Goal: Information Seeking & Learning: Learn about a topic

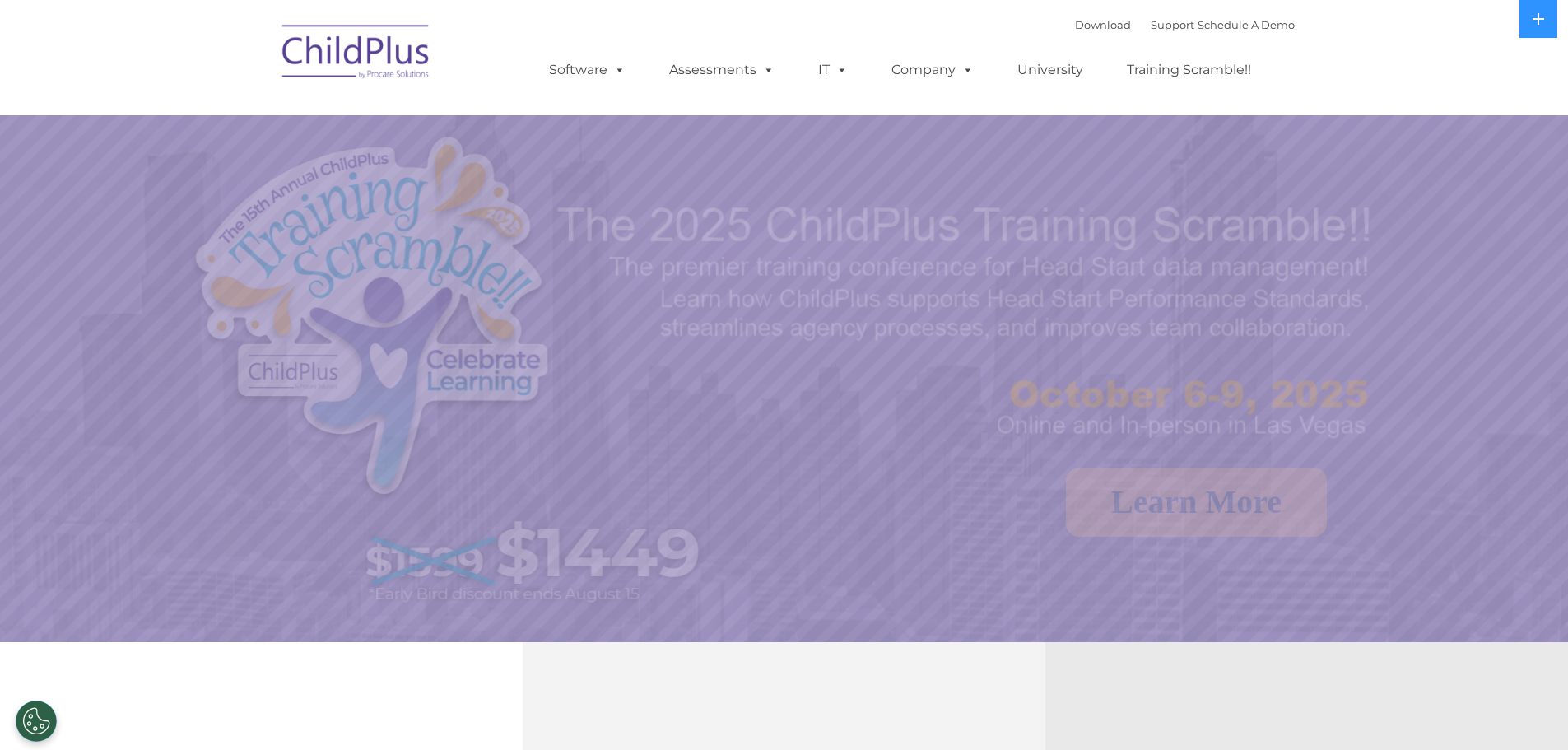
select select "MEDIUM"
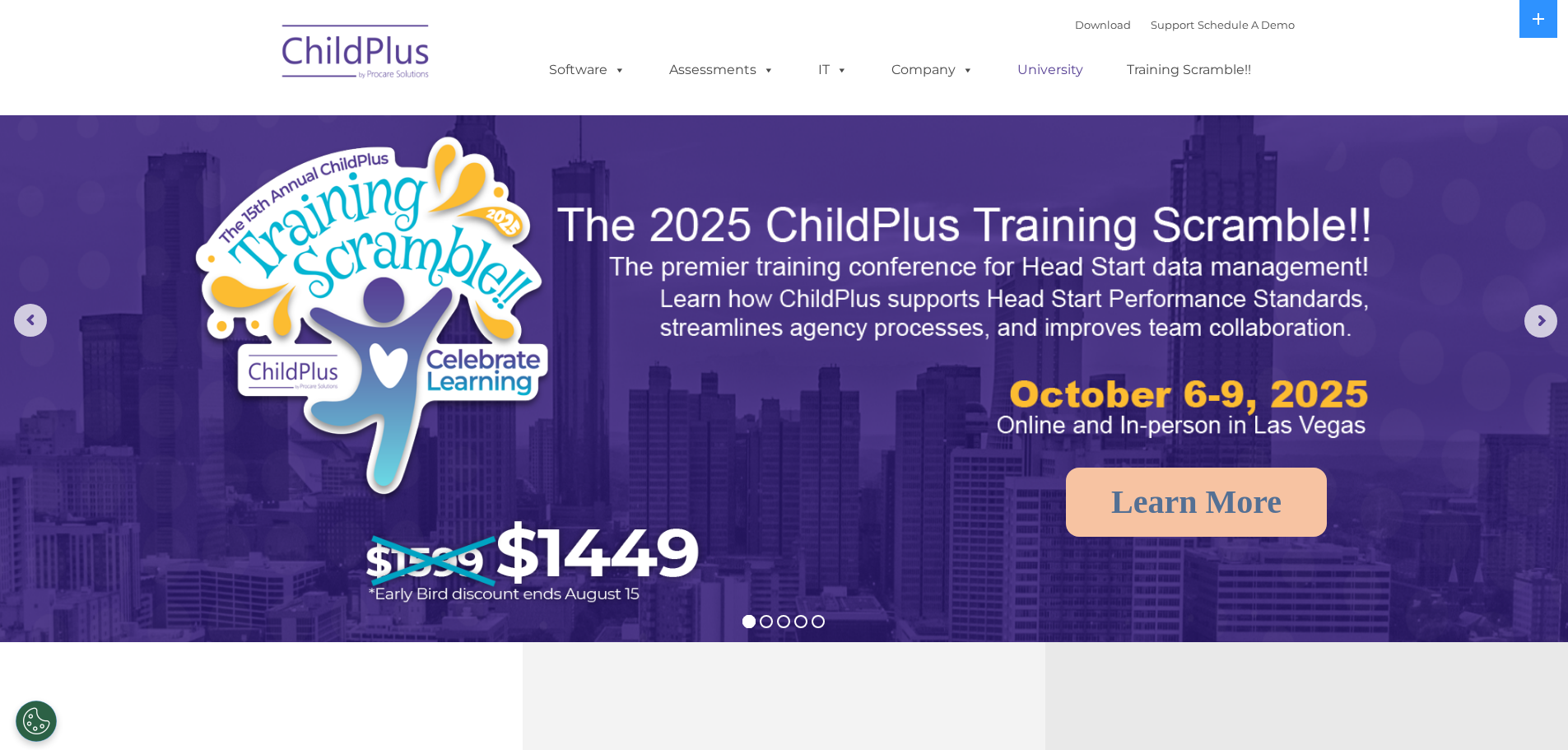
click at [1042, 69] on link "University" at bounding box center [1051, 70] width 99 height 33
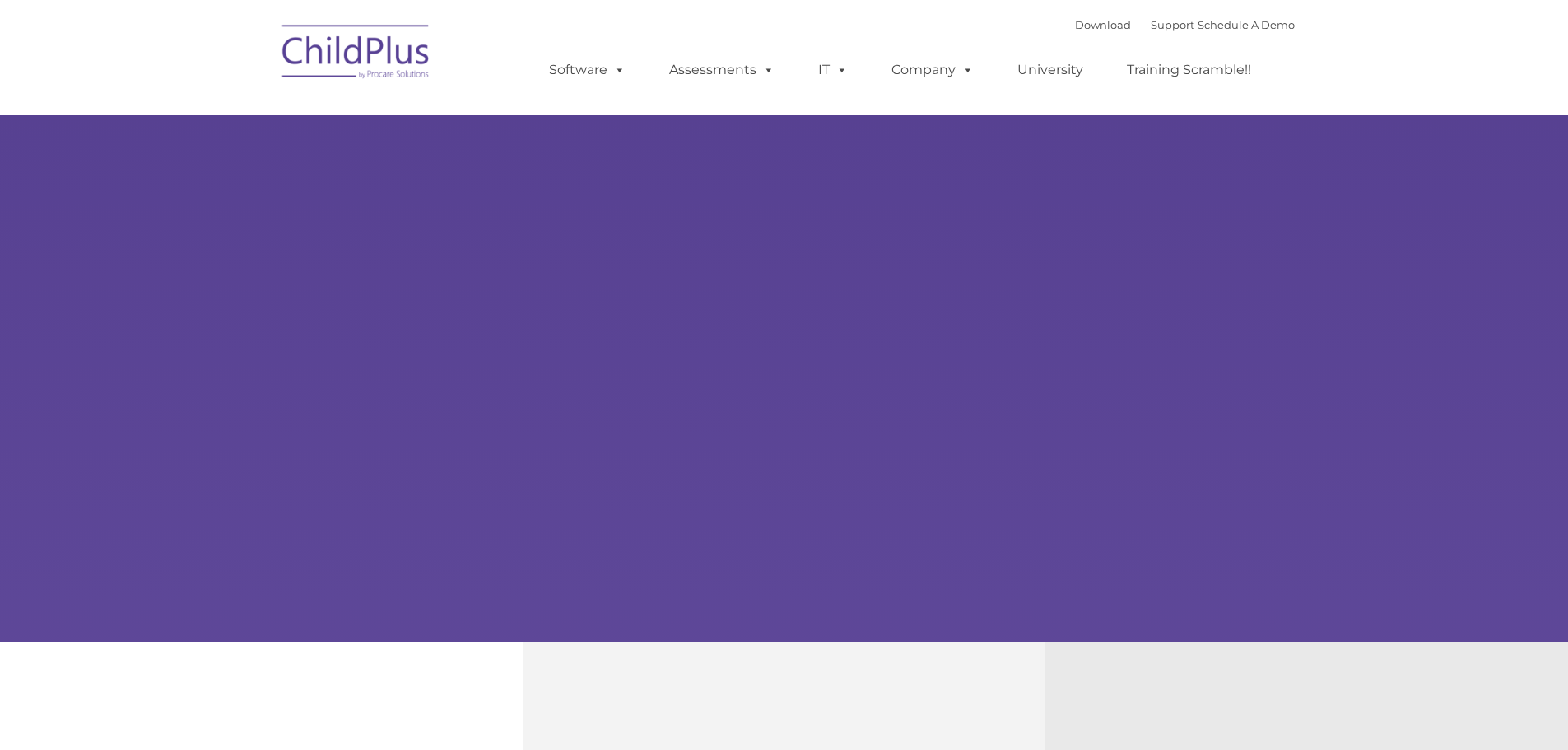
type input ""
select select "MEDIUM"
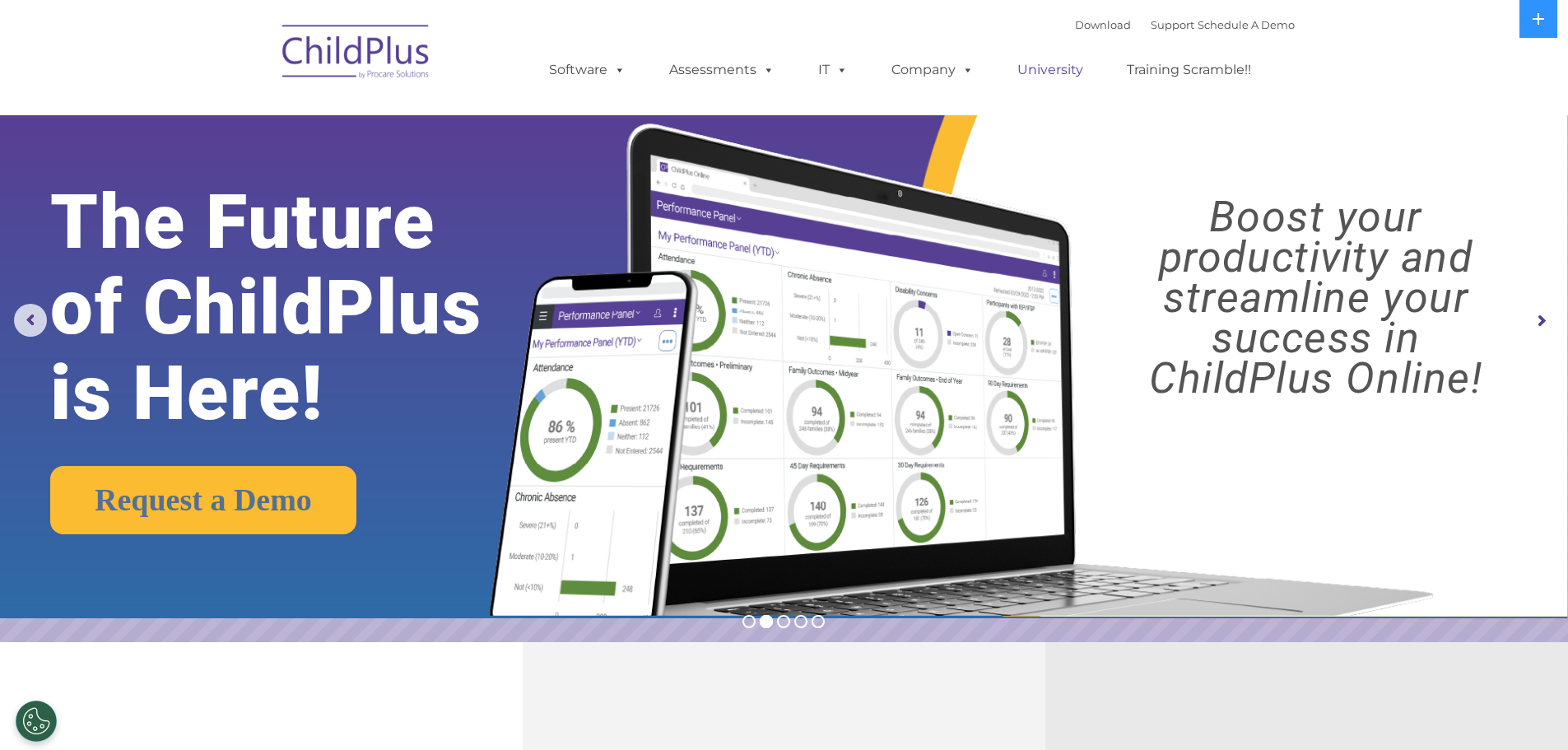
drag, startPoint x: 1054, startPoint y: 76, endPoint x: 1043, endPoint y: 78, distance: 11.2
click at [1054, 76] on link "University" at bounding box center [1051, 70] width 99 height 33
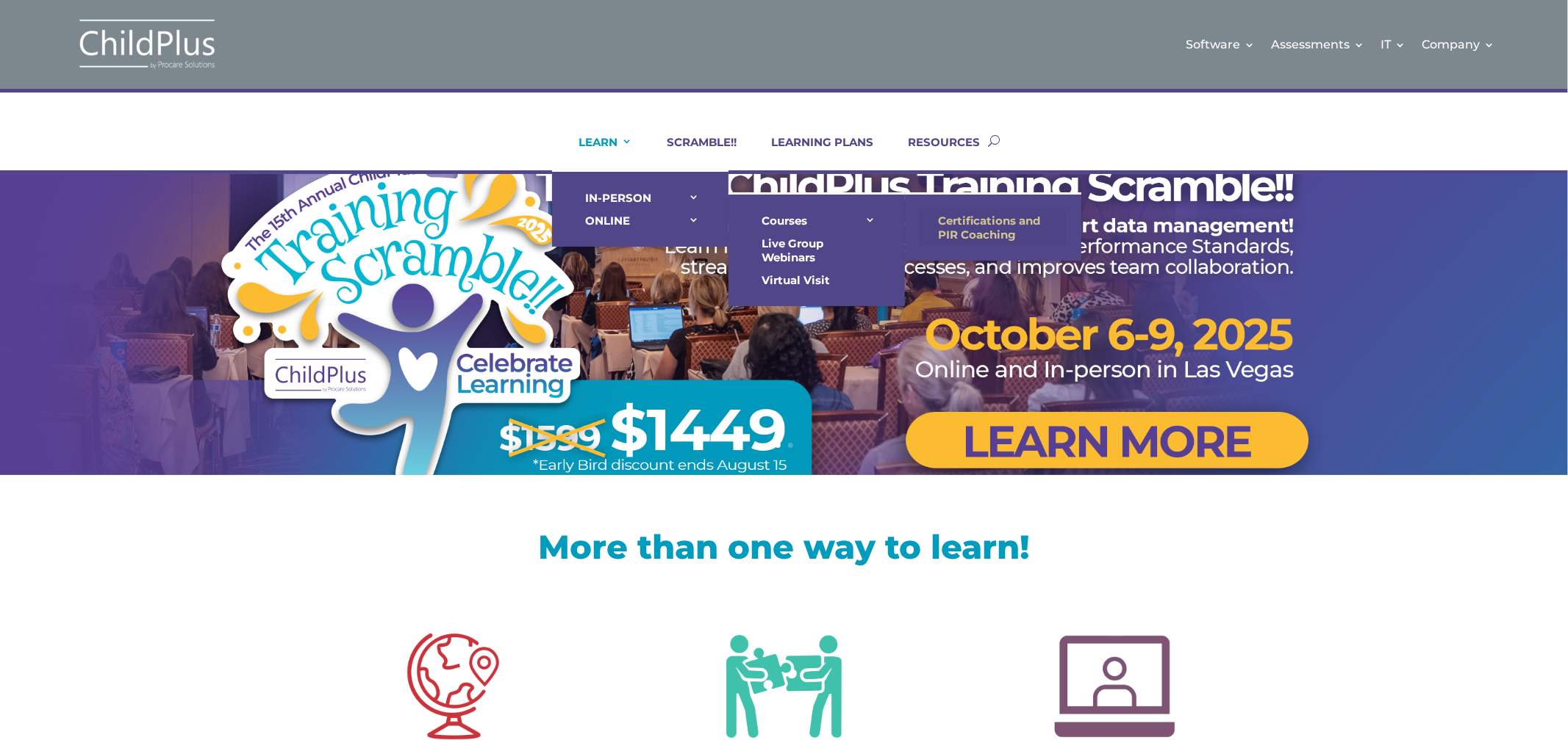
click at [956, 218] on link "Certifications and PIR Coaching" at bounding box center [993, 227] width 147 height 37
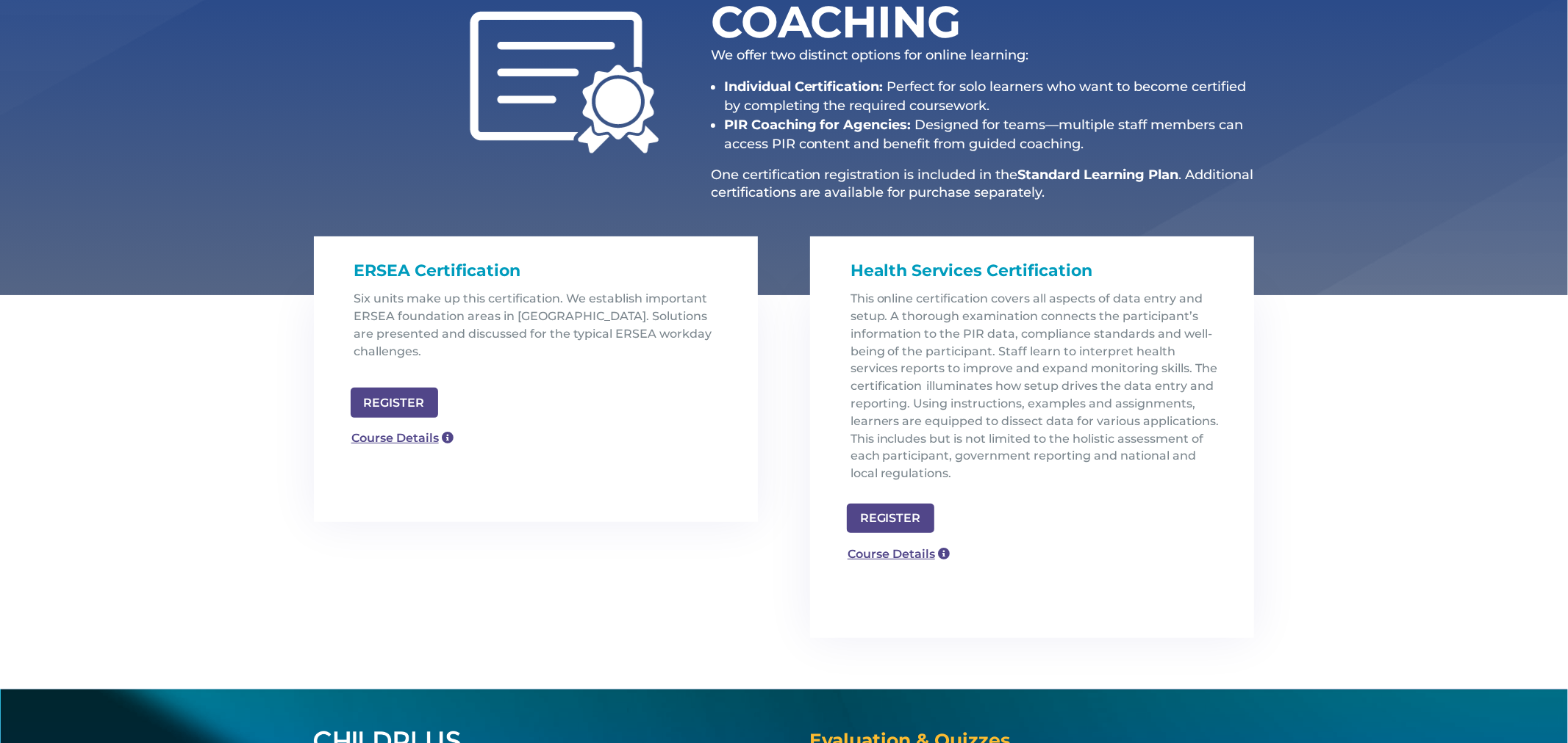
scroll to position [266, 0]
drag, startPoint x: 420, startPoint y: 267, endPoint x: 557, endPoint y: 275, distance: 137.2
click at [557, 275] on h1 "ERSEA Certification" at bounding box center [542, 273] width 375 height 32
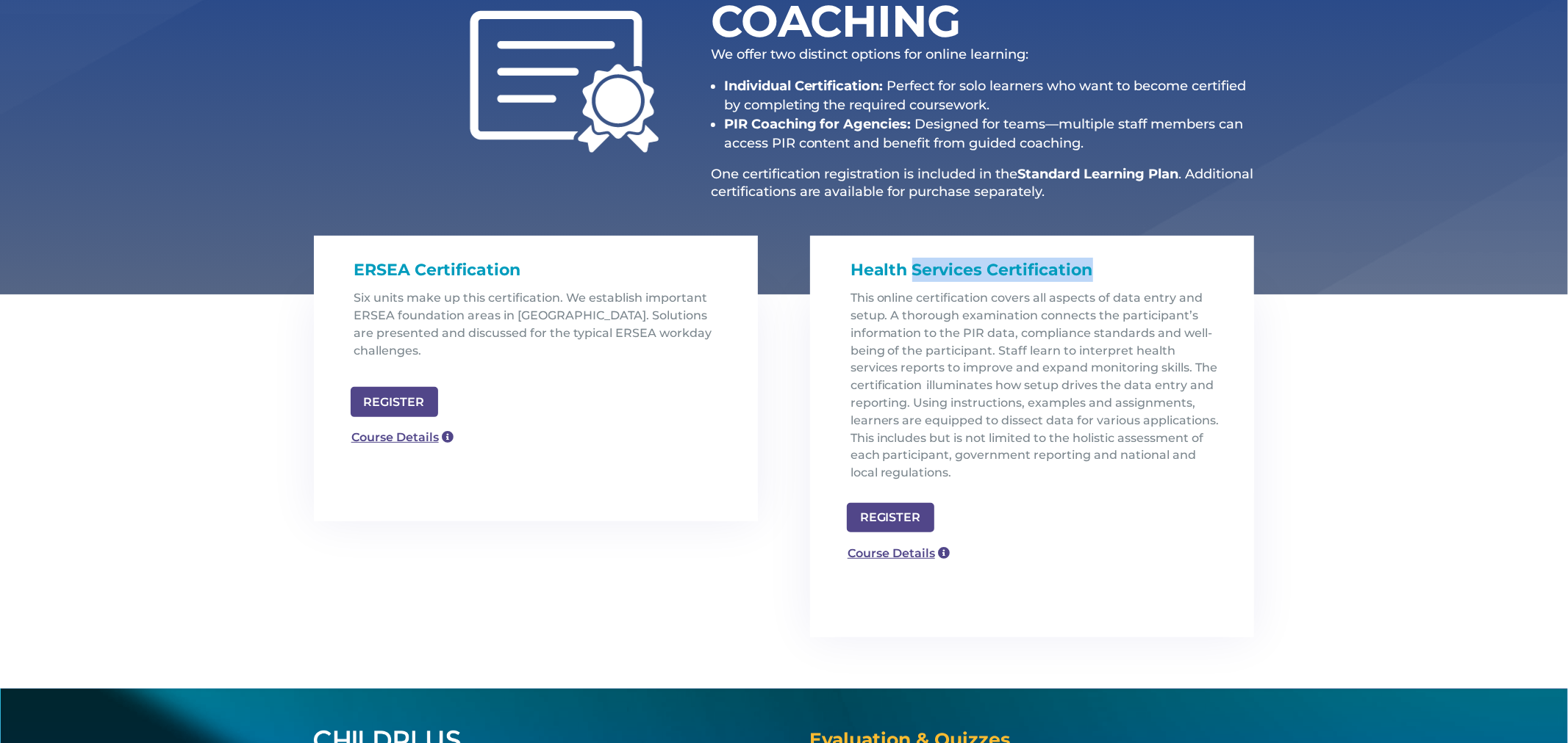
drag, startPoint x: 921, startPoint y: 269, endPoint x: 1157, endPoint y: 286, distance: 236.6
click at [1157, 286] on h1 "Health Services Certification" at bounding box center [1038, 273] width 375 height 32
click at [398, 425] on link "Course Details" at bounding box center [395, 436] width 106 height 24
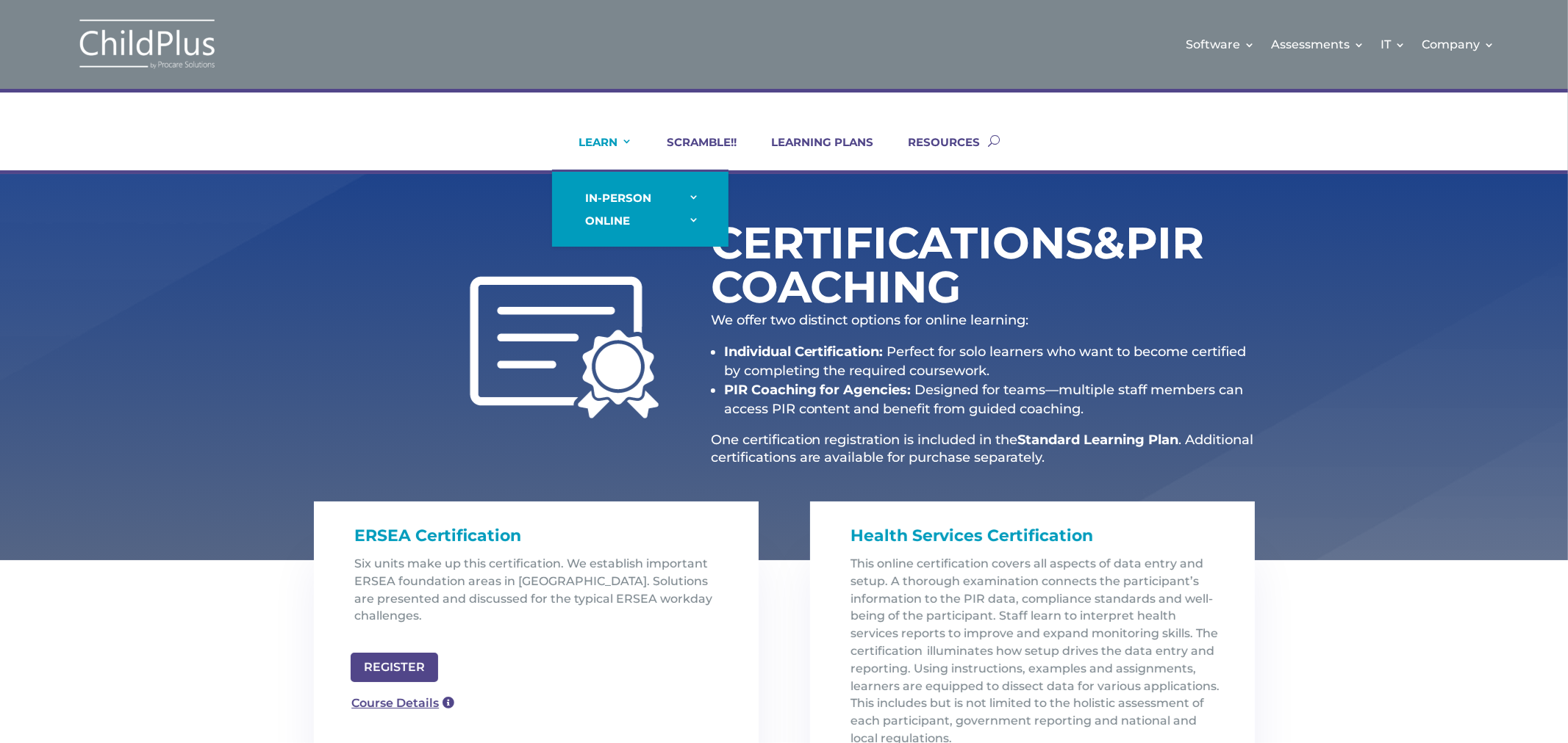
click at [607, 142] on link "LEARN" at bounding box center [596, 152] width 72 height 35
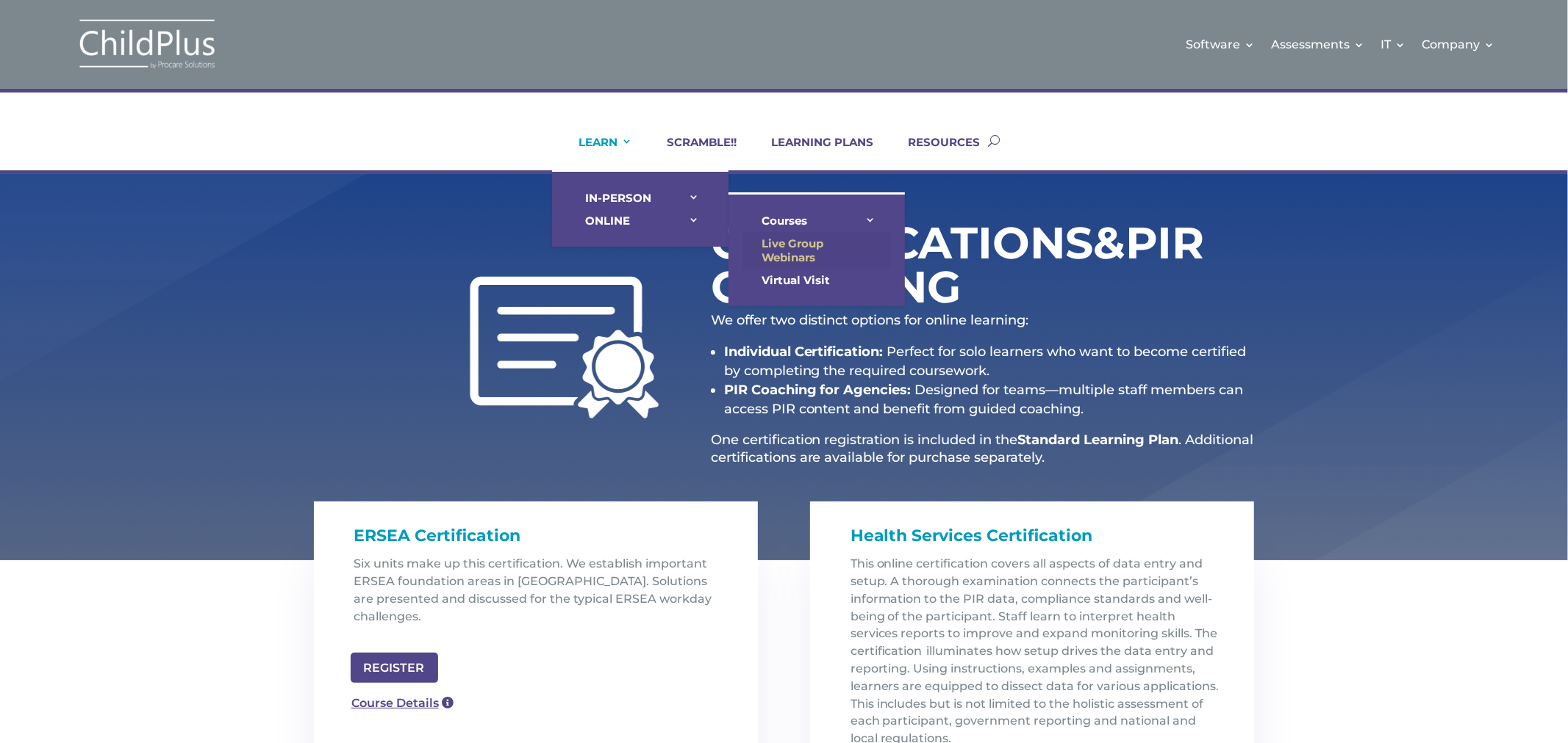
click at [802, 247] on link "Live Group Webinars" at bounding box center [817, 250] width 147 height 37
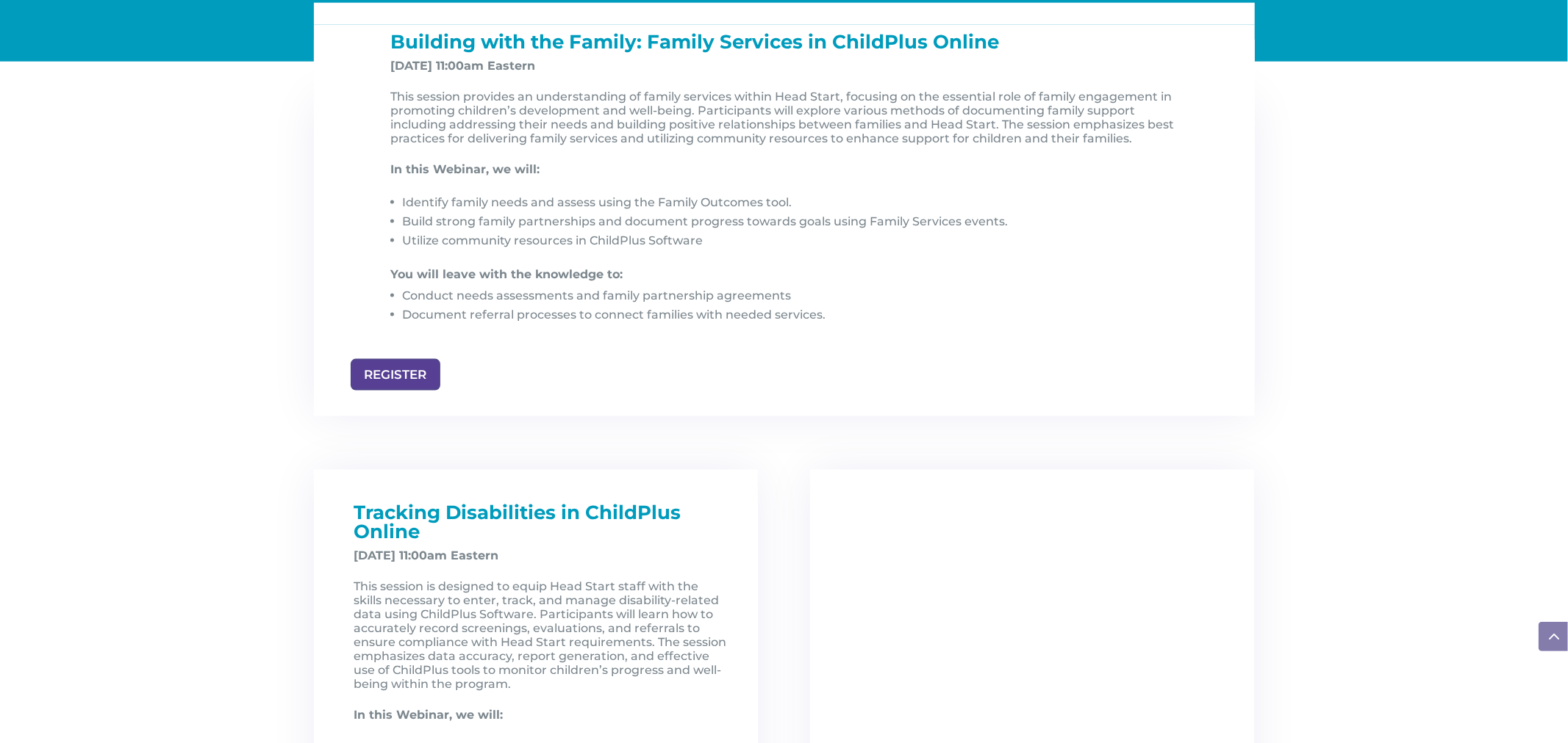
scroll to position [1587, 0]
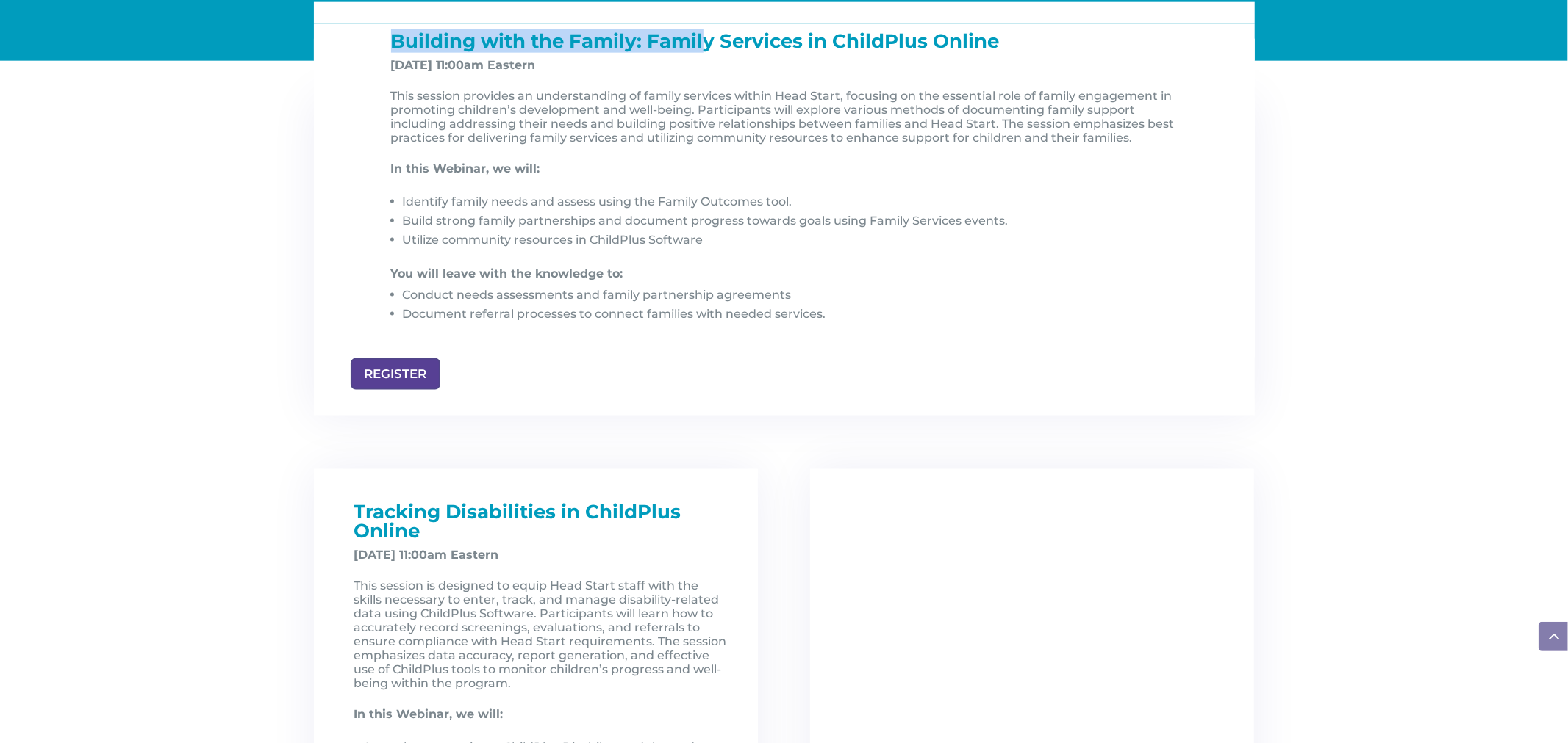
drag, startPoint x: 394, startPoint y: 45, endPoint x: 710, endPoint y: 47, distance: 316.0
click at [710, 47] on span "Building with the Family: Family Services in ChildPlus Online" at bounding box center [695, 41] width 608 height 24
drag, startPoint x: 394, startPoint y: 68, endPoint x: 456, endPoint y: 64, distance: 62.1
click at [456, 64] on strong "Nov 7, 2025, at 11:00am Eastern" at bounding box center [463, 65] width 145 height 14
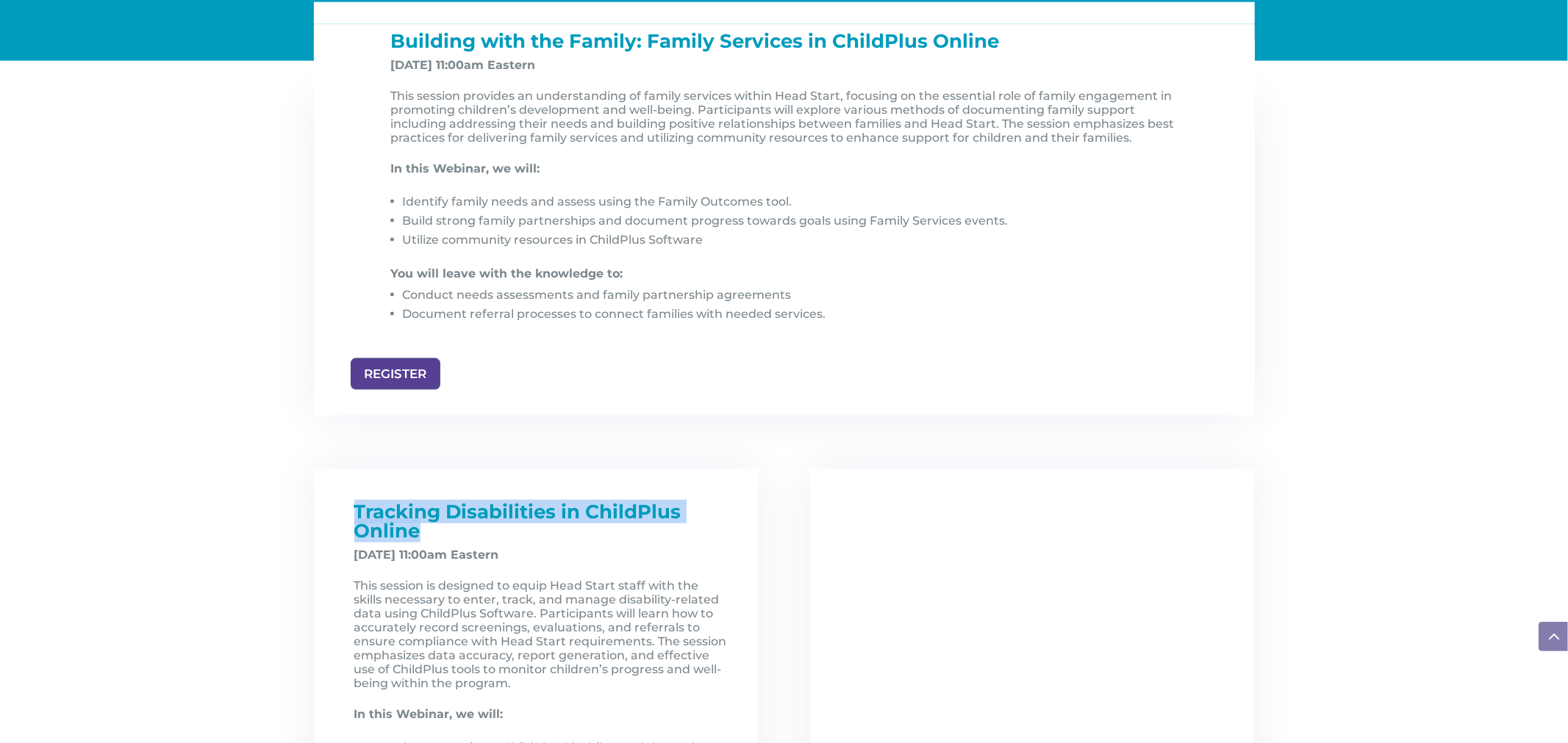
drag, startPoint x: 356, startPoint y: 520, endPoint x: 441, endPoint y: 538, distance: 86.9
click at [441, 538] on h1 "Tracking Disabilities in ChildPlus Online" at bounding box center [542, 525] width 375 height 46
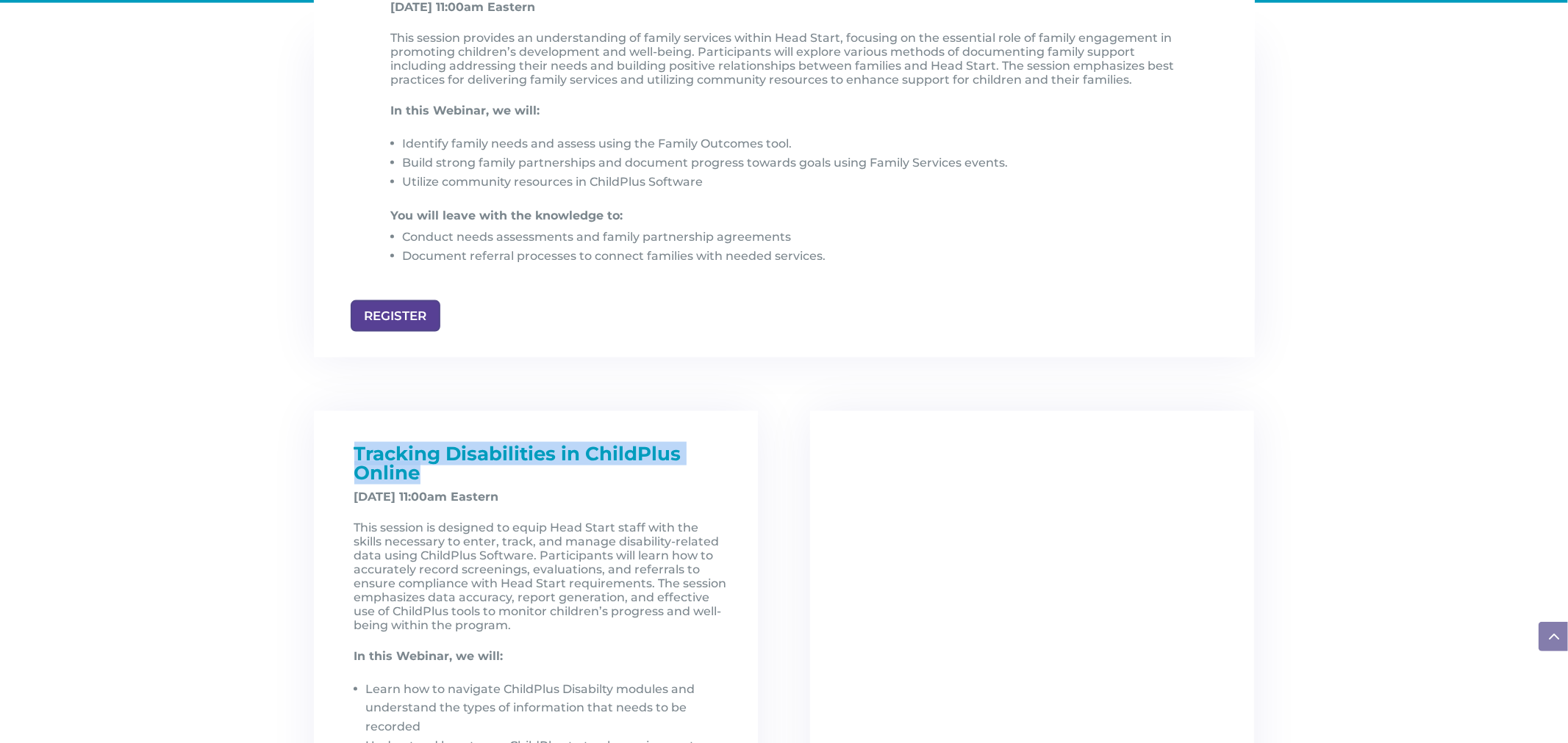
scroll to position [1654, 0]
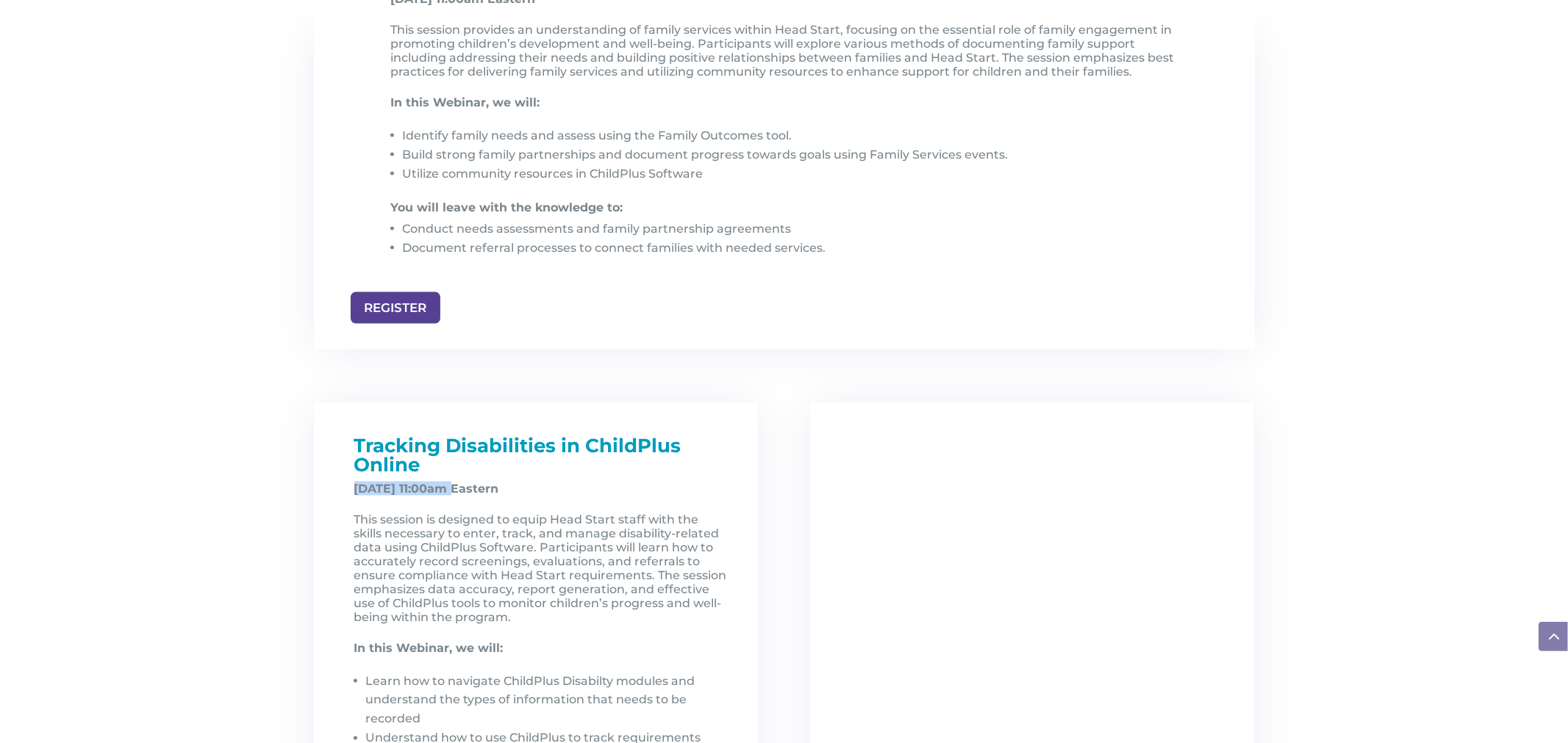
drag, startPoint x: 355, startPoint y: 495, endPoint x: 459, endPoint y: 485, distance: 104.5
click at [459, 485] on strong "December 5, 2025, at 11:00am Eastern" at bounding box center [427, 489] width 145 height 14
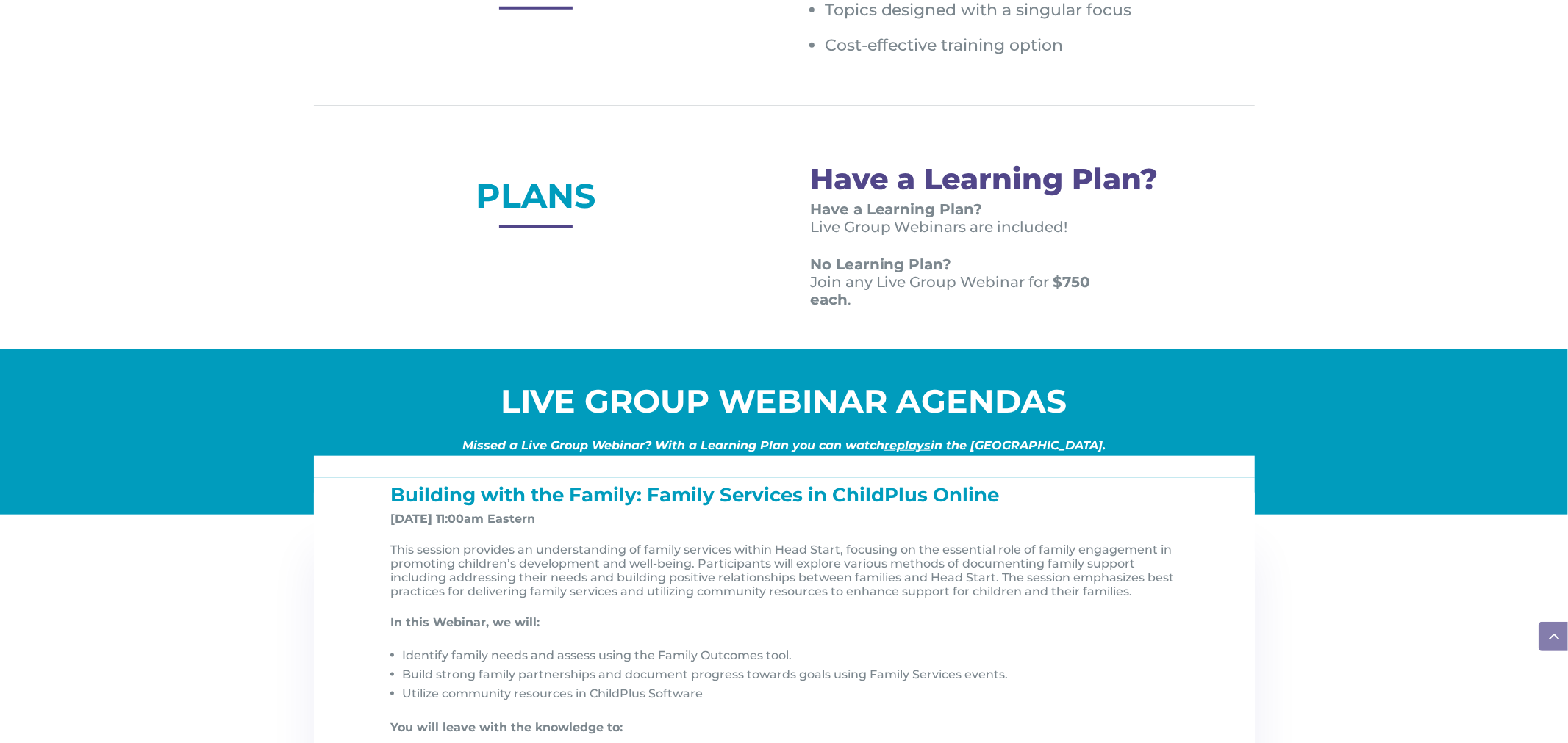
scroll to position [1130, 0]
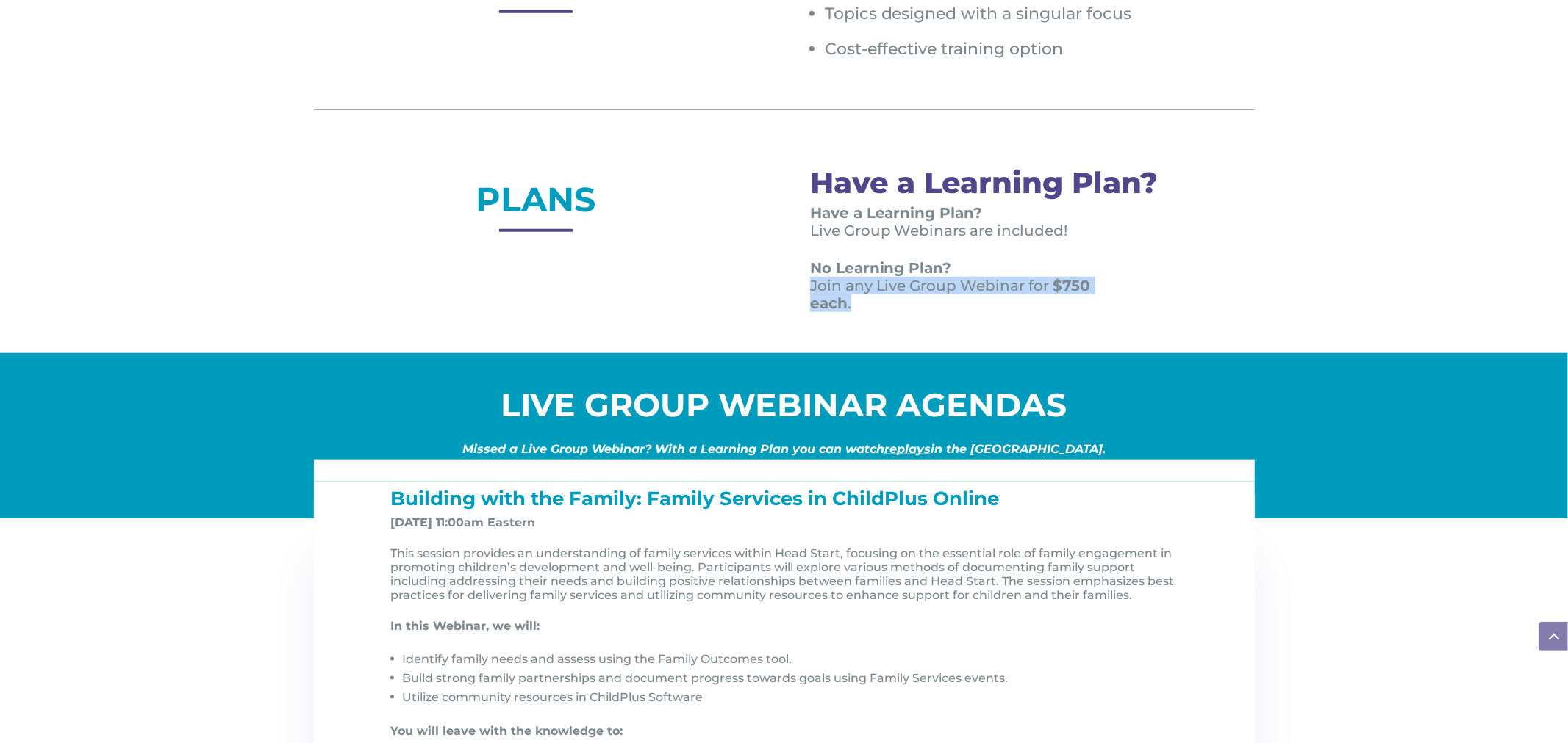
drag, startPoint x: 804, startPoint y: 277, endPoint x: 856, endPoint y: 297, distance: 55.7
click at [856, 297] on div "PLANS Have a Learning Plan? Have a Learning Plan? Live Group Webinars are inclu…" at bounding box center [784, 254] width 941 height 197
click at [1072, 290] on strong "$750 each" at bounding box center [950, 294] width 281 height 35
drag, startPoint x: 1052, startPoint y: 285, endPoint x: 1091, endPoint y: 277, distance: 39.8
click at [1091, 277] on p "No Learning Plan? Join any Live Group Webinar for $750 each ." at bounding box center [969, 286] width 319 height 53
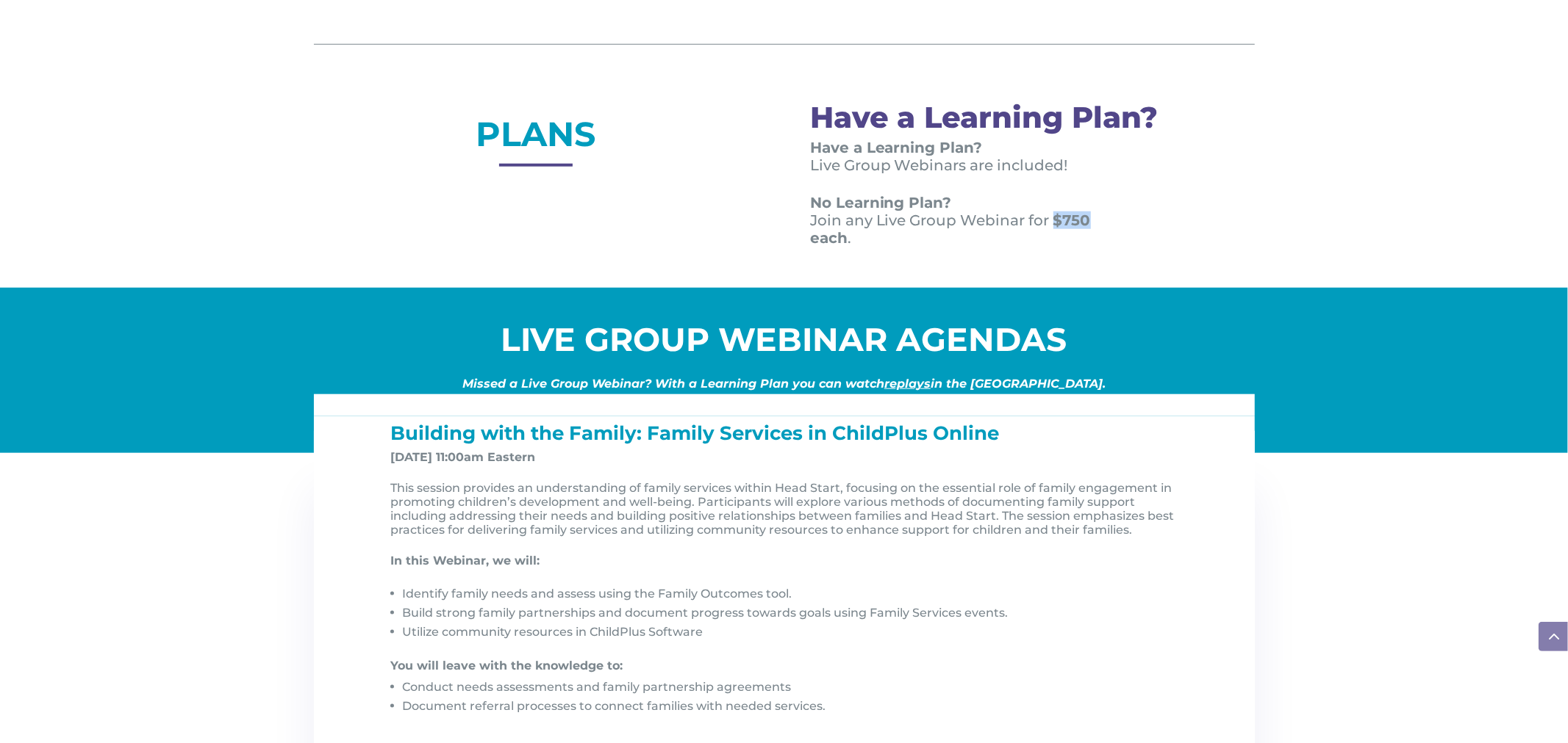
scroll to position [1201, 0]
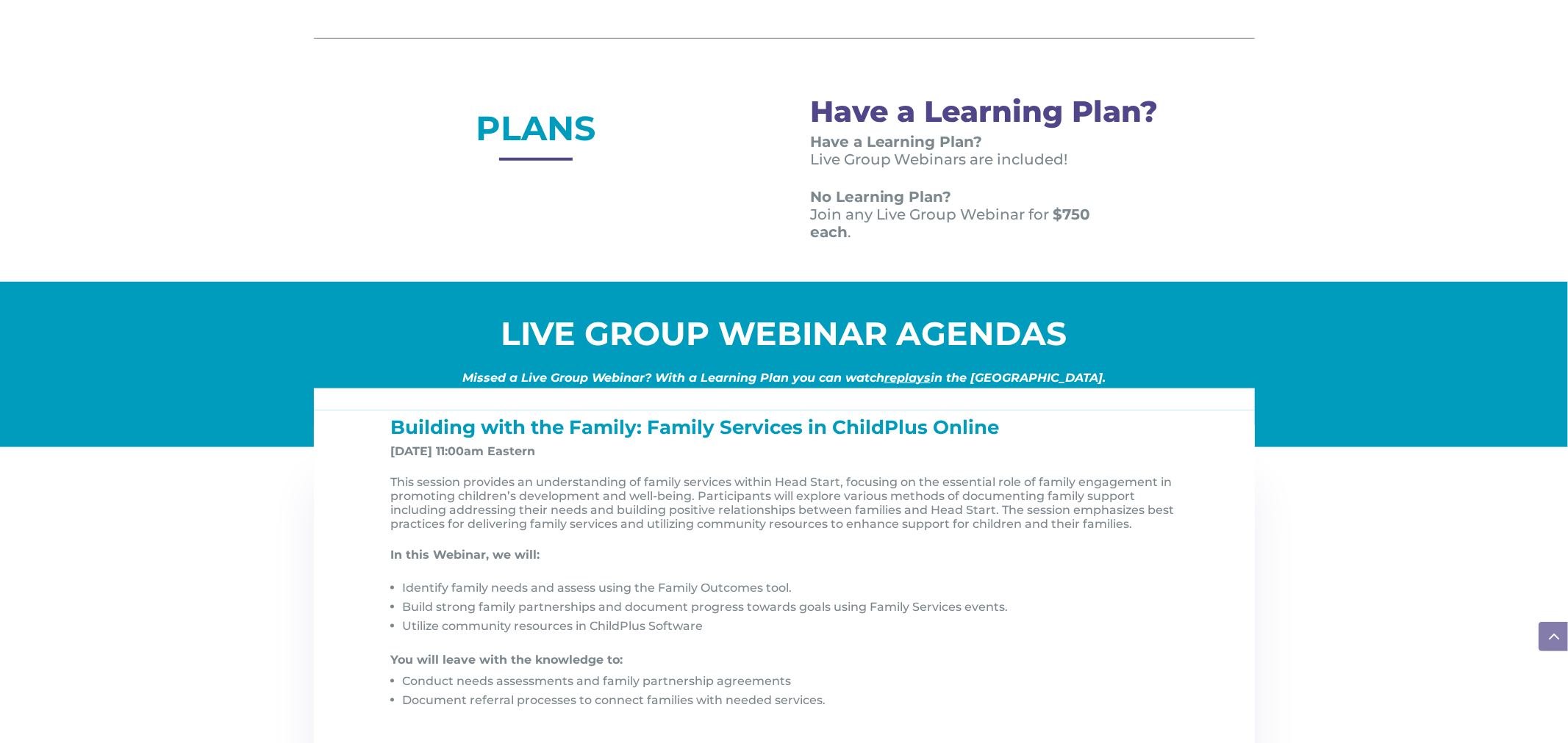
drag, startPoint x: 1096, startPoint y: 262, endPoint x: 1046, endPoint y: 215, distance: 68.6
click at [1094, 260] on div "PLANS Have a Learning Plan? Have a Learning Plan? Live Group Webinars are inclu…" at bounding box center [784, 183] width 941 height 197
drag, startPoint x: 1047, startPoint y: 213, endPoint x: 1054, endPoint y: 227, distance: 15.7
click at [1054, 227] on p "No Learning Plan? Join any Live Group Webinar for $750 each ." at bounding box center [969, 214] width 319 height 53
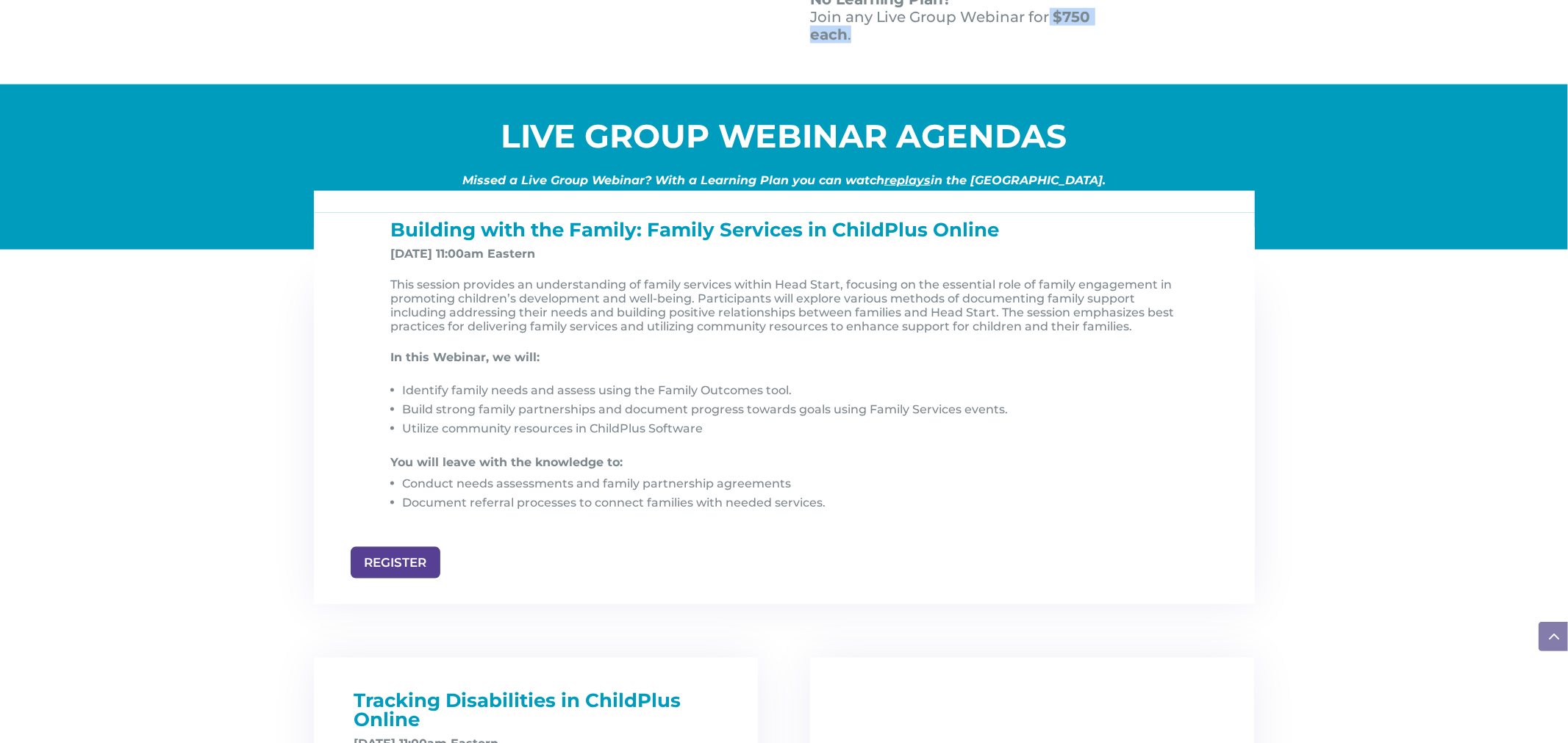
scroll to position [1399, 0]
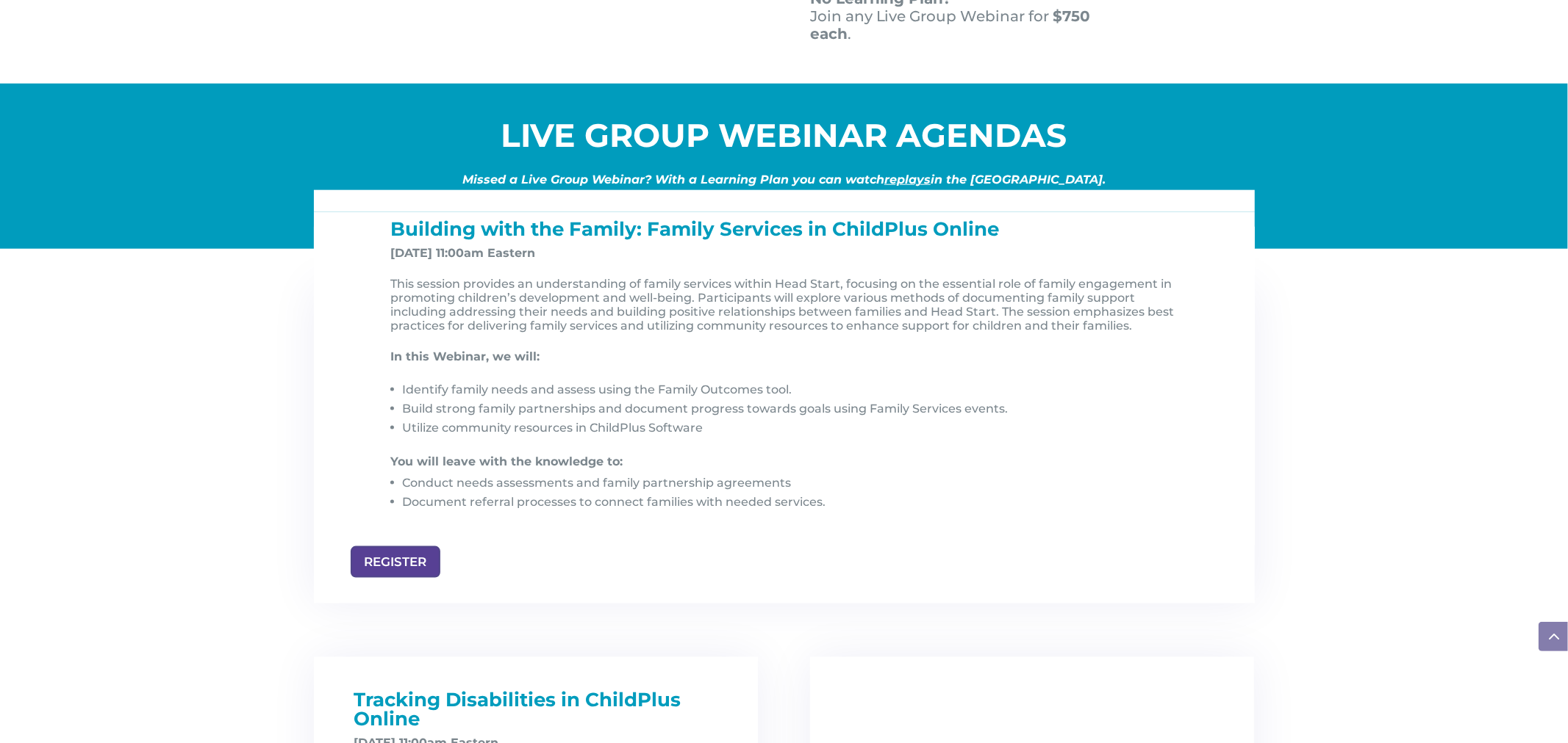
click at [395, 236] on span "Building with the Family: Family Services in ChildPlus Online" at bounding box center [695, 229] width 608 height 24
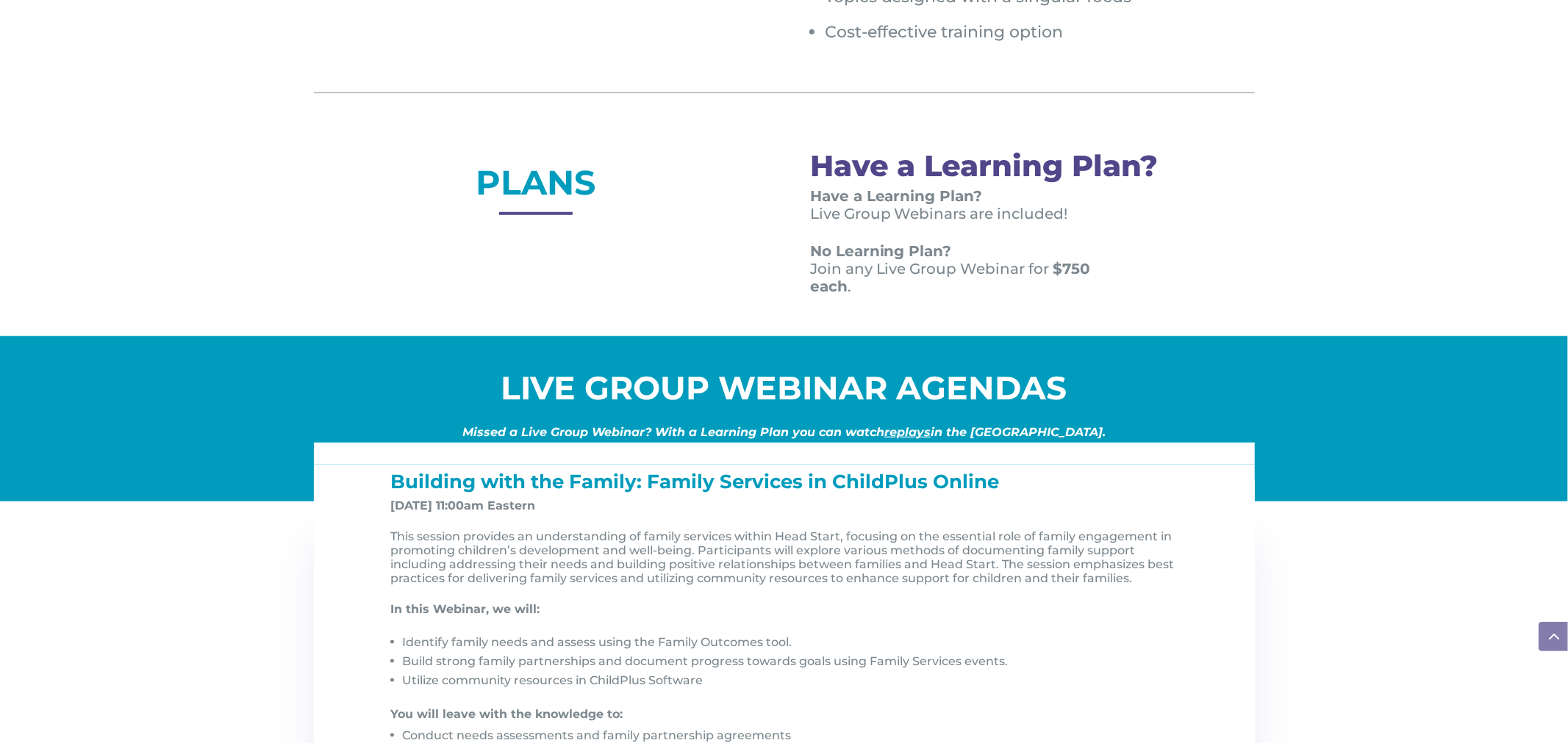
scroll to position [1142, 0]
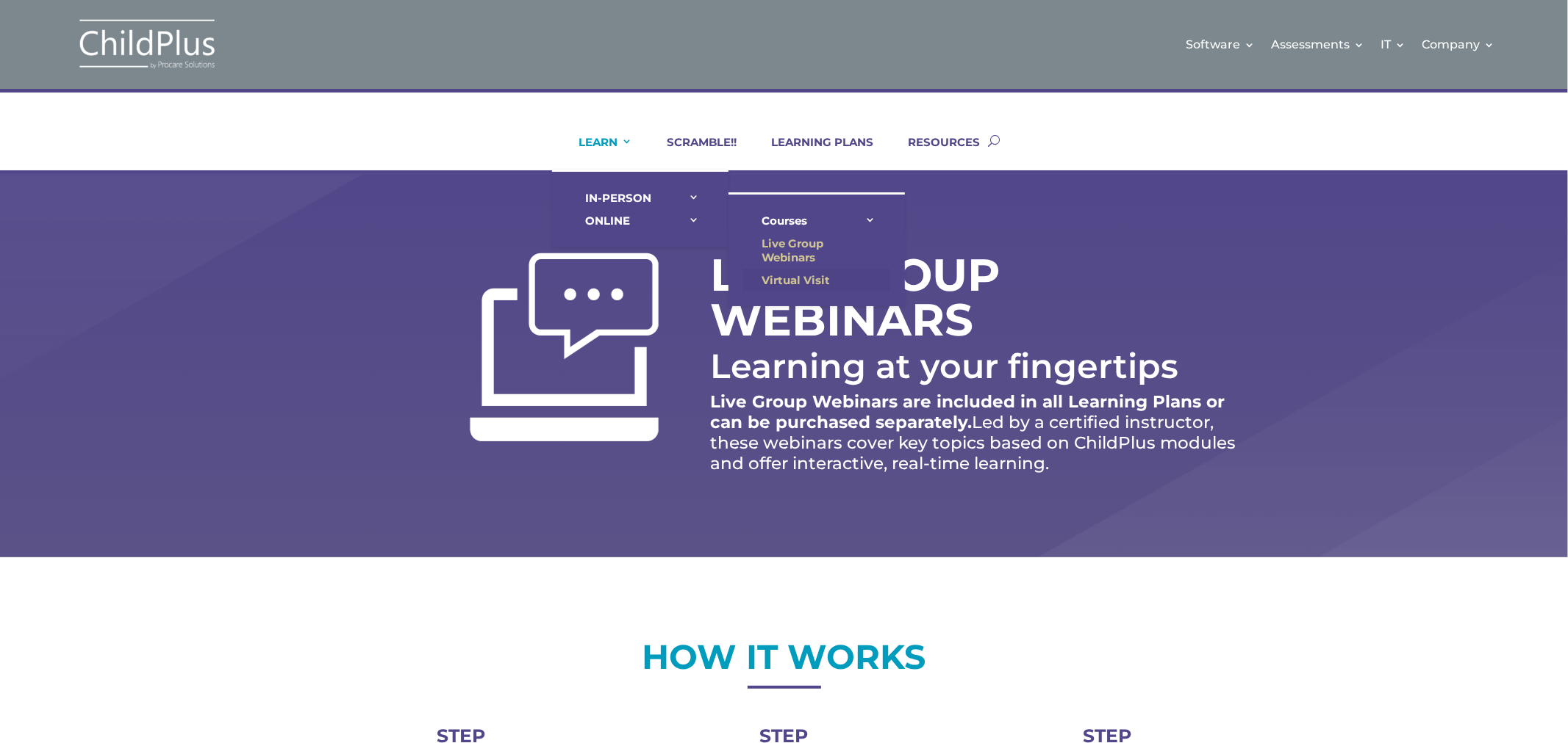
click at [769, 269] on link "Virtual Visit" at bounding box center [817, 281] width 147 height 23
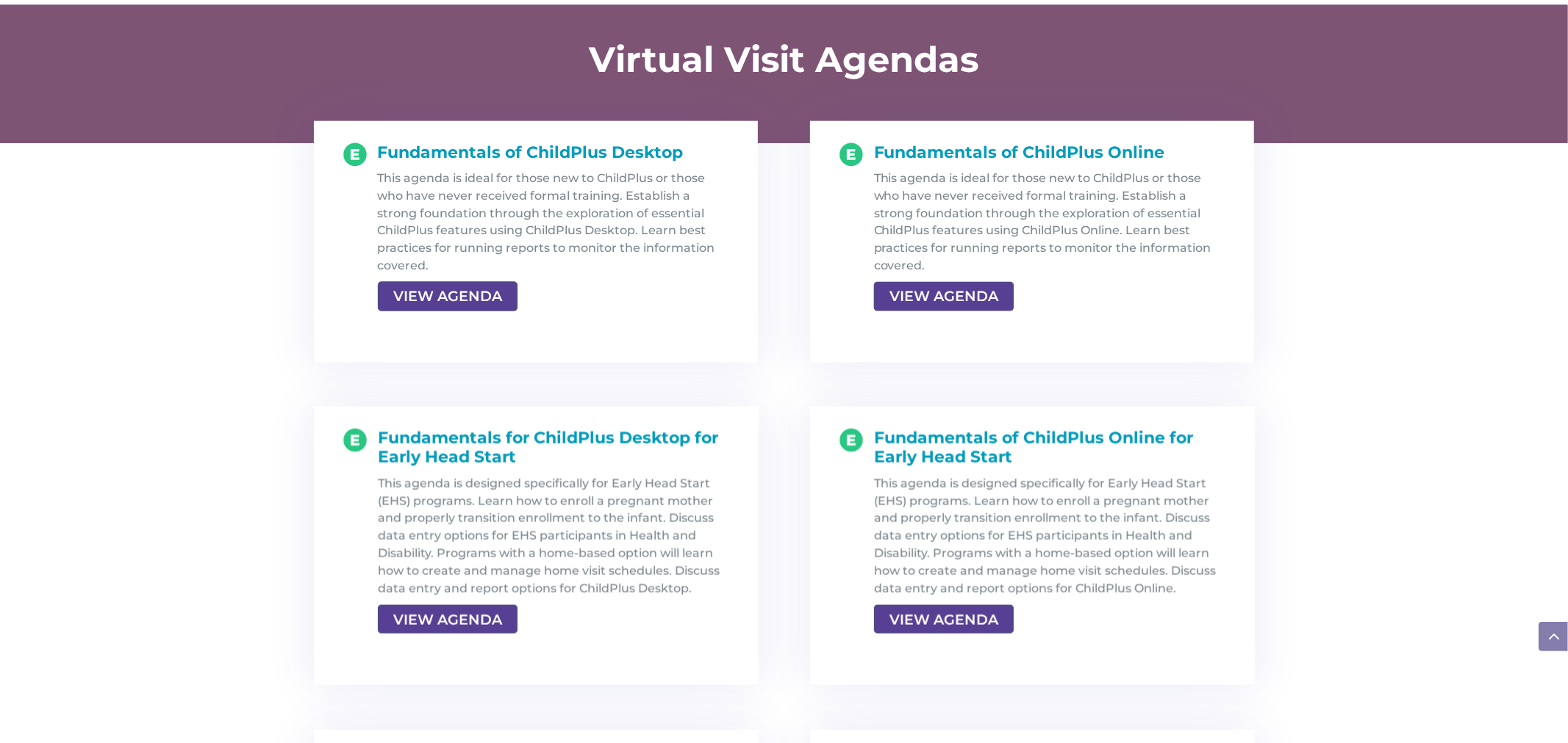
scroll to position [1518, 0]
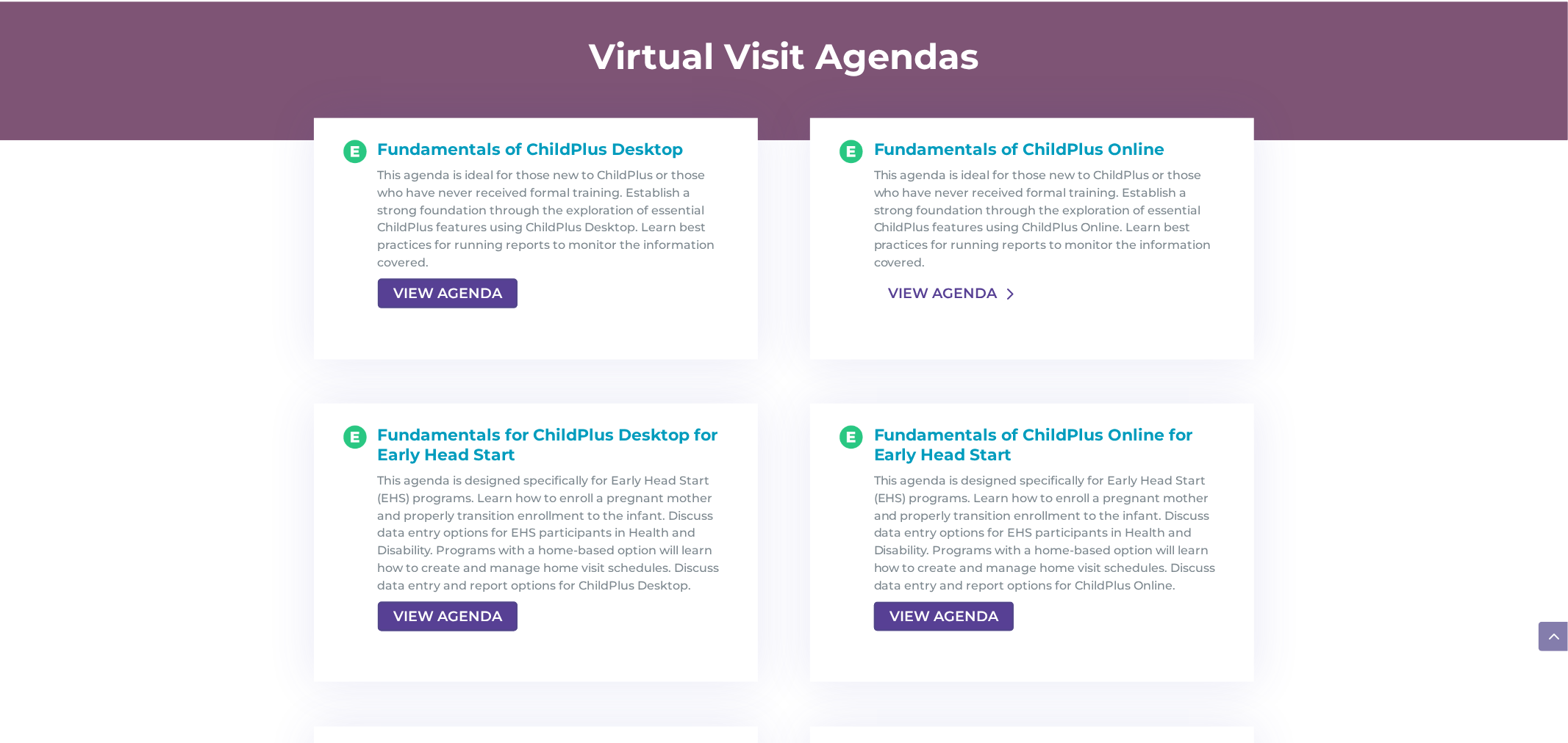
click at [952, 297] on link "VIEW AGENDA" at bounding box center [942, 294] width 137 height 26
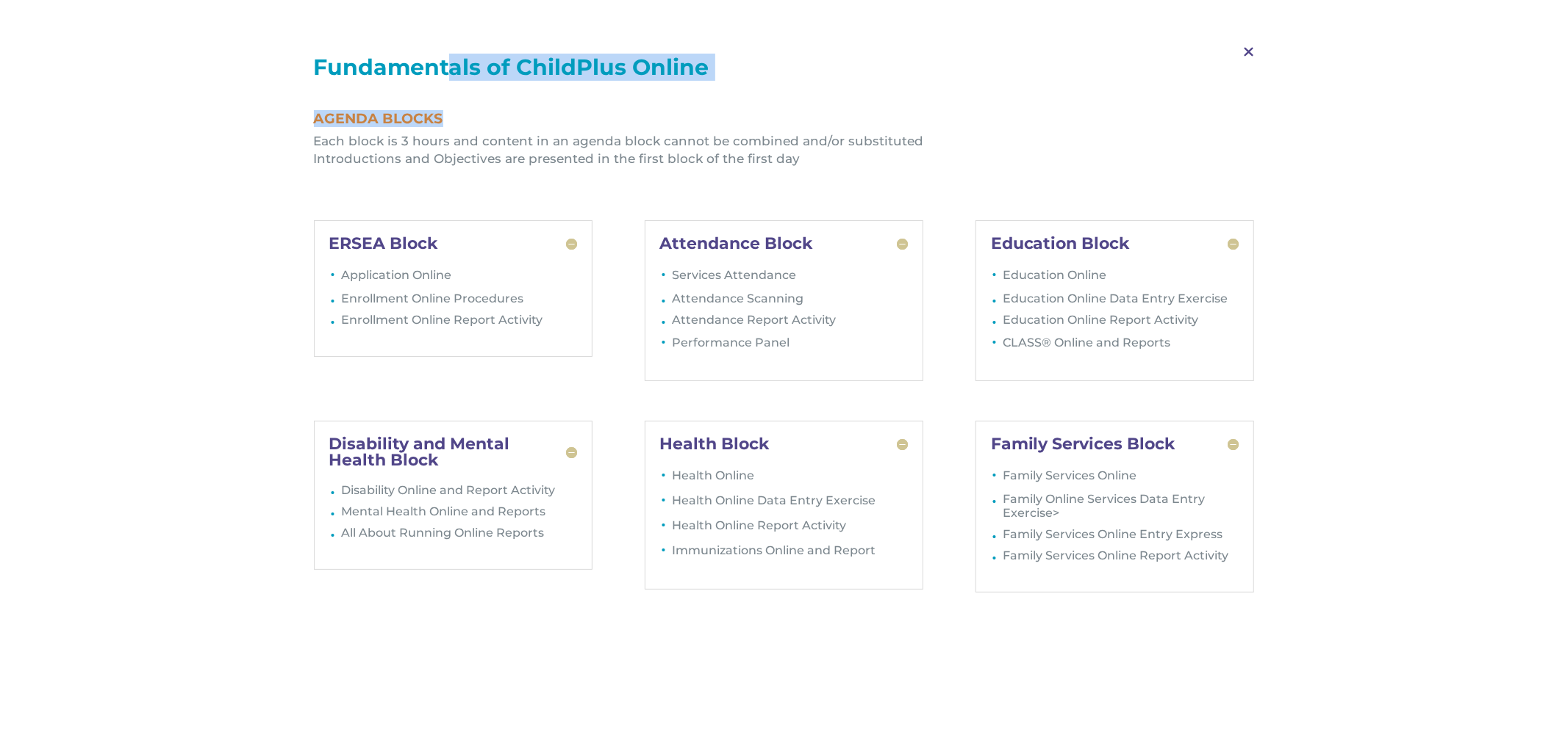
drag, startPoint x: 475, startPoint y: 59, endPoint x: 715, endPoint y: 91, distance: 242.1
click at [715, 91] on div "Fundamentals of ChildPlus Online Agenda Blocks Each block is 3 hours and conten…" at bounding box center [784, 119] width 941 height 124
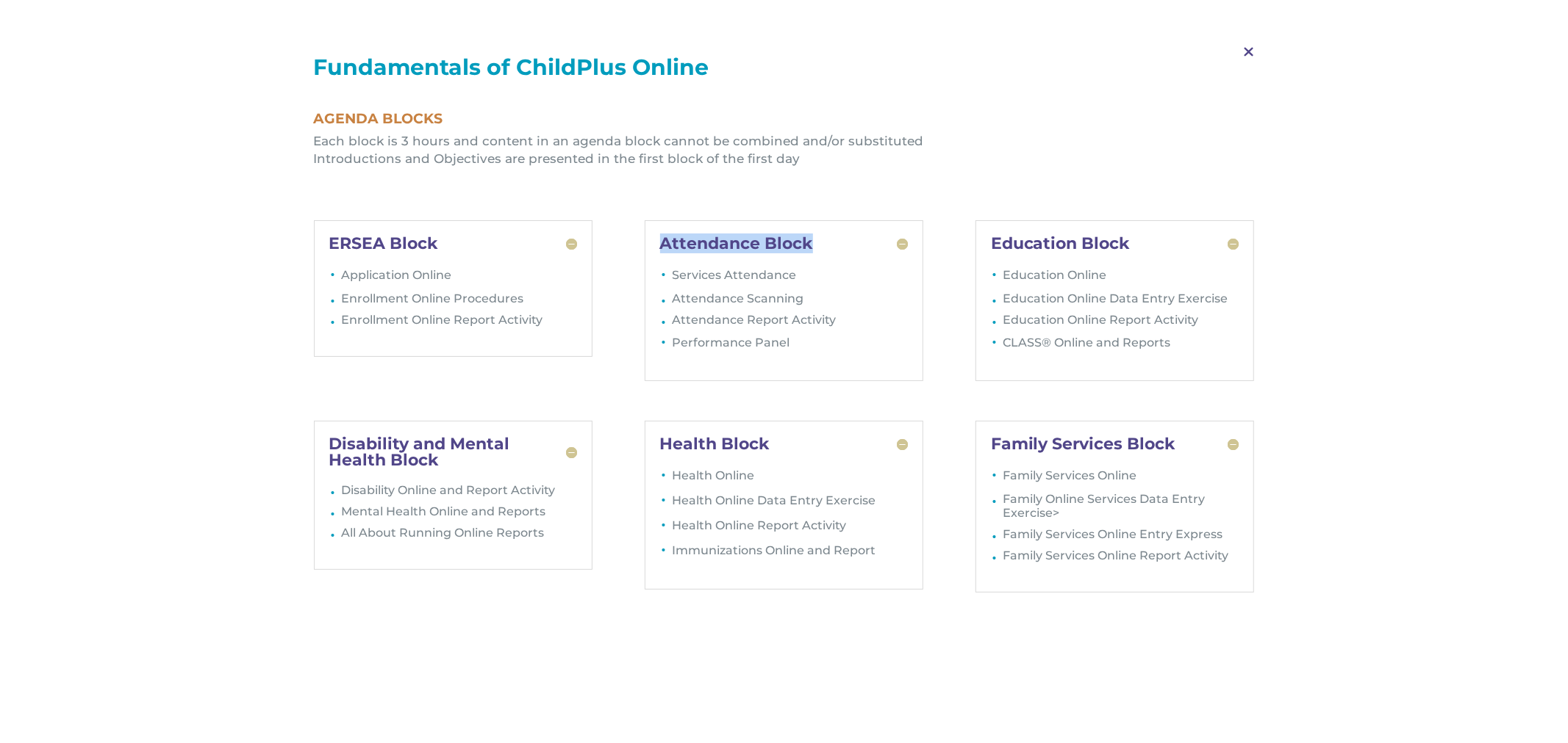
drag, startPoint x: 648, startPoint y: 238, endPoint x: 836, endPoint y: 240, distance: 188.0
click at [835, 240] on div "Attendance Block Services Attendance Attendance Scanning Attendance Report Acti…" at bounding box center [784, 300] width 279 height 161
drag, startPoint x: 650, startPoint y: 441, endPoint x: 815, endPoint y: 443, distance: 165.0
click at [811, 443] on div "Health Block Health Online Health Online Data Entry Exercise Health Online Repo…" at bounding box center [784, 505] width 279 height 169
click at [1250, 53] on span "M" at bounding box center [1248, 52] width 43 height 43
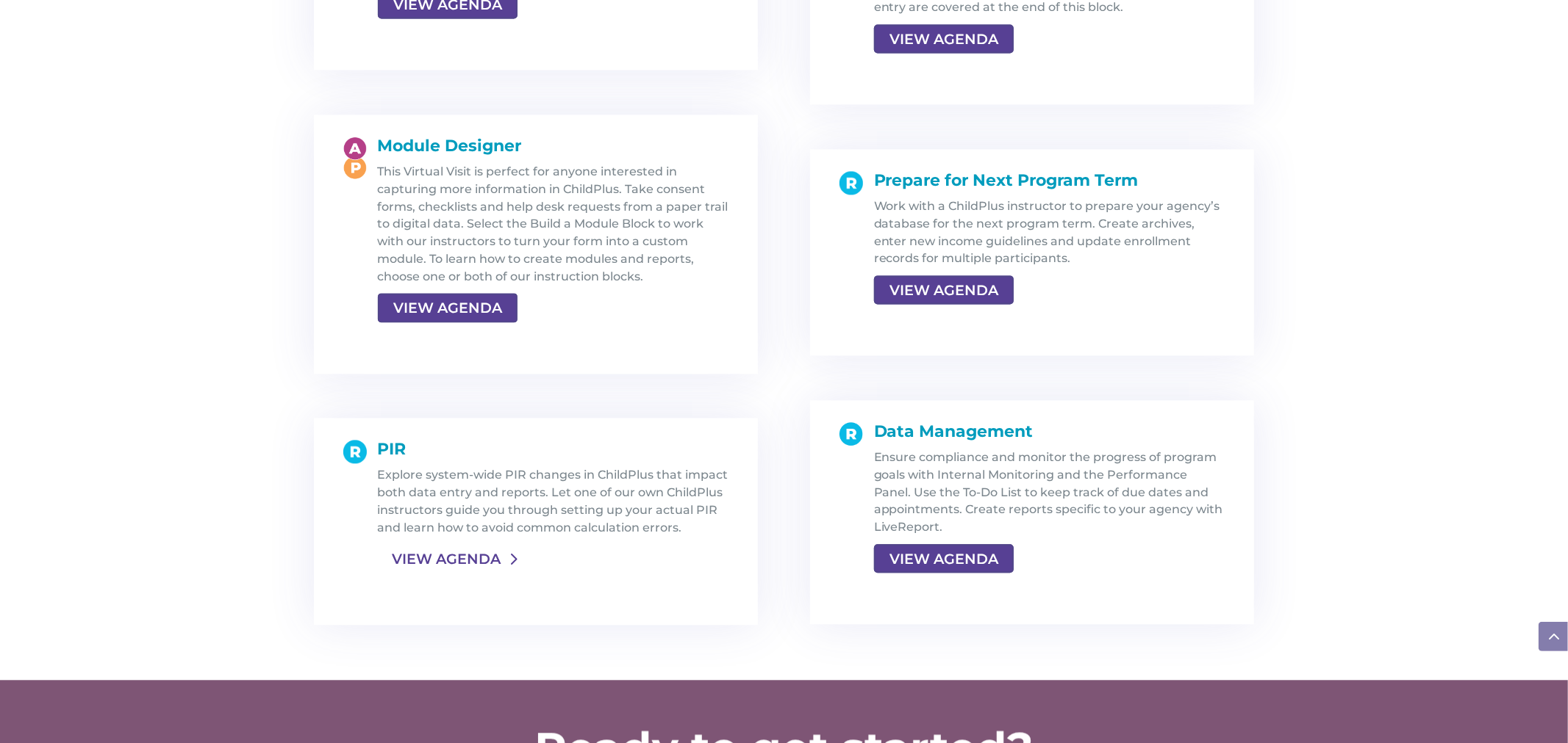
scroll to position [2581, 0]
click at [450, 556] on link "VIEW AGENDA" at bounding box center [445, 558] width 137 height 26
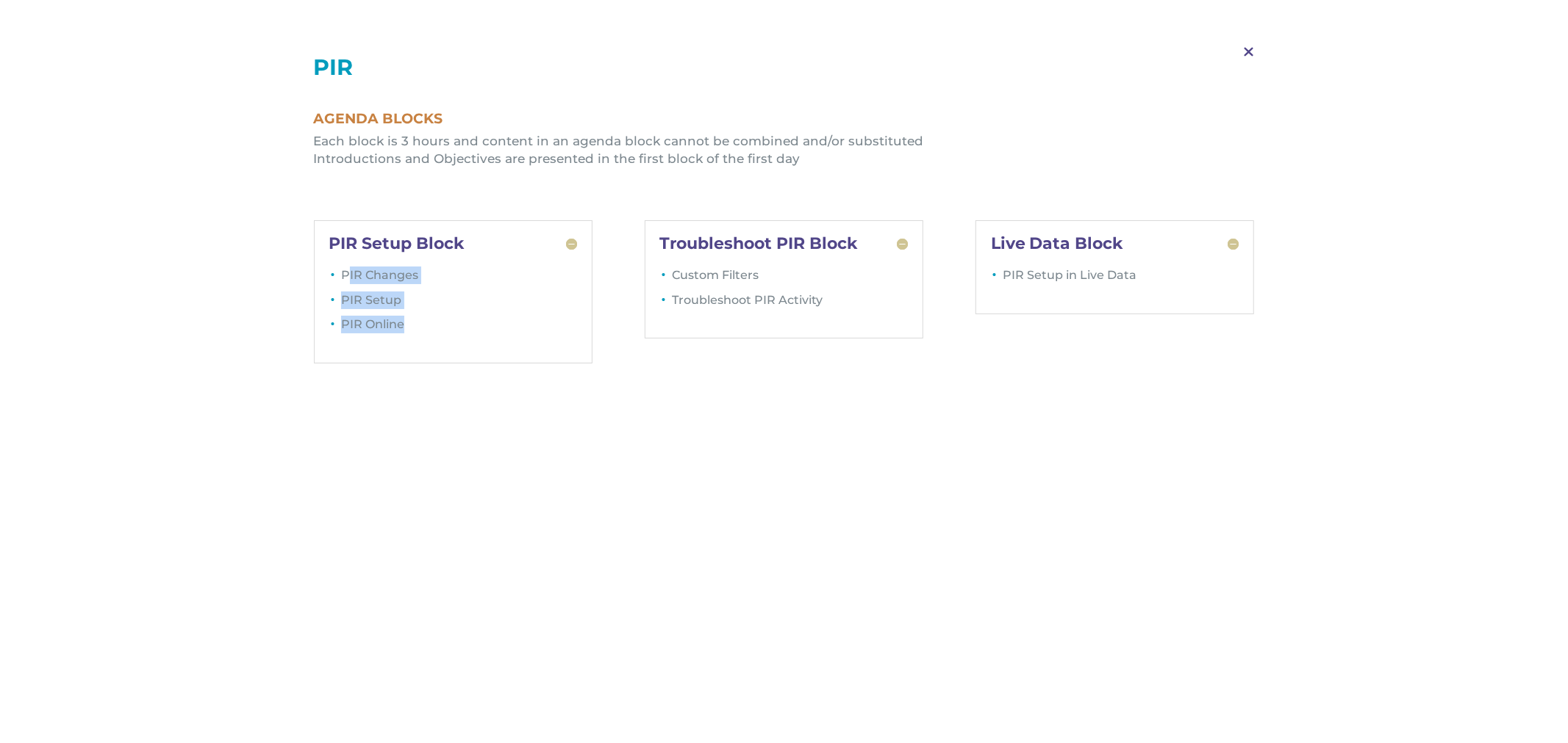
drag, startPoint x: 348, startPoint y: 272, endPoint x: 422, endPoint y: 326, distance: 91.6
click at [422, 326] on ul "PIR Changes PIR Setup PIR Online" at bounding box center [453, 308] width 248 height 82
drag, startPoint x: 675, startPoint y: 279, endPoint x: 791, endPoint y: 308, distance: 119.6
click at [789, 308] on ul "Custom Filters Troubleshoot PIR Activity" at bounding box center [784, 295] width 248 height 57
drag, startPoint x: 987, startPoint y: 277, endPoint x: 1185, endPoint y: 295, distance: 198.8
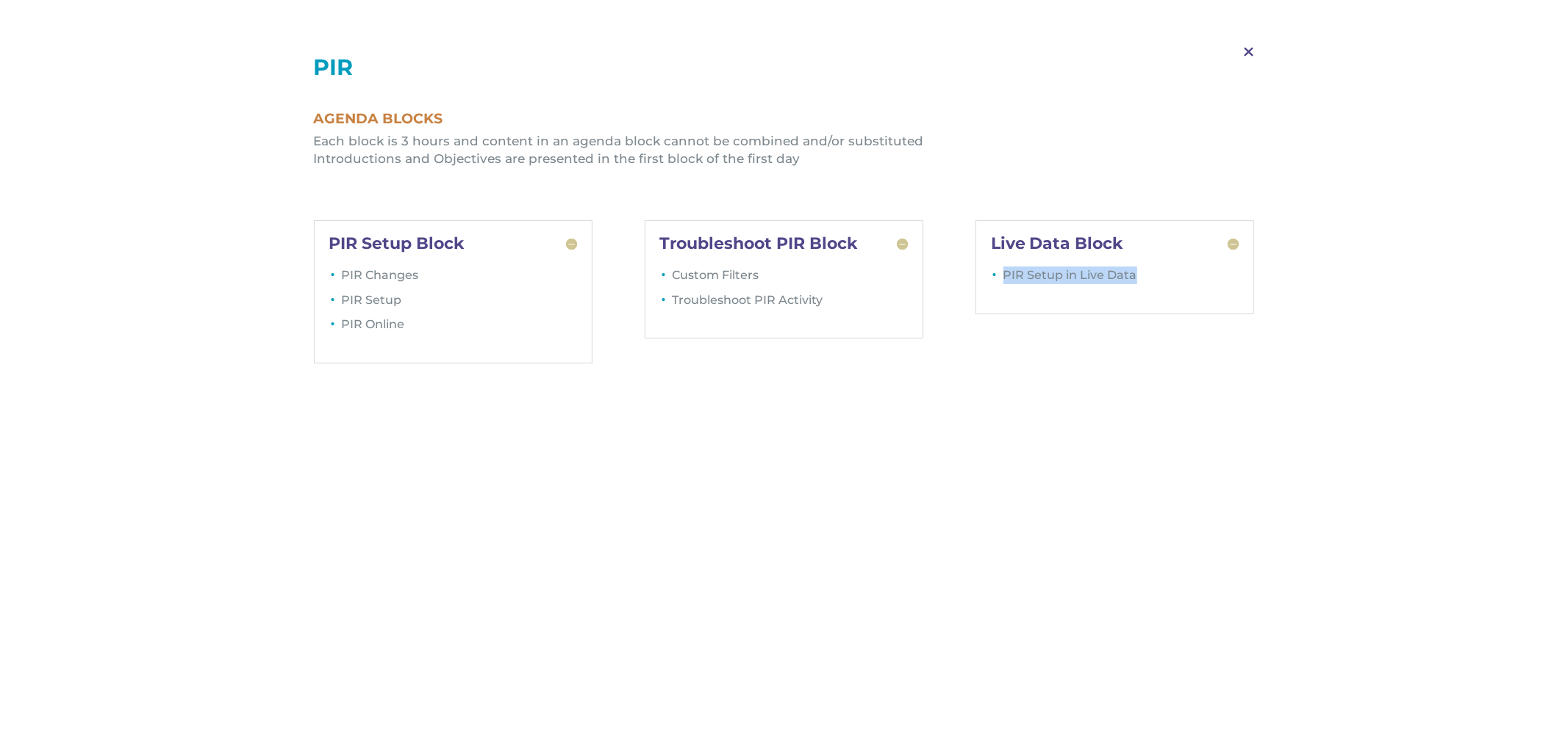
click at [1185, 295] on div "Live Data Block PIR Setup in Live Data" at bounding box center [1114, 267] width 279 height 94
click at [1248, 55] on span "M" at bounding box center [1248, 52] width 43 height 43
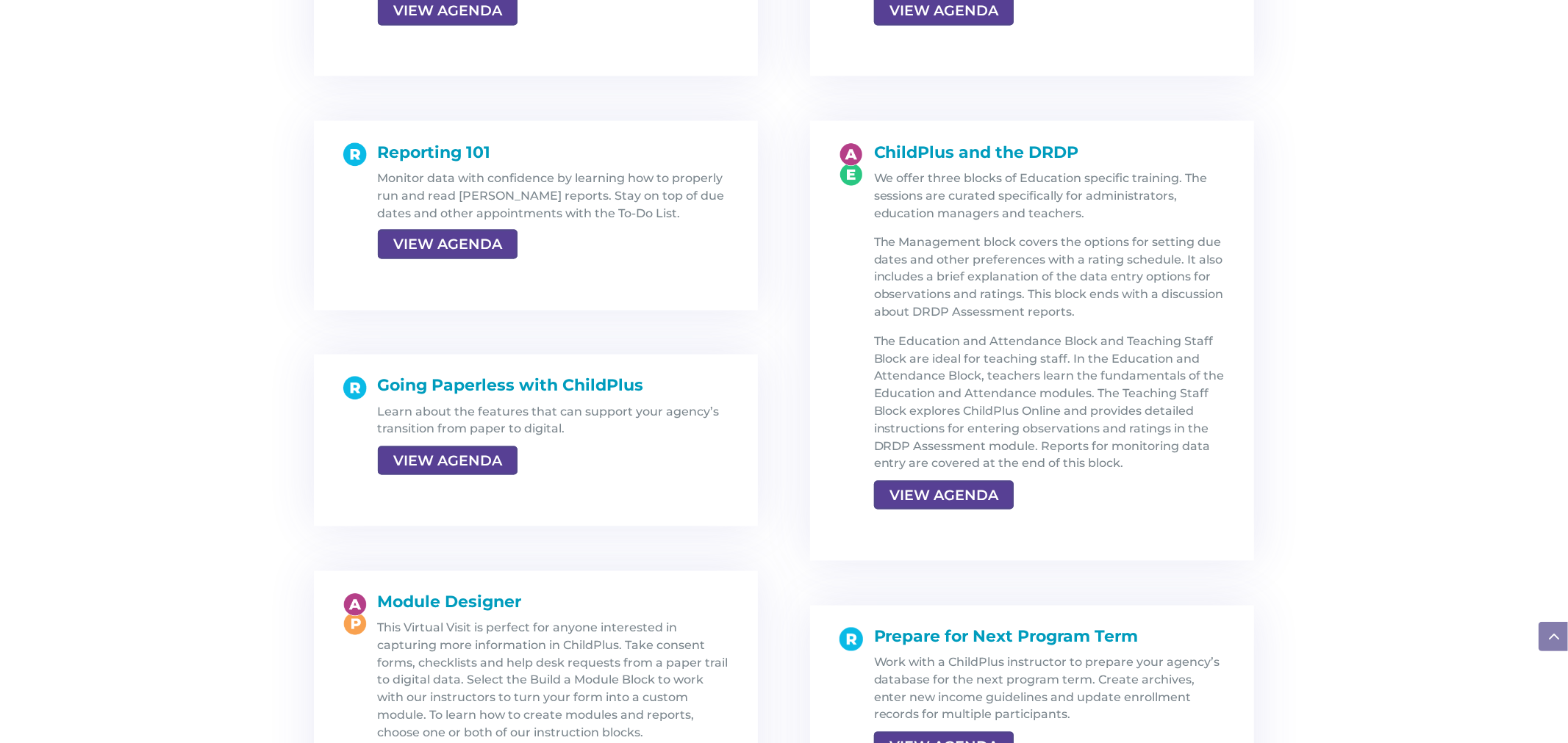
scroll to position [2124, 0]
click at [465, 466] on link "VIEW AGENDA" at bounding box center [445, 461] width 137 height 26
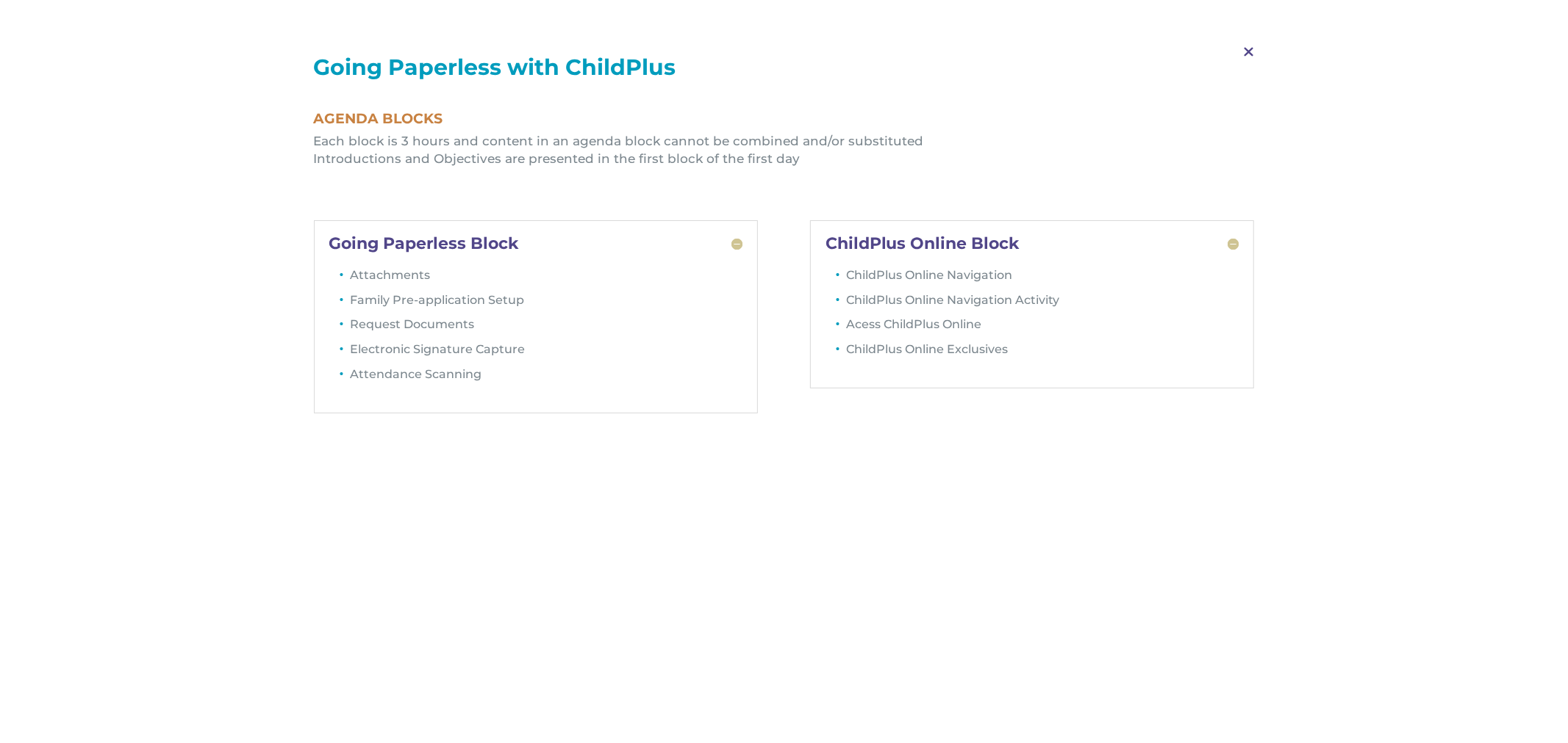
click at [1247, 49] on span "M" at bounding box center [1248, 52] width 43 height 43
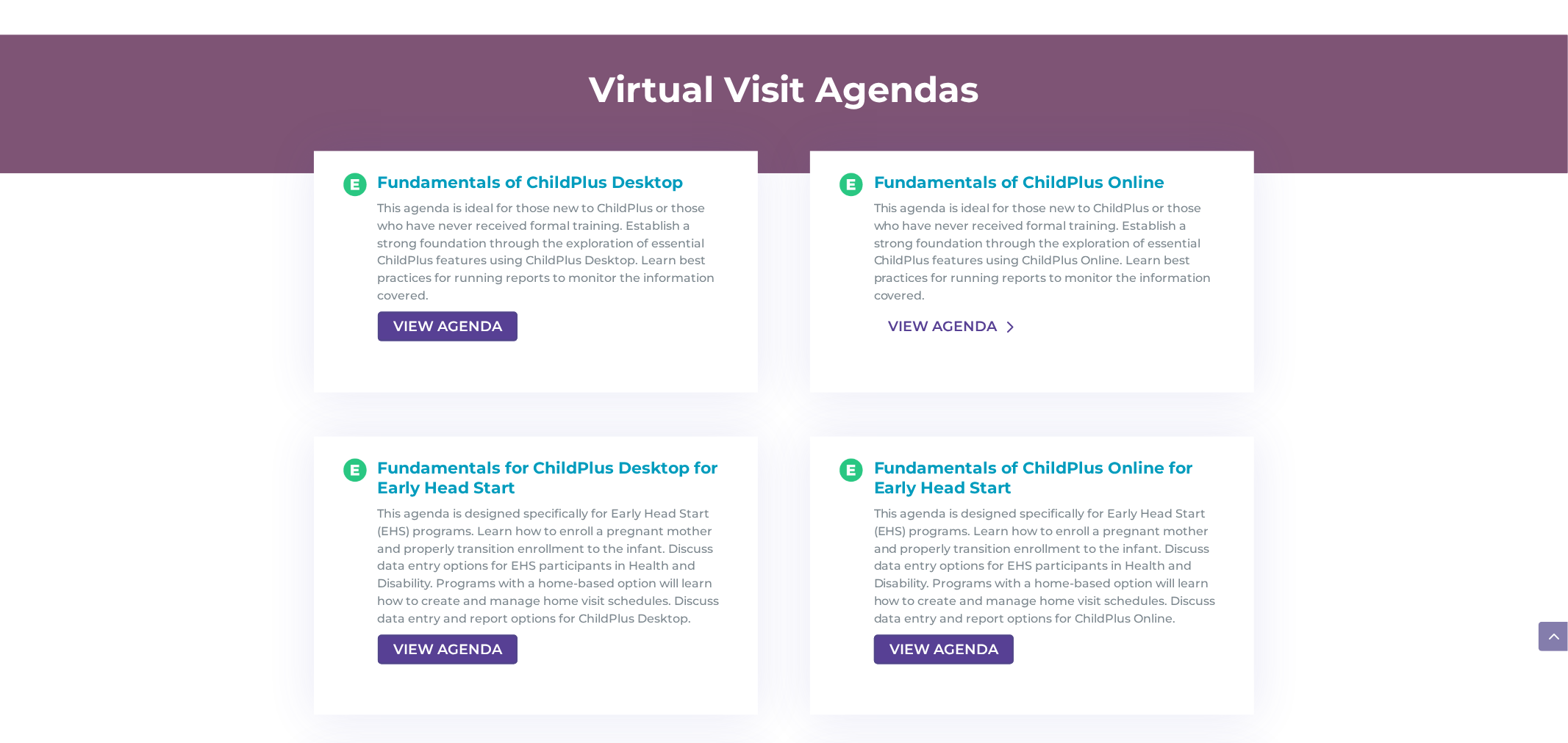
scroll to position [1485, 0]
click at [937, 321] on link "VIEW AGENDA" at bounding box center [942, 326] width 137 height 26
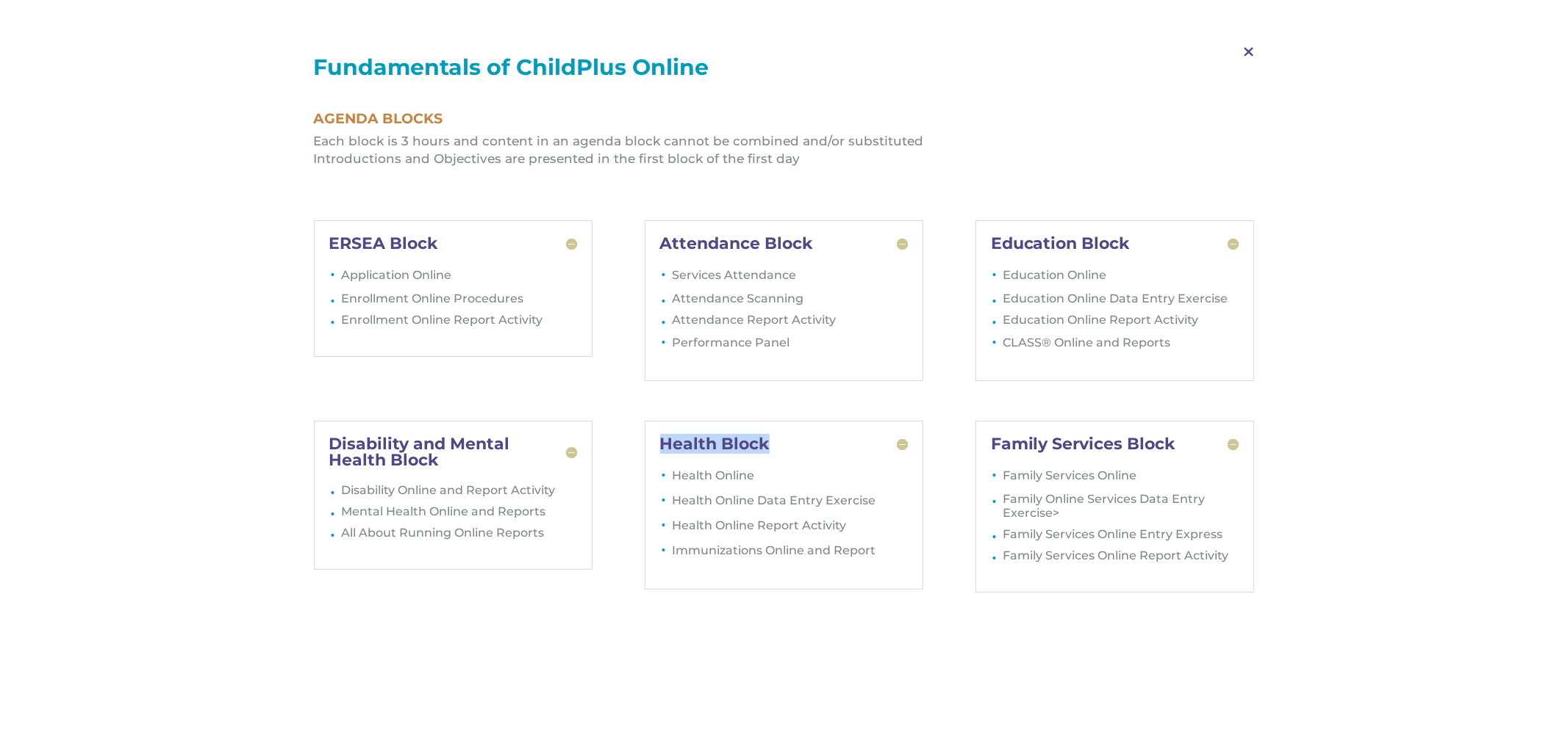
drag, startPoint x: 652, startPoint y: 444, endPoint x: 790, endPoint y: 435, distance: 138.3
click at [790, 435] on div "Health Block Health Online Health Online Data Entry Exercise Health Online Repo…" at bounding box center [784, 505] width 279 height 169
drag, startPoint x: 670, startPoint y: 243, endPoint x: 868, endPoint y: 244, distance: 198.0
click at [868, 244] on h5 "Attendance Block" at bounding box center [784, 244] width 248 height 16
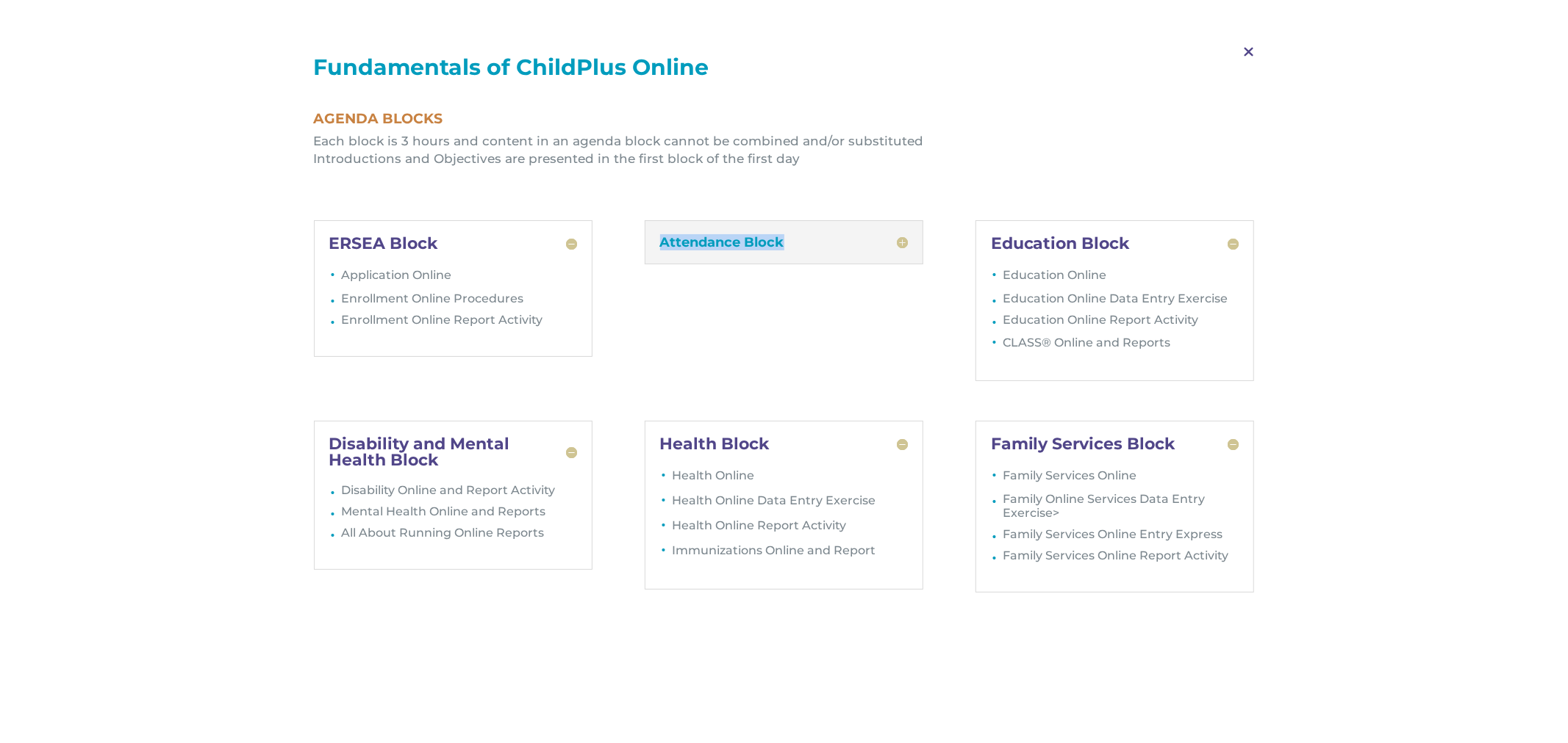
click at [901, 247] on h5 "Attendance Block" at bounding box center [784, 242] width 248 height 13
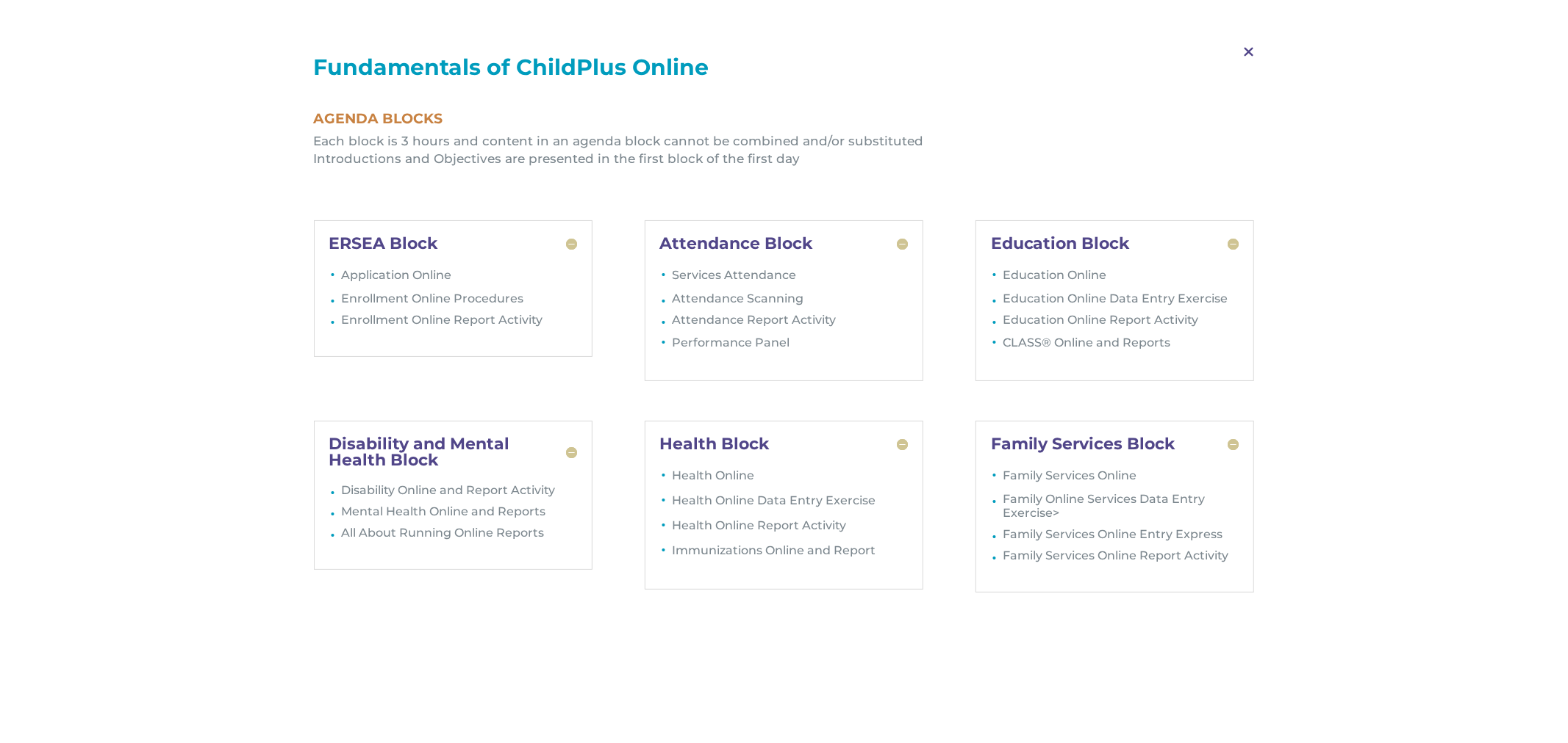
click at [1249, 52] on span "M" at bounding box center [1248, 52] width 43 height 43
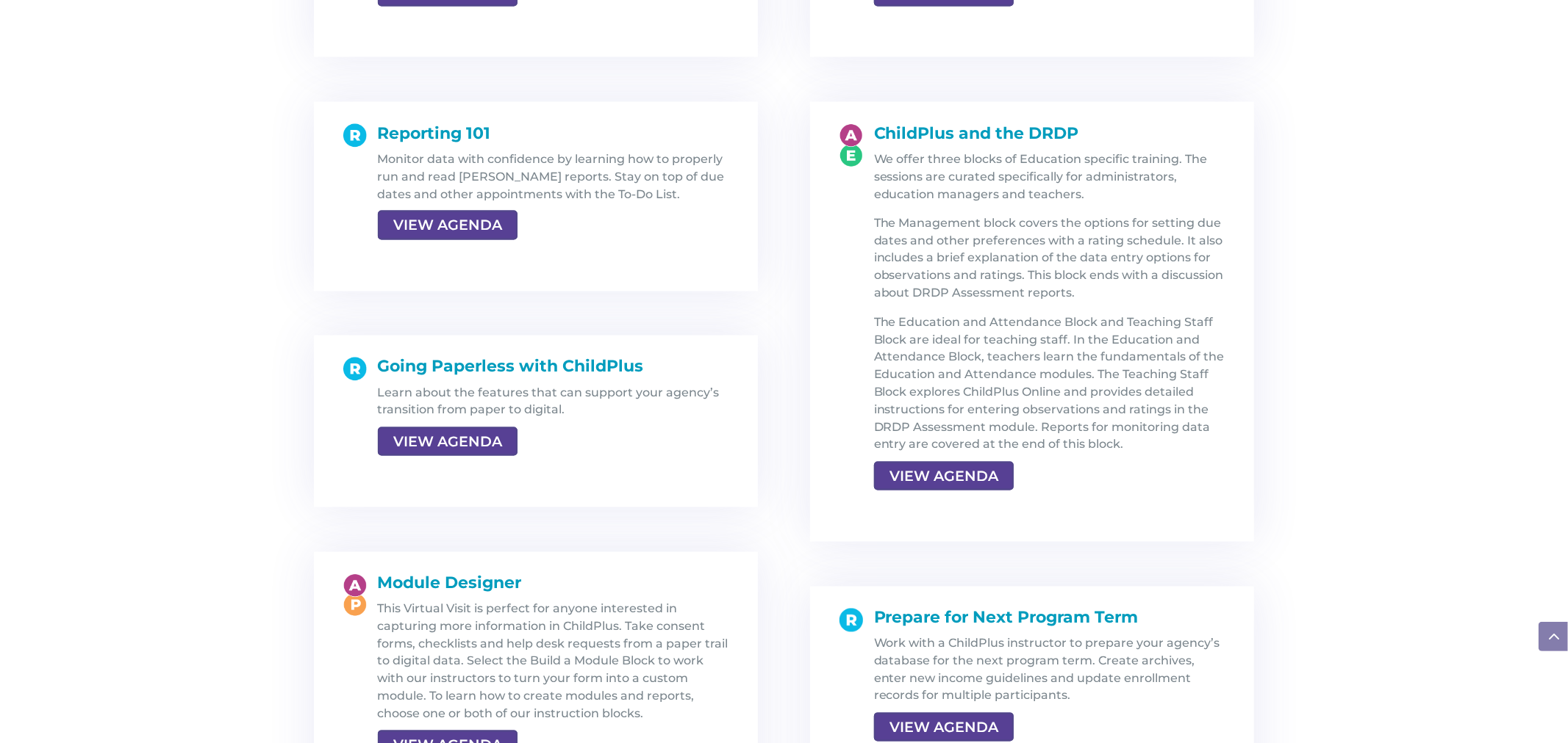
scroll to position [2146, 0]
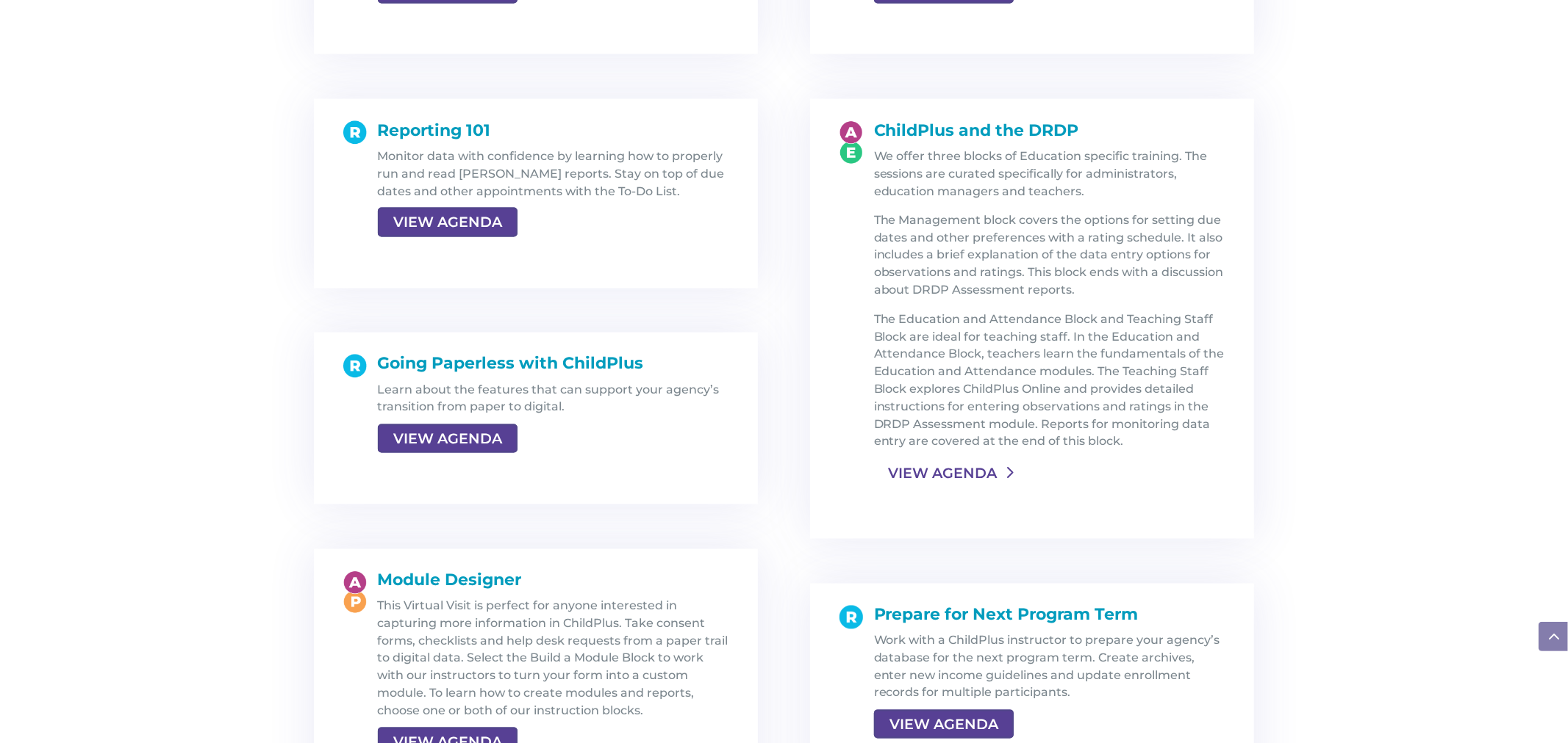
click at [951, 478] on link "VIEW AGENDA" at bounding box center [942, 474] width 137 height 26
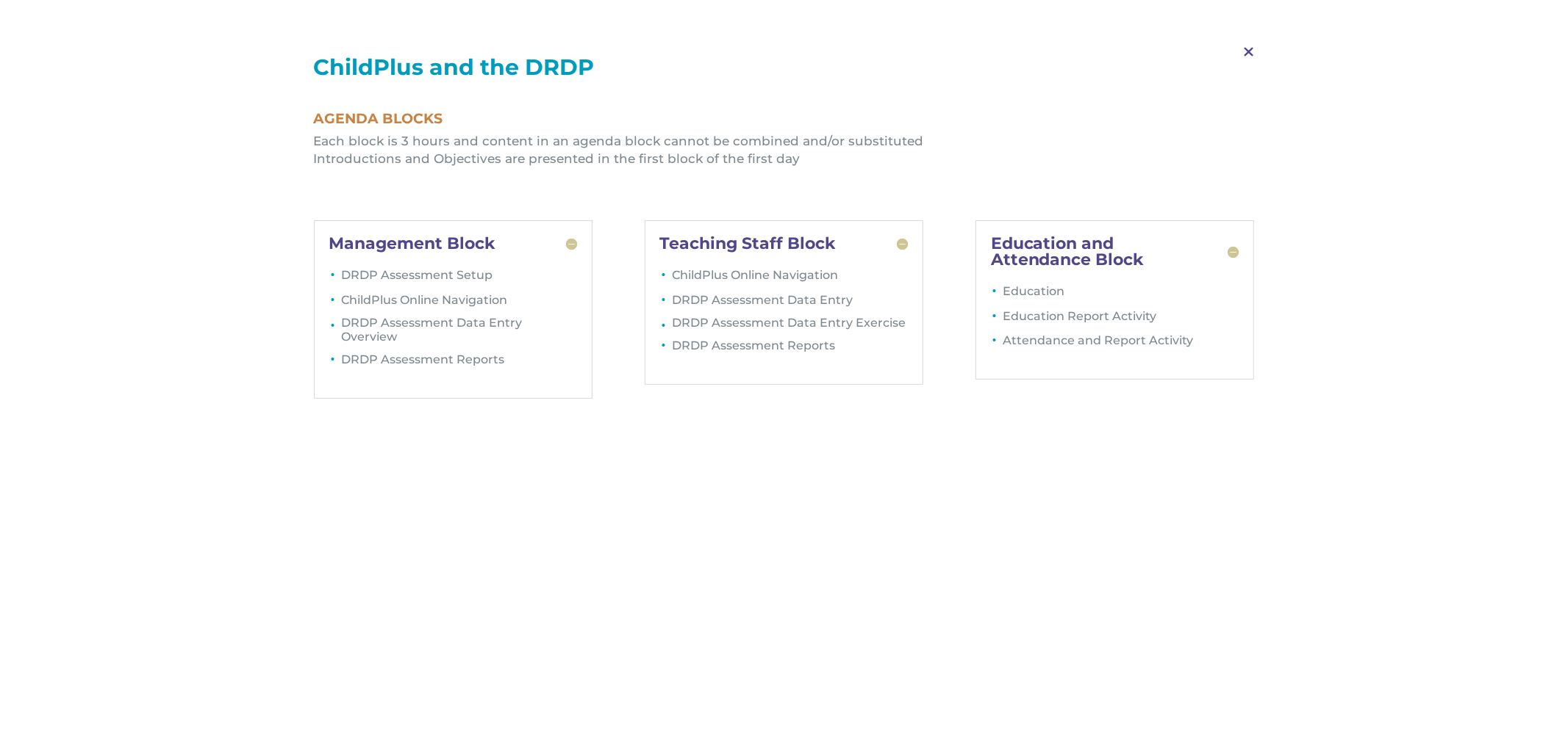
click at [1248, 50] on span "M" at bounding box center [1248, 52] width 43 height 43
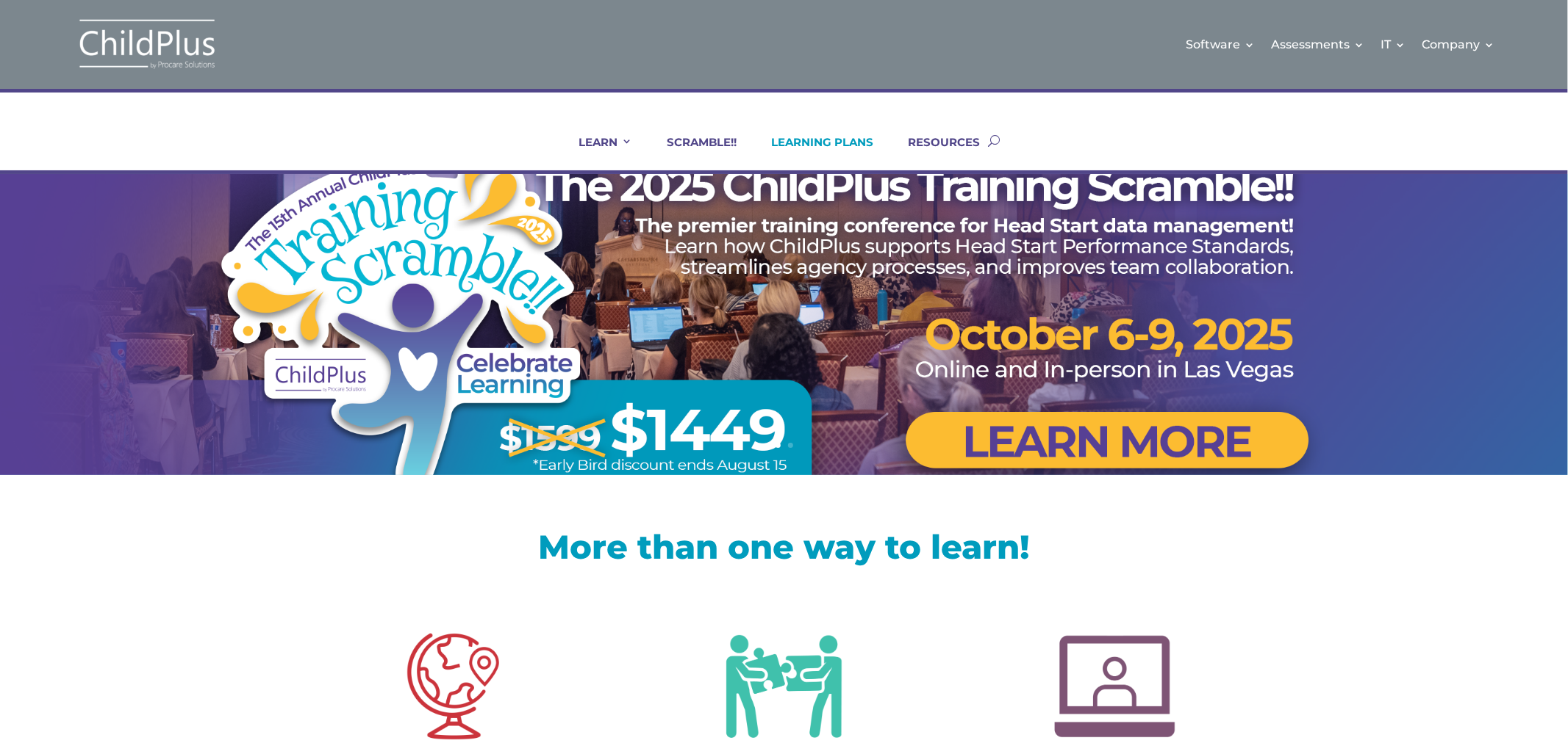
click at [854, 142] on link "LEARNING PLANS" at bounding box center [812, 152] width 120 height 35
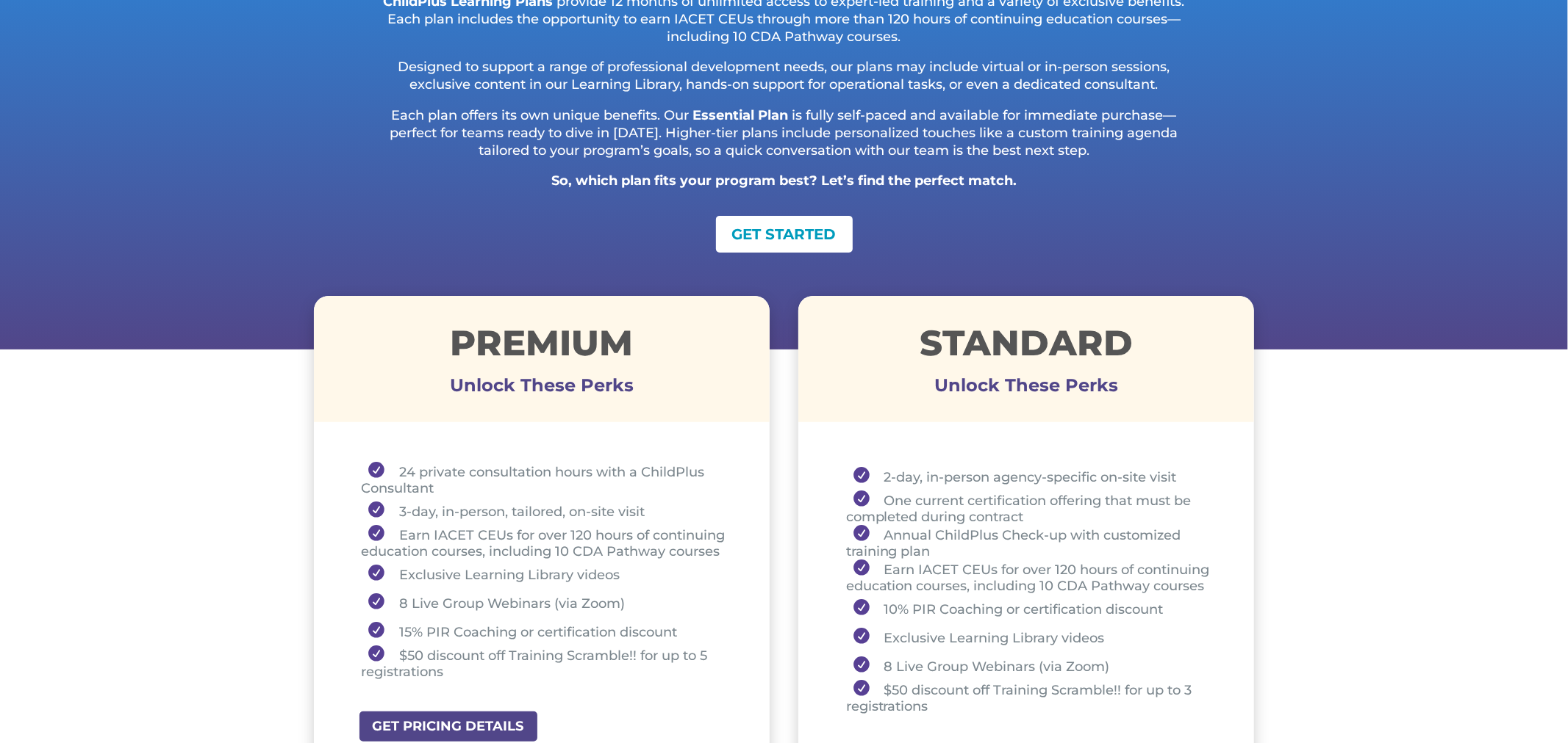
scroll to position [268, 0]
drag, startPoint x: 432, startPoint y: 340, endPoint x: 650, endPoint y: 347, distance: 218.1
click at [650, 347] on h1 "Premium" at bounding box center [541, 346] width 456 height 43
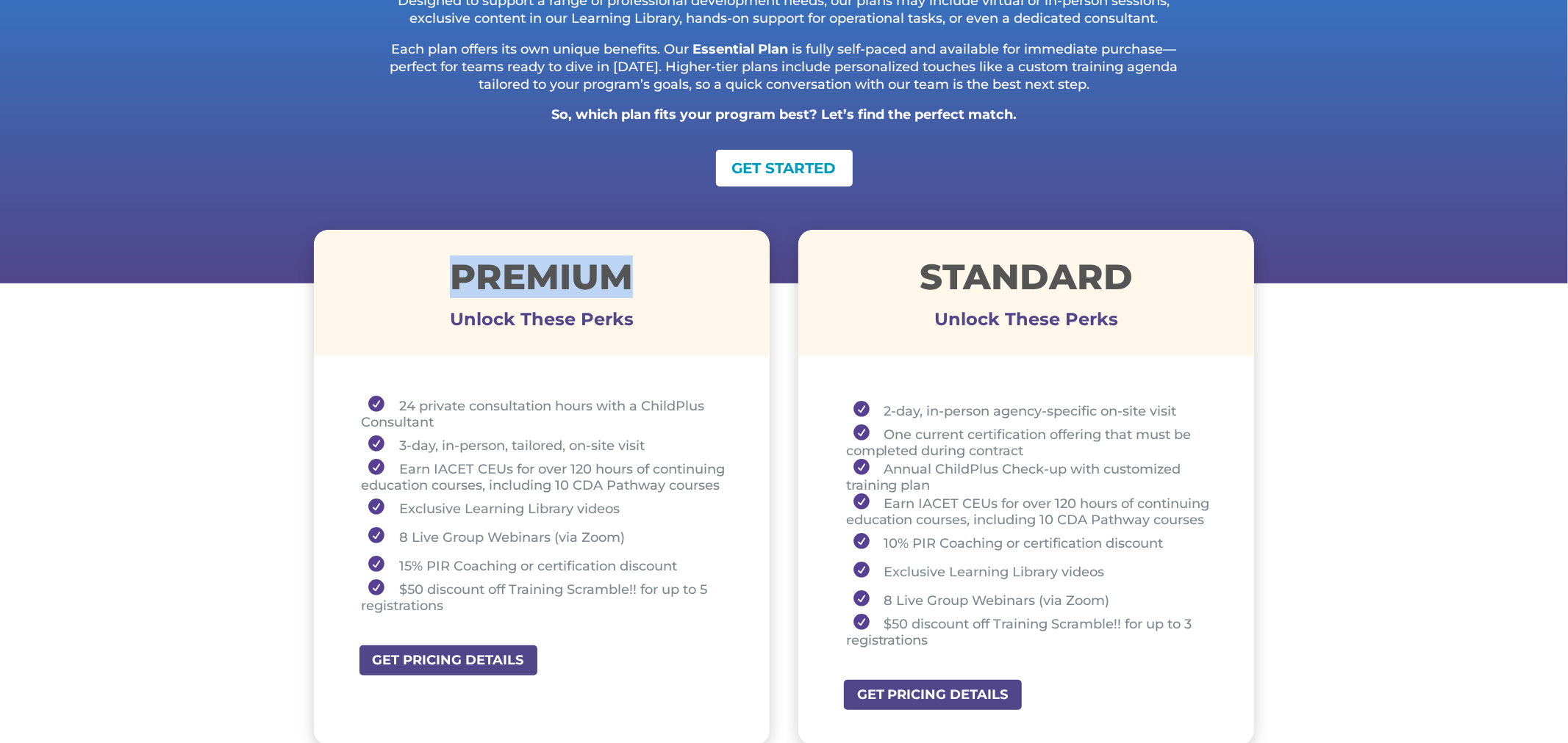
scroll to position [334, 0]
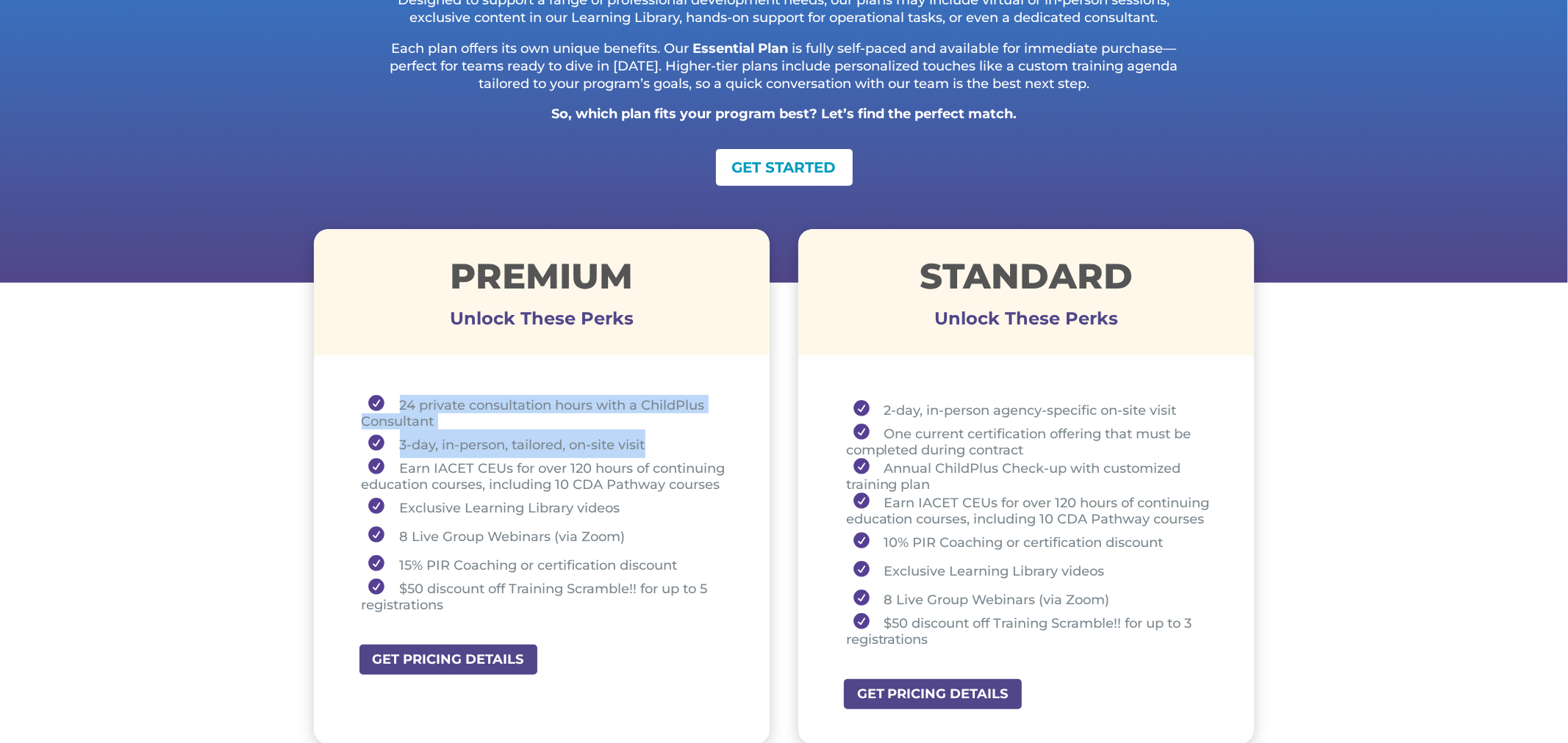
drag, startPoint x: 392, startPoint y: 399, endPoint x: 671, endPoint y: 441, distance: 282.1
click at [671, 441] on ul "24 private consultation hours with a ChildPlus Consultant 3-day, in-person, tai…" at bounding box center [542, 511] width 383 height 232
click at [409, 444] on li "3-day, in-person, tailored, on-site visit" at bounding box center [548, 444] width 372 height 29
drag, startPoint x: 399, startPoint y: 439, endPoint x: 662, endPoint y: 445, distance: 263.1
click at [662, 445] on li "3-day, in-person, tailored, on-site visit" at bounding box center [548, 444] width 372 height 29
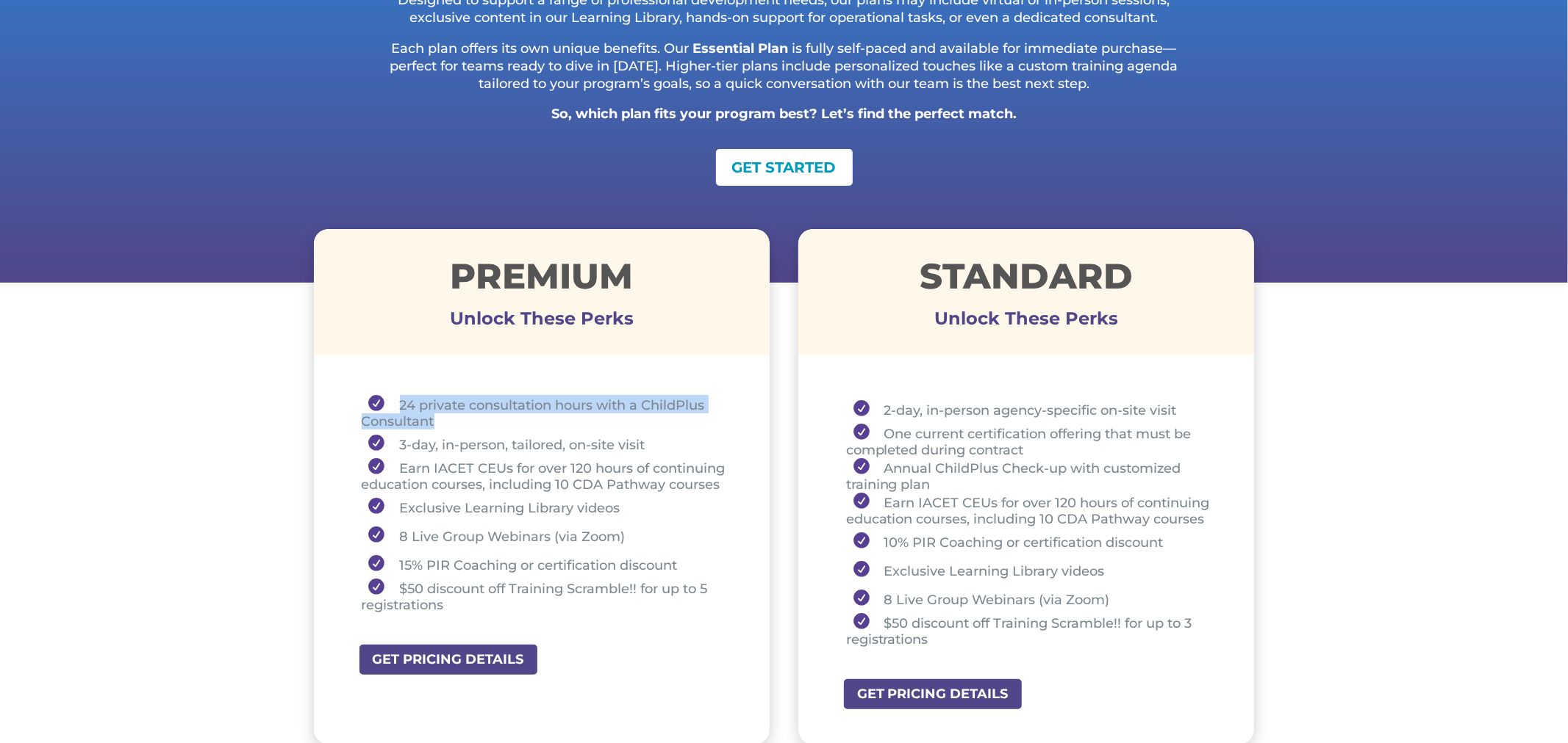
drag, startPoint x: 391, startPoint y: 399, endPoint x: 437, endPoint y: 412, distance: 47.8
click at [437, 412] on li "24 private consultation hours with a ChildPlus Consultant" at bounding box center [548, 412] width 372 height 34
click at [470, 420] on li "24 private consultation hours with a ChildPlus Consultant" at bounding box center [548, 412] width 372 height 34
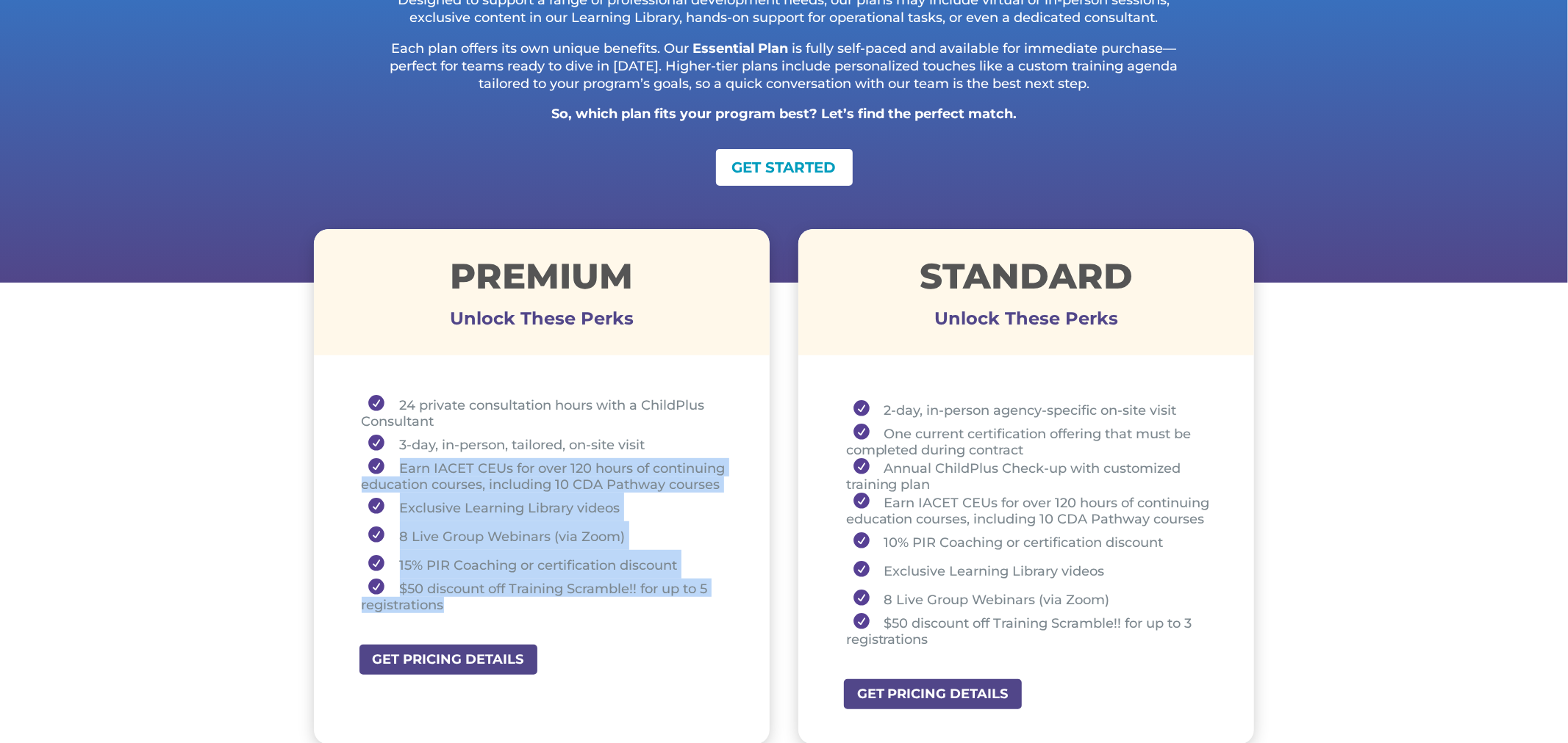
drag, startPoint x: 395, startPoint y: 466, endPoint x: 564, endPoint y: 600, distance: 215.7
click at [564, 600] on ul "24 private consultation hours with a ChildPlus Consultant 3-day, in-person, tai…" at bounding box center [542, 511] width 383 height 232
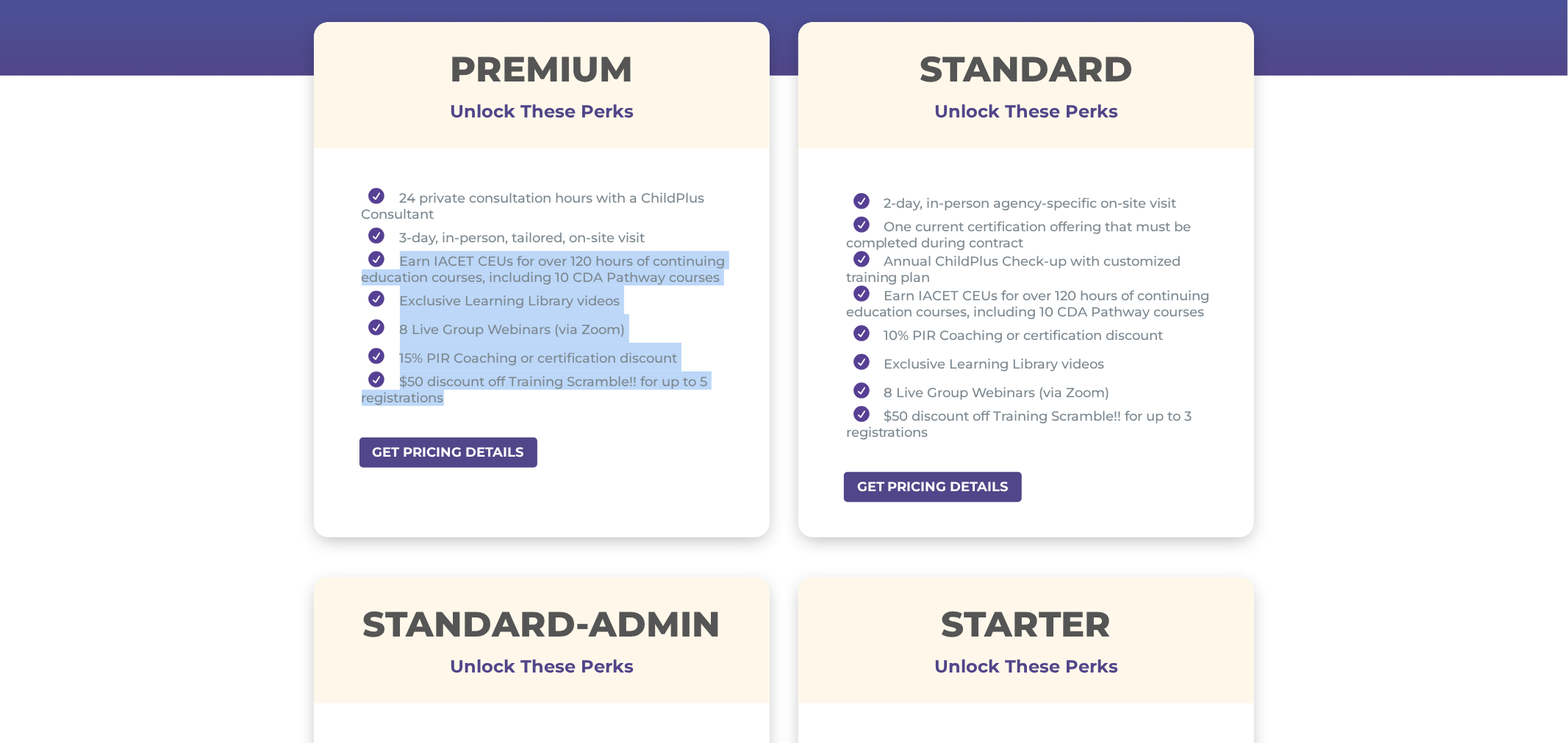
scroll to position [538, 0]
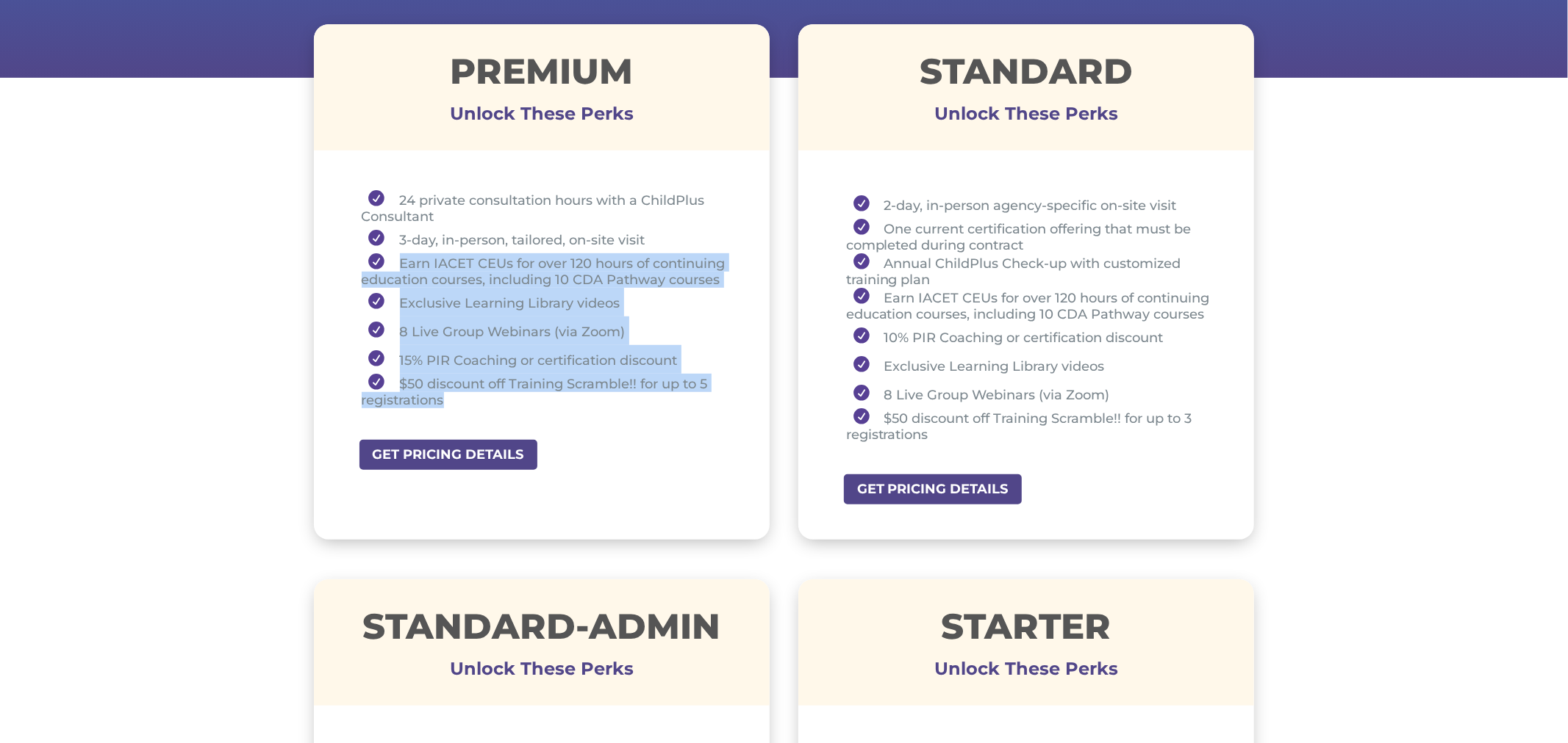
click at [404, 272] on li "Earn IACET CEUs for over 120 hours of continuing education courses, including 1…" at bounding box center [548, 271] width 372 height 34
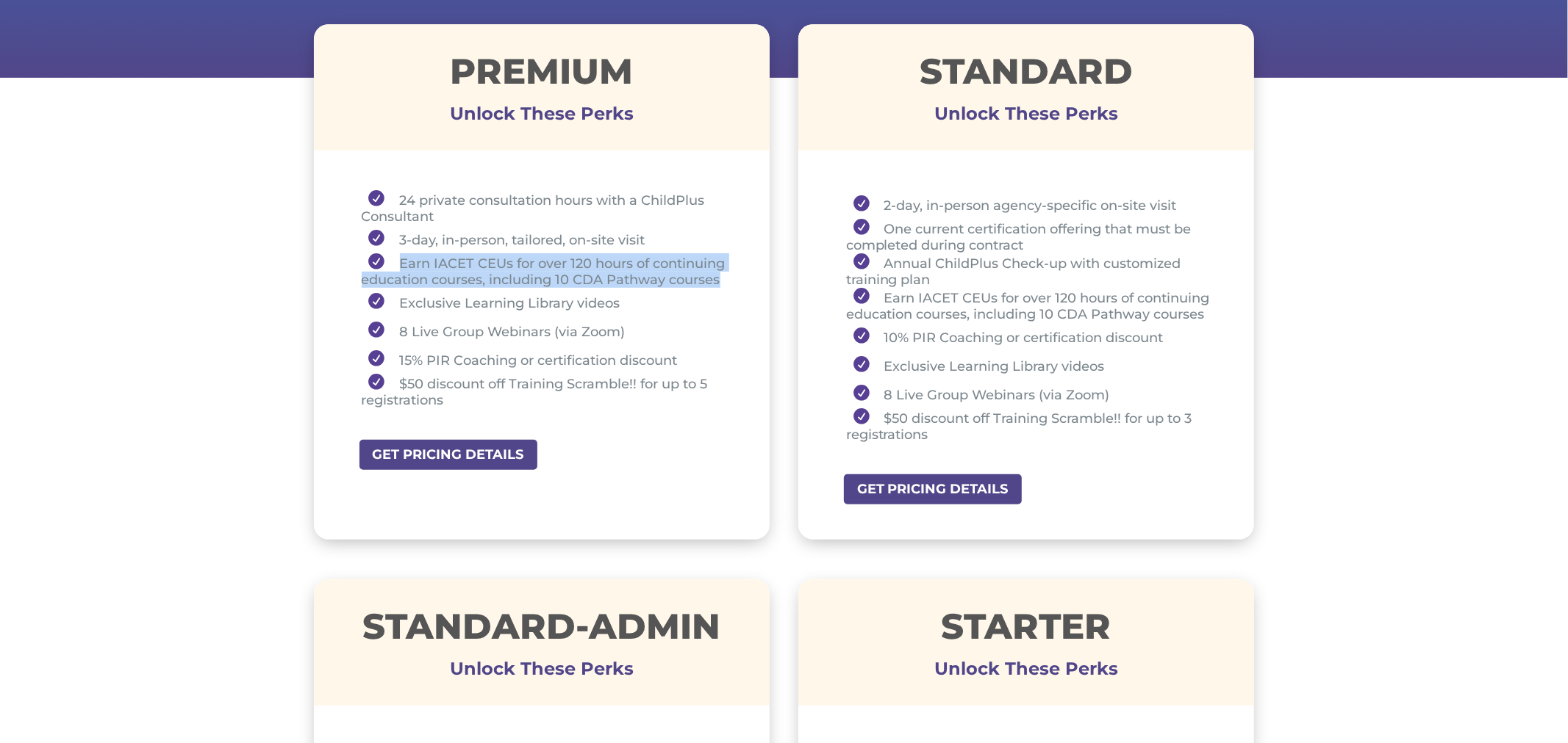
drag, startPoint x: 399, startPoint y: 263, endPoint x: 721, endPoint y: 276, distance: 322.3
click at [721, 276] on li "Earn IACET CEUs for over 120 hours of continuing education courses, including 1…" at bounding box center [548, 271] width 372 height 34
click at [499, 280] on li "Earn IACET CEUs for over 120 hours of continuing education courses, including 1…" at bounding box center [548, 271] width 372 height 34
drag, startPoint x: 490, startPoint y: 277, endPoint x: 730, endPoint y: 280, distance: 240.0
click at [730, 280] on li "Earn IACET CEUs for over 120 hours of continuing education courses, including 1…" at bounding box center [548, 271] width 372 height 34
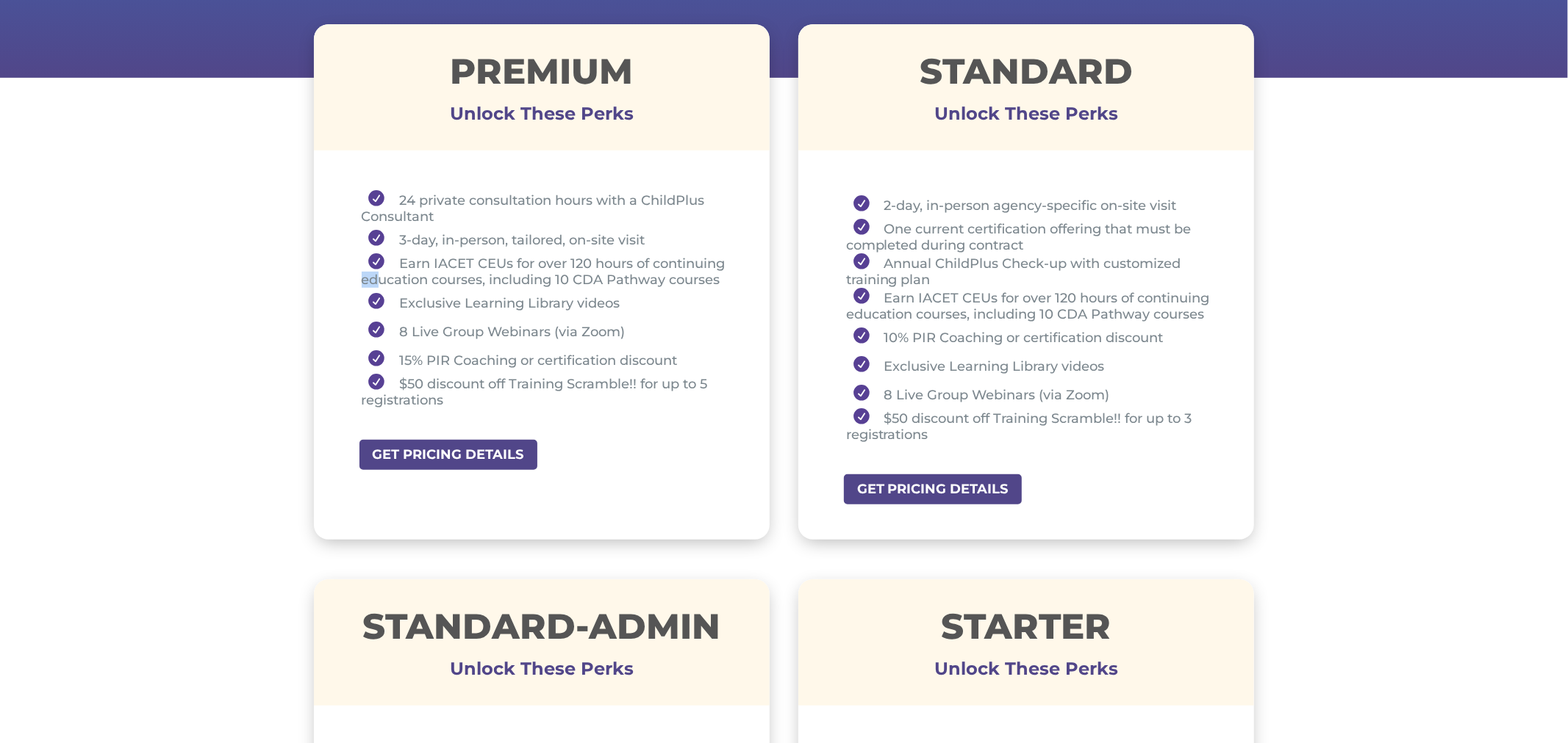
drag, startPoint x: 726, startPoint y: 259, endPoint x: 378, endPoint y: 268, distance: 348.1
click at [378, 268] on li "Earn IACET CEUs for over 120 hours of continuing education courses, including 1…" at bounding box center [548, 271] width 372 height 34
drag, startPoint x: 370, startPoint y: 253, endPoint x: 590, endPoint y: 261, distance: 220.1
click at [590, 261] on li "Earn IACET CEUs for over 120 hours of continuing education courses, including 1…" at bounding box center [548, 271] width 372 height 34
drag, startPoint x: 719, startPoint y: 279, endPoint x: 400, endPoint y: 258, distance: 319.7
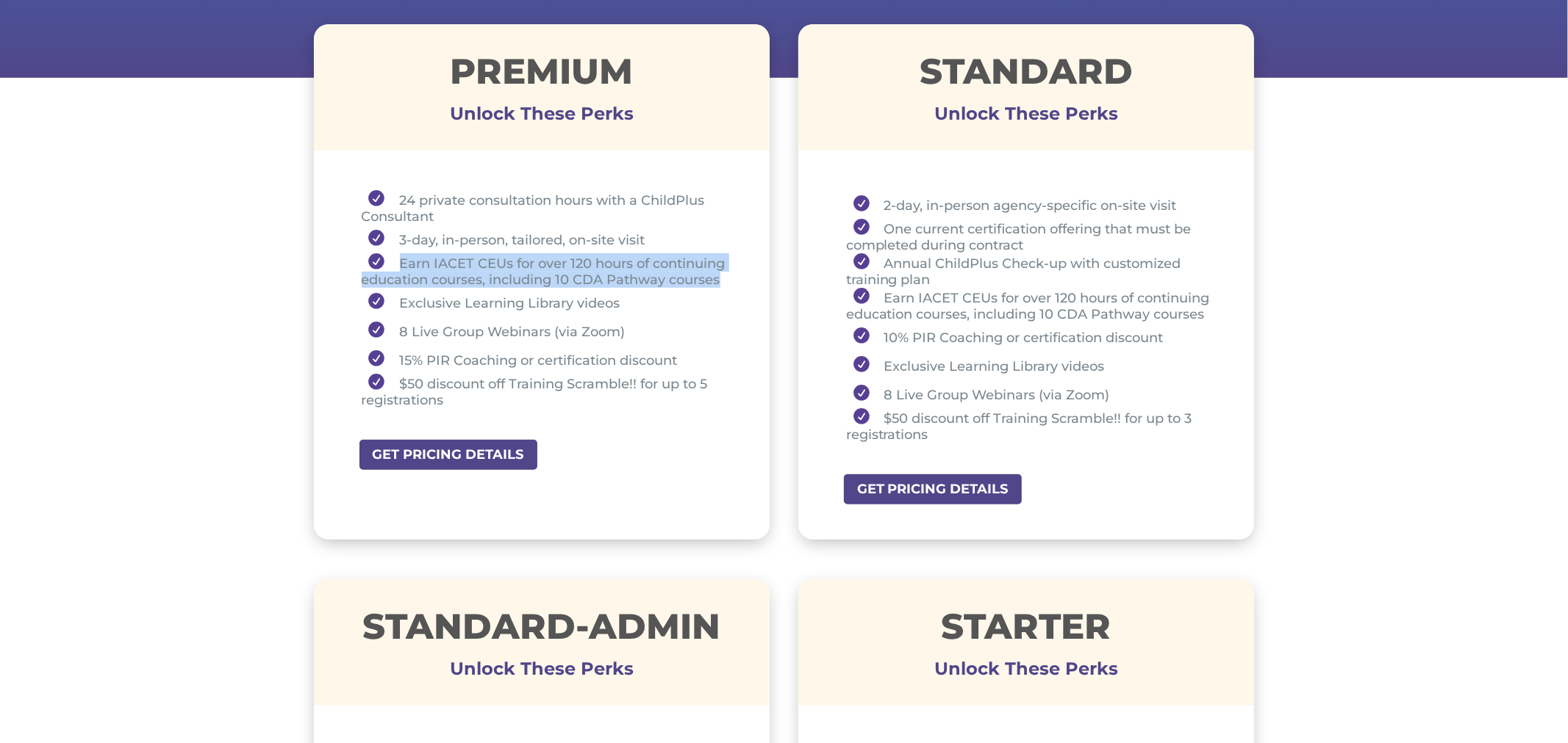
click at [400, 258] on li "Earn IACET CEUs for over 120 hours of continuing education courses, including 1…" at bounding box center [548, 271] width 372 height 34
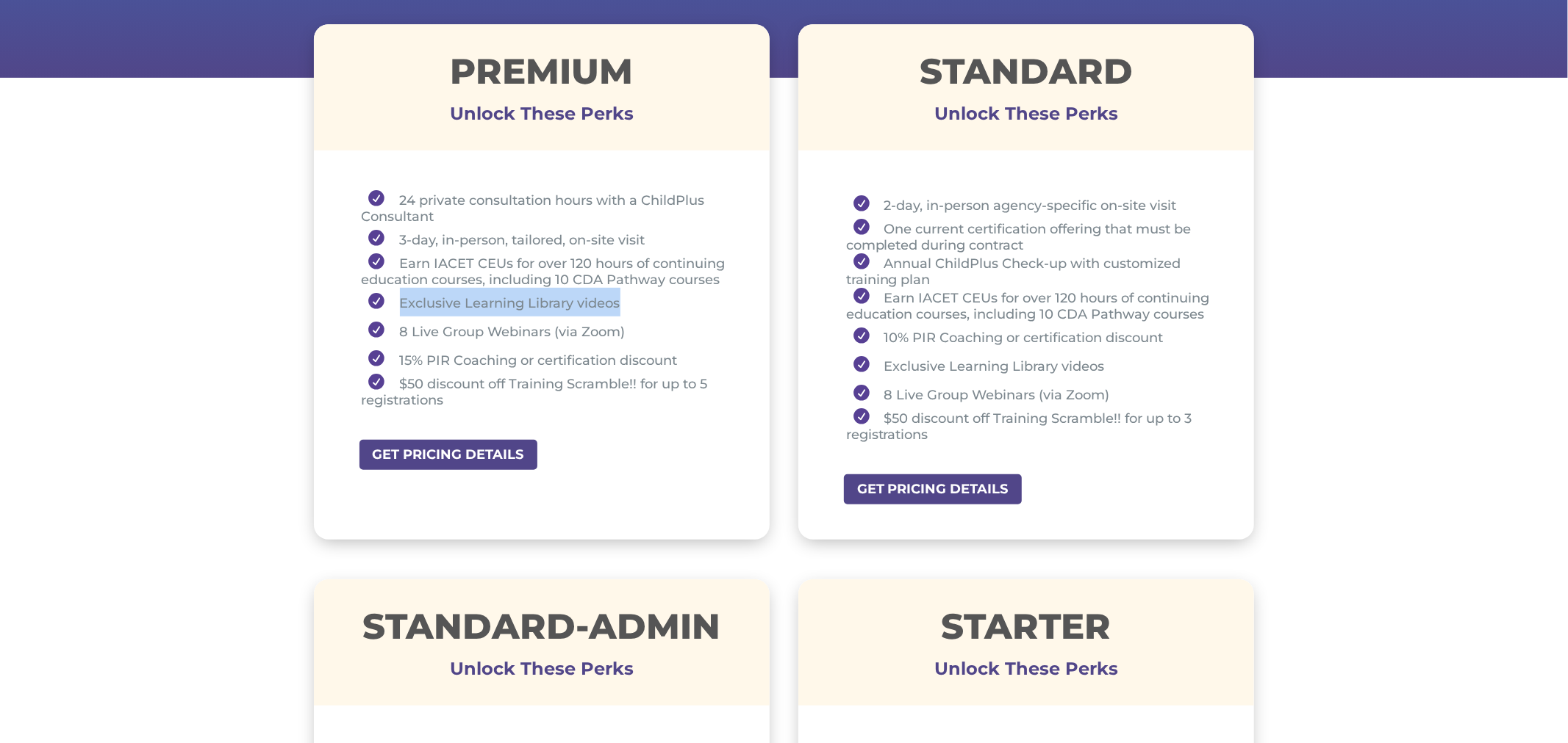
drag, startPoint x: 399, startPoint y: 304, endPoint x: 621, endPoint y: 306, distance: 222.0
click at [621, 306] on li "Exclusive Learning Library videos" at bounding box center [548, 302] width 372 height 29
click at [600, 294] on li "Exclusive Learning Library videos" at bounding box center [548, 302] width 372 height 29
drag, startPoint x: 395, startPoint y: 331, endPoint x: 623, endPoint y: 325, distance: 228.1
click at [623, 325] on li "8 Live Group Webinars (via Zoom)" at bounding box center [548, 331] width 372 height 29
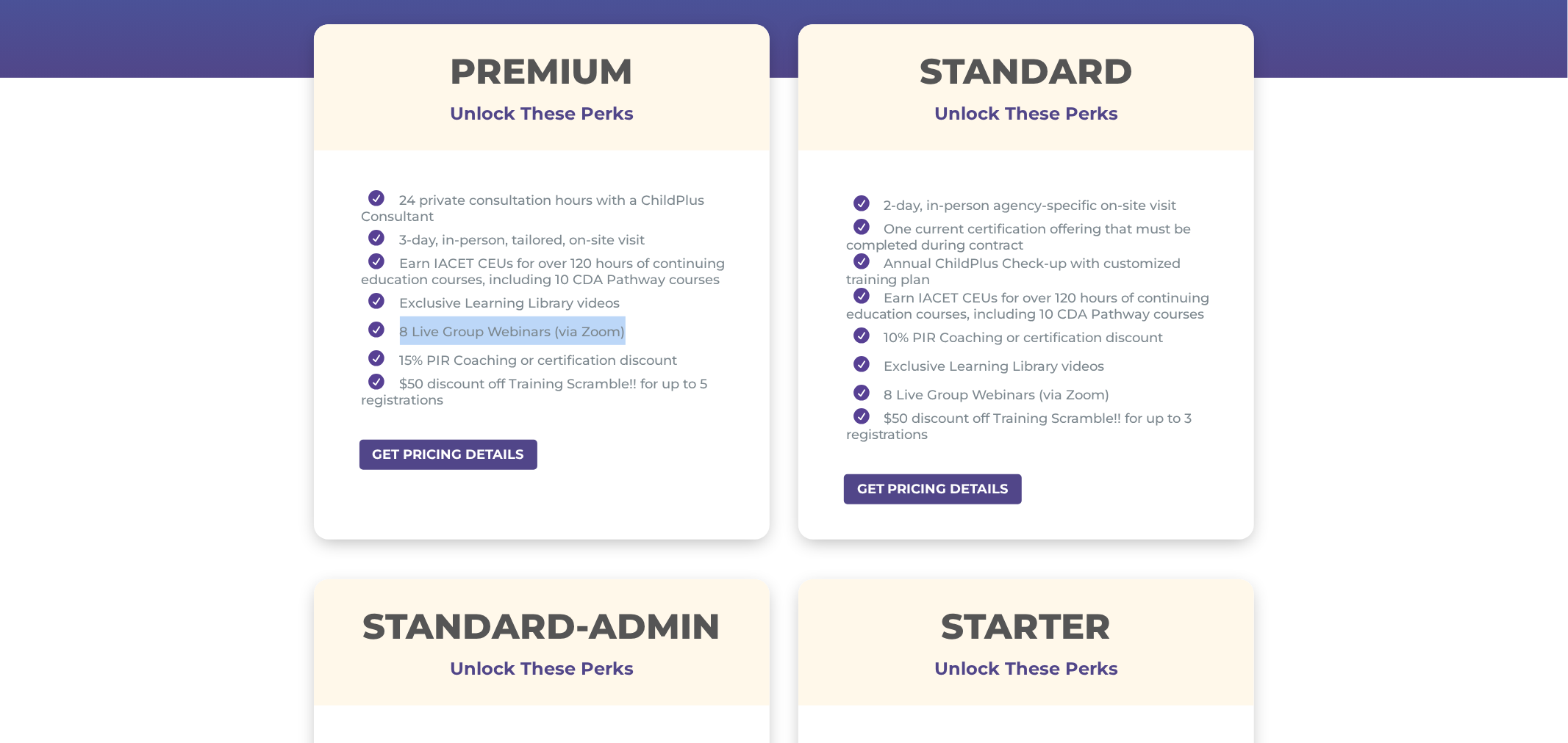
click at [483, 326] on li "8 Live Group Webinars (via Zoom)" at bounding box center [548, 331] width 372 height 29
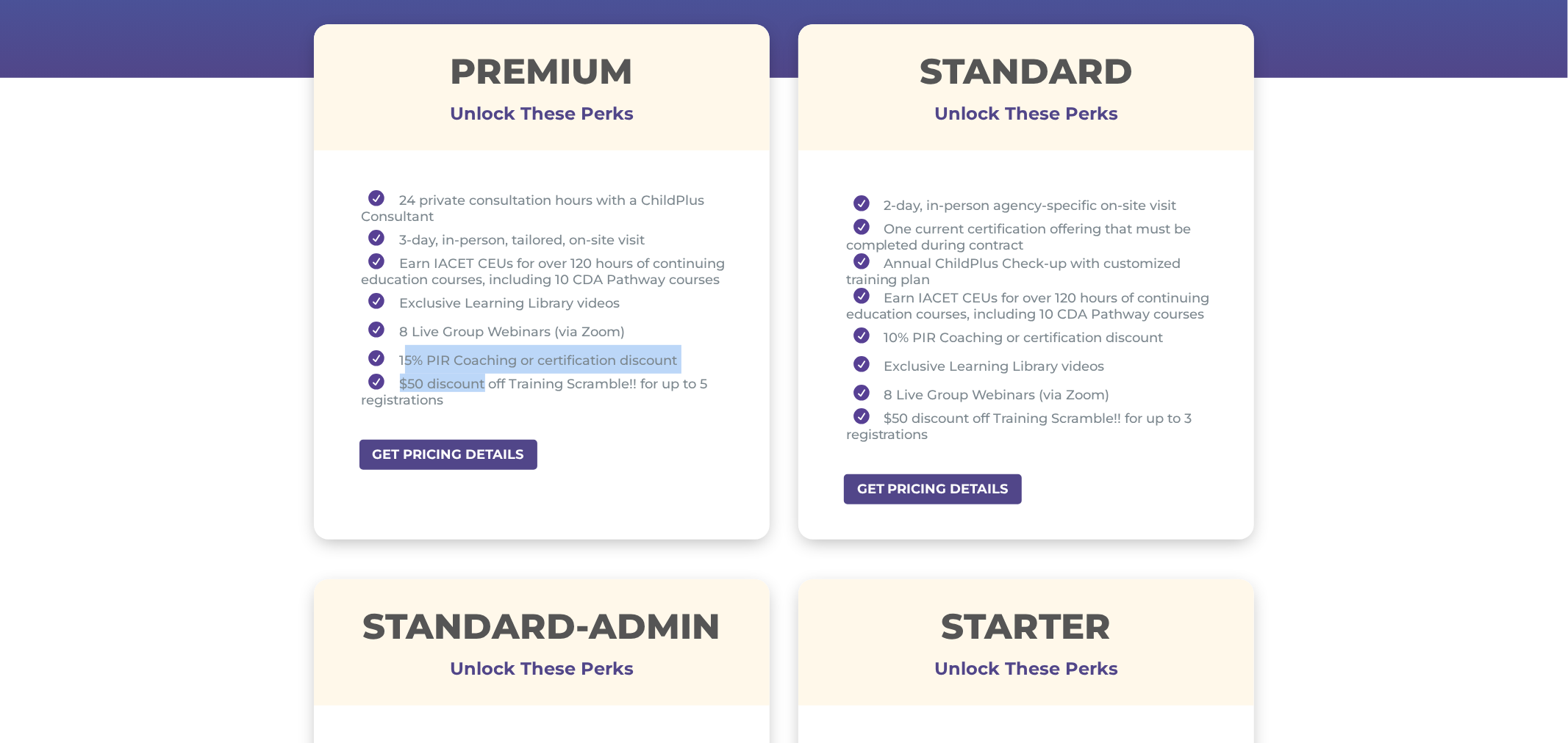
drag, startPoint x: 402, startPoint y: 353, endPoint x: 465, endPoint y: 382, distance: 69.4
click at [484, 384] on ul "24 private consultation hours with a ChildPlus Consultant 3-day, in-person, tai…" at bounding box center [542, 305] width 383 height 232
click at [399, 365] on li "15% PIR Coaching or certification discount" at bounding box center [548, 359] width 372 height 29
drag, startPoint x: 395, startPoint y: 355, endPoint x: 471, endPoint y: 394, distance: 85.4
click at [471, 394] on ul "24 private consultation hours with a ChildPlus Consultant 3-day, in-person, tai…" at bounding box center [542, 305] width 383 height 232
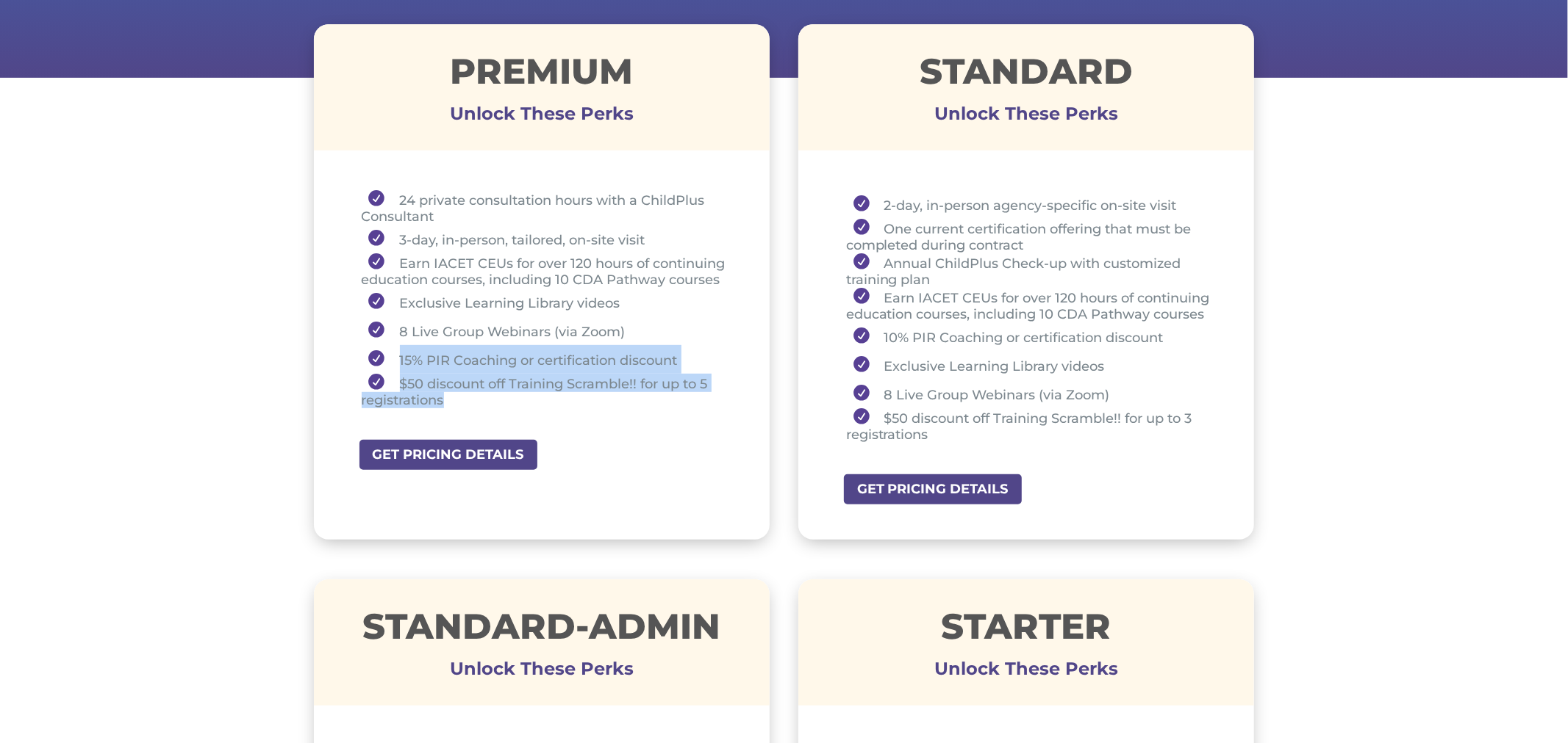
click at [703, 388] on li "$50 discount off Training Scramble!! for up to 5 registrations" at bounding box center [548, 391] width 372 height 34
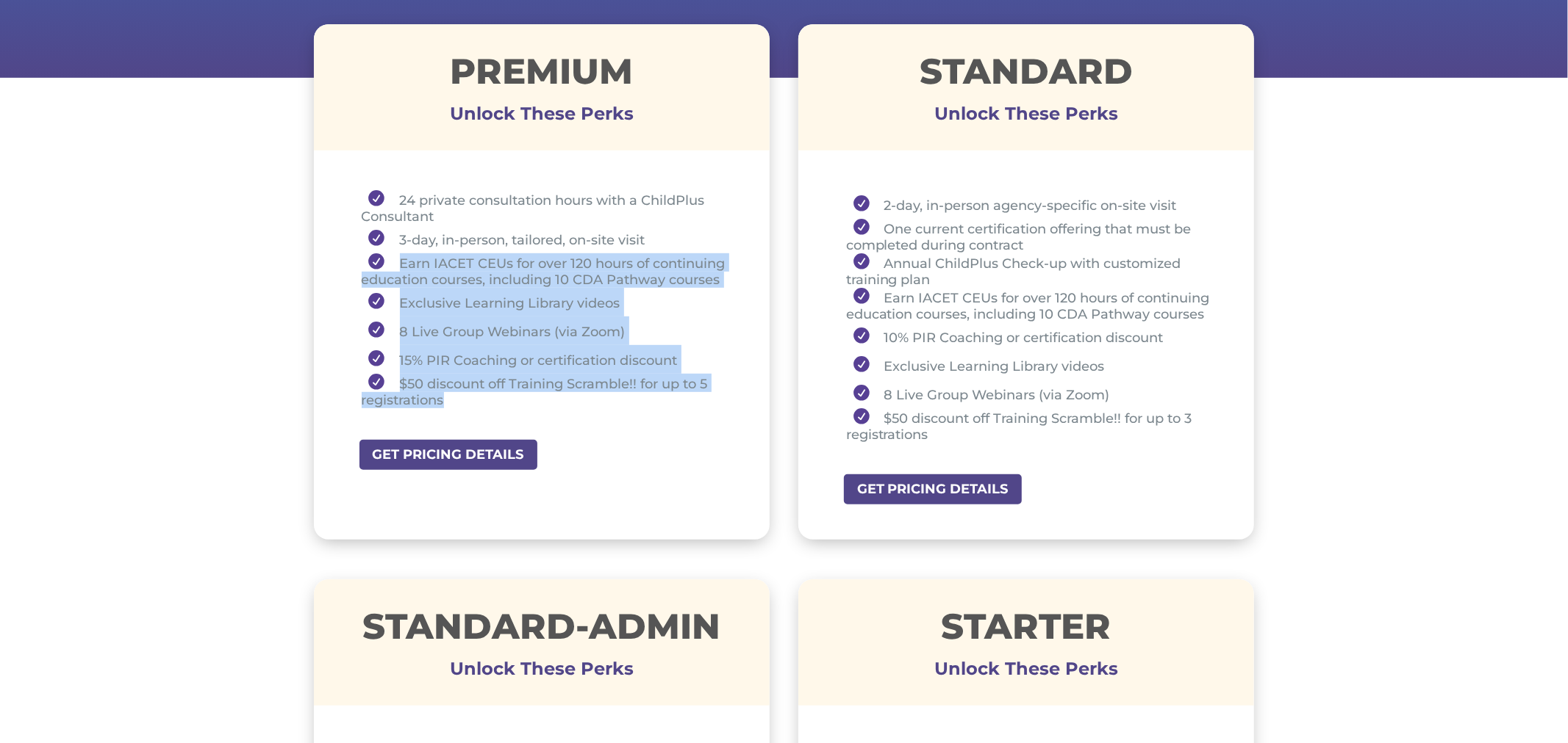
drag, startPoint x: 390, startPoint y: 265, endPoint x: 525, endPoint y: 406, distance: 195.2
click at [522, 407] on ul "24 private consultation hours with a ChildPlus Consultant 3-day, in-person, tai…" at bounding box center [542, 305] width 383 height 232
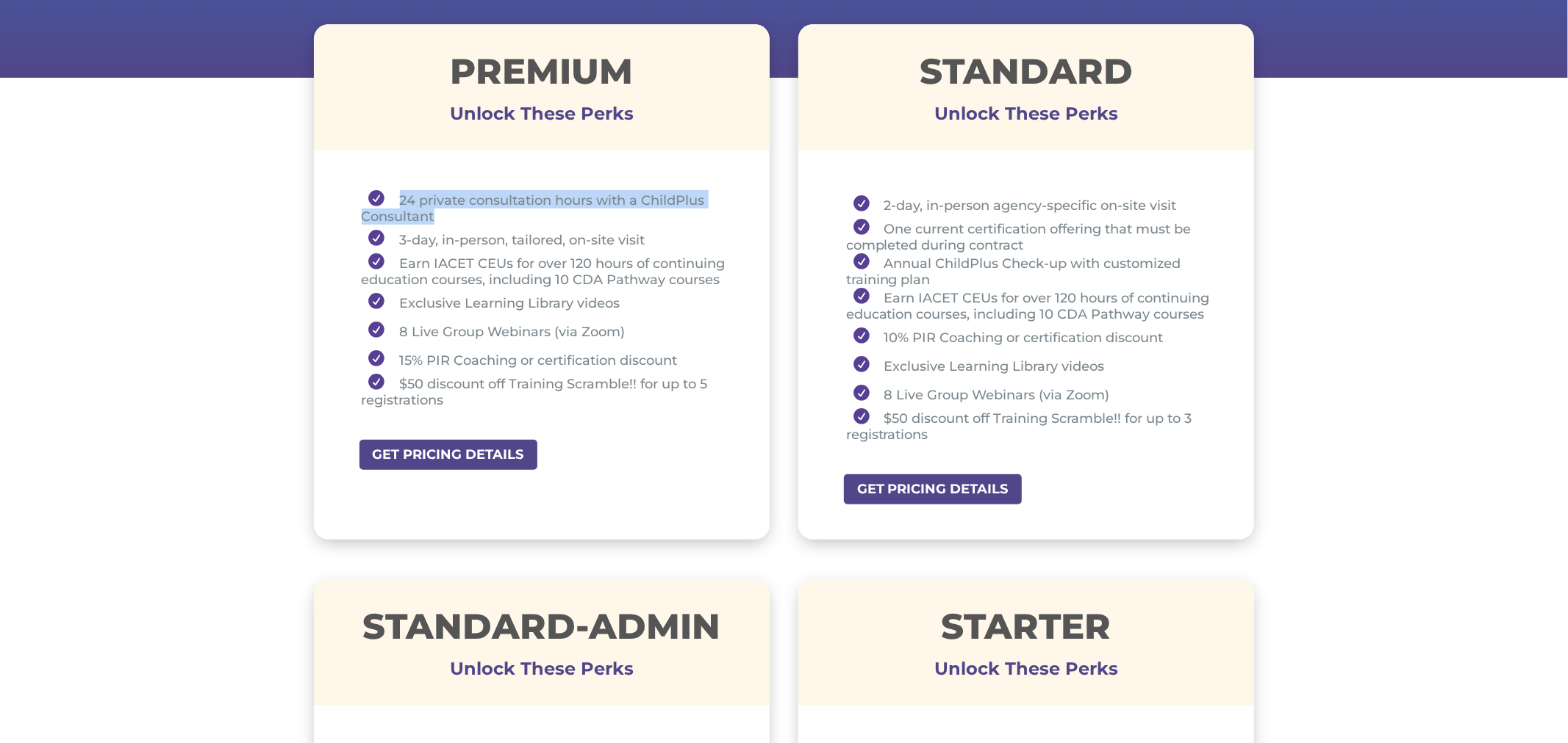
drag, startPoint x: 400, startPoint y: 200, endPoint x: 436, endPoint y: 211, distance: 37.6
click at [436, 211] on li "24 private consultation hours with a ChildPlus Consultant" at bounding box center [548, 207] width 372 height 34
drag, startPoint x: 399, startPoint y: 241, endPoint x: 511, endPoint y: 233, distance: 112.3
click at [511, 233] on li "3-day, in-person, tailored, on-site visit" at bounding box center [548, 239] width 372 height 29
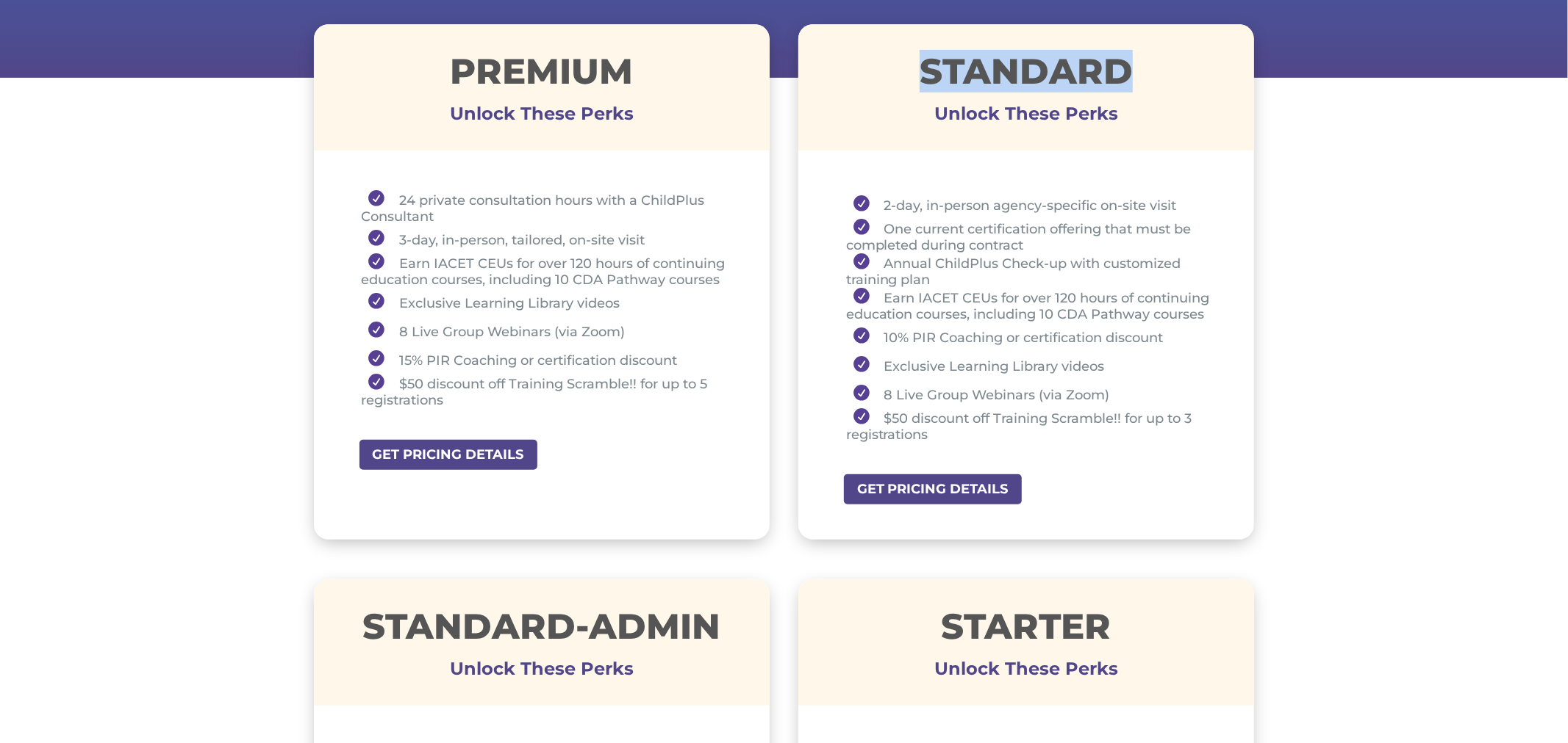
drag, startPoint x: 923, startPoint y: 72, endPoint x: 1166, endPoint y: 61, distance: 243.2
click at [1166, 61] on h1 "STANDARD" at bounding box center [1026, 75] width 456 height 43
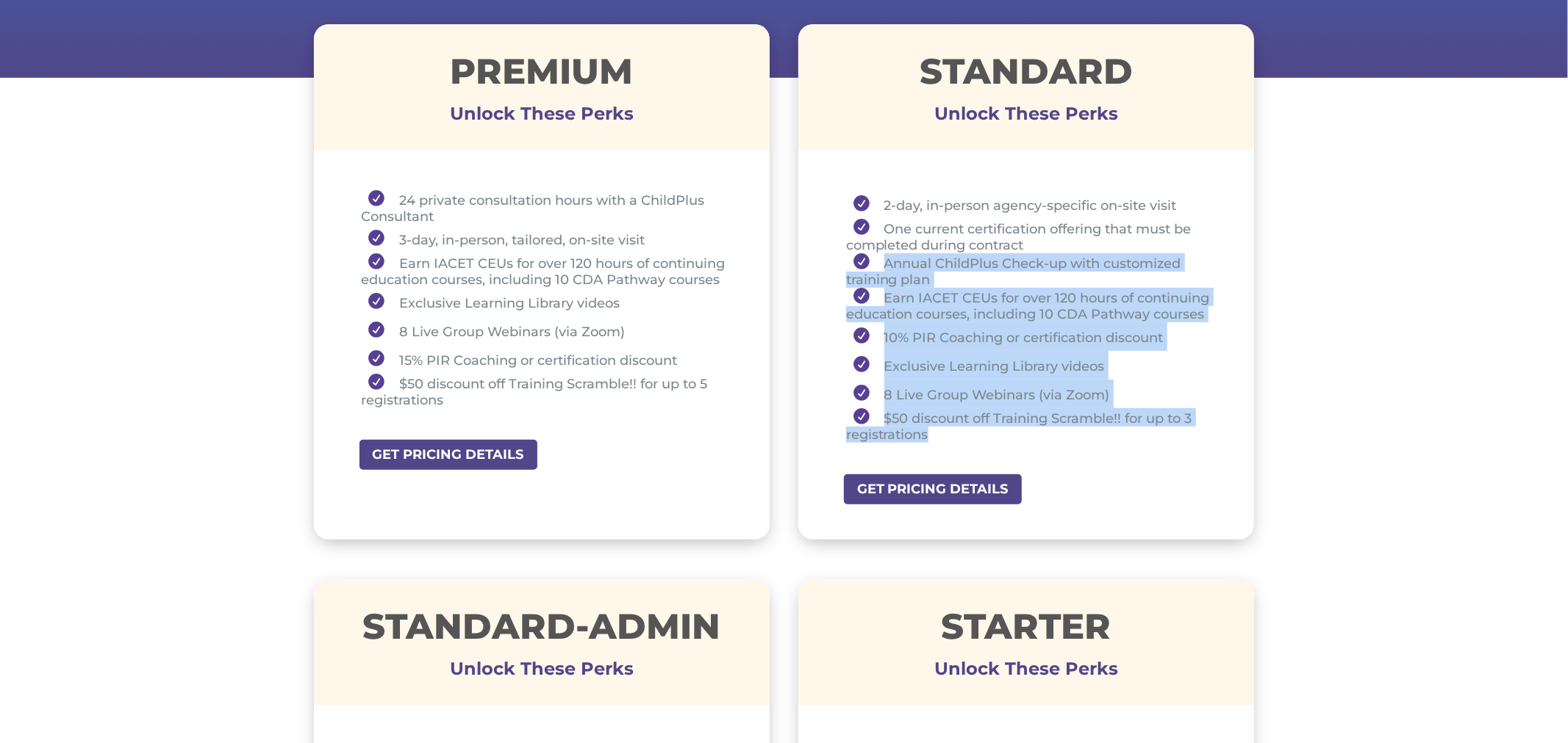
drag, startPoint x: 878, startPoint y: 262, endPoint x: 1009, endPoint y: 427, distance: 210.7
click at [1009, 427] on ul "2-day, in-person agency-specific on-site visit One current certification offeri…" at bounding box center [1027, 322] width 383 height 266
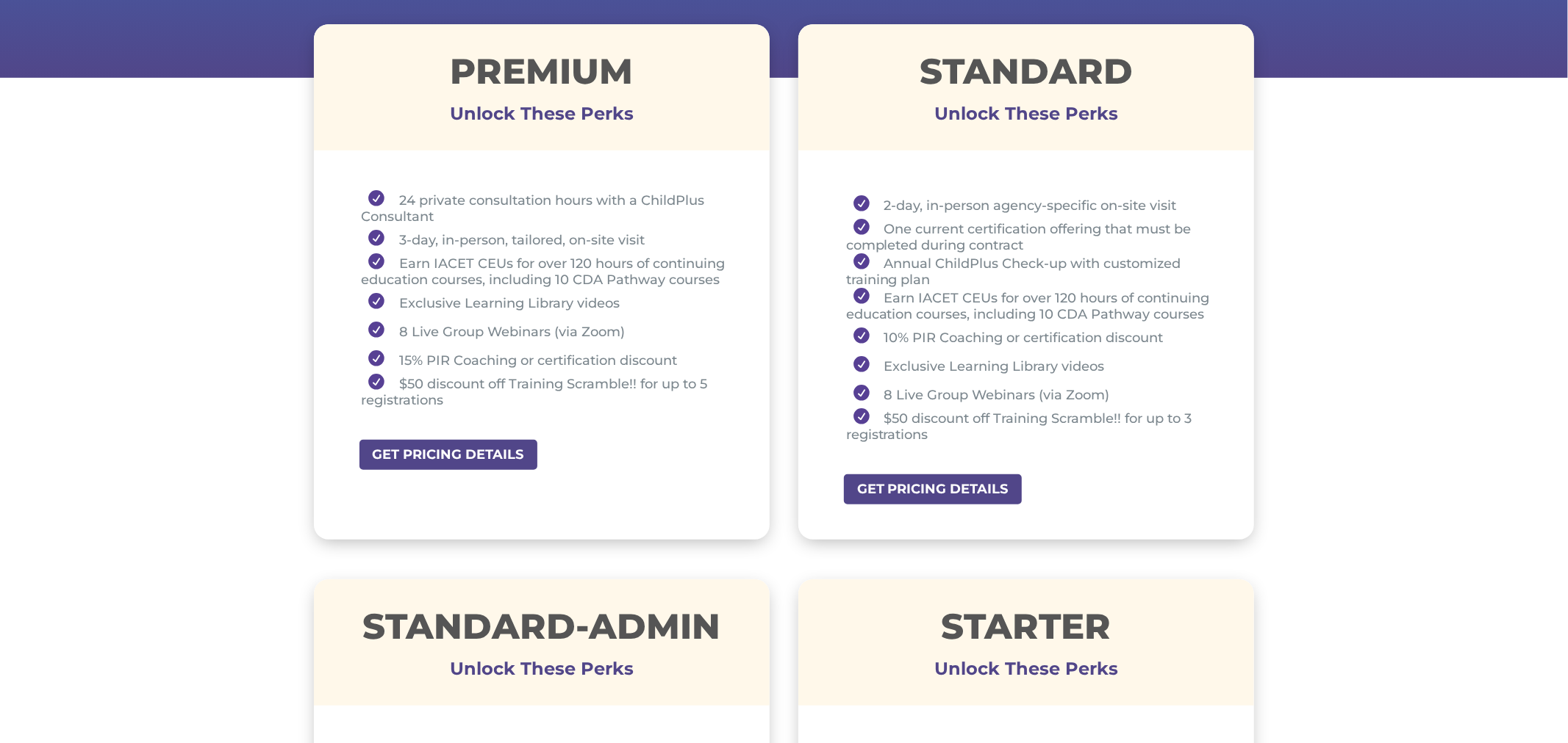
click at [889, 207] on li "2-day, in-person agency-specific on-site visit" at bounding box center [1032, 204] width 372 height 29
drag, startPoint x: 883, startPoint y: 205, endPoint x: 1177, endPoint y: 199, distance: 294.1
click at [1177, 199] on li "2-day, in-person agency-specific on-site visit" at bounding box center [1032, 204] width 372 height 29
drag, startPoint x: 883, startPoint y: 227, endPoint x: 1062, endPoint y: 235, distance: 179.2
click at [1062, 235] on li "One current certification offering that must be completed during contract" at bounding box center [1032, 236] width 372 height 34
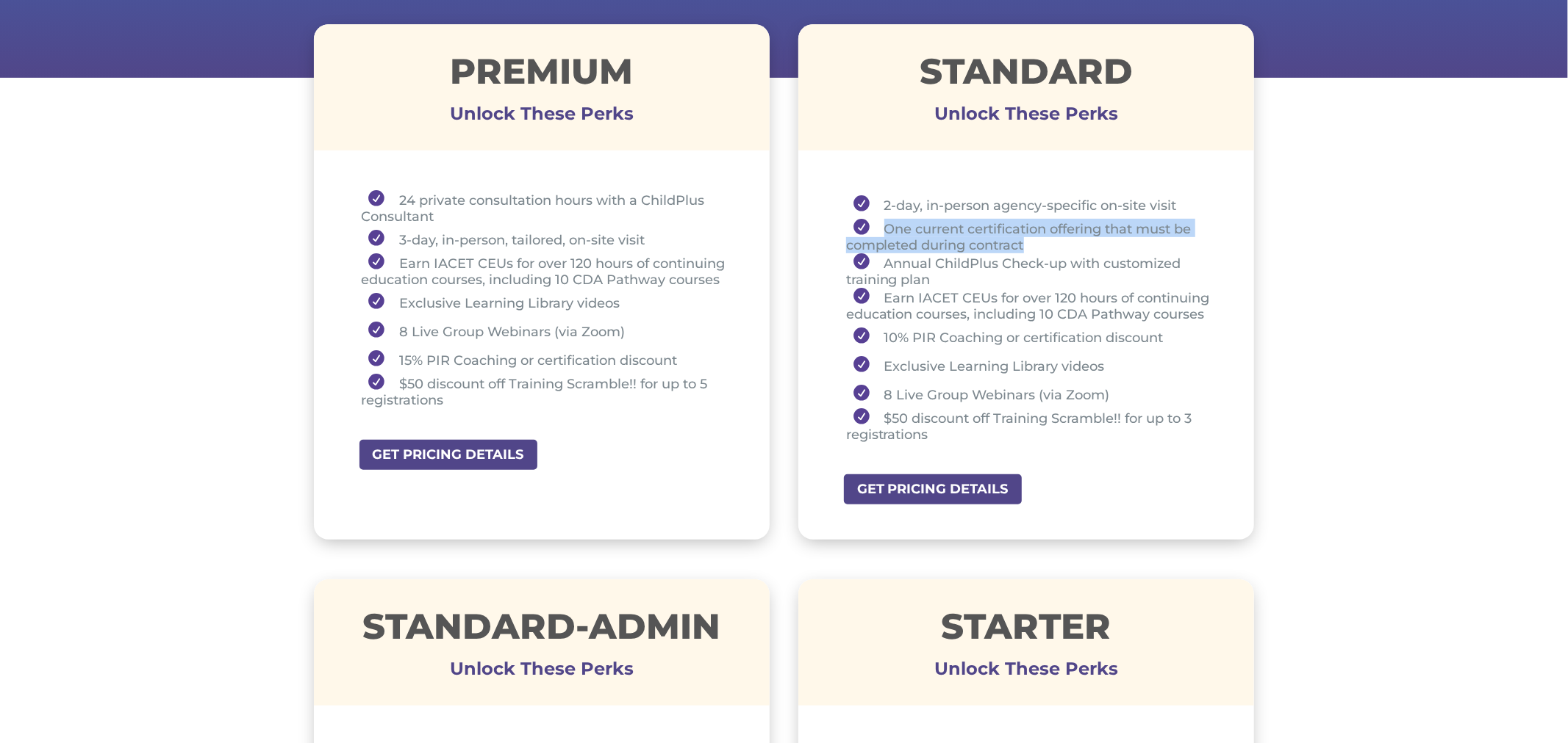
click at [920, 223] on li "One current certification offering that must be completed during contract" at bounding box center [1032, 236] width 372 height 34
drag, startPoint x: 883, startPoint y: 223, endPoint x: 1037, endPoint y: 240, distance: 154.9
click at [1037, 240] on li "One current certification offering that must be completed during contract" at bounding box center [1032, 236] width 372 height 34
drag, startPoint x: 883, startPoint y: 198, endPoint x: 959, endPoint y: 201, distance: 76.1
click at [959, 201] on li "2-day, in-person agency-specific on-site visit" at bounding box center [1032, 204] width 372 height 29
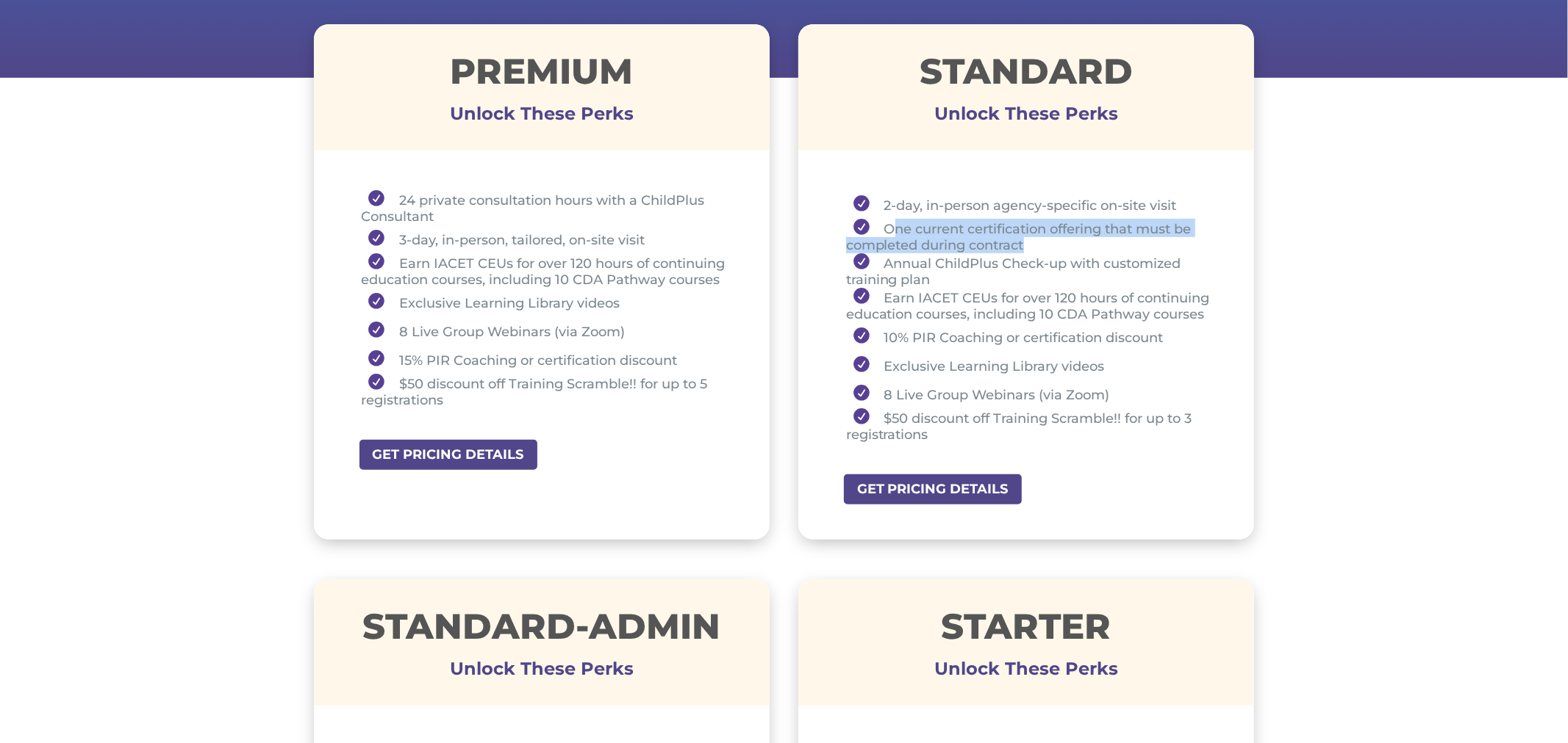
drag, startPoint x: 892, startPoint y: 226, endPoint x: 1037, endPoint y: 236, distance: 145.3
click at [1037, 236] on li "One current certification offering that must be completed during contract" at bounding box center [1032, 236] width 372 height 34
click at [1031, 245] on li "One current certification offering that must be completed during contract" at bounding box center [1032, 236] width 372 height 34
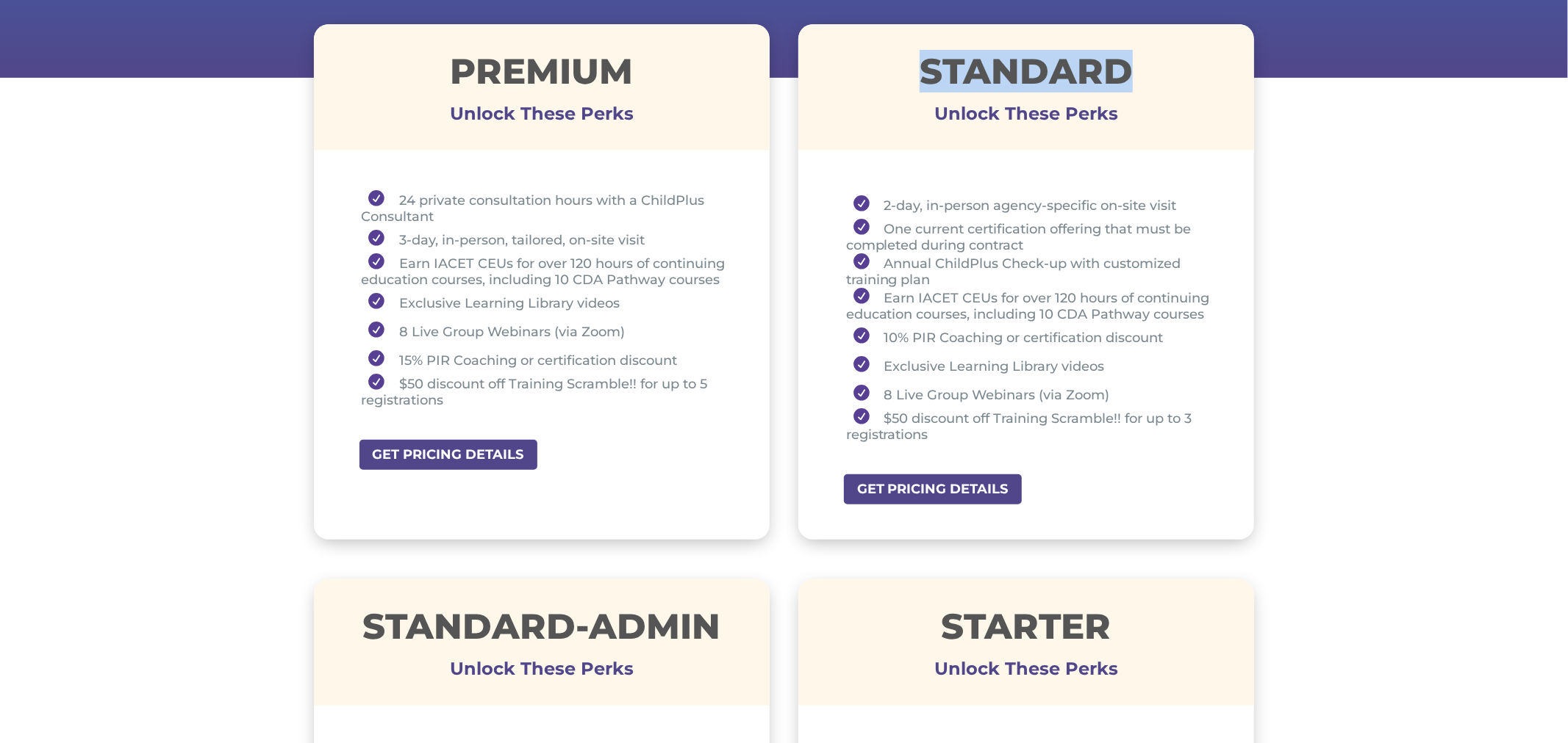
drag, startPoint x: 909, startPoint y: 74, endPoint x: 1152, endPoint y: 68, distance: 243.1
click at [1152, 68] on h1 "STANDARD" at bounding box center [1026, 75] width 456 height 43
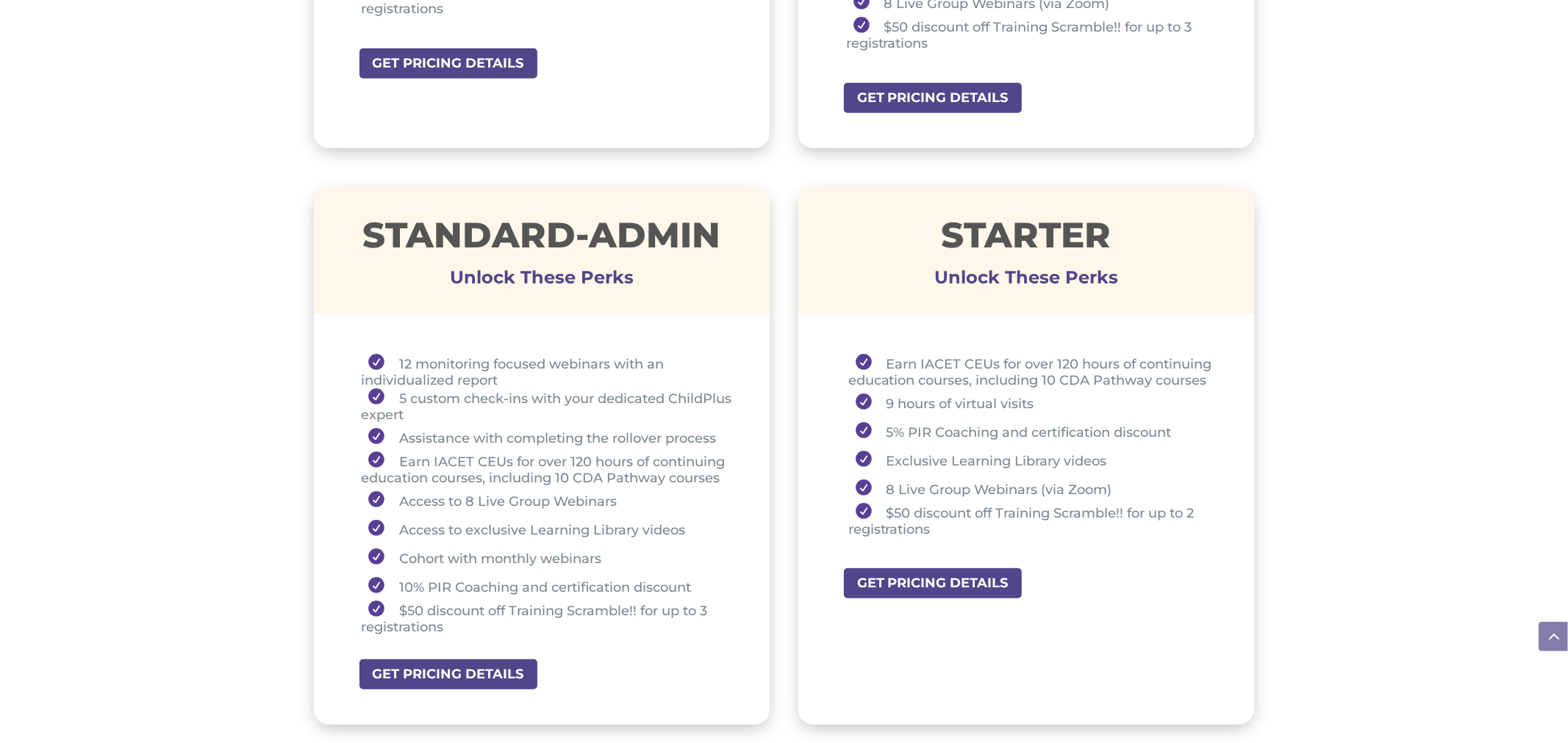
scroll to position [934, 0]
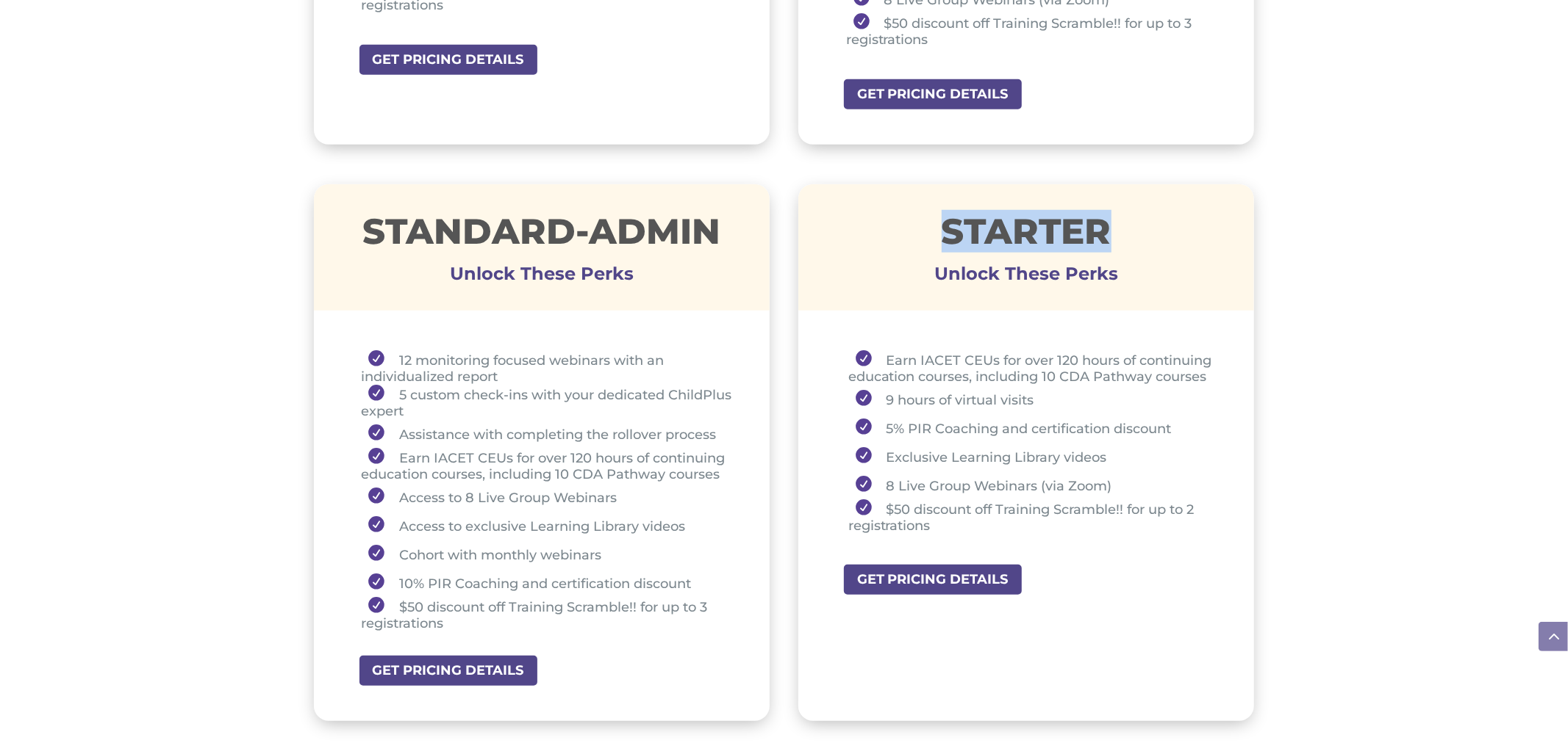
drag, startPoint x: 934, startPoint y: 223, endPoint x: 1114, endPoint y: 218, distance: 180.1
click at [1114, 218] on h1 "STARTER" at bounding box center [1026, 235] width 456 height 43
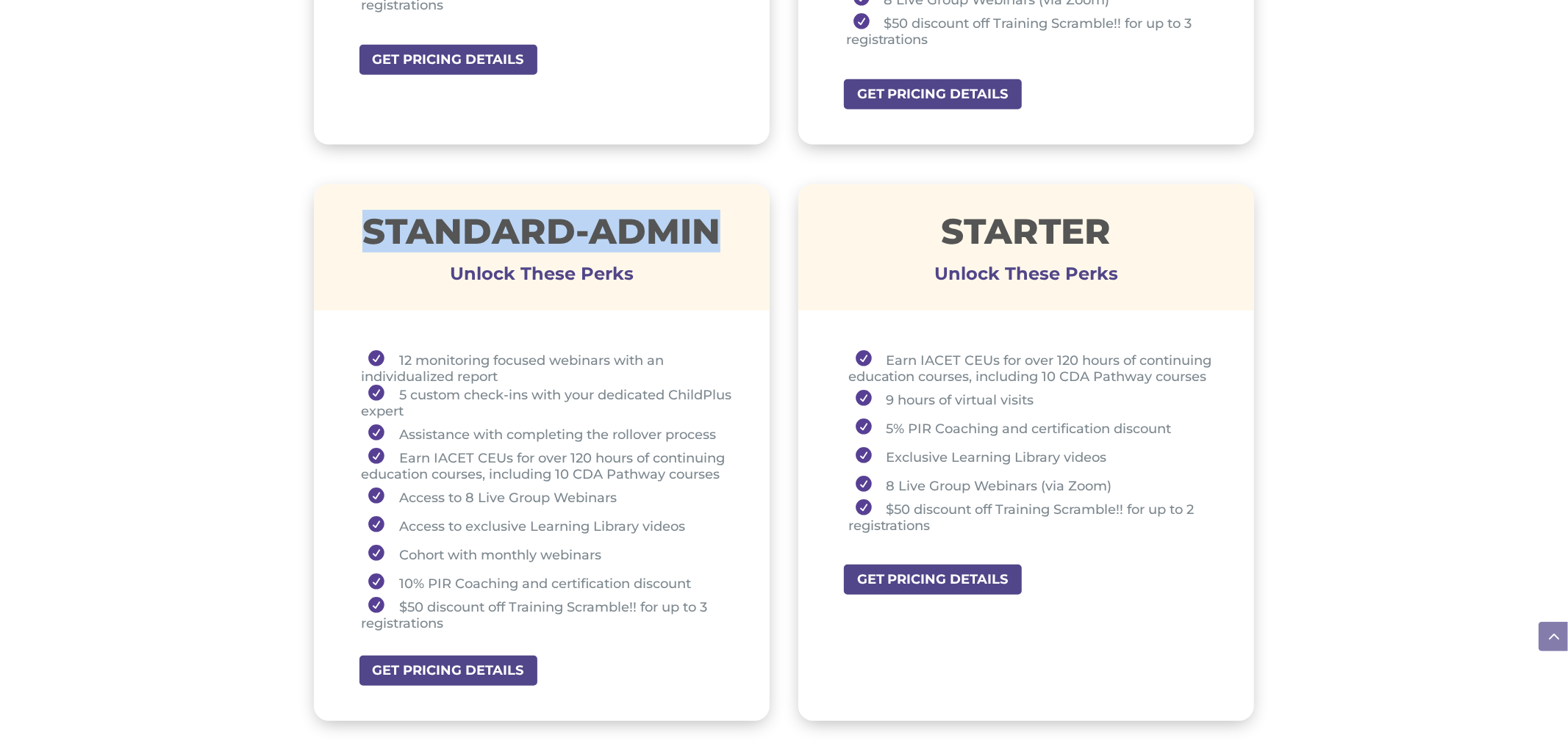
drag, startPoint x: 366, startPoint y: 233, endPoint x: 730, endPoint y: 225, distance: 364.1
click at [730, 225] on h1 "STANDARD-ADMIN" at bounding box center [541, 235] width 456 height 43
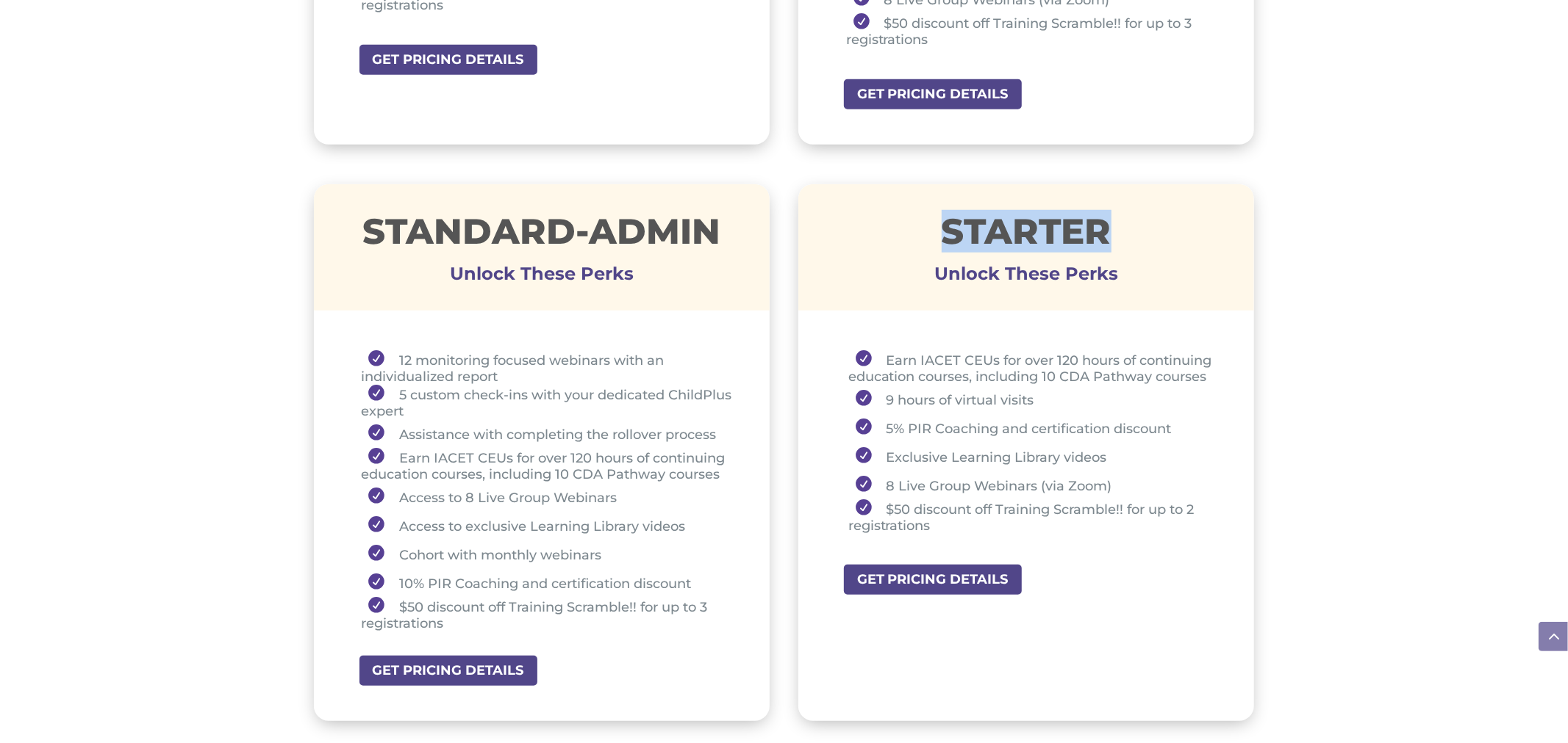
drag, startPoint x: 947, startPoint y: 223, endPoint x: 1125, endPoint y: 226, distance: 178.0
click at [1125, 226] on h1 "STARTER" at bounding box center [1026, 235] width 456 height 43
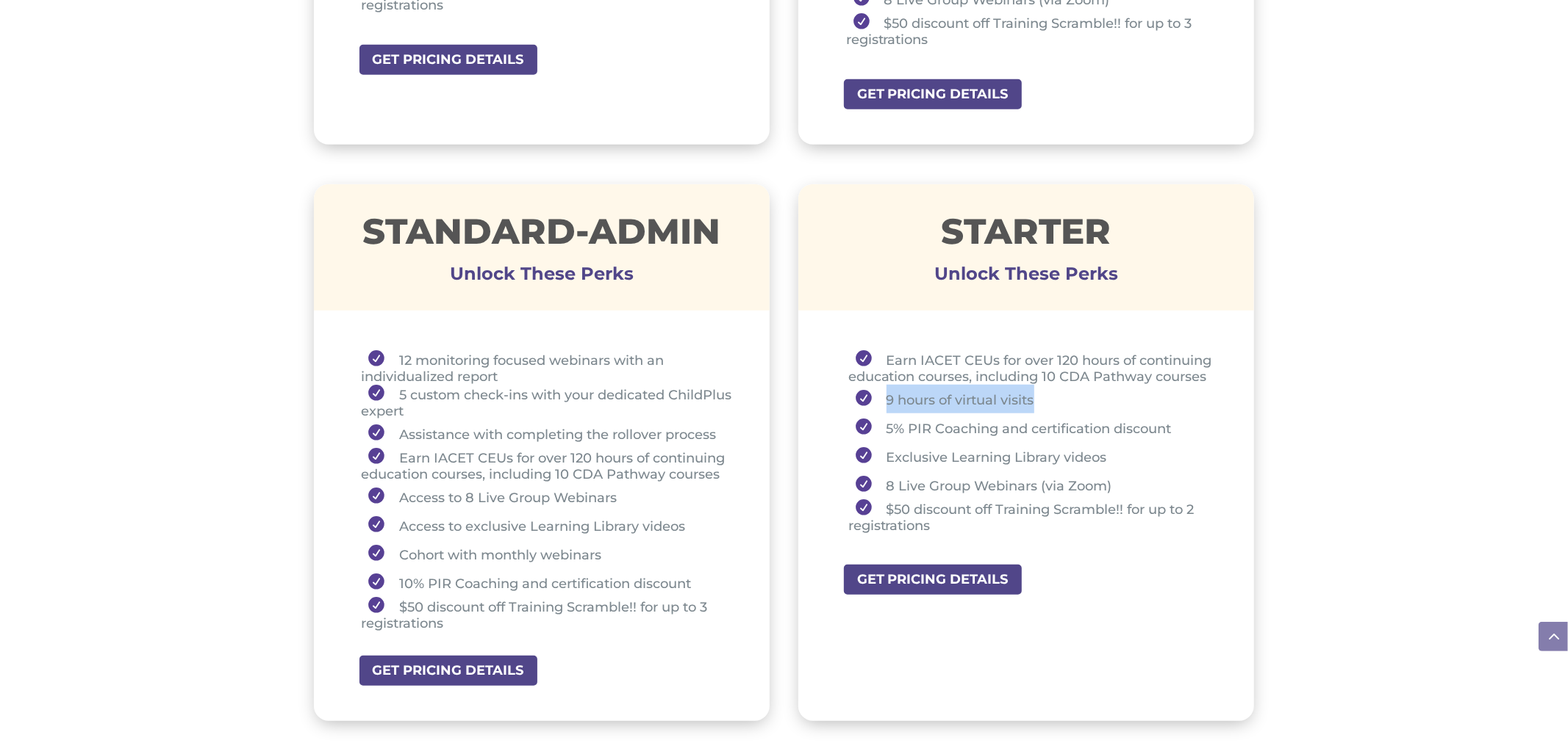
drag, startPoint x: 880, startPoint y: 390, endPoint x: 1035, endPoint y: 388, distance: 155.0
click at [1035, 388] on li "9 hours of virtual visits" at bounding box center [1033, 399] width 370 height 29
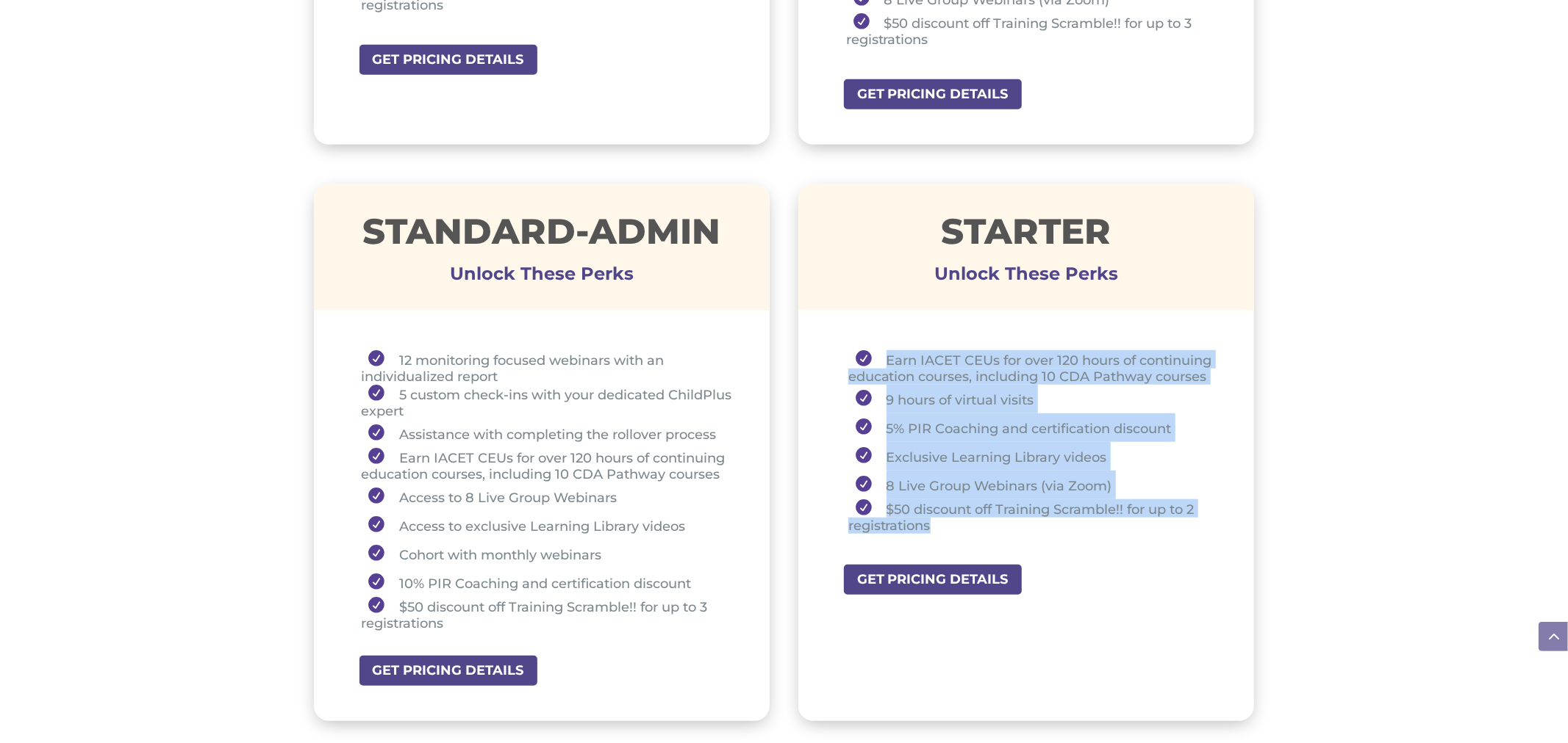
drag, startPoint x: 880, startPoint y: 353, endPoint x: 991, endPoint y: 519, distance: 199.7
click at [991, 519] on ul "Earn IACET CEUs for over 120 hours of continuing education courses, including 1…" at bounding box center [1027, 448] width 383 height 197
click at [1000, 527] on ul "Earn IACET CEUs for over 120 hours of continuing education courses, including 1…" at bounding box center [1027, 448] width 383 height 197
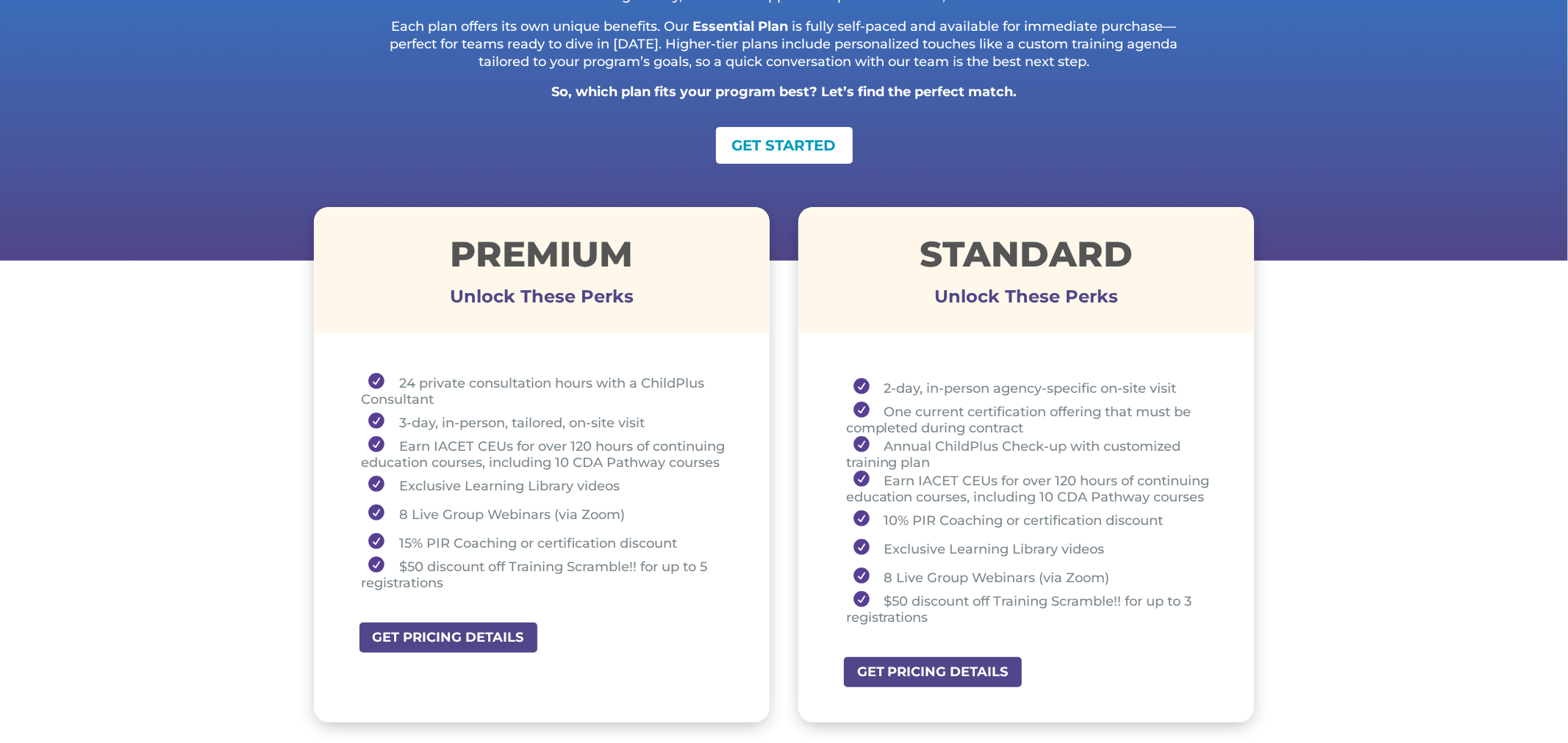
scroll to position [349, 0]
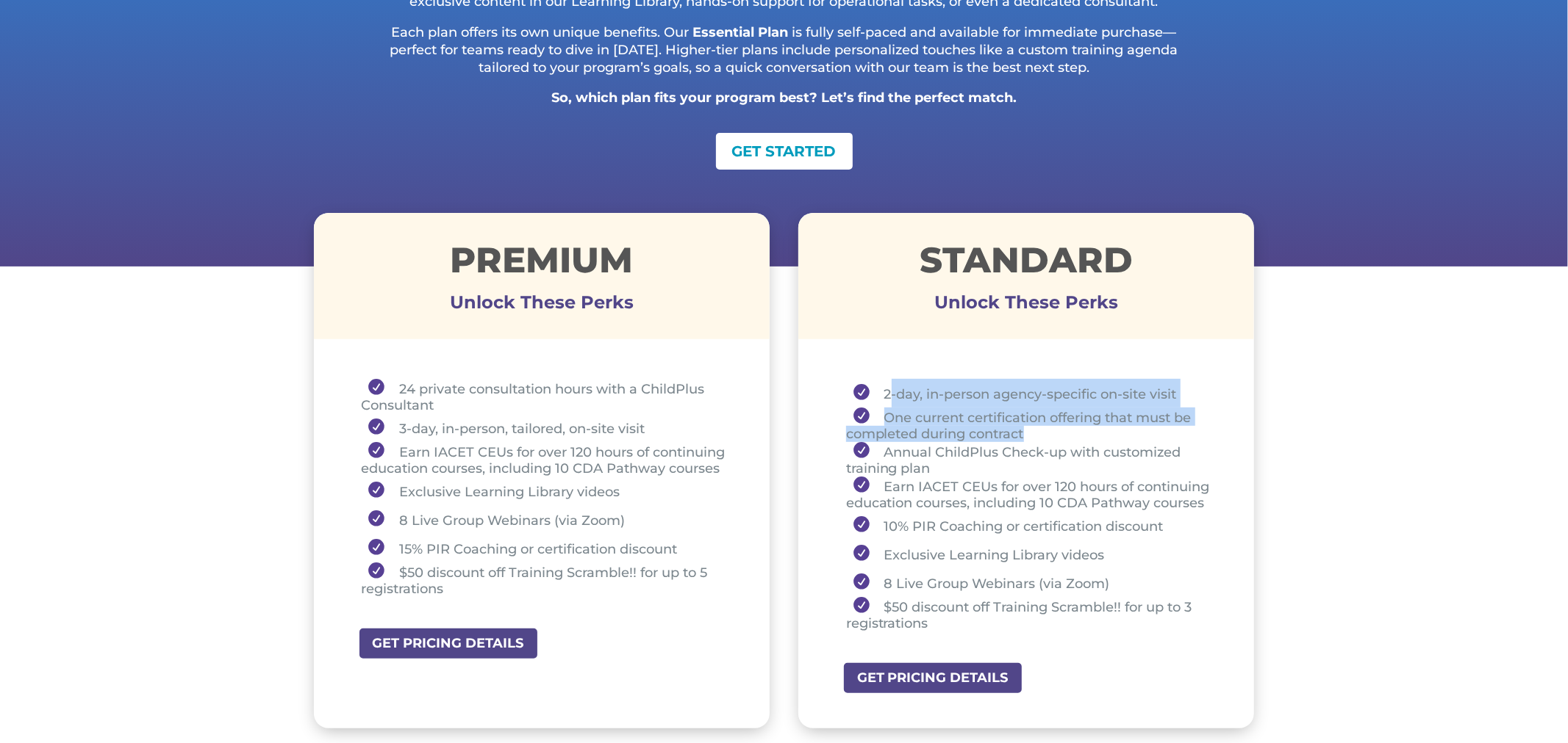
drag, startPoint x: 887, startPoint y: 392, endPoint x: 1085, endPoint y: 430, distance: 201.6
click at [1085, 430] on ul "2-day, in-person agency-specific on-site visit One current certification offeri…" at bounding box center [1027, 511] width 383 height 266
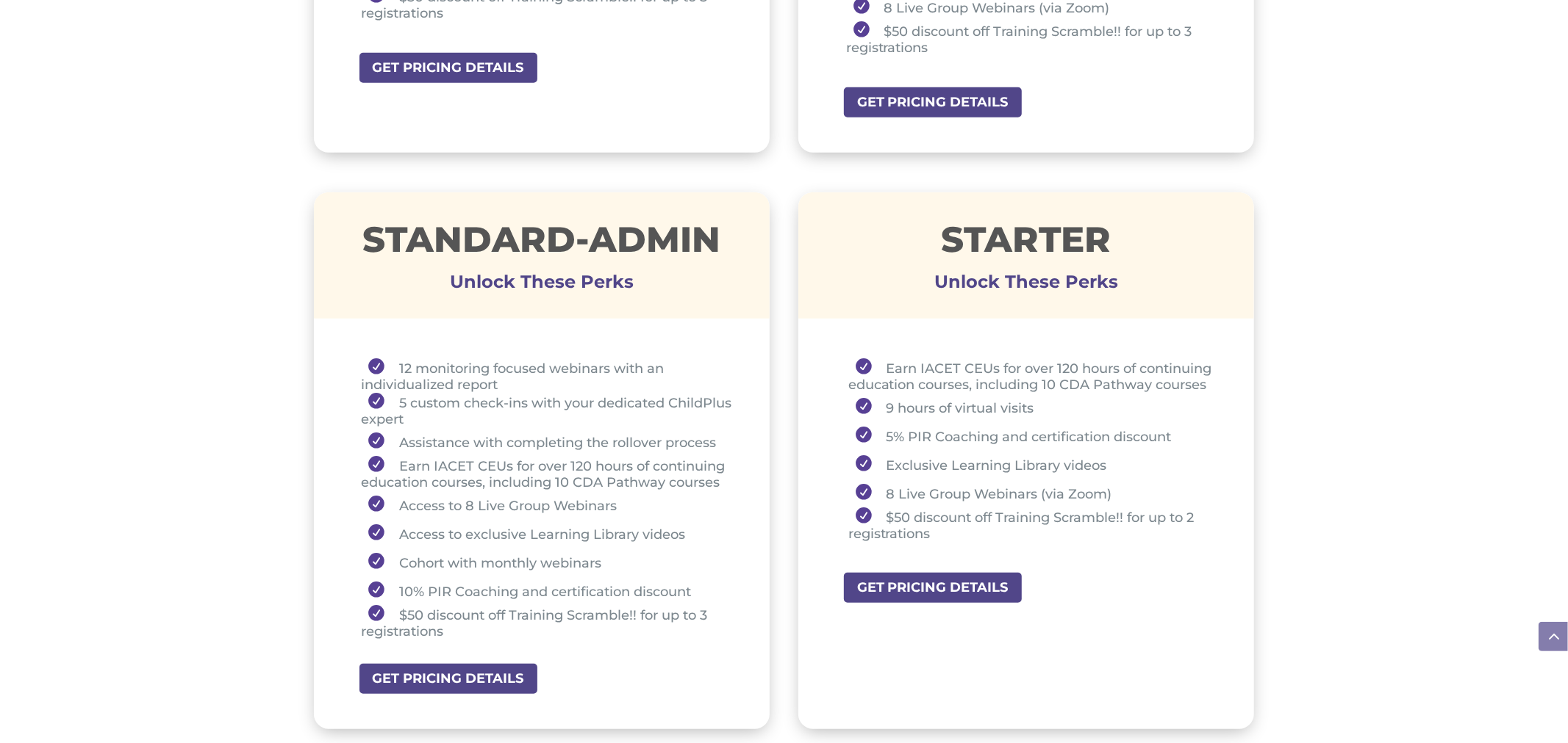
scroll to position [943, 0]
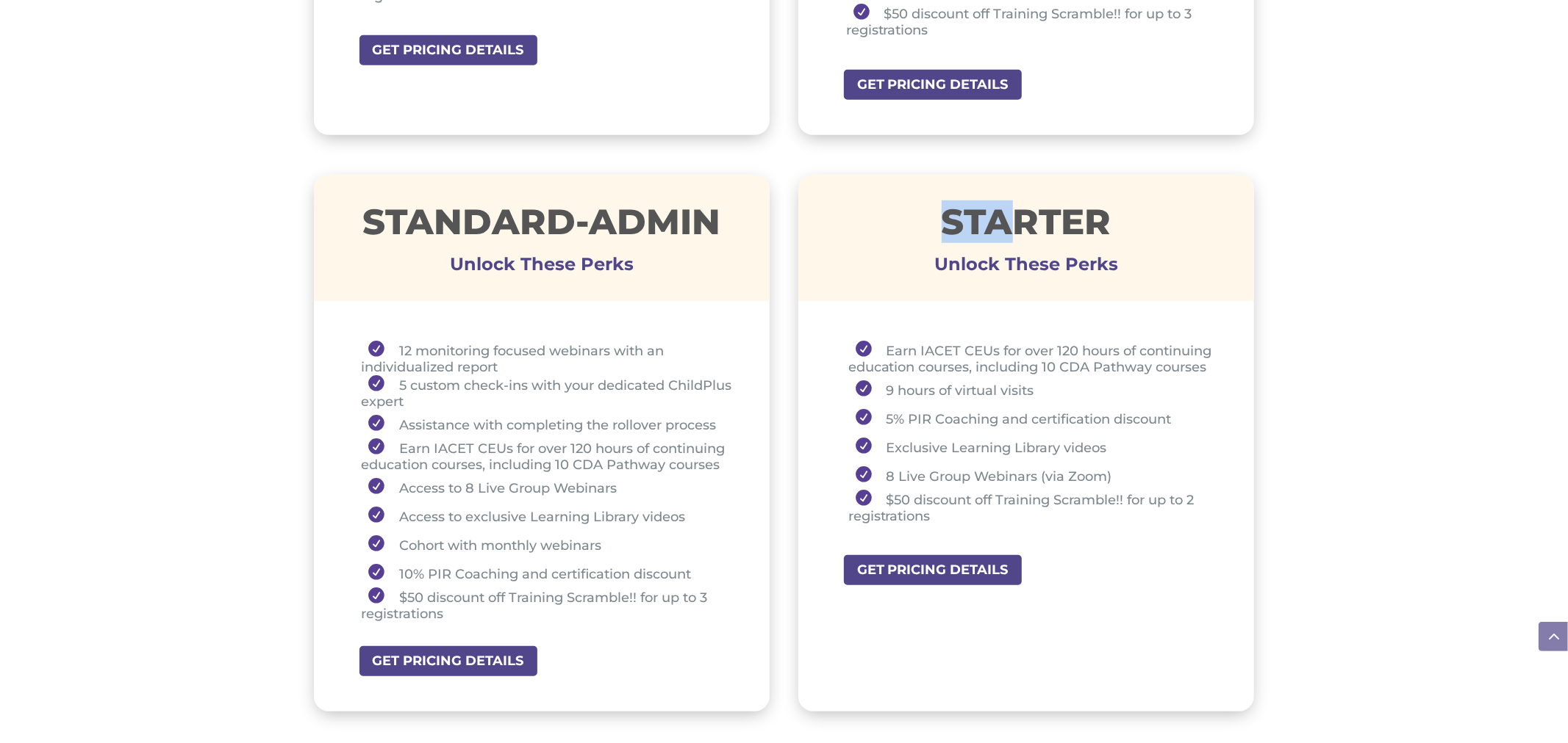
drag, startPoint x: 938, startPoint y: 209, endPoint x: 1026, endPoint y: 221, distance: 88.8
click at [1026, 221] on h1 "STARTER" at bounding box center [1026, 226] width 456 height 43
drag, startPoint x: 895, startPoint y: 384, endPoint x: 1032, endPoint y: 375, distance: 137.3
click at [1030, 376] on li "9 hours of virtual visits" at bounding box center [1033, 390] width 370 height 29
click at [1057, 381] on li "9 hours of virtual visits" at bounding box center [1033, 390] width 370 height 29
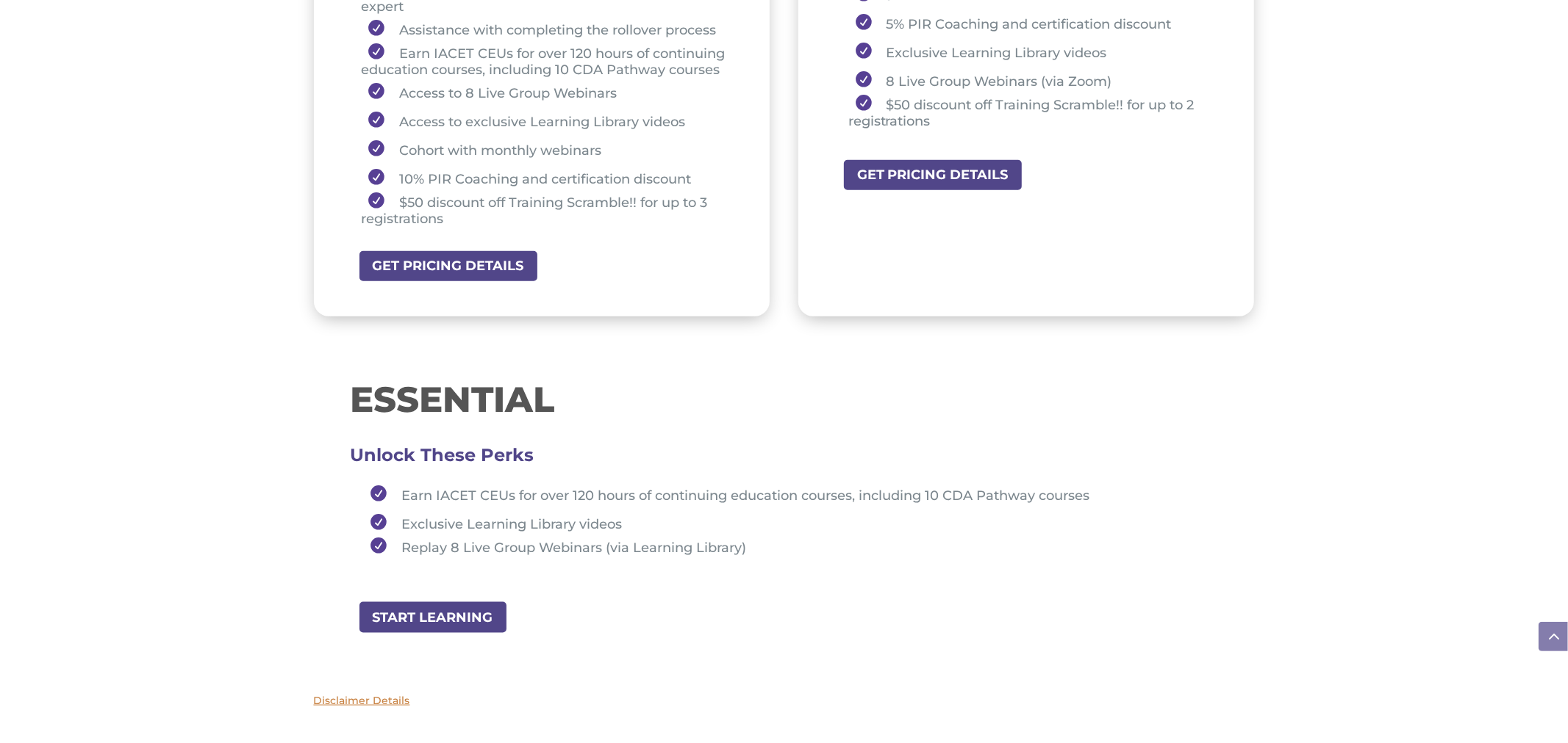
scroll to position [1339, 0]
drag, startPoint x: 351, startPoint y: 399, endPoint x: 589, endPoint y: 412, distance: 238.4
click at [589, 412] on div "ESSENTIAL Unlock These Perks Earn IACET CEUs for over 120 hours of continuing e…" at bounding box center [784, 481] width 867 height 200
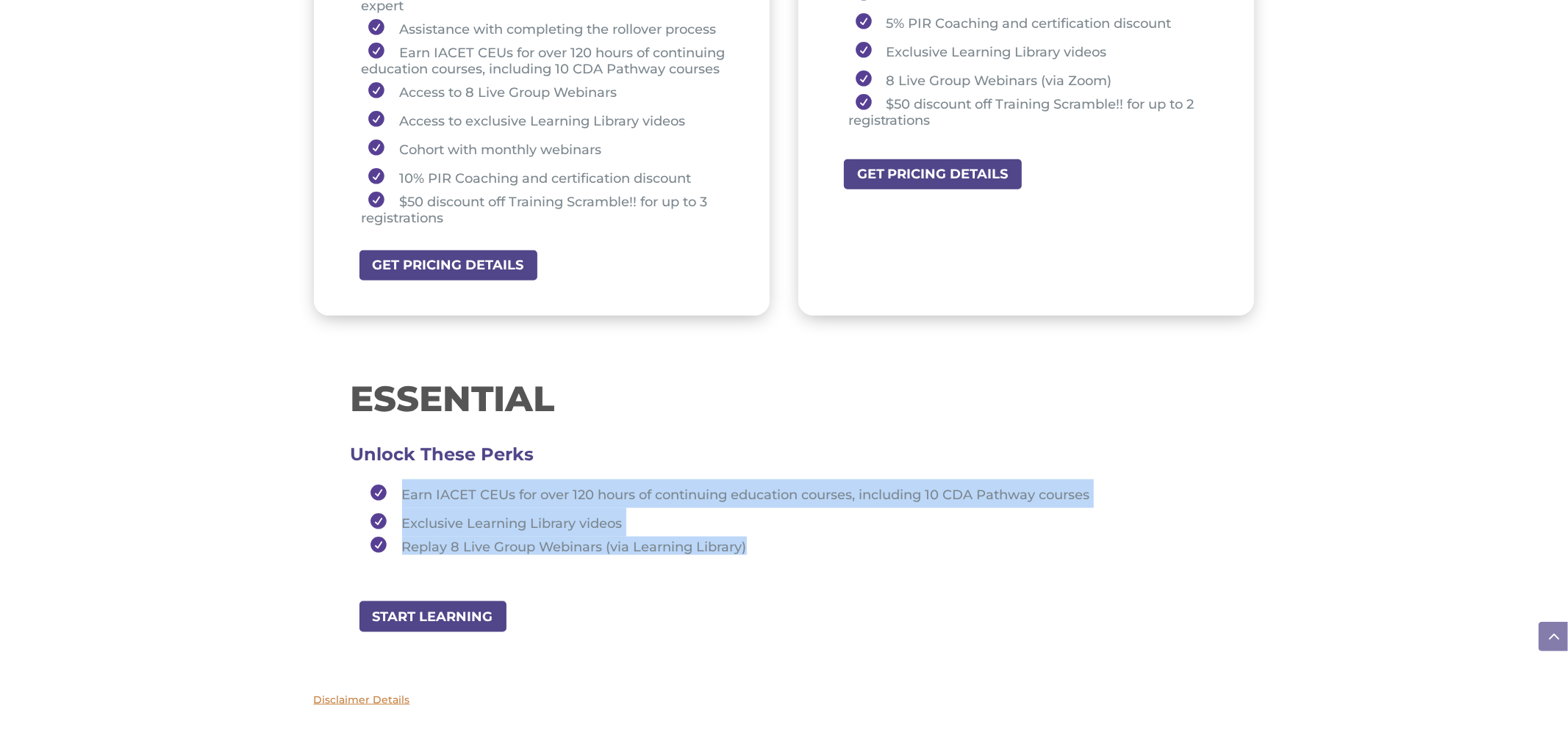
drag, startPoint x: 397, startPoint y: 483, endPoint x: 761, endPoint y: 532, distance: 367.3
click at [761, 532] on ul "Earn IACET CEUs for over 120 hours of continuing education courses, including 1…" at bounding box center [784, 524] width 867 height 89
click at [639, 516] on li "Exclusive Learning Library videos" at bounding box center [790, 522] width 854 height 29
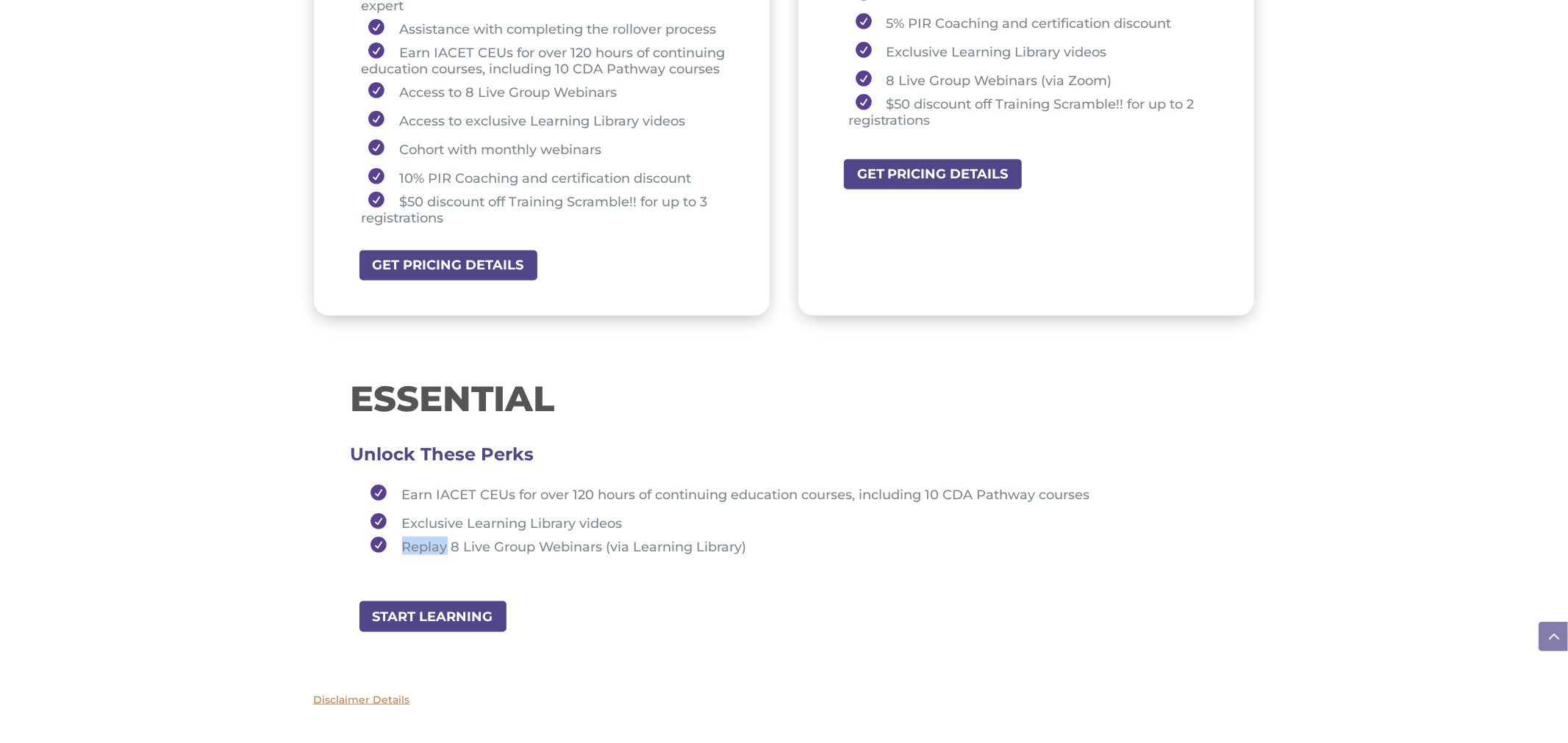
drag, startPoint x: 401, startPoint y: 529, endPoint x: 444, endPoint y: 542, distance: 44.9
click at [444, 542] on ul "Earn IACET CEUs for over 120 hours of continuing education courses, including 1…" at bounding box center [784, 524] width 867 height 89
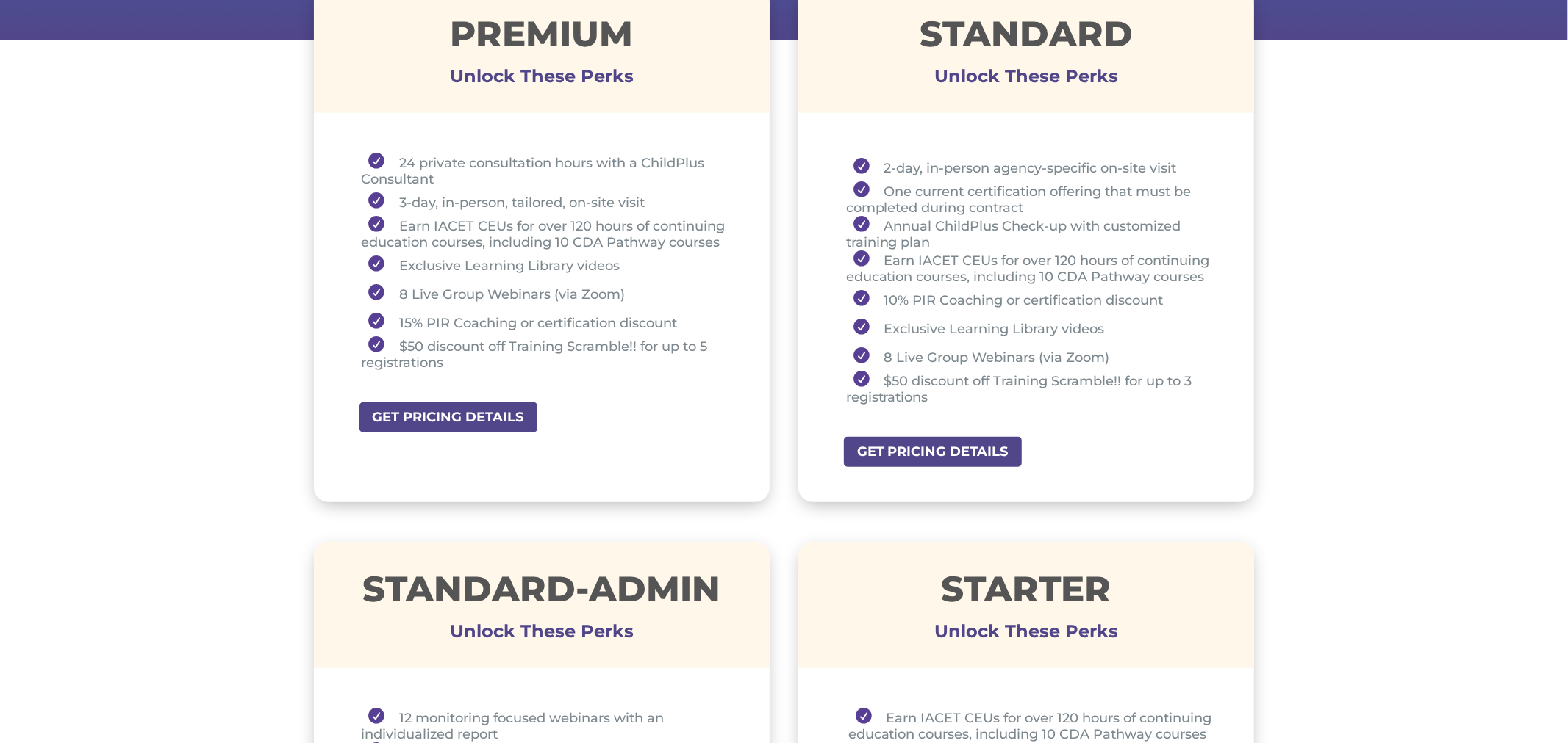
scroll to position [575, 0]
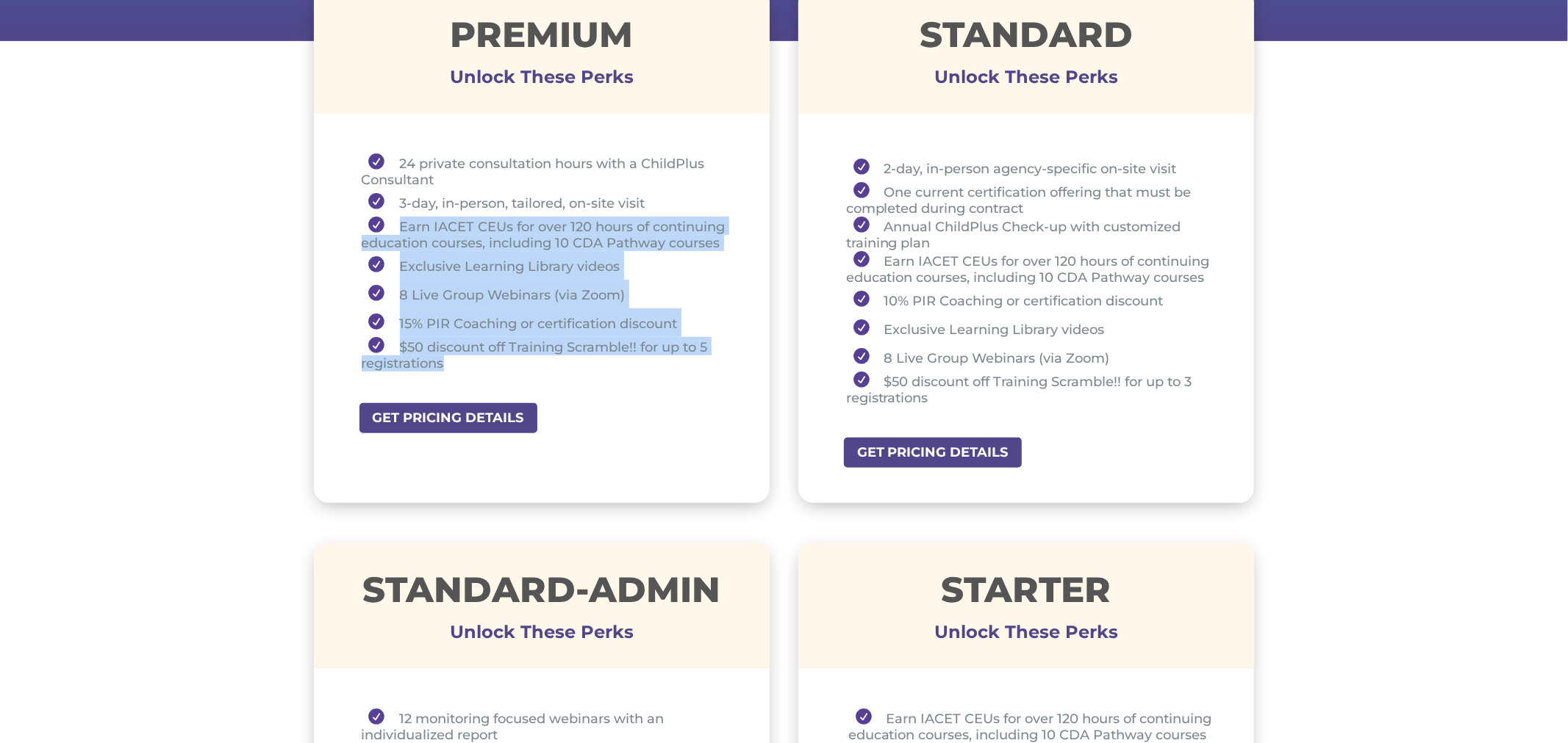
drag, startPoint x: 393, startPoint y: 218, endPoint x: 463, endPoint y: 358, distance: 156.5
click at [463, 358] on ul "24 private consultation hours with a ChildPlus Consultant 3-day, in-person, tai…" at bounding box center [542, 269] width 383 height 232
click at [456, 355] on li "$50 discount off Training Scramble!! for up to 5 registrations" at bounding box center [548, 354] width 372 height 34
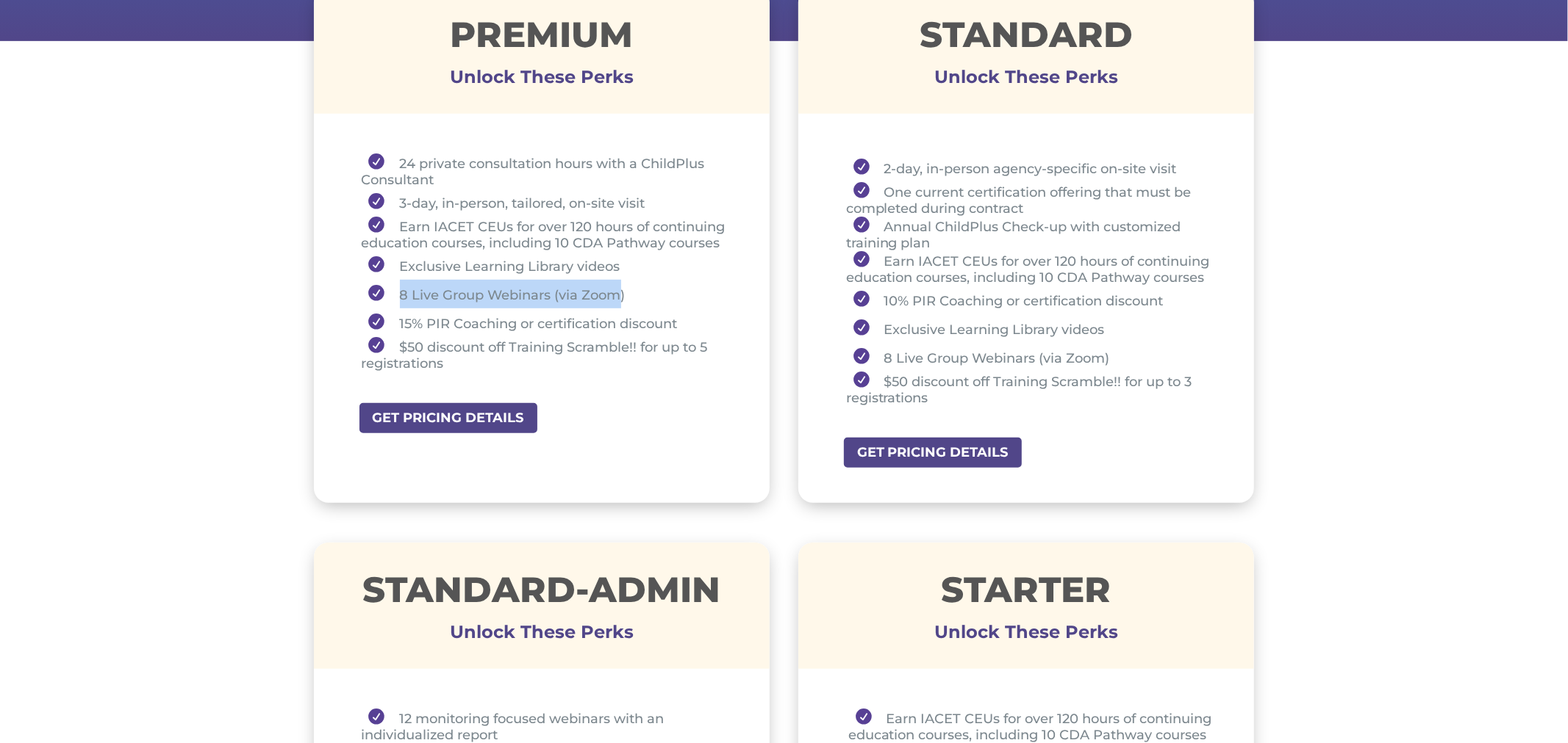
drag, startPoint x: 400, startPoint y: 290, endPoint x: 621, endPoint y: 291, distance: 221.0
click at [621, 291] on li "8 Live Group Webinars (via Zoom)" at bounding box center [548, 294] width 372 height 29
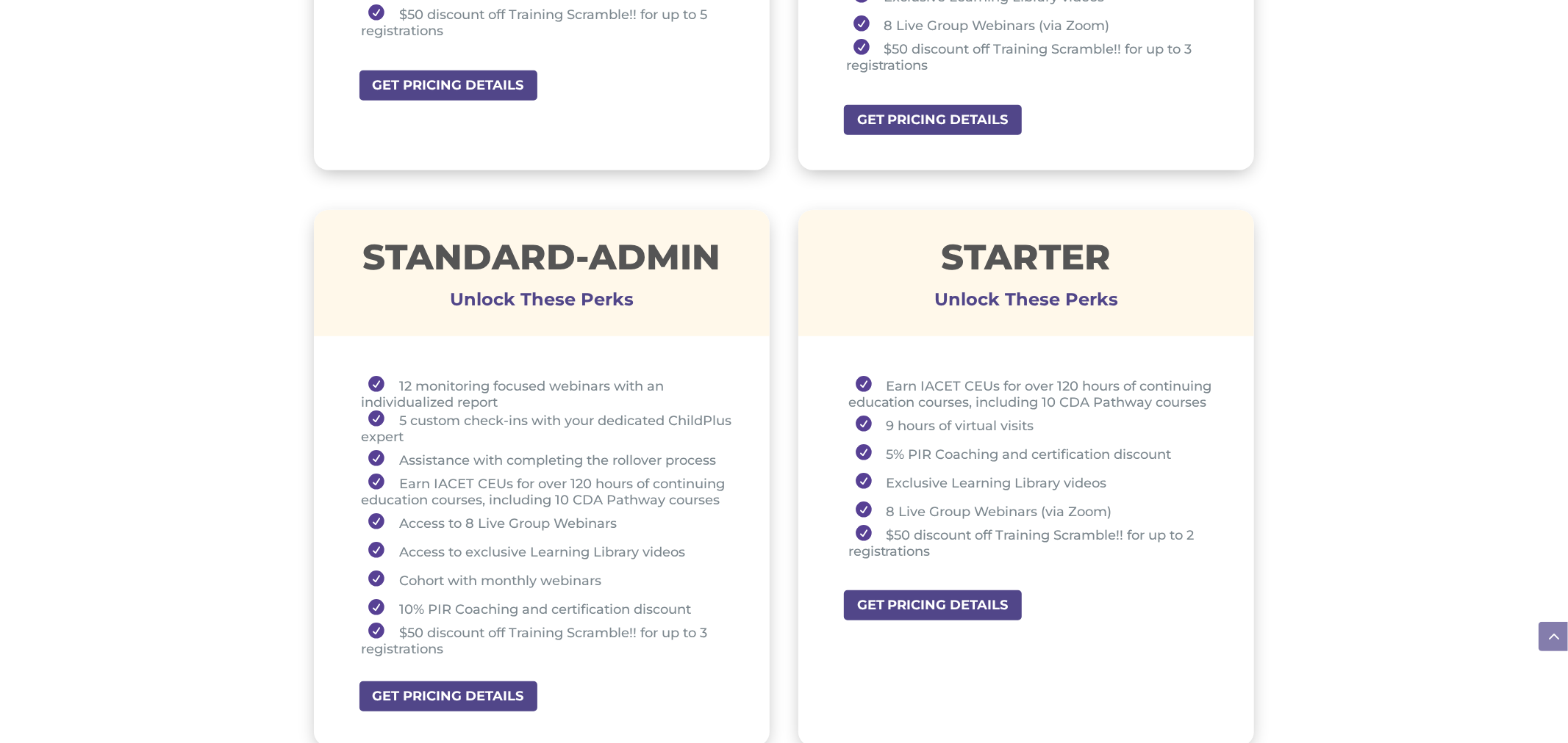
scroll to position [907, 0]
click at [1296, 520] on div "Premium Unlock These Perks 24 private consultation hours with a ChildPlus Consu…" at bounding box center [784, 410] width 1568 height 1548
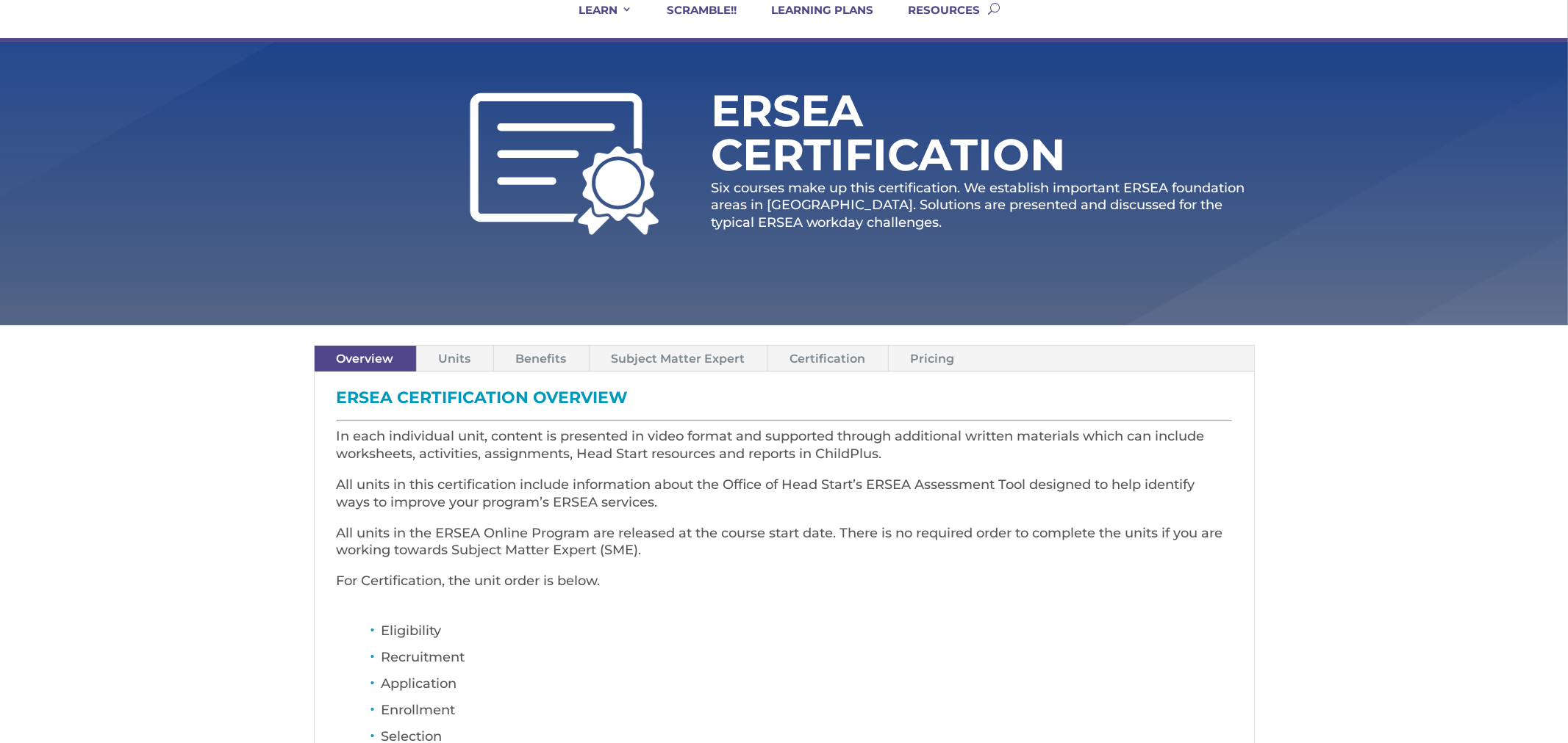
click at [450, 354] on link "Units" at bounding box center [454, 358] width 76 height 25
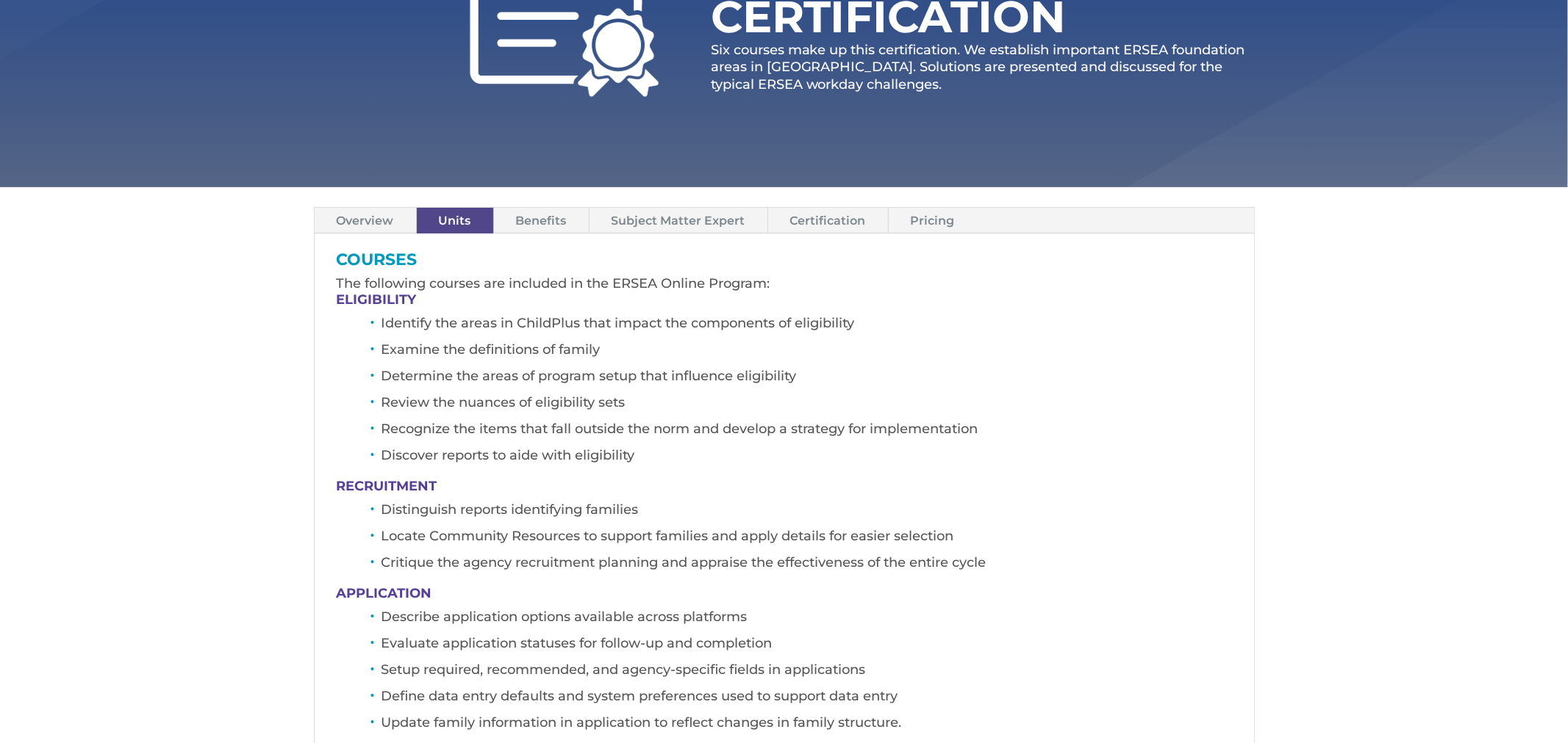
scroll to position [268, 0]
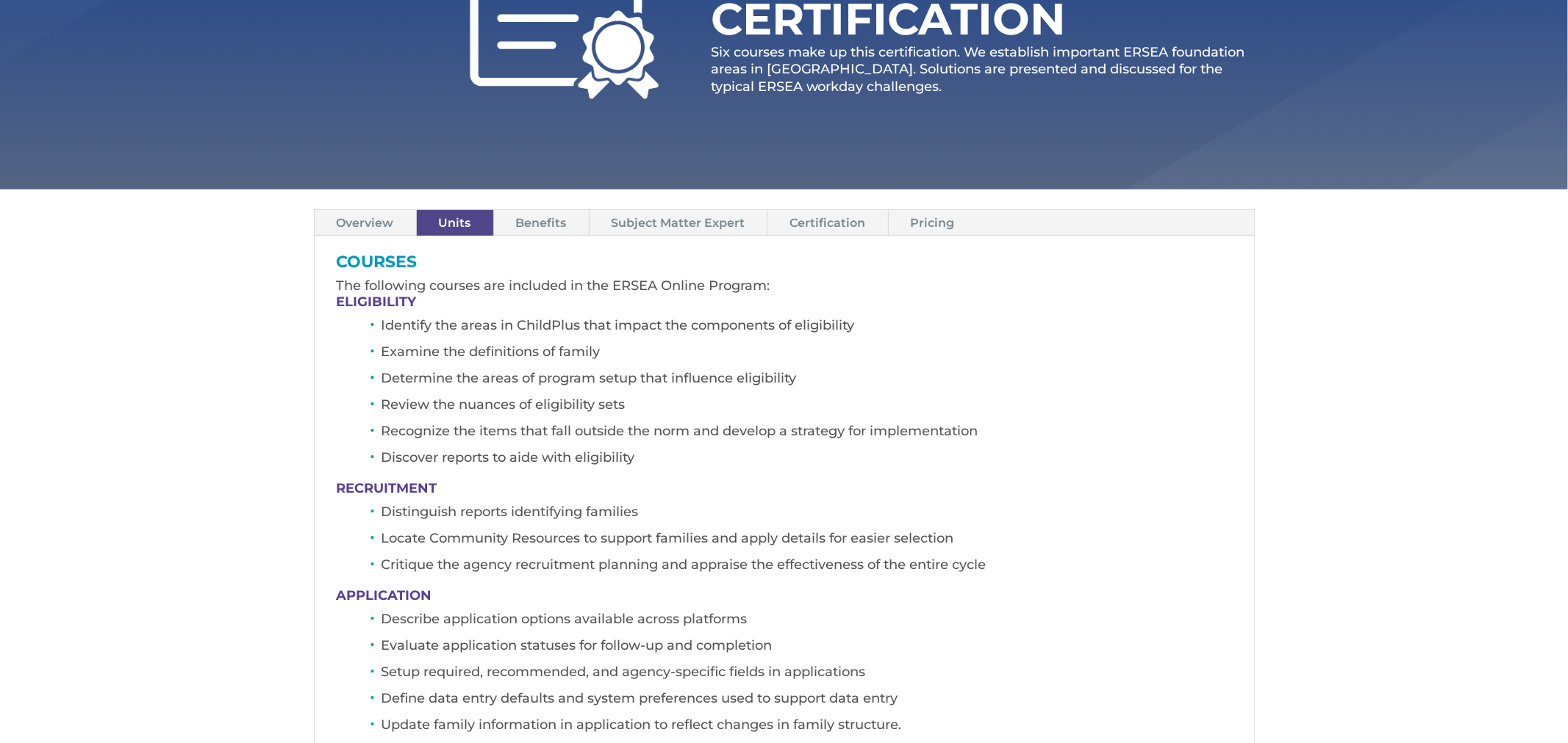
click at [915, 226] on link "Pricing" at bounding box center [933, 223] width 88 height 25
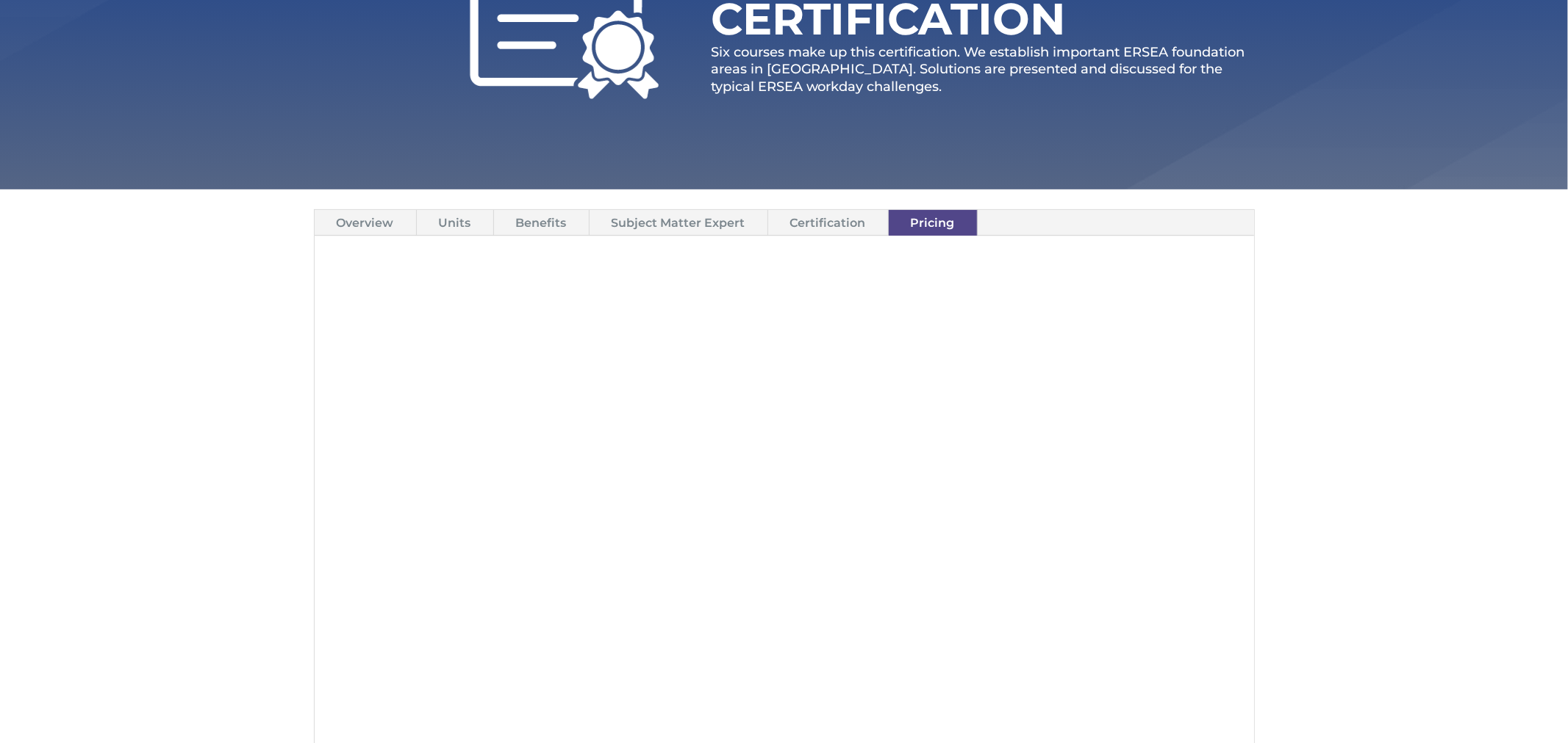
scroll to position [258, 0]
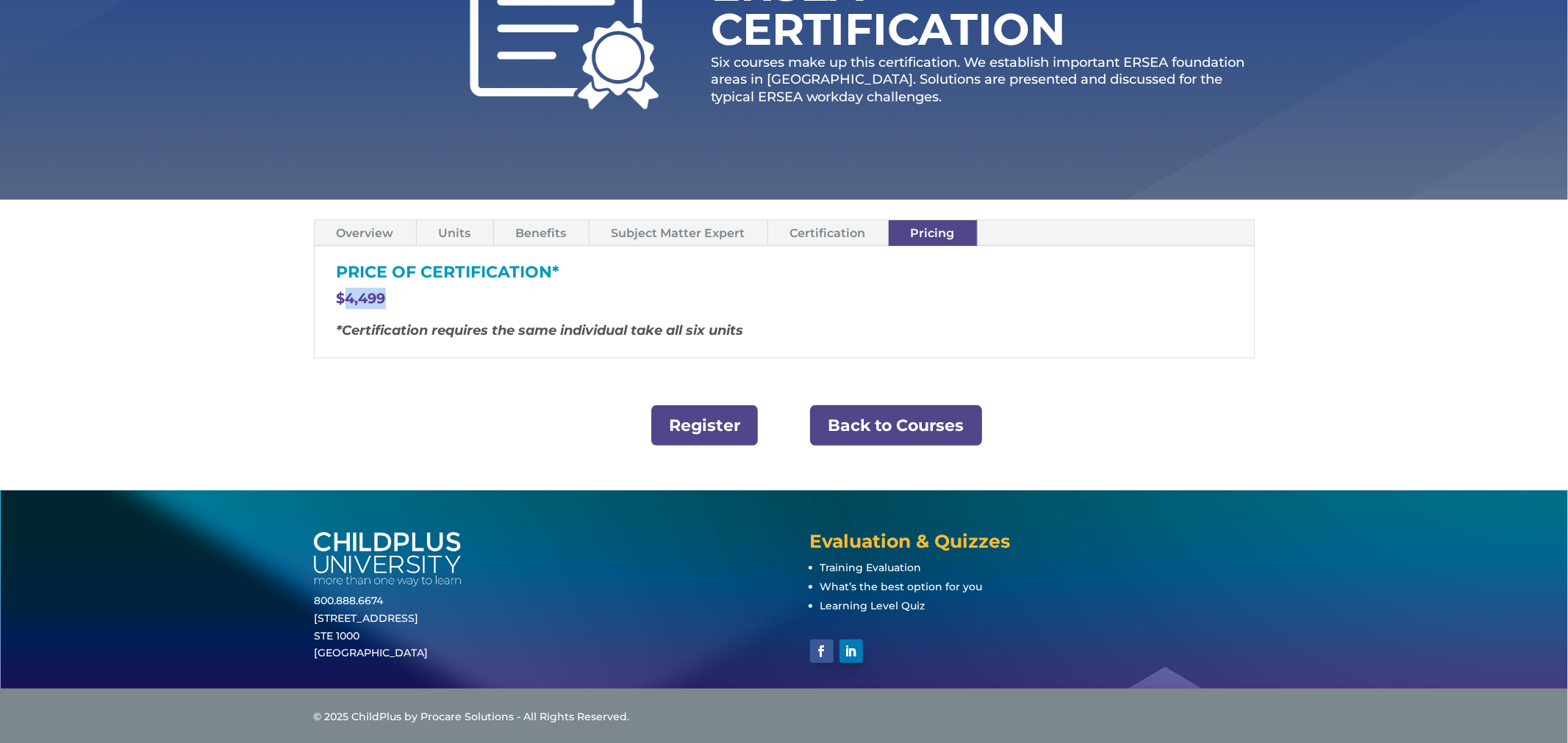
drag, startPoint x: 346, startPoint y: 304, endPoint x: 424, endPoint y: 290, distance: 79.2
click at [424, 290] on p "$4,499" at bounding box center [784, 305] width 895 height 34
click at [838, 424] on link "Back to Courses" at bounding box center [896, 426] width 172 height 40
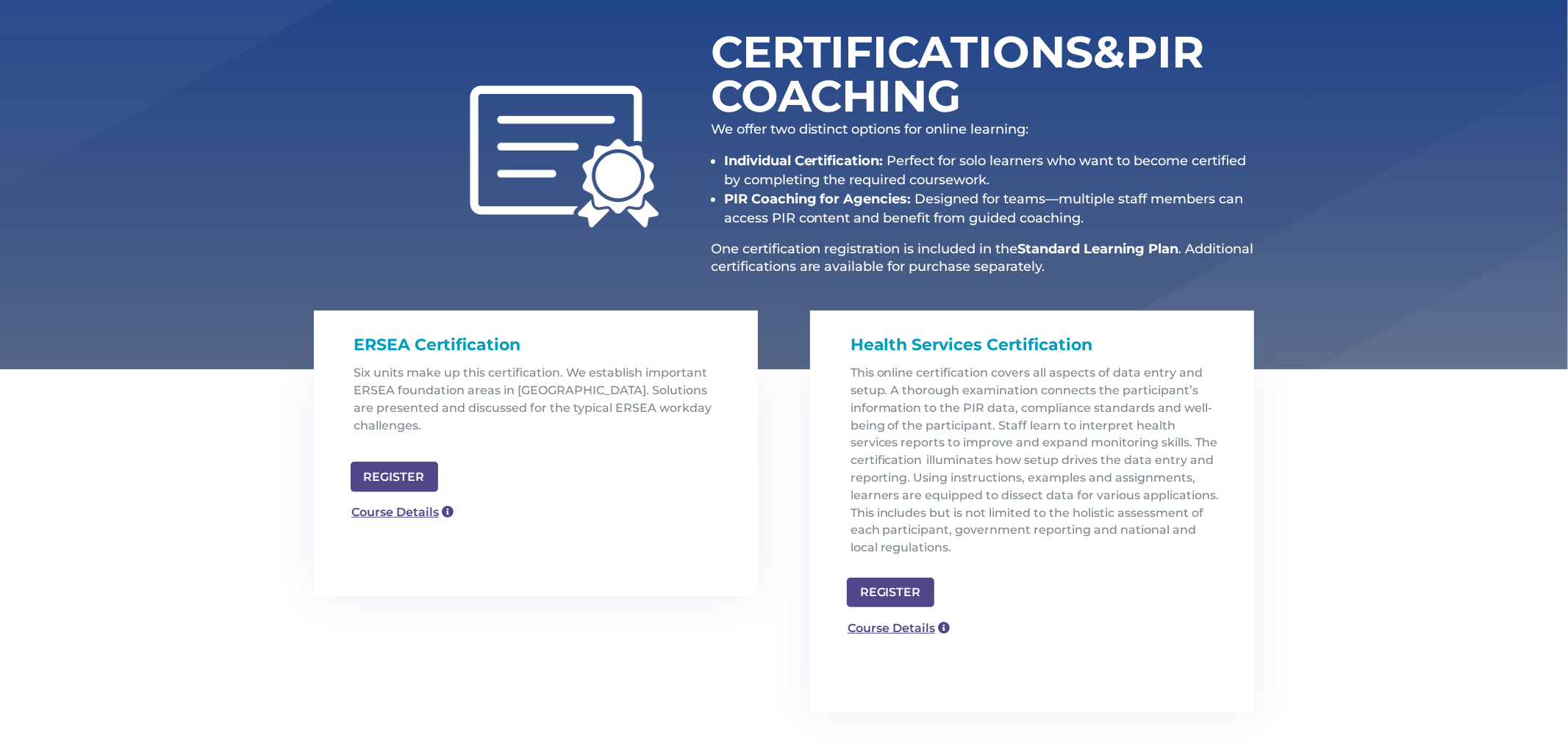
scroll to position [197, 0]
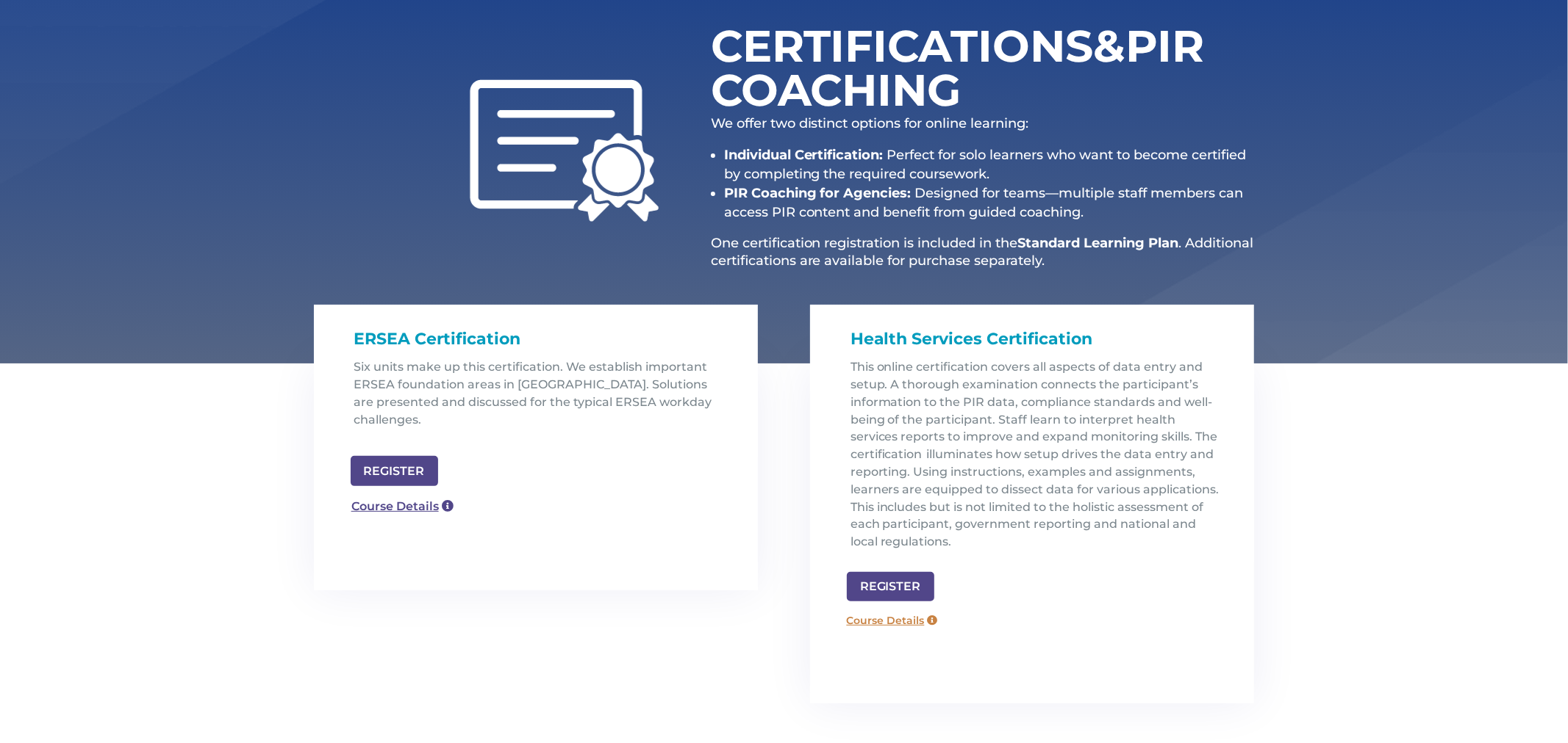
click at [892, 615] on link "Course Details" at bounding box center [892, 620] width 106 height 24
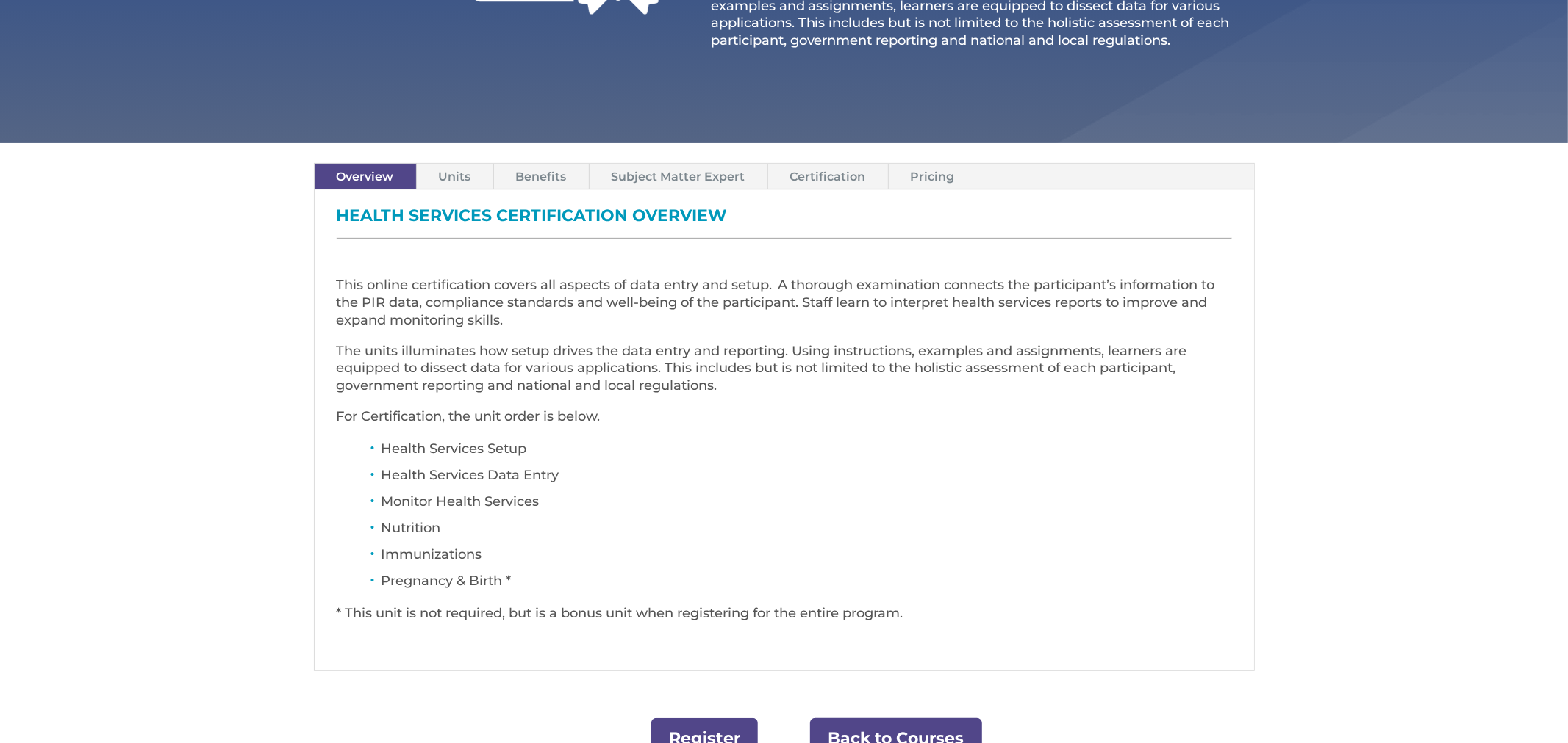
scroll to position [394, 0]
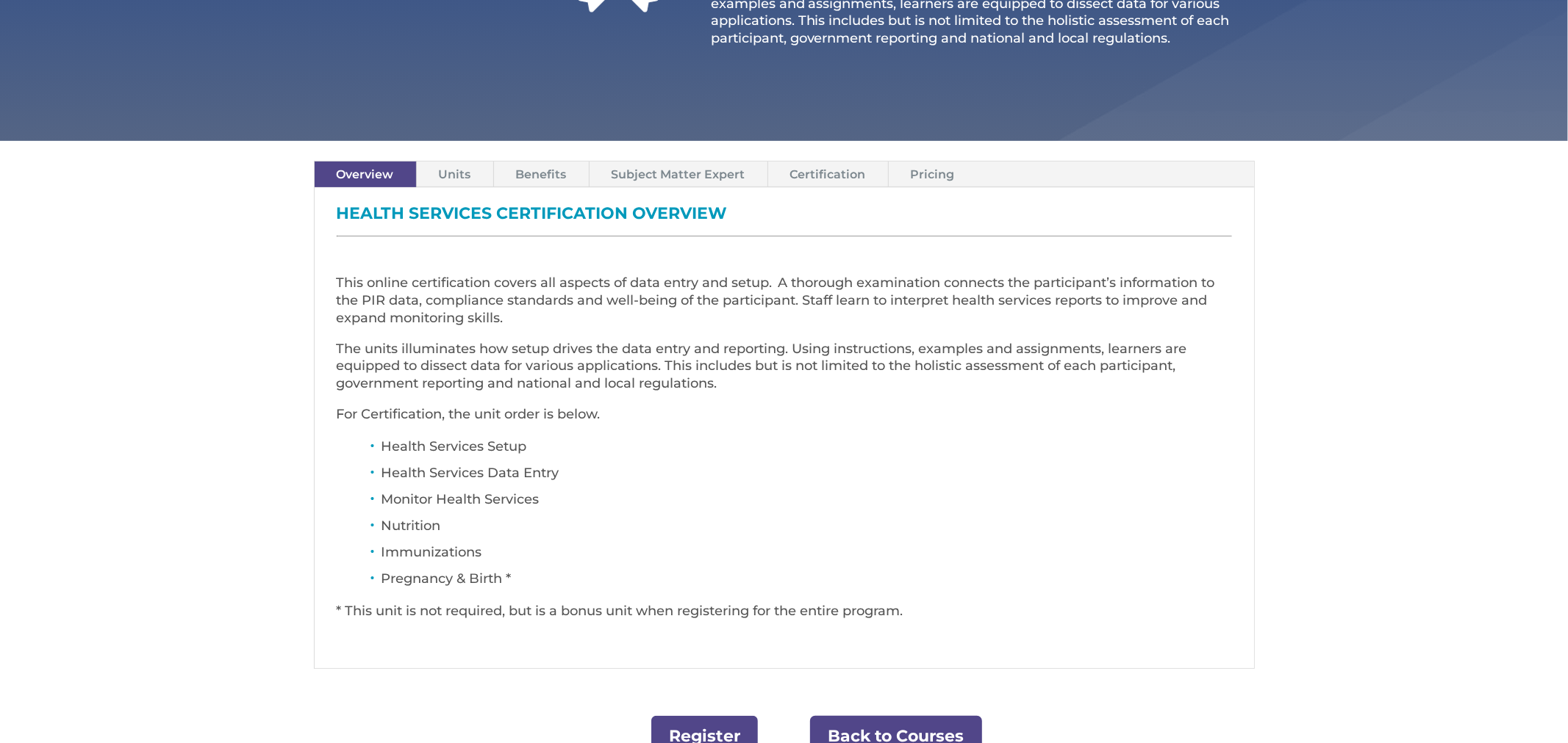
click at [462, 174] on link "Units" at bounding box center [454, 173] width 76 height 25
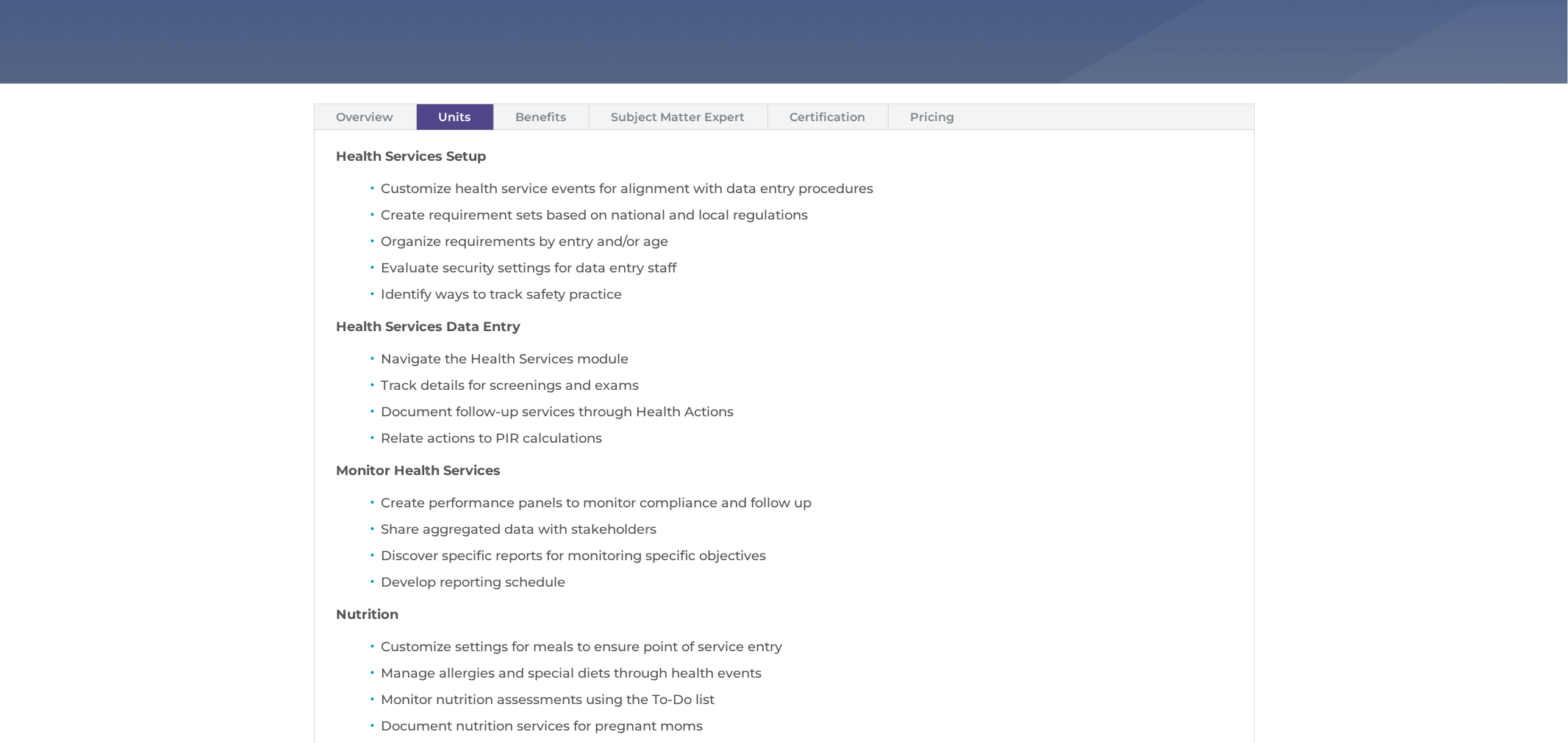
scroll to position [460, 0]
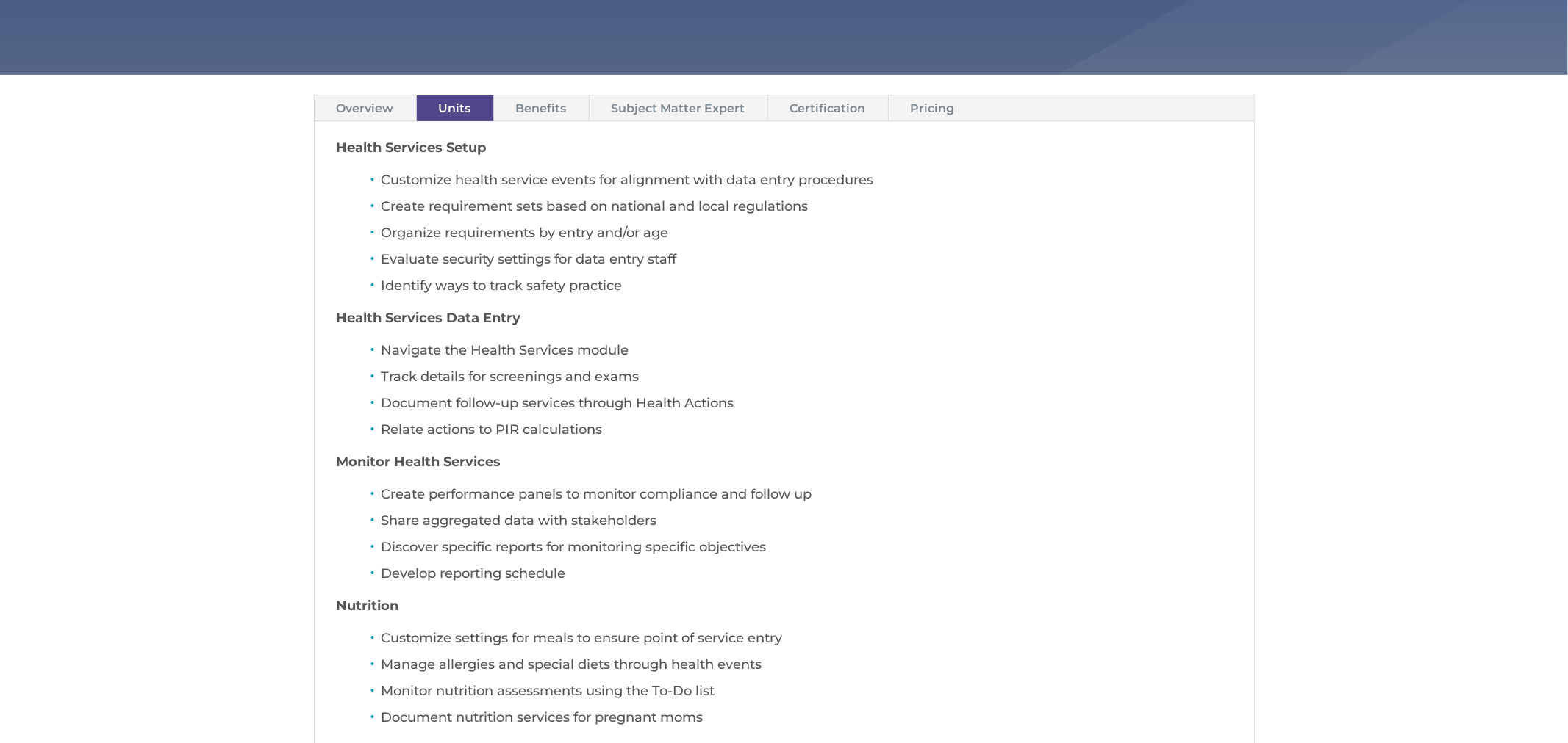
click at [926, 104] on link "Pricing" at bounding box center [933, 108] width 88 height 25
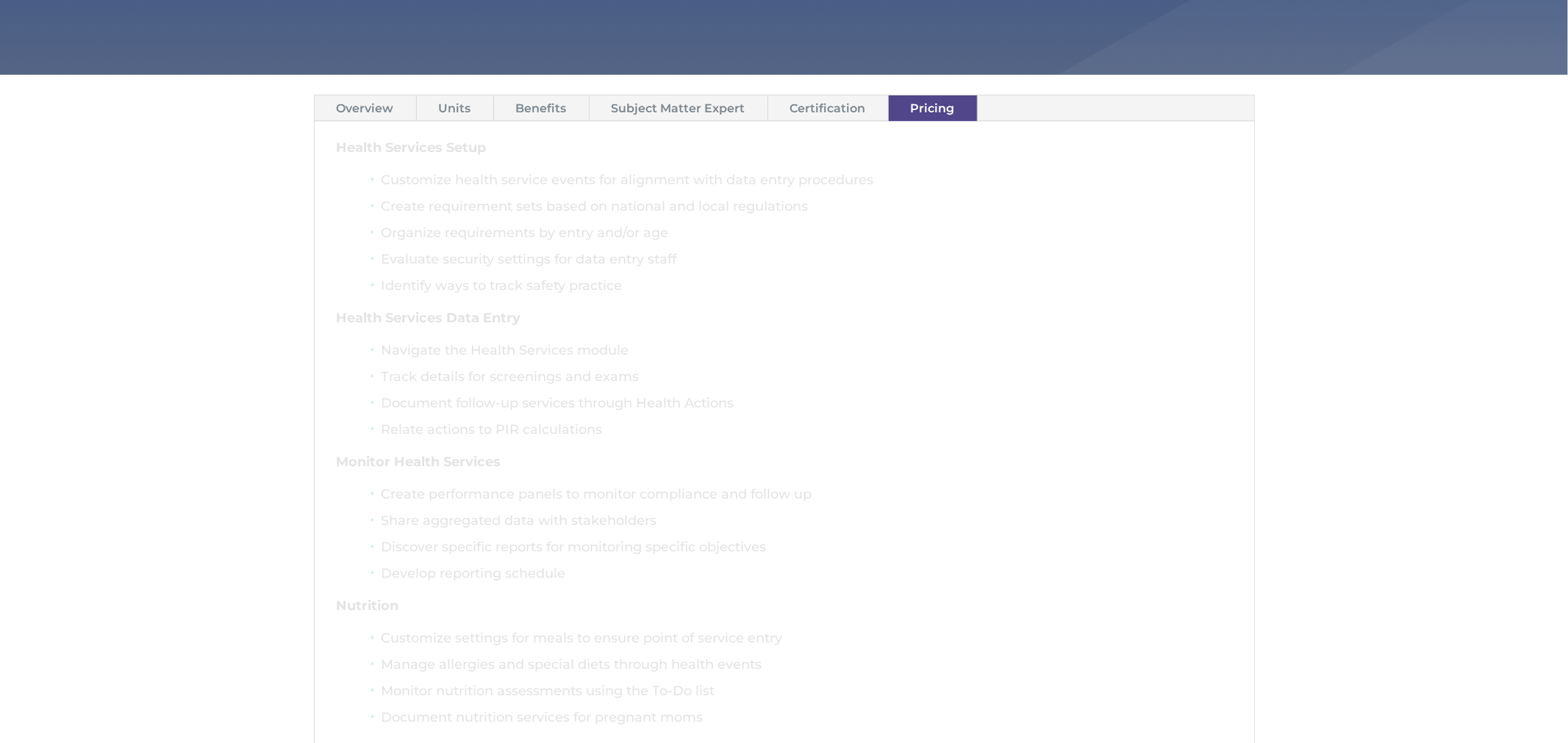
scroll to position [326, 0]
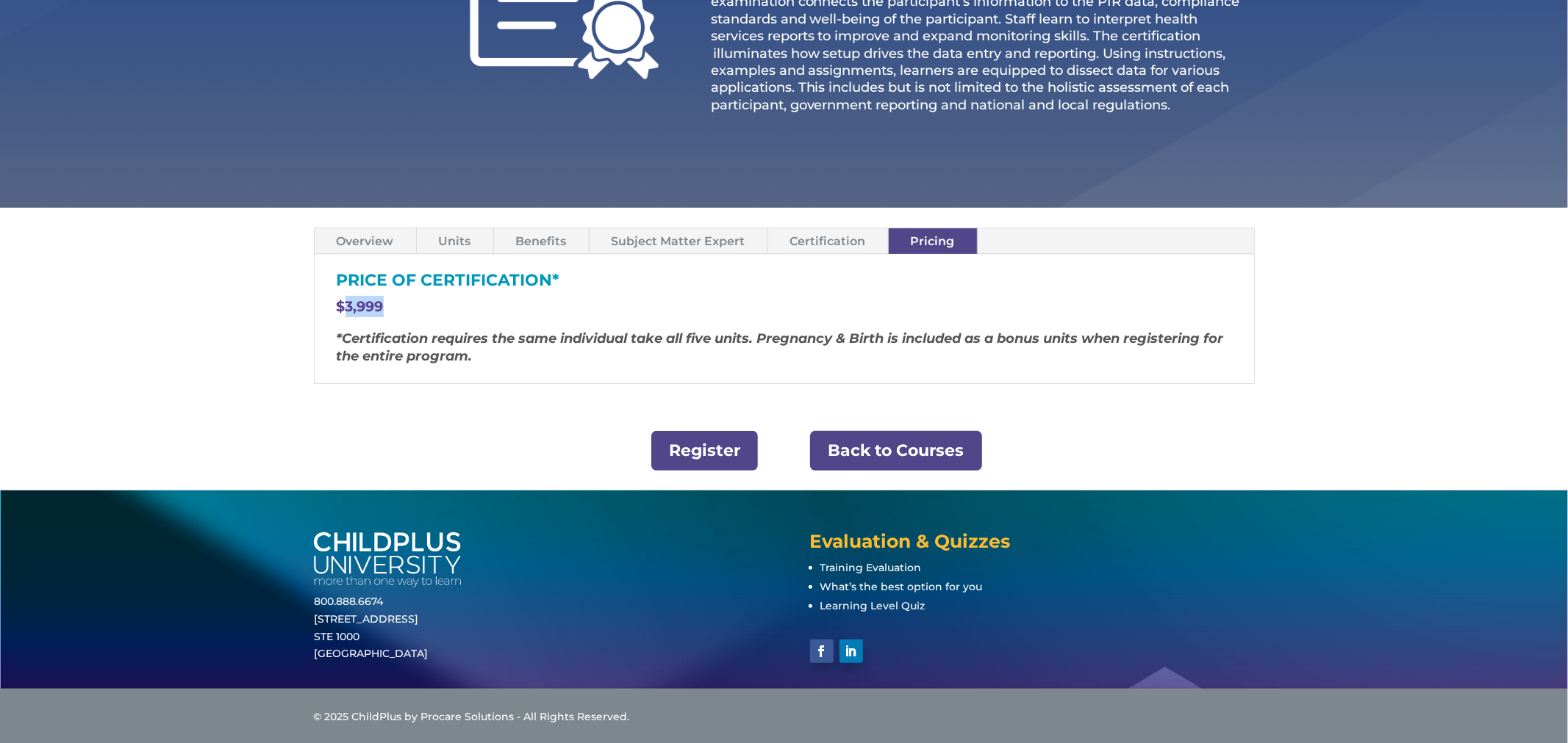
drag, startPoint x: 341, startPoint y: 308, endPoint x: 391, endPoint y: 305, distance: 50.1
click at [391, 305] on p "$3,999" at bounding box center [784, 313] width 895 height 34
click at [882, 456] on link "Back to Courses" at bounding box center [896, 451] width 172 height 40
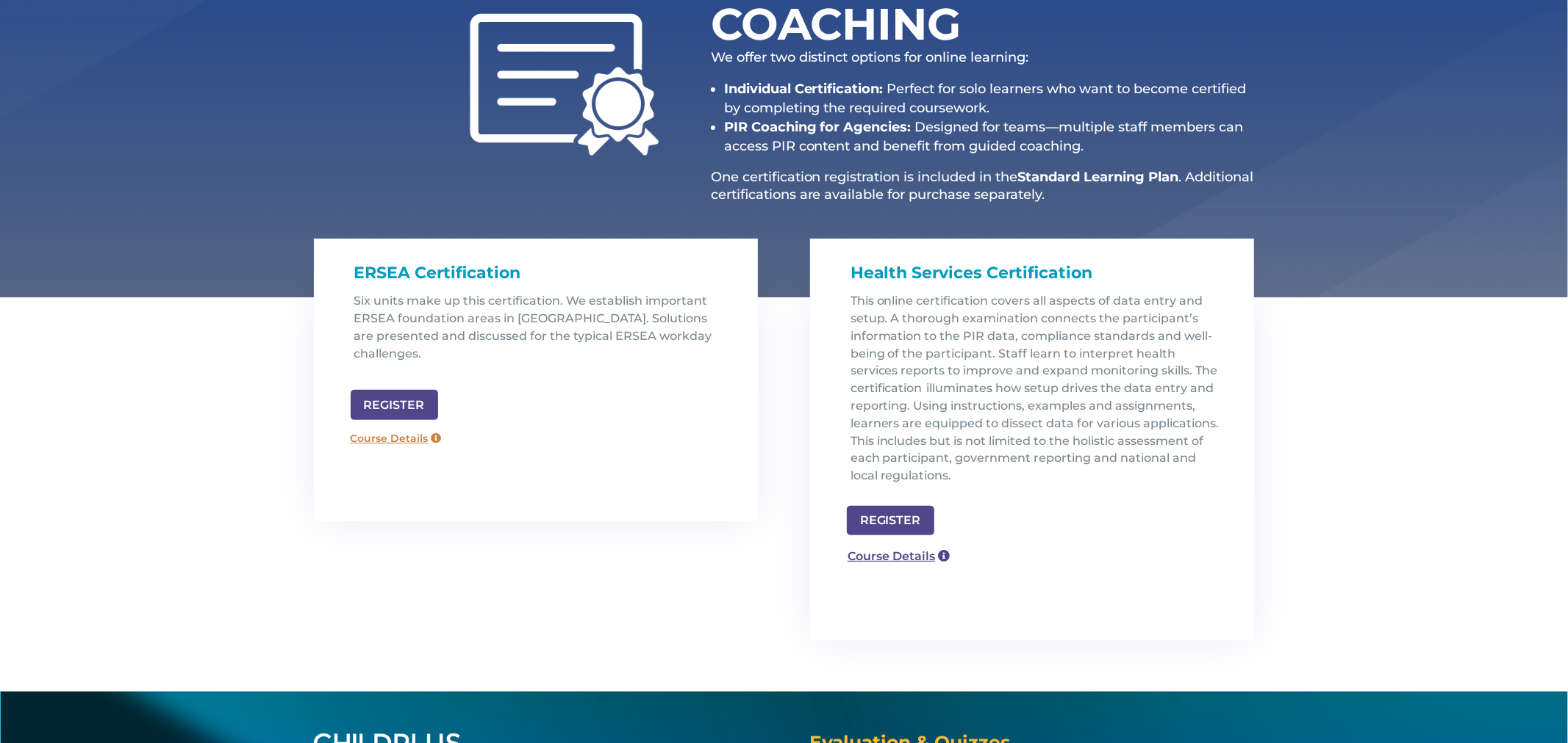
scroll to position [264, 0]
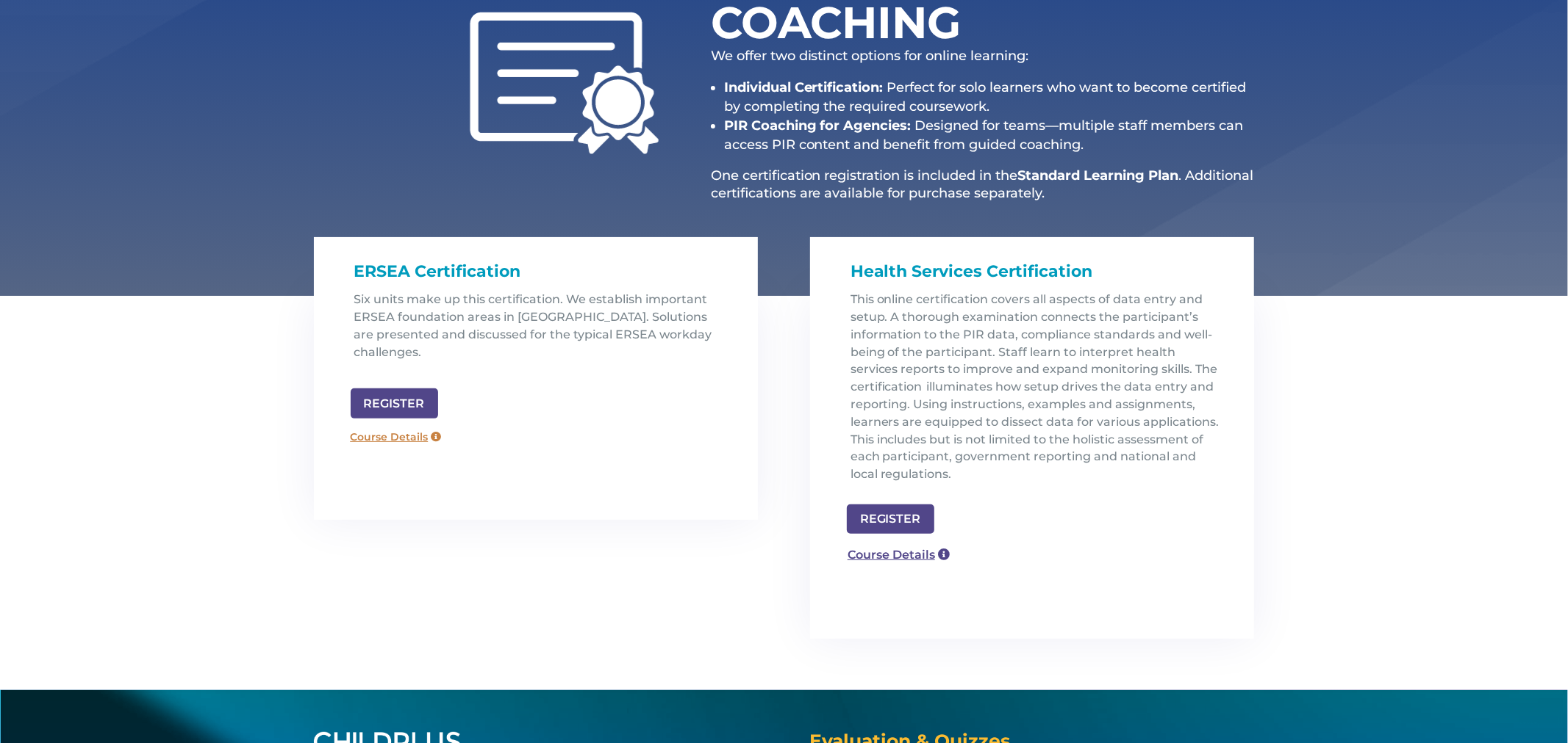
click at [406, 426] on link "Course Details" at bounding box center [395, 438] width 106 height 24
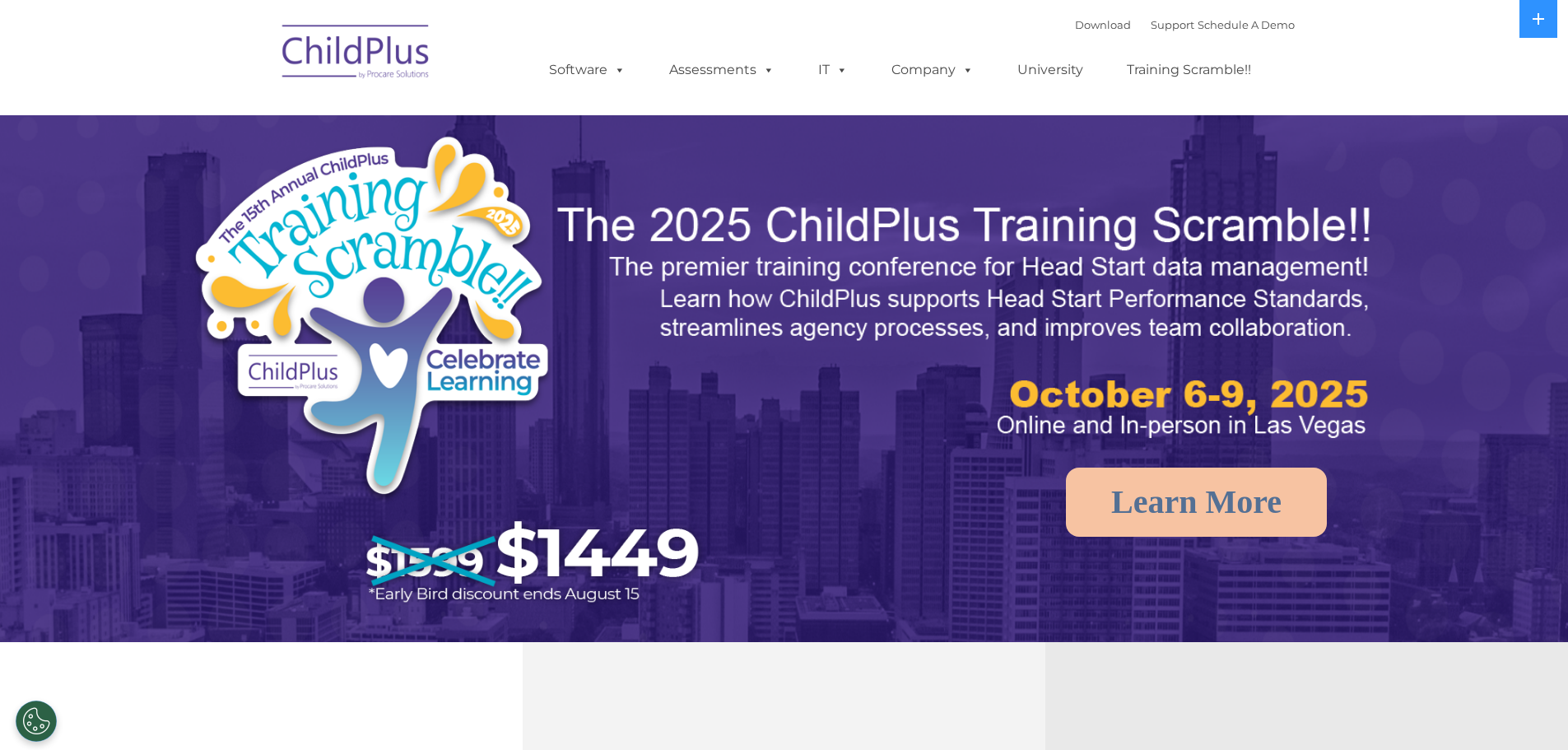
select select "MEDIUM"
click at [1062, 71] on link "University" at bounding box center [1051, 70] width 99 height 33
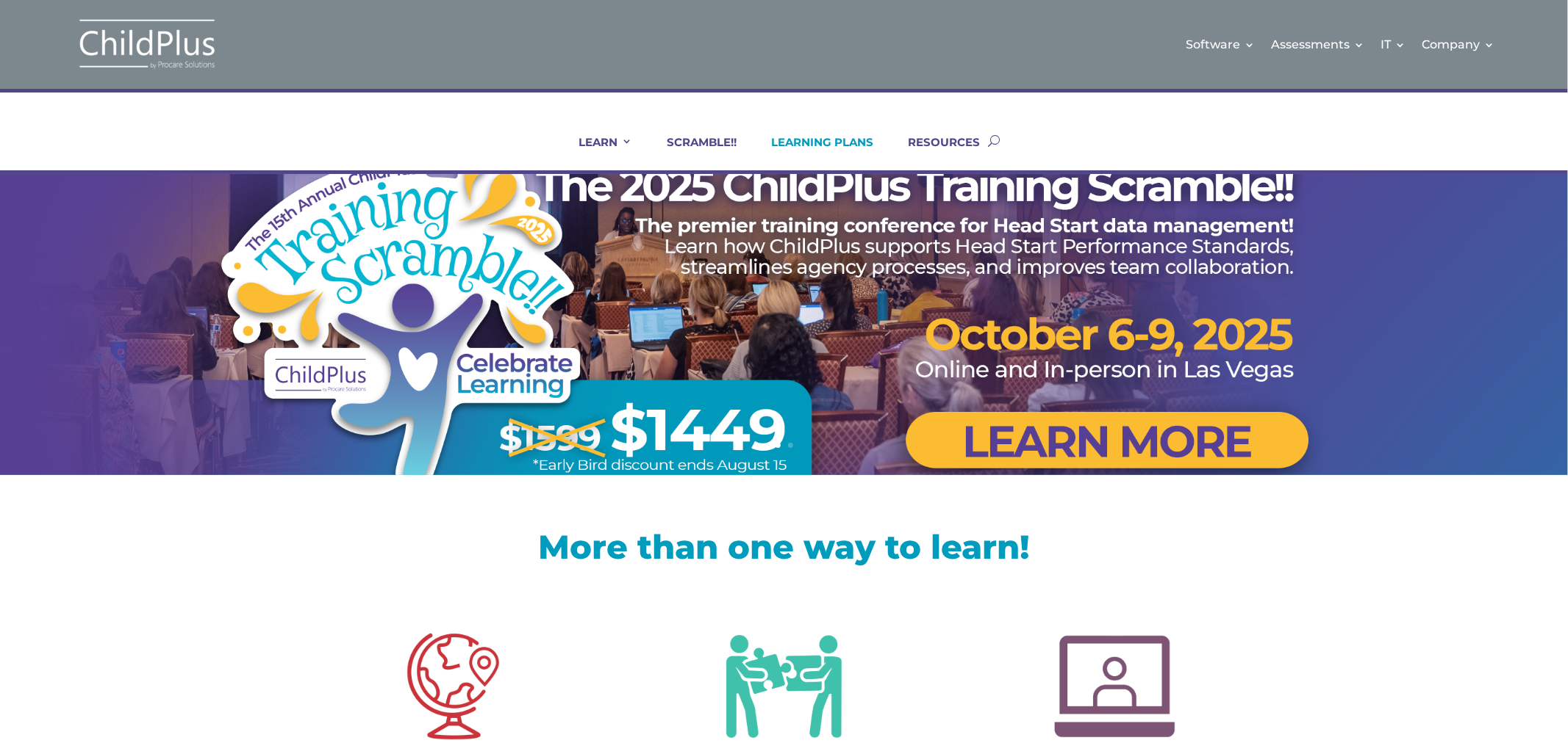
click at [828, 142] on link "LEARNING PLANS" at bounding box center [812, 152] width 120 height 35
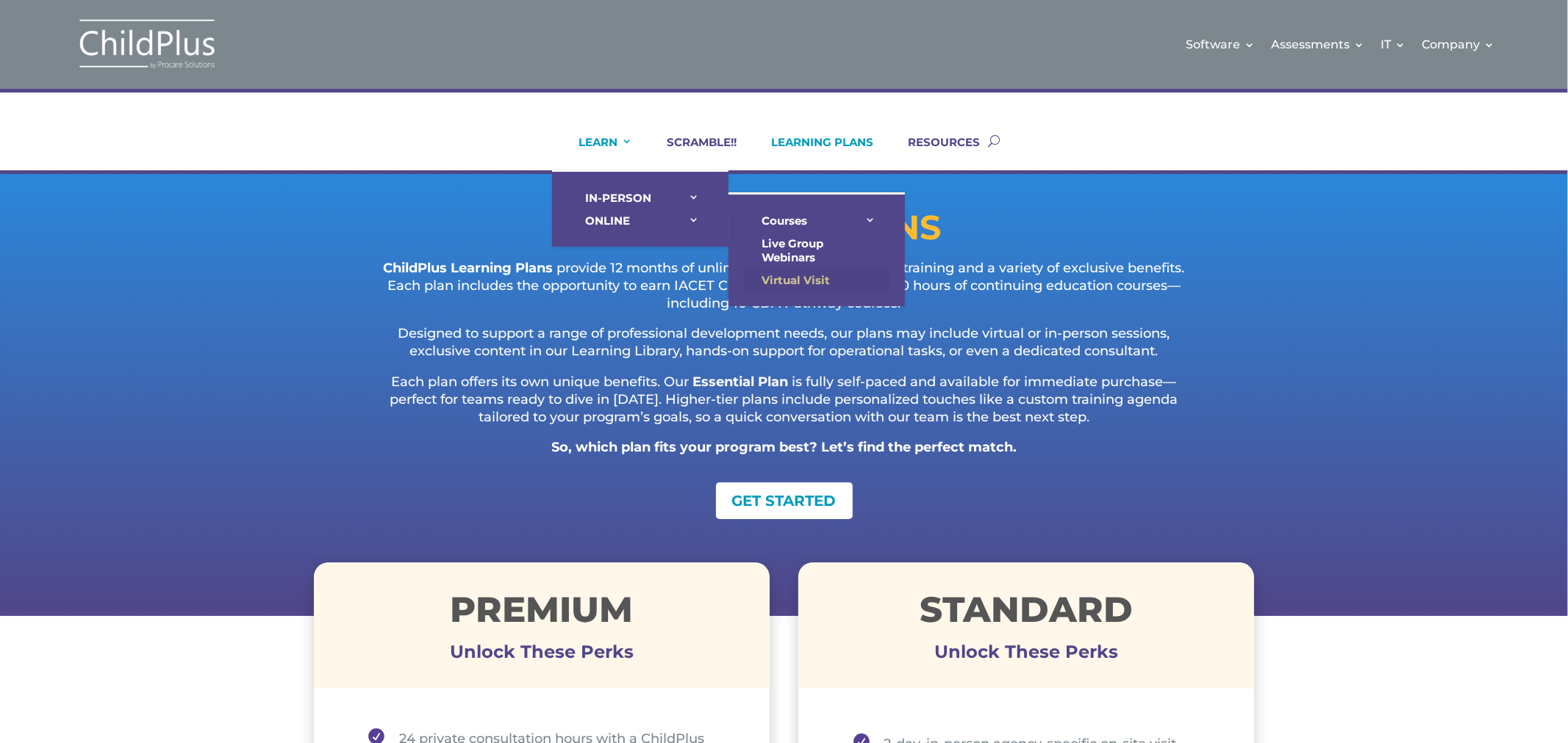
click at [809, 277] on link "Virtual Visit" at bounding box center [817, 281] width 147 height 23
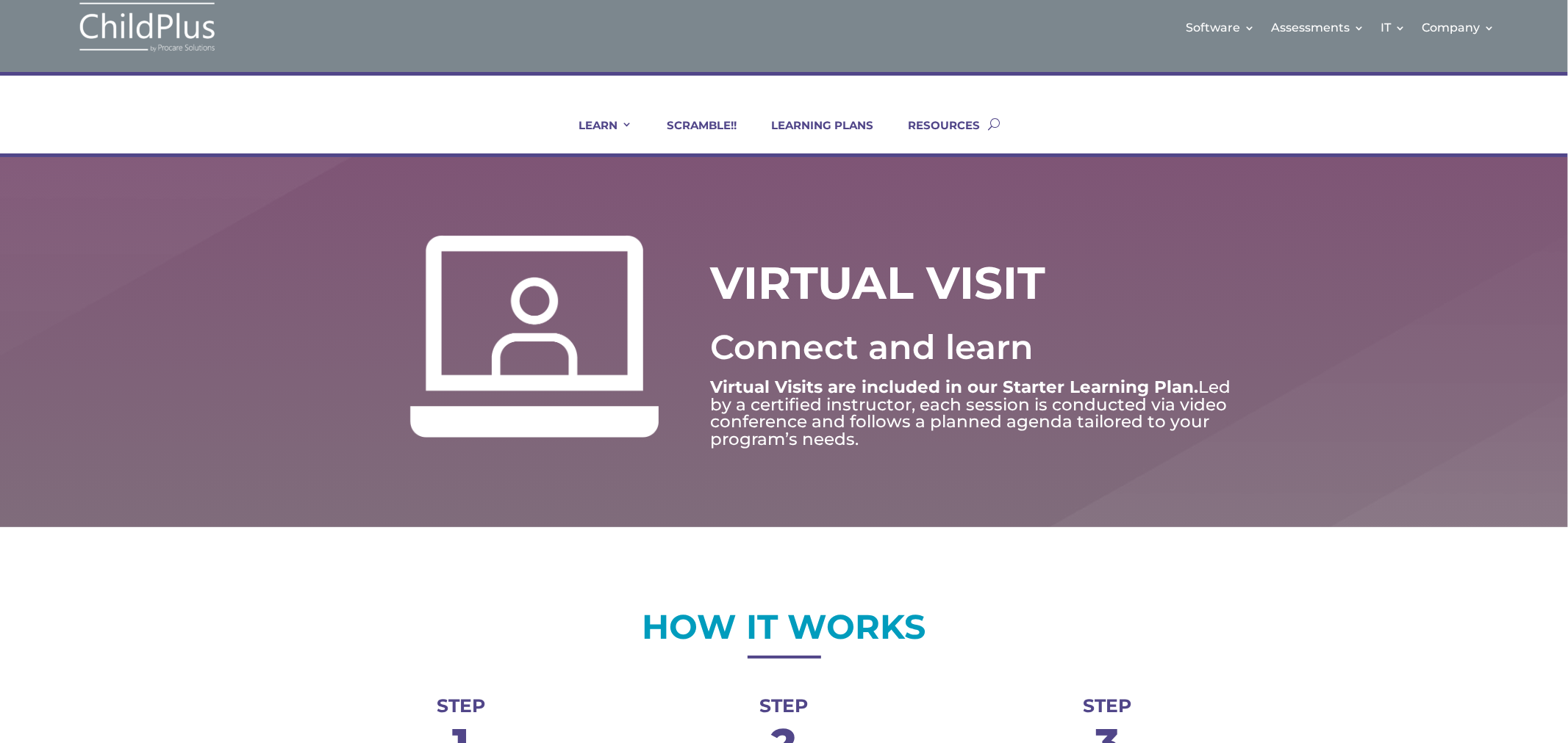
scroll to position [11, 0]
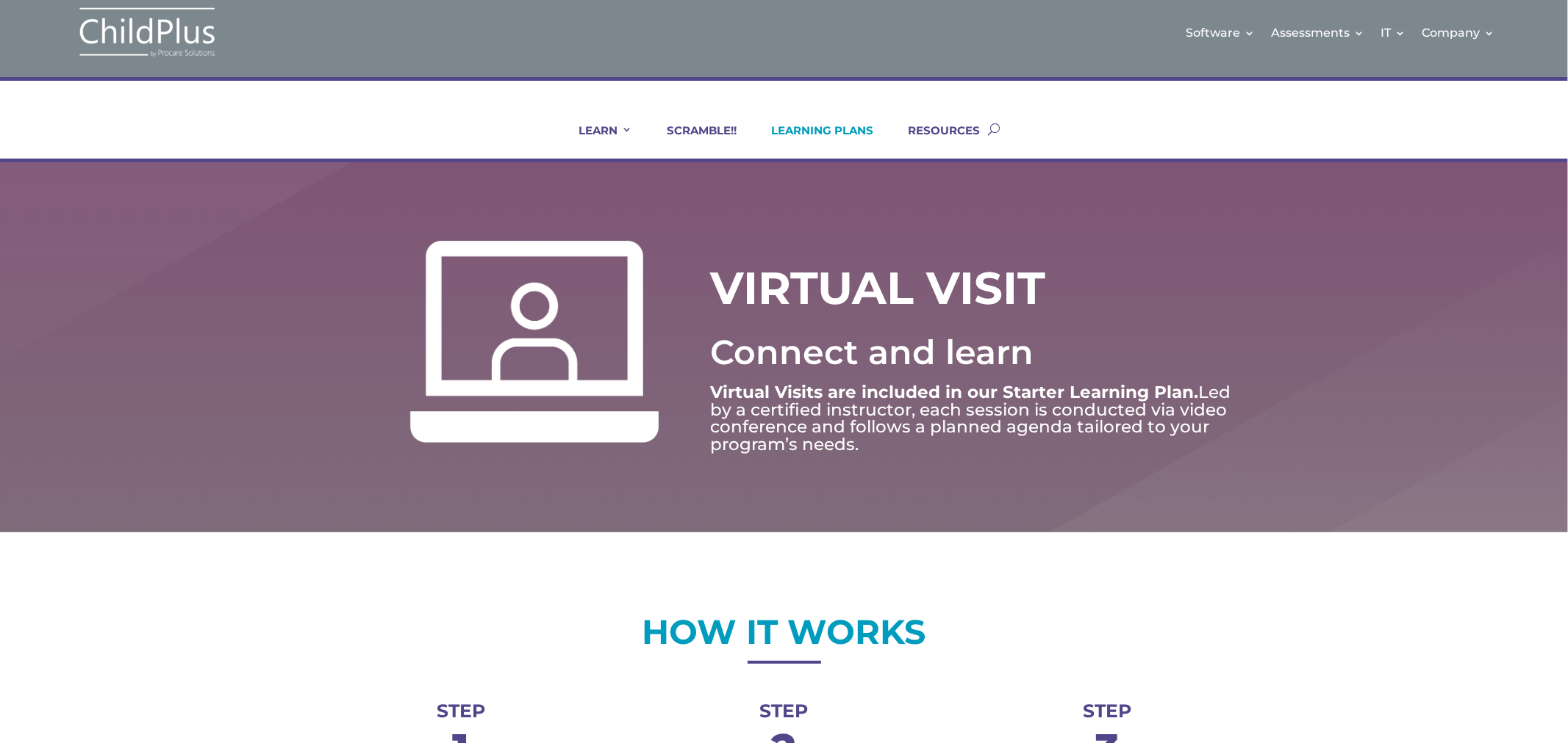
click at [834, 131] on link "LEARNING PLANS" at bounding box center [812, 141] width 120 height 35
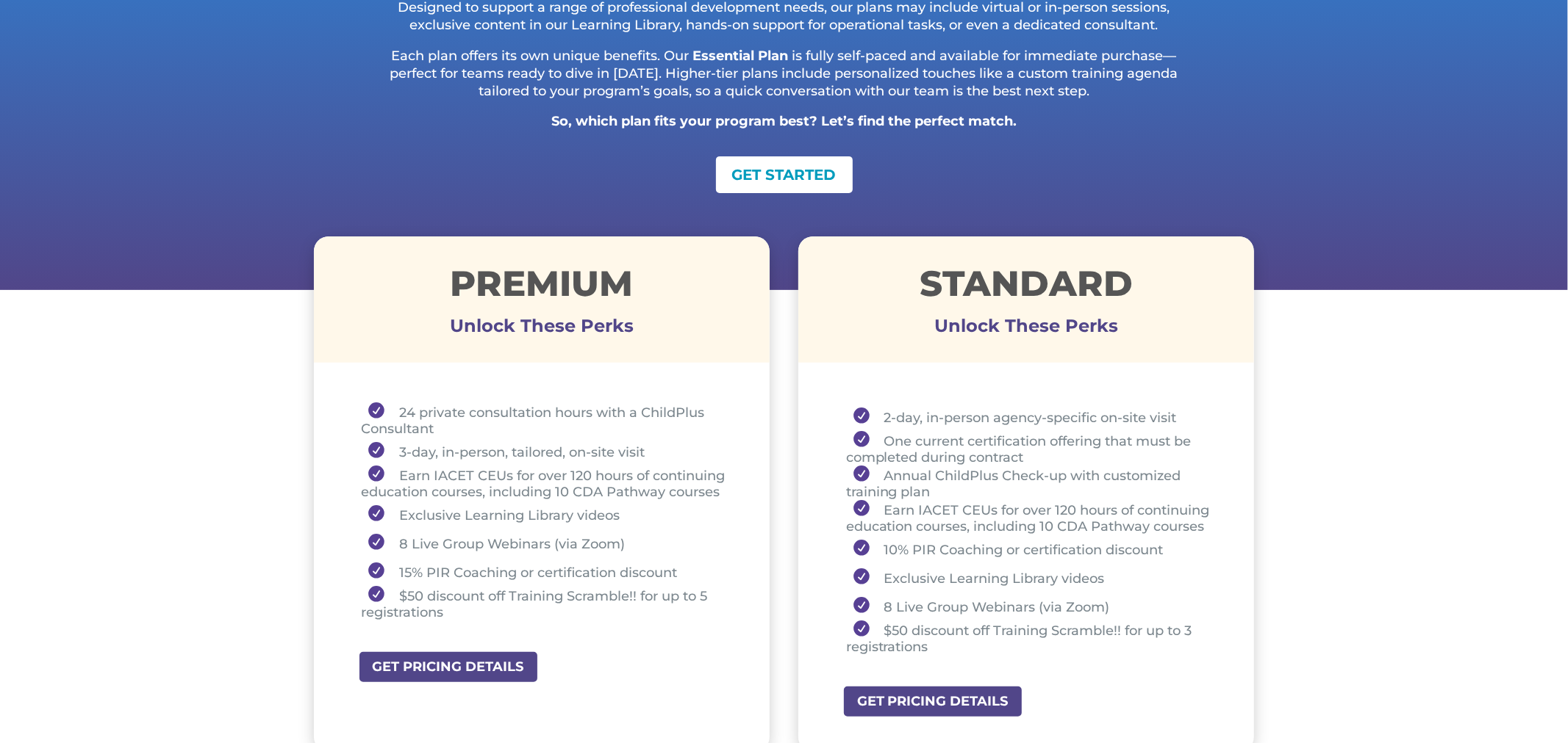
scroll to position [326, 0]
drag, startPoint x: 883, startPoint y: 416, endPoint x: 1196, endPoint y: 421, distance: 313.0
click at [1196, 421] on li "2-day, in-person agency-specific on-site visit" at bounding box center [1032, 416] width 372 height 29
drag, startPoint x: 888, startPoint y: 437, endPoint x: 1056, endPoint y: 456, distance: 169.1
click at [1056, 456] on li "One current certification offering that must be completed during contract" at bounding box center [1032, 448] width 372 height 34
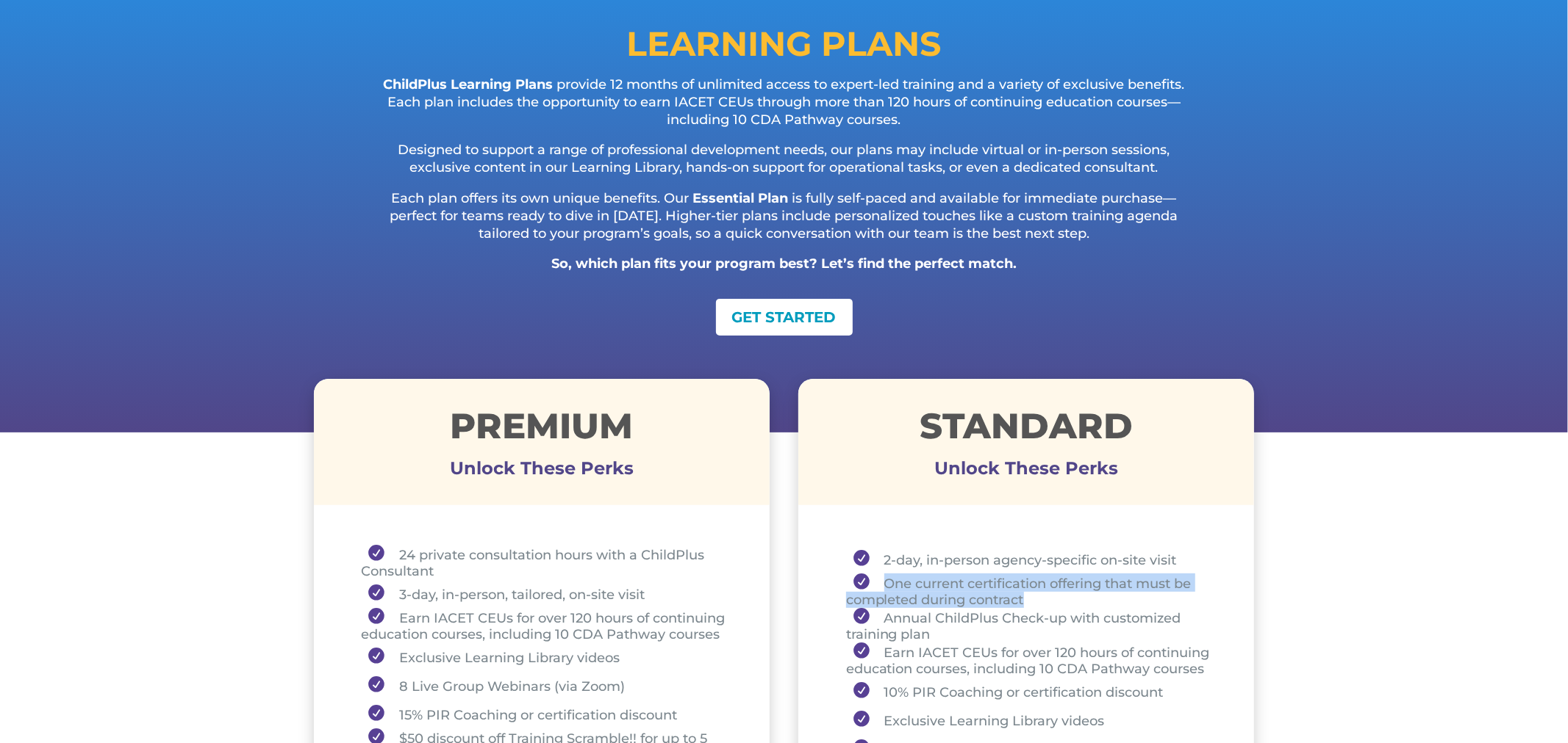
scroll to position [0, 0]
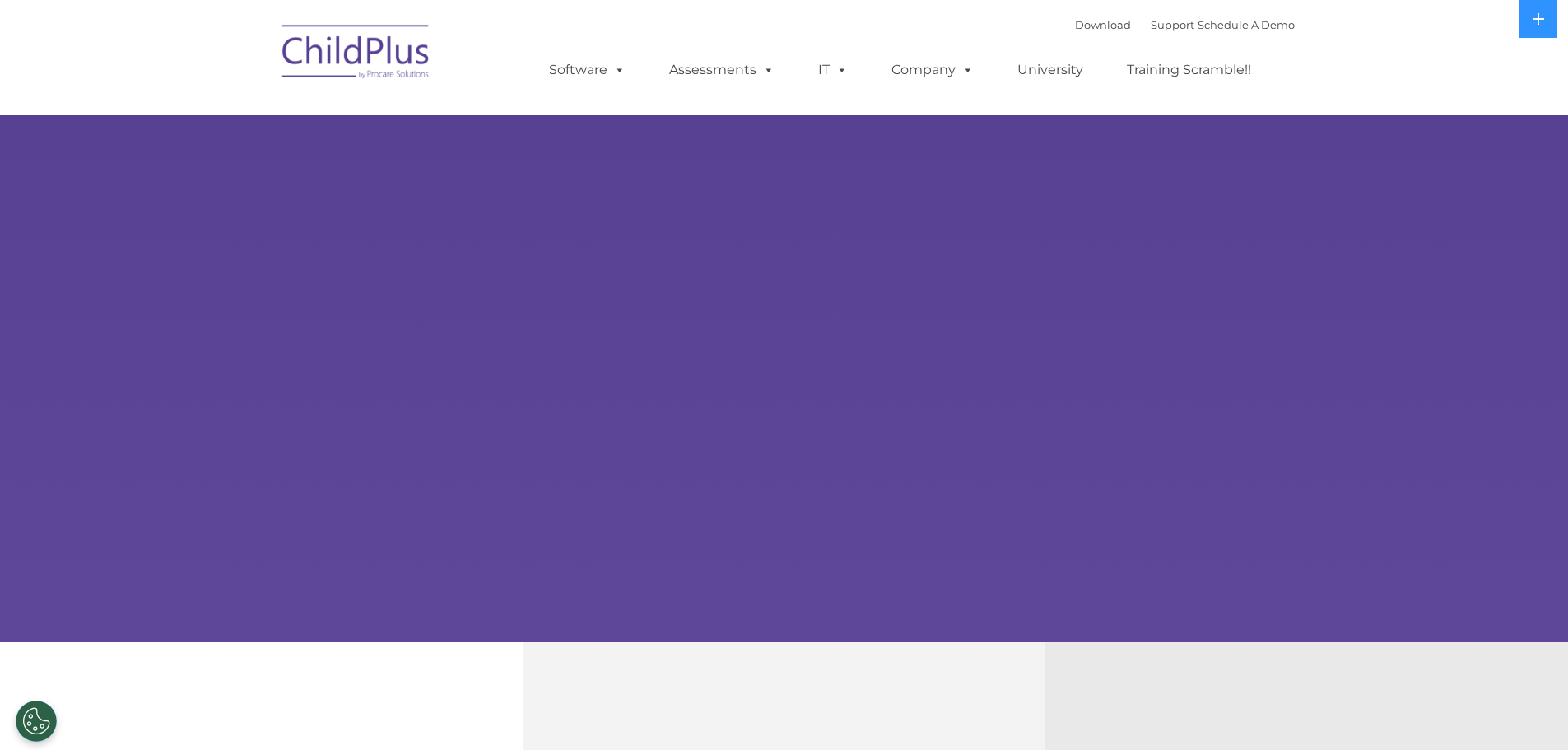
select select "MEDIUM"
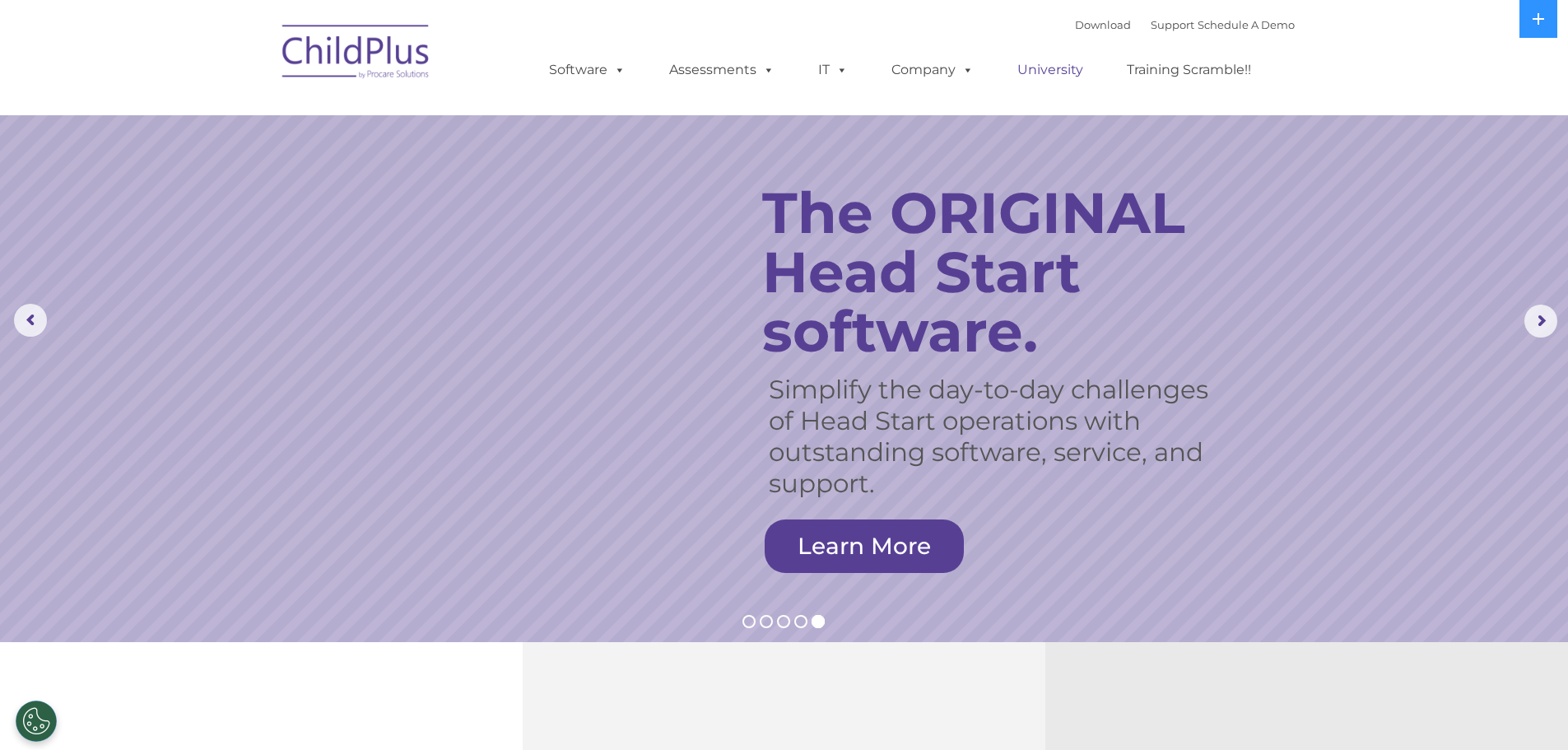
click at [1042, 75] on link "University" at bounding box center [1051, 70] width 99 height 33
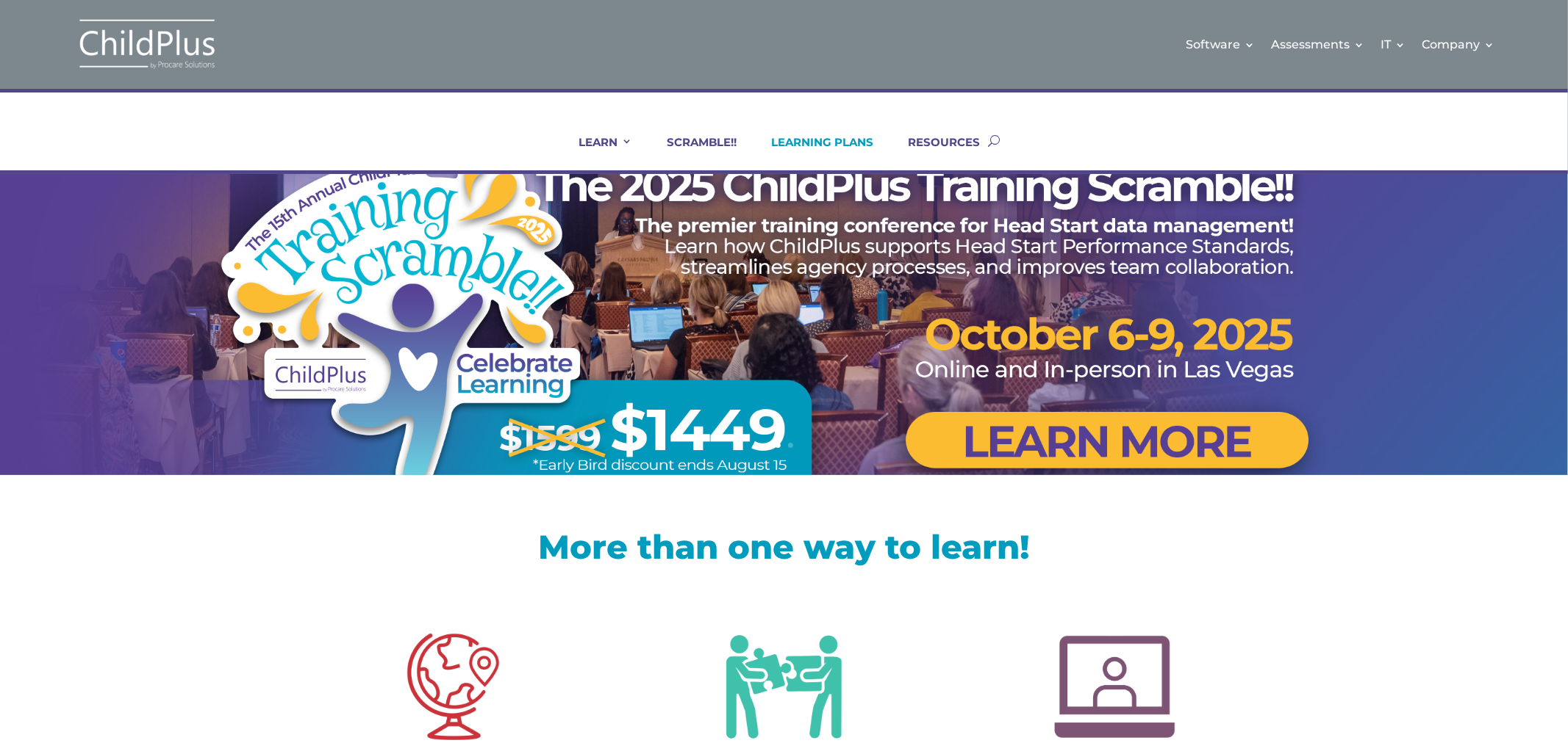
click at [829, 147] on link "LEARNING PLANS" at bounding box center [812, 152] width 120 height 35
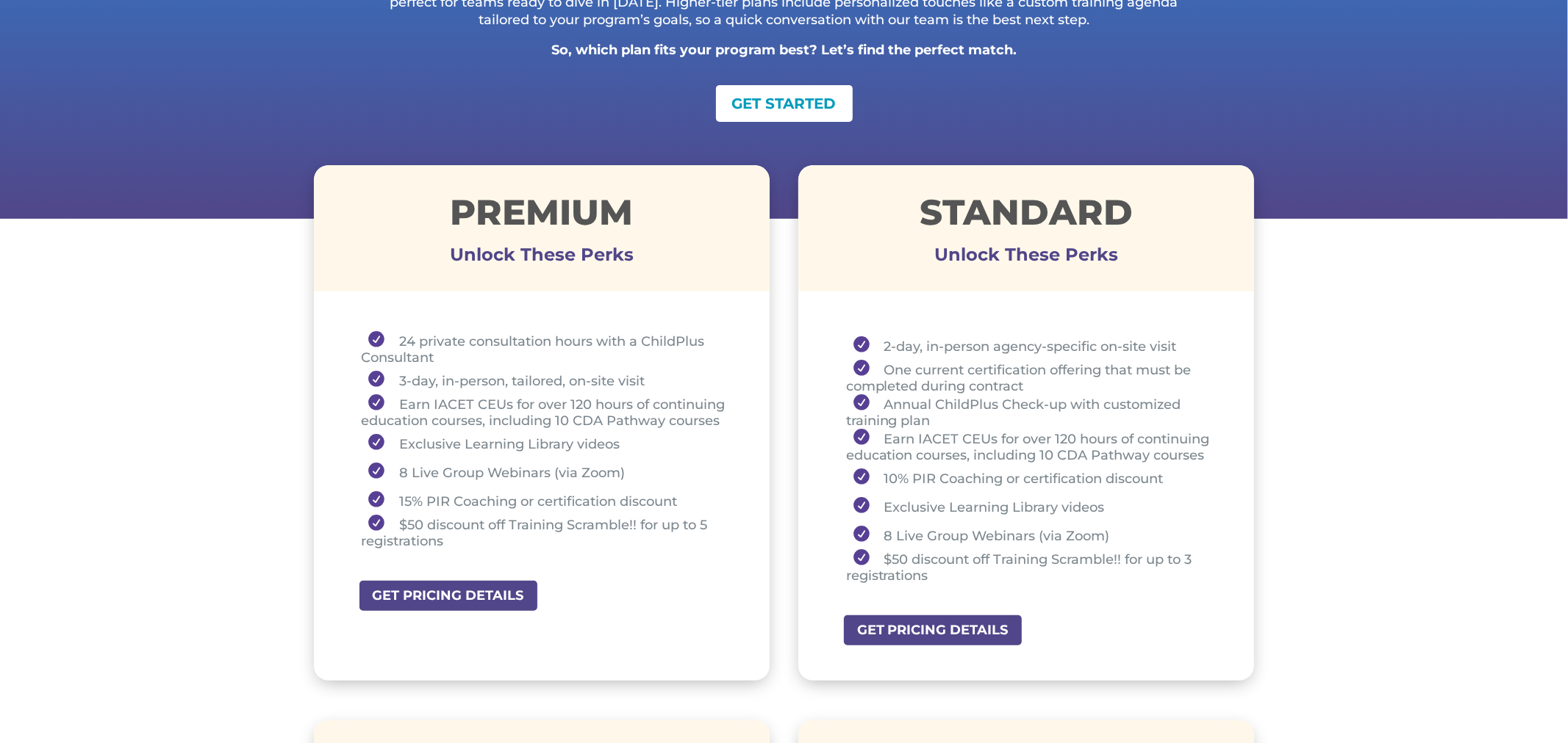
scroll to position [399, 0]
drag, startPoint x: 442, startPoint y: 205, endPoint x: 655, endPoint y: 218, distance: 213.4
click at [655, 218] on h1 "Premium" at bounding box center [541, 215] width 456 height 43
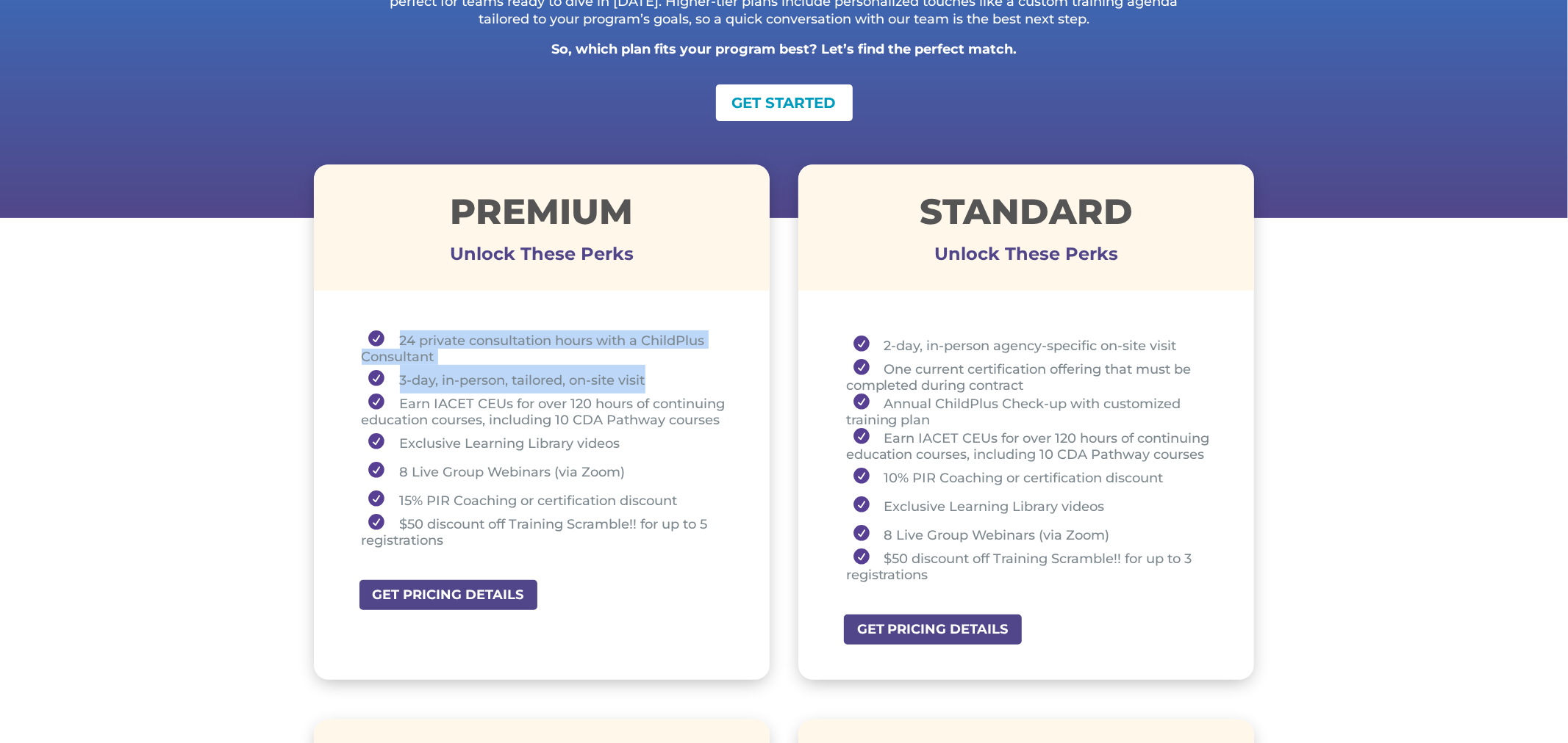
drag, startPoint x: 395, startPoint y: 338, endPoint x: 655, endPoint y: 372, distance: 262.2
click at [655, 372] on ul "24 private consultation hours with a ChildPlus Consultant 3-day, in-person, tai…" at bounding box center [542, 446] width 383 height 232
click at [474, 350] on li "24 private consultation hours with a ChildPlus Consultant" at bounding box center [548, 348] width 372 height 34
drag, startPoint x: 401, startPoint y: 339, endPoint x: 435, endPoint y: 349, distance: 35.4
click at [435, 349] on li "24 private consultation hours with a ChildPlus Consultant" at bounding box center [548, 348] width 372 height 34
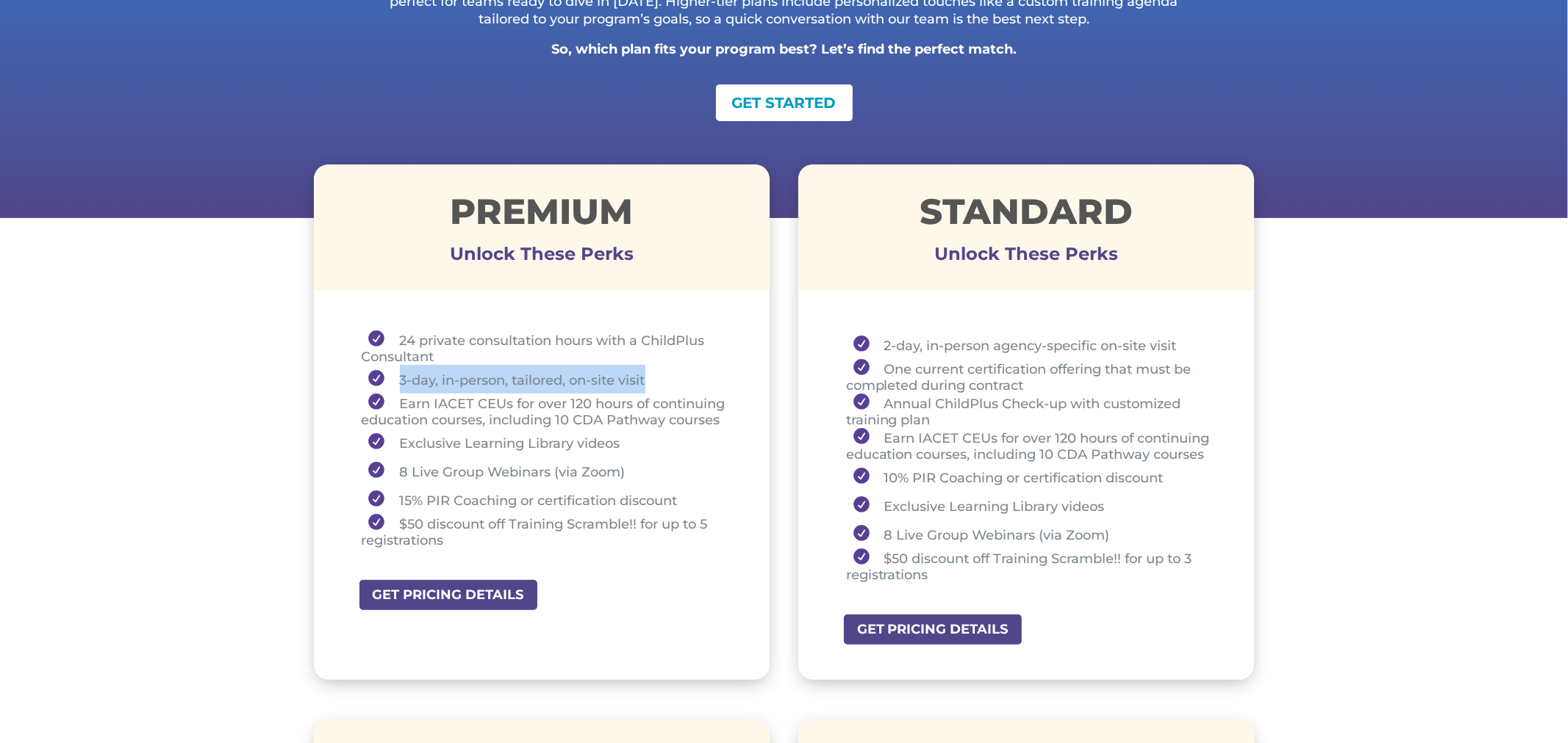
drag, startPoint x: 394, startPoint y: 379, endPoint x: 662, endPoint y: 373, distance: 268.1
click at [662, 373] on li "3-day, in-person, tailored, on-site visit" at bounding box center [548, 379] width 372 height 29
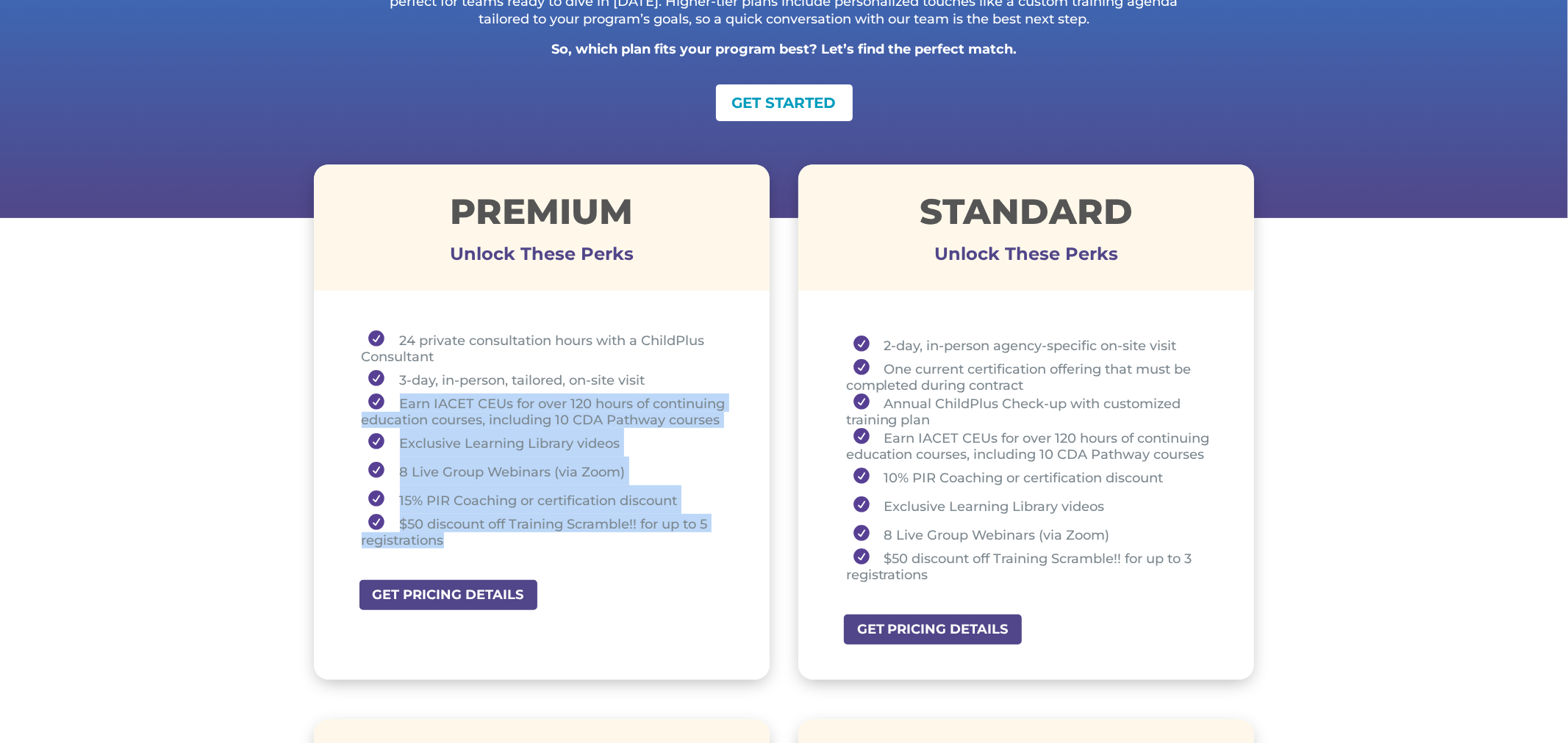
drag, startPoint x: 397, startPoint y: 401, endPoint x: 489, endPoint y: 542, distance: 168.4
click at [489, 542] on ul "24 private consultation hours with a ChildPlus Consultant 3-day, in-person, tai…" at bounding box center [542, 446] width 383 height 232
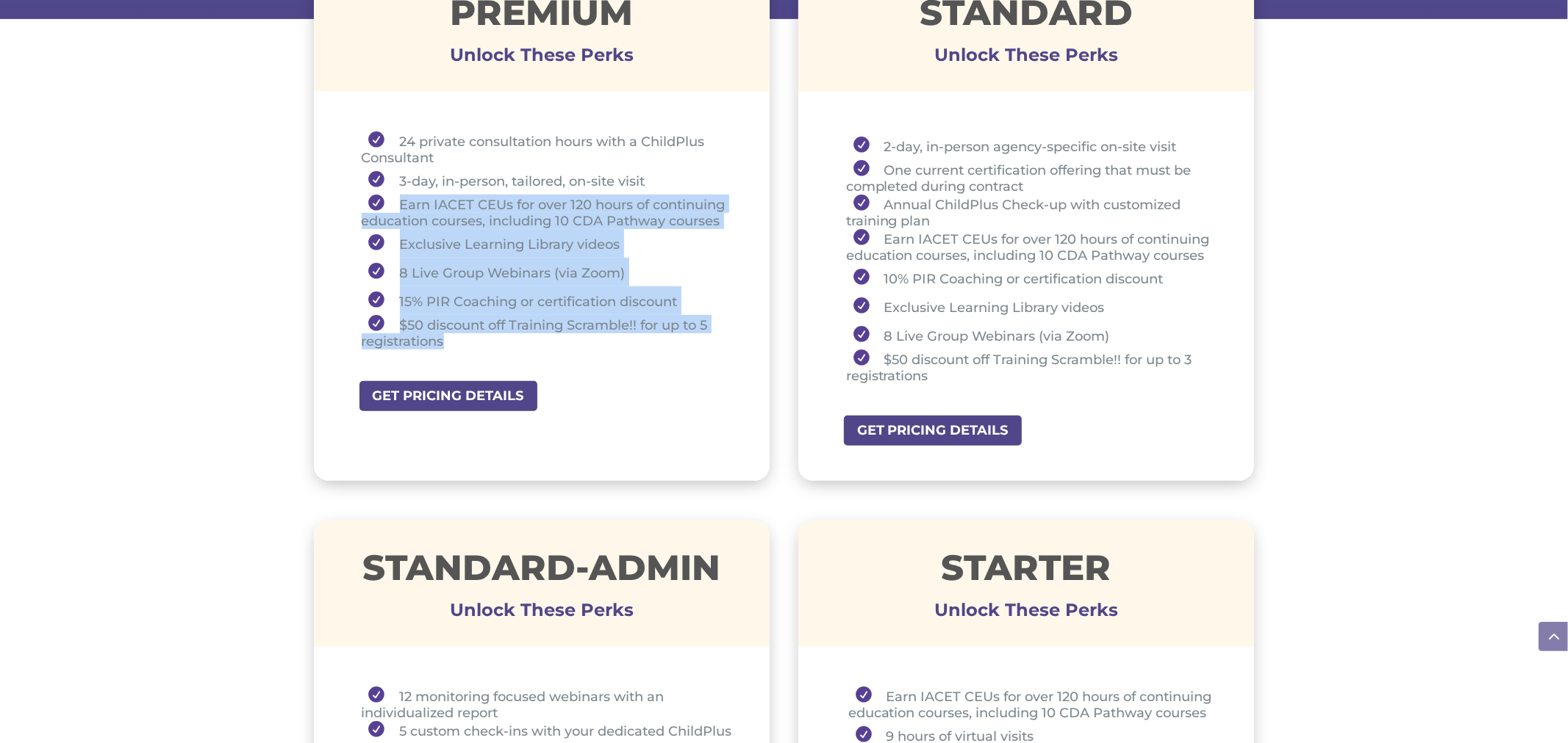
click at [618, 370] on div "24 private consultation hours with a ChildPlus Consultant 3-day, in-person, tai…" at bounding box center [541, 243] width 456 height 276
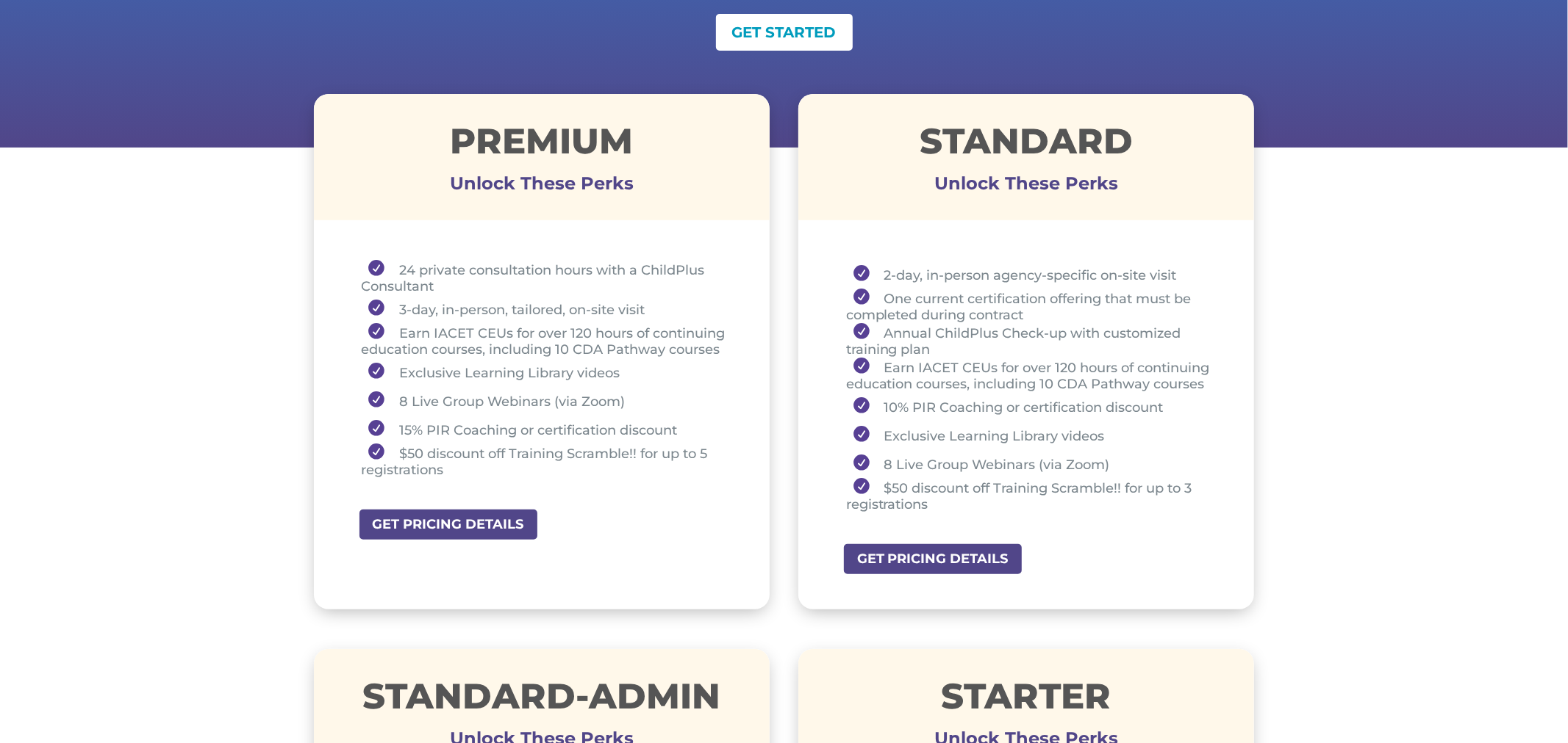
scroll to position [466, 0]
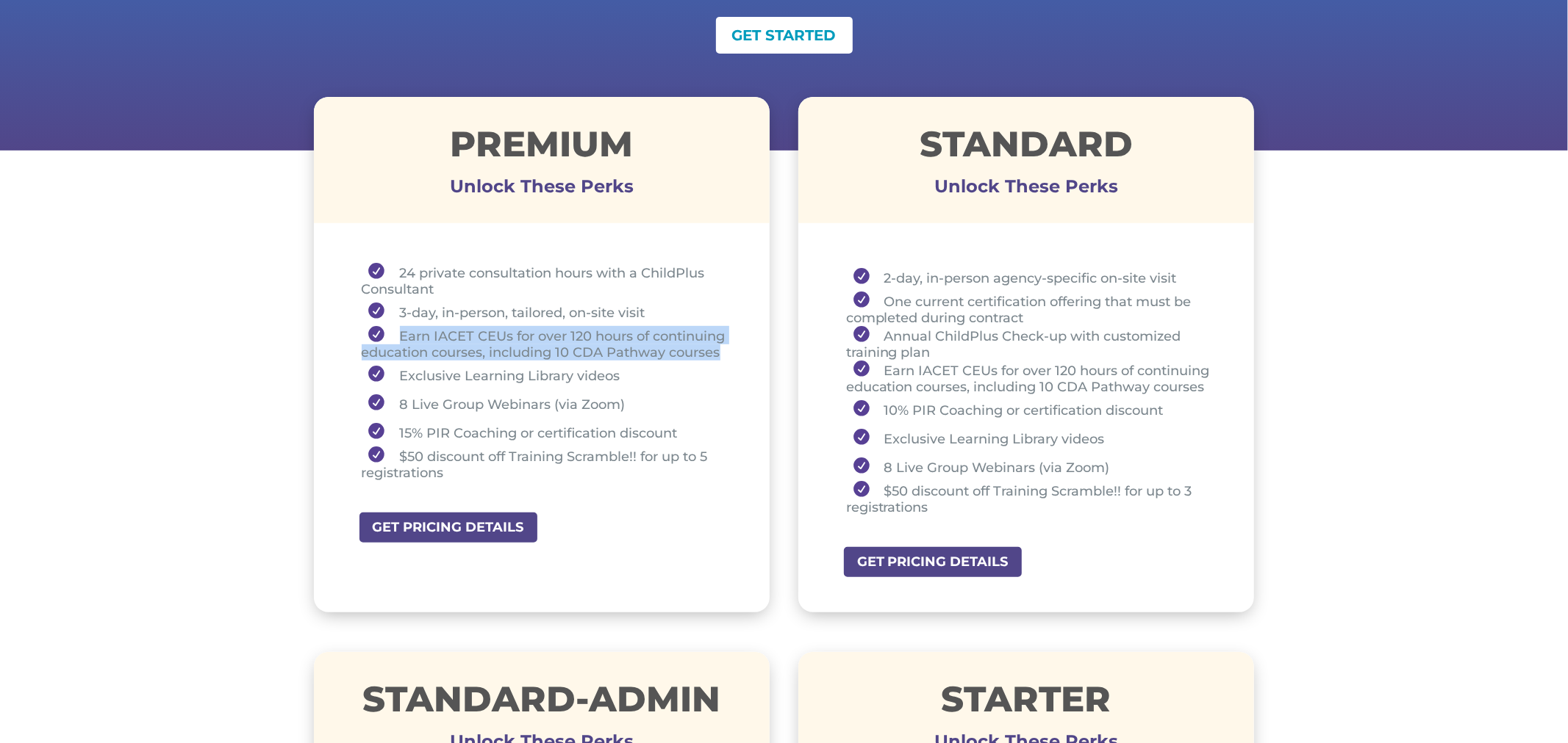
drag, startPoint x: 391, startPoint y: 326, endPoint x: 721, endPoint y: 354, distance: 331.2
click at [721, 354] on li "Earn IACET CEUs for over 120 hours of continuing education courses, including 1…" at bounding box center [548, 344] width 372 height 34
click at [544, 340] on li "Earn IACET CEUs for over 120 hours of continuing education courses, including 1…" at bounding box center [548, 344] width 372 height 34
drag, startPoint x: 490, startPoint y: 348, endPoint x: 722, endPoint y: 355, distance: 232.1
click at [722, 355] on li "Earn IACET CEUs for over 120 hours of continuing education courses, including 1…" at bounding box center [548, 344] width 372 height 34
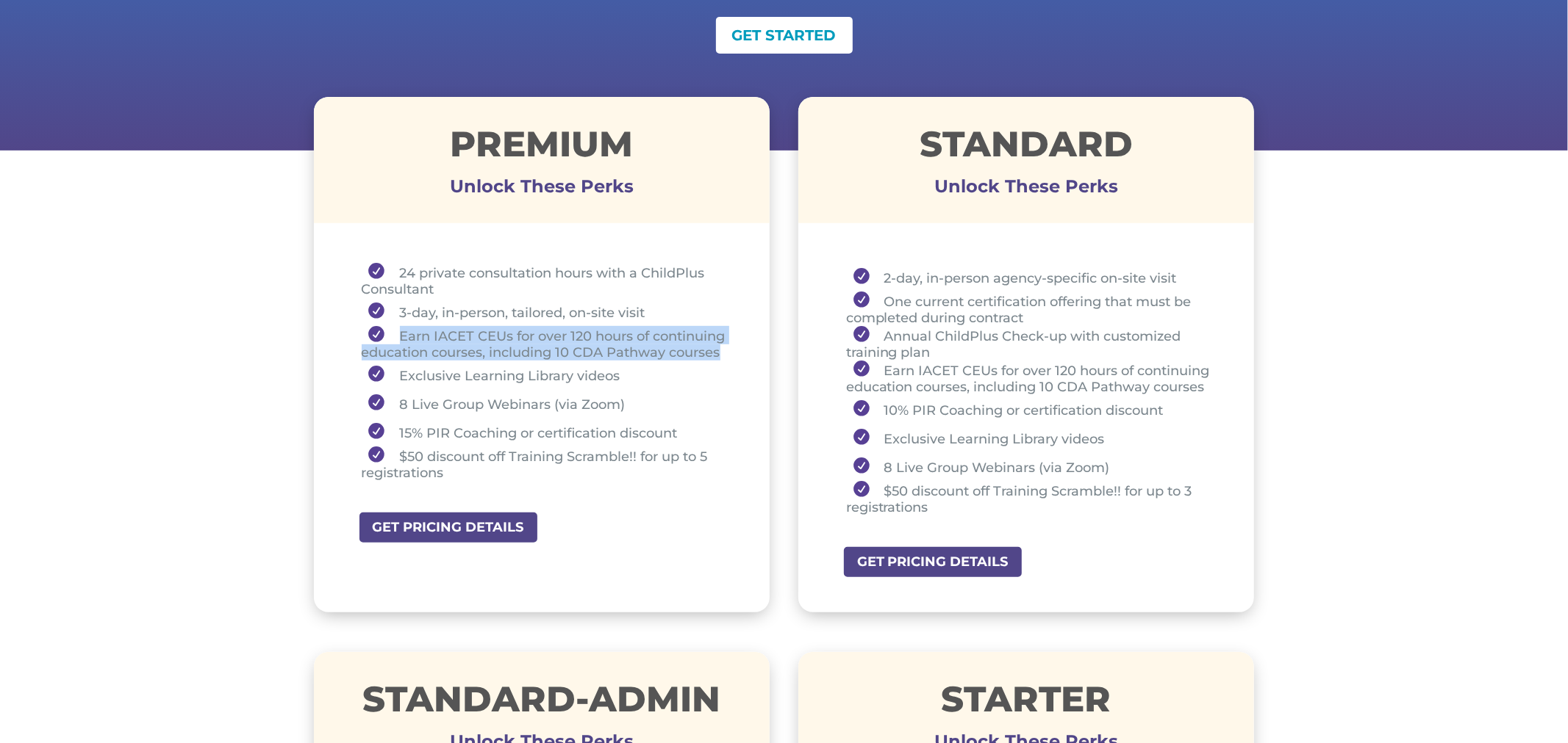
drag, startPoint x: 395, startPoint y: 332, endPoint x: 734, endPoint y: 353, distance: 339.6
click at [734, 353] on div "24 private consultation hours with a ChildPlus Consultant 3-day, in-person, tai…" at bounding box center [541, 375] width 456 height 276
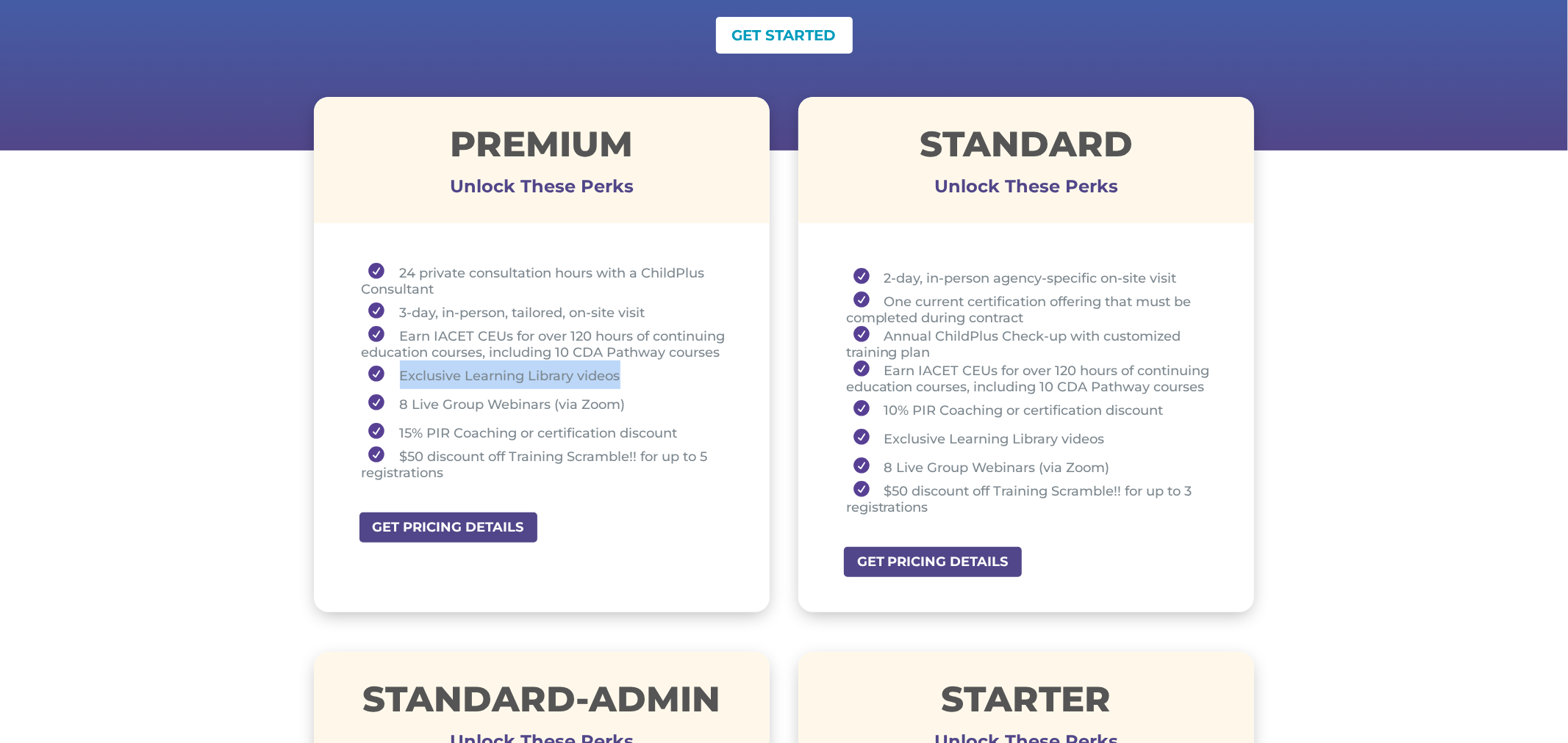
drag, startPoint x: 401, startPoint y: 372, endPoint x: 623, endPoint y: 376, distance: 222.0
click at [623, 376] on li "Exclusive Learning Library videos" at bounding box center [548, 375] width 372 height 29
drag, startPoint x: 403, startPoint y: 400, endPoint x: 627, endPoint y: 403, distance: 224.0
click at [626, 403] on li "8 Live Group Webinars (via Zoom)" at bounding box center [548, 403] width 372 height 29
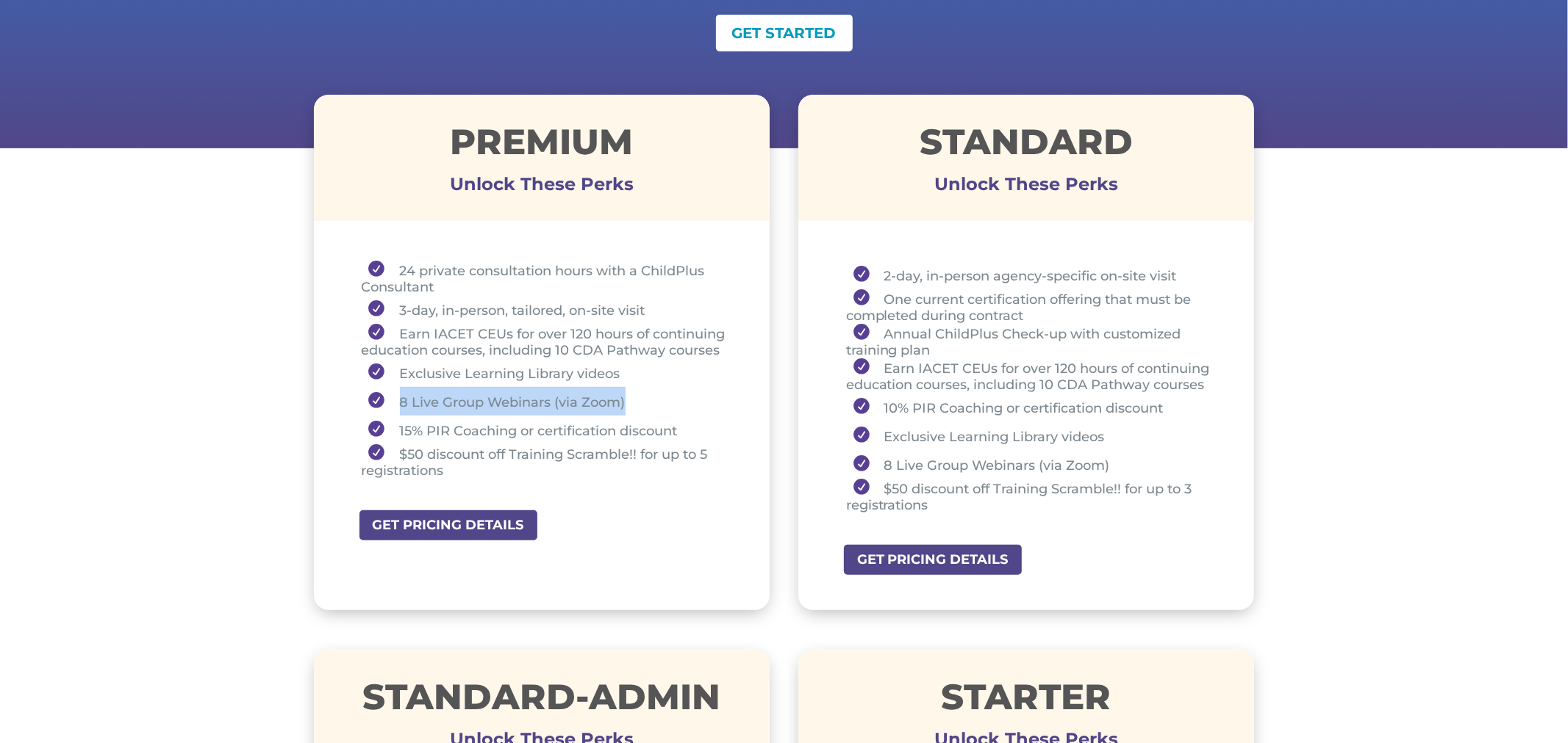
scroll to position [471, 0]
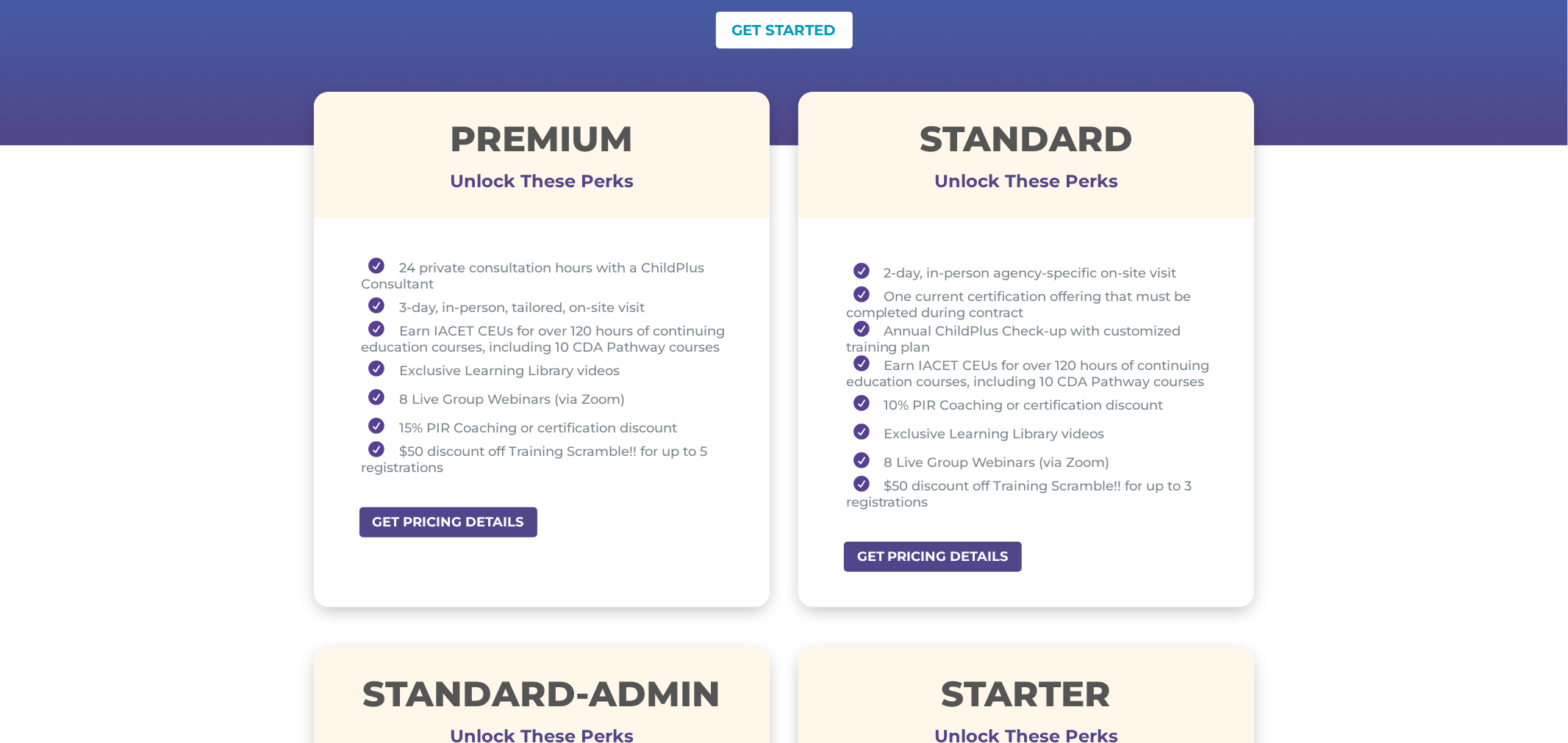
click at [592, 435] on li "15% PIR Coaching or certification discount" at bounding box center [548, 426] width 372 height 29
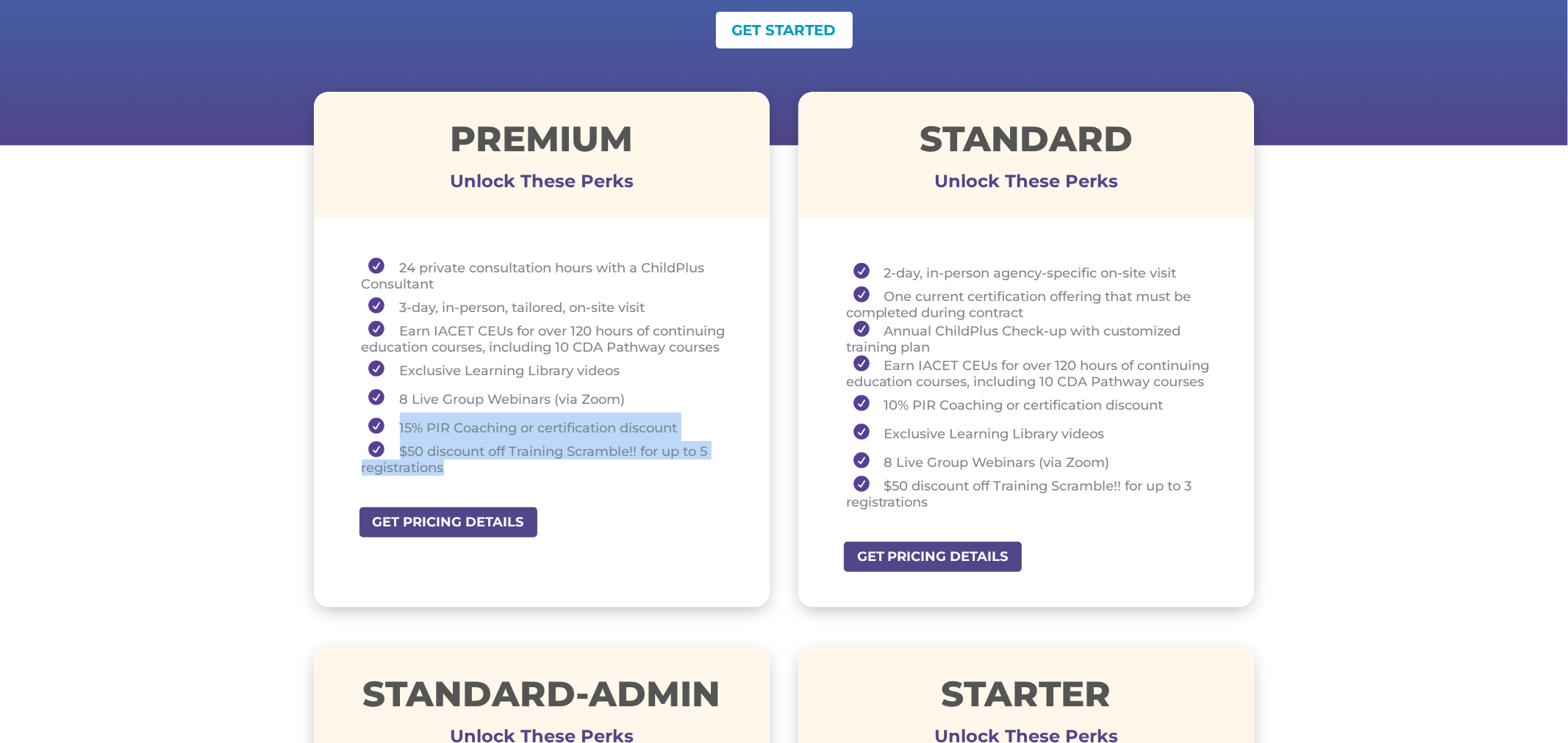
drag, startPoint x: 392, startPoint y: 420, endPoint x: 493, endPoint y: 459, distance: 108.3
click at [490, 461] on ul "24 private consultation hours with a ChildPlus Consultant 3-day, in-person, tai…" at bounding box center [542, 373] width 383 height 232
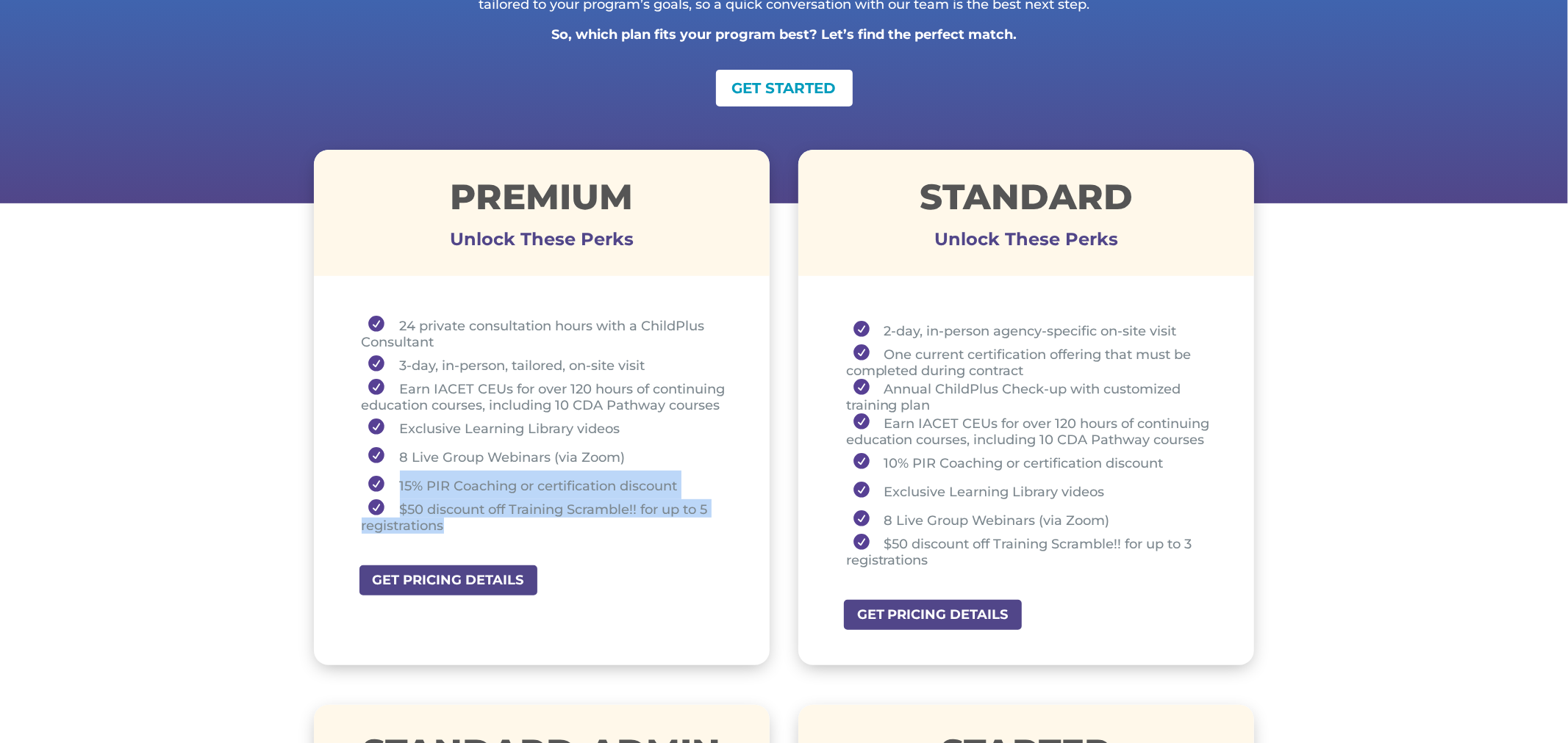
scroll to position [408, 0]
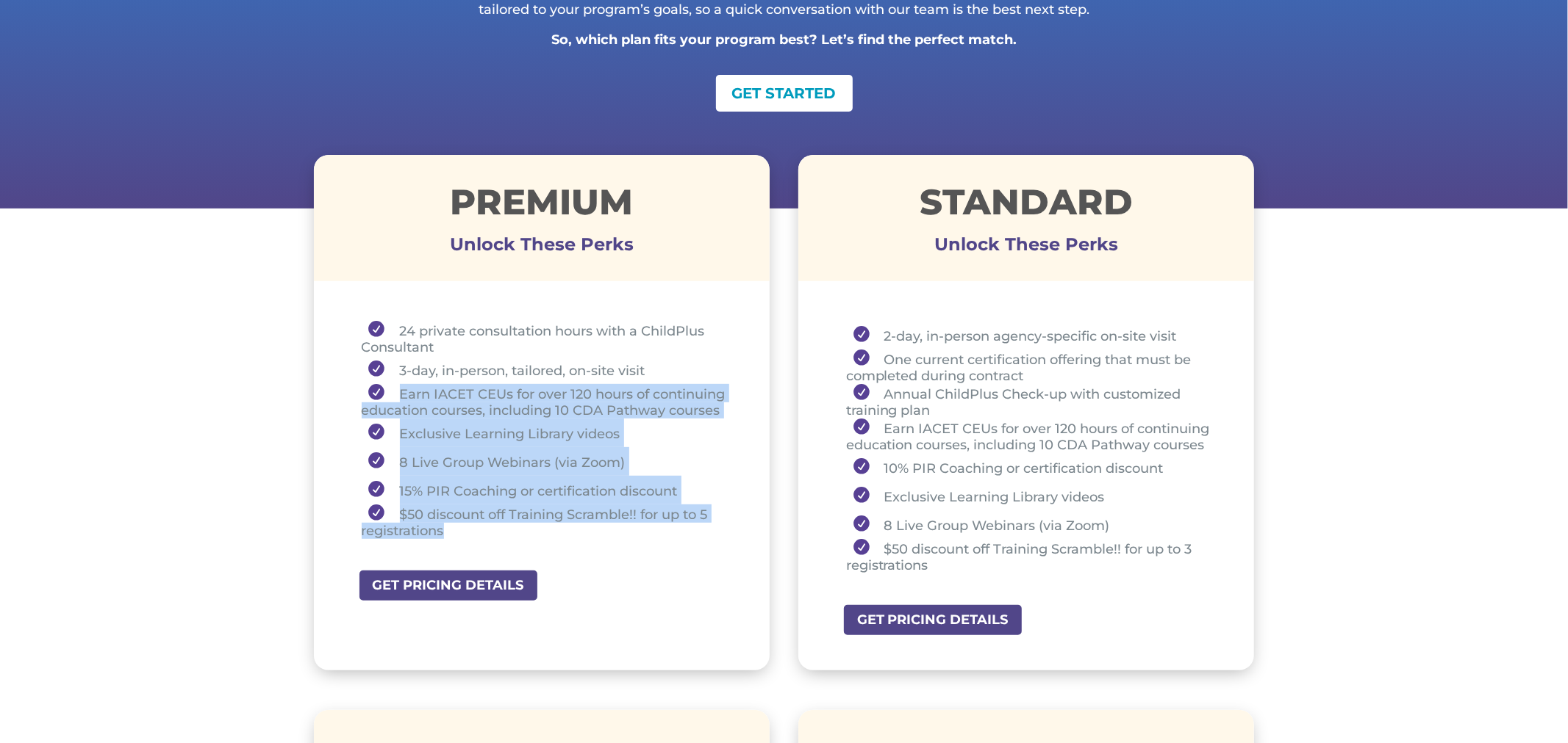
drag, startPoint x: 390, startPoint y: 391, endPoint x: 549, endPoint y: 529, distance: 210.5
click at [549, 529] on ul "24 private consultation hours with a ChildPlus Consultant 3-day, in-person, tai…" at bounding box center [542, 436] width 383 height 232
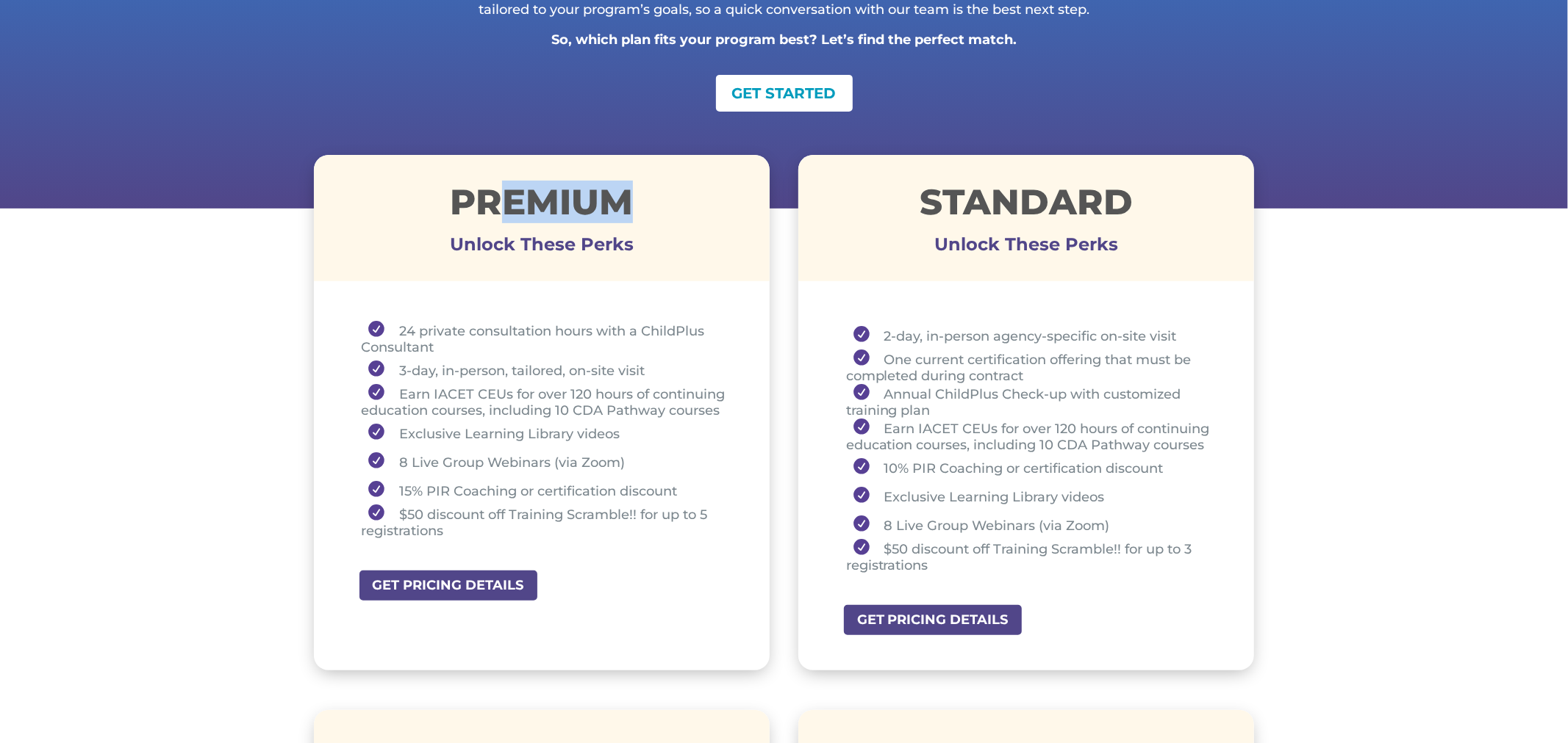
drag, startPoint x: 528, startPoint y: 194, endPoint x: 660, endPoint y: 197, distance: 132.0
click at [660, 197] on h1 "Premium" at bounding box center [541, 205] width 456 height 43
click at [938, 361] on li "One current certification offering that must be completed during contract" at bounding box center [1032, 367] width 372 height 34
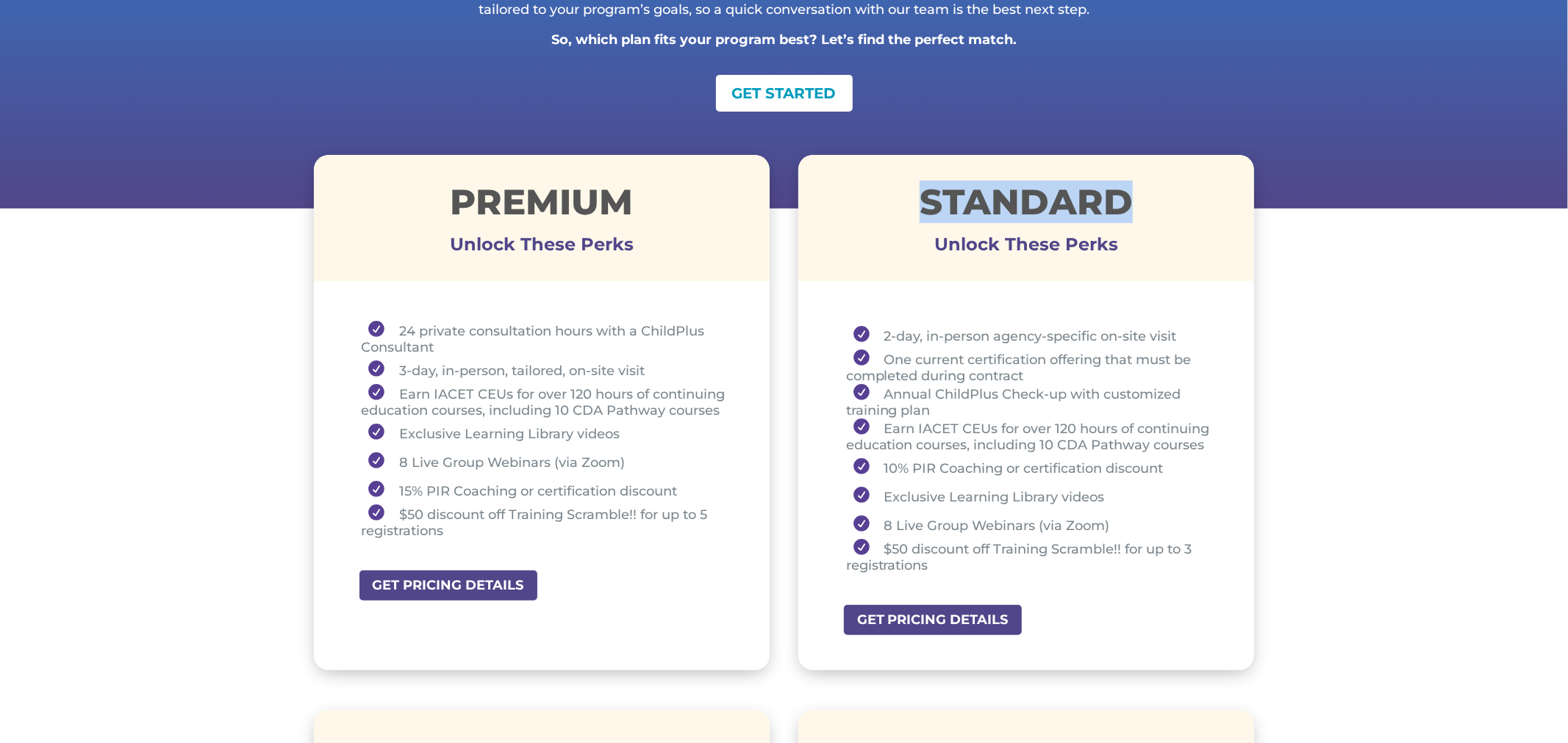
drag, startPoint x: 907, startPoint y: 190, endPoint x: 1166, endPoint y: 197, distance: 259.1
click at [1166, 197] on h1 "STANDARD" at bounding box center [1026, 205] width 456 height 43
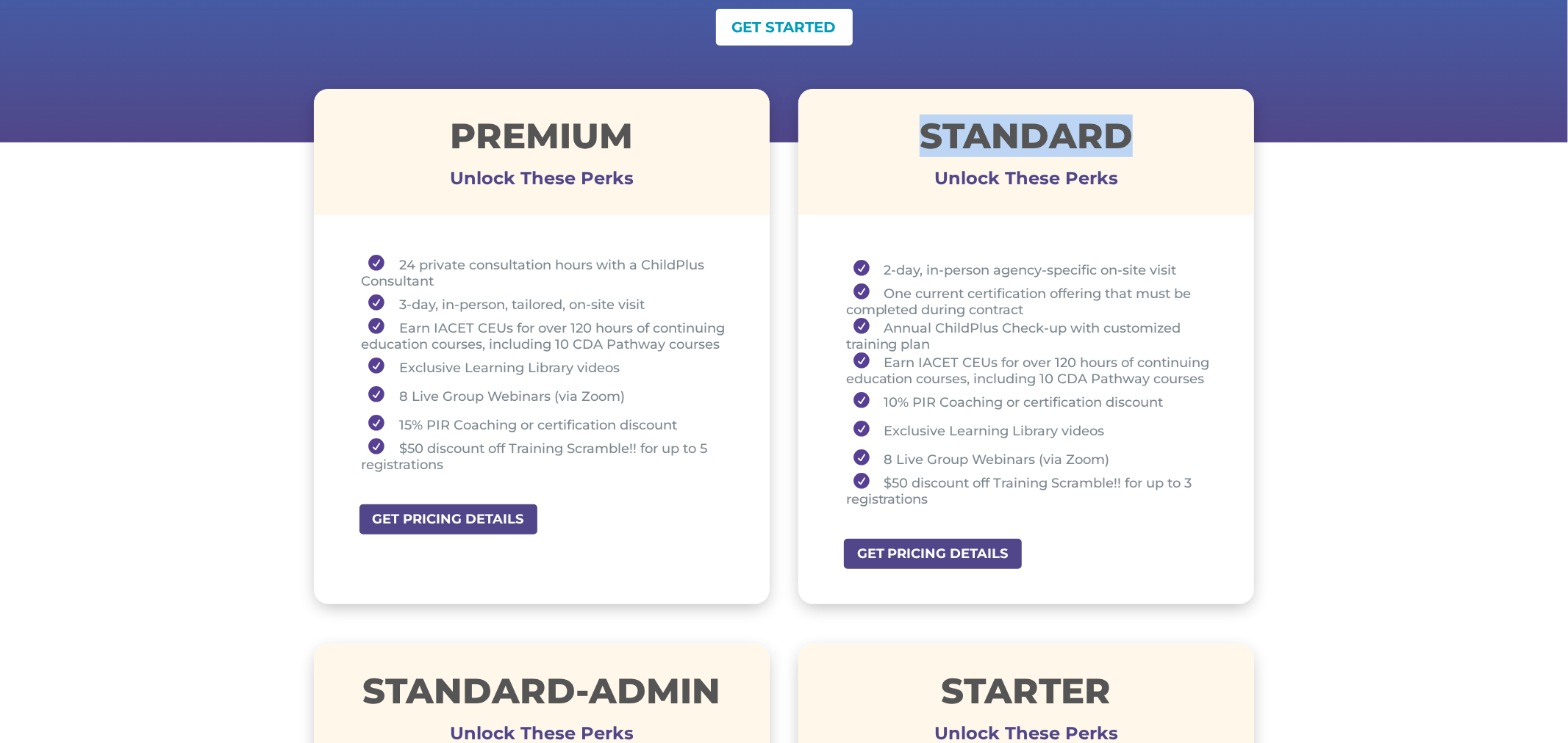
scroll to position [475, 0]
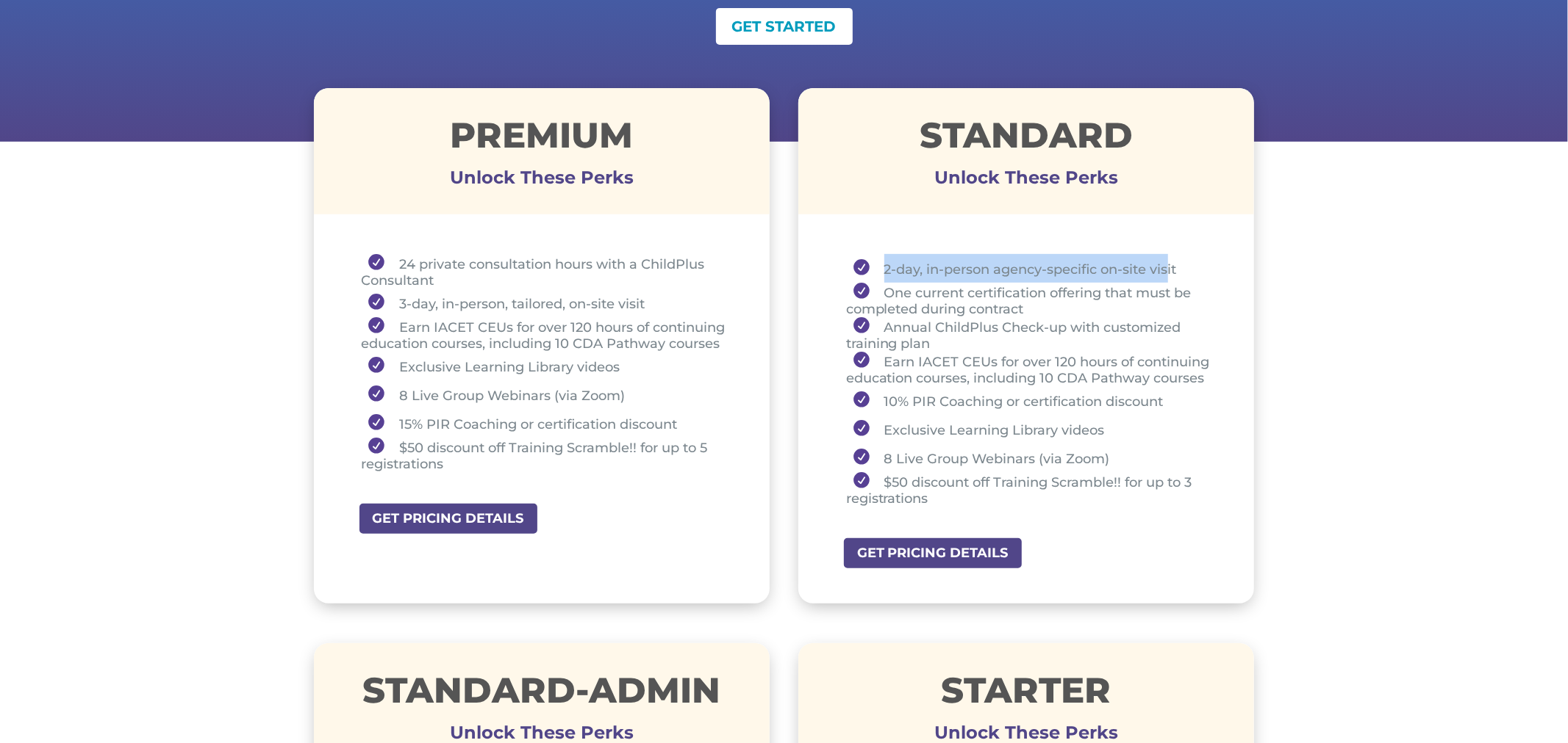
drag, startPoint x: 879, startPoint y: 266, endPoint x: 1171, endPoint y: 254, distance: 292.2
click at [1171, 254] on li "2-day, in-person agency-specific on-site visit" at bounding box center [1032, 268] width 372 height 29
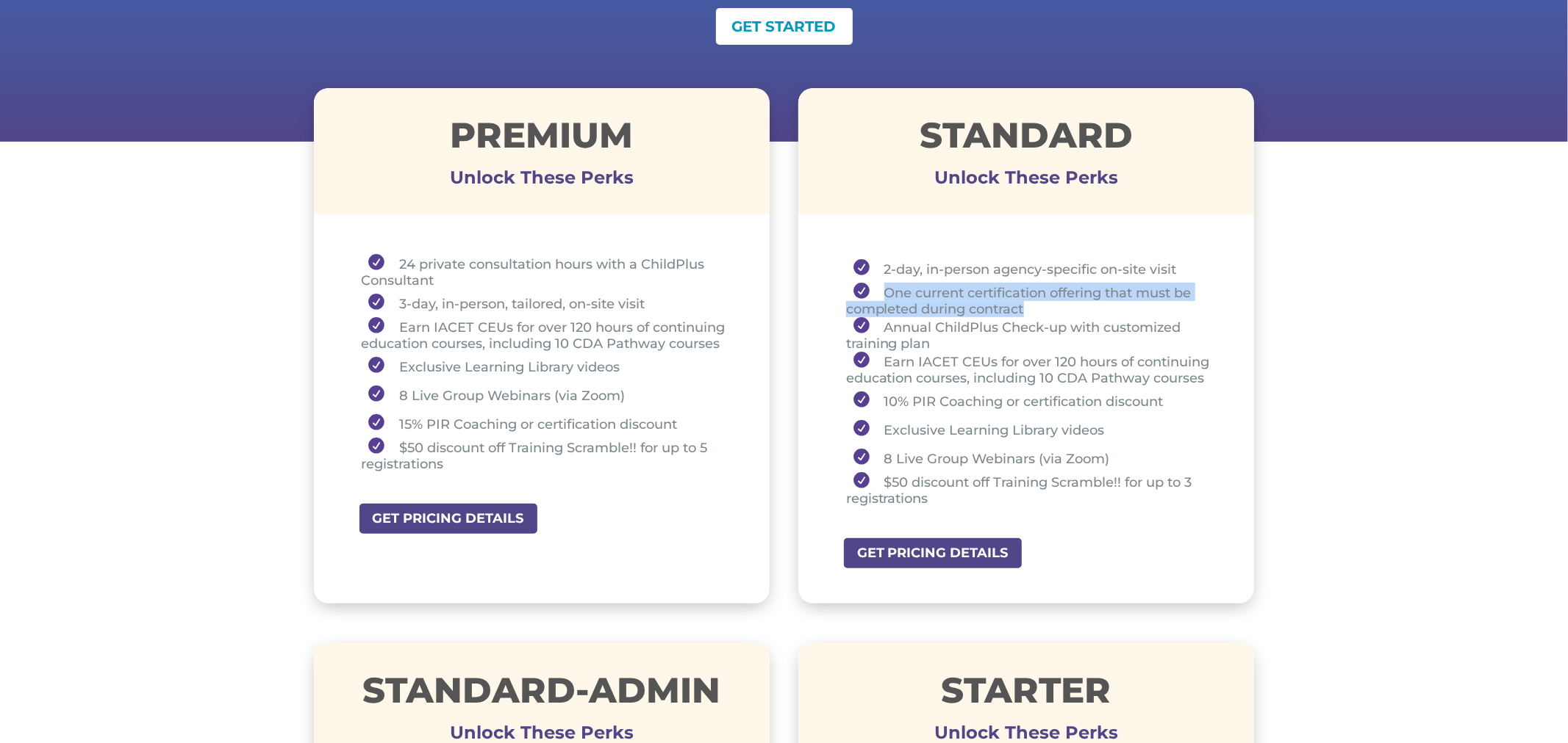
drag, startPoint x: 883, startPoint y: 290, endPoint x: 1030, endPoint y: 301, distance: 147.4
click at [1030, 301] on li "One current certification offering that must be completed during contract" at bounding box center [1032, 300] width 372 height 34
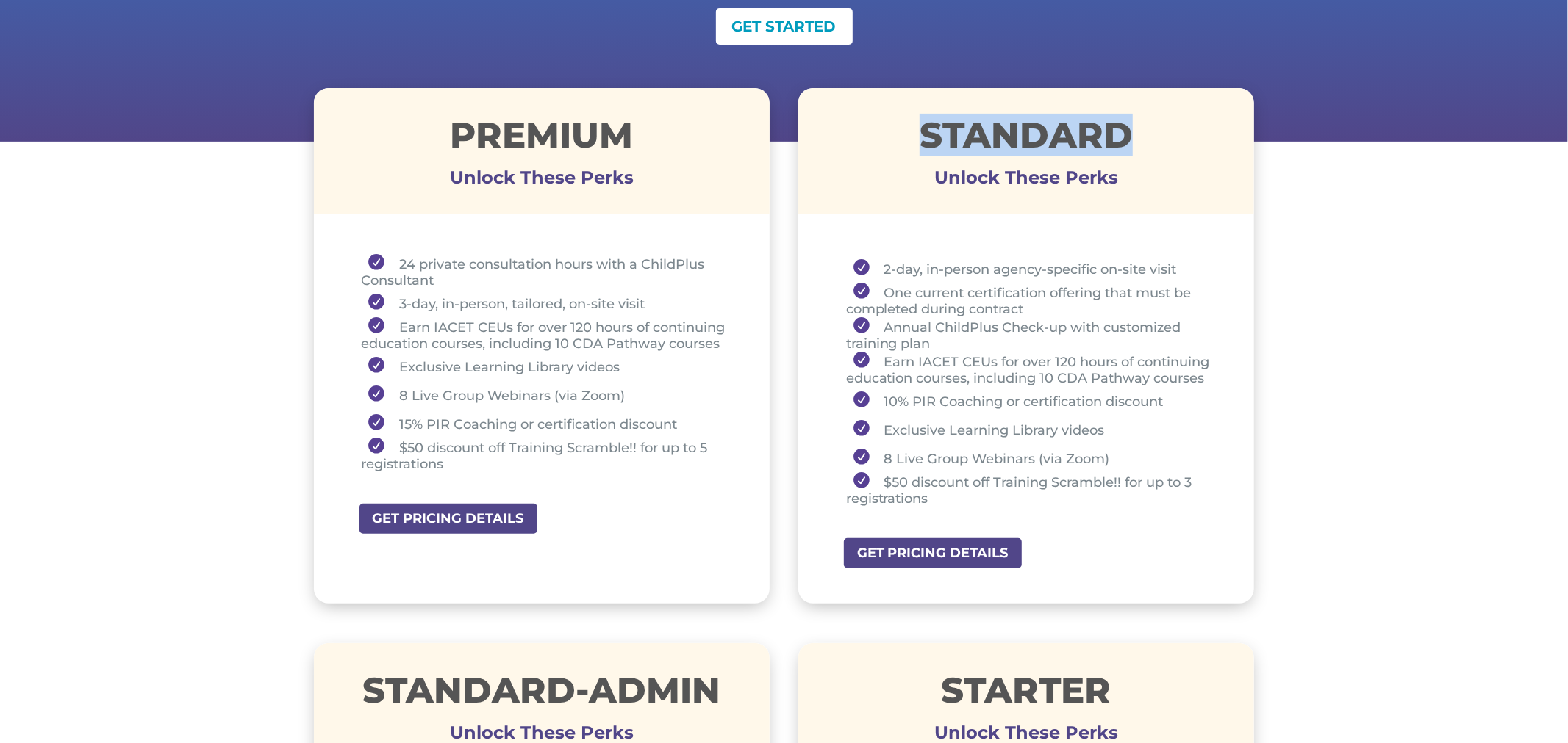
drag, startPoint x: 905, startPoint y: 133, endPoint x: 1128, endPoint y: 122, distance: 223.3
click at [1127, 118] on h1 "STANDARD" at bounding box center [1026, 139] width 456 height 43
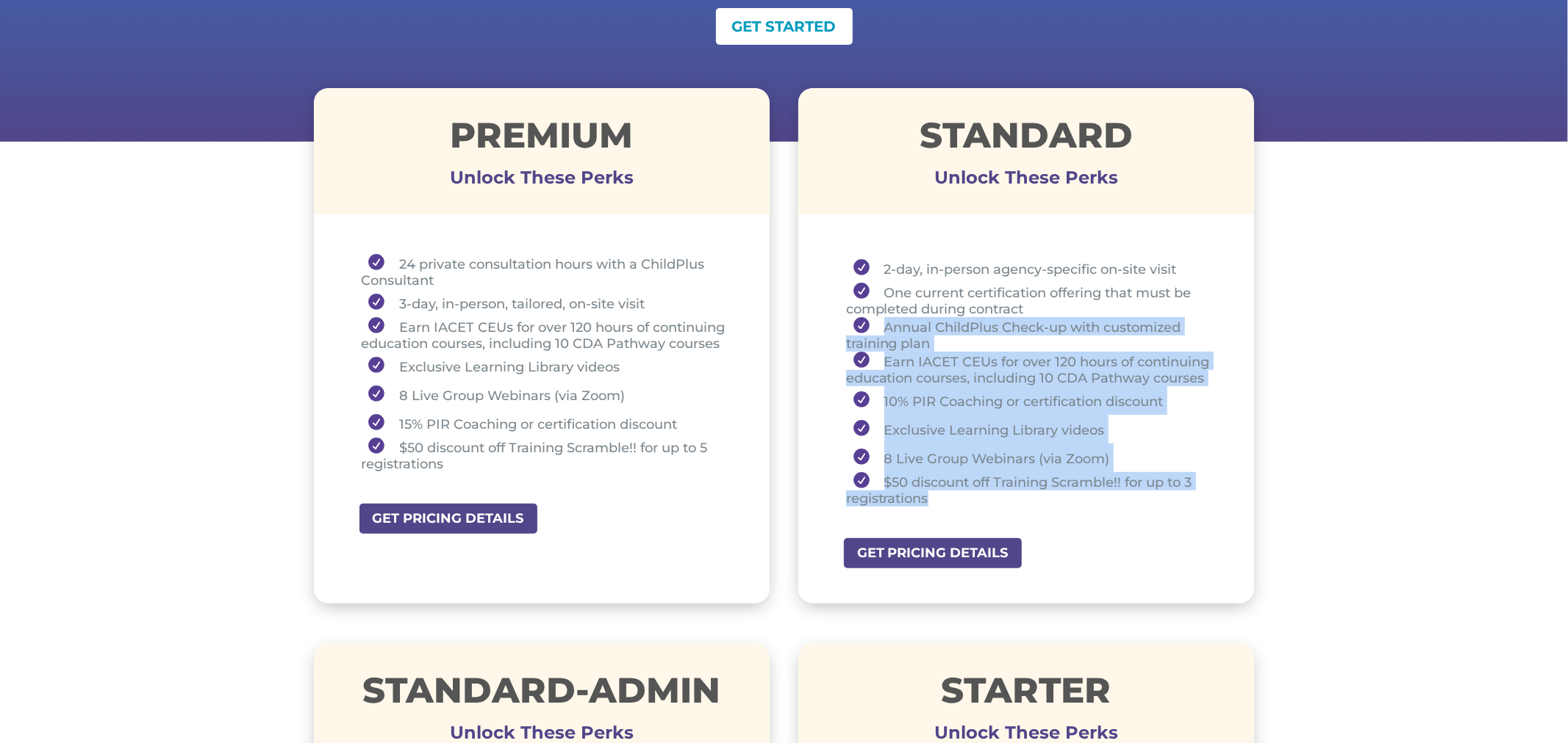
drag, startPoint x: 872, startPoint y: 321, endPoint x: 1009, endPoint y: 489, distance: 216.8
click at [1009, 489] on ul "2-day, in-person agency-specific on-site visit One current certification offeri…" at bounding box center [1027, 387] width 383 height 266
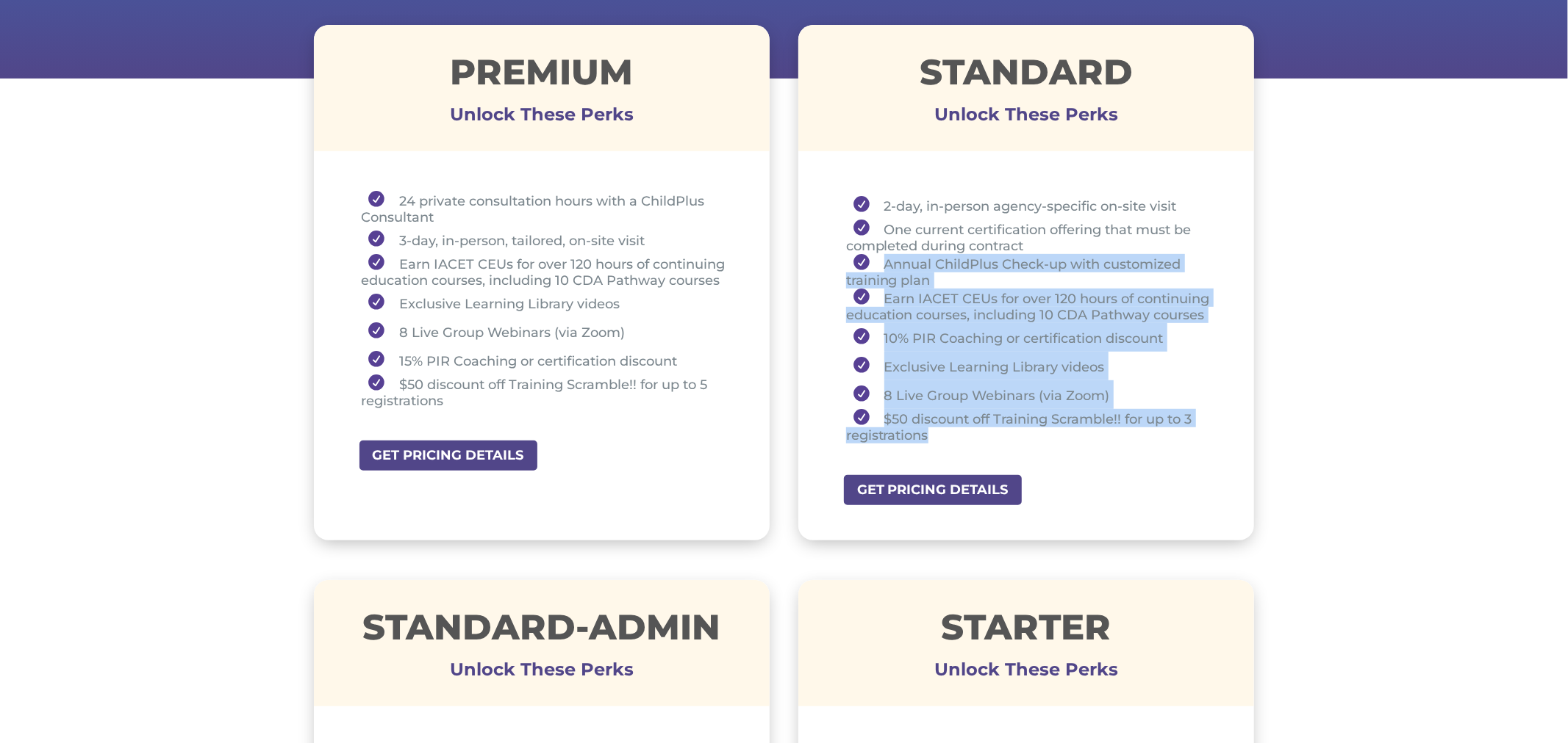
scroll to position [541, 0]
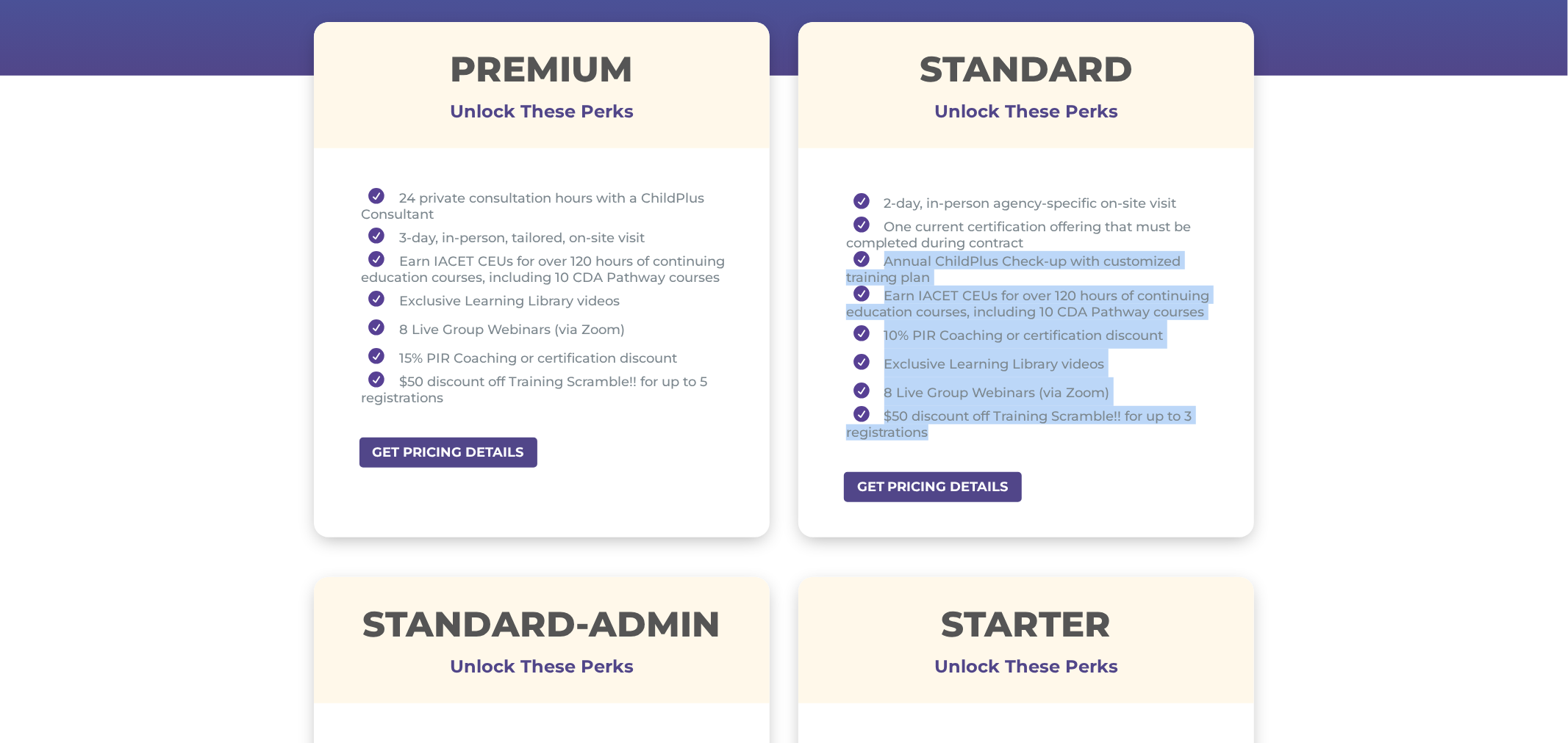
click at [948, 349] on li "Exclusive Learning Library videos" at bounding box center [1032, 362] width 372 height 29
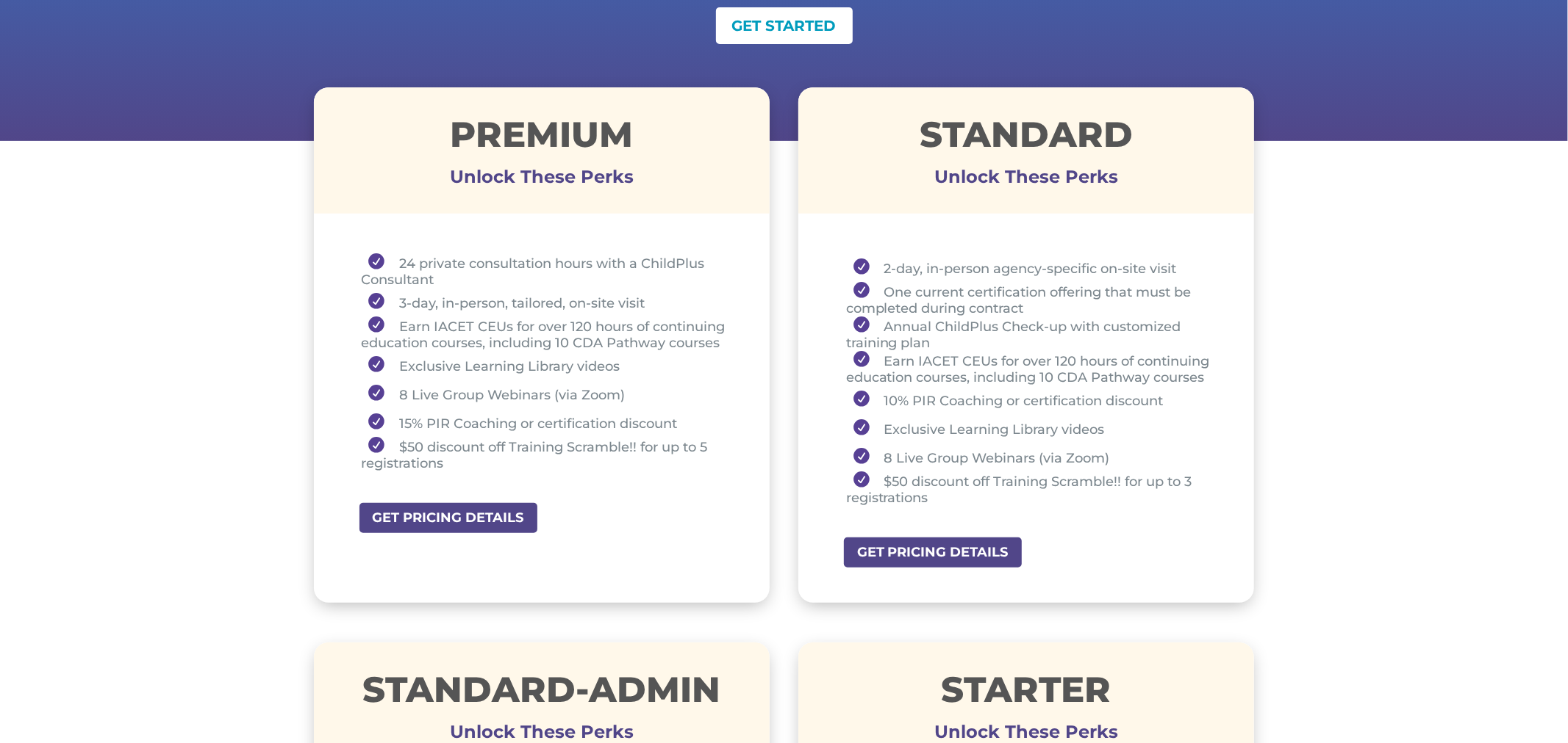
scroll to position [476, 0]
drag, startPoint x: 926, startPoint y: 133, endPoint x: 1132, endPoint y: 109, distance: 207.4
click at [1132, 109] on div "STANDARD Unlock These Perks" at bounding box center [1026, 150] width 456 height 126
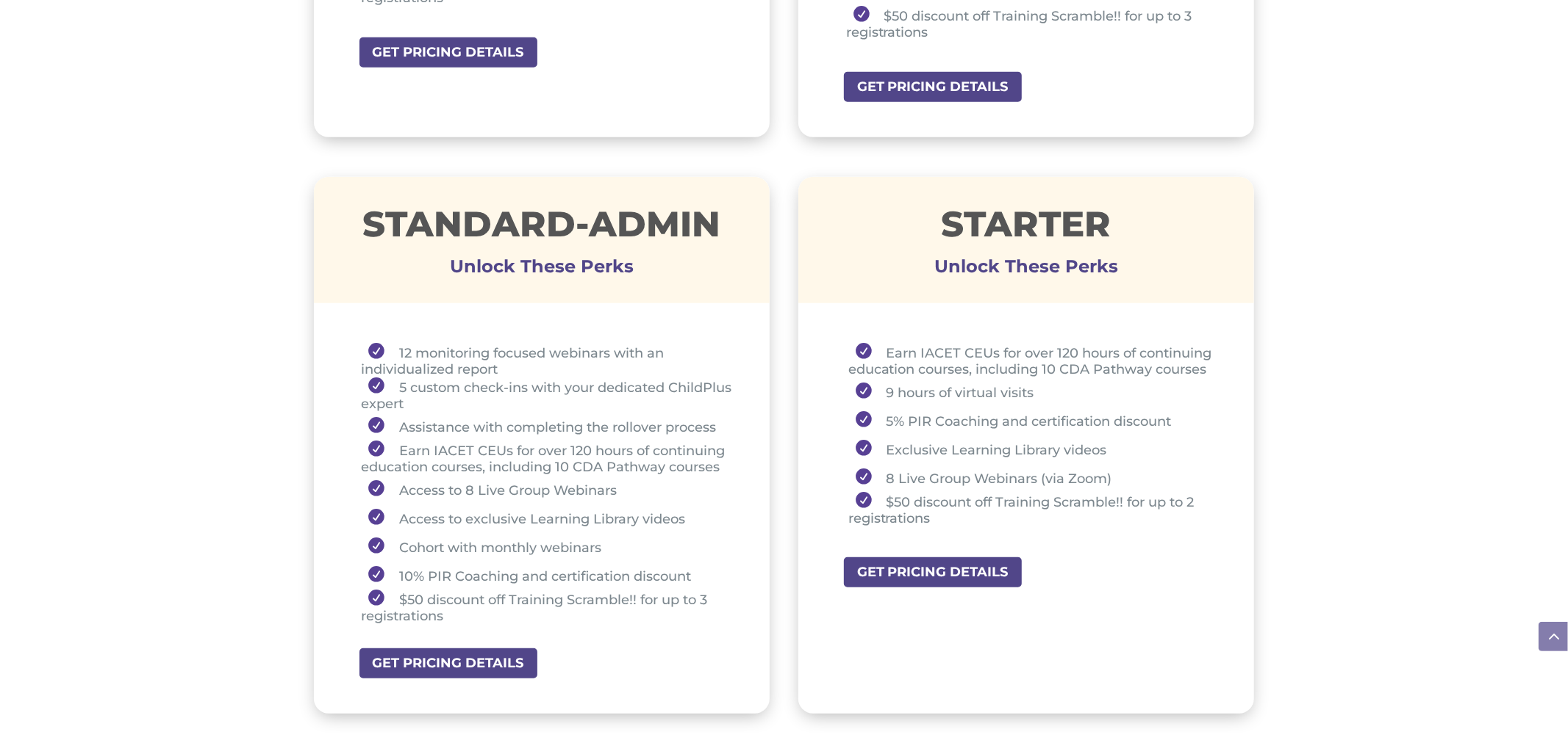
scroll to position [943, 0]
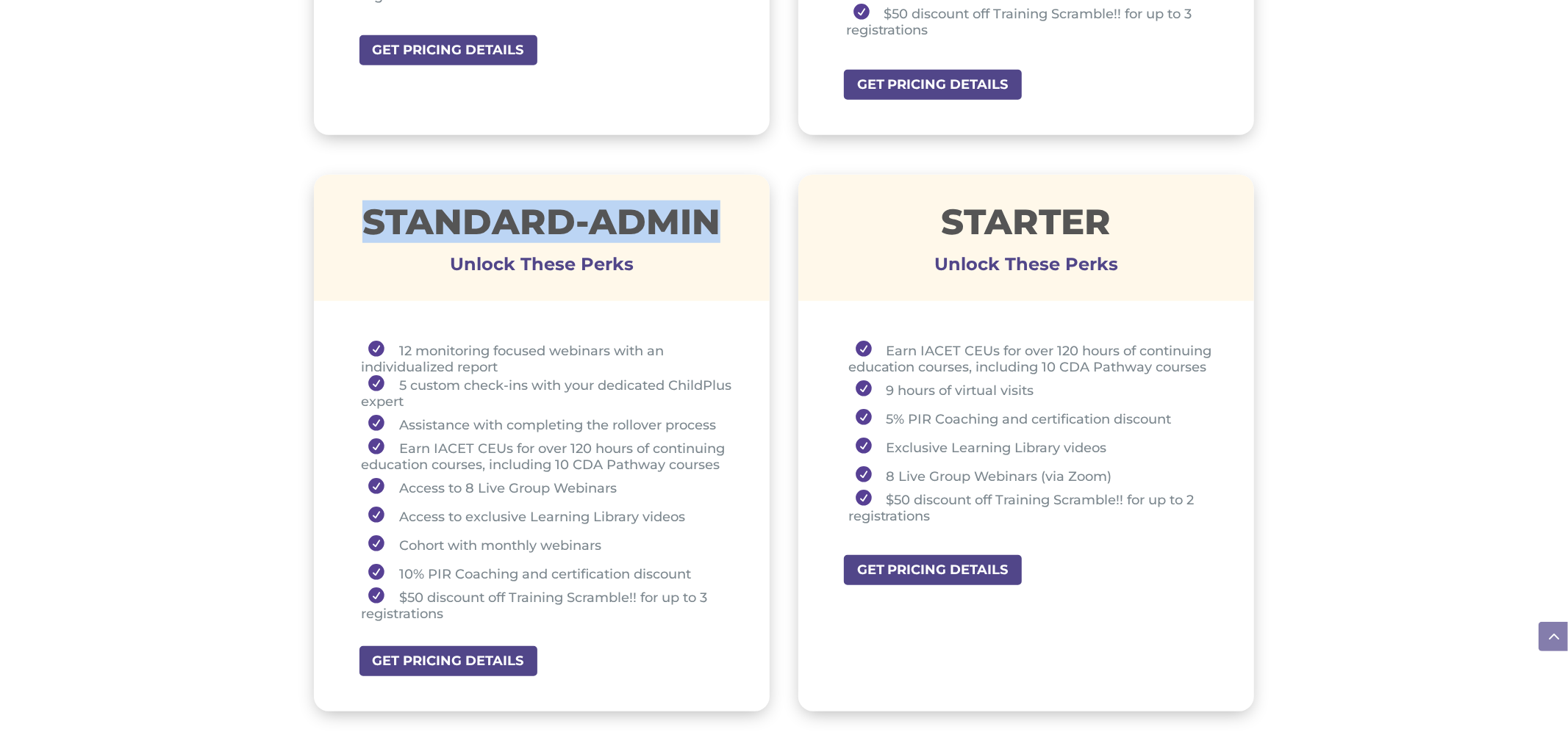
drag, startPoint x: 360, startPoint y: 209, endPoint x: 725, endPoint y: 204, distance: 365.0
click at [725, 205] on h1 "STANDARD-ADMIN" at bounding box center [541, 226] width 456 height 43
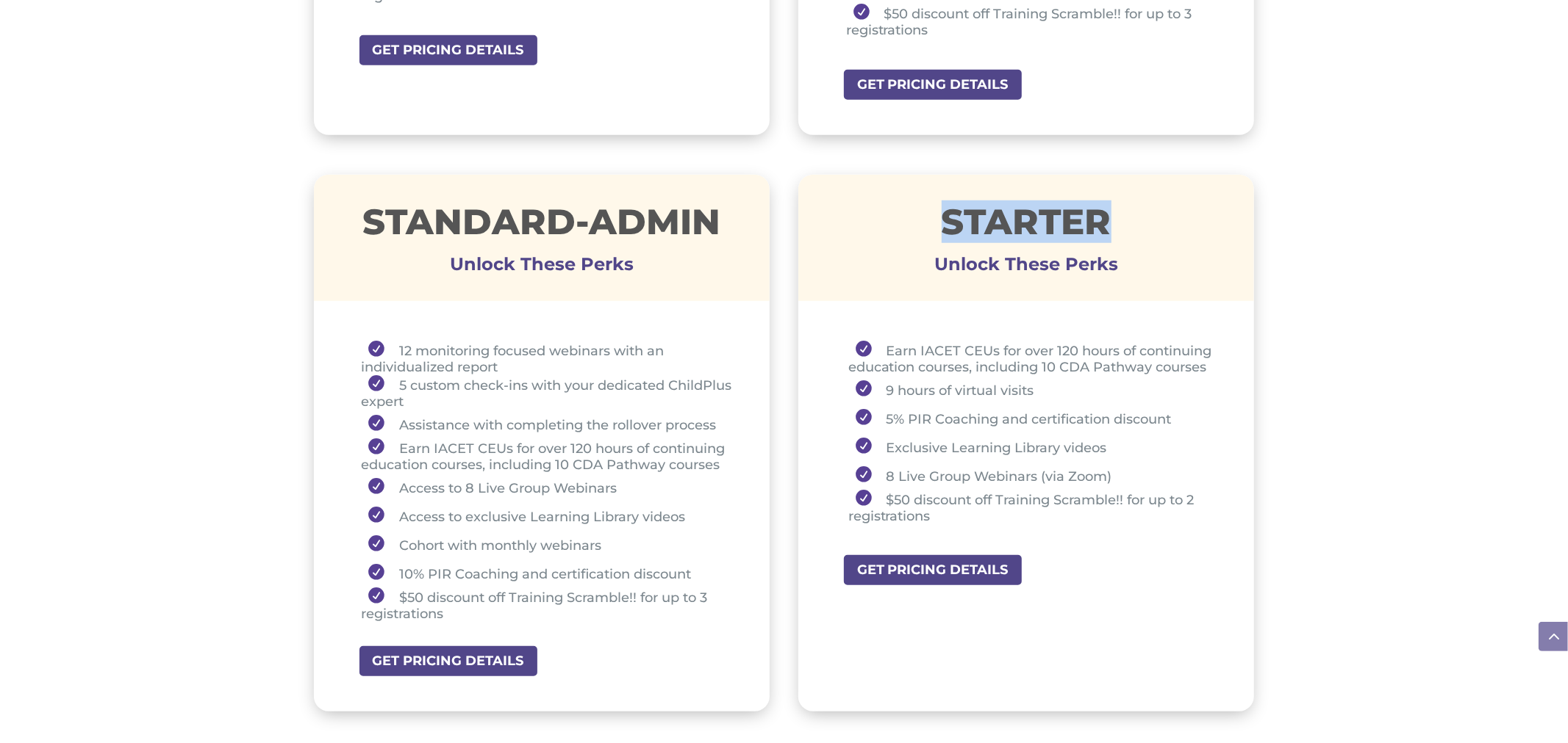
drag, startPoint x: 923, startPoint y: 217, endPoint x: 1132, endPoint y: 200, distance: 209.7
click at [1132, 205] on h1 "STARTER" at bounding box center [1026, 226] width 456 height 43
drag, startPoint x: 883, startPoint y: 384, endPoint x: 1038, endPoint y: 387, distance: 155.0
click at [1038, 387] on li "9 hours of virtual visits" at bounding box center [1033, 390] width 370 height 29
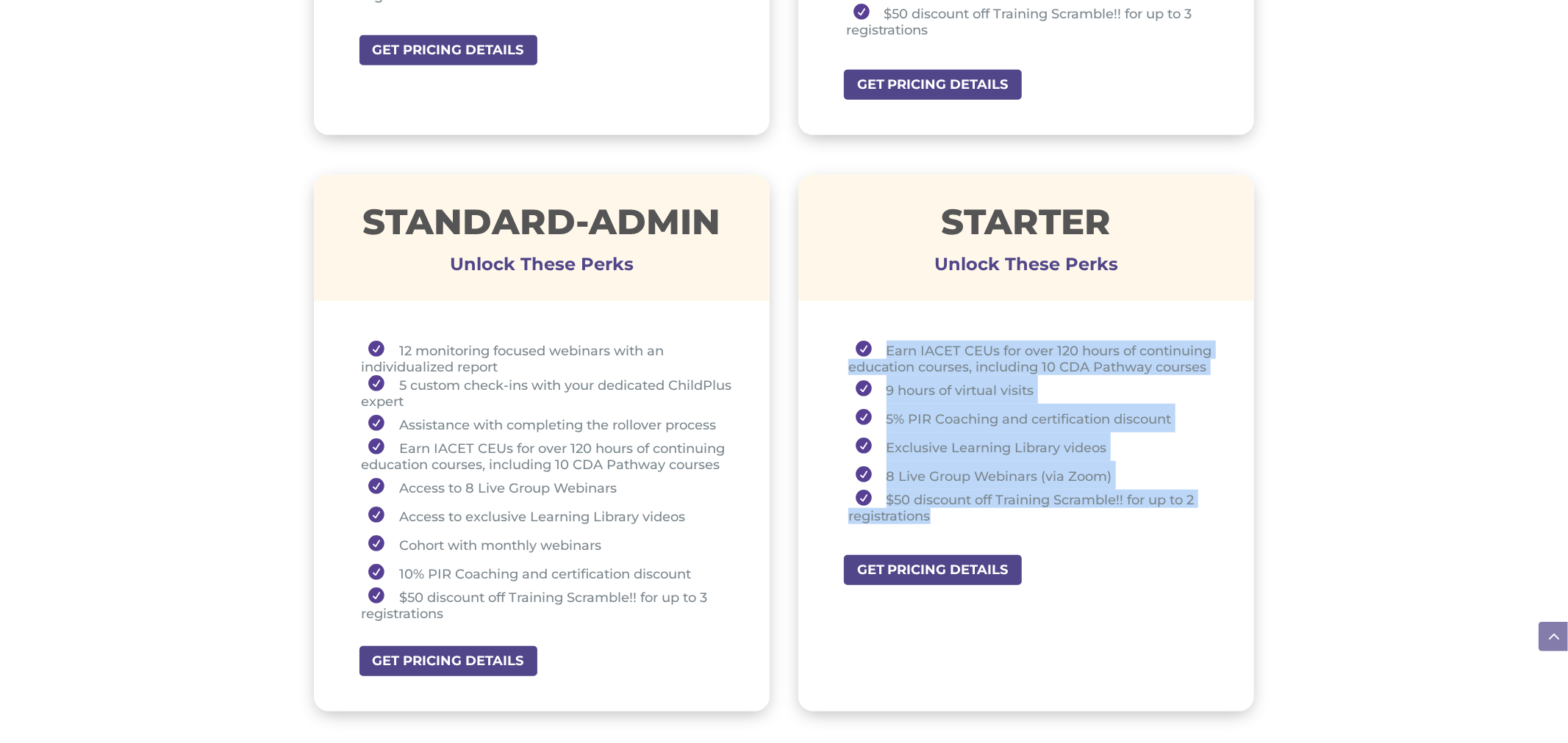
drag, startPoint x: 884, startPoint y: 342, endPoint x: 1041, endPoint y: 508, distance: 228.5
click at [1041, 508] on ul "Earn IACET CEUs for over 120 hours of continuing education courses, including 1…" at bounding box center [1027, 439] width 383 height 197
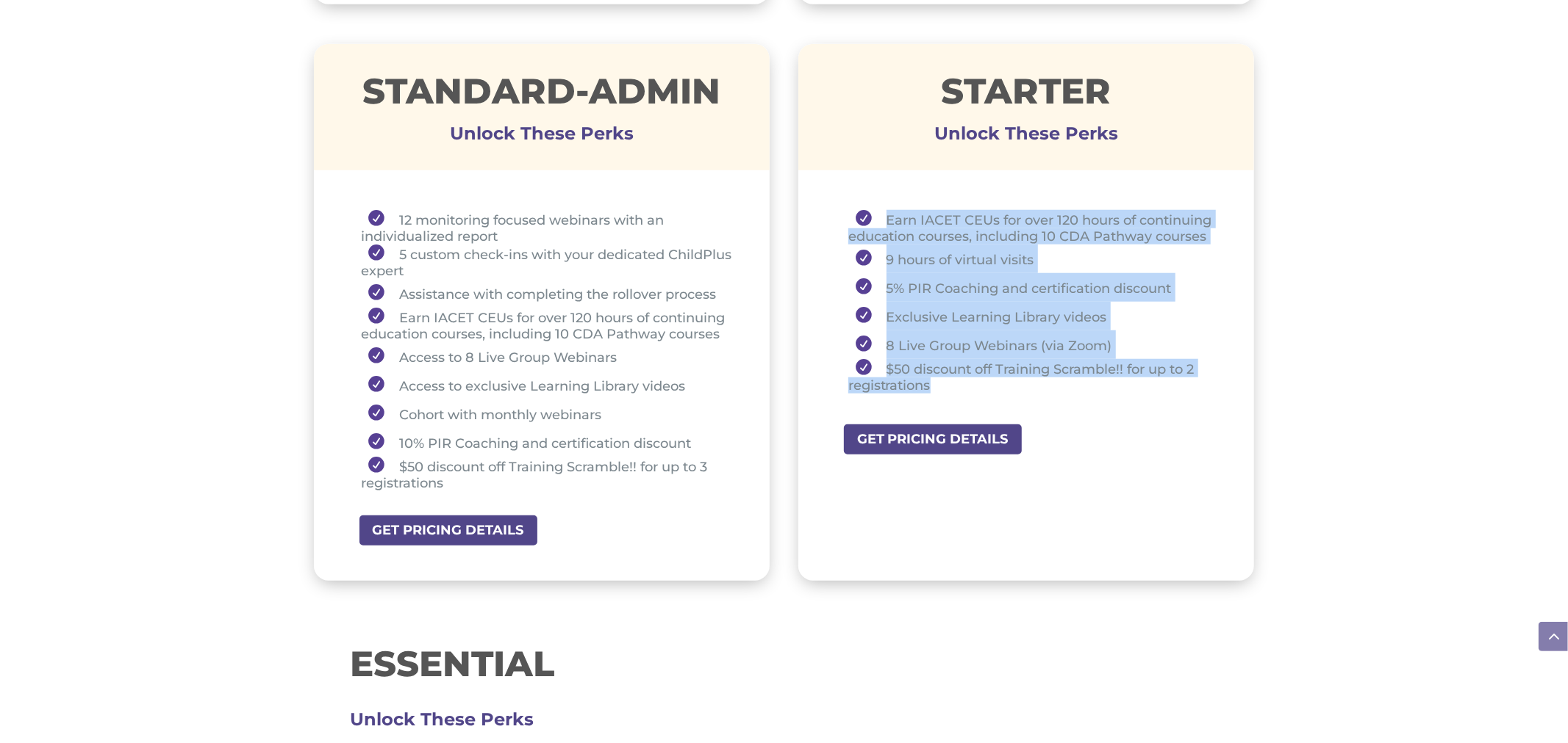
scroll to position [1078, 0]
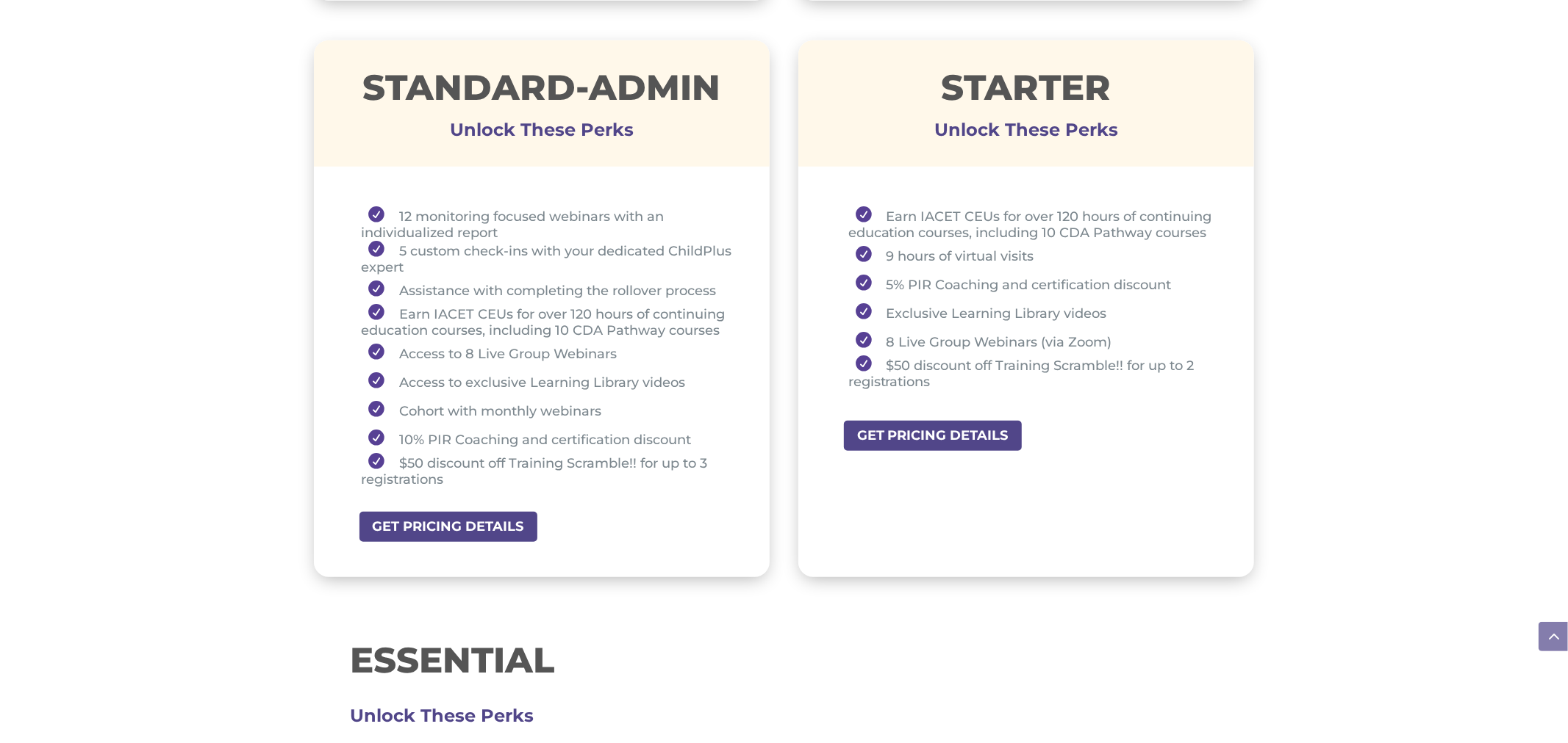
click at [924, 147] on div "STARTER Unlock These Perks" at bounding box center [1026, 103] width 456 height 126
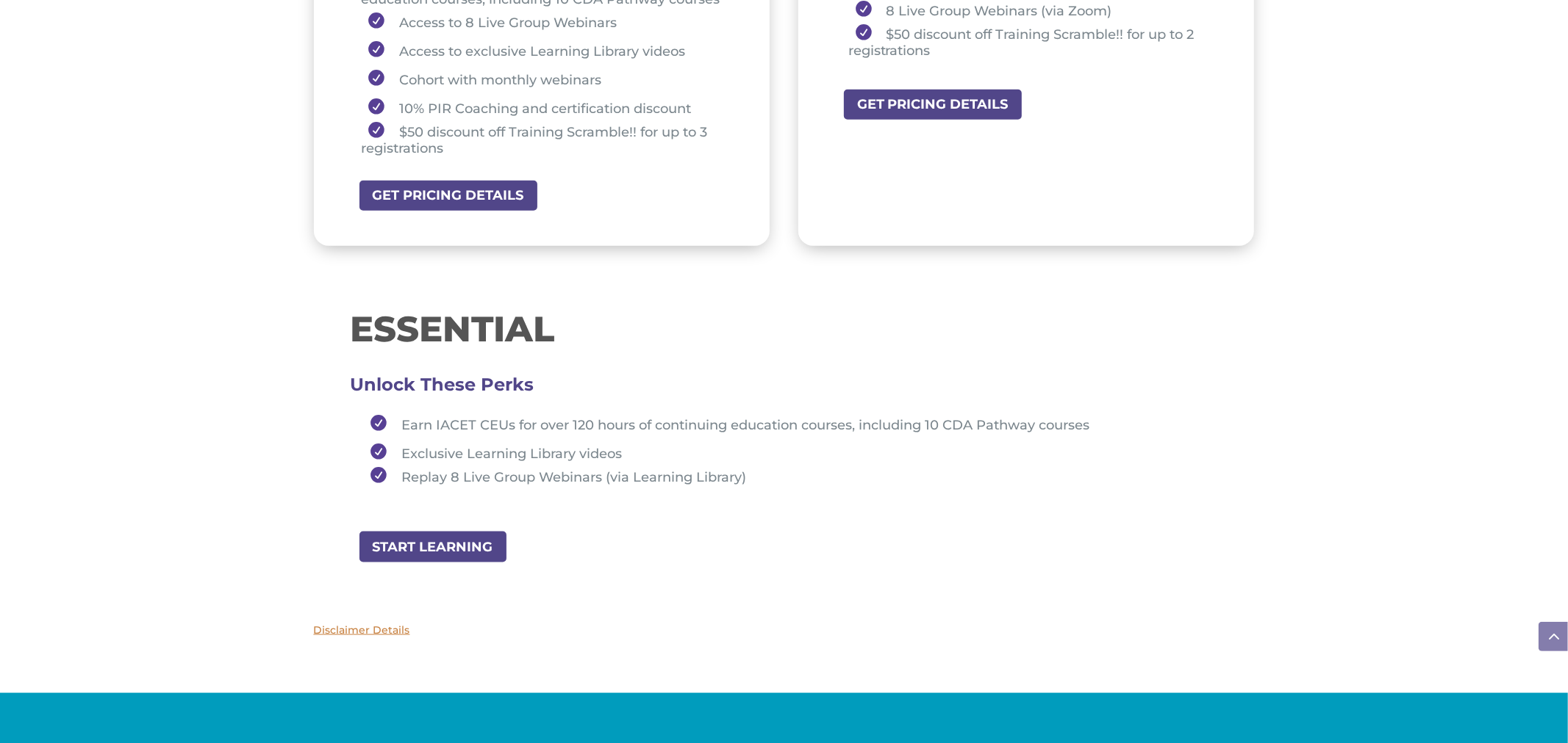
scroll to position [1411, 0]
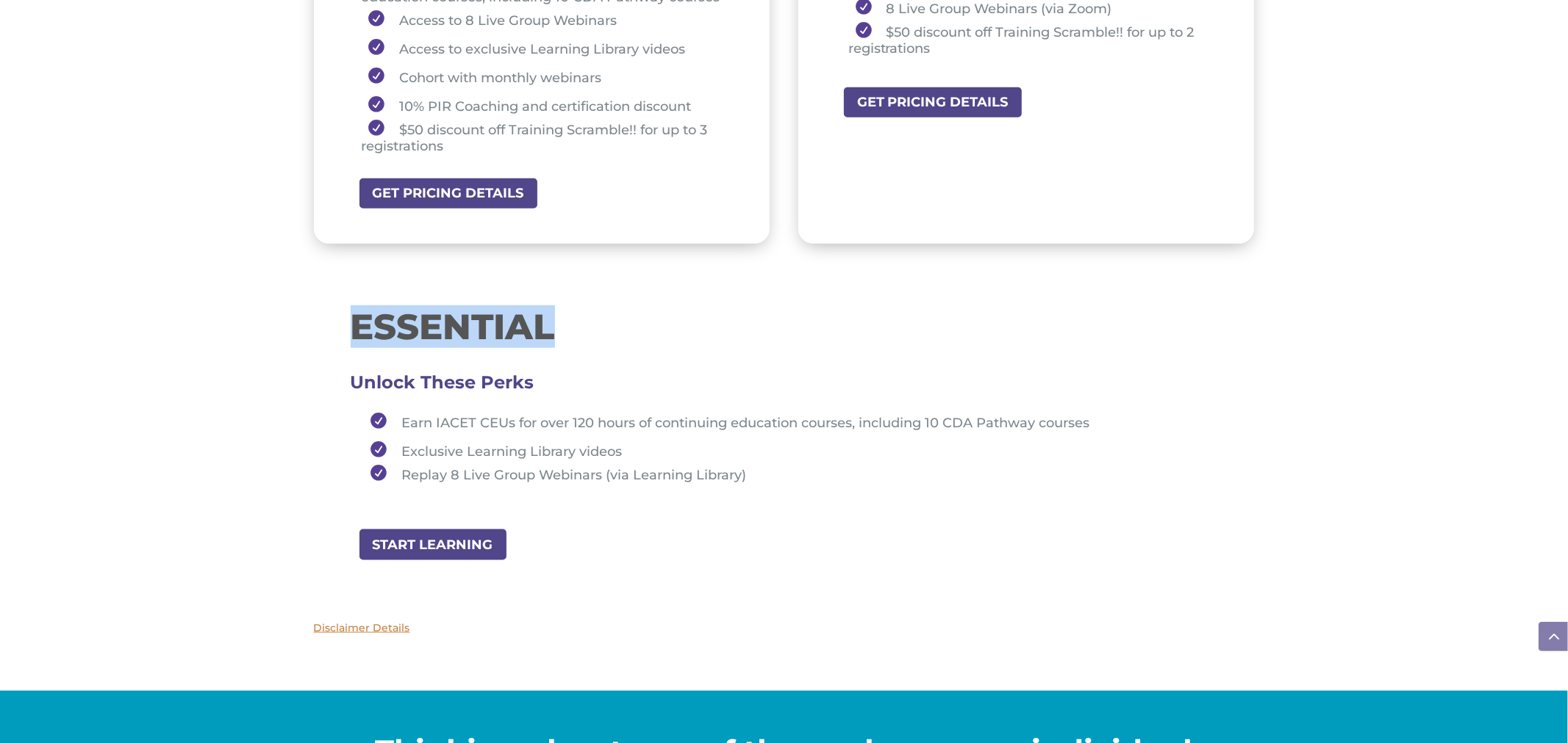
drag, startPoint x: 355, startPoint y: 323, endPoint x: 557, endPoint y: 311, distance: 202.4
click at [557, 311] on h1 "ESSENTIAL" at bounding box center [784, 331] width 867 height 43
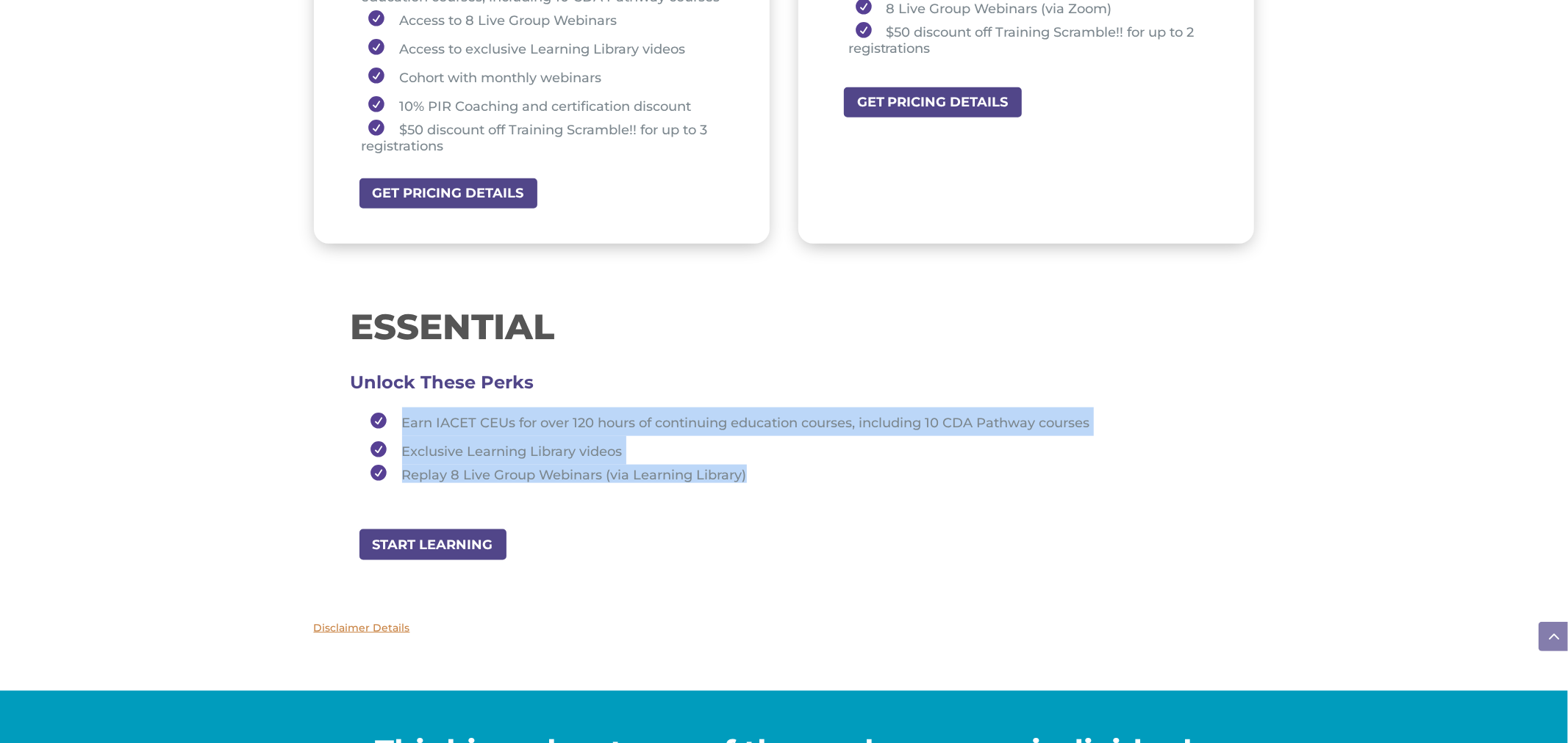
drag, startPoint x: 402, startPoint y: 404, endPoint x: 795, endPoint y: 464, distance: 397.6
click at [795, 464] on ul "Earn IACET CEUs for over 120 hours of continuing education courses, including 1…" at bounding box center [784, 452] width 867 height 89
click at [436, 415] on span "Earn IACET CEUs for over 120 hours of continuing education courses, including 1…" at bounding box center [746, 423] width 688 height 16
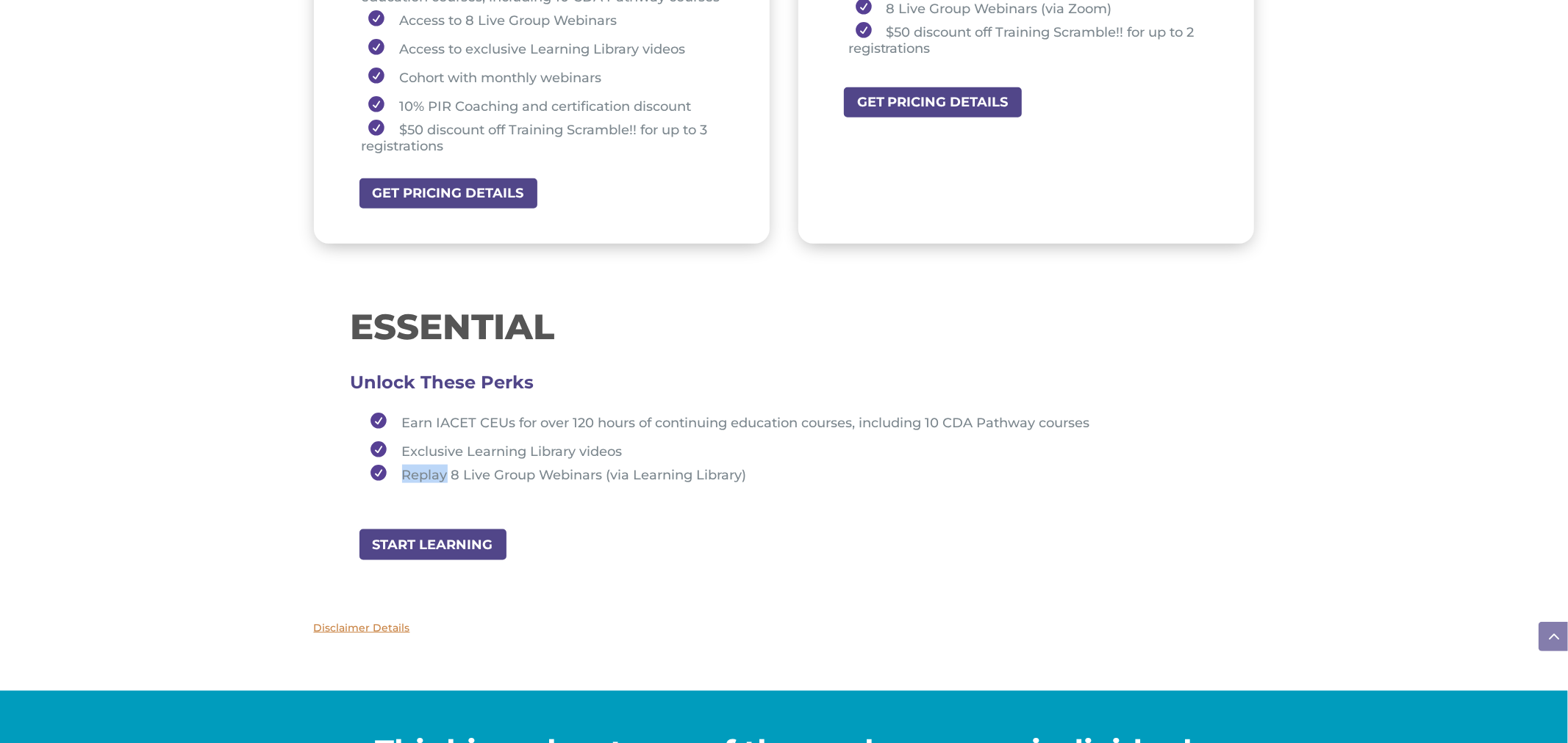
drag, startPoint x: 403, startPoint y: 462, endPoint x: 443, endPoint y: 461, distance: 40.0
click at [443, 465] on li "Replay 8 Live Group Webinars (via Learning Library)" at bounding box center [790, 474] width 854 height 18
drag, startPoint x: 395, startPoint y: 417, endPoint x: 639, endPoint y: 404, distance: 244.3
click at [639, 408] on li "Earn IACET CEUs for over 120 hours of continuing education courses, including 1…" at bounding box center [790, 421] width 854 height 29
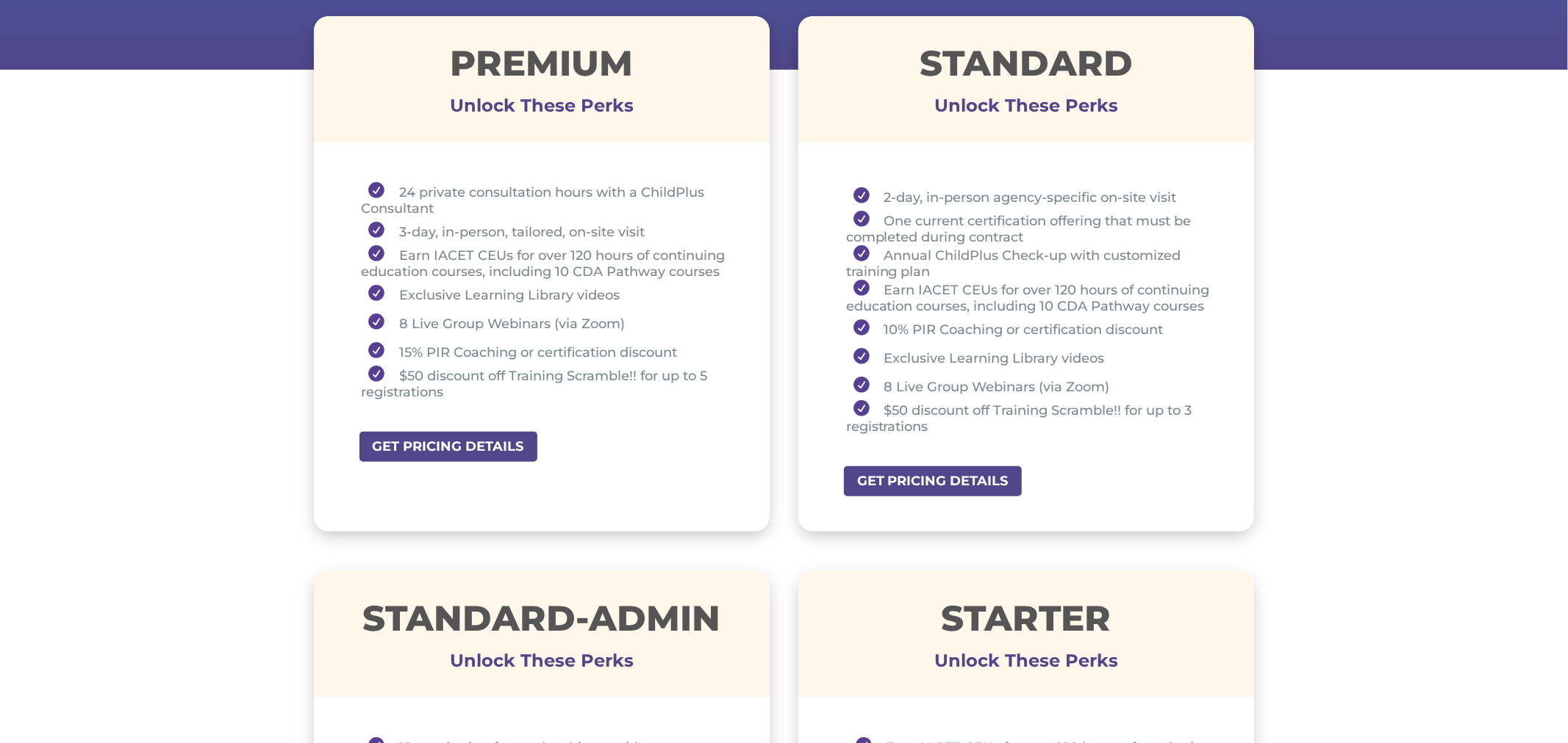
scroll to position [562, 0]
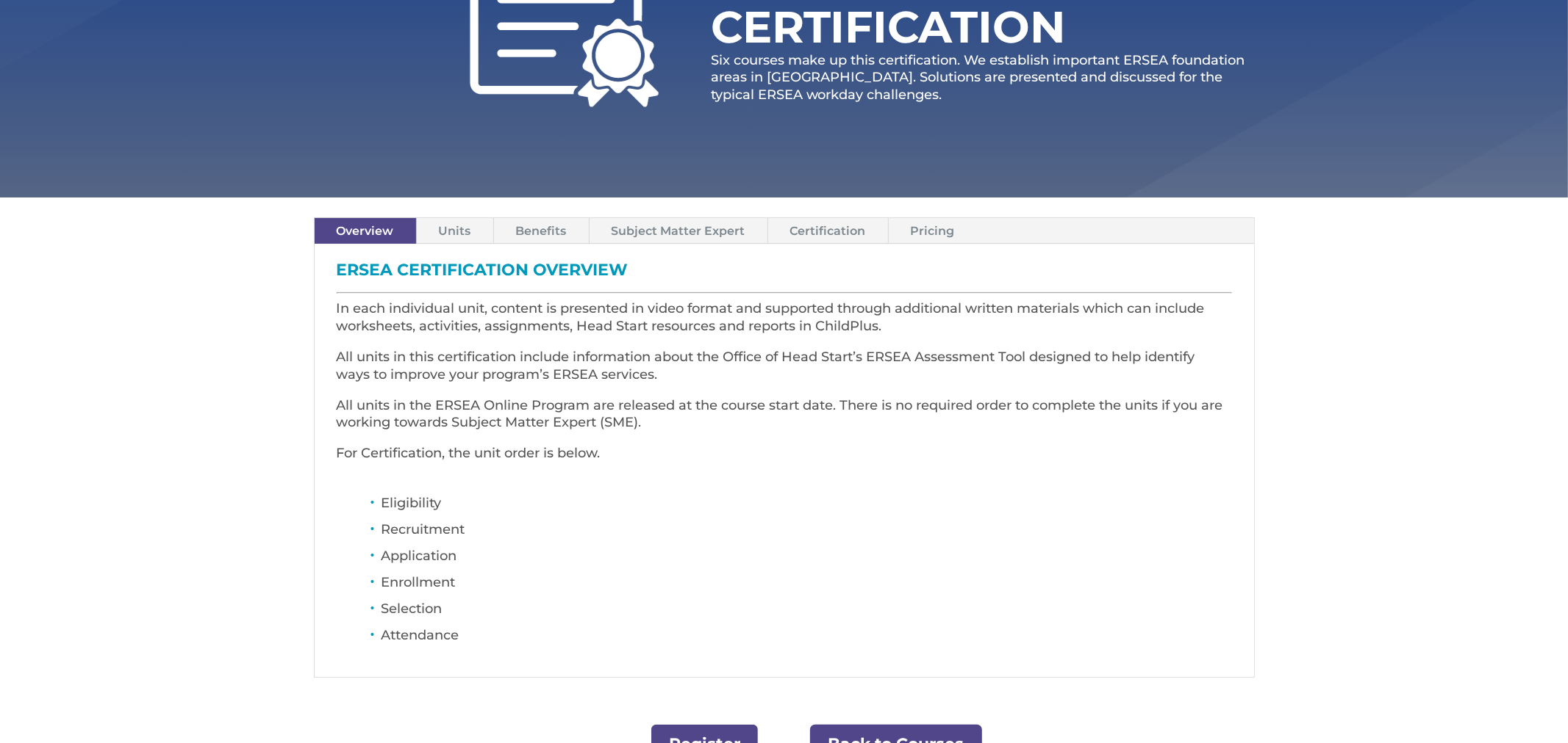
scroll to position [262, 0]
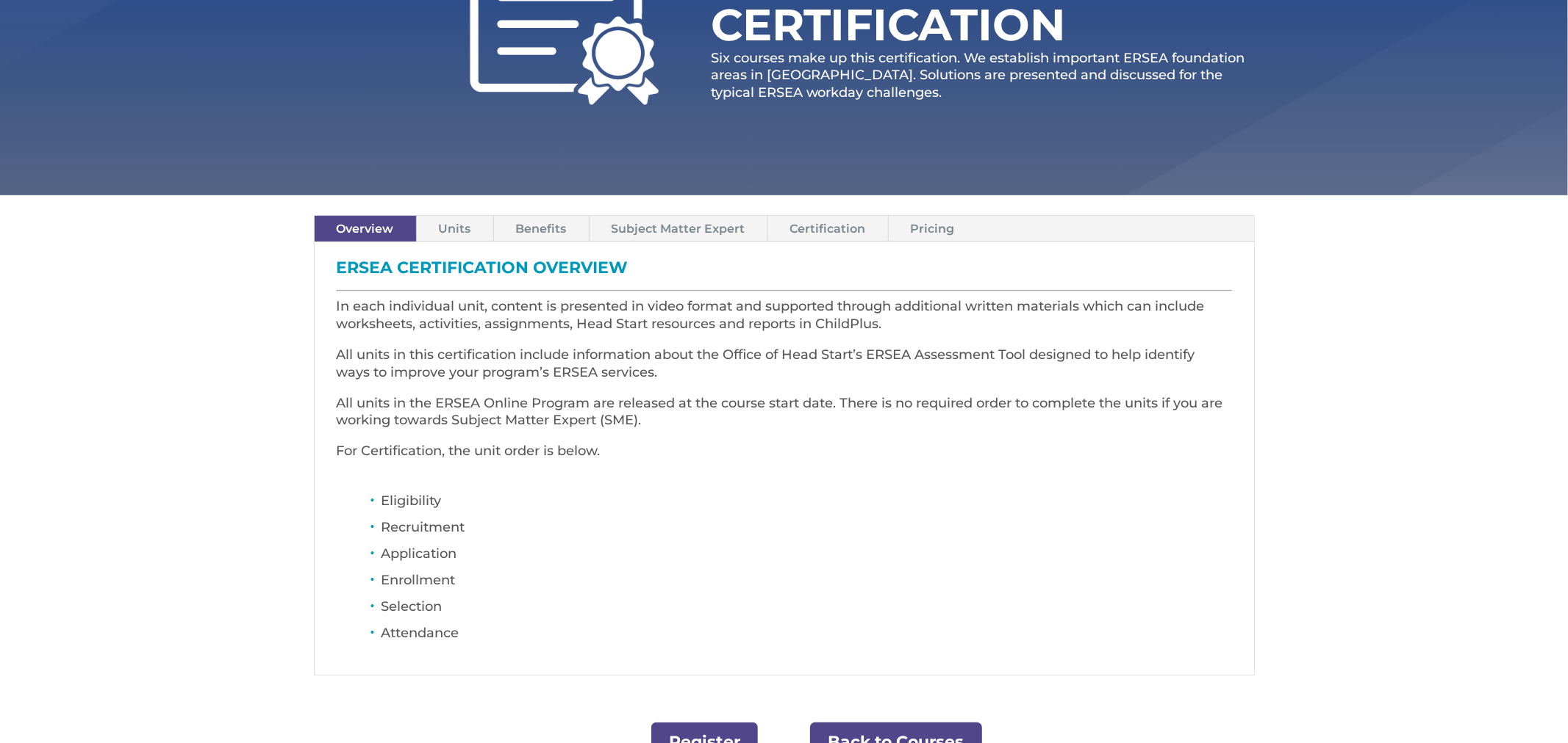
click at [456, 227] on link "Units" at bounding box center [454, 228] width 76 height 25
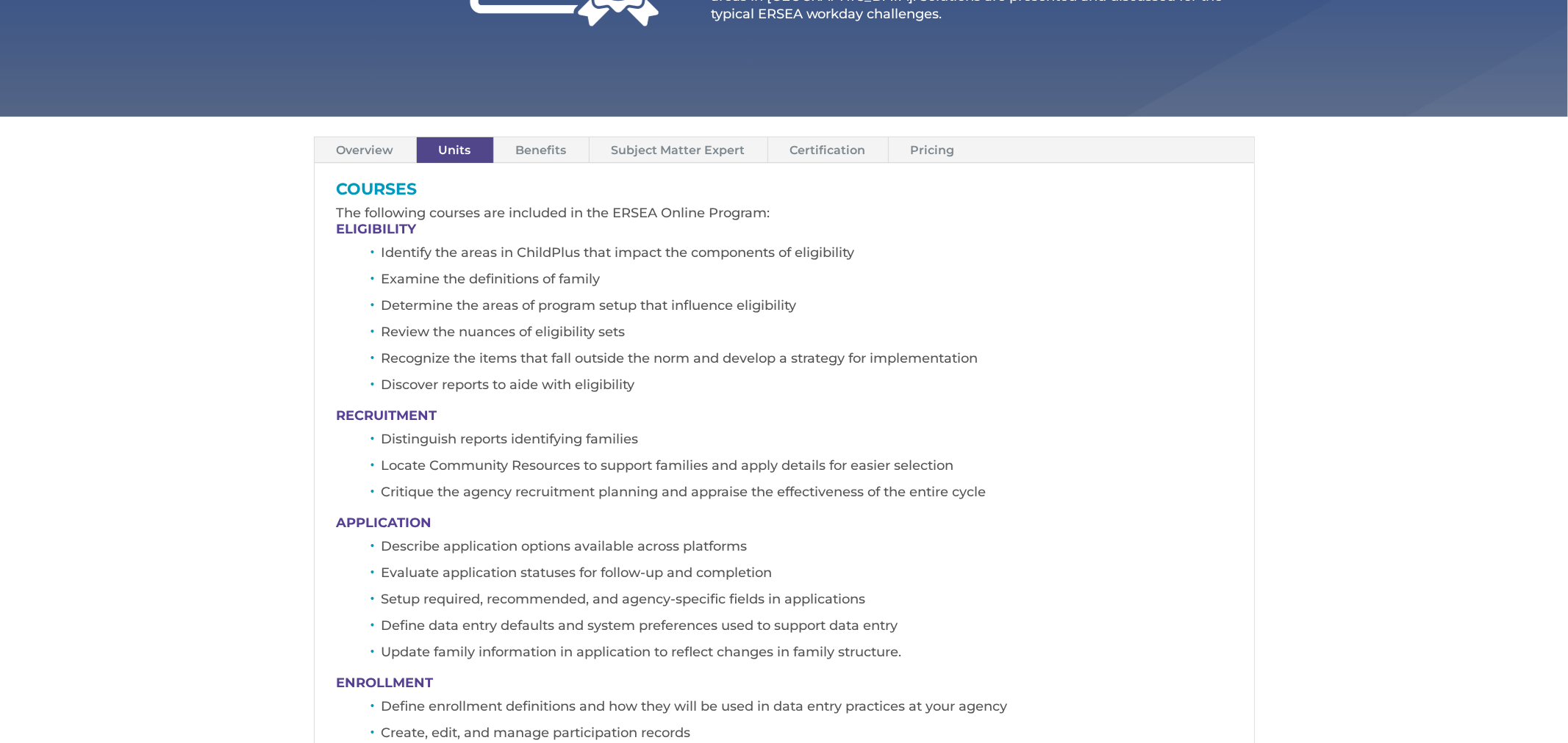
scroll to position [394, 0]
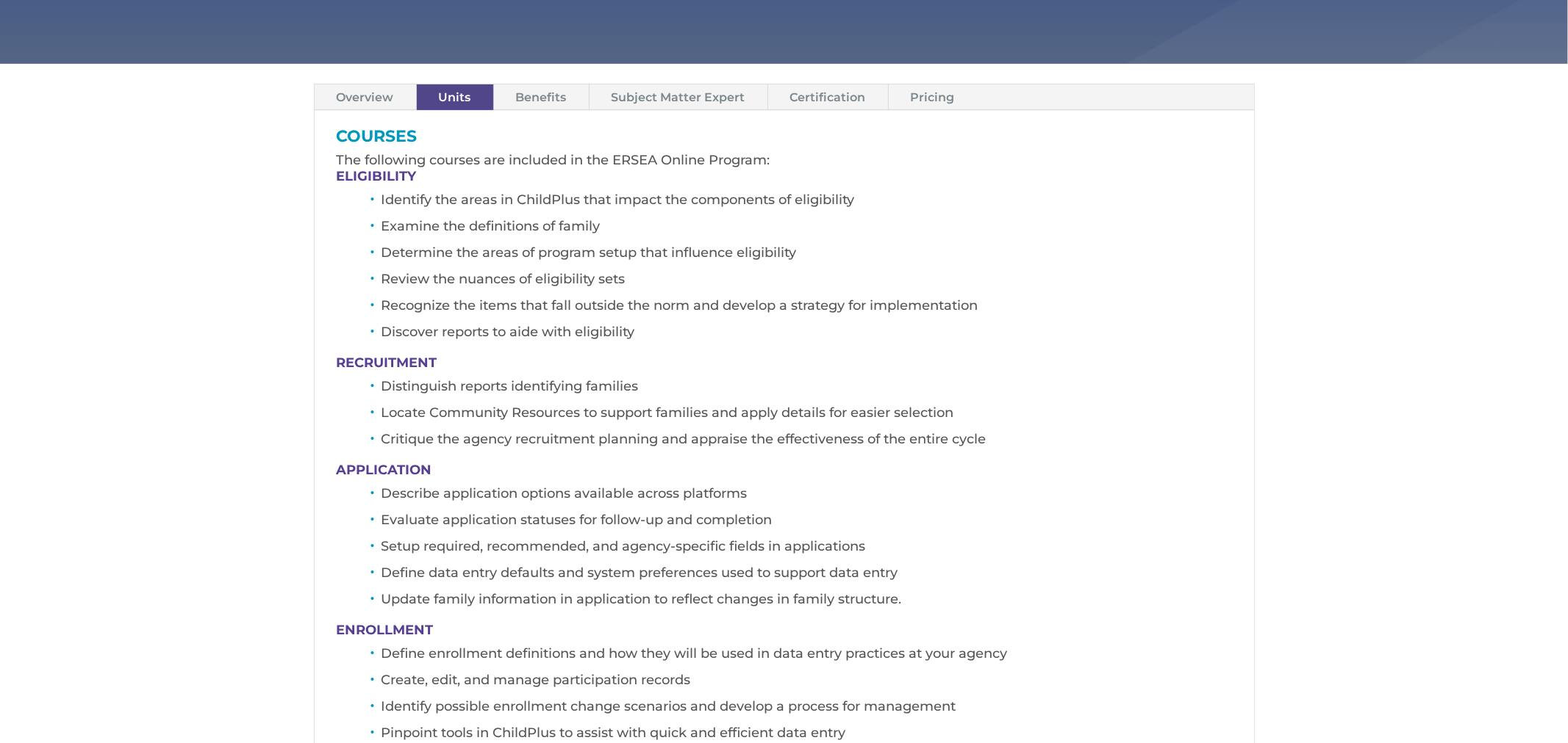
click at [923, 101] on link "Pricing" at bounding box center [933, 97] width 88 height 25
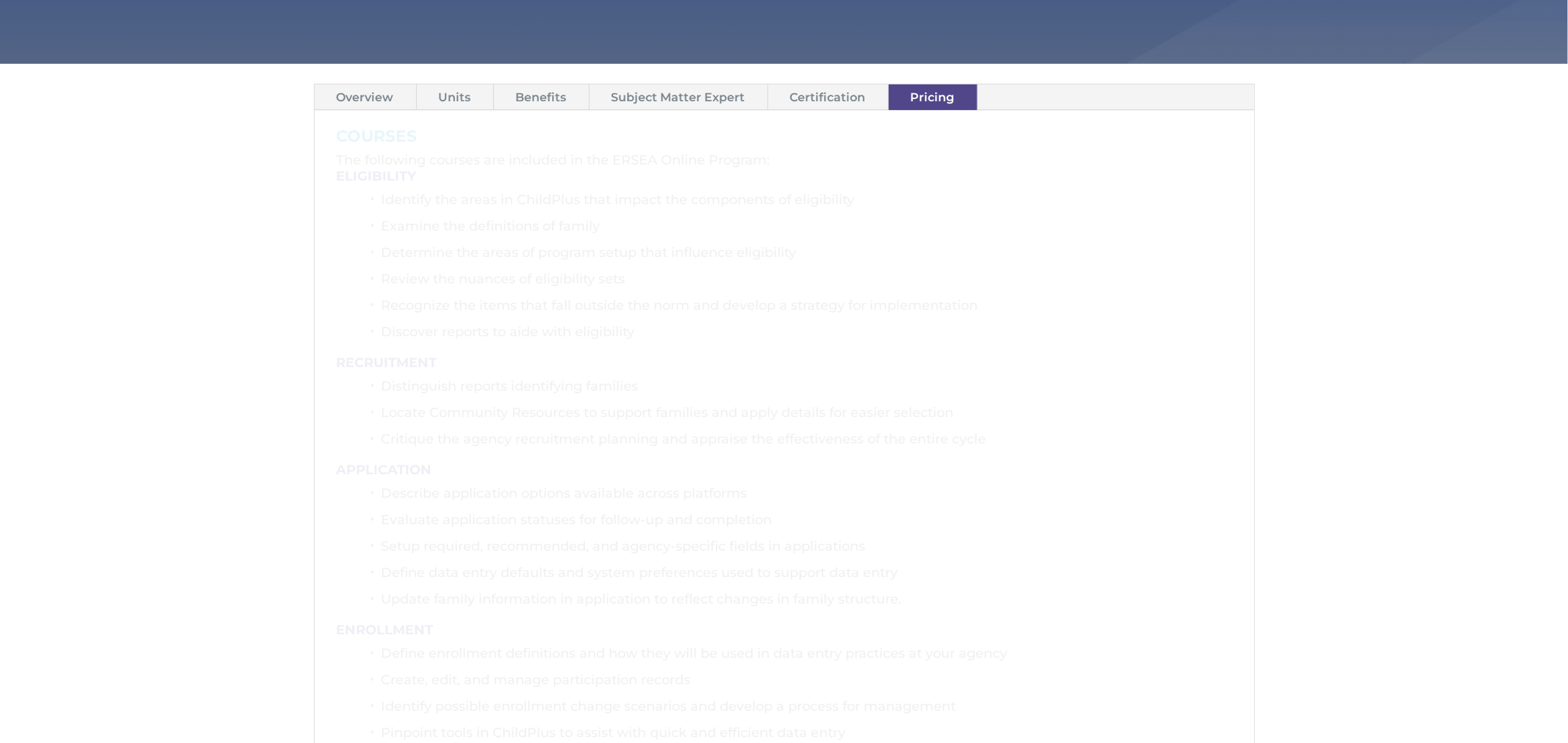
scroll to position [258, 0]
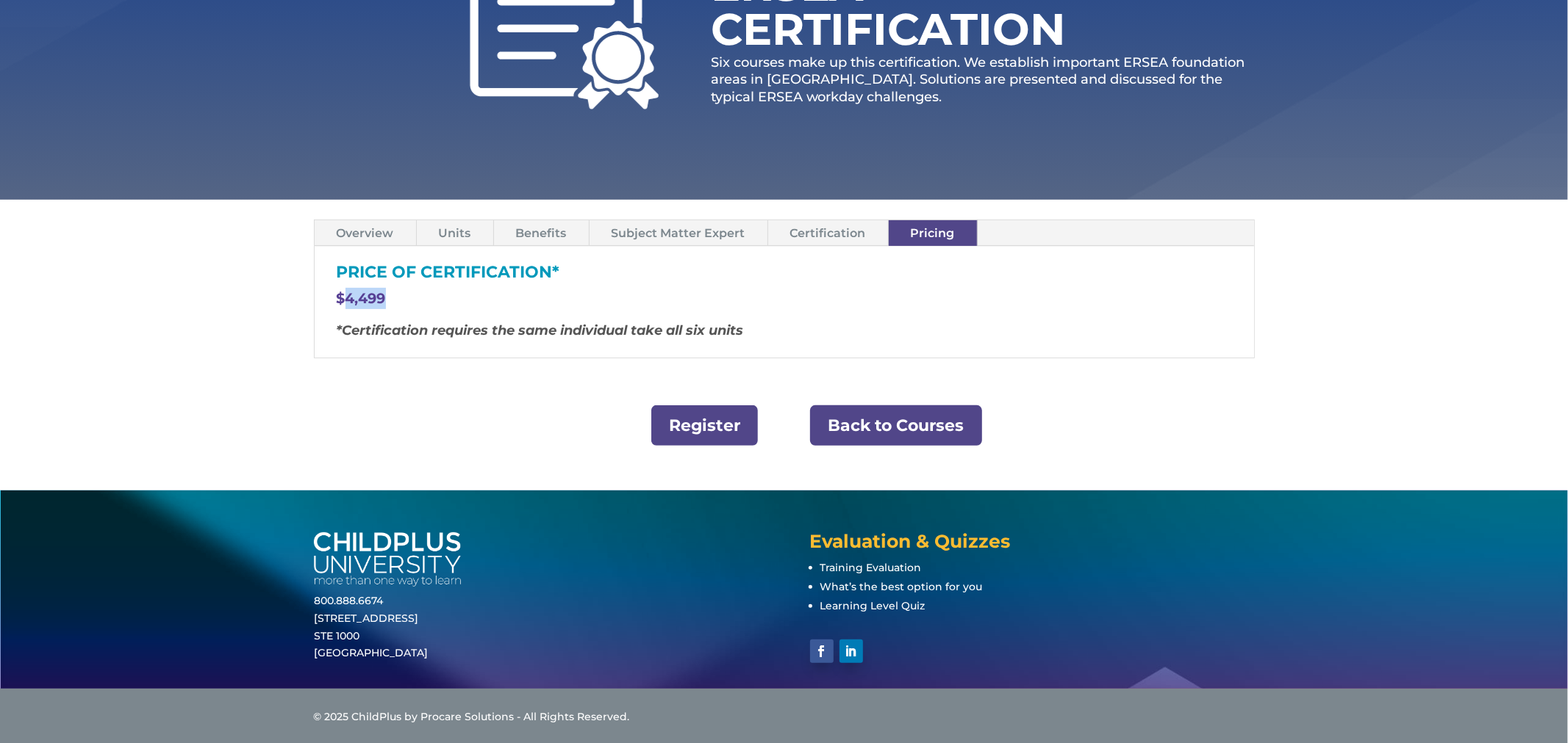
drag, startPoint x: 391, startPoint y: 298, endPoint x: 341, endPoint y: 309, distance: 51.2
click at [341, 309] on p "$4,499" at bounding box center [784, 305] width 895 height 34
click at [865, 420] on link "Back to Courses" at bounding box center [896, 426] width 172 height 40
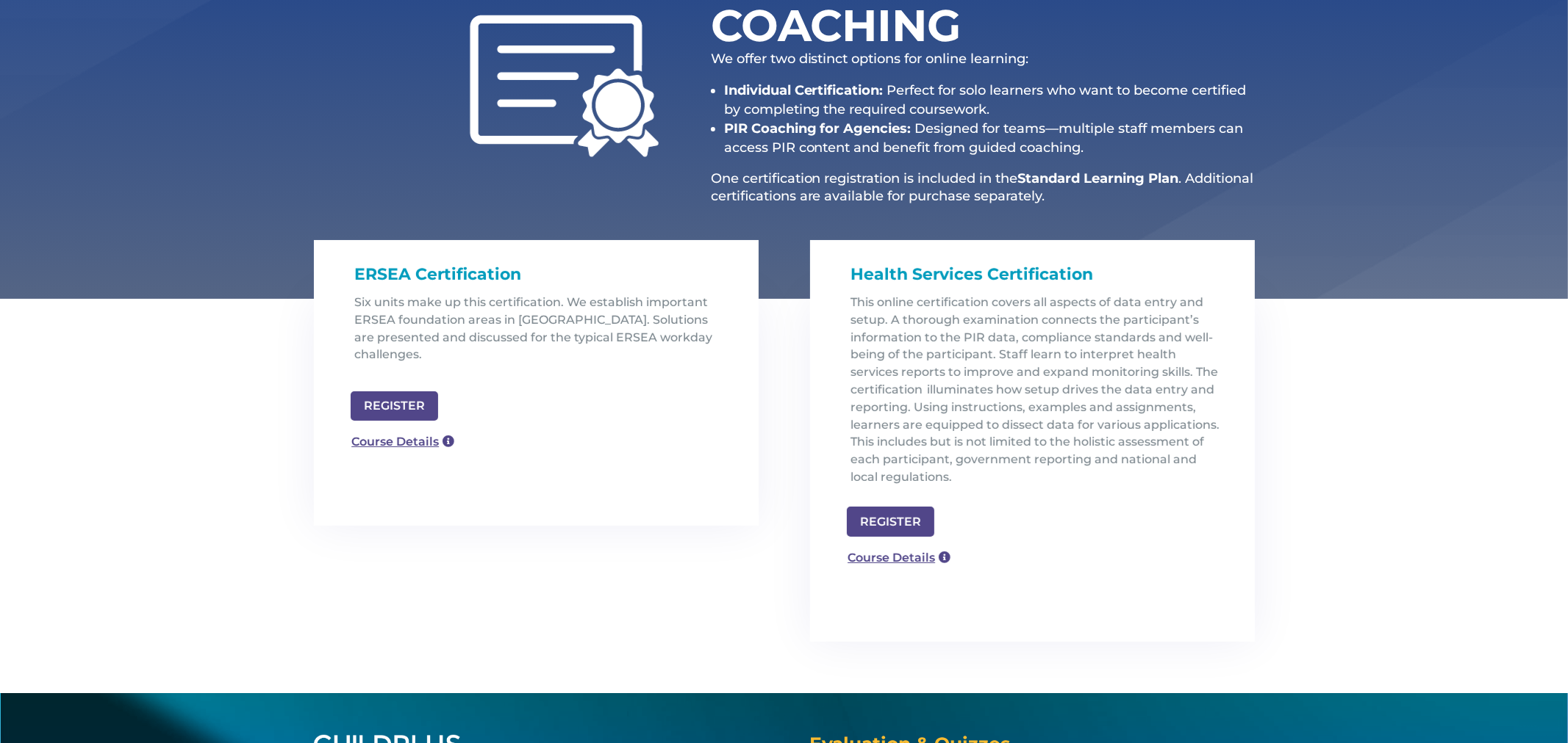
scroll to position [262, 0]
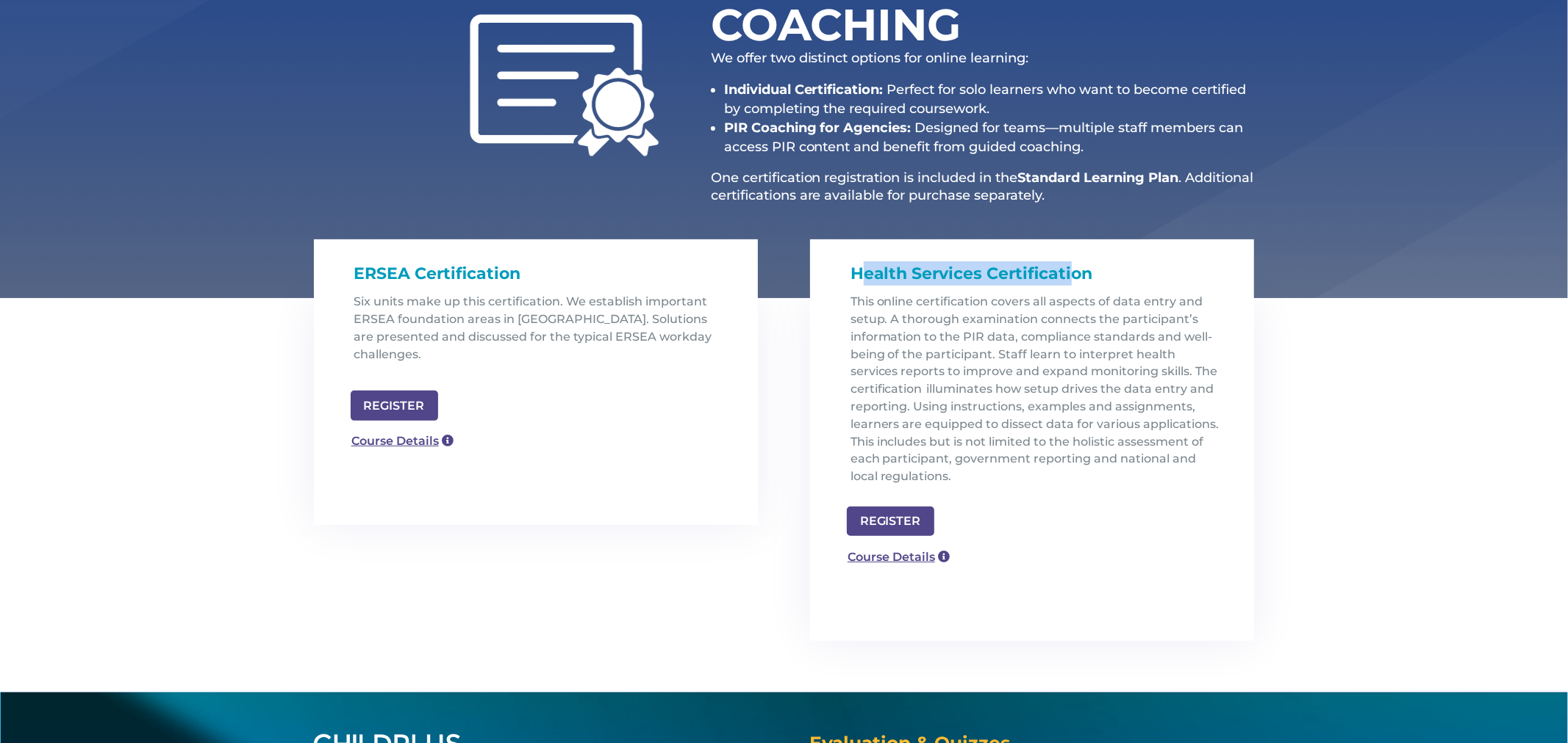
drag, startPoint x: 857, startPoint y: 282, endPoint x: 1073, endPoint y: 267, distance: 216.5
click at [1073, 267] on h1 "Health Services Certification" at bounding box center [1038, 277] width 375 height 32
click at [1110, 269] on h1 "Health Services Certification" at bounding box center [1038, 277] width 375 height 32
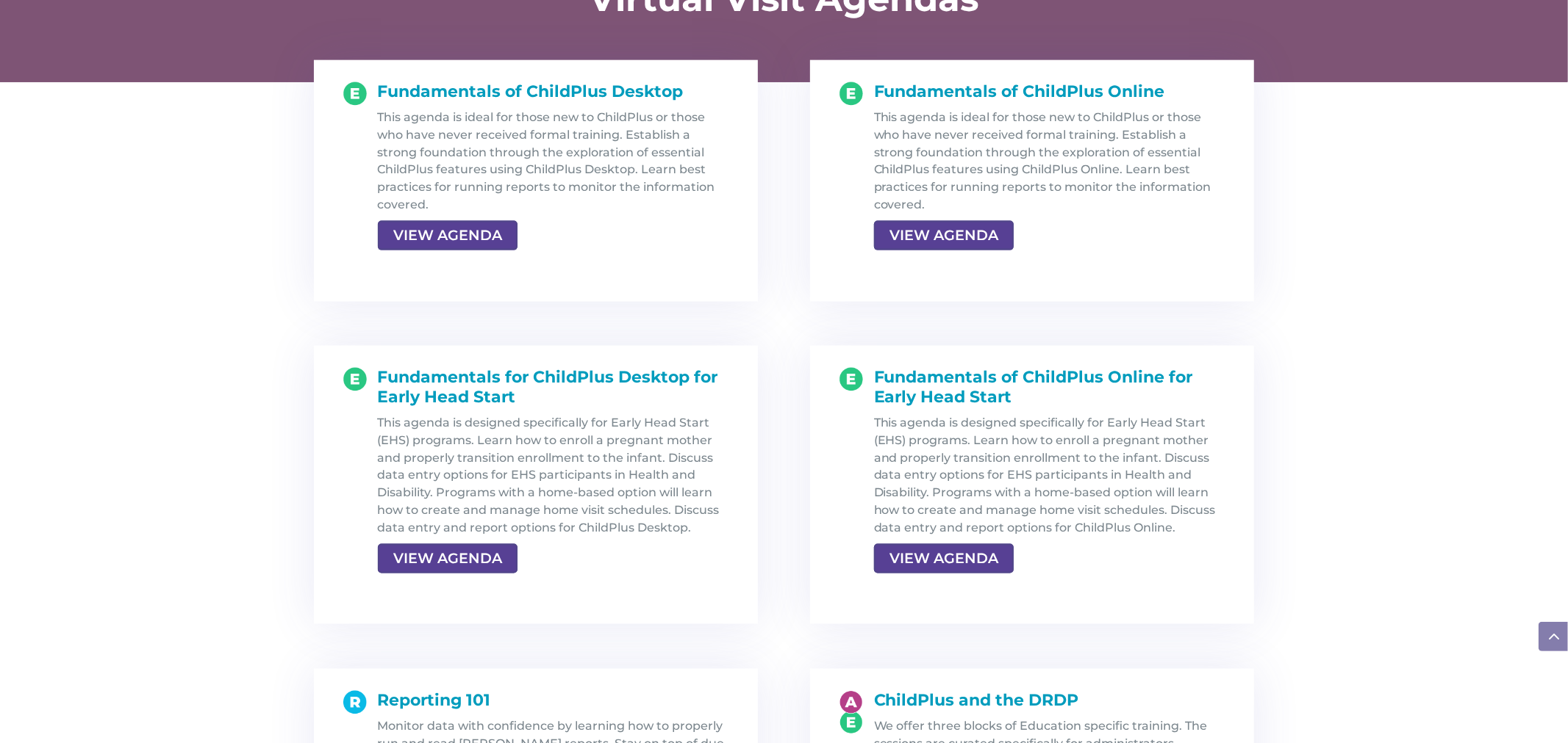
scroll to position [1570, 0]
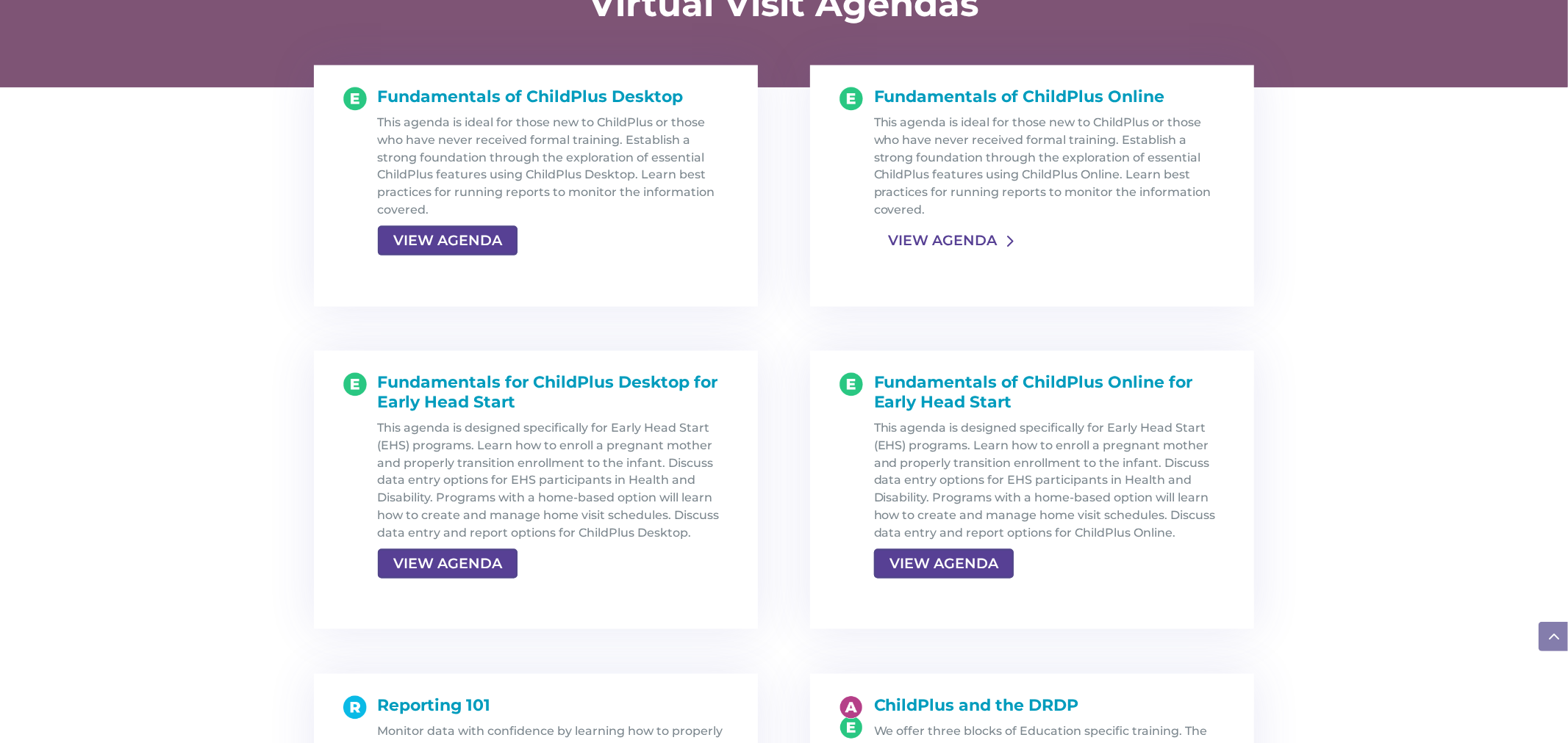
click at [959, 235] on link "VIEW AGENDA" at bounding box center [942, 241] width 137 height 26
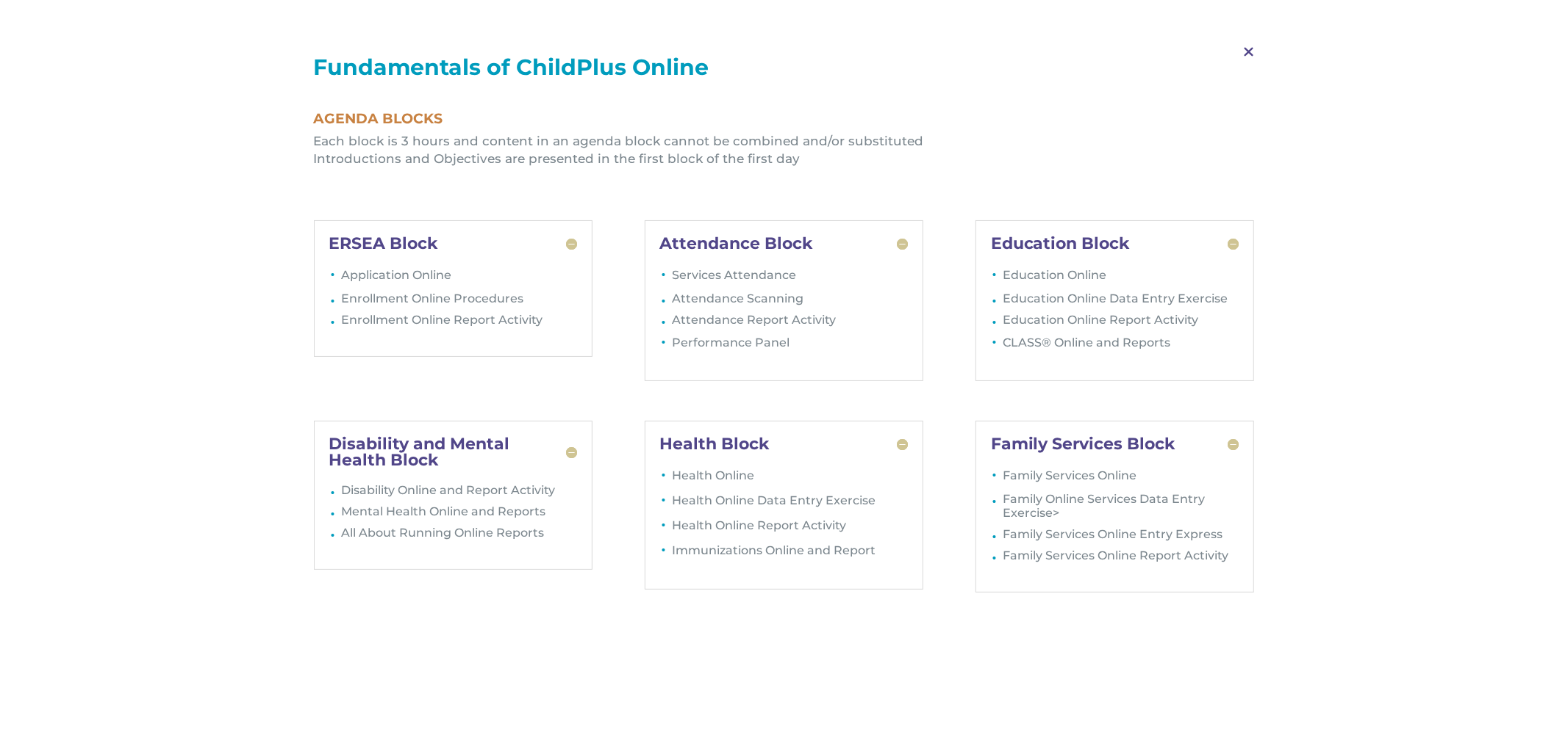
click at [1246, 55] on span "M" at bounding box center [1248, 52] width 43 height 43
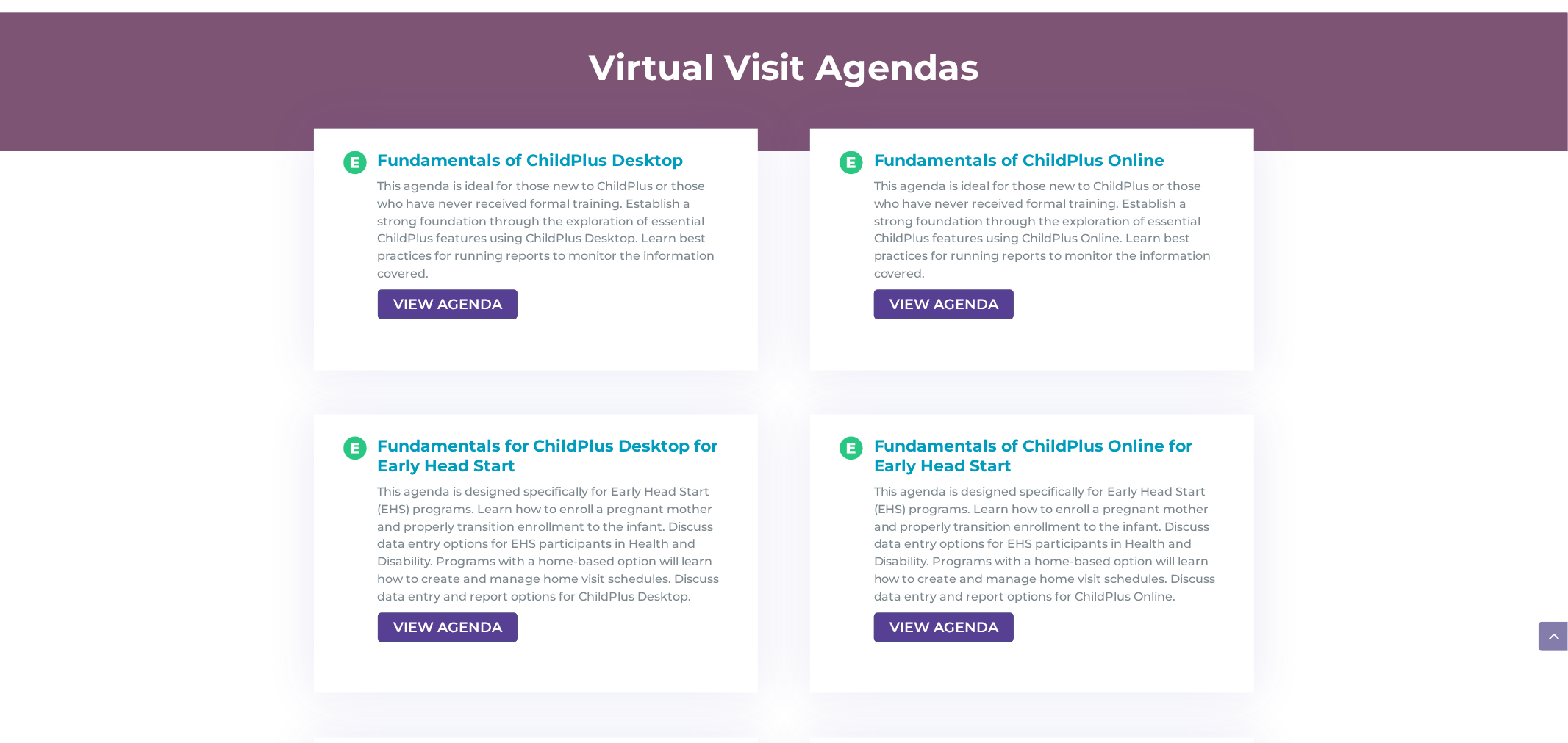
scroll to position [1506, 0]
click at [902, 305] on link "VIEW AGENDA" at bounding box center [942, 305] width 137 height 26
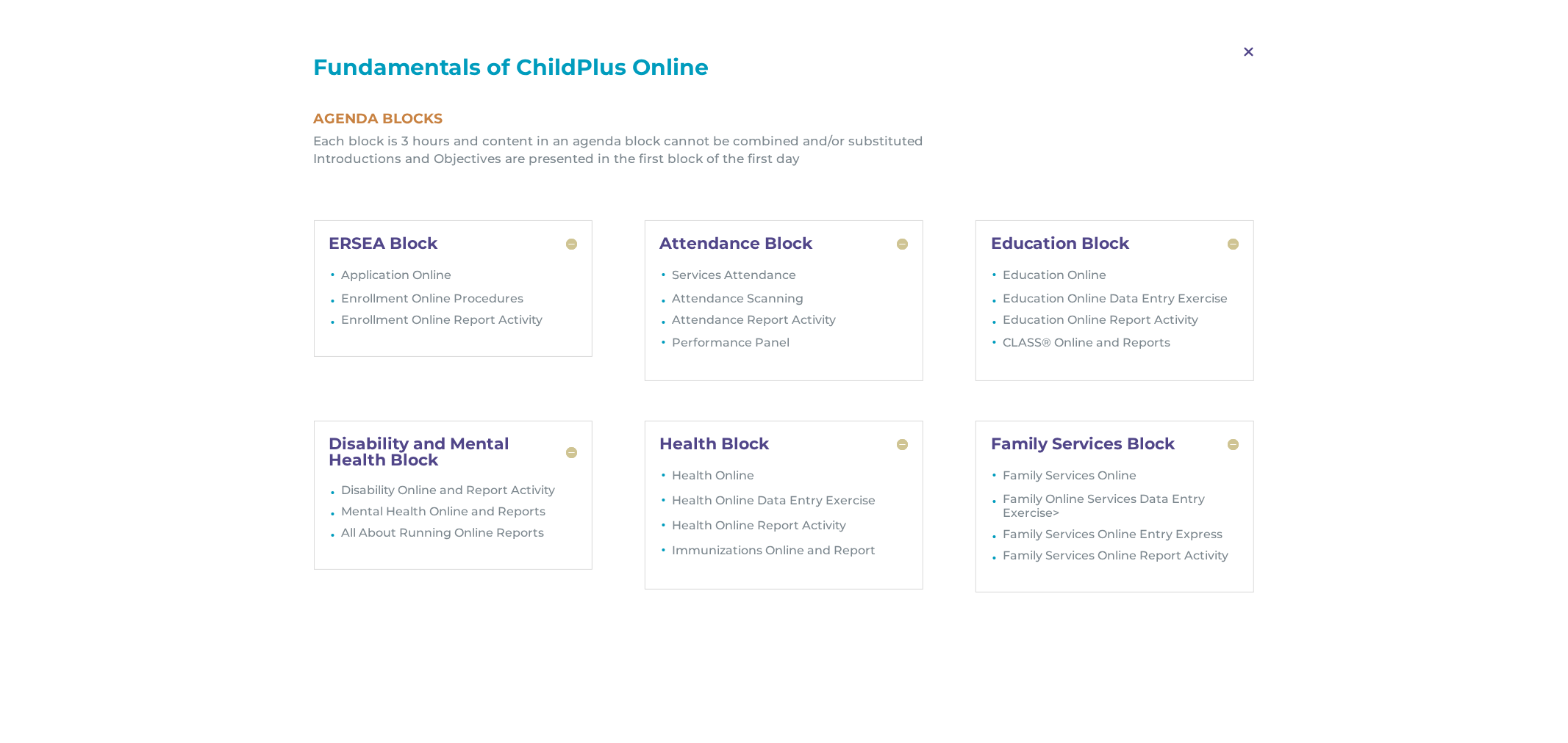
click at [1244, 54] on span "M" at bounding box center [1248, 52] width 43 height 43
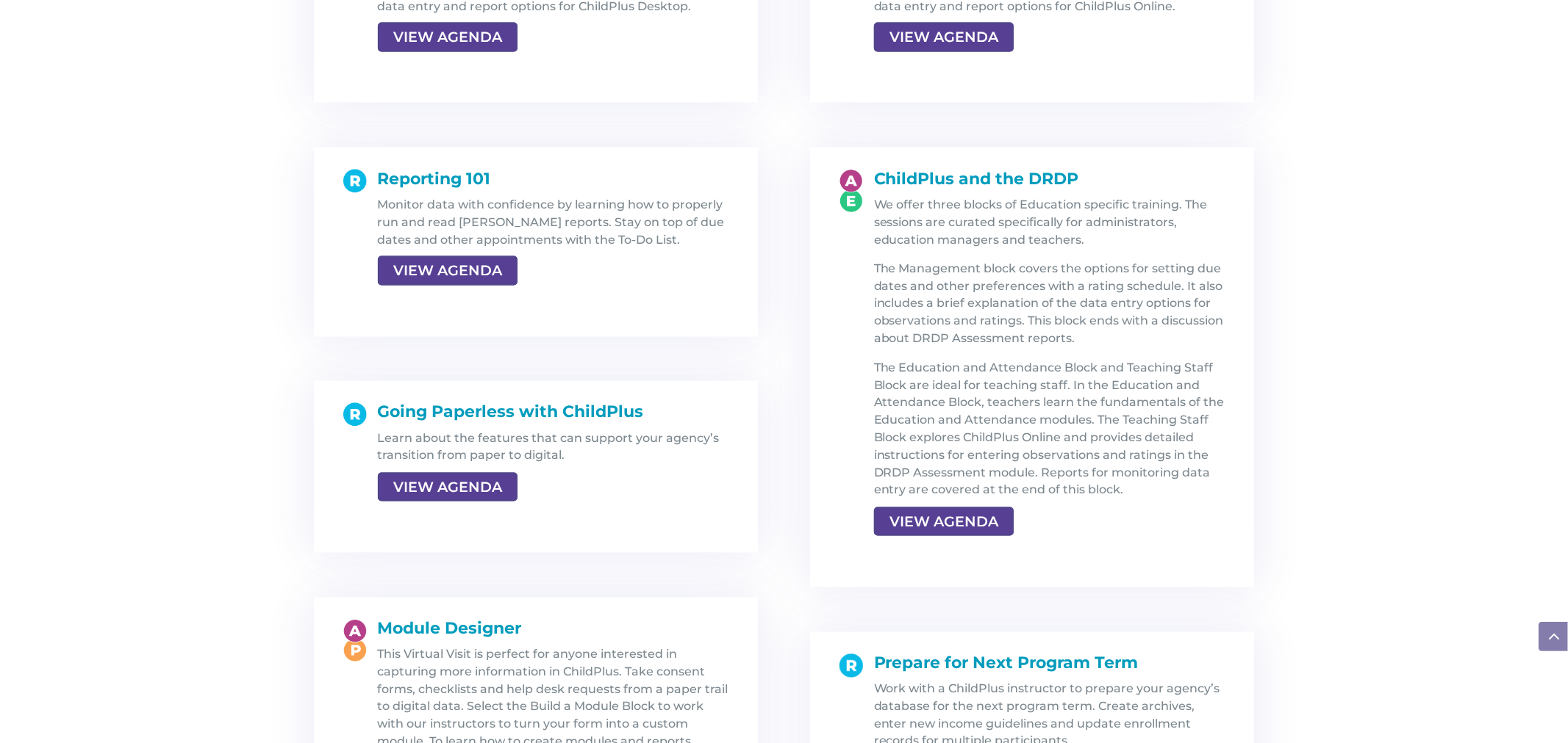
scroll to position [2099, 0]
click at [946, 511] on link "VIEW AGENDA" at bounding box center [943, 520] width 140 height 29
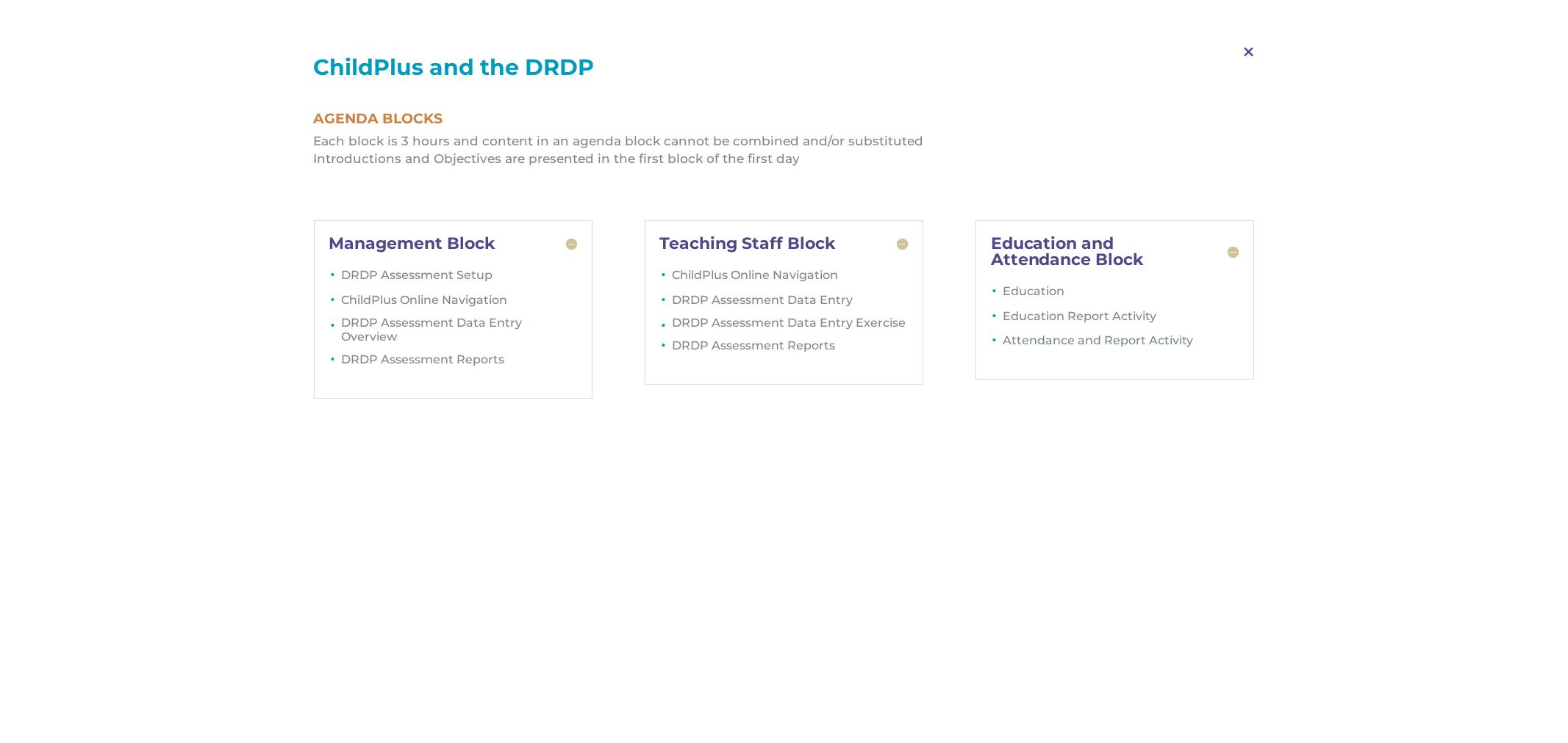
click at [1251, 53] on span "M" at bounding box center [1248, 52] width 43 height 43
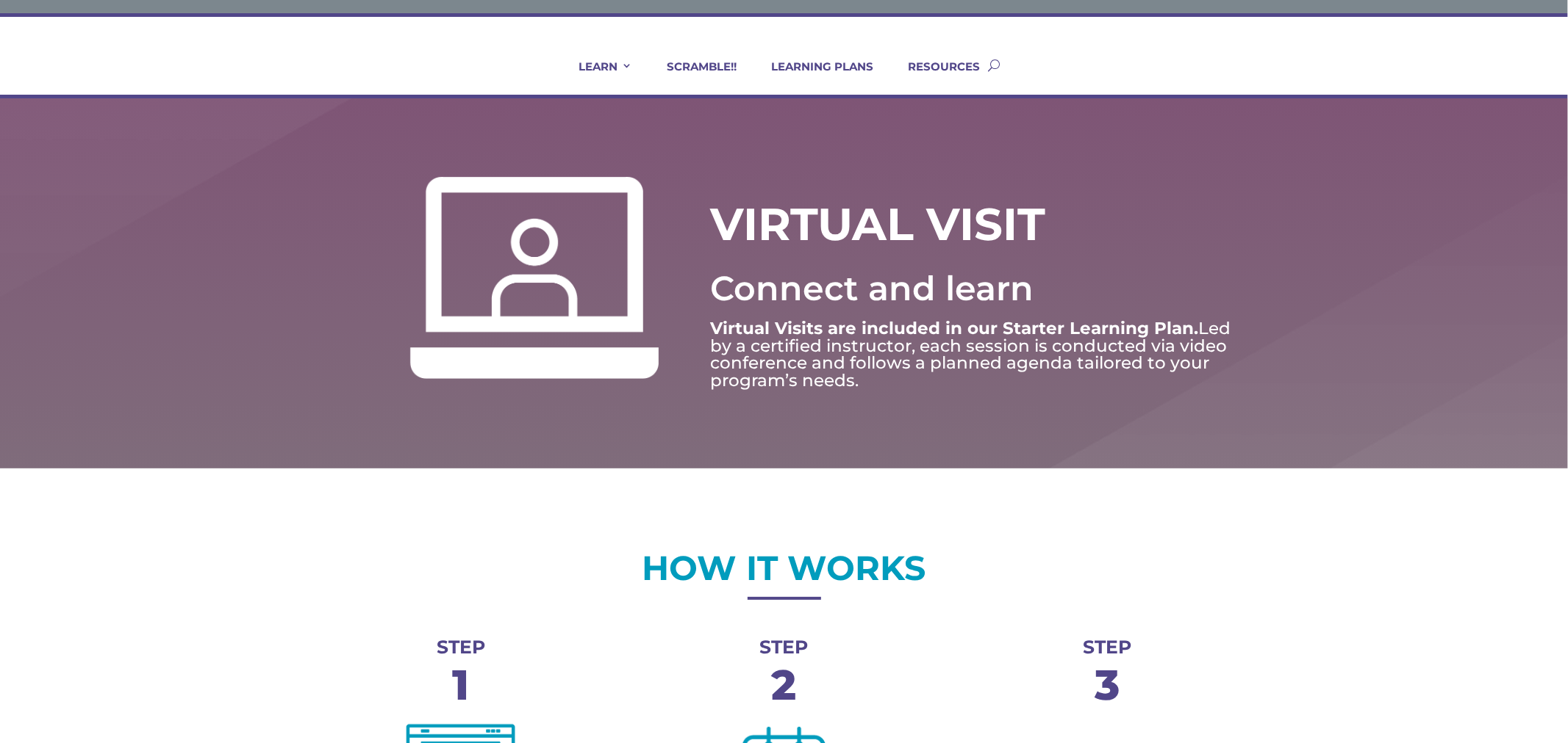
scroll to position [76, 0]
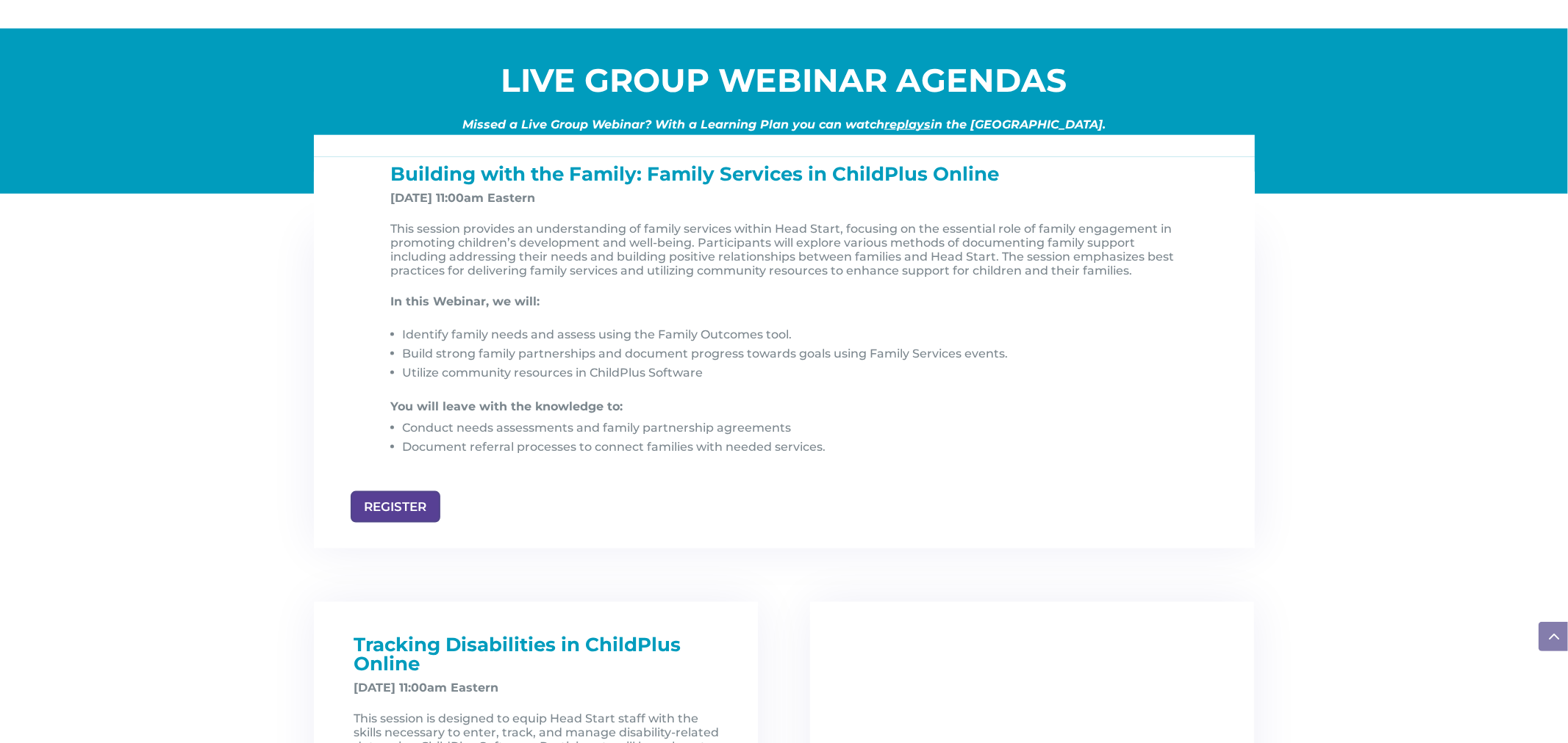
scroll to position [1455, 0]
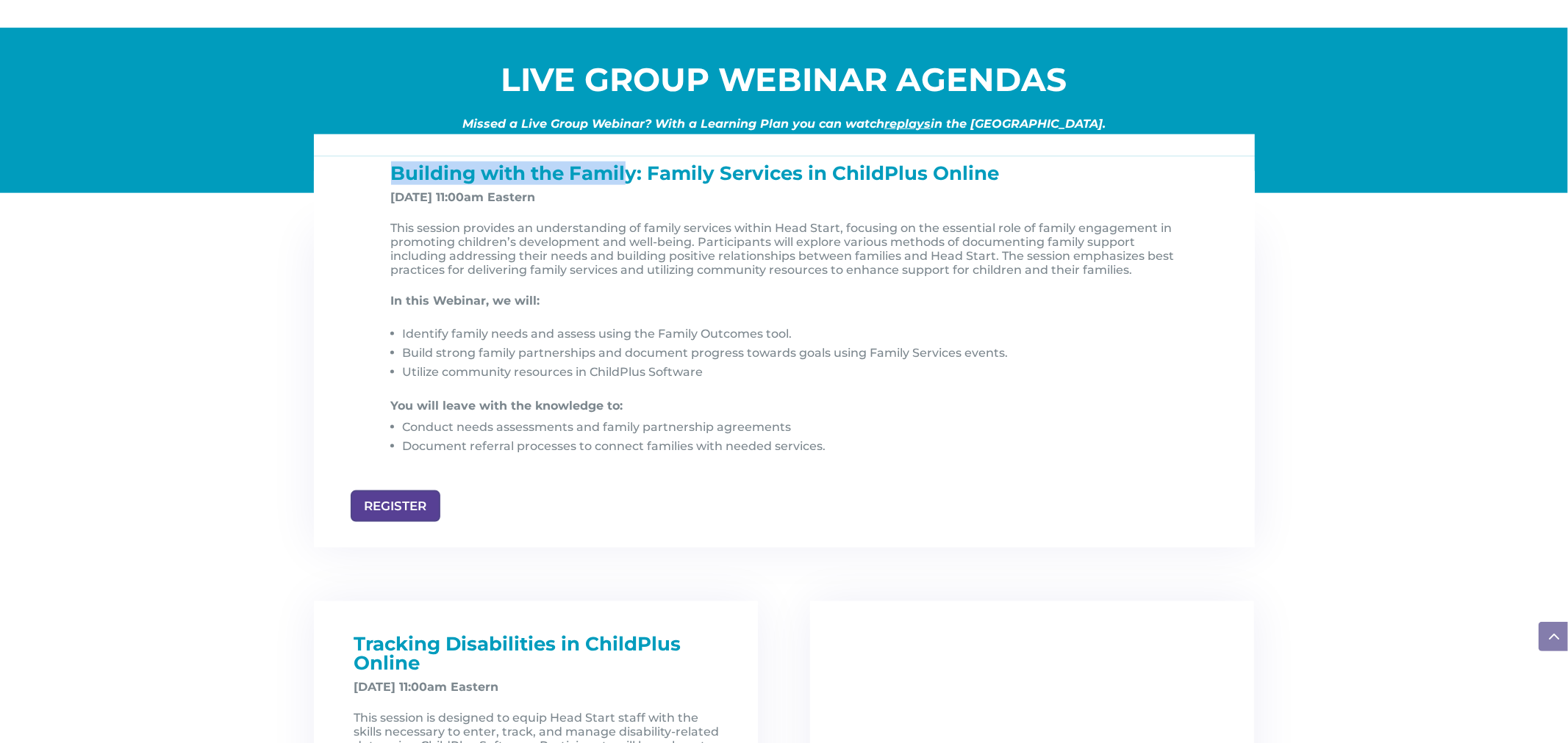
drag, startPoint x: 399, startPoint y: 175, endPoint x: 625, endPoint y: 181, distance: 226.1
click at [625, 181] on span "Building with the Family: Family Services in ChildPlus Online" at bounding box center [695, 173] width 608 height 24
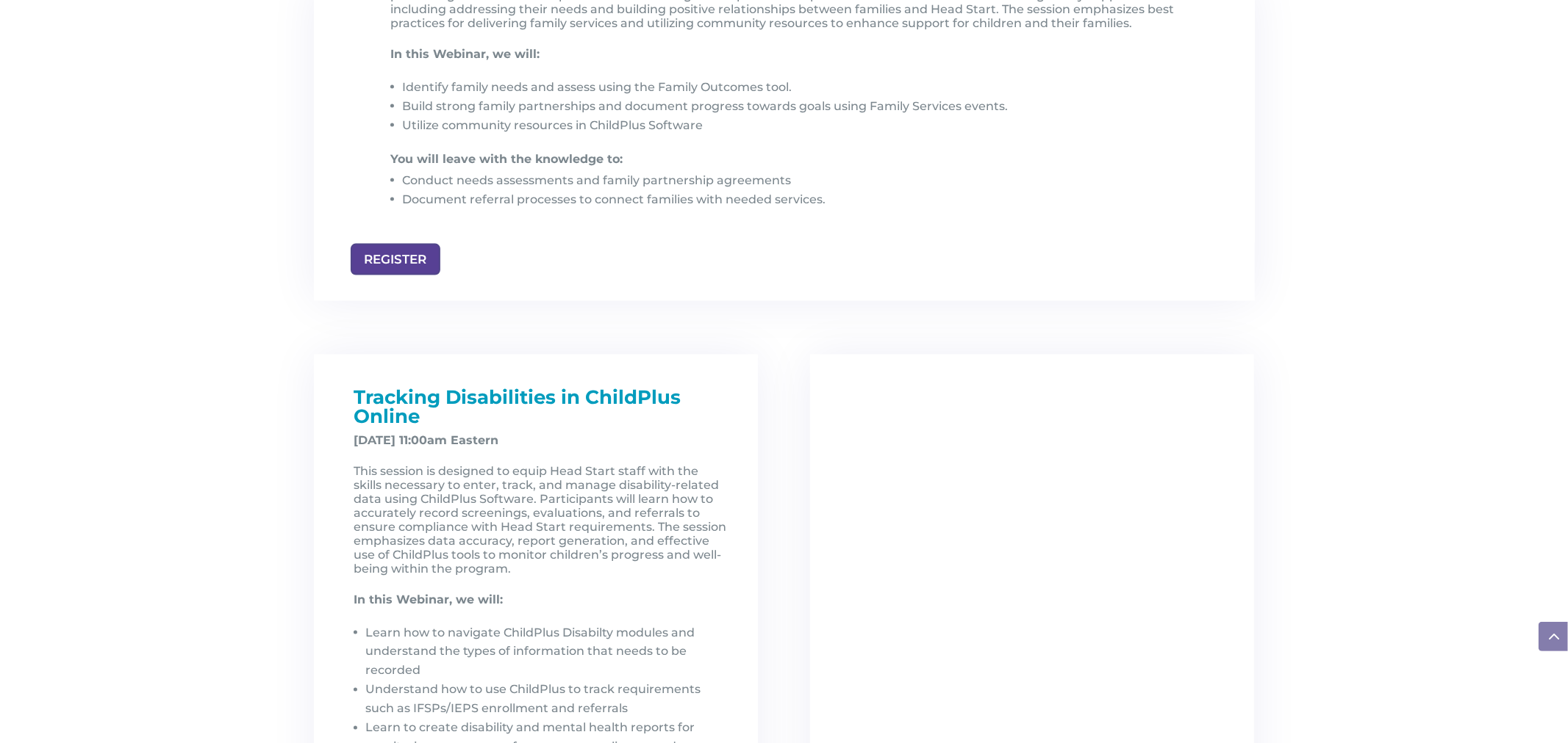
scroll to position [1719, 0]
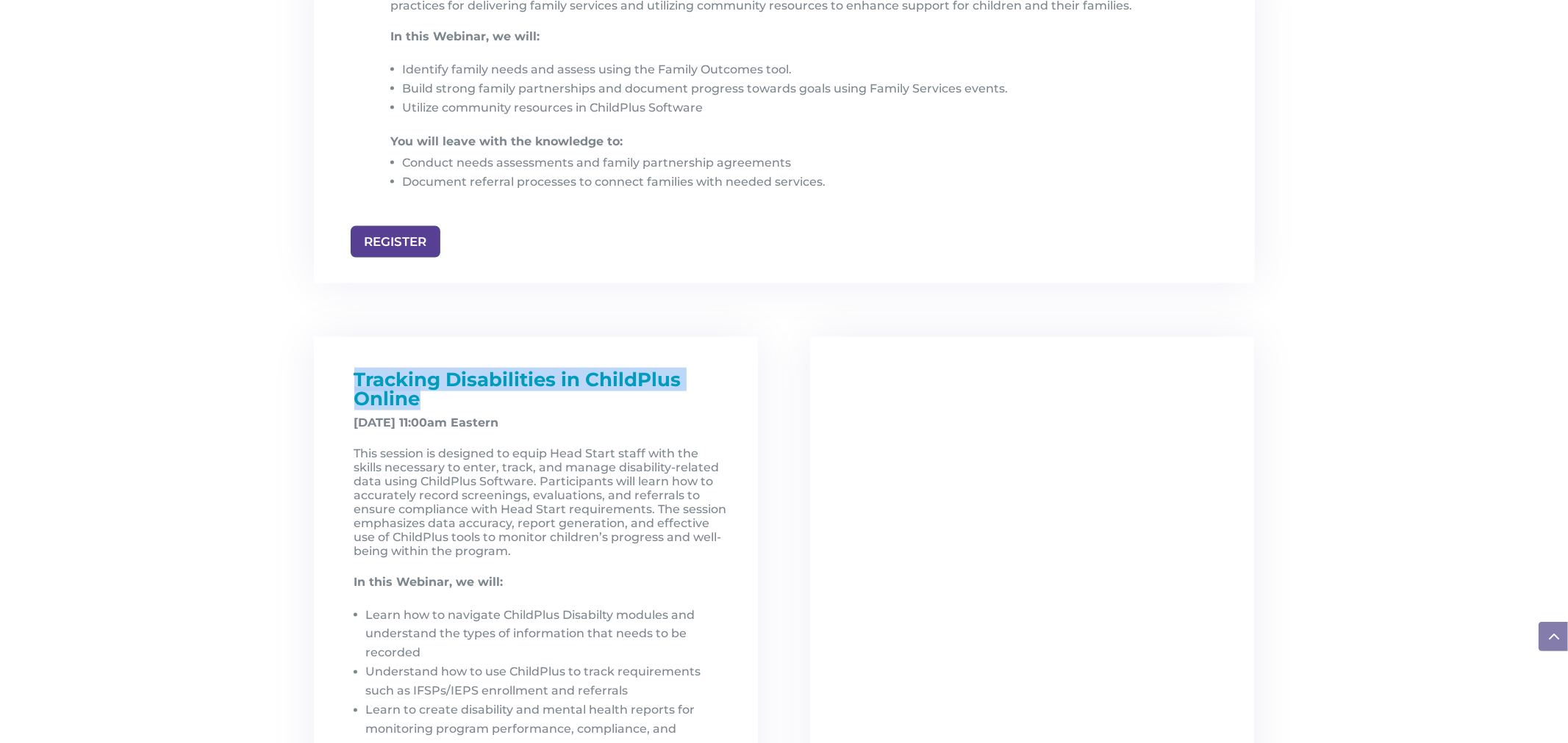
drag, startPoint x: 347, startPoint y: 378, endPoint x: 454, endPoint y: 399, distance: 109.0
click at [452, 399] on div "Tracking Disabilities in ChildPlus Online [DATE] 11:00am Eastern This session i…" at bounding box center [535, 628] width 386 height 518
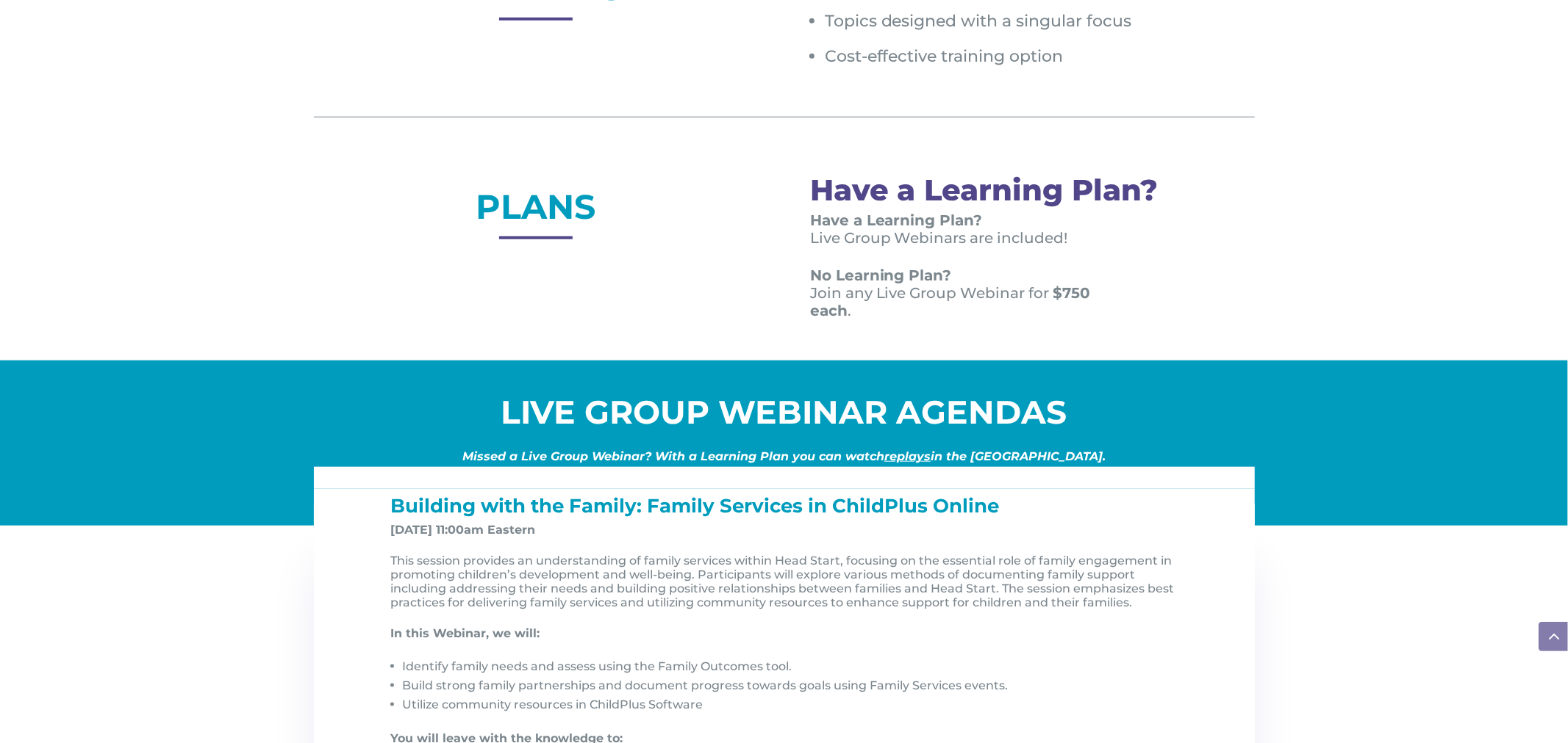
scroll to position [1124, 0]
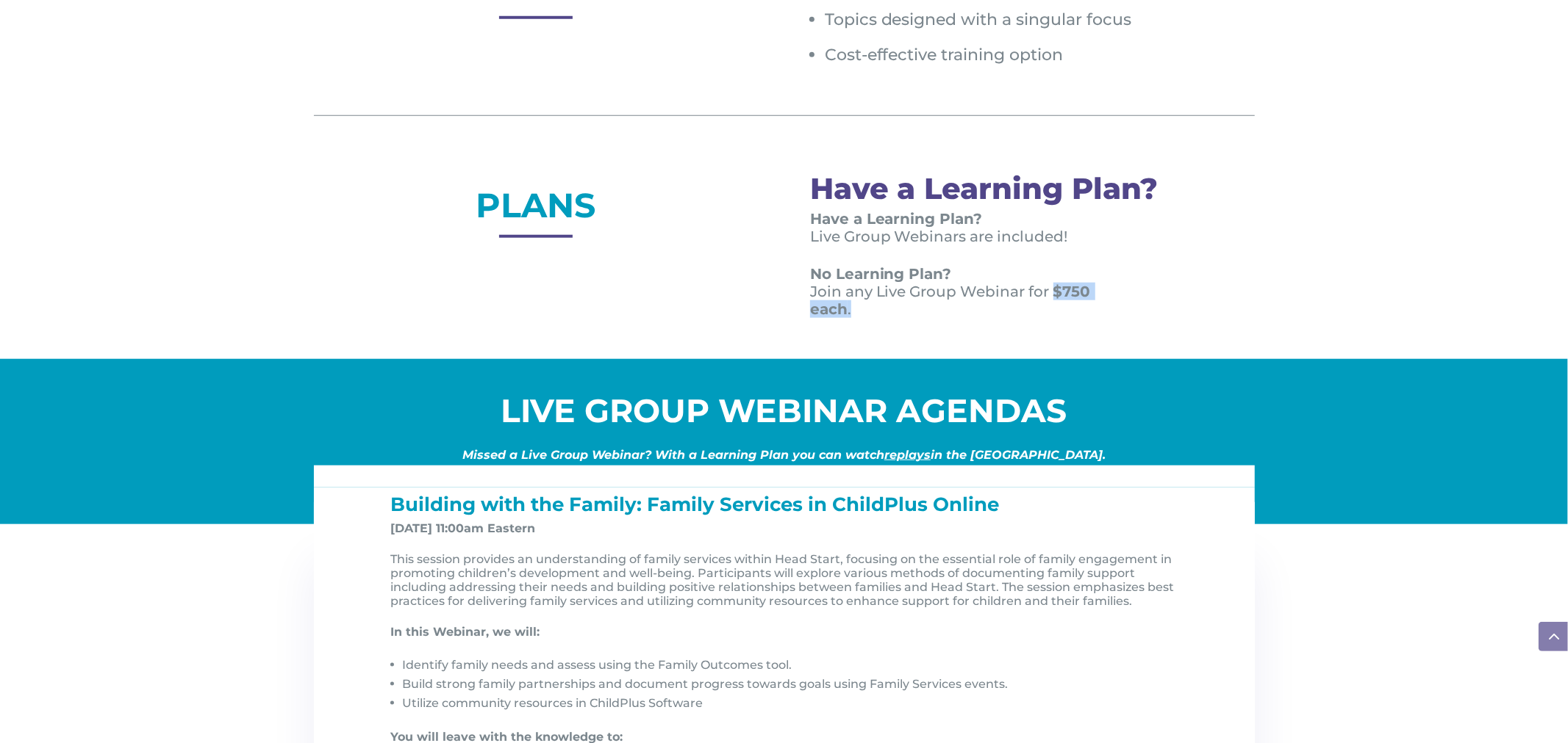
drag, startPoint x: 1053, startPoint y: 290, endPoint x: 1053, endPoint y: 301, distance: 11.0
click at [1053, 301] on p "No Learning Plan? Join any Live Group Webinar for $750 each ." at bounding box center [969, 291] width 319 height 53
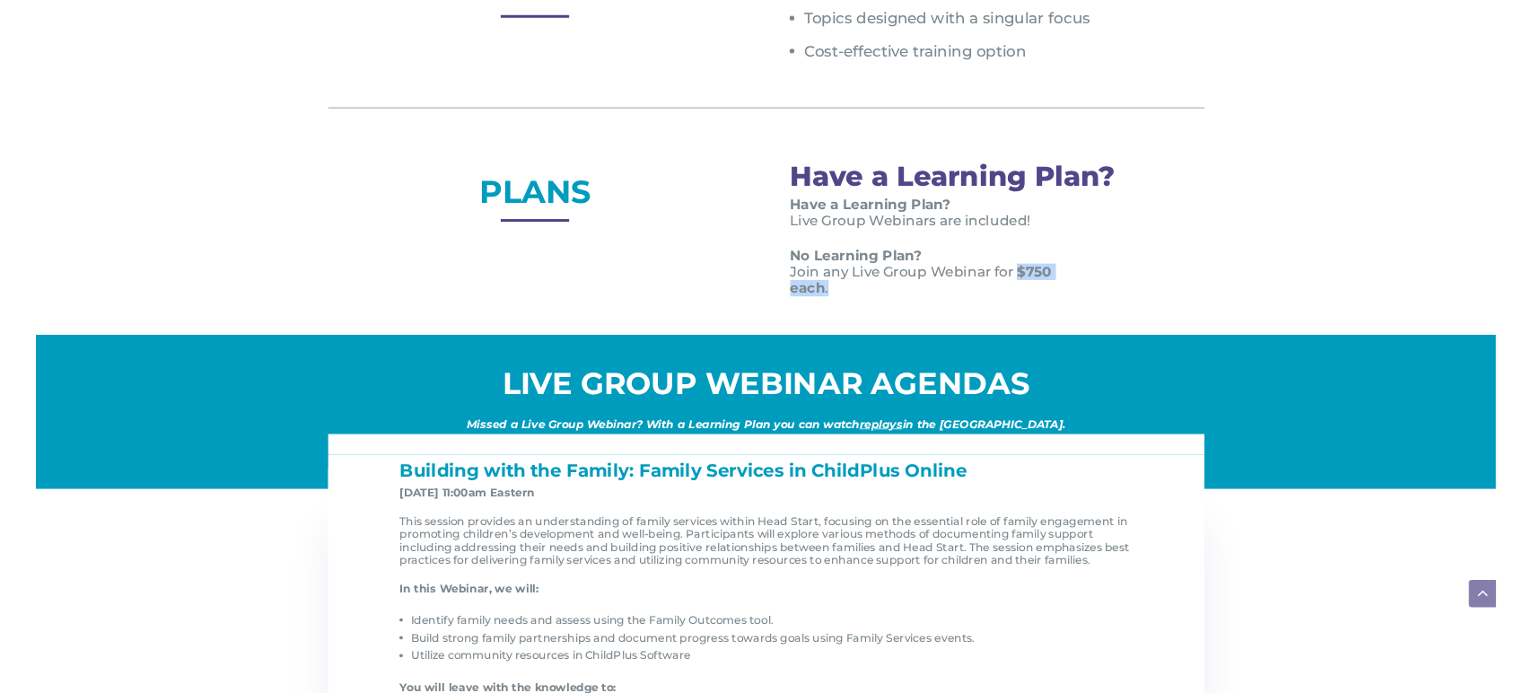
scroll to position [1372, 0]
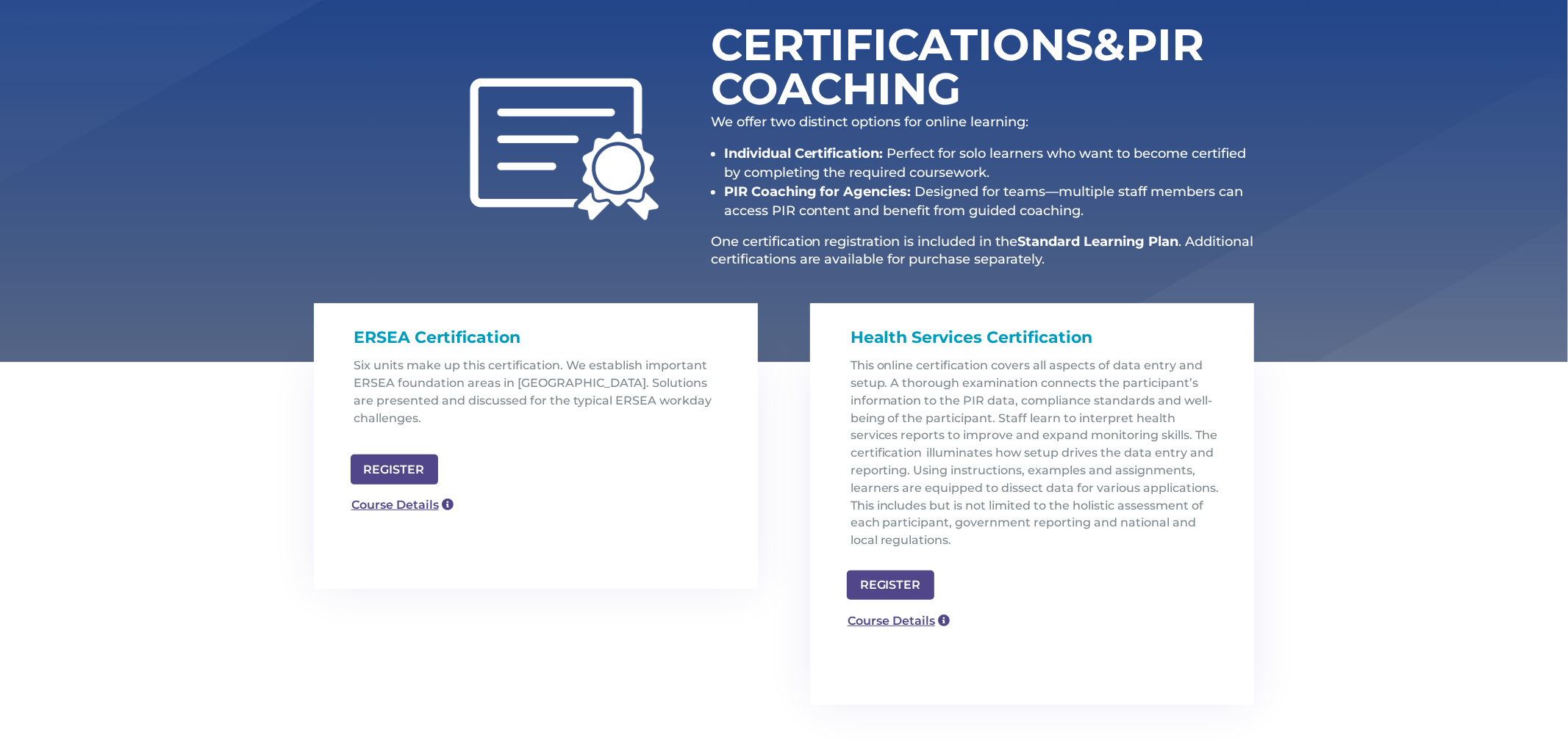
scroll to position [199, 0]
drag, startPoint x: 421, startPoint y: 333, endPoint x: 504, endPoint y: 327, distance: 83.2
click at [504, 327] on span "ERSEA Certification" at bounding box center [438, 336] width 167 height 20
click at [603, 334] on h1 "ERSEA Certification" at bounding box center [542, 340] width 375 height 32
click at [406, 492] on link "Course Details" at bounding box center [395, 503] width 106 height 24
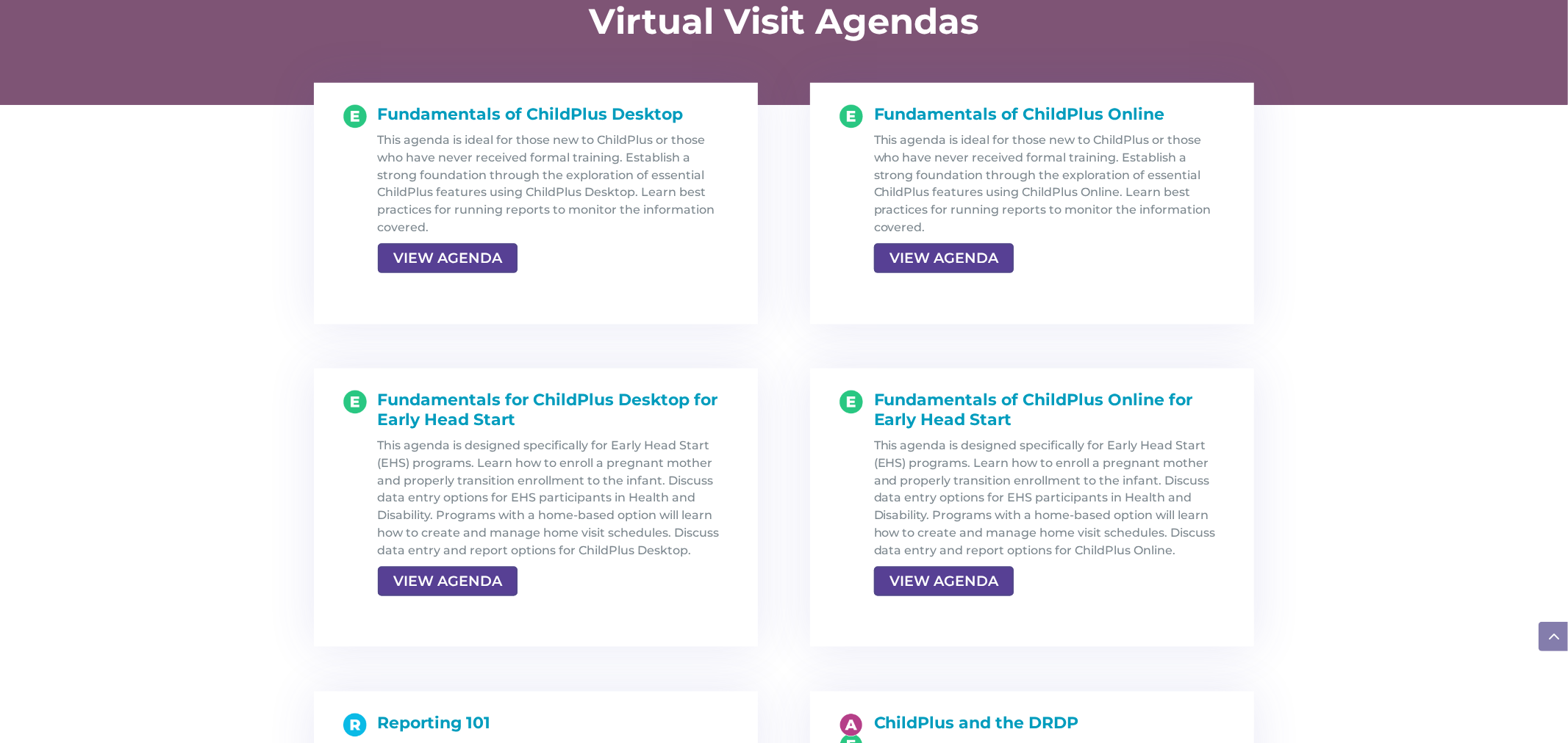
scroll to position [1554, 0]
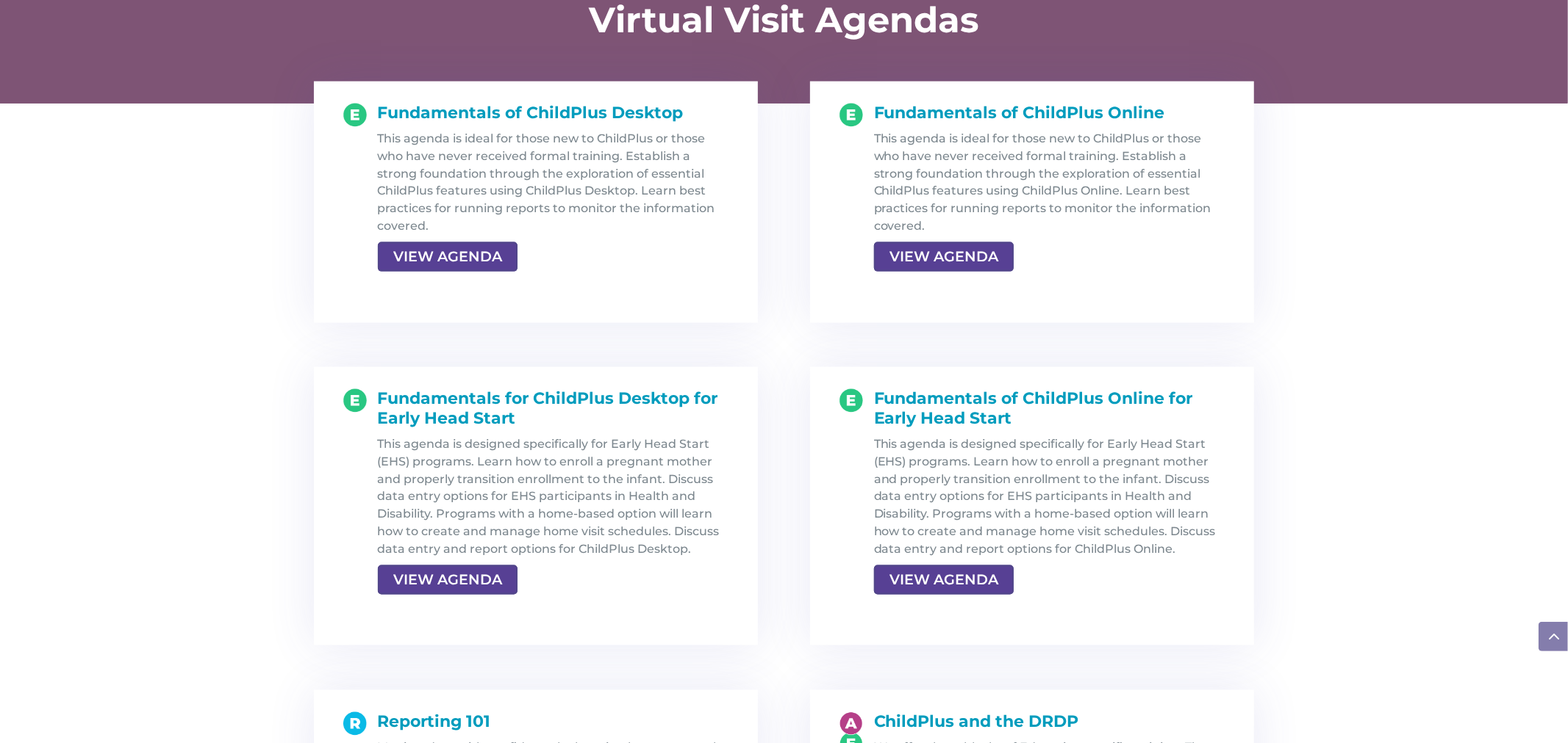
click at [975, 233] on div "This agenda is ideal for those new to ChildPlus or those who have never receive…" at bounding box center [1049, 200] width 351 height 140
click at [972, 259] on link "VIEW AGENDA" at bounding box center [942, 257] width 137 height 26
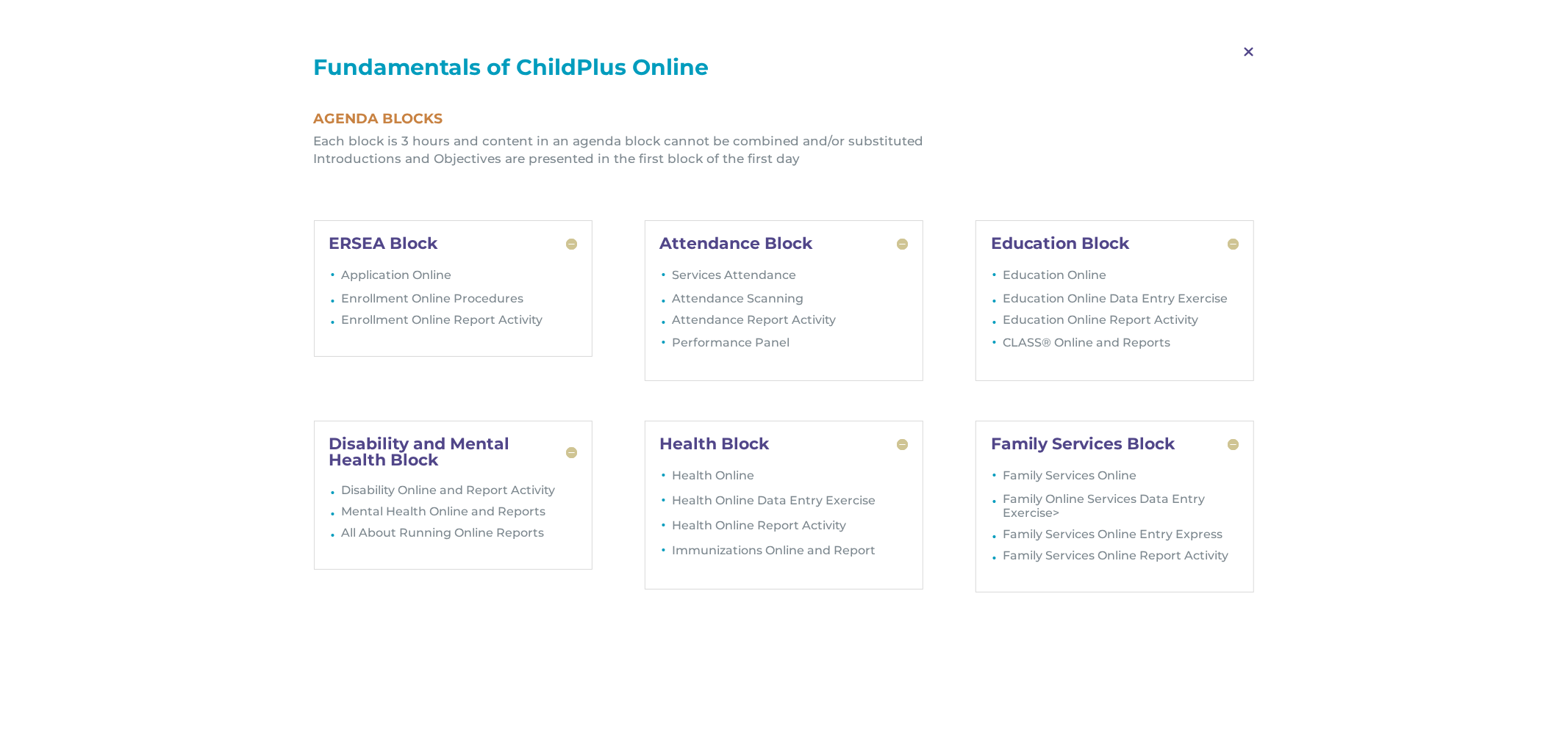
scroll to position [1295, 0]
click at [1249, 52] on span "M" at bounding box center [1248, 52] width 43 height 43
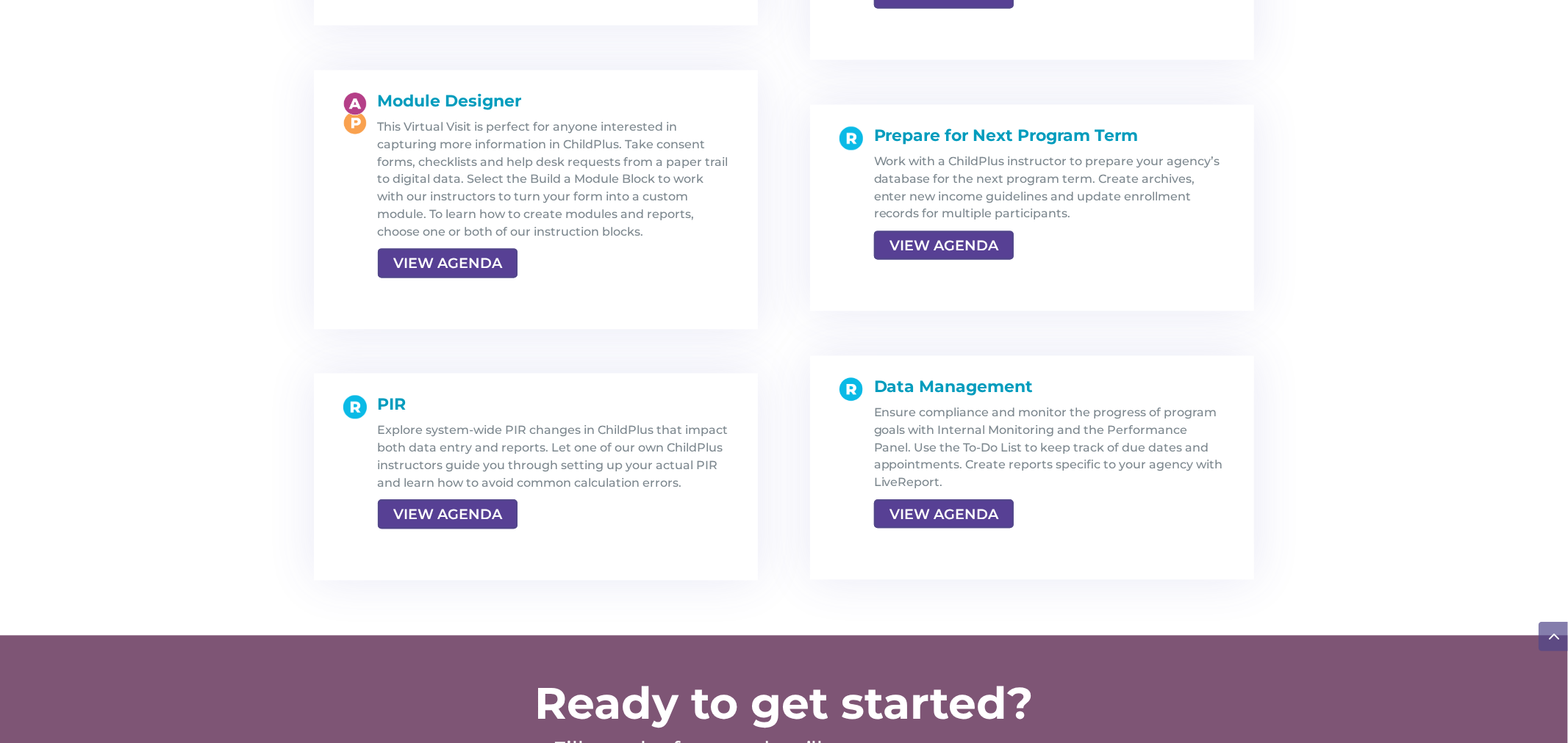
scroll to position [2609, 0]
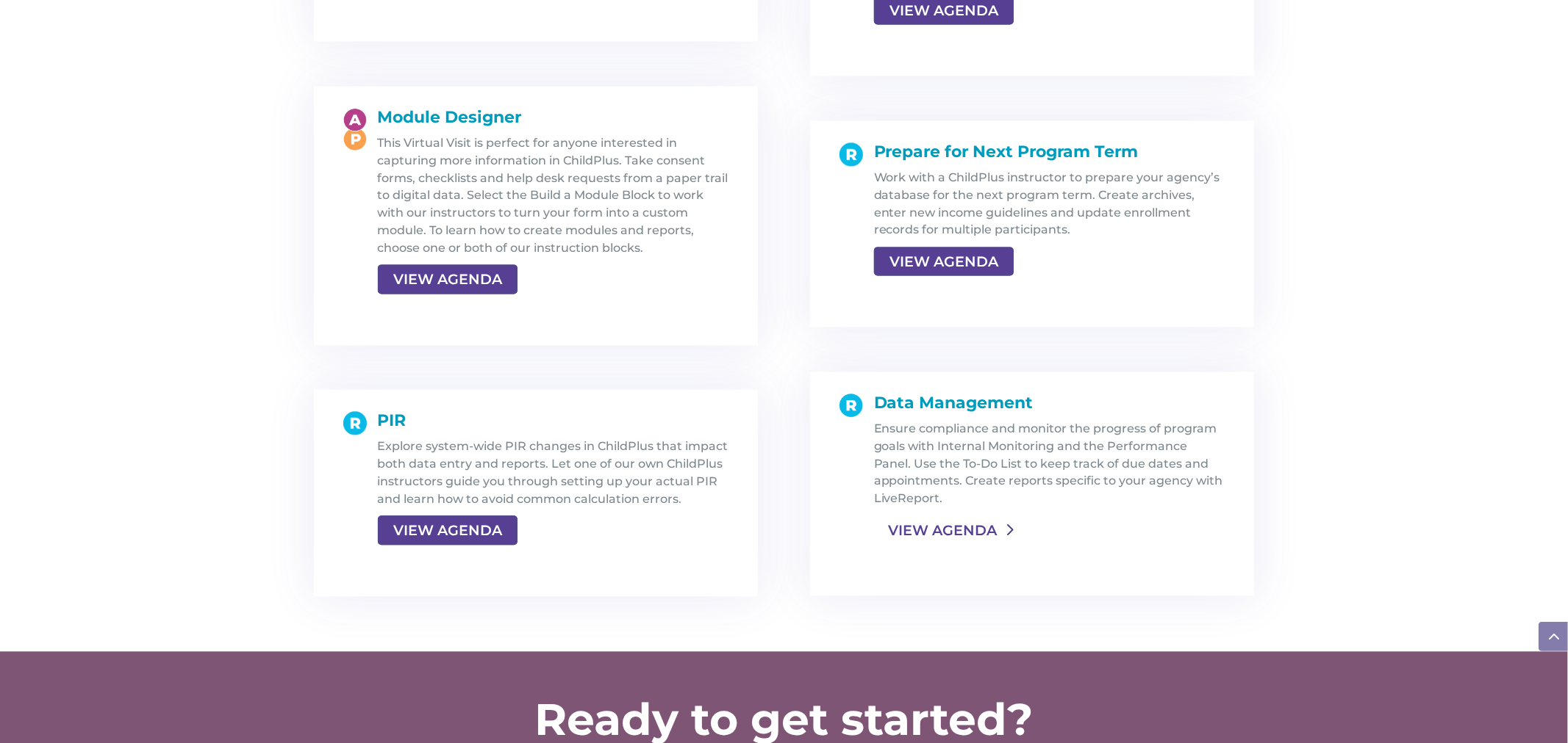
click at [911, 532] on link "VIEW AGENDA" at bounding box center [942, 530] width 137 height 26
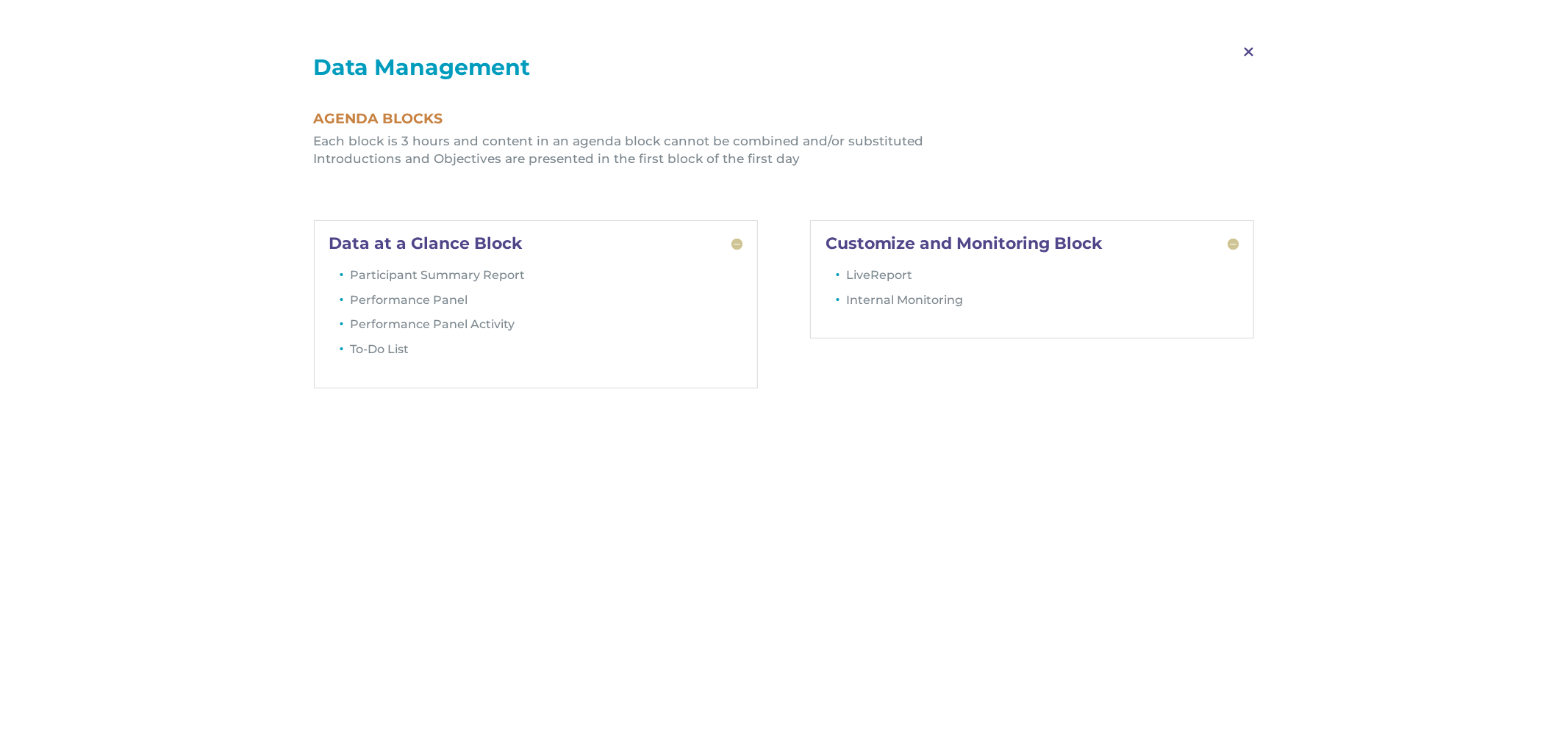
click at [1253, 49] on span "M" at bounding box center [1248, 52] width 43 height 43
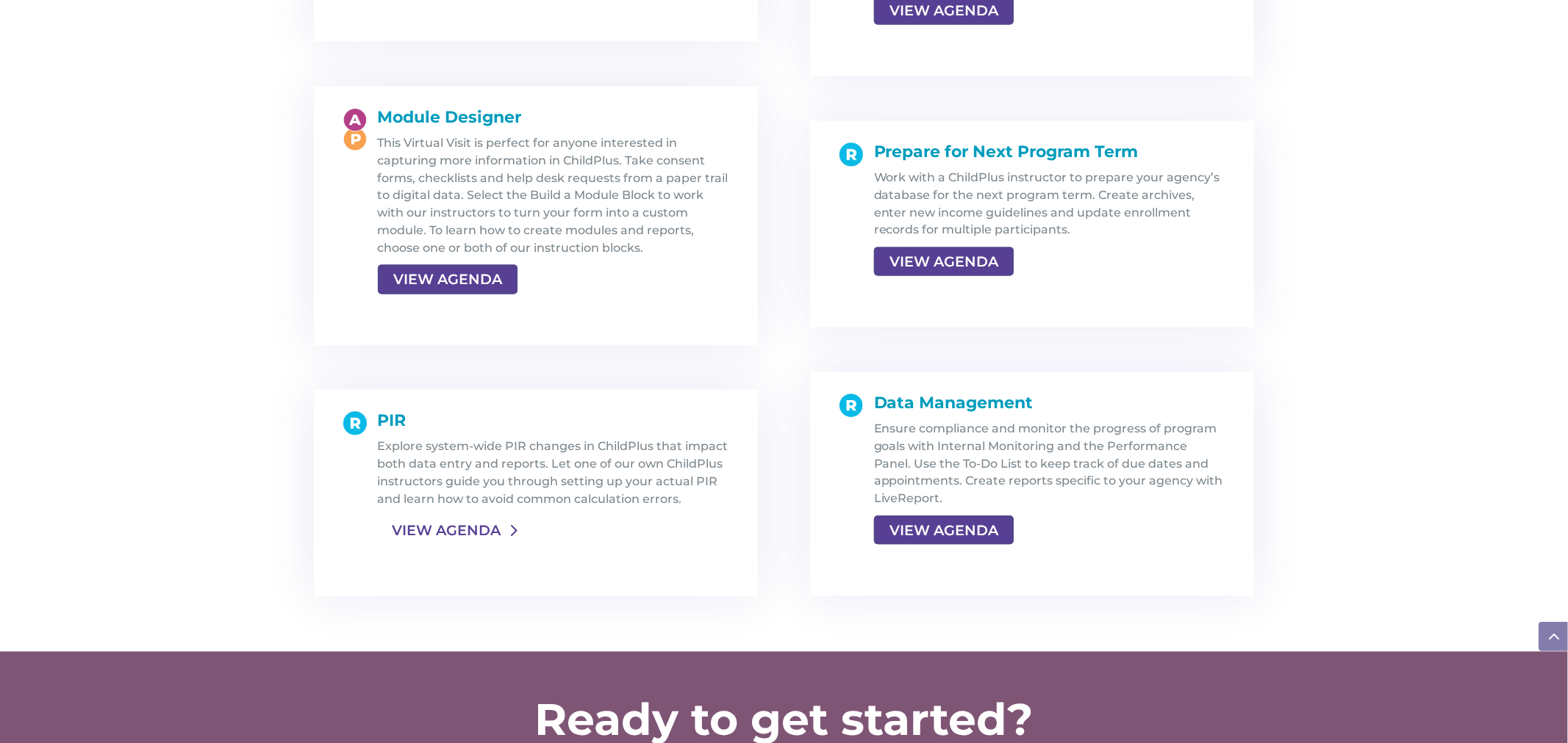
click at [469, 527] on link "VIEW AGENDA" at bounding box center [445, 530] width 137 height 26
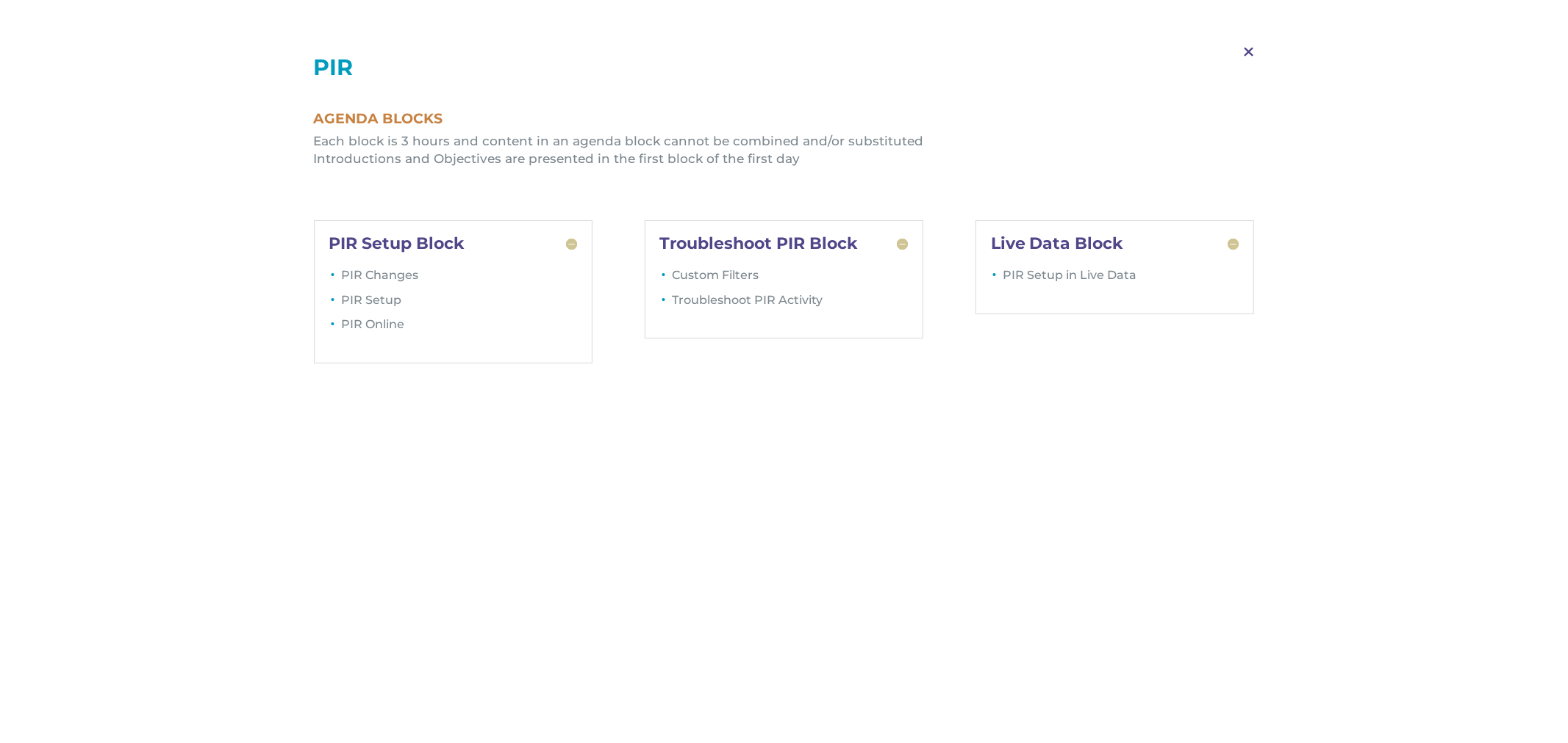
click at [1249, 54] on span "M" at bounding box center [1248, 52] width 43 height 43
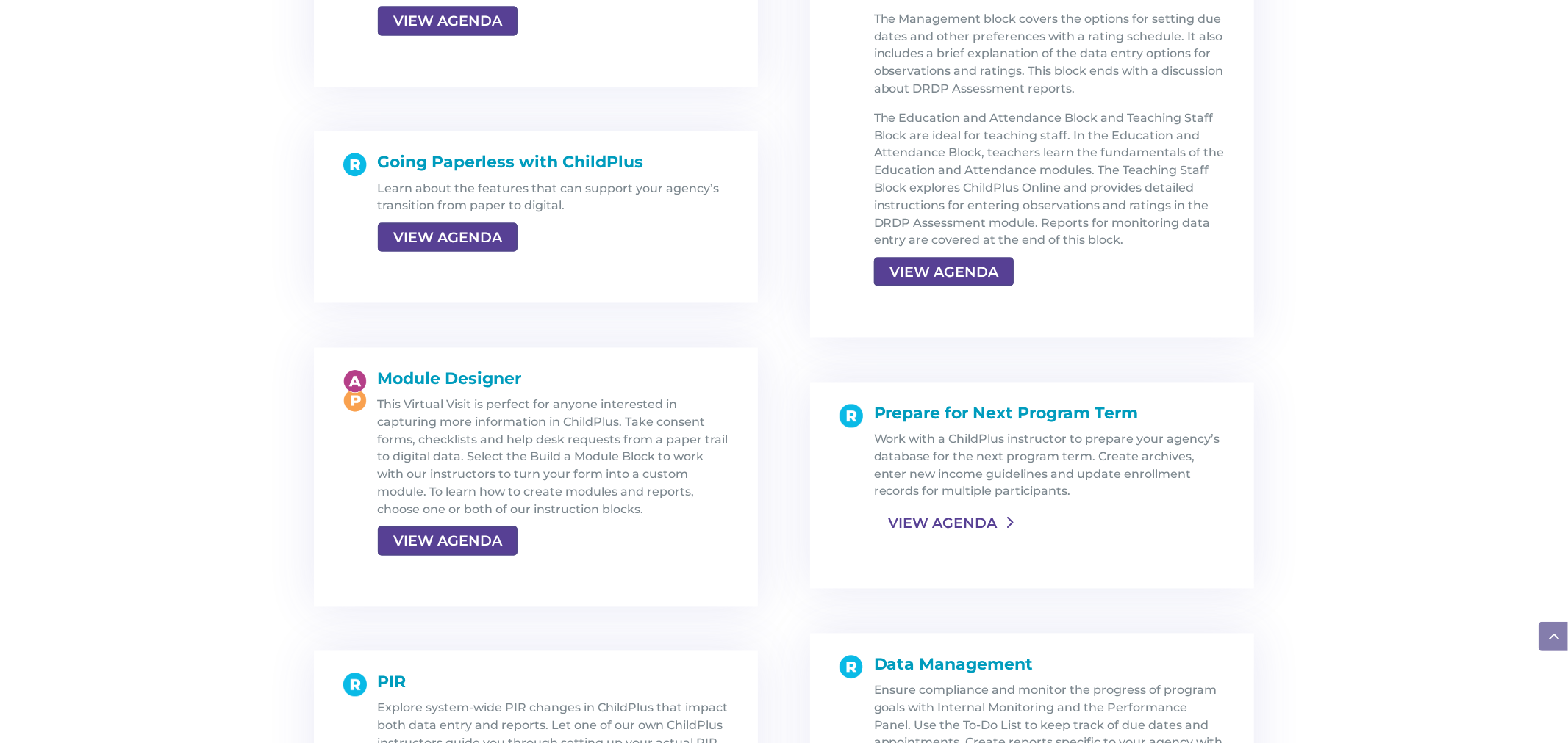
scroll to position [2346, 0]
click at [915, 514] on link "VIEW AGENDA" at bounding box center [942, 525] width 137 height 26
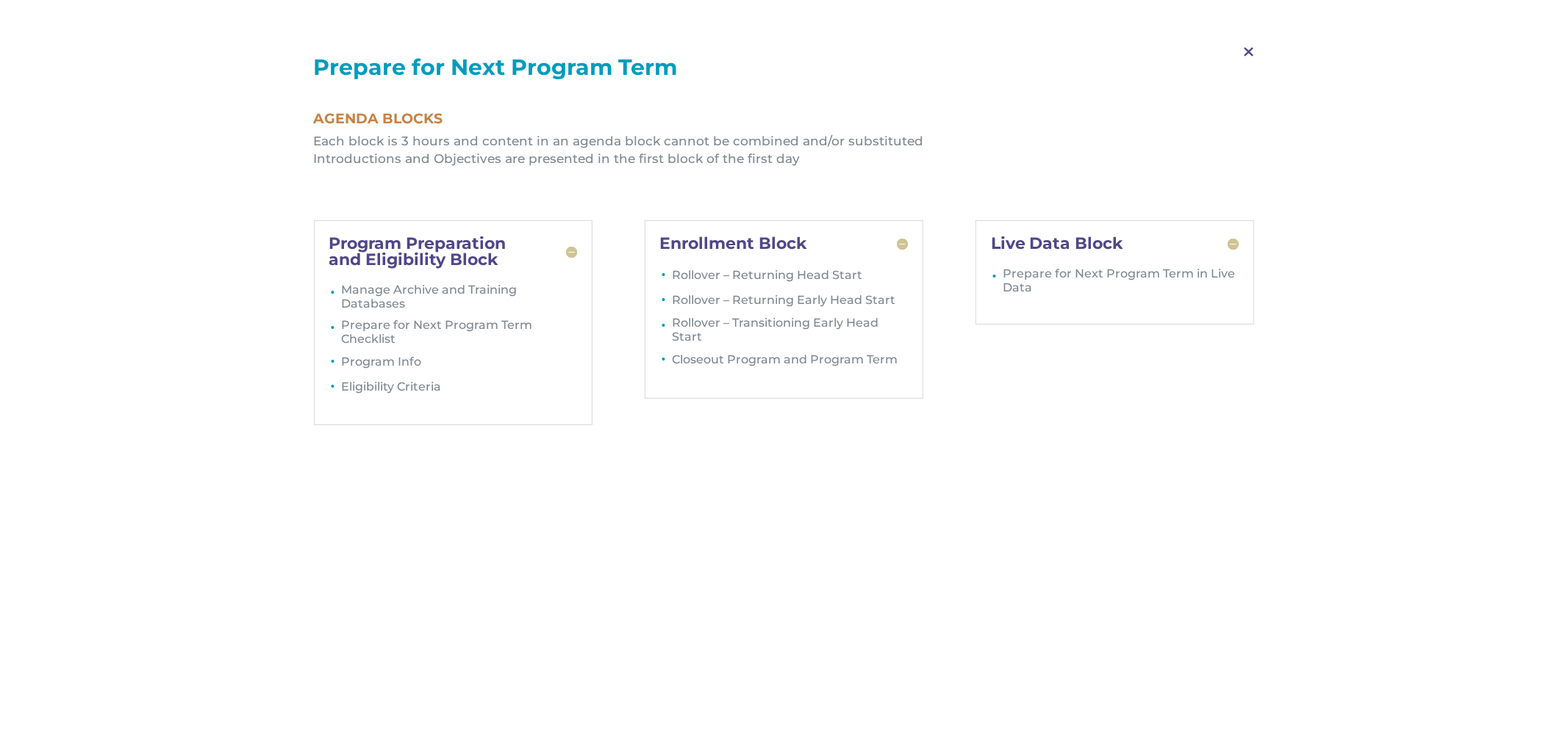
click at [1253, 53] on span "M" at bounding box center [1248, 52] width 43 height 43
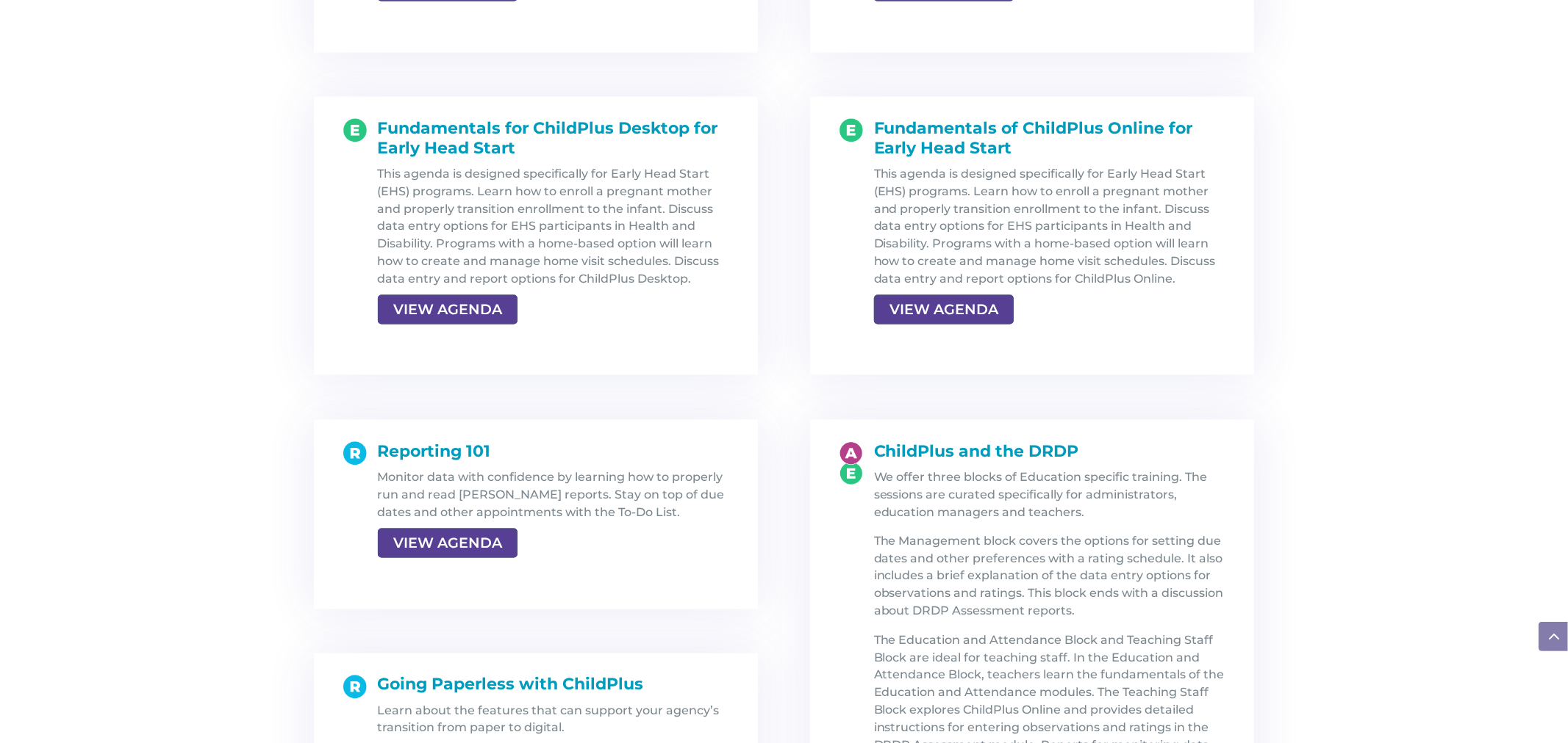
scroll to position [1824, 0]
click at [451, 551] on link "VIEW AGENDA" at bounding box center [445, 544] width 137 height 26
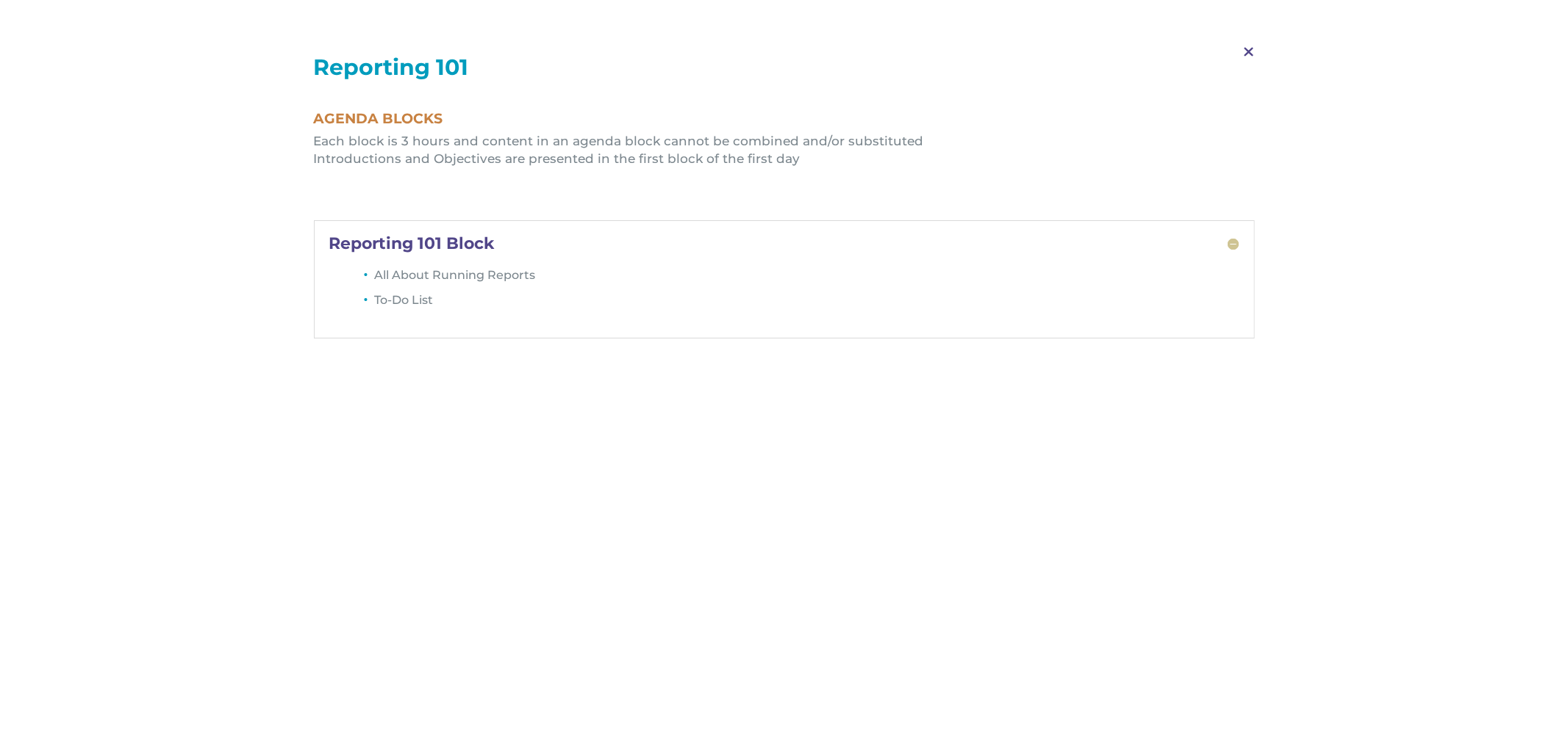
click at [1252, 52] on span "M" at bounding box center [1248, 52] width 43 height 43
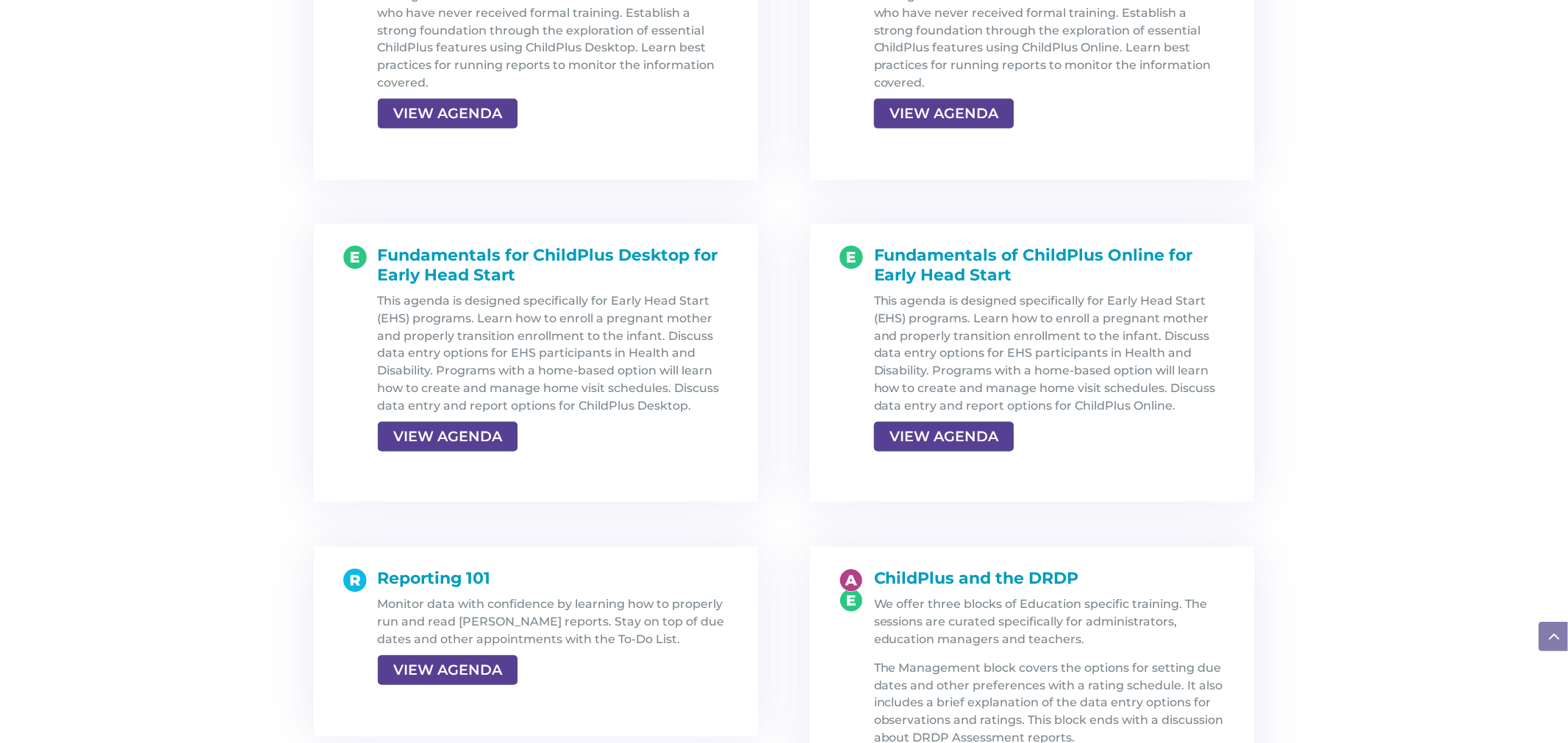
scroll to position [1693, 0]
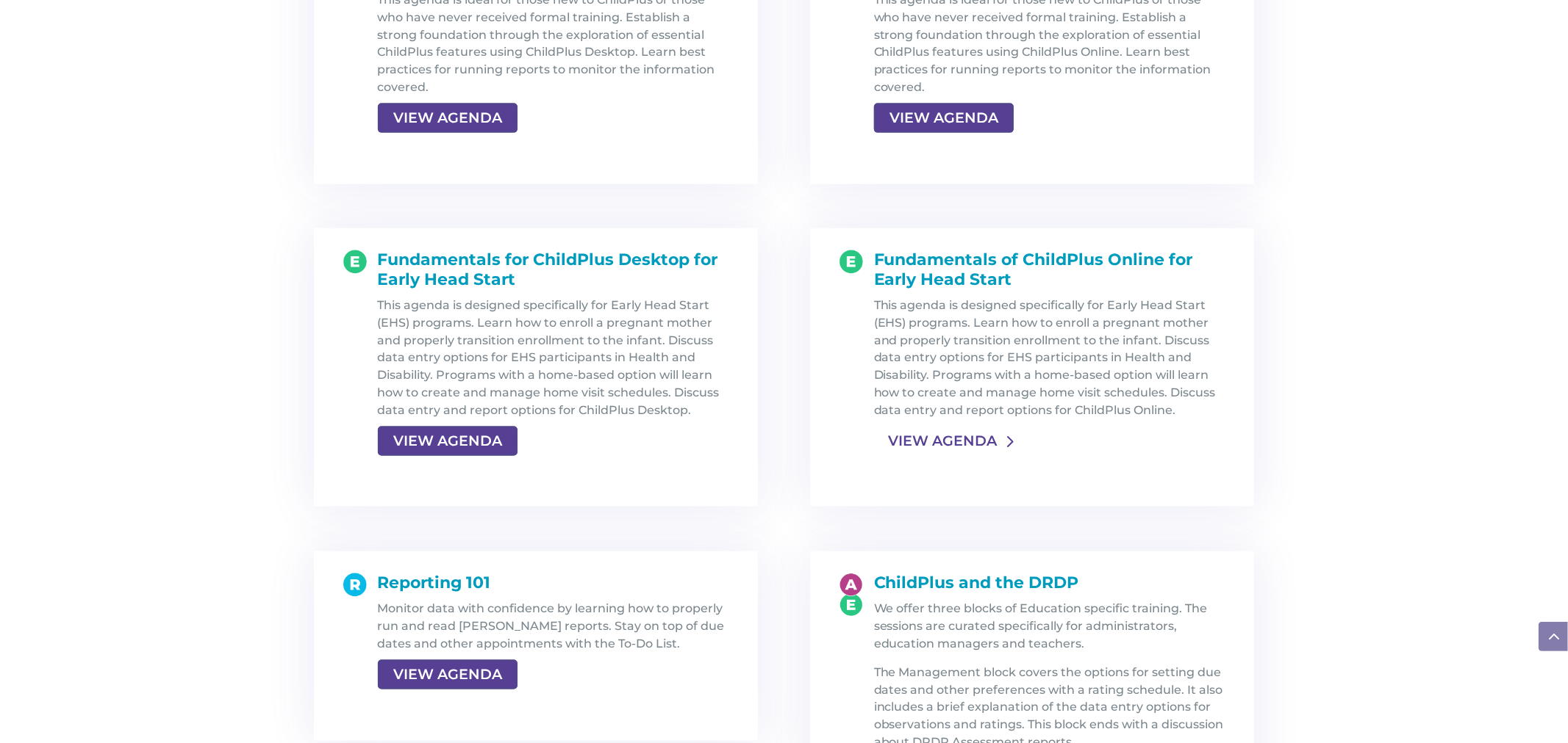
click at [934, 447] on link "VIEW AGENDA" at bounding box center [942, 441] width 137 height 26
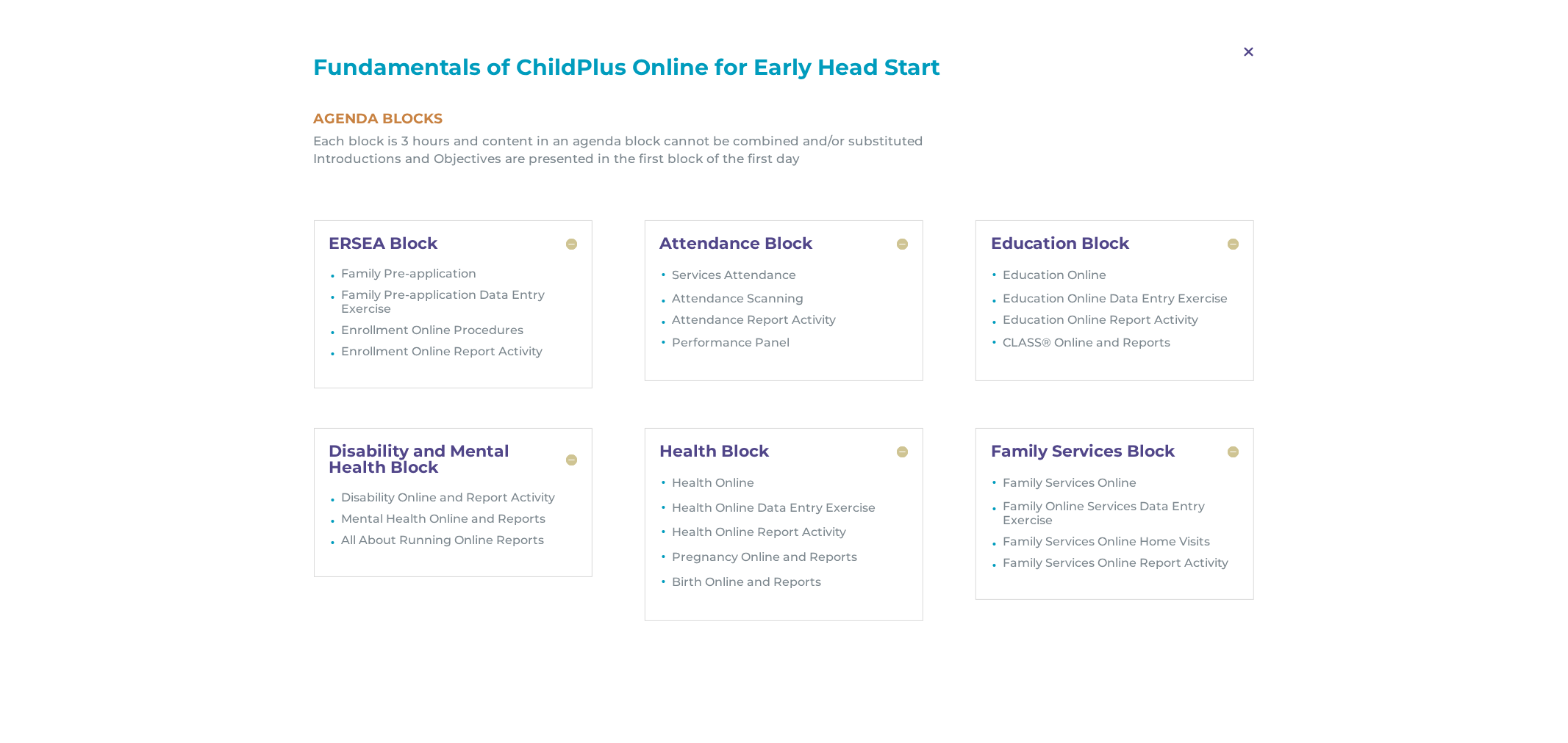
click at [1247, 46] on span "M" at bounding box center [1248, 52] width 43 height 43
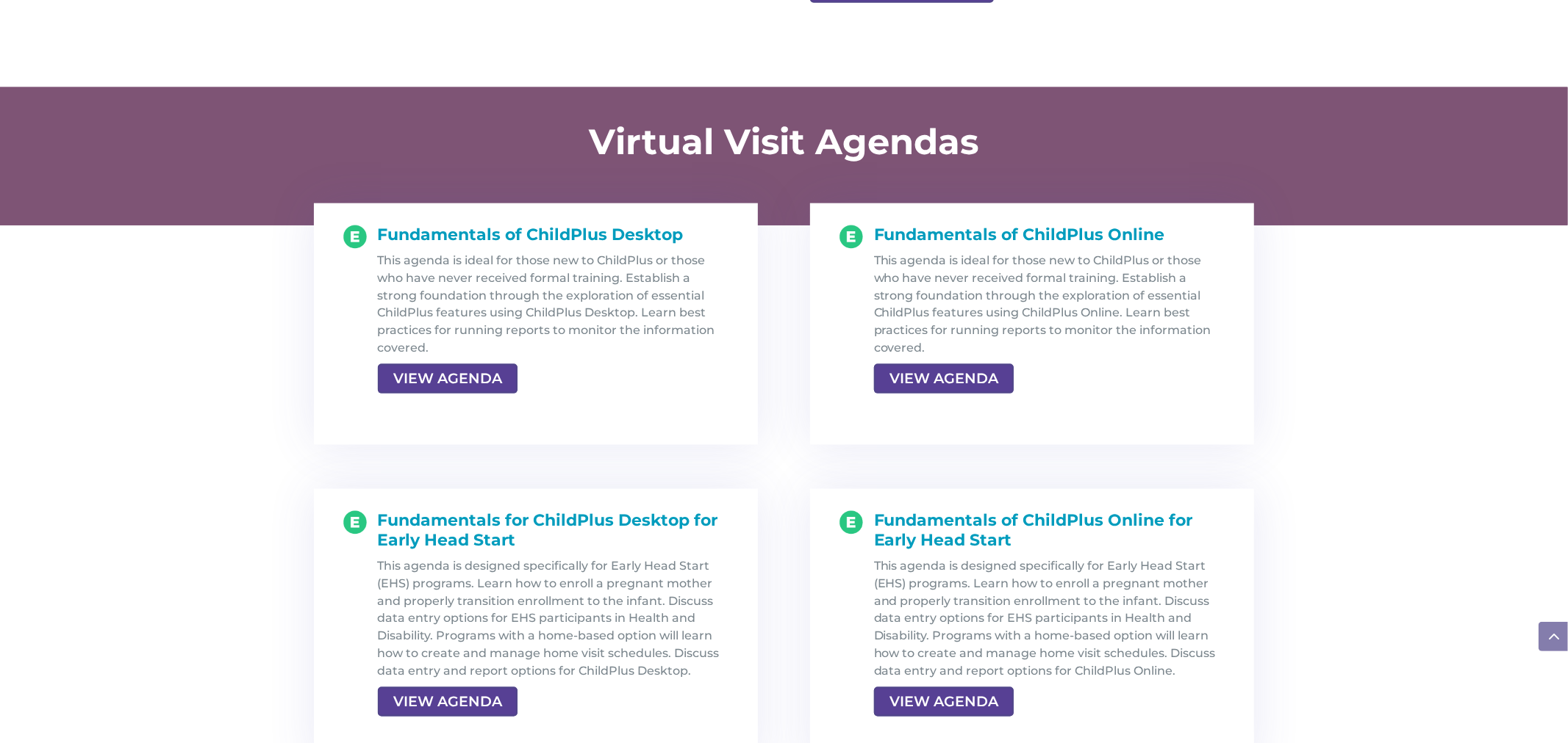
scroll to position [1431, 0]
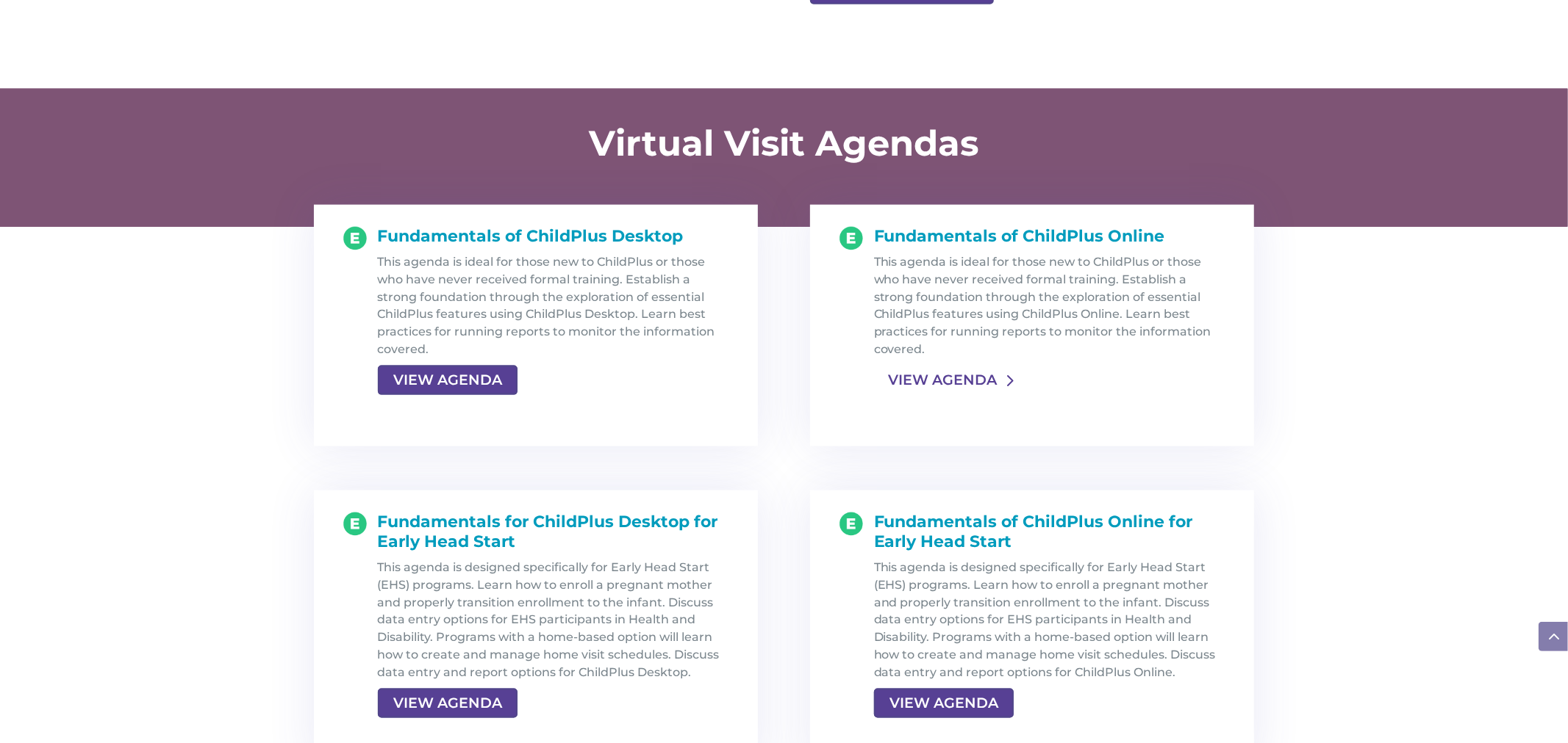
click at [927, 384] on link "VIEW AGENDA" at bounding box center [942, 381] width 137 height 26
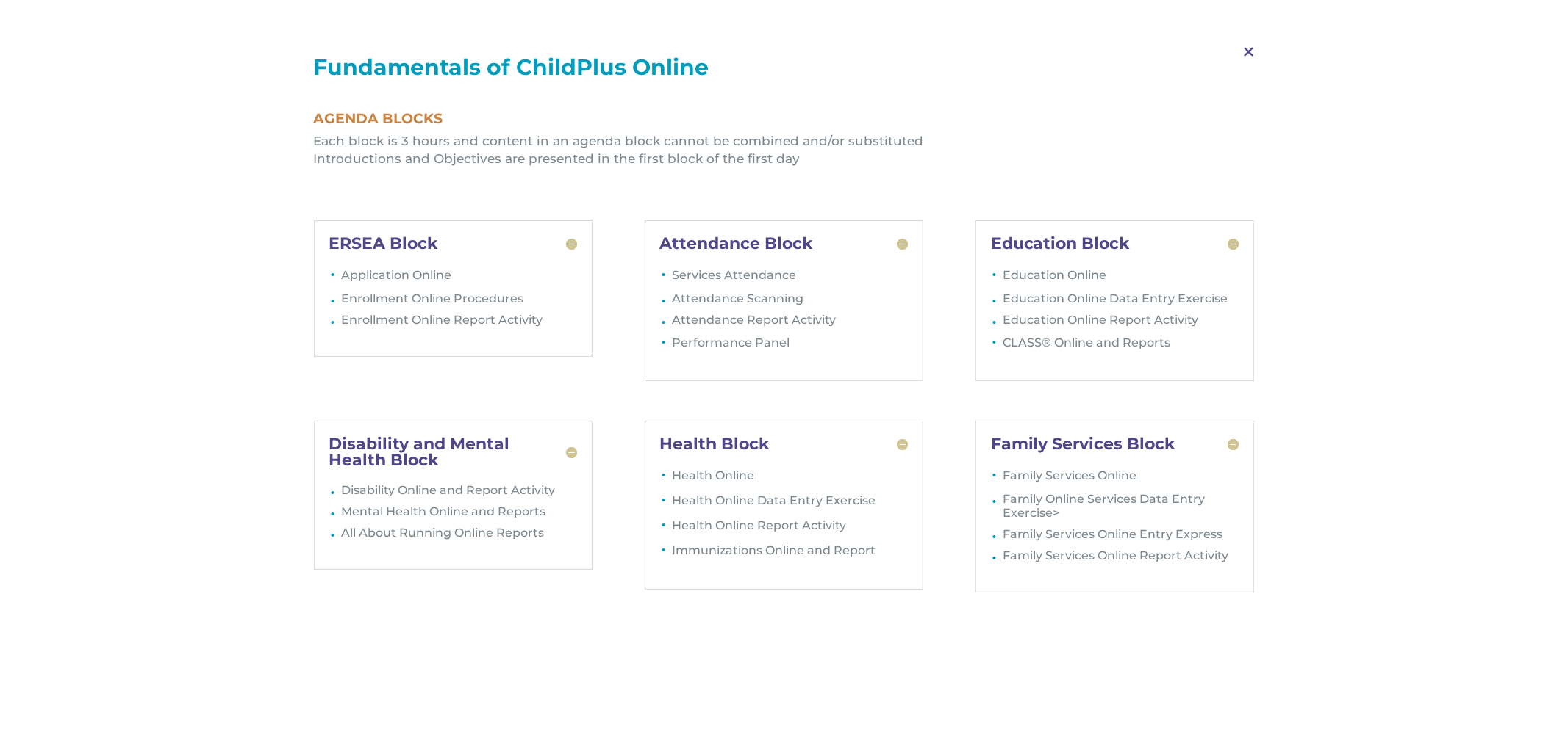
click at [1248, 54] on span "M" at bounding box center [1248, 52] width 43 height 43
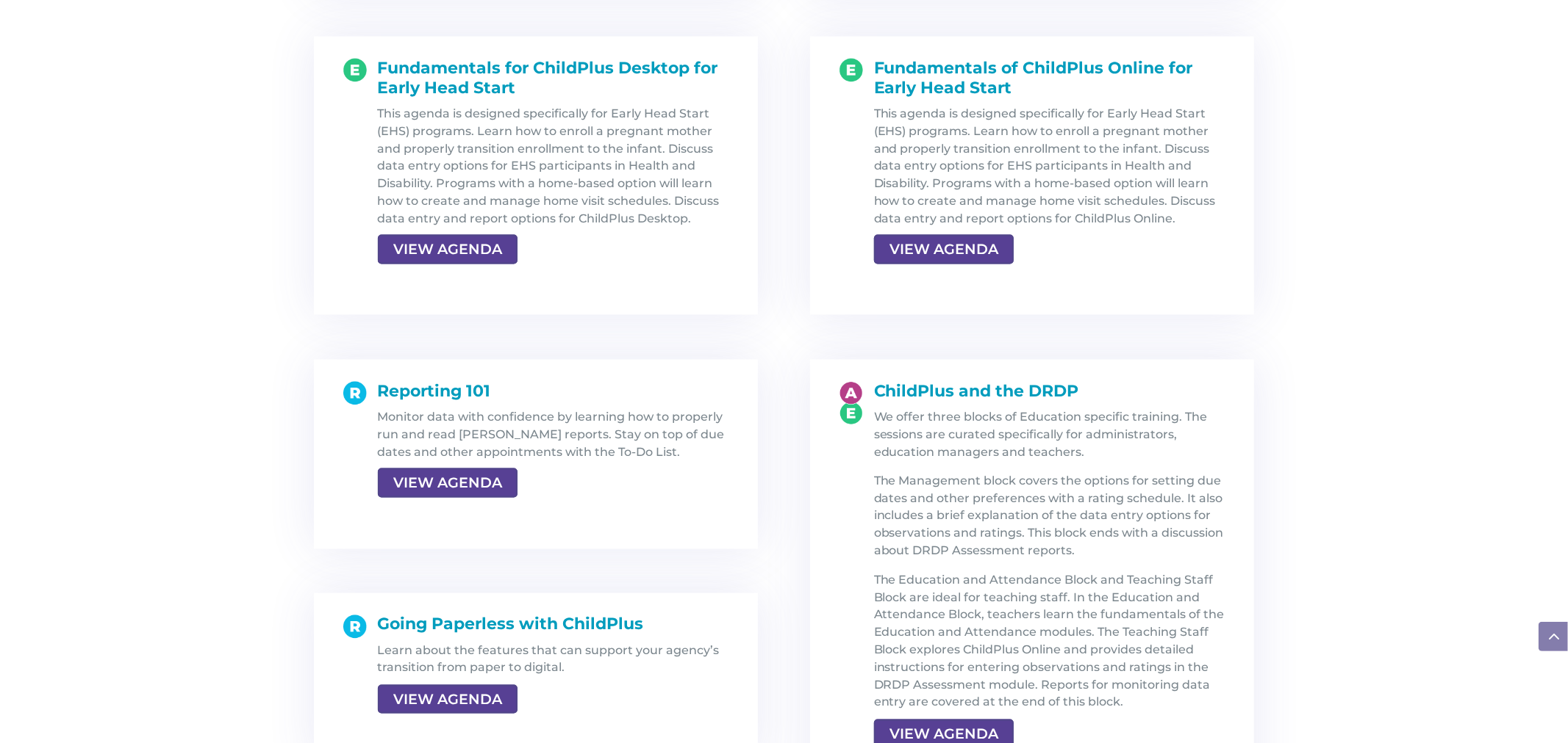
scroll to position [1893, 0]
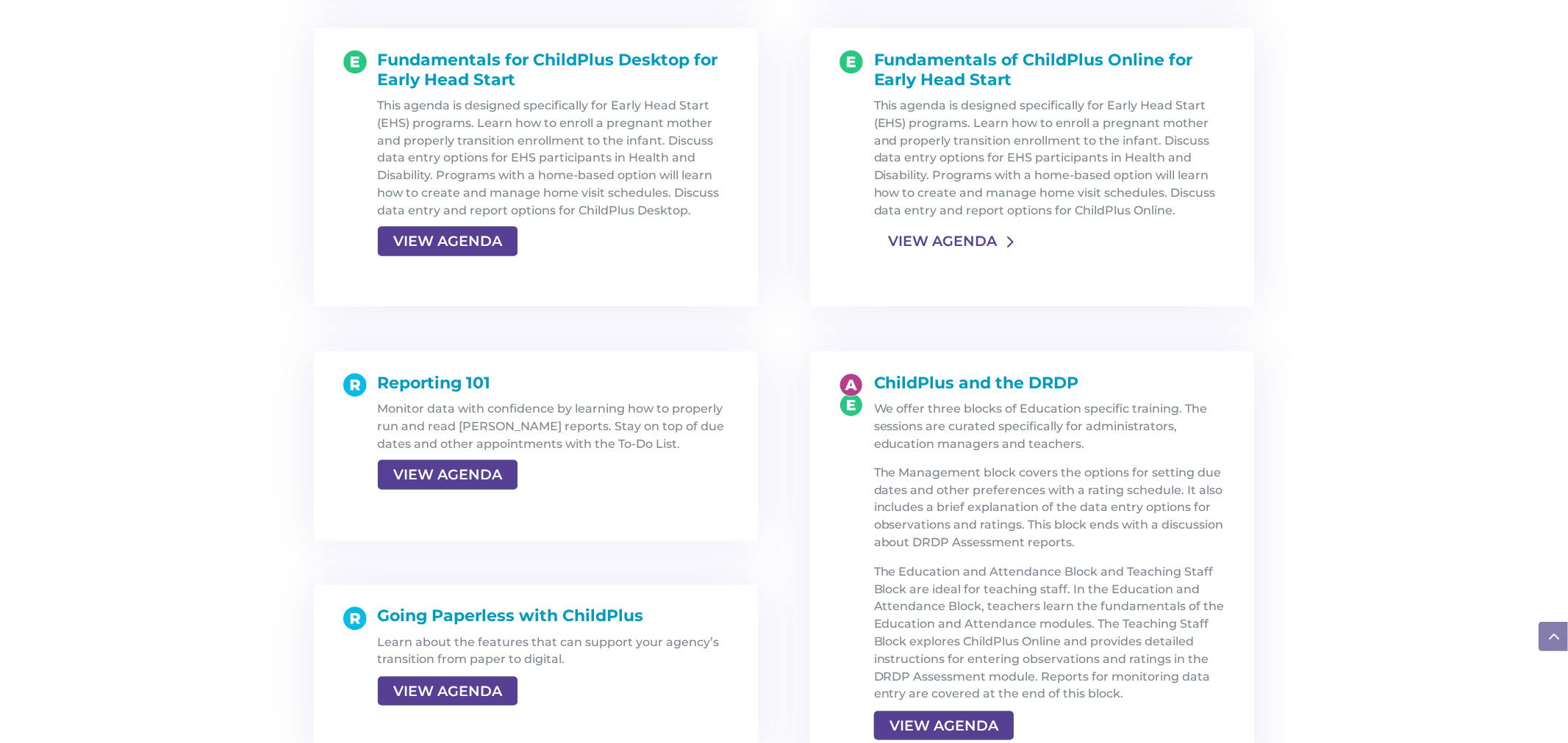
click at [939, 236] on link "VIEW AGENDA" at bounding box center [942, 241] width 137 height 26
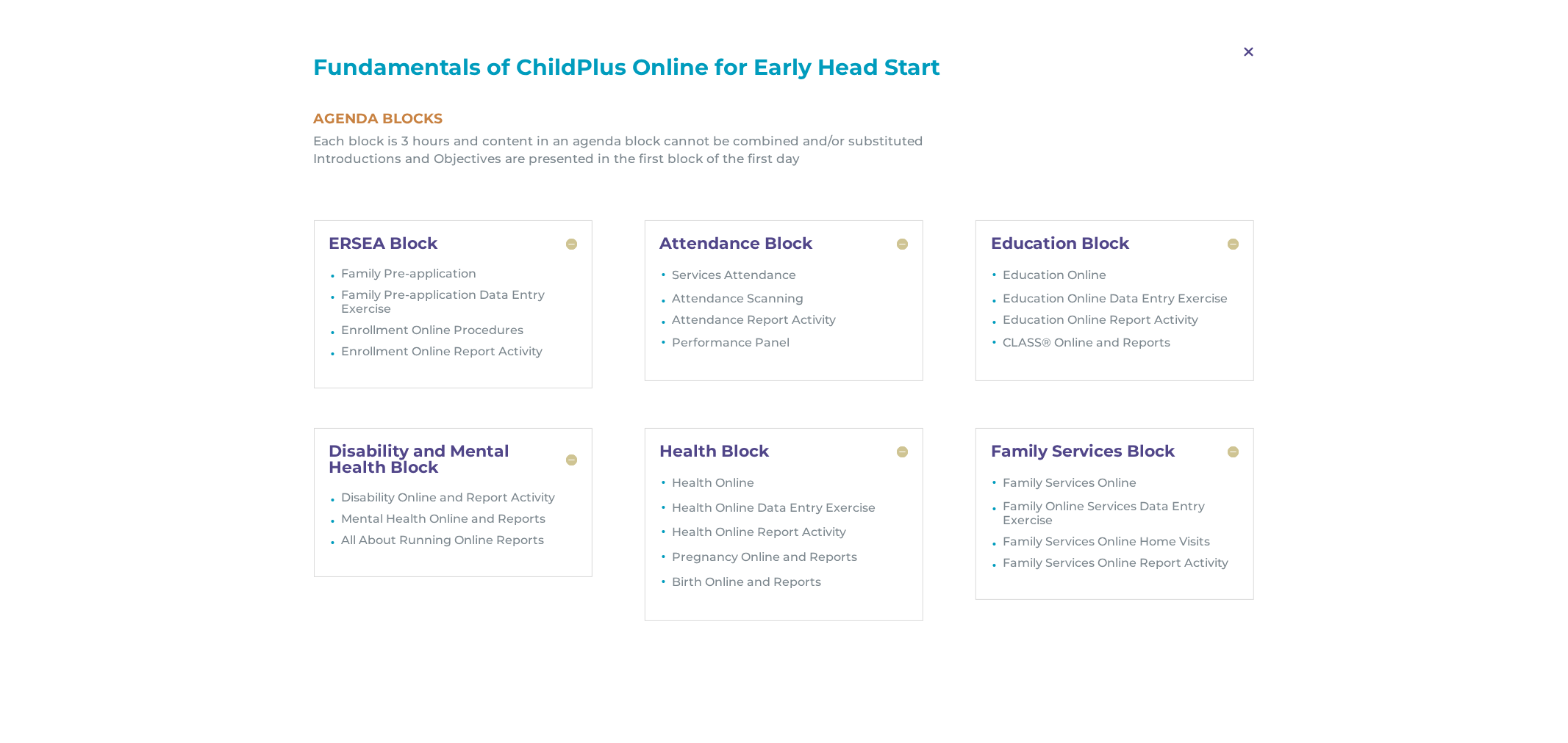
click at [1251, 53] on span "M" at bounding box center [1248, 52] width 43 height 43
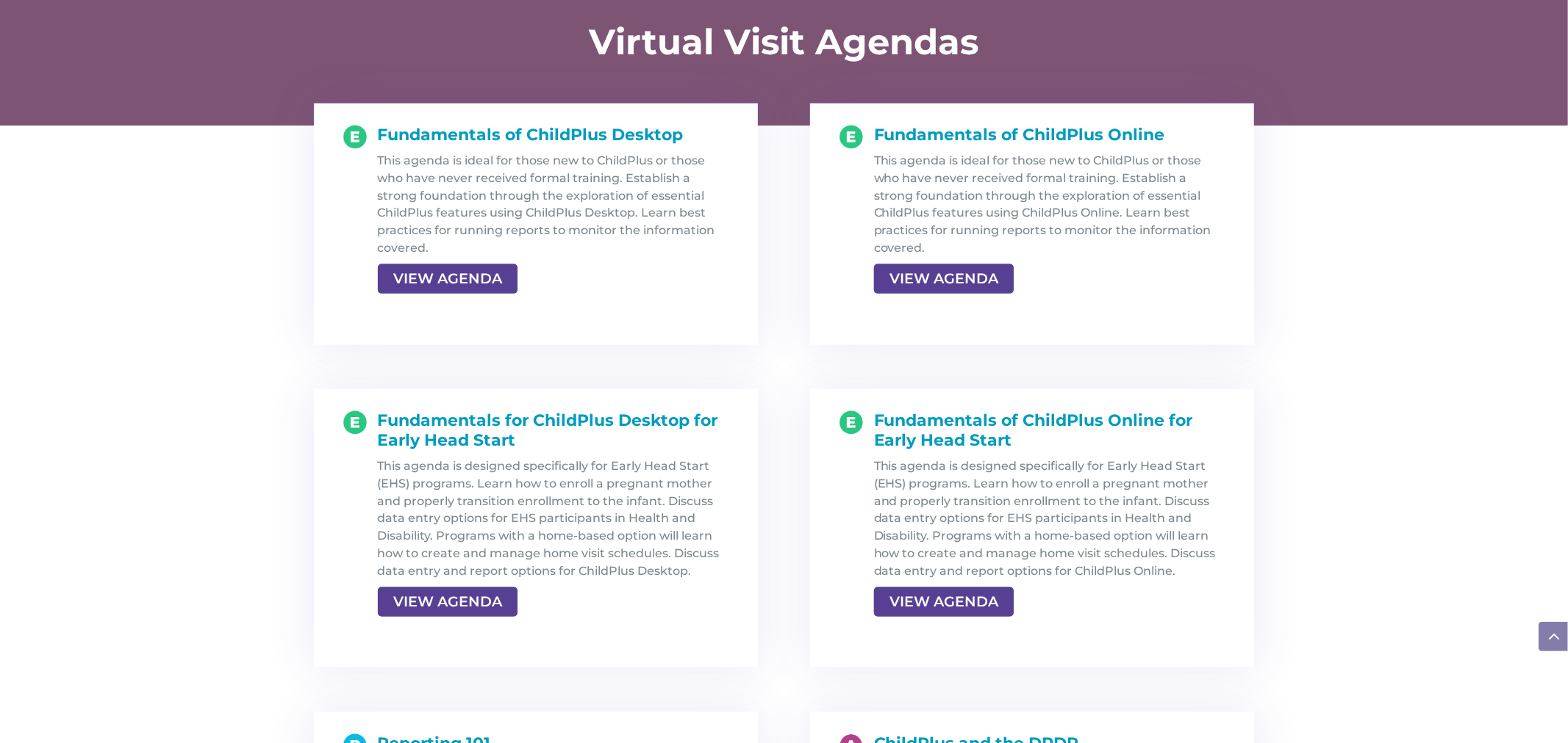
scroll to position [1524, 0]
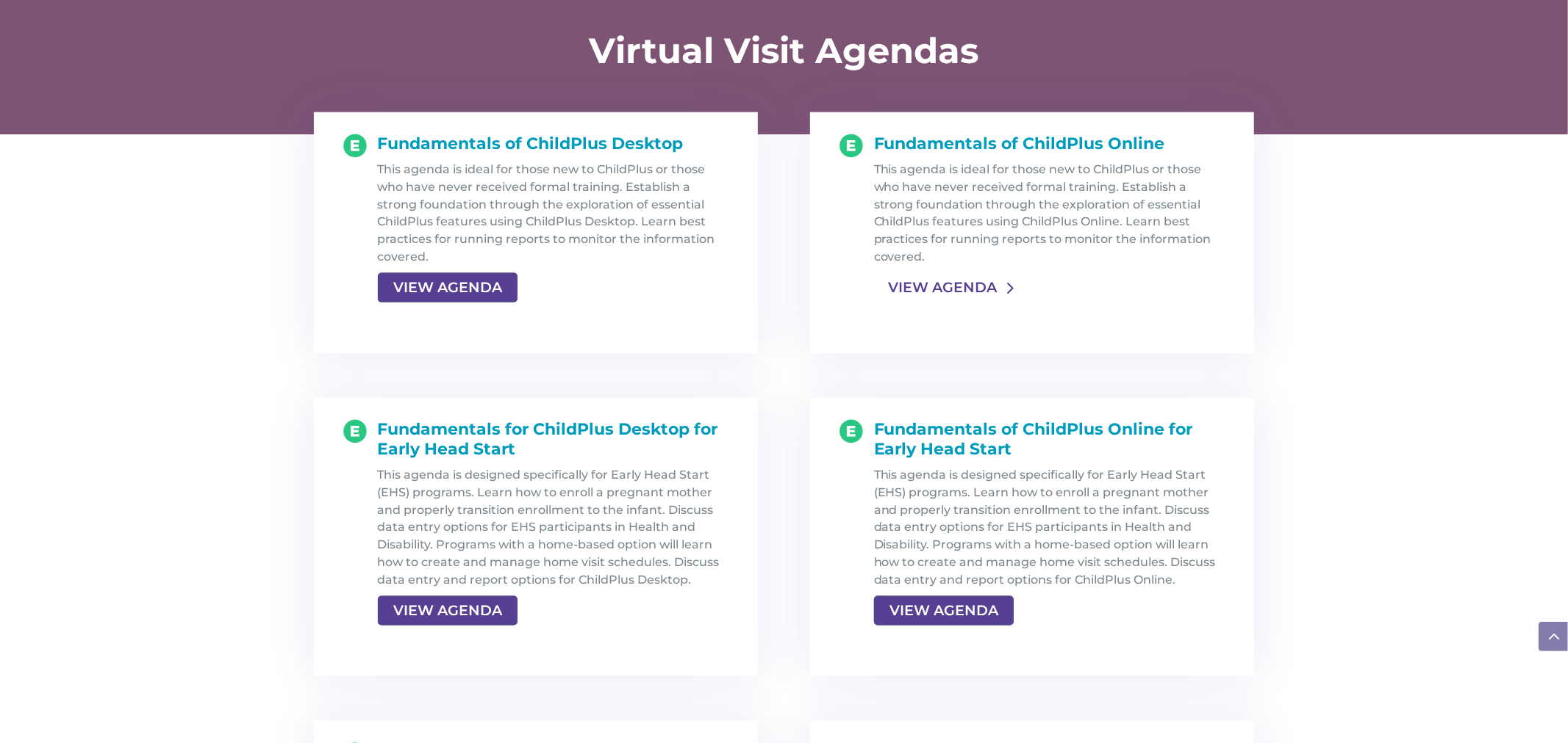
click at [941, 290] on link "VIEW AGENDA" at bounding box center [942, 288] width 137 height 26
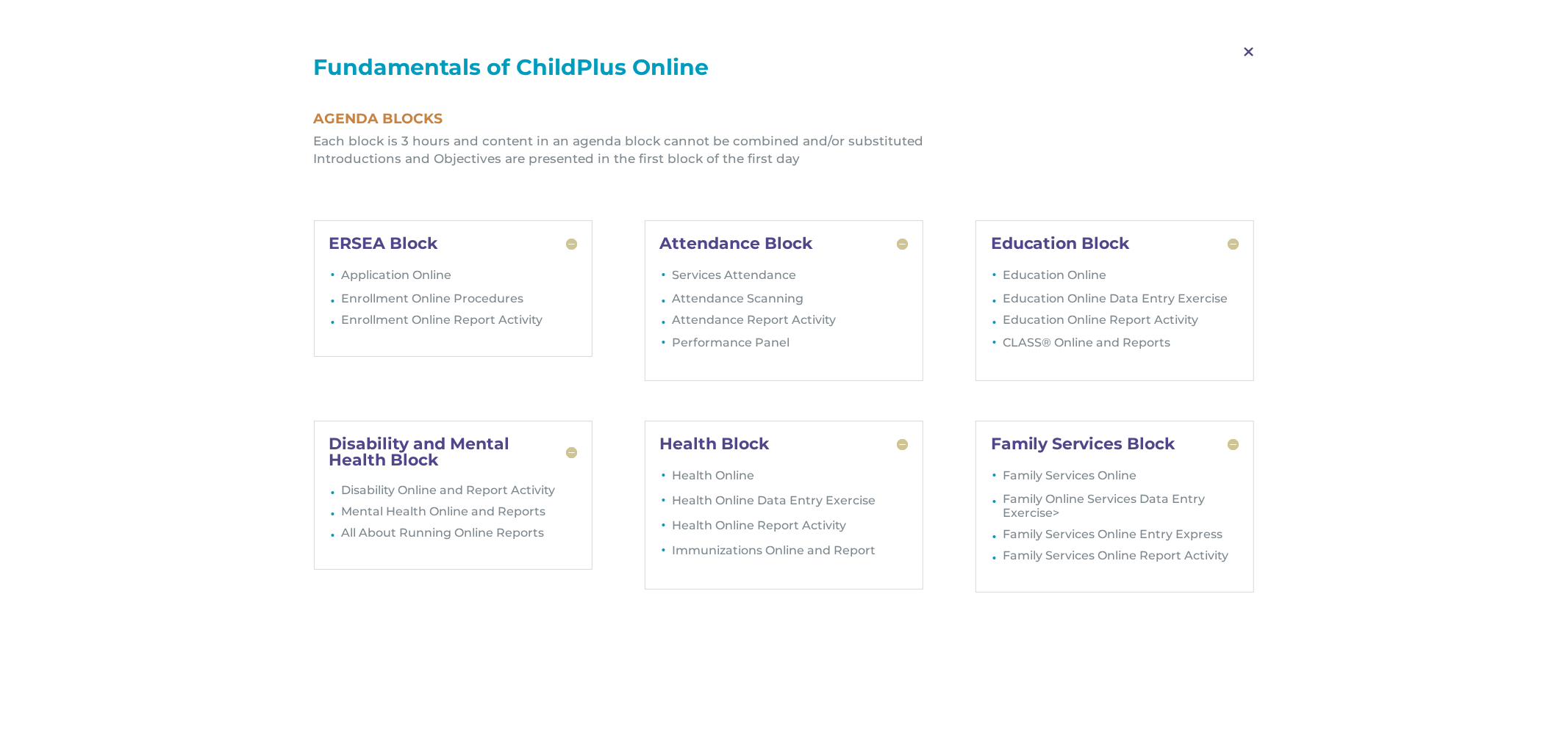
click at [1246, 48] on span "M" at bounding box center [1248, 52] width 43 height 43
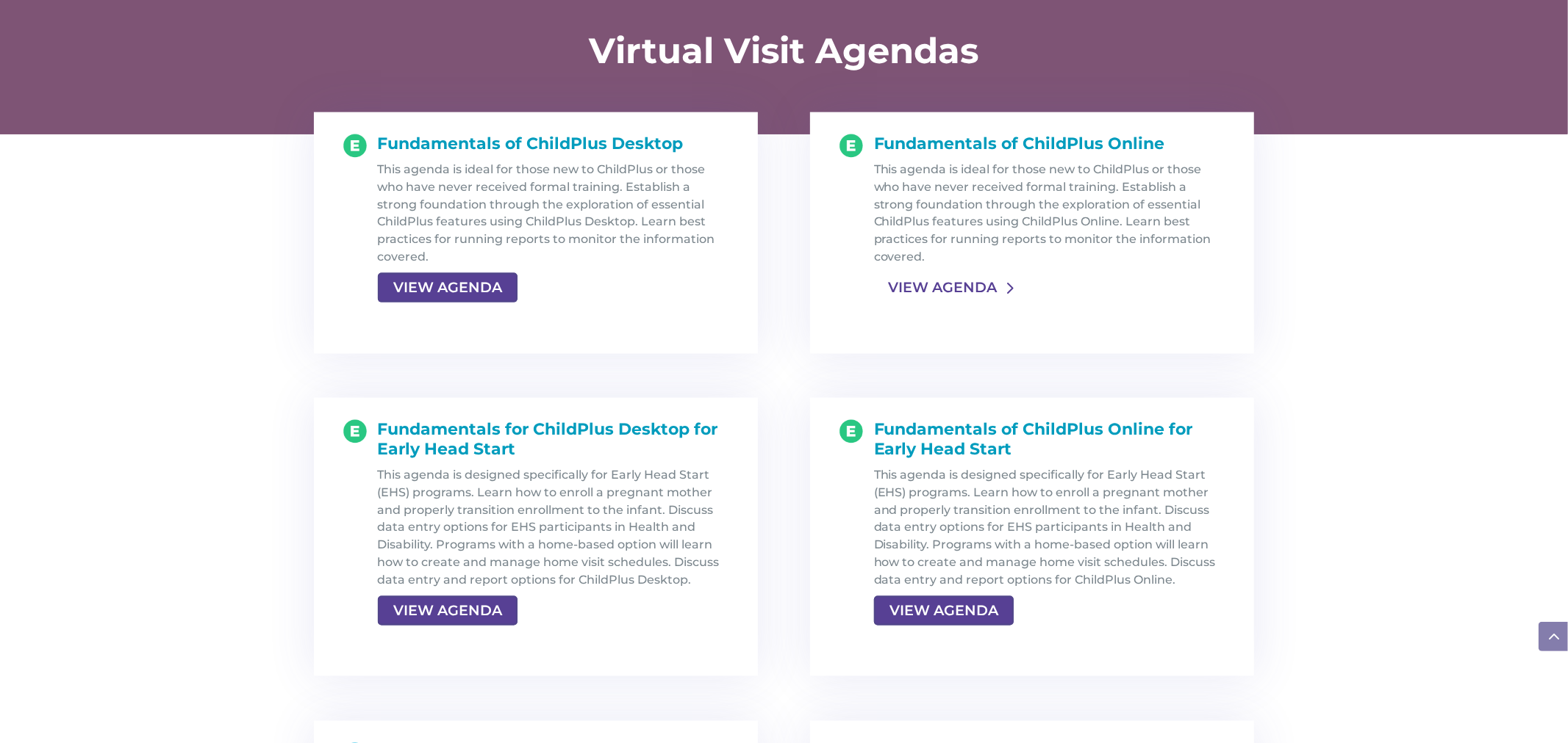
click at [930, 295] on link "VIEW AGENDA" at bounding box center [942, 288] width 137 height 26
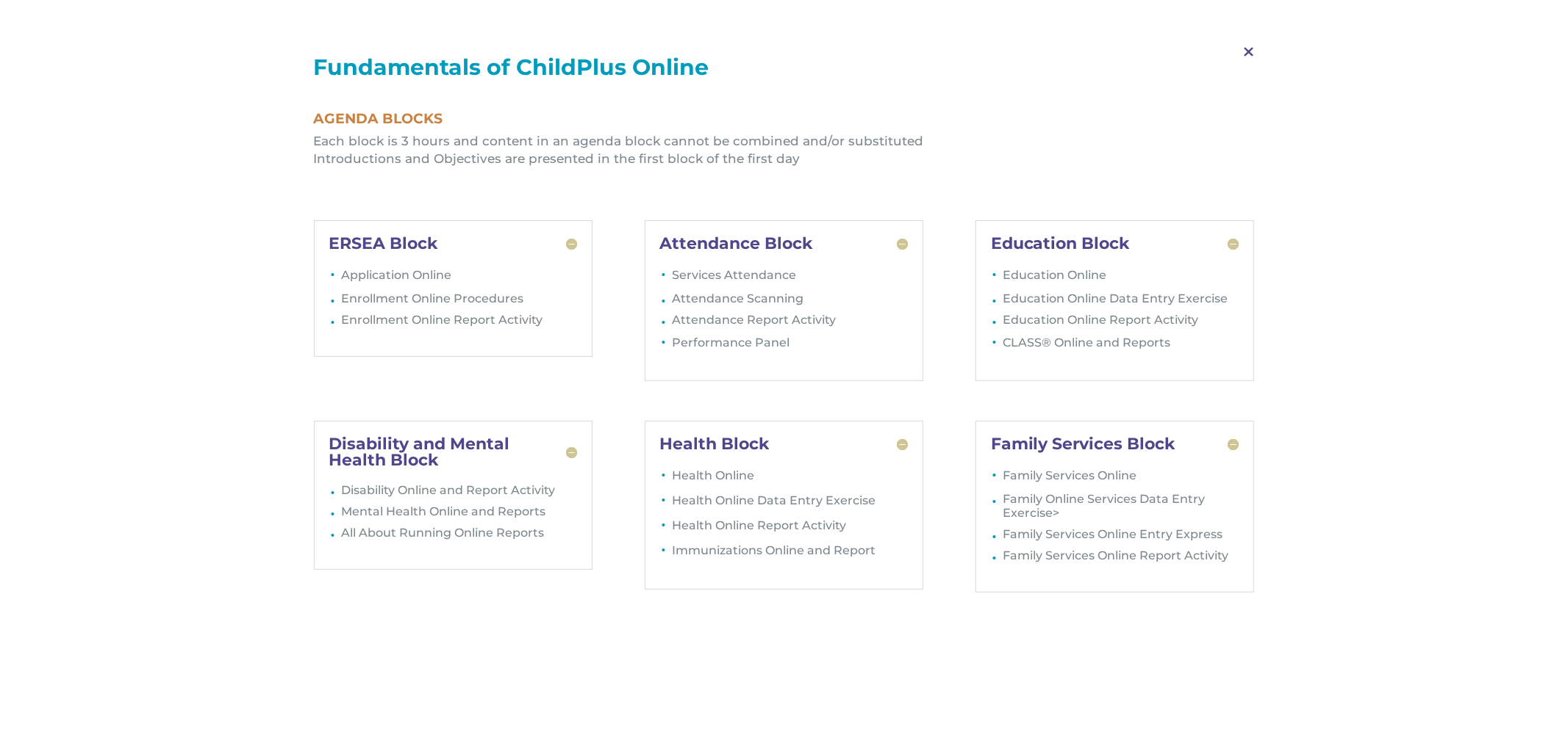
click at [1240, 55] on span "M" at bounding box center [1248, 52] width 43 height 43
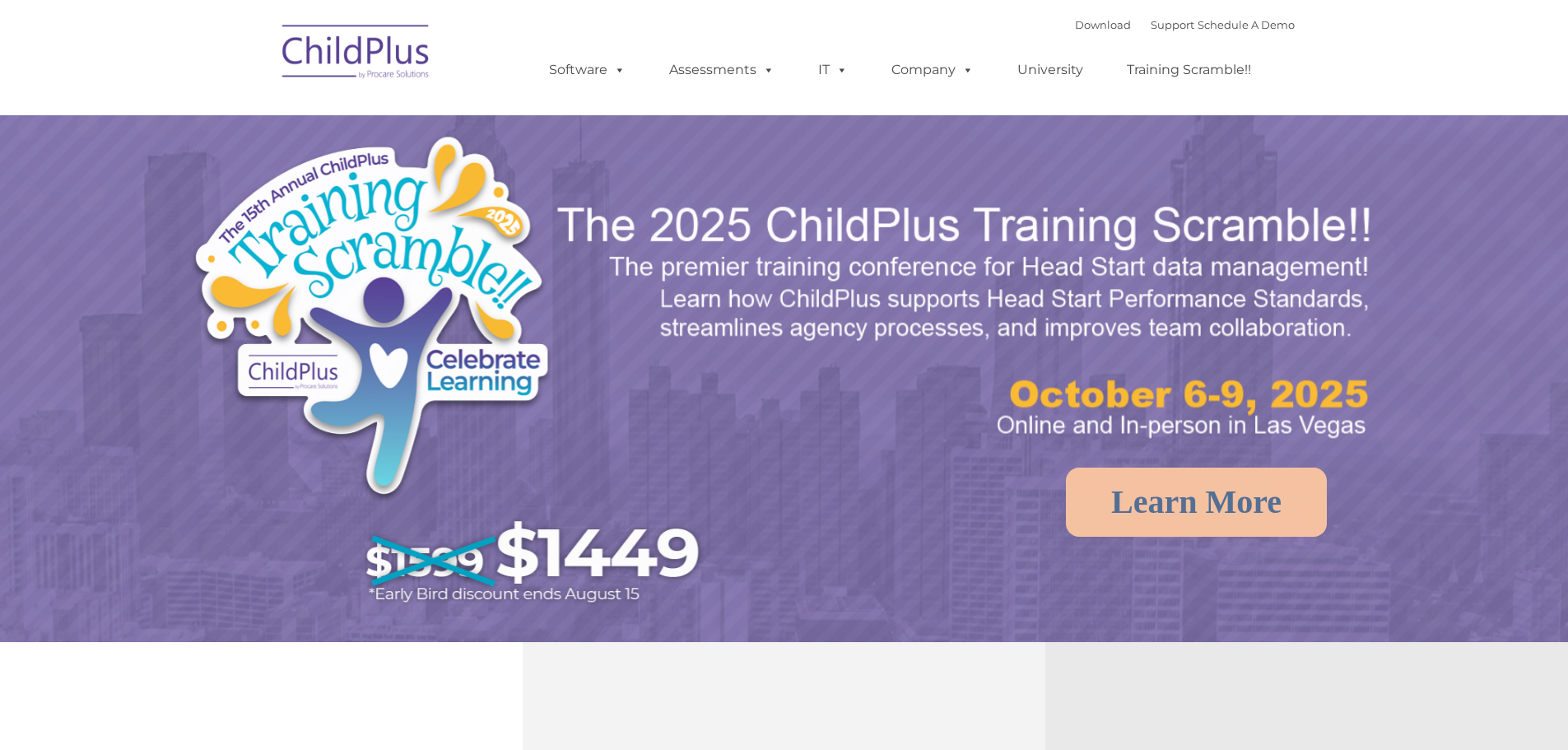
select select "MEDIUM"
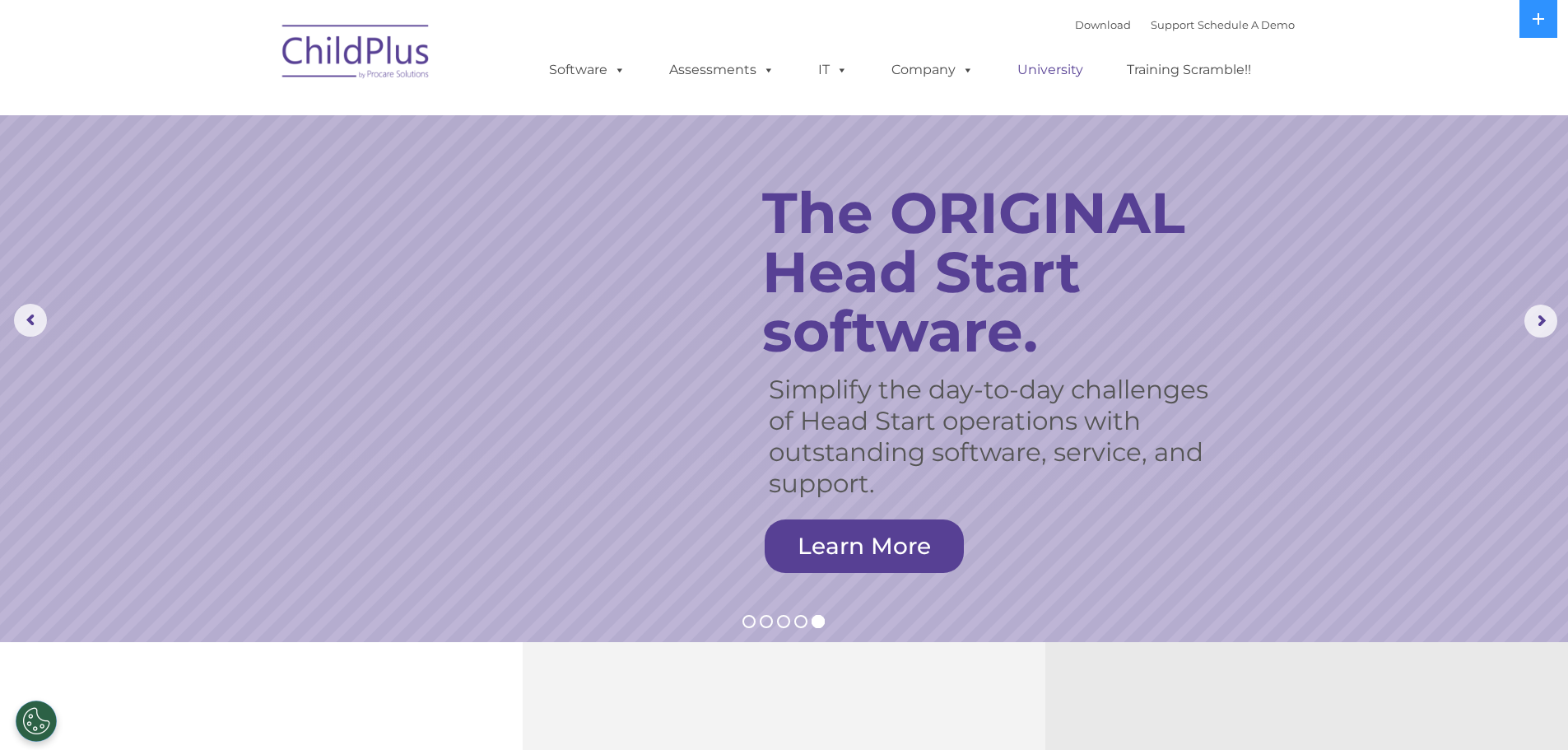
click at [1050, 69] on link "University" at bounding box center [1051, 70] width 99 height 33
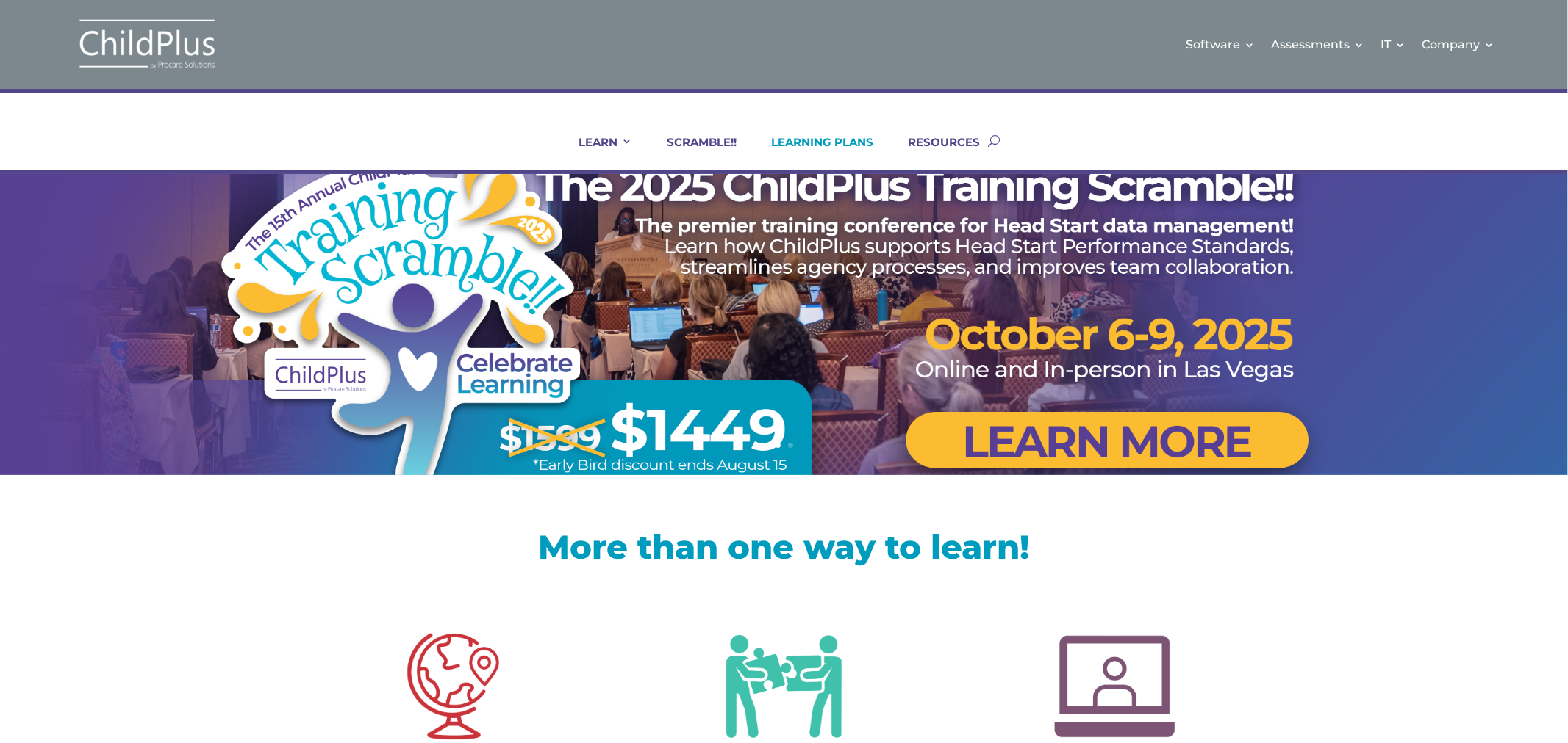
click at [843, 146] on link "LEARNING PLANS" at bounding box center [812, 152] width 120 height 35
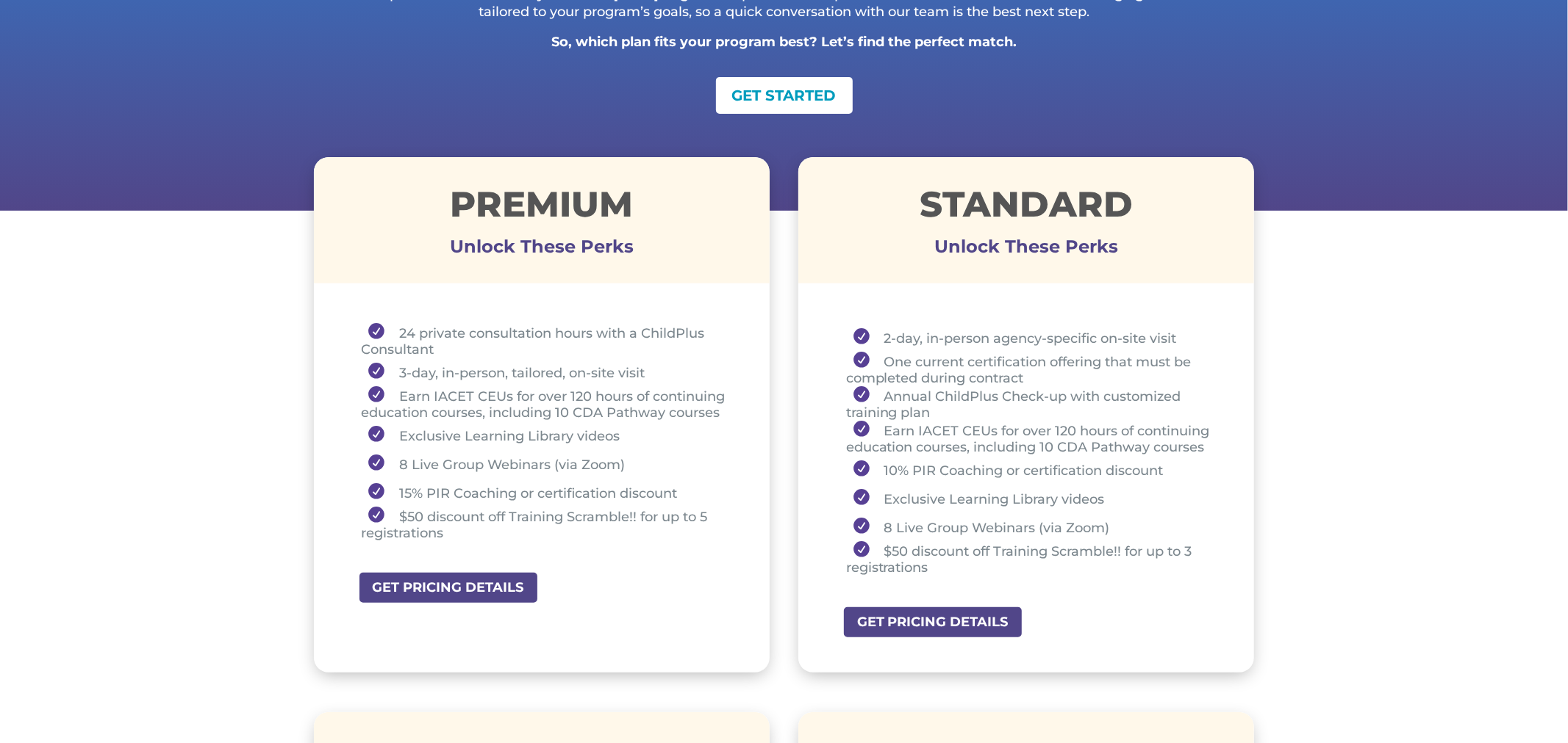
scroll to position [402, 0]
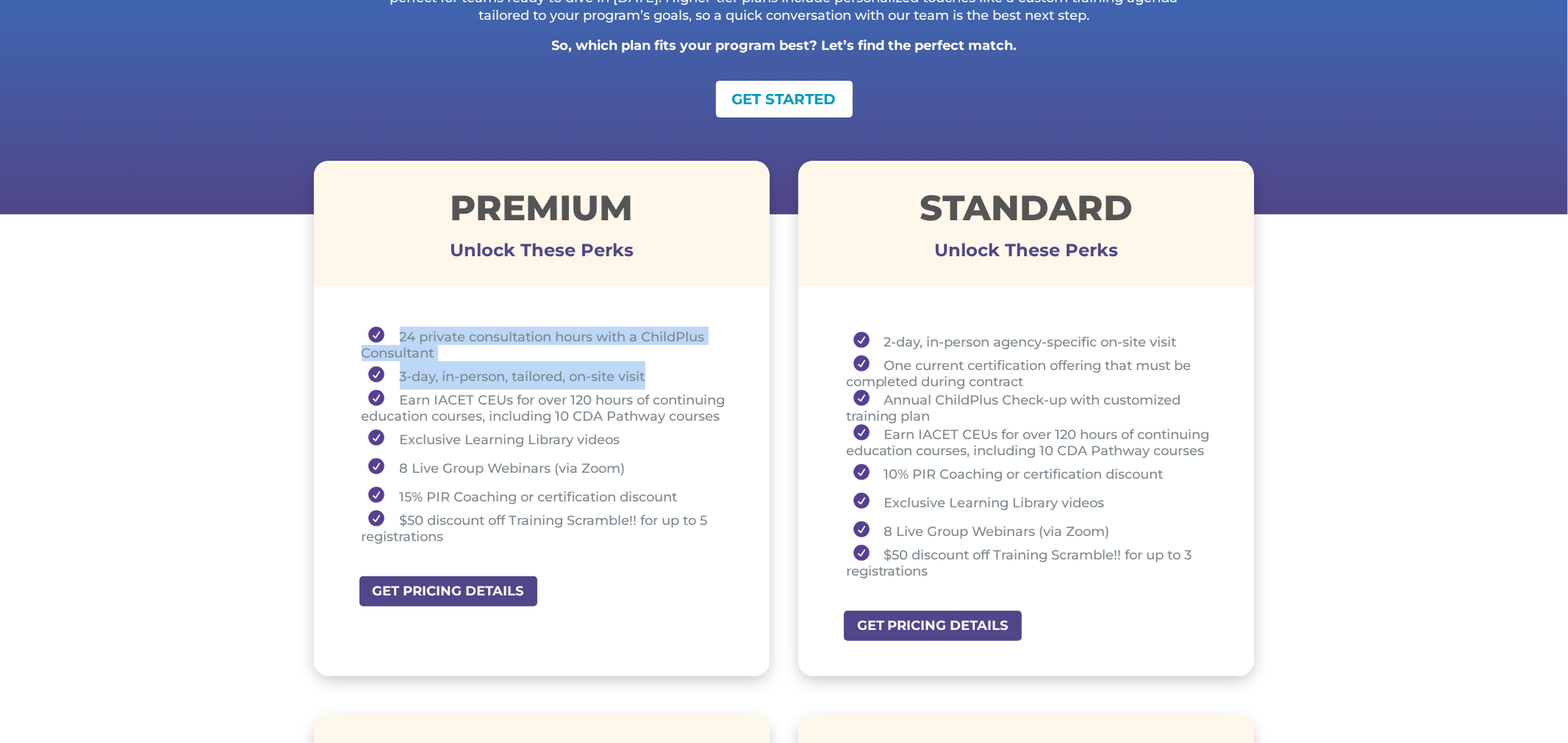
drag, startPoint x: 390, startPoint y: 332, endPoint x: 651, endPoint y: 372, distance: 264.0
click at [651, 372] on ul "24 private consultation hours with a ChildPlus Consultant 3-day, in-person, tai…" at bounding box center [542, 442] width 383 height 232
click at [450, 347] on li "24 private consultation hours with a ChildPlus Consultant" at bounding box center [548, 344] width 372 height 34
drag, startPoint x: 400, startPoint y: 376, endPoint x: 678, endPoint y: 379, distance: 278.0
click at [678, 379] on li "3-day, in-person, tailored, on-site visit" at bounding box center [548, 376] width 372 height 29
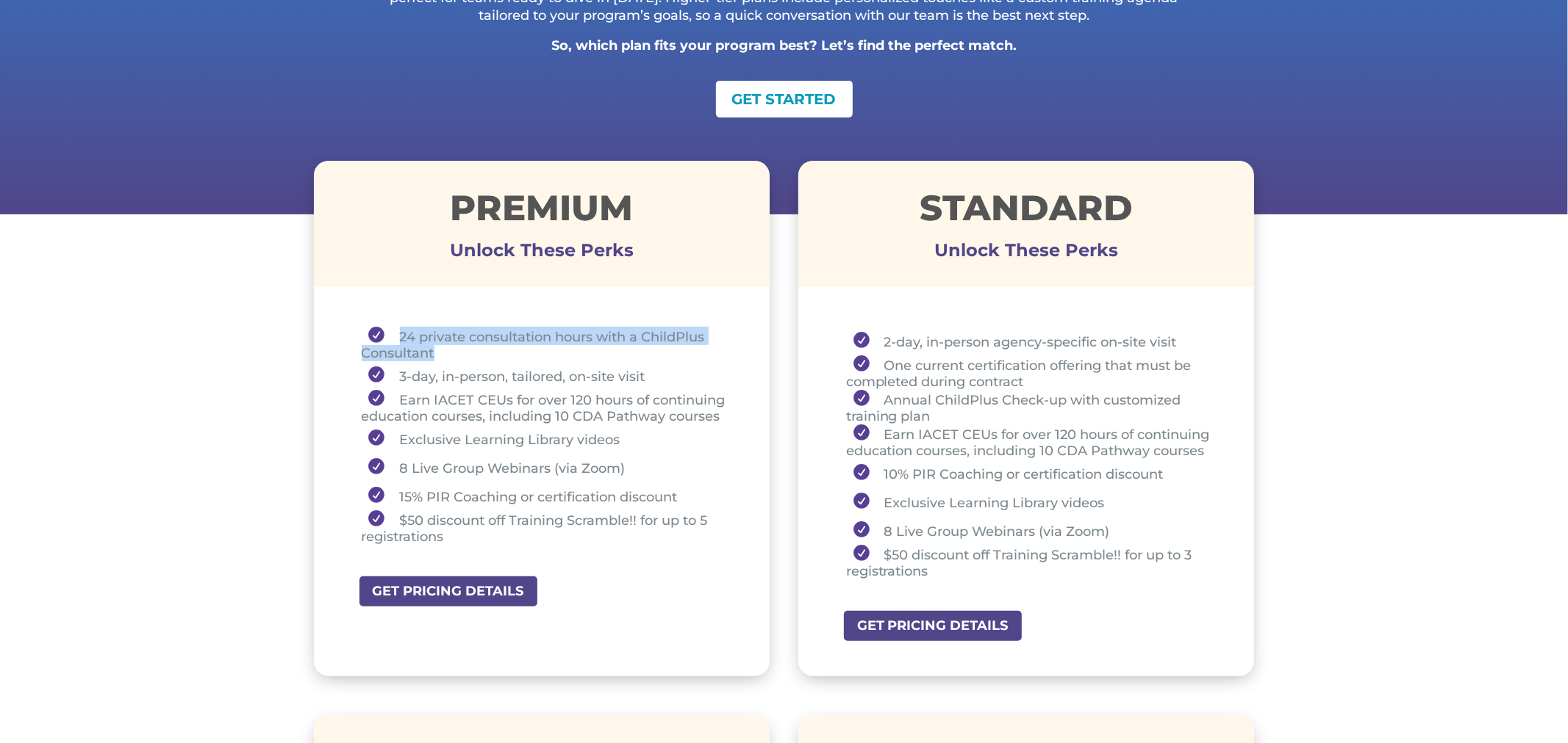
drag, startPoint x: 442, startPoint y: 349, endPoint x: 384, endPoint y: 335, distance: 59.7
click at [384, 335] on li "24 private consultation hours with a ChildPlus Consultant" at bounding box center [548, 344] width 372 height 34
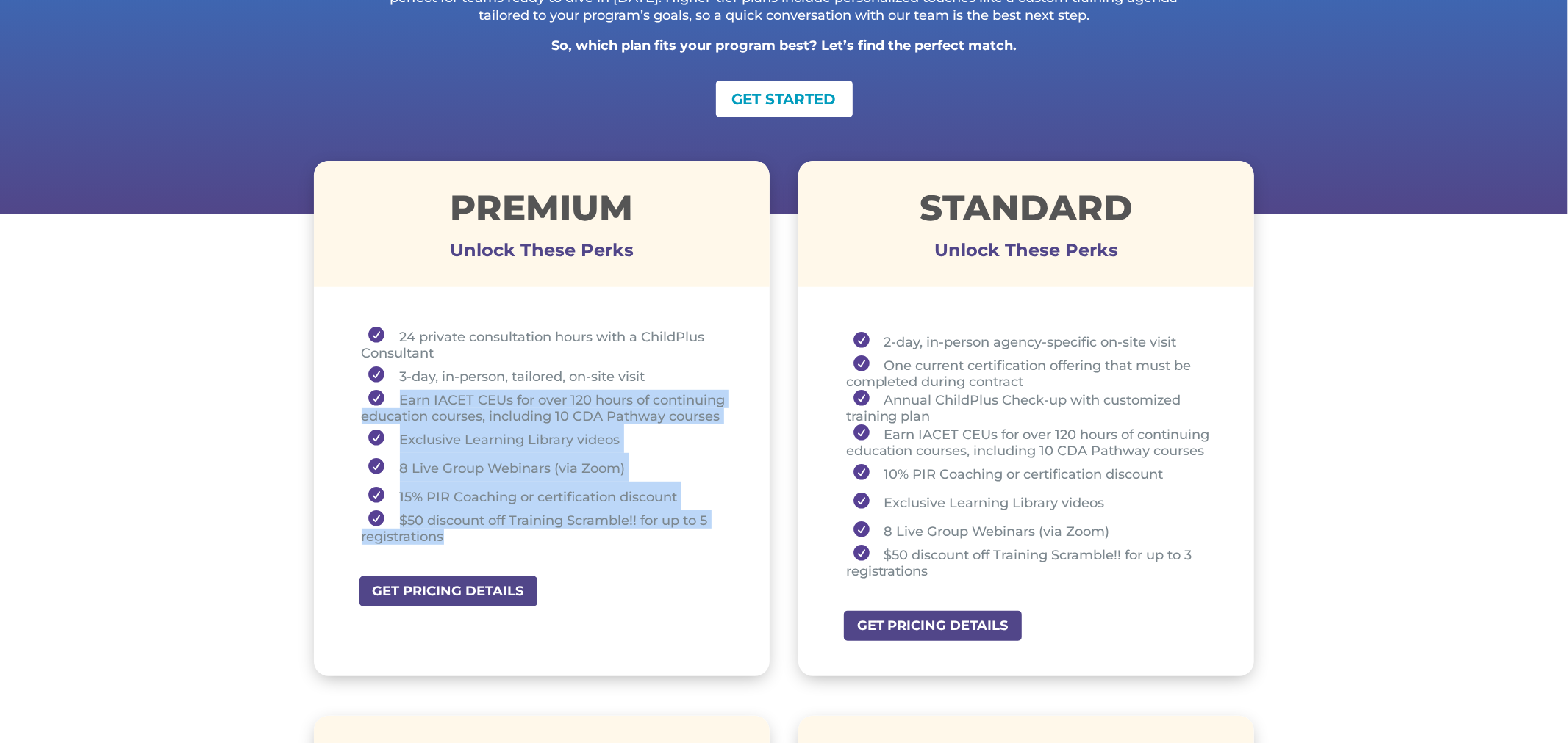
drag, startPoint x: 393, startPoint y: 391, endPoint x: 610, endPoint y: 539, distance: 262.7
click at [610, 539] on ul "24 private consultation hours with a ChildPlus Consultant 3-day, in-person, tai…" at bounding box center [542, 442] width 383 height 232
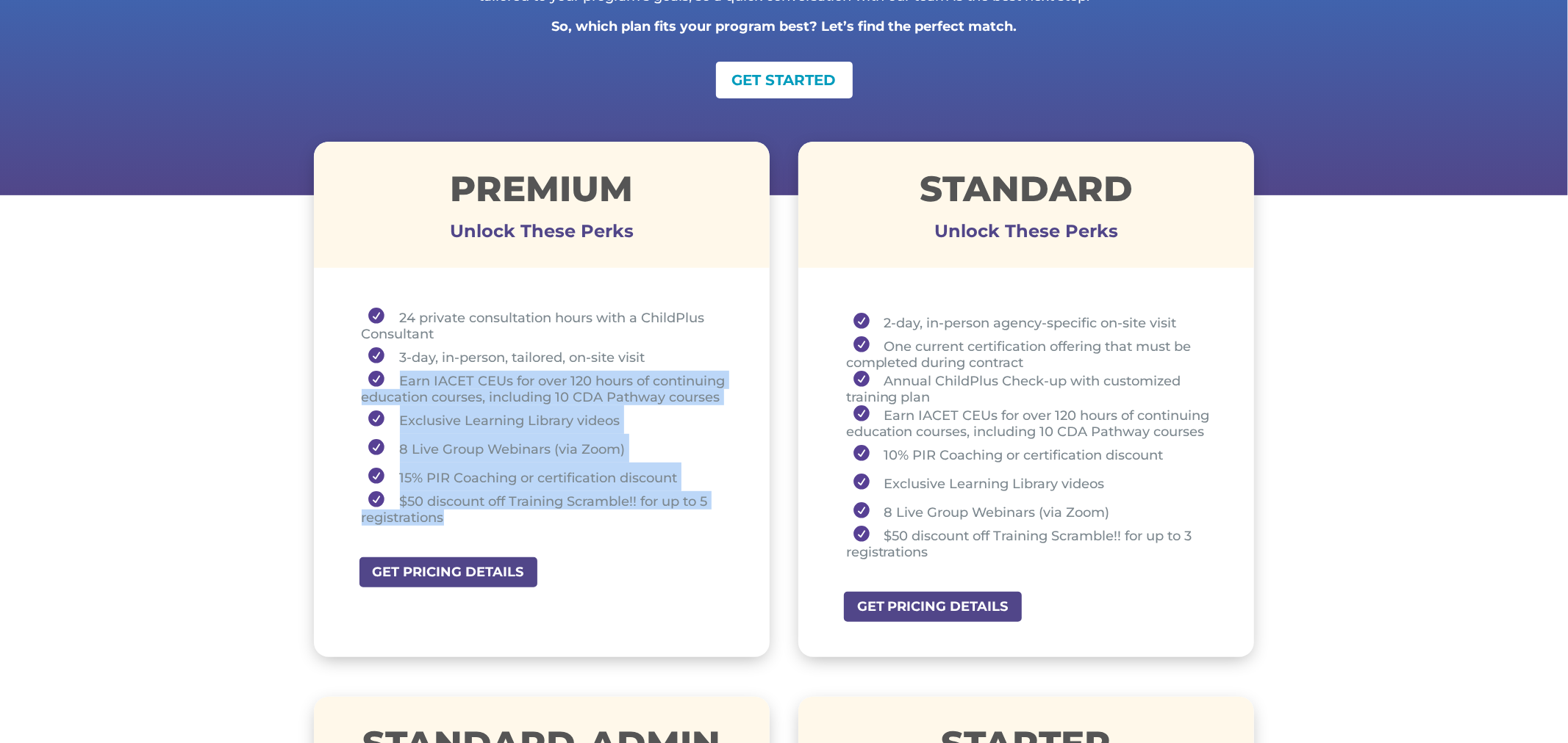
scroll to position [421, 0]
click at [522, 448] on li "8 Live Group Webinars (via Zoom)" at bounding box center [548, 448] width 372 height 29
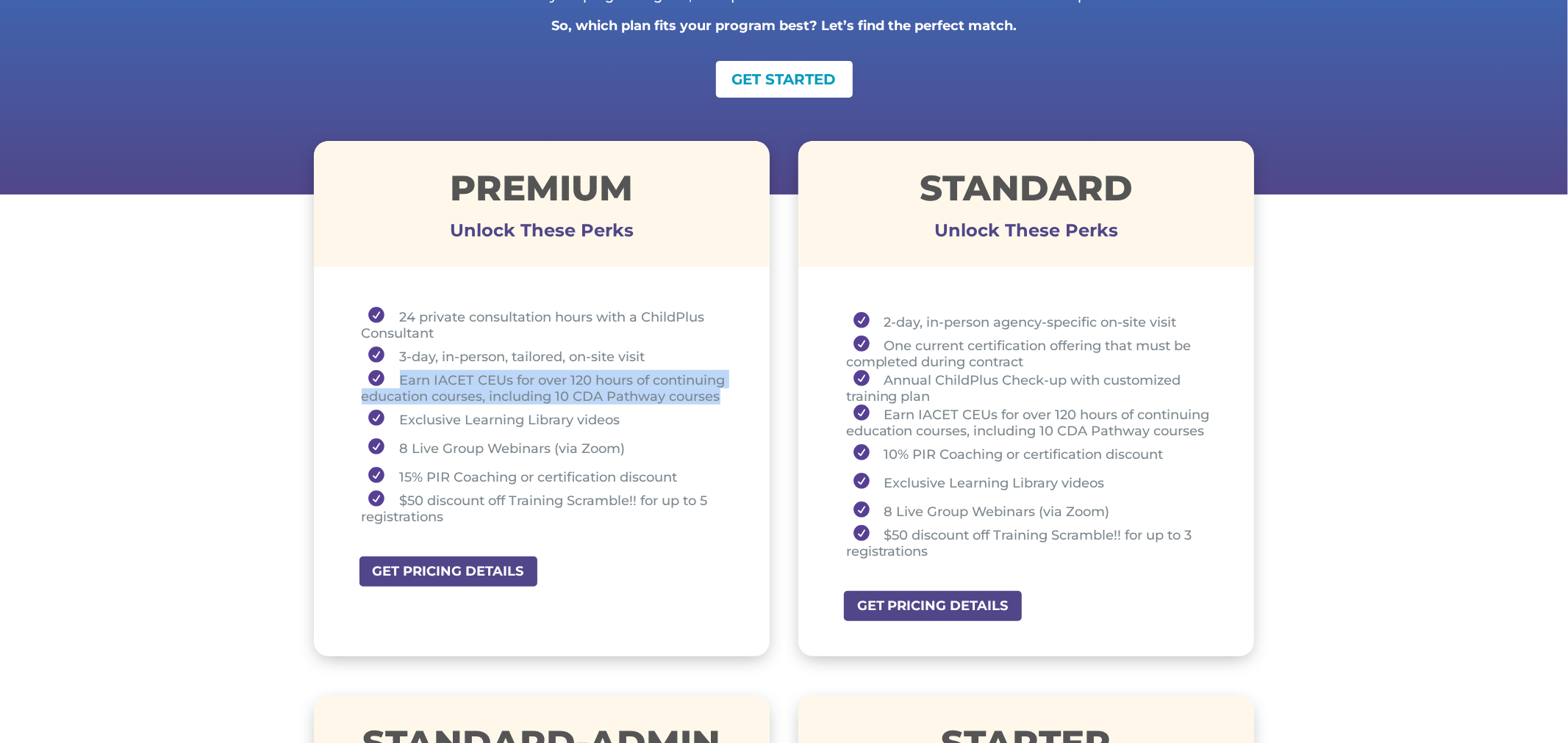
drag, startPoint x: 393, startPoint y: 383, endPoint x: 724, endPoint y: 394, distance: 331.2
click at [724, 394] on li "Earn IACET CEUs for over 120 hours of continuing education courses, including 1…" at bounding box center [548, 387] width 372 height 34
click at [531, 391] on li "Earn IACET CEUs for over 120 hours of continuing education courses, including 1…" at bounding box center [548, 387] width 372 height 34
click at [484, 391] on li "Earn IACET CEUs for over 120 hours of continuing education courses, including 1…" at bounding box center [548, 387] width 372 height 34
drag, startPoint x: 491, startPoint y: 392, endPoint x: 722, endPoint y: 391, distance: 231.0
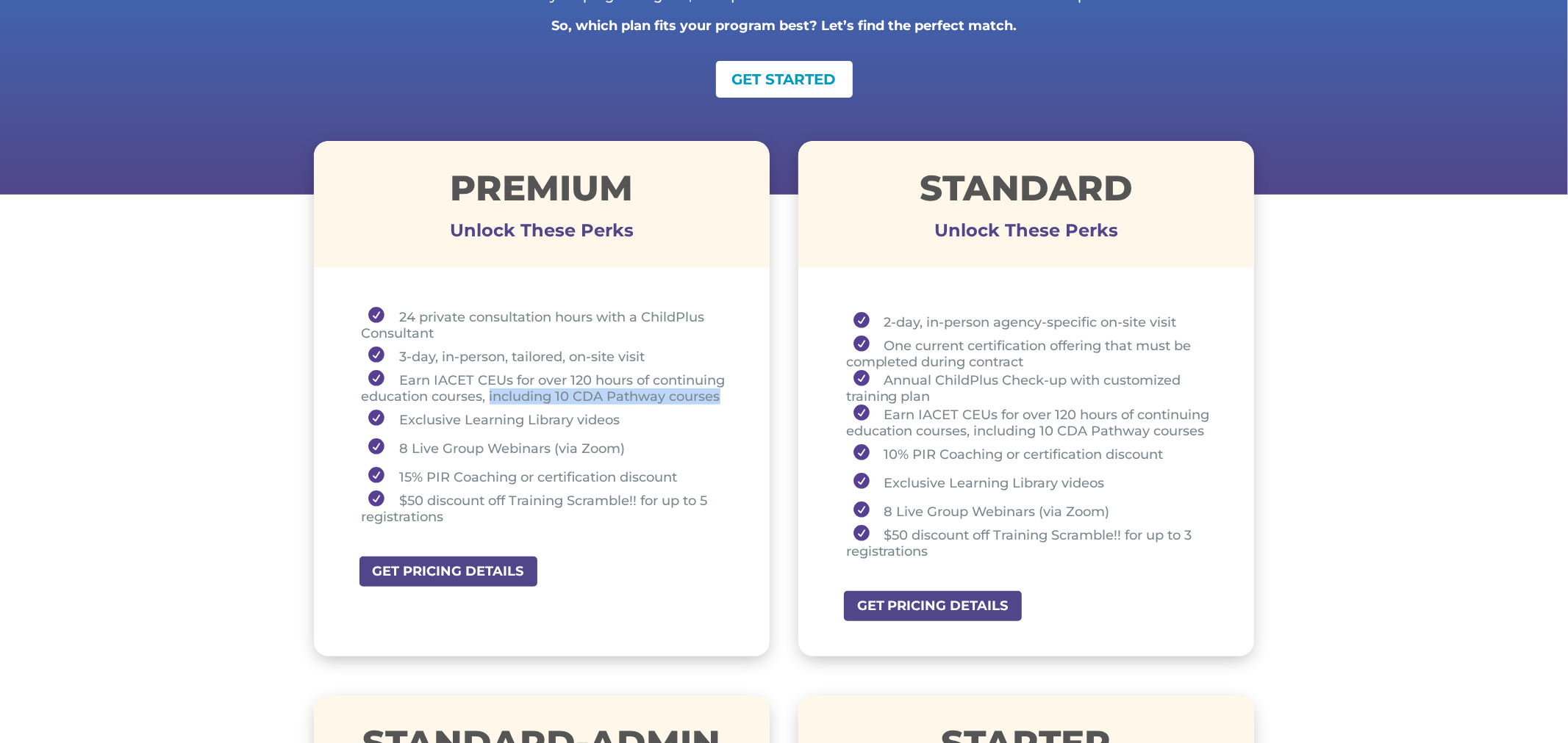
click at [722, 391] on li "Earn IACET CEUs for over 120 hours of continuing education courses, including 1…" at bounding box center [548, 387] width 372 height 34
click at [427, 420] on li "Exclusive Learning Library videos" at bounding box center [548, 419] width 372 height 29
drag, startPoint x: 399, startPoint y: 420, endPoint x: 621, endPoint y: 412, distance: 222.1
click at [621, 412] on li "Exclusive Learning Library videos" at bounding box center [548, 419] width 372 height 29
click at [402, 444] on li "8 Live Group Webinars (via Zoom)" at bounding box center [548, 448] width 372 height 29
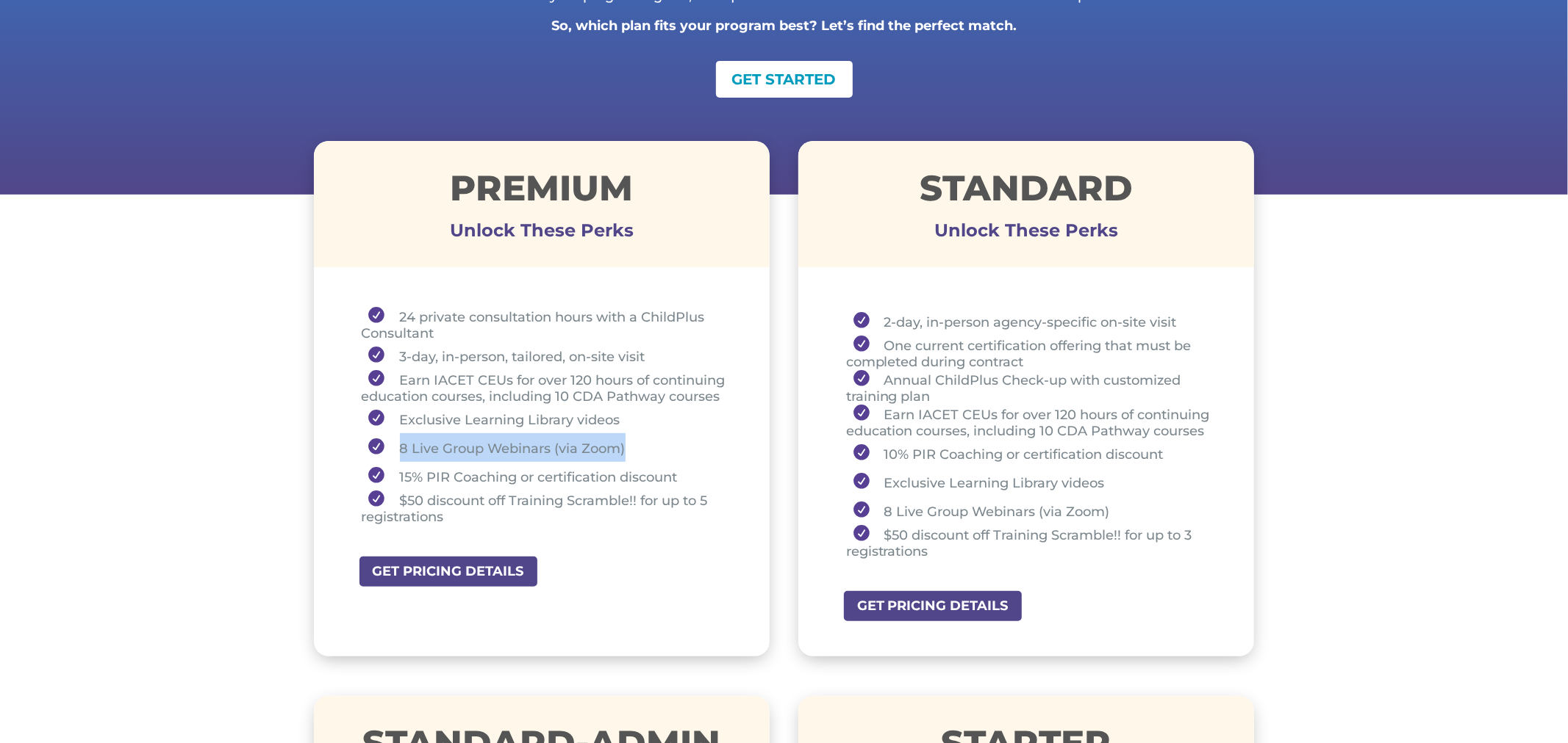
drag, startPoint x: 400, startPoint y: 444, endPoint x: 635, endPoint y: 448, distance: 235.0
click at [635, 448] on li "8 Live Group Webinars (via Zoom)" at bounding box center [548, 448] width 372 height 29
click at [440, 476] on li "15% PIR Coaching or certification discount" at bounding box center [548, 476] width 372 height 29
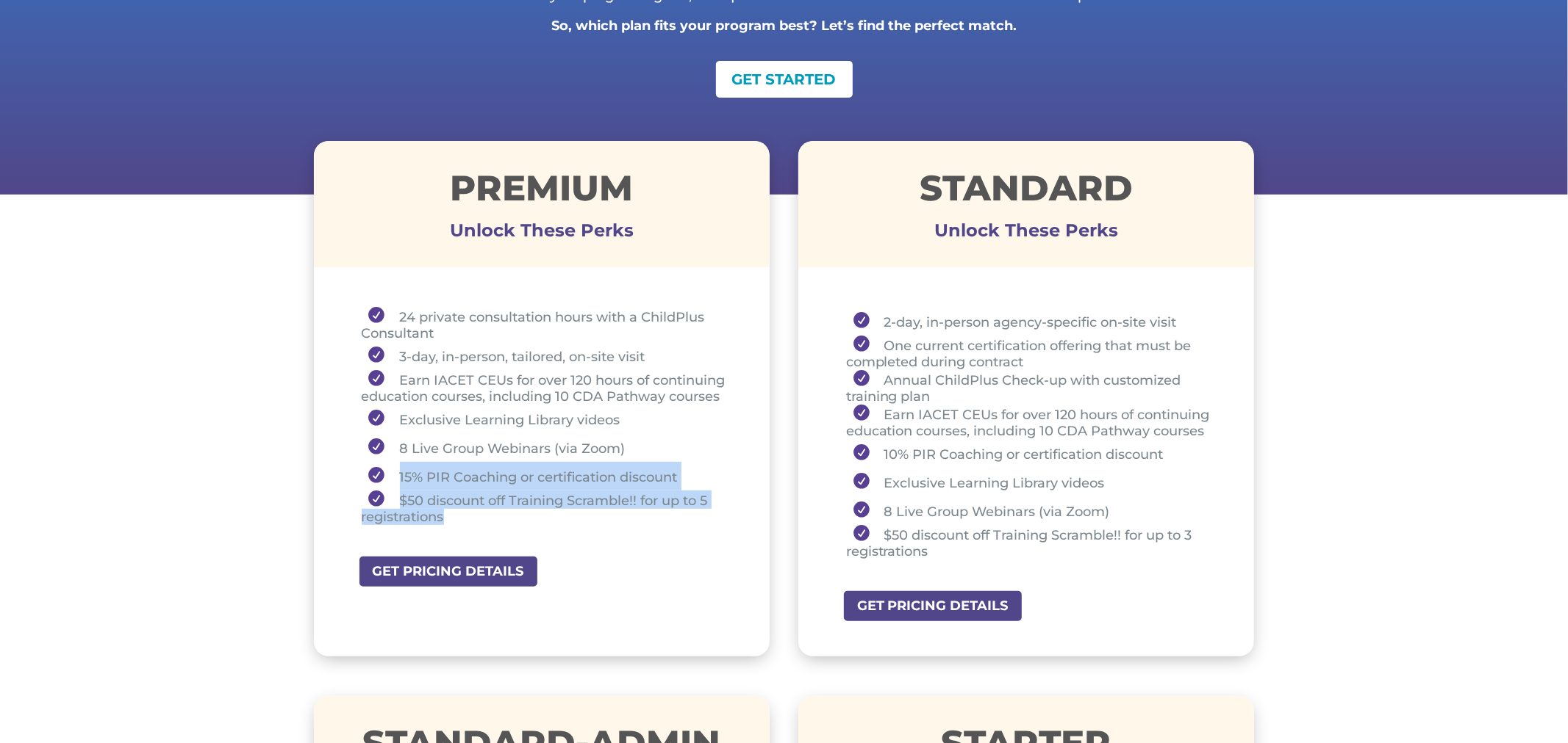
drag, startPoint x: 399, startPoint y: 472, endPoint x: 460, endPoint y: 516, distance: 75.2
click at [460, 516] on ul "24 private consultation hours with a ChildPlus Consultant 3-day, in-person, tai…" at bounding box center [542, 422] width 383 height 232
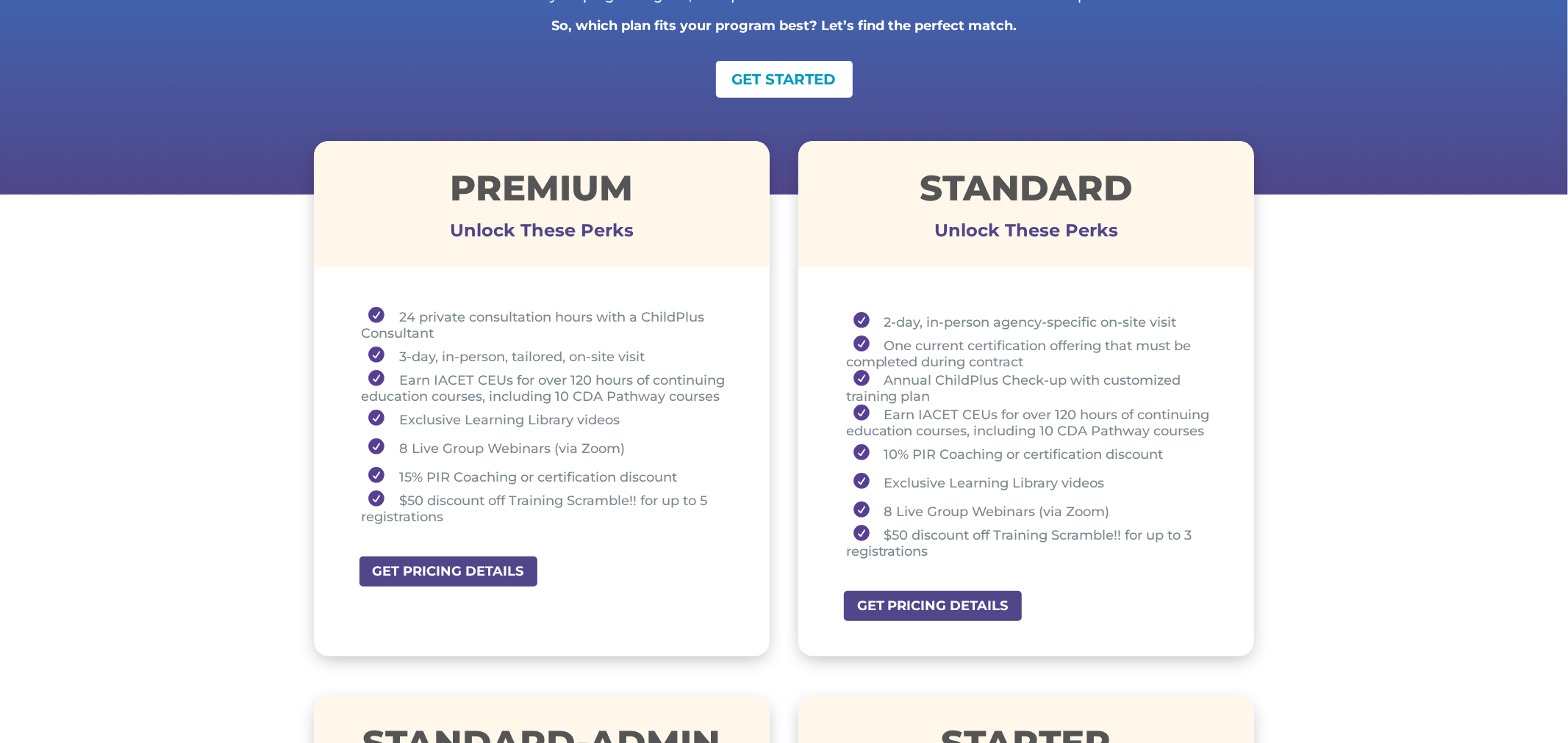
drag, startPoint x: 568, startPoint y: 387, endPoint x: 418, endPoint y: 304, distance: 171.4
click at [566, 387] on li "Earn IACET CEUs for over 120 hours of continuing education courses, including 1…" at bounding box center [548, 387] width 372 height 34
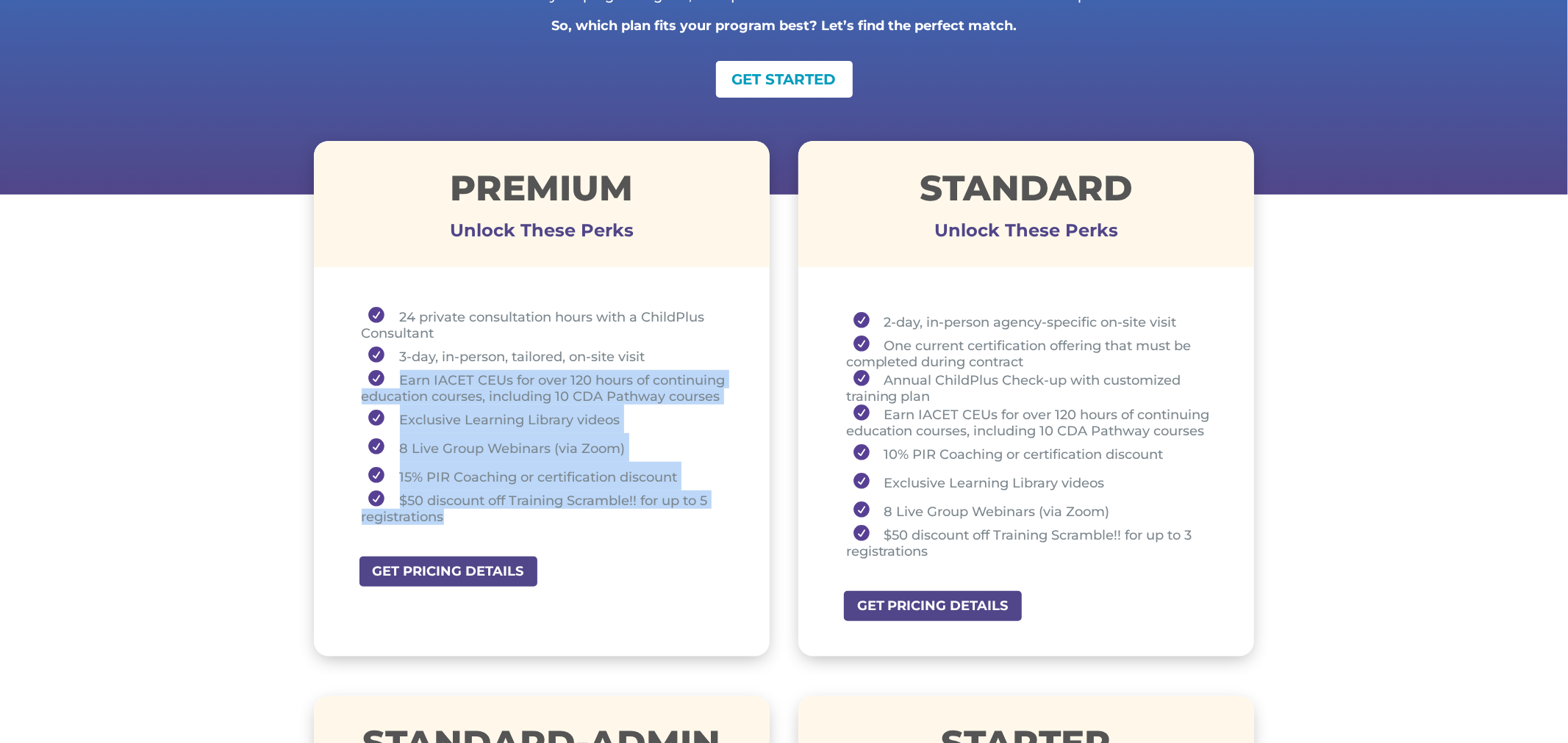
drag, startPoint x: 391, startPoint y: 379, endPoint x: 510, endPoint y: 514, distance: 180.0
click at [510, 514] on ul "24 private consultation hours with a ChildPlus Consultant 3-day, in-person, tai…" at bounding box center [542, 422] width 383 height 232
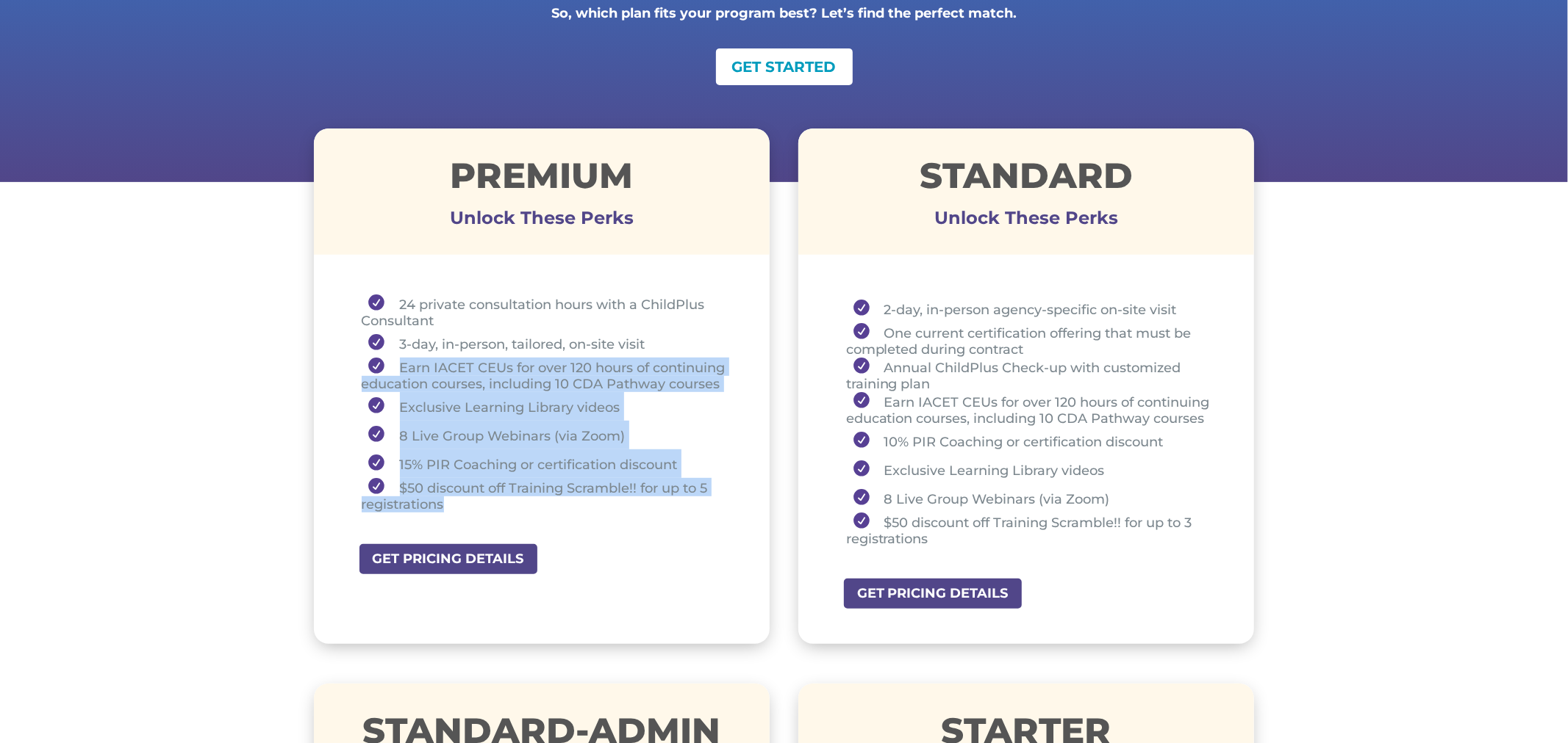
scroll to position [426, 0]
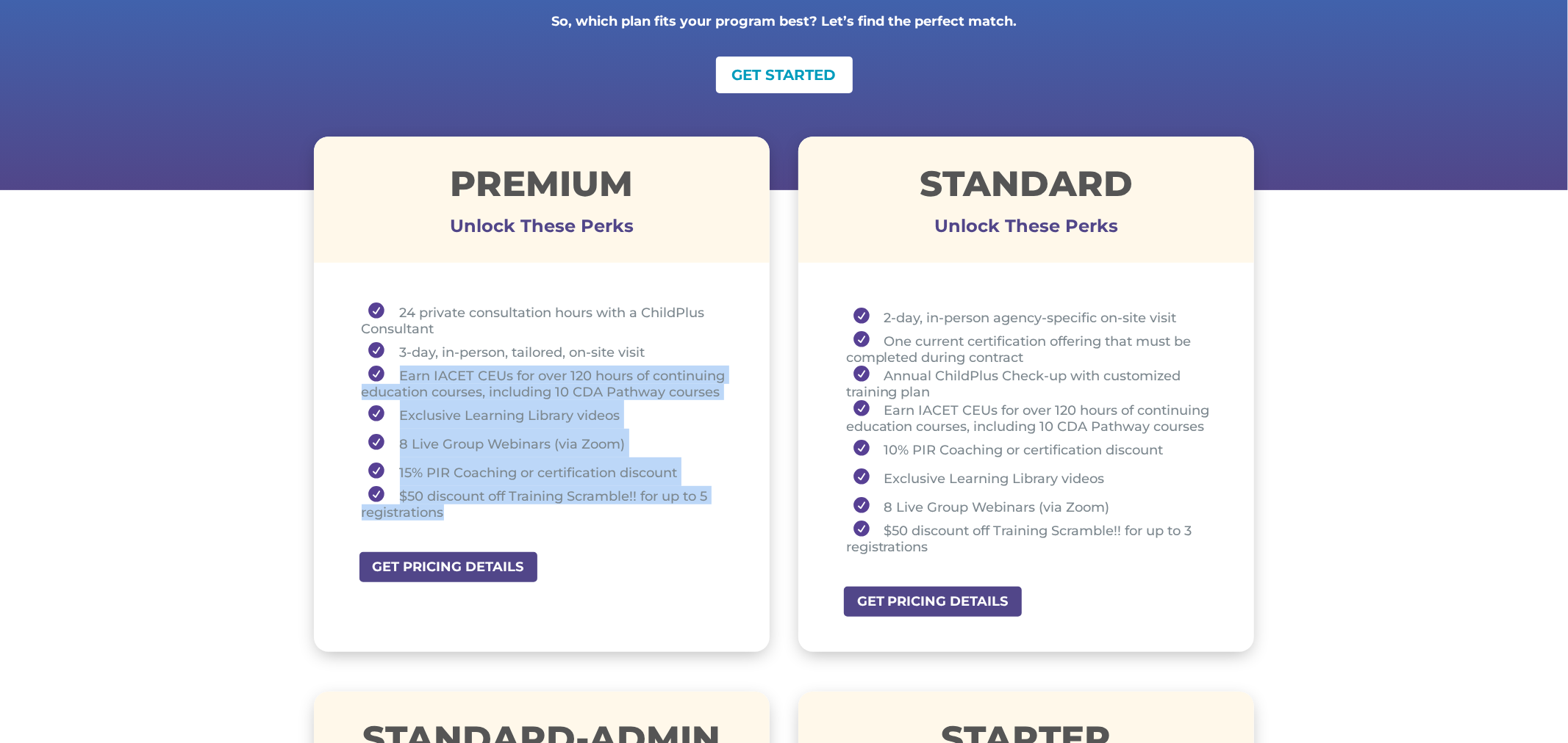
click at [626, 515] on li "$50 discount off Training Scramble!! for up to 5 registrations" at bounding box center [548, 503] width 372 height 34
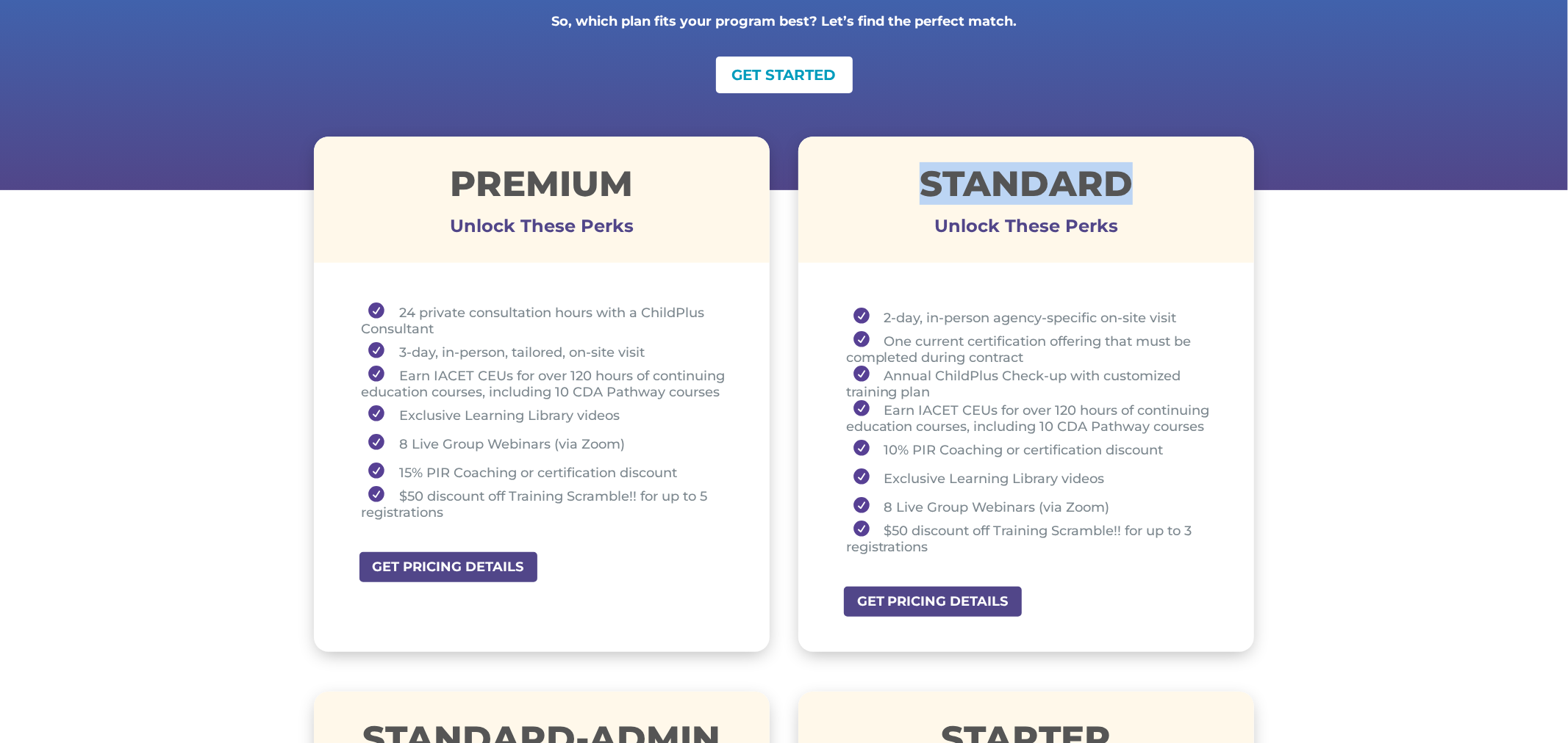
drag, startPoint x: 915, startPoint y: 184, endPoint x: 1152, endPoint y: 182, distance: 237.0
click at [1152, 182] on h1 "STANDARD" at bounding box center [1026, 187] width 456 height 43
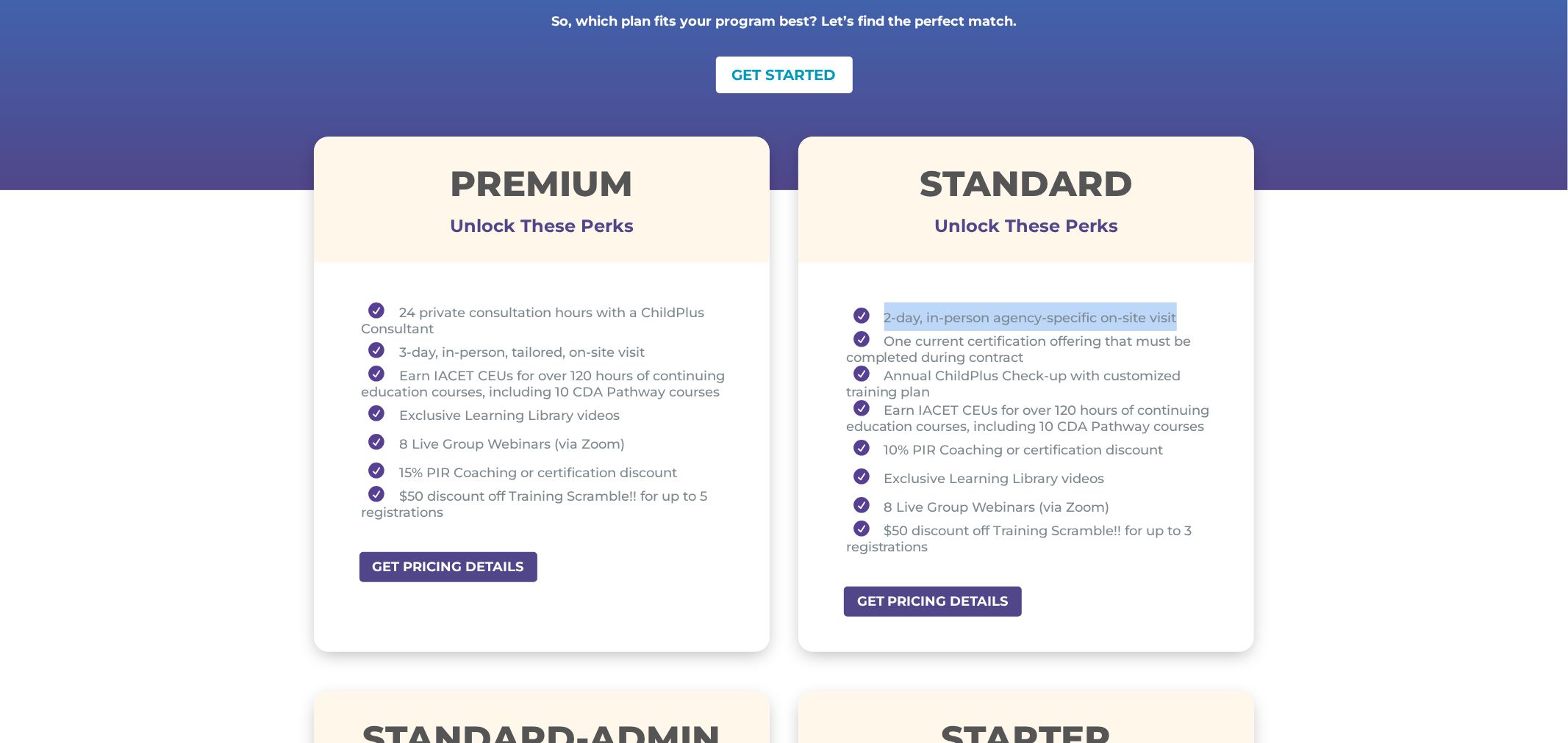
drag, startPoint x: 884, startPoint y: 313, endPoint x: 1199, endPoint y: 306, distance: 315.1
click at [1199, 306] on li "2-day, in-person agency-specific on-site visit" at bounding box center [1032, 317] width 372 height 29
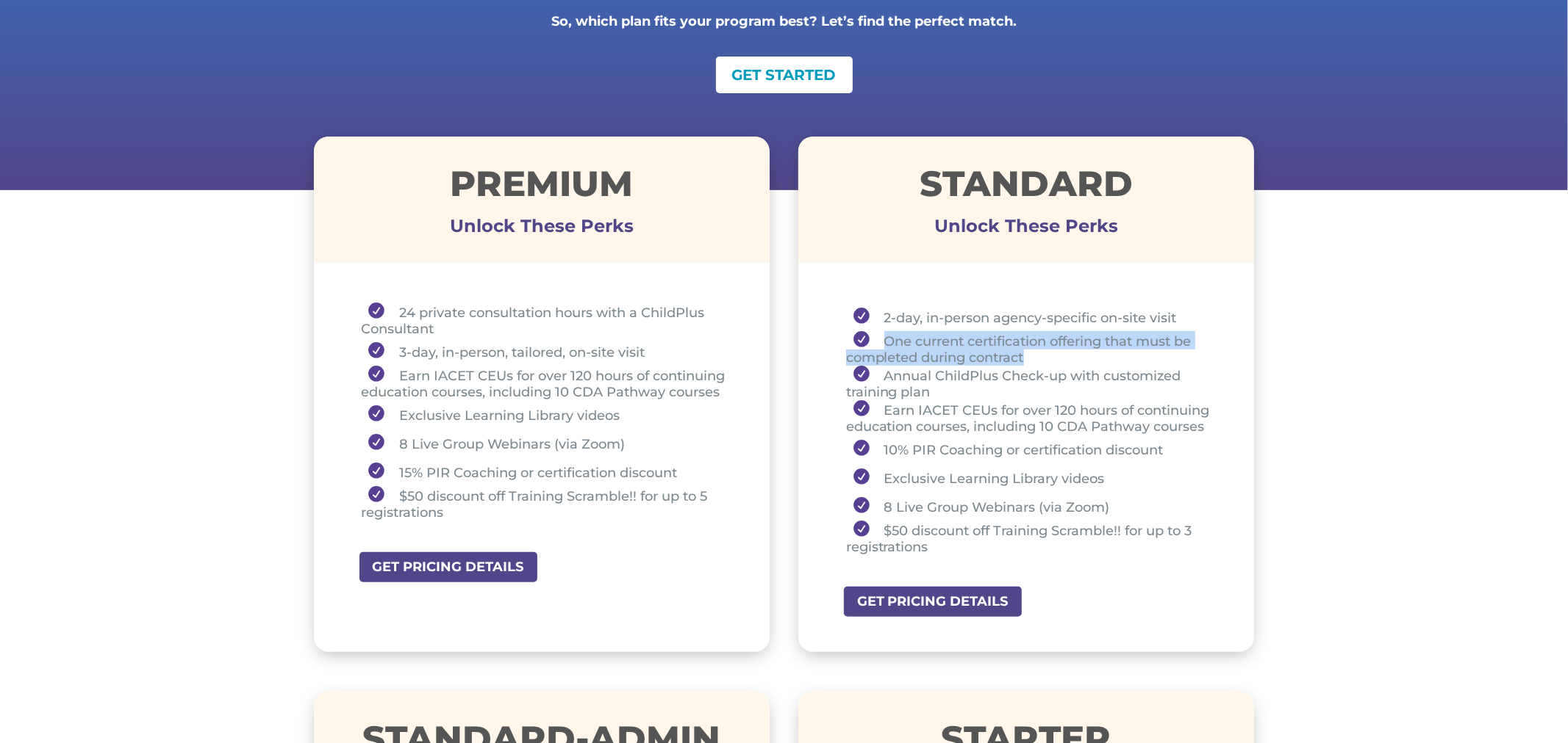
drag, startPoint x: 884, startPoint y: 340, endPoint x: 1048, endPoint y: 356, distance: 164.8
click at [1048, 356] on li "One current certification offering that must be completed during contract" at bounding box center [1032, 349] width 372 height 34
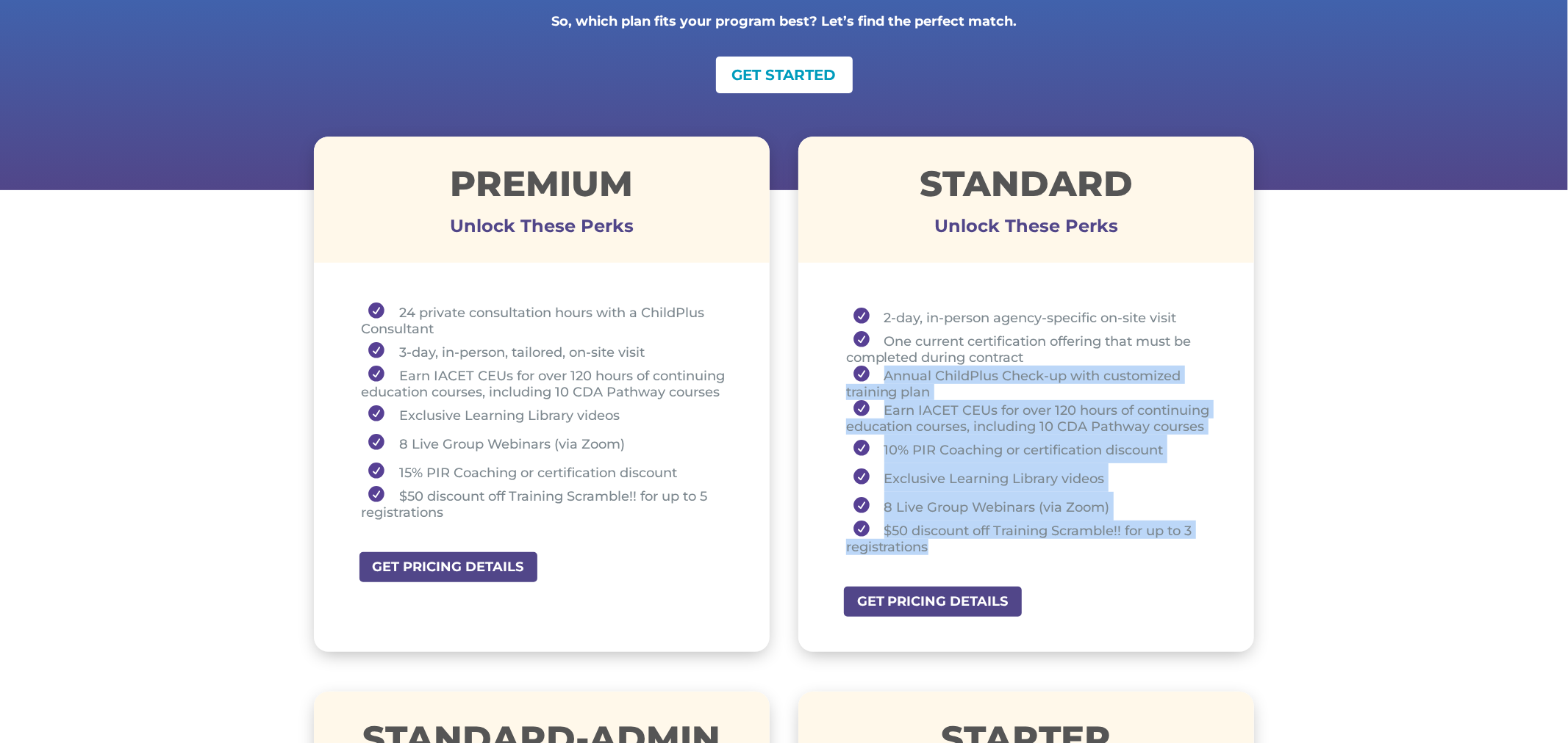
drag, startPoint x: 879, startPoint y: 372, endPoint x: 1077, endPoint y: 543, distance: 261.6
click at [1072, 542] on ul "2-day, in-person agency-specific on-site visit One current certification offeri…" at bounding box center [1027, 435] width 383 height 266
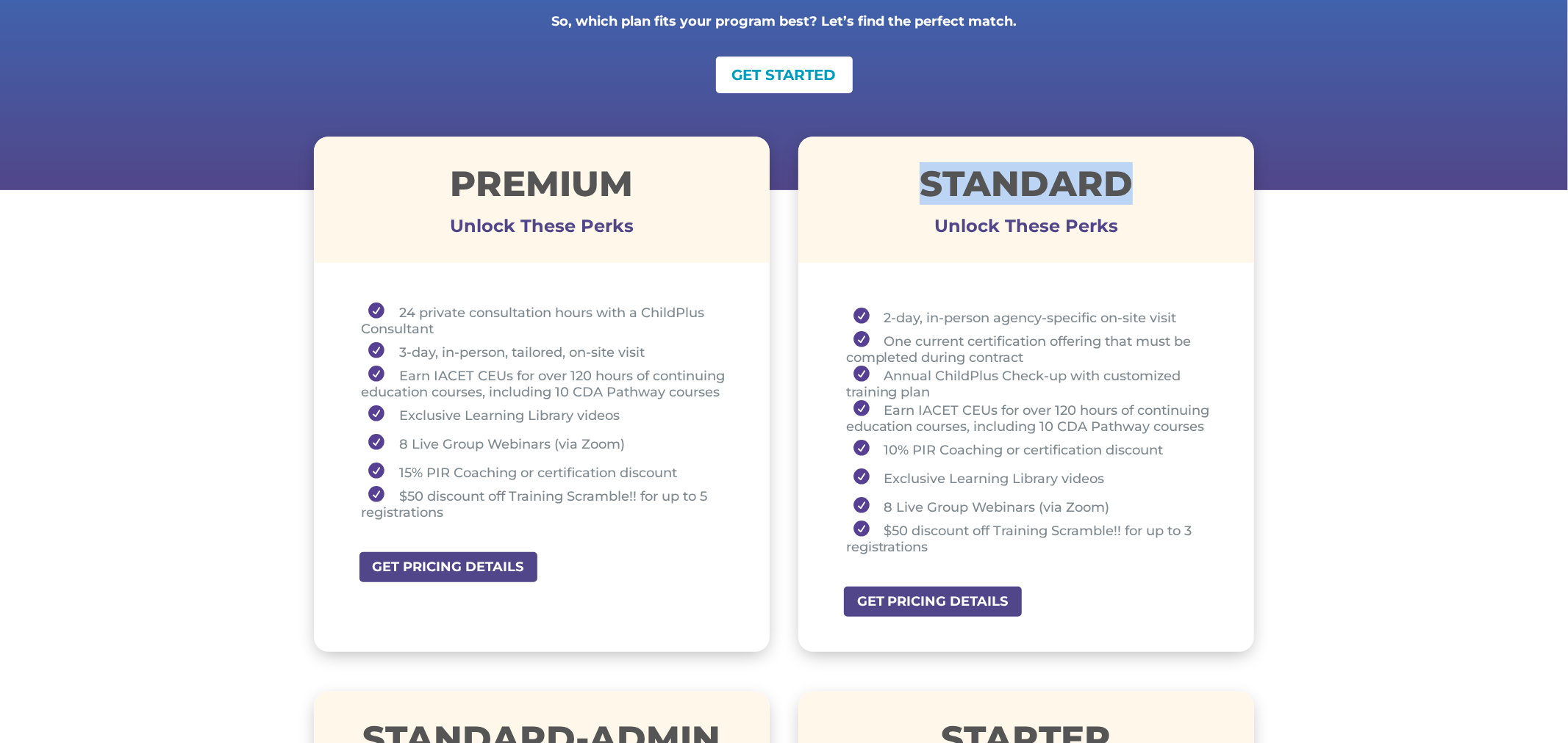
drag, startPoint x: 923, startPoint y: 170, endPoint x: 1173, endPoint y: 169, distance: 250.0
click at [1173, 169] on h1 "STANDARD" at bounding box center [1026, 187] width 456 height 43
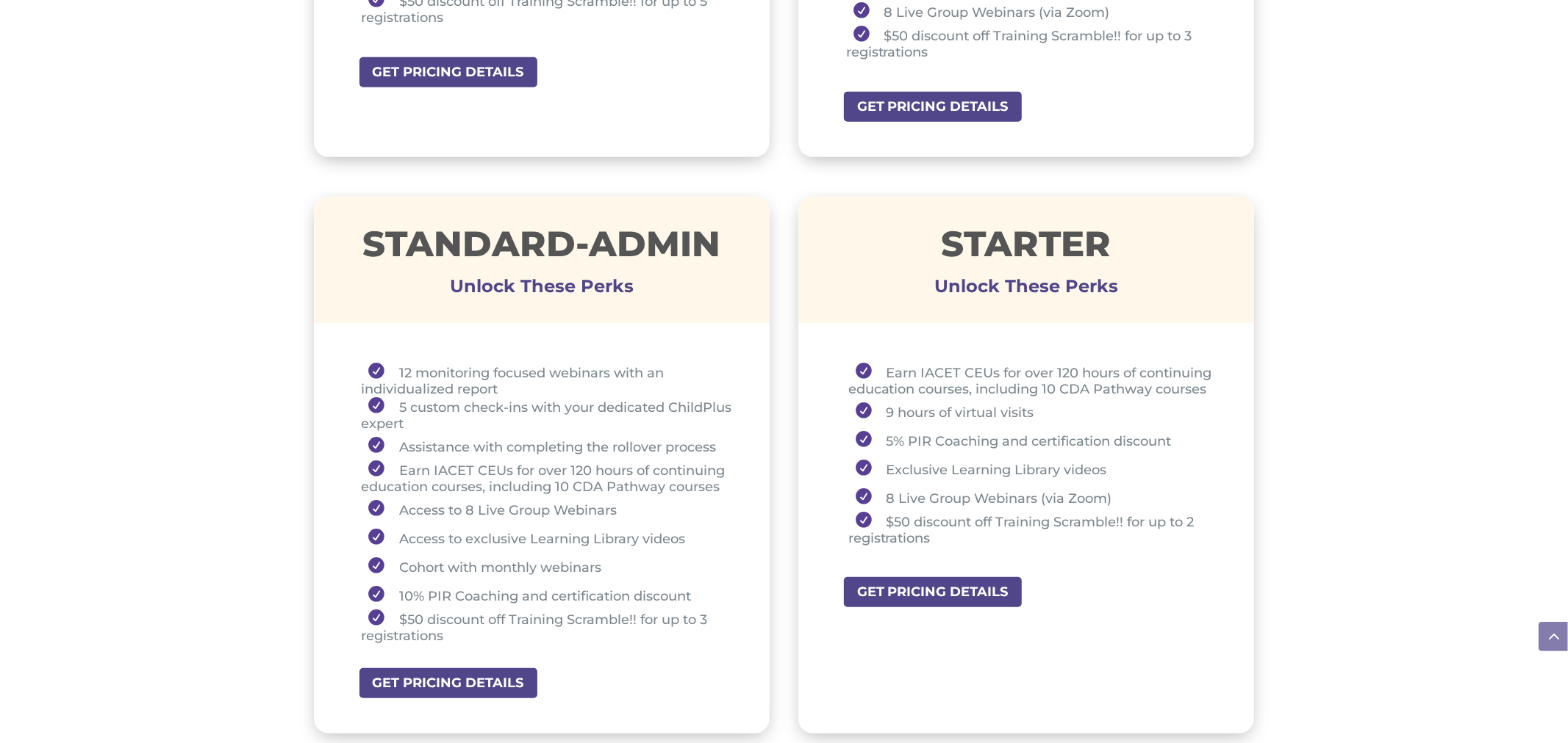
scroll to position [923, 0]
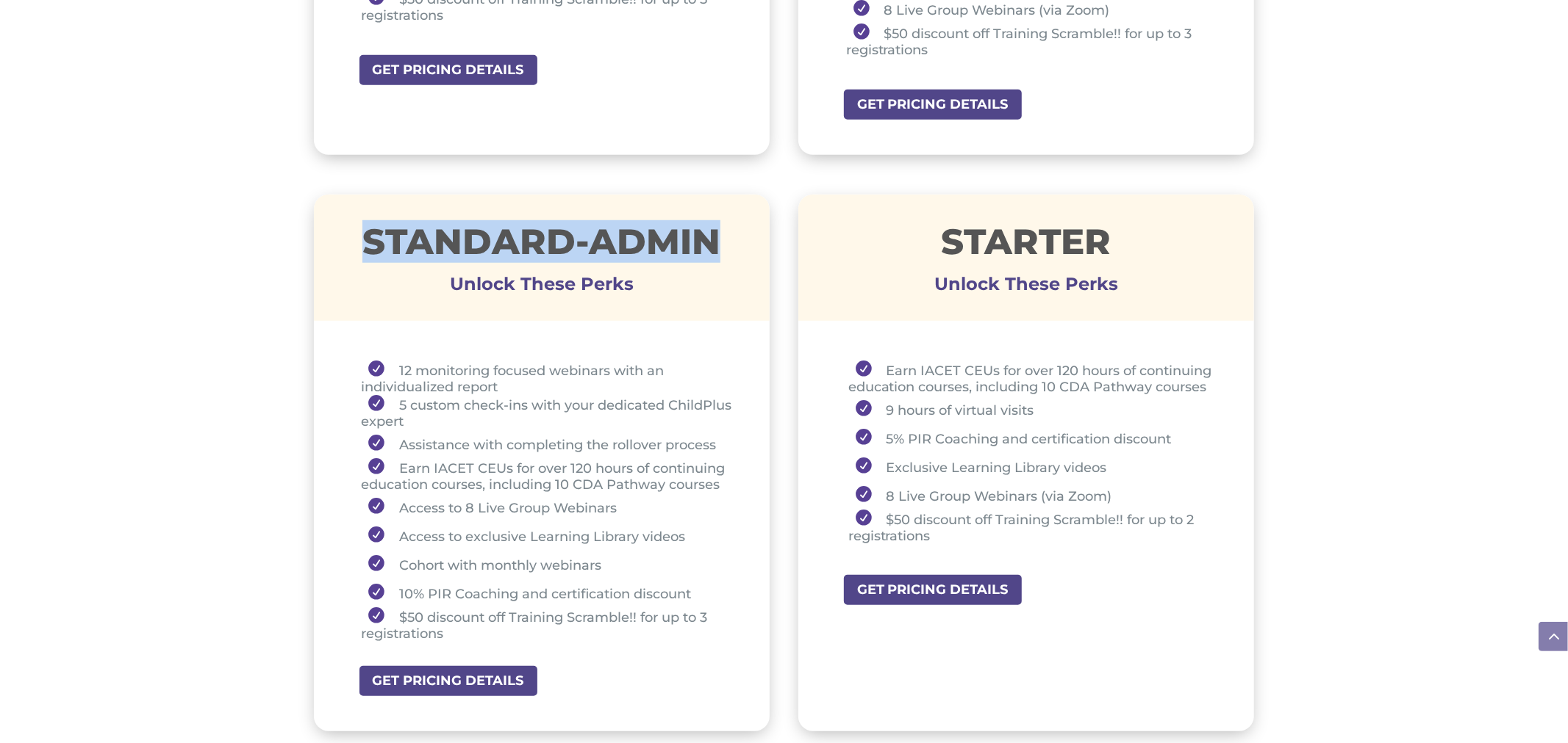
drag, startPoint x: 368, startPoint y: 248, endPoint x: 730, endPoint y: 212, distance: 363.8
click at [730, 212] on div "STANDARD-ADMIN Unlock These Perks" at bounding box center [541, 258] width 456 height 126
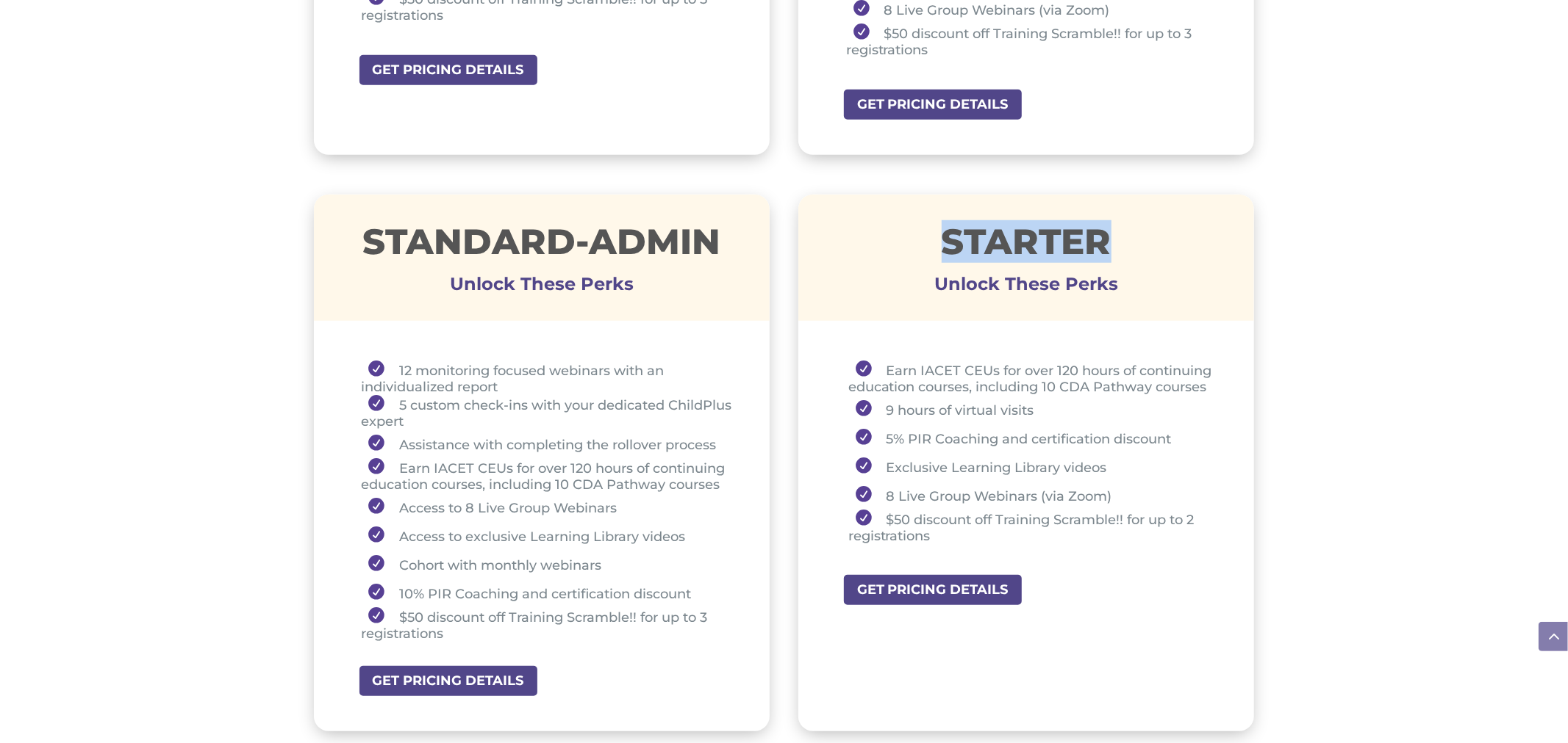
drag, startPoint x: 945, startPoint y: 240, endPoint x: 1139, endPoint y: 228, distance: 194.4
click at [1139, 226] on h1 "STARTER" at bounding box center [1026, 245] width 456 height 43
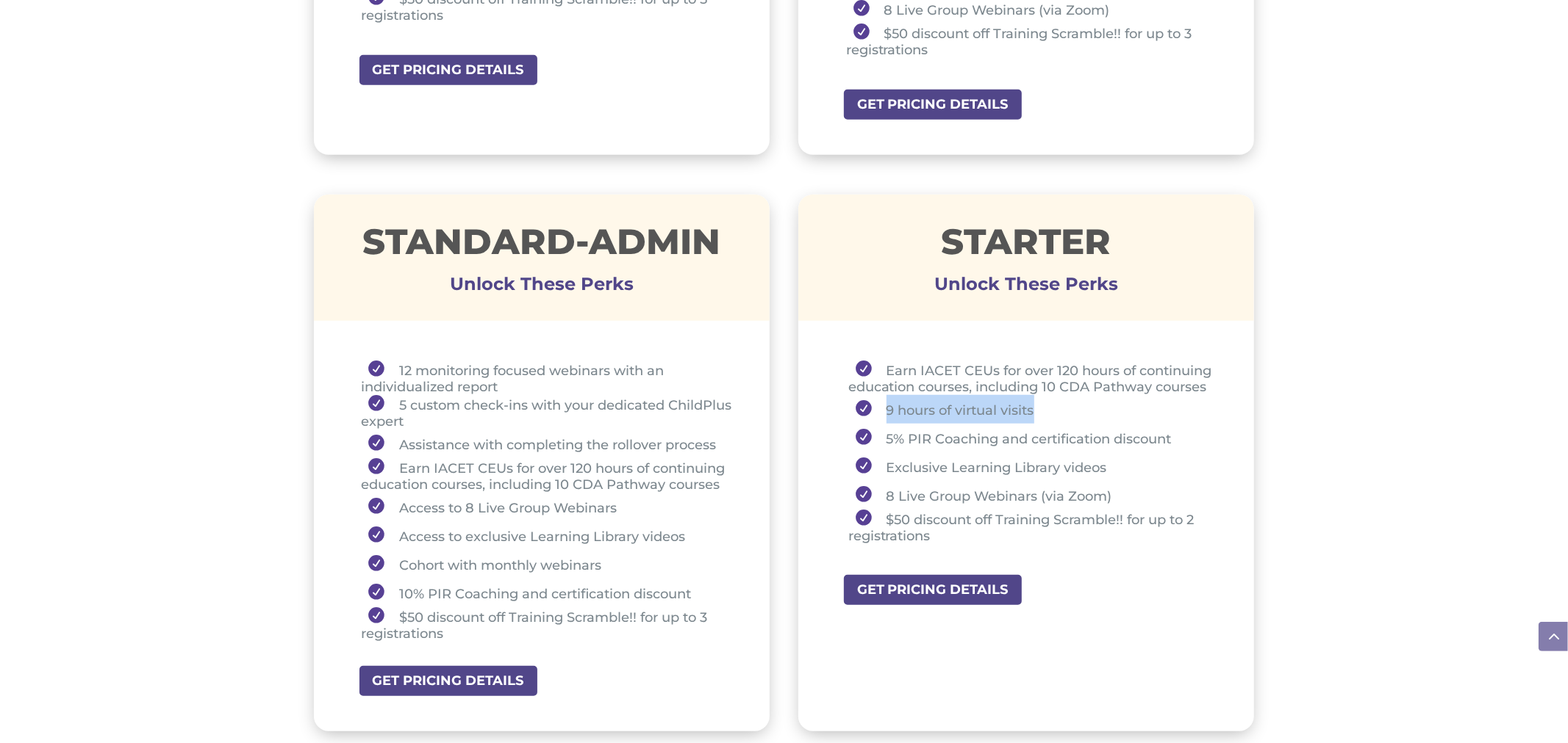
drag, startPoint x: 886, startPoint y: 408, endPoint x: 1038, endPoint y: 397, distance: 152.4
click at [1038, 397] on li "9 hours of virtual visits" at bounding box center [1033, 409] width 370 height 29
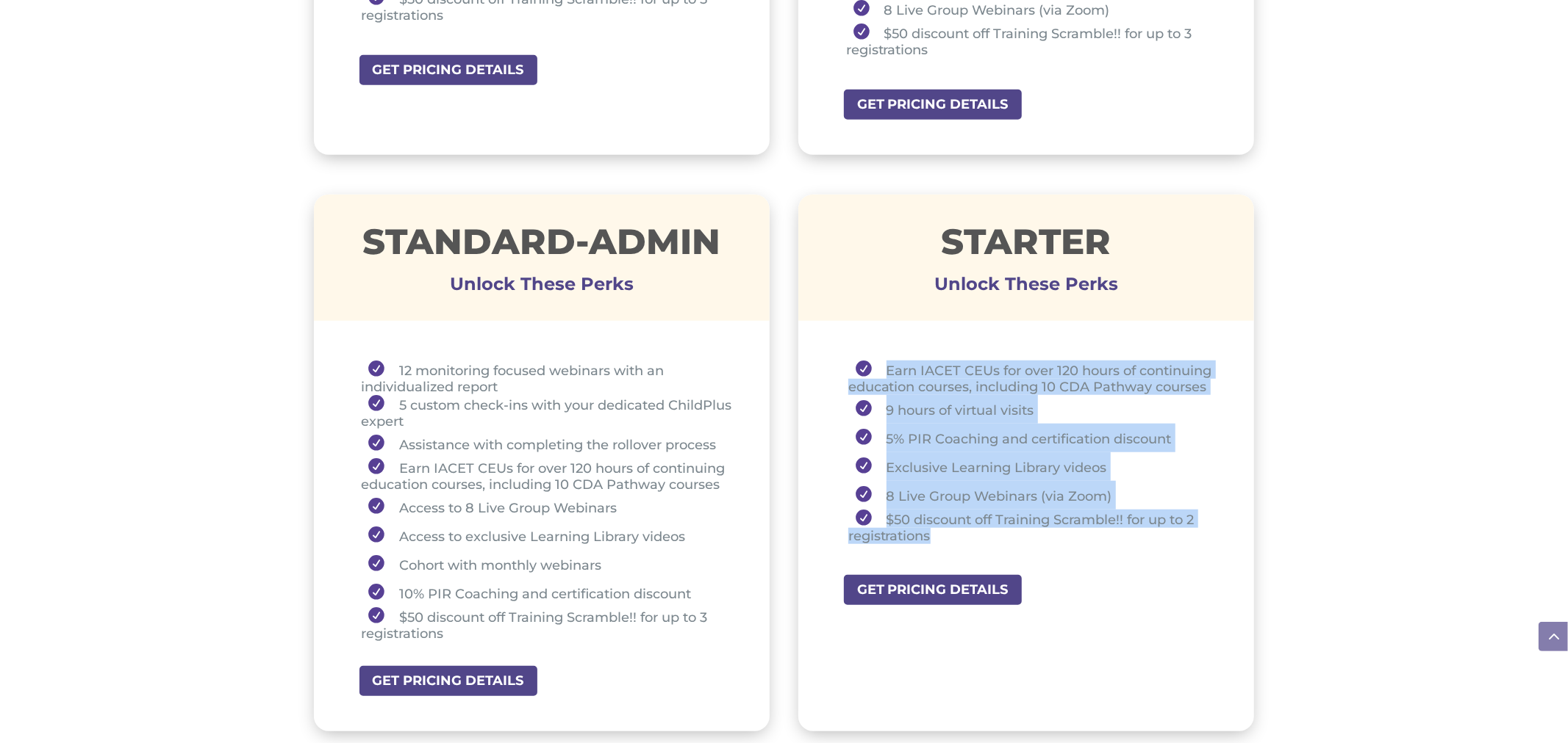
drag, startPoint x: 883, startPoint y: 358, endPoint x: 1133, endPoint y: 532, distance: 304.6
click at [1133, 532] on ul "Earn IACET CEUs for over 120 hours of continuing education courses, including 1…" at bounding box center [1027, 459] width 383 height 197
click at [1079, 400] on li "9 hours of virtual visits" at bounding box center [1033, 409] width 370 height 29
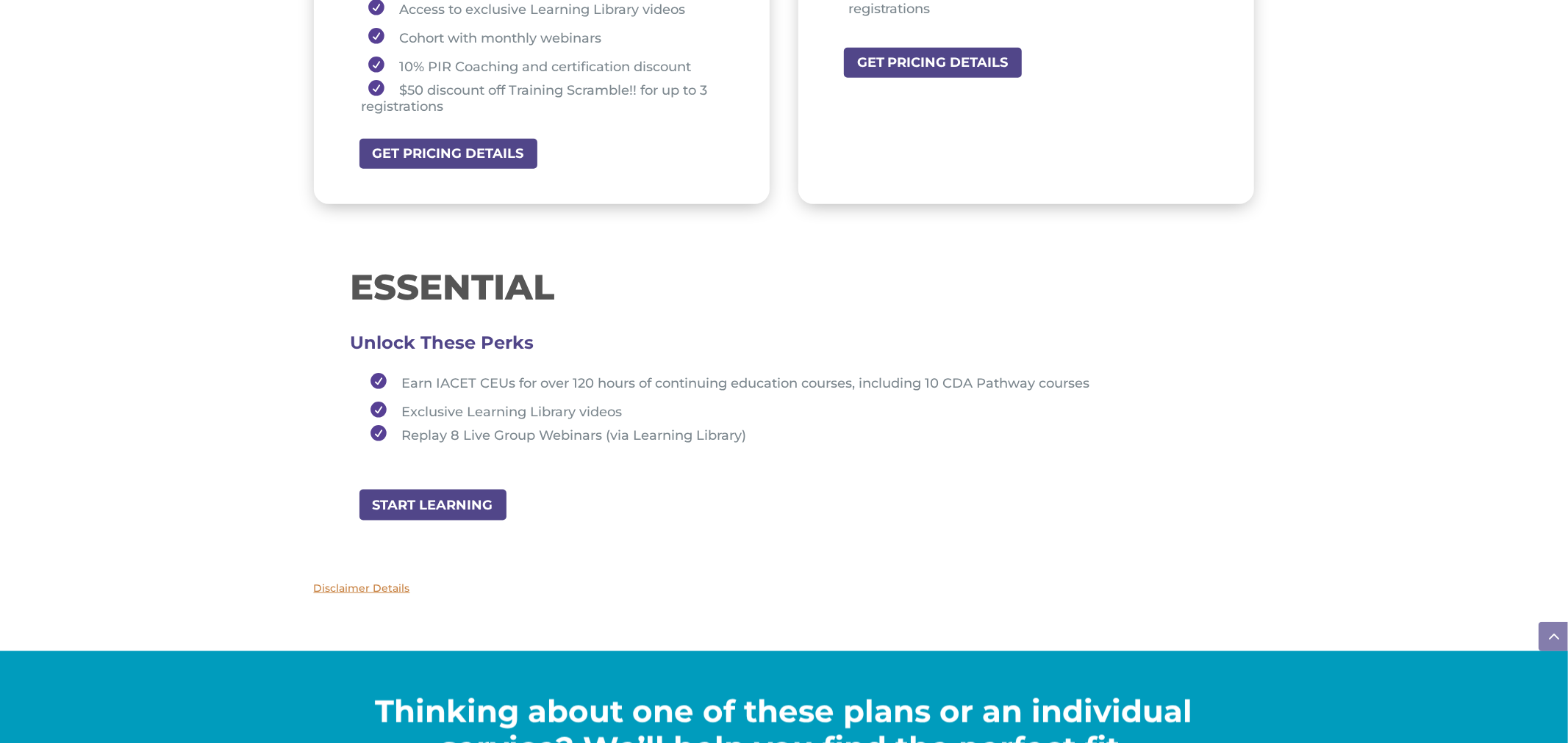
scroll to position [1452, 0]
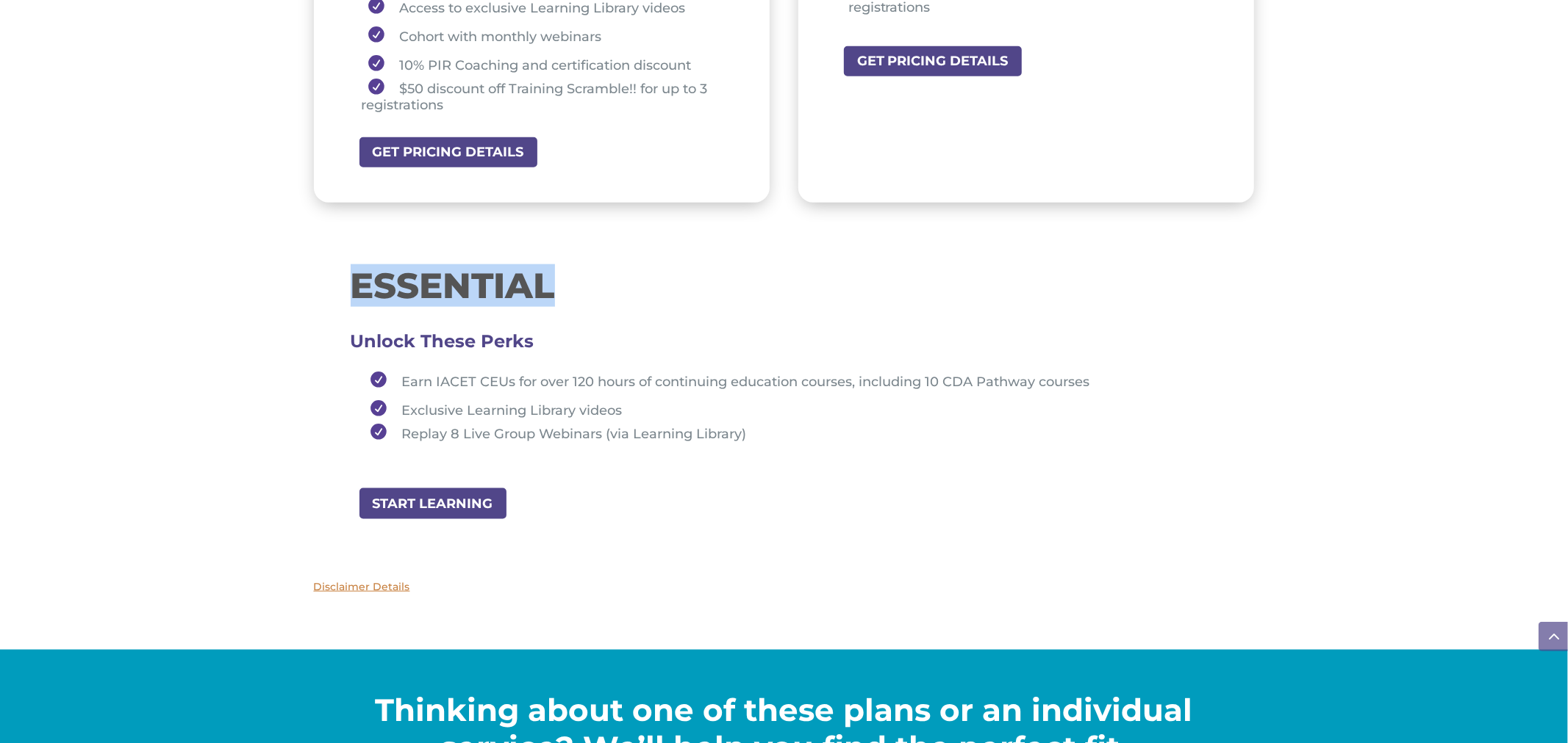
drag, startPoint x: 351, startPoint y: 277, endPoint x: 561, endPoint y: 286, distance: 210.2
click at [561, 286] on h1 "ESSENTIAL" at bounding box center [784, 290] width 867 height 43
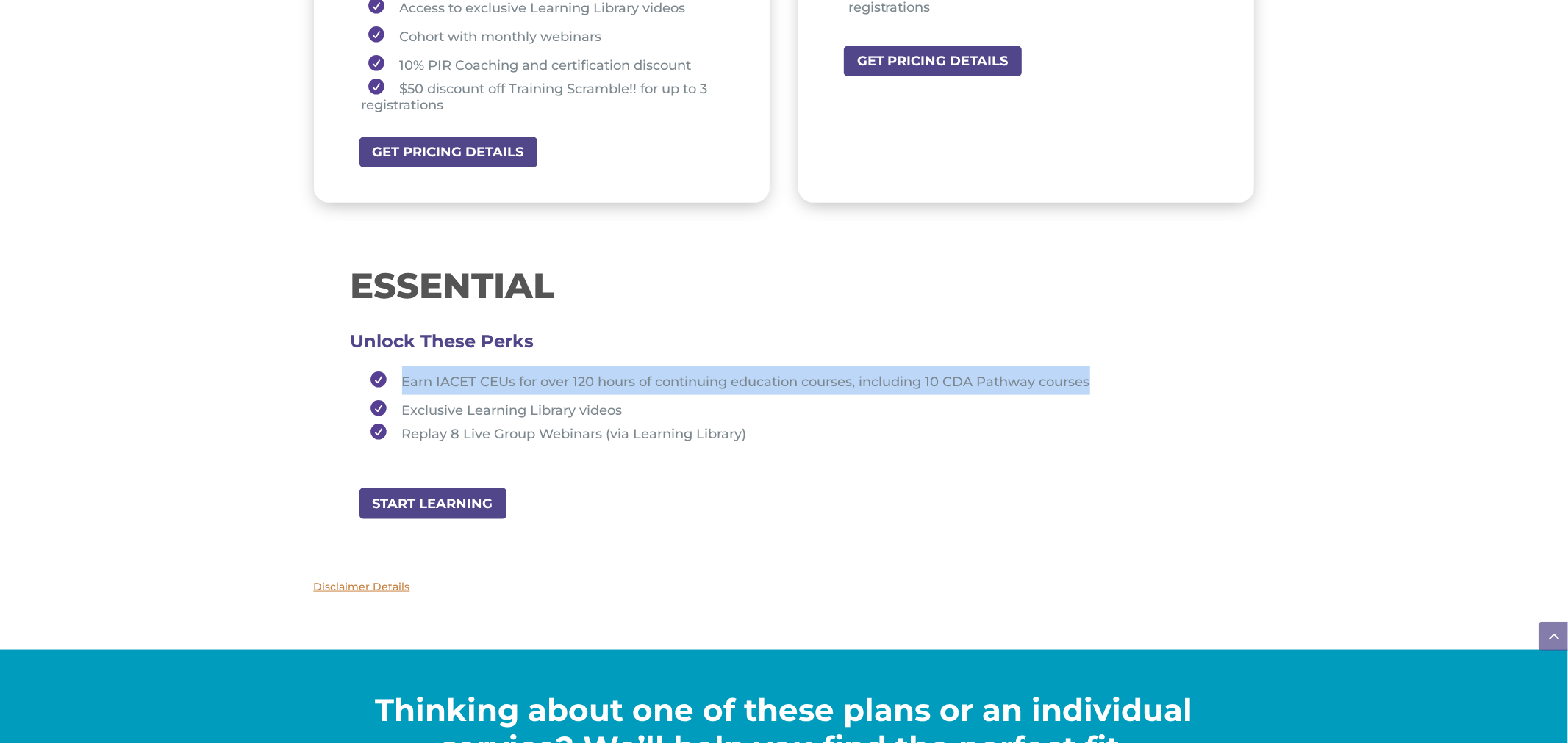
drag, startPoint x: 401, startPoint y: 365, endPoint x: 1094, endPoint y: 376, distance: 693.1
click at [1090, 376] on span "Earn IACET CEUs for over 120 hours of continuing education courses, including 1…" at bounding box center [746, 382] width 688 height 16
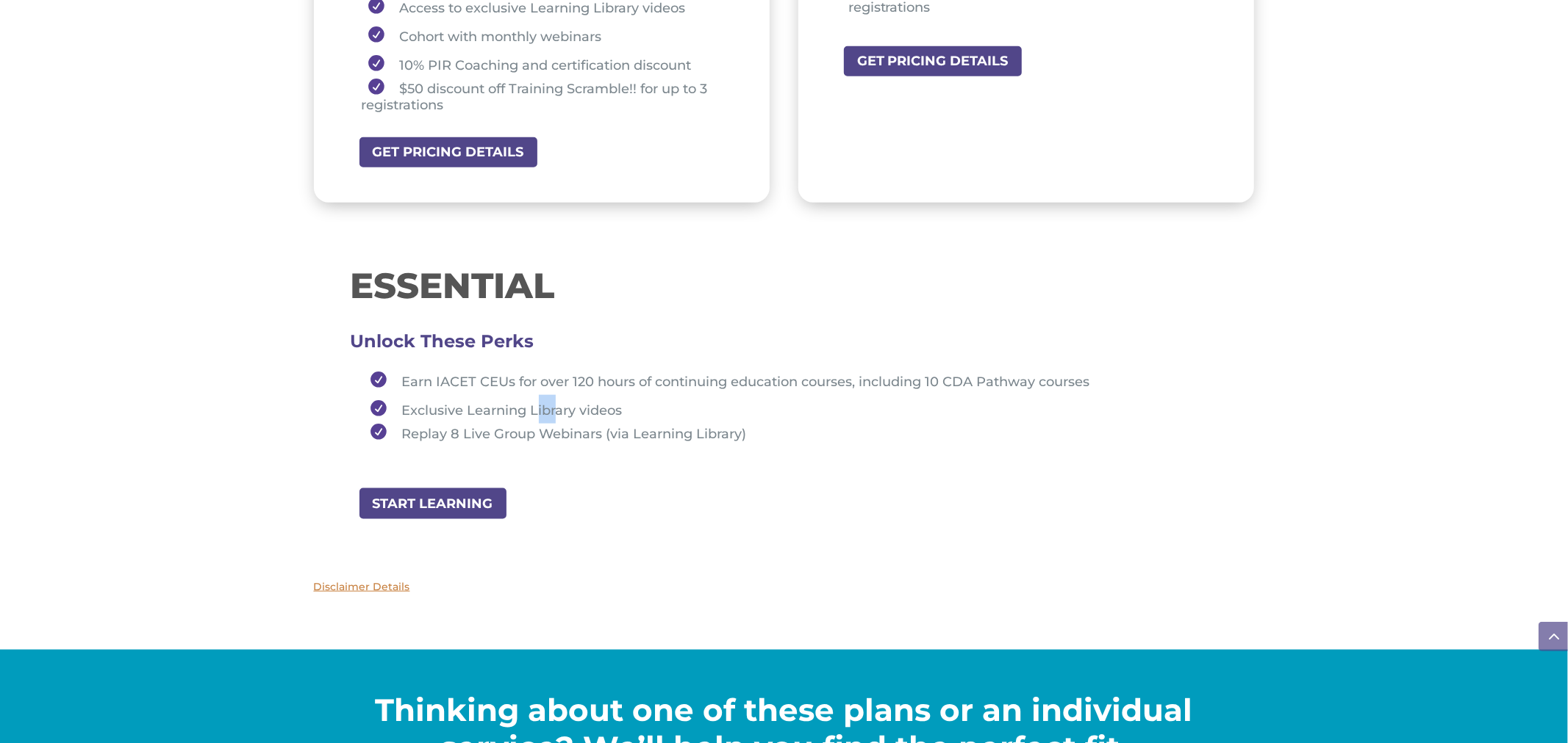
drag, startPoint x: 537, startPoint y: 394, endPoint x: 556, endPoint y: 394, distance: 19.0
click at [556, 395] on li "Exclusive Learning Library videos" at bounding box center [790, 409] width 854 height 29
drag, startPoint x: 400, startPoint y: 424, endPoint x: 446, endPoint y: 421, distance: 46.1
click at [446, 424] on li "Replay 8 Live Group Webinars (via Learning Library)" at bounding box center [790, 433] width 854 height 18
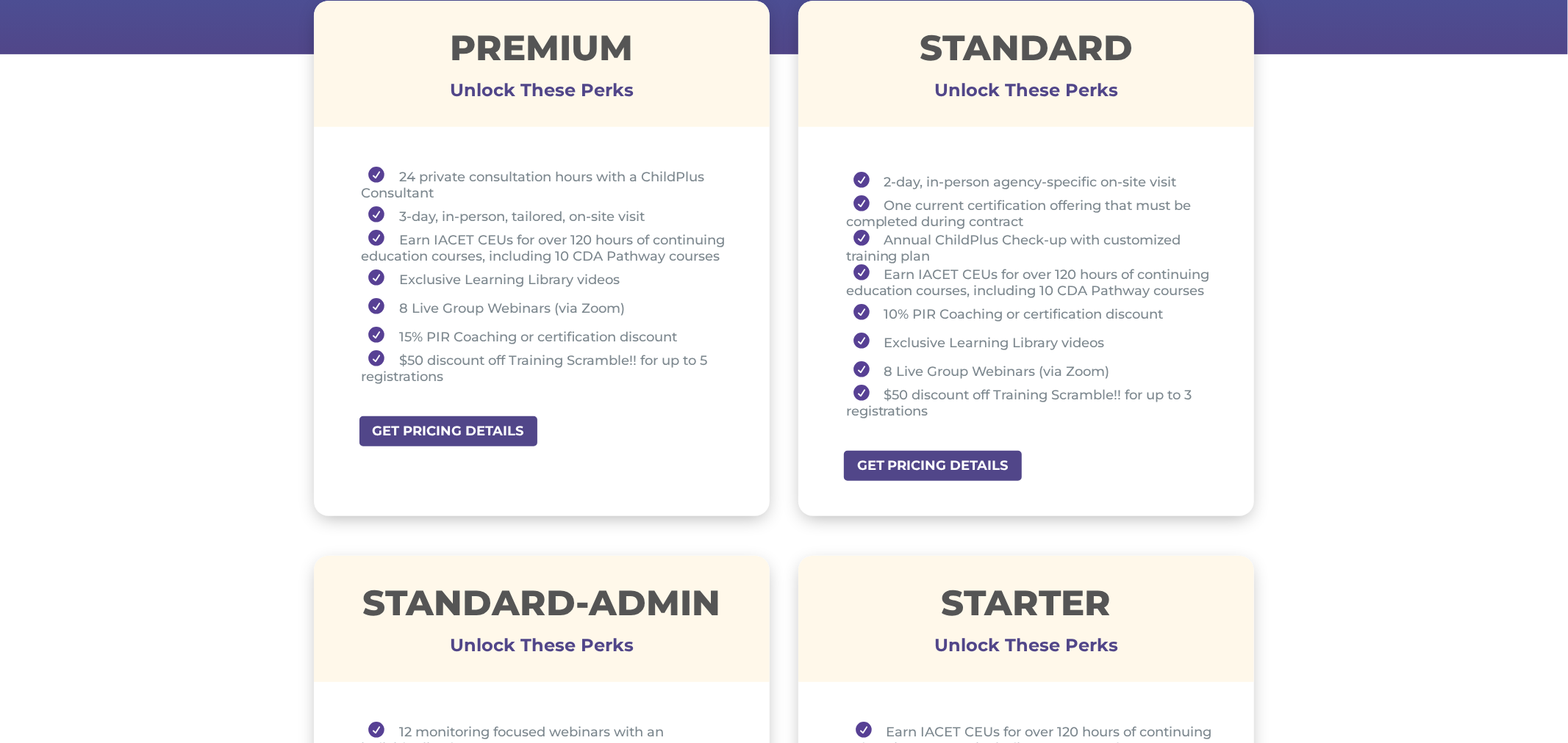
scroll to position [563, 0]
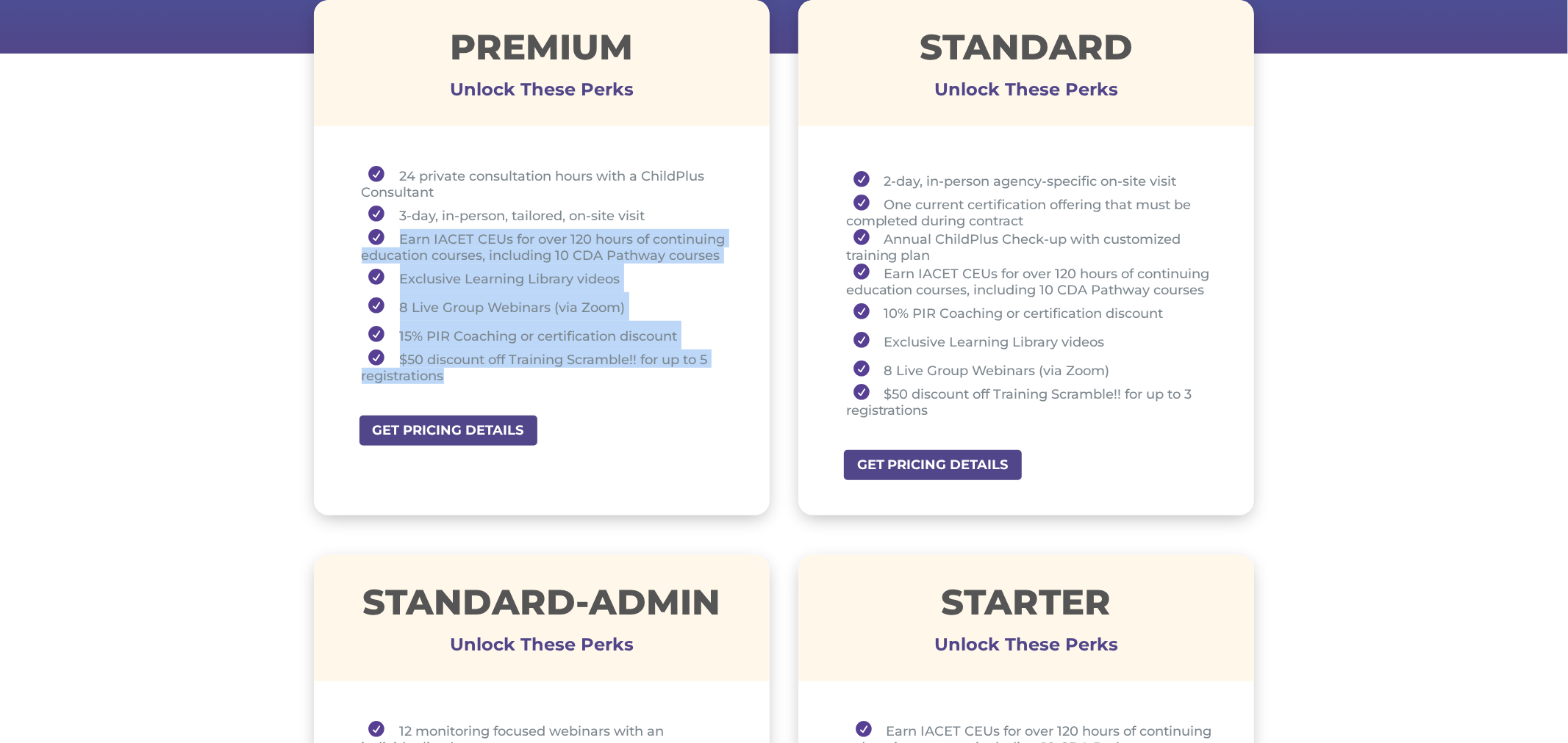
drag, startPoint x: 391, startPoint y: 236, endPoint x: 491, endPoint y: 371, distance: 168.0
click at [491, 371] on ul "24 private consultation hours with a ChildPlus Consultant 3-day, in-person, tai…" at bounding box center [542, 281] width 383 height 232
click at [777, 321] on div "Premium Unlock These Perks 24 private consultation hours with a ChildPlus Consu…" at bounding box center [784, 258] width 941 height 556
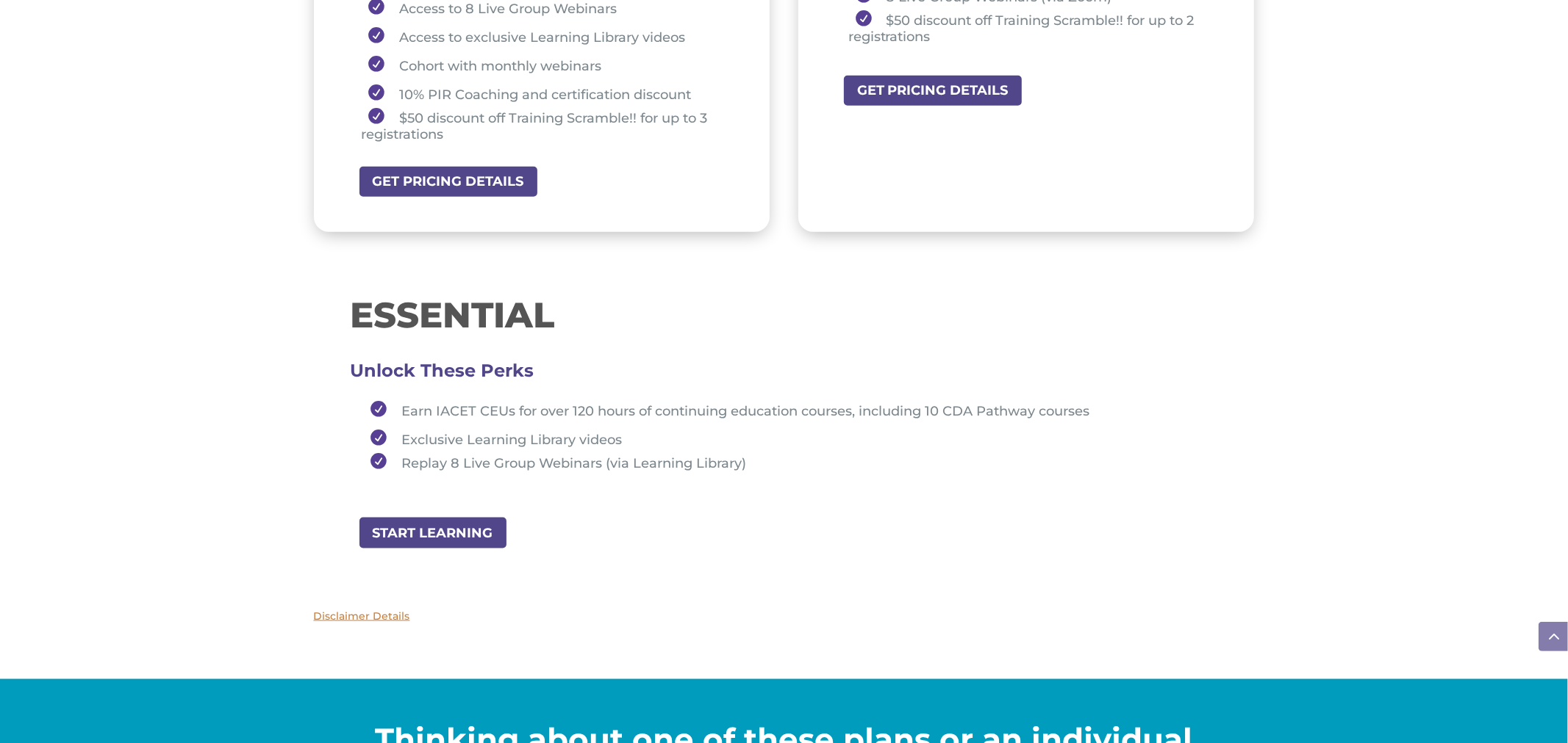
scroll to position [1427, 0]
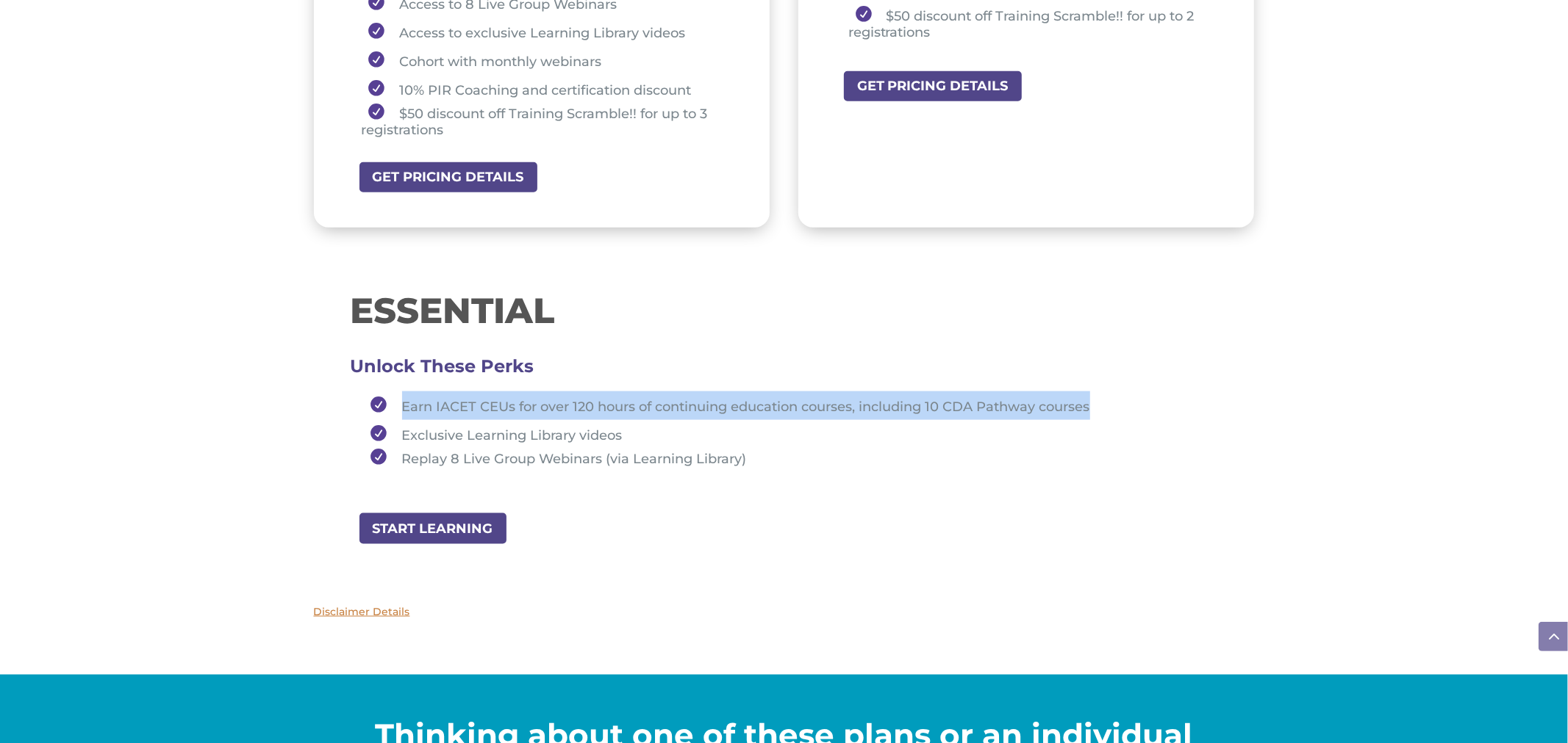
drag, startPoint x: 403, startPoint y: 394, endPoint x: 1093, endPoint y: 400, distance: 690.0
click at [1090, 400] on span "Earn IACET CEUs for over 120 hours of continuing education courses, including 1…" at bounding box center [746, 407] width 688 height 16
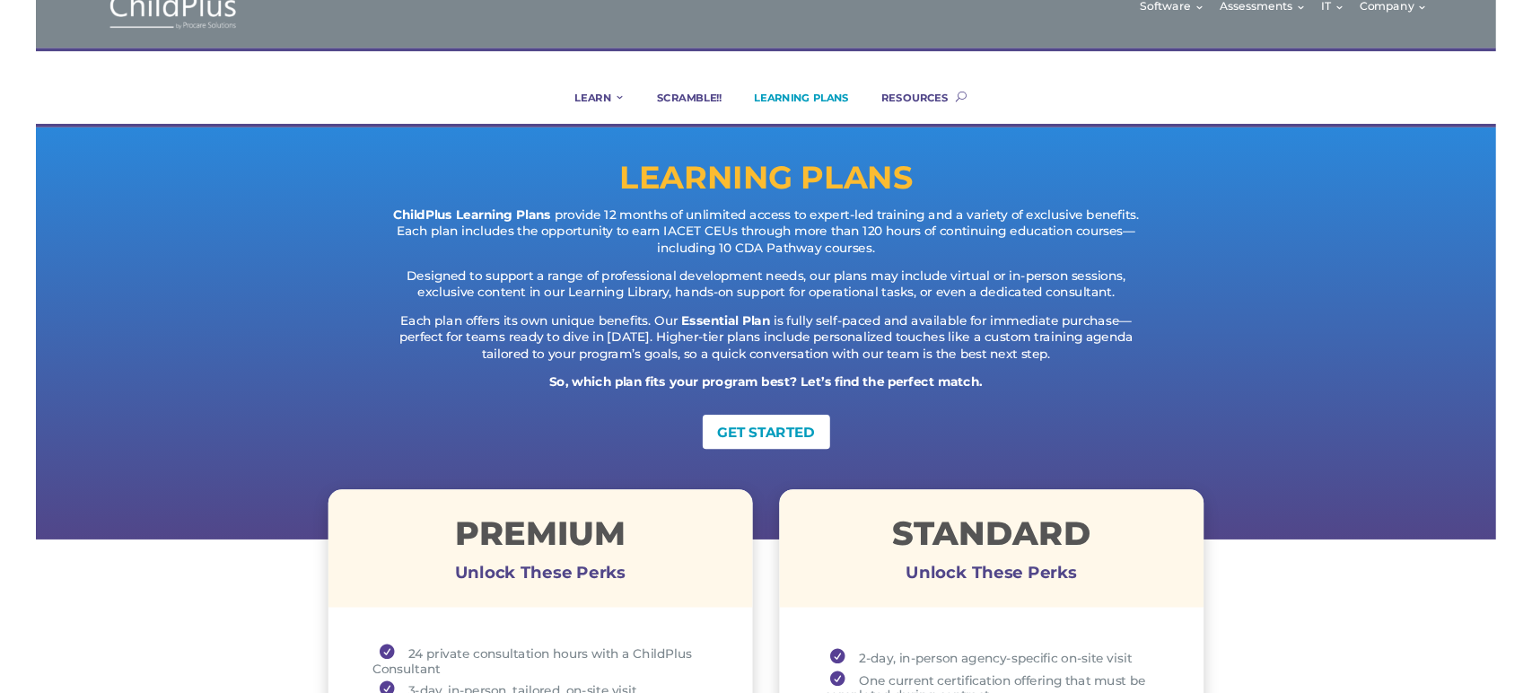
scroll to position [0, 0]
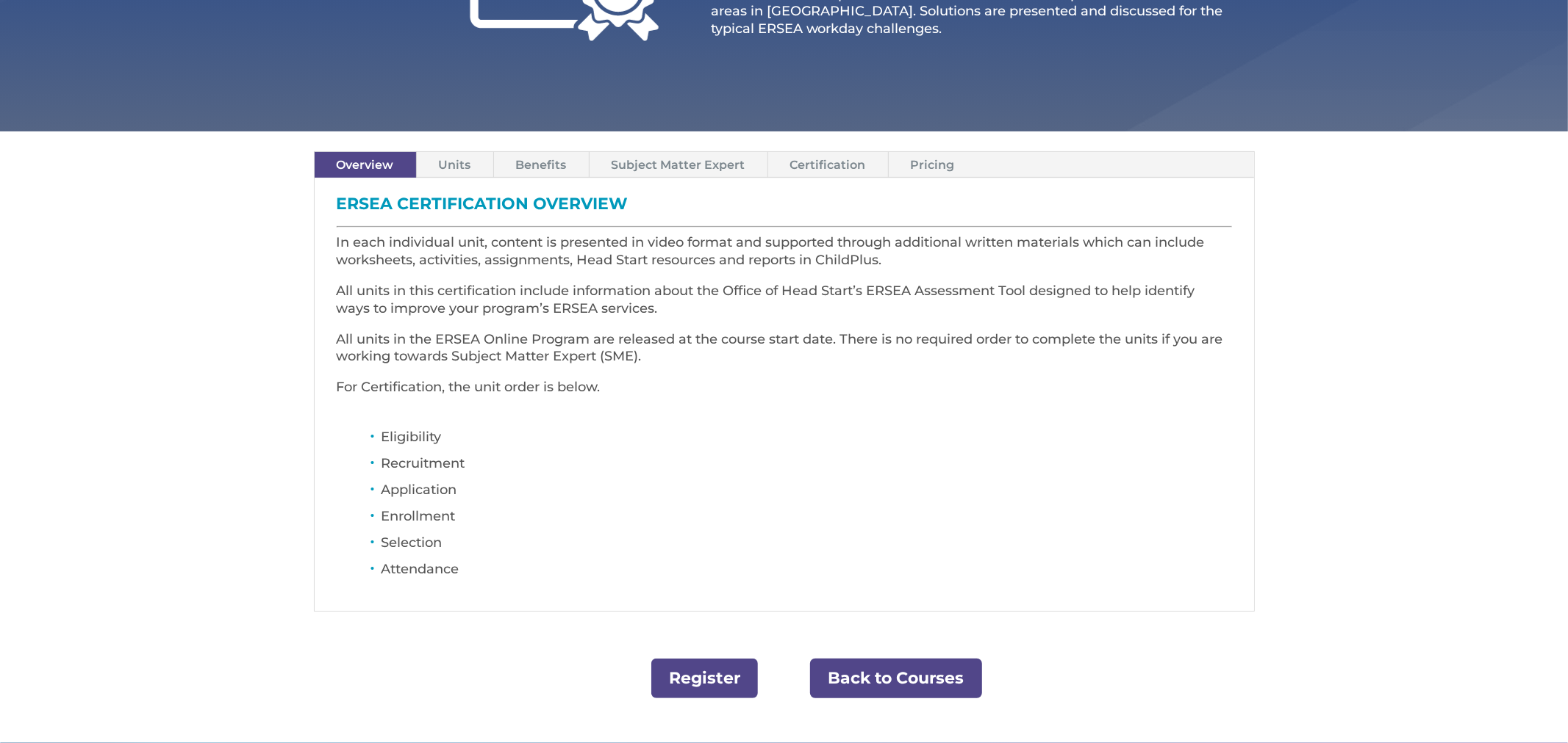
scroll to position [331, 0]
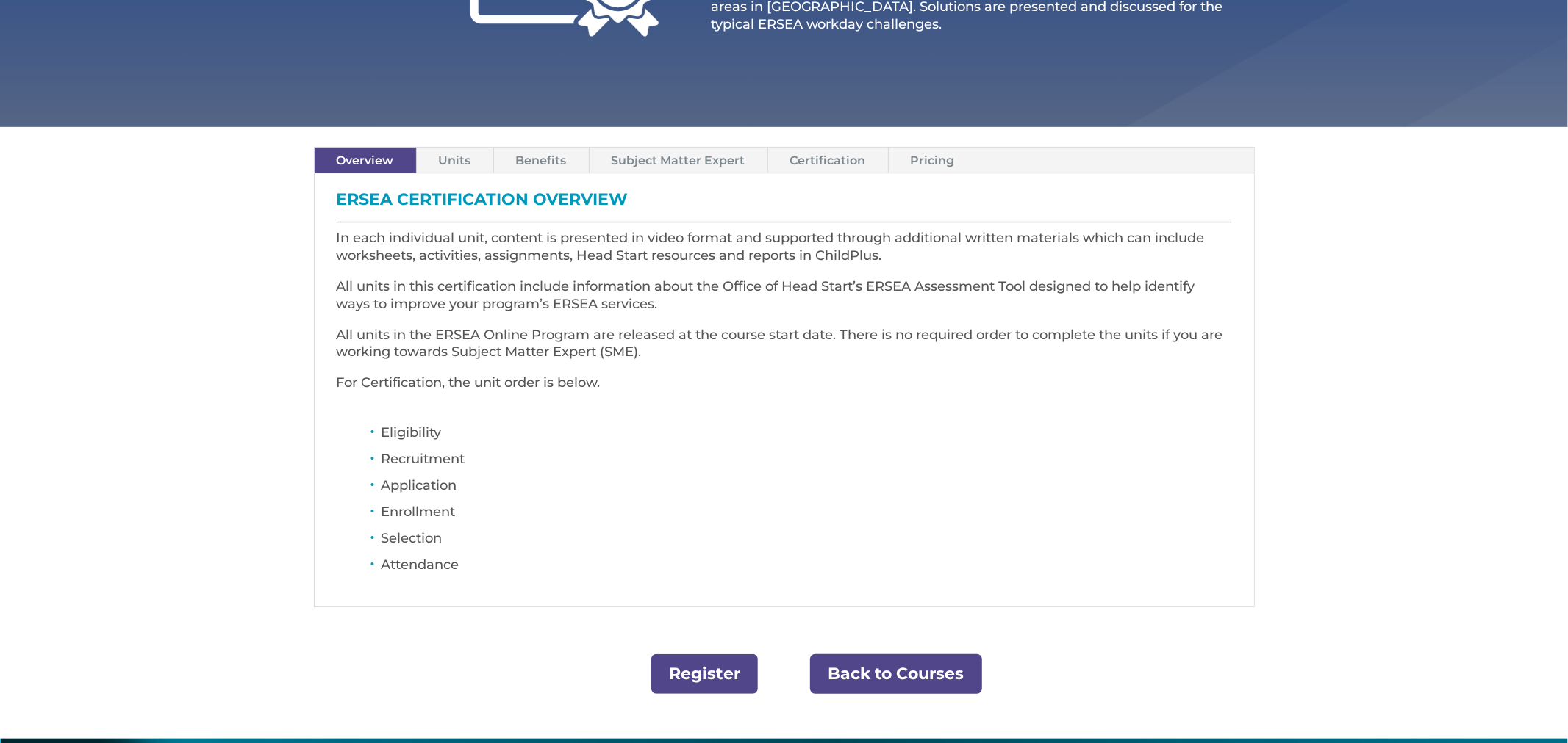
click at [451, 163] on link "Units" at bounding box center [454, 160] width 76 height 25
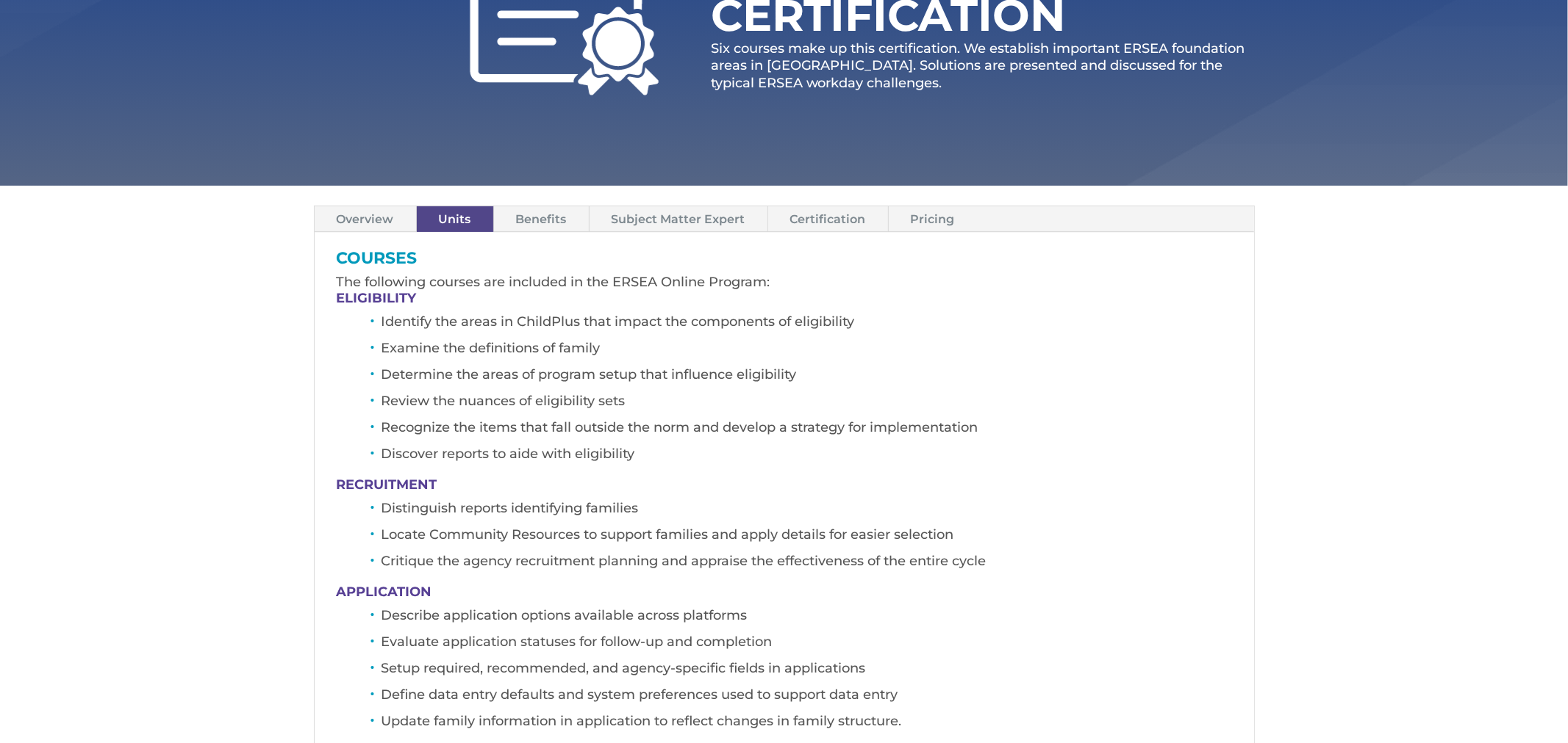
scroll to position [270, 0]
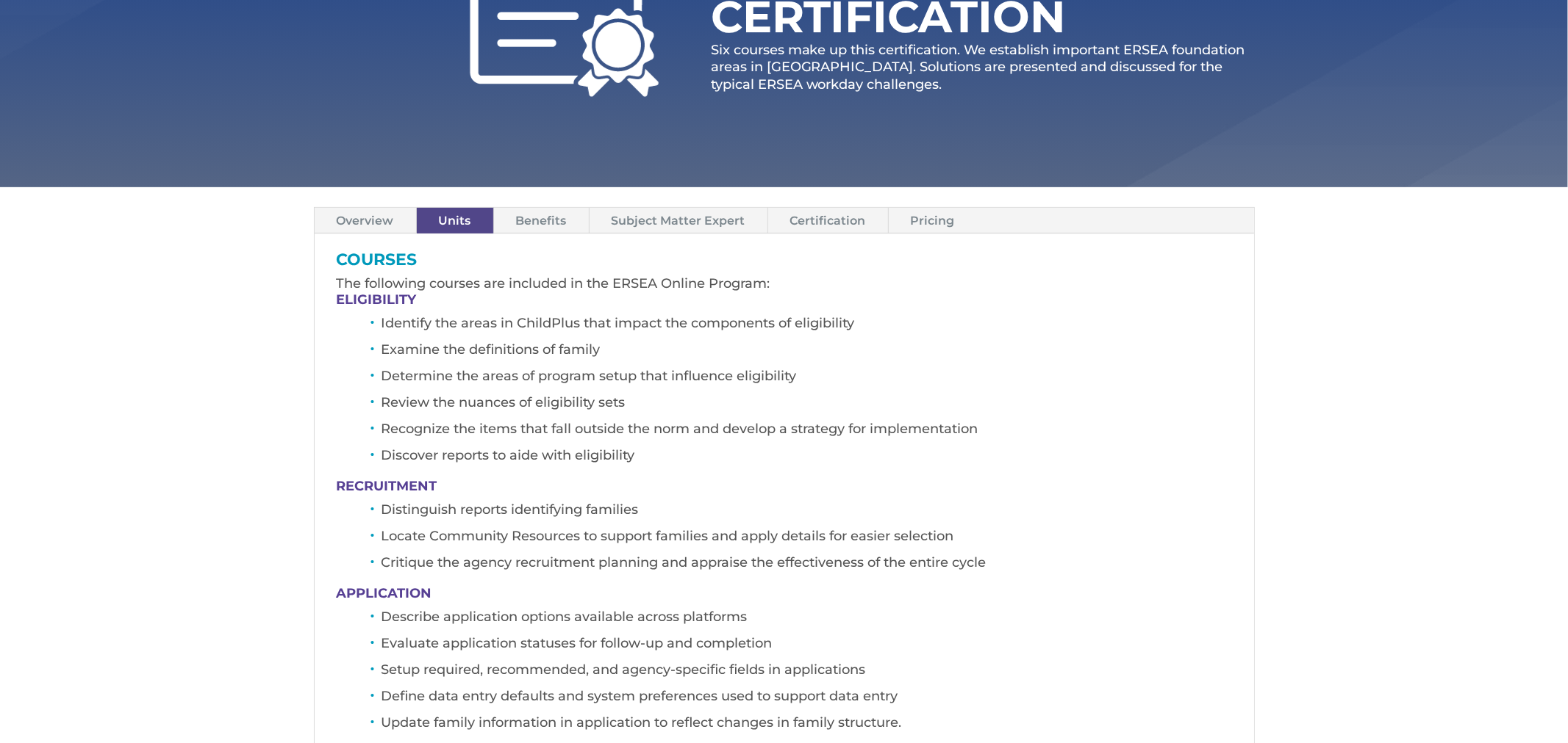
click at [915, 218] on link "Pricing" at bounding box center [933, 220] width 88 height 25
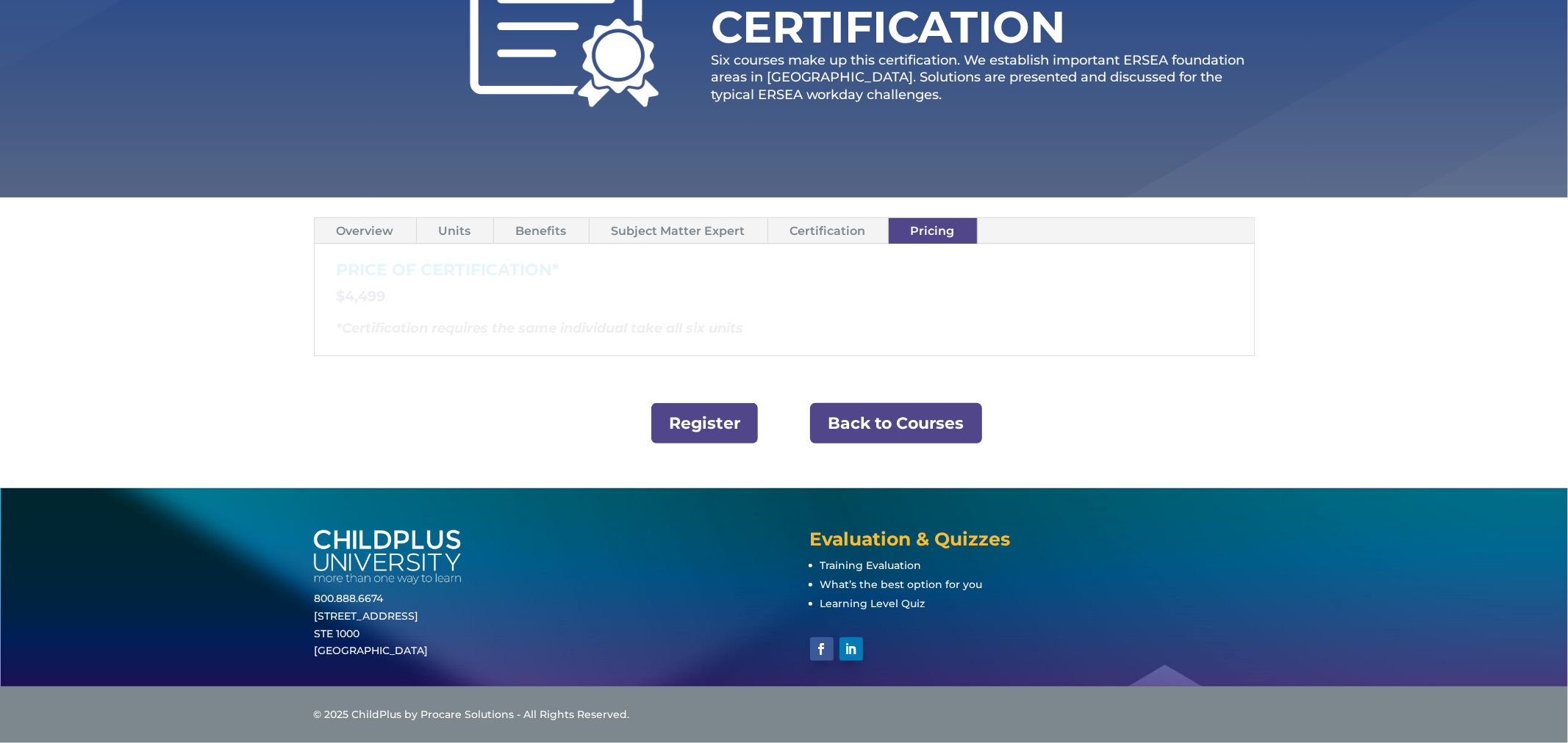
scroll to position [258, 0]
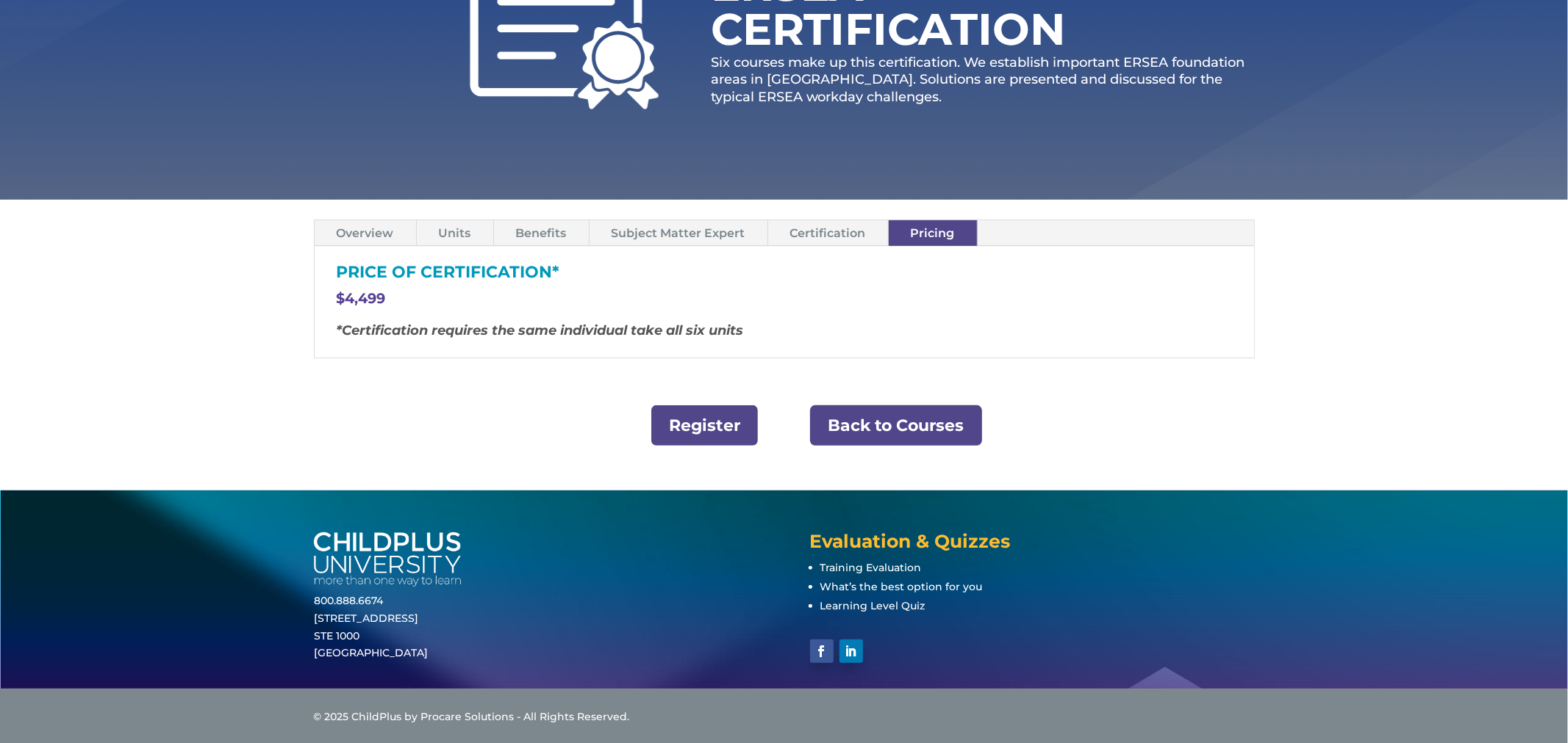
click at [870, 420] on link "Back to Courses" at bounding box center [896, 426] width 172 height 40
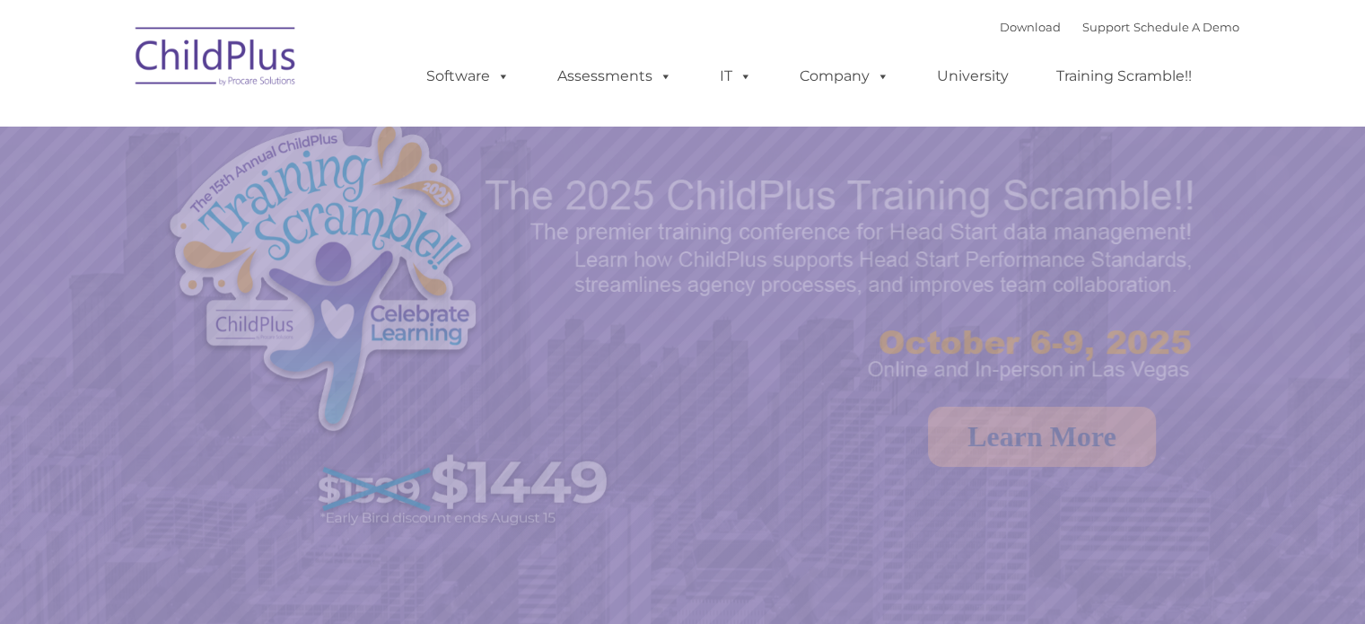
select select "MEDIUM"
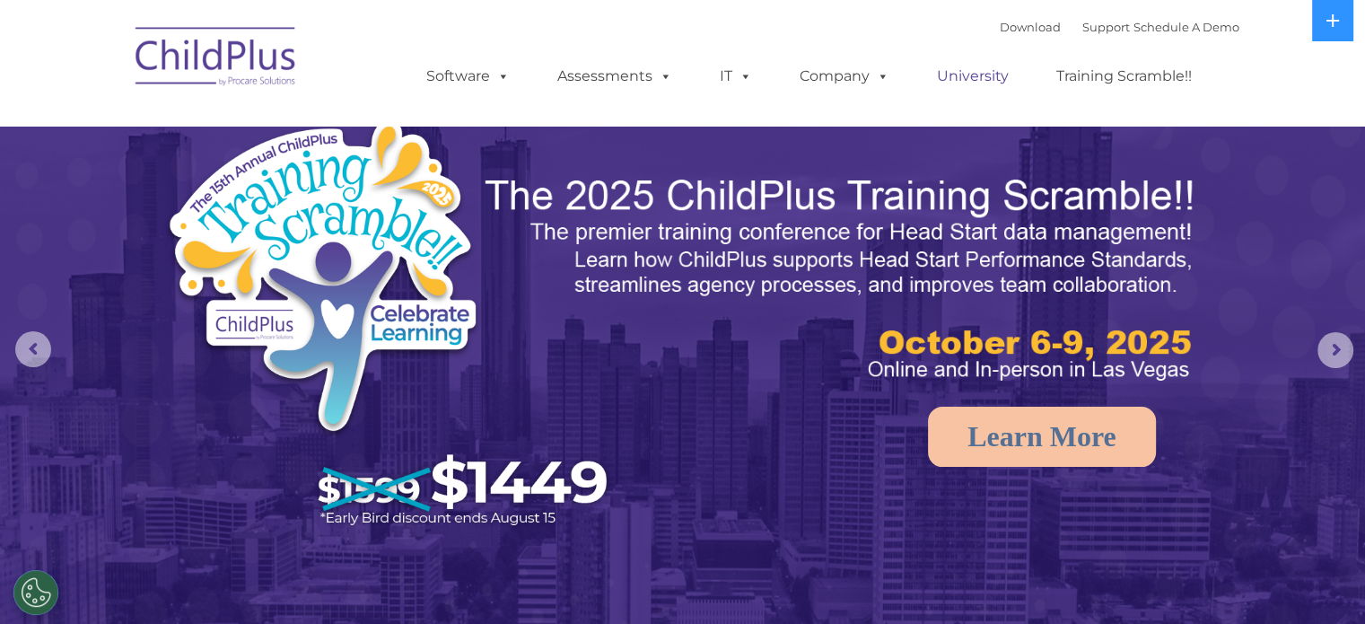
click at [980, 78] on link "University" at bounding box center [973, 76] width 108 height 36
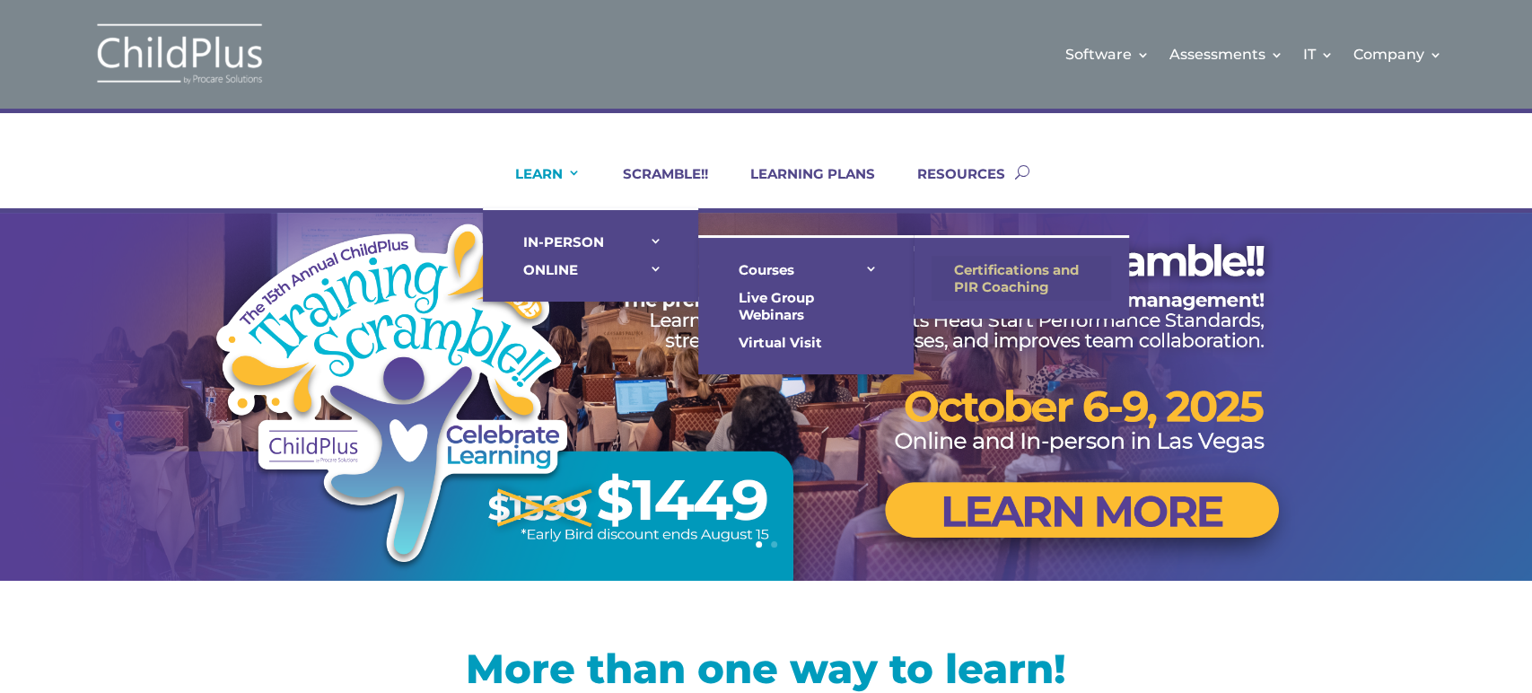
click at [995, 268] on link "Certifications and PIR Coaching" at bounding box center [1022, 278] width 180 height 45
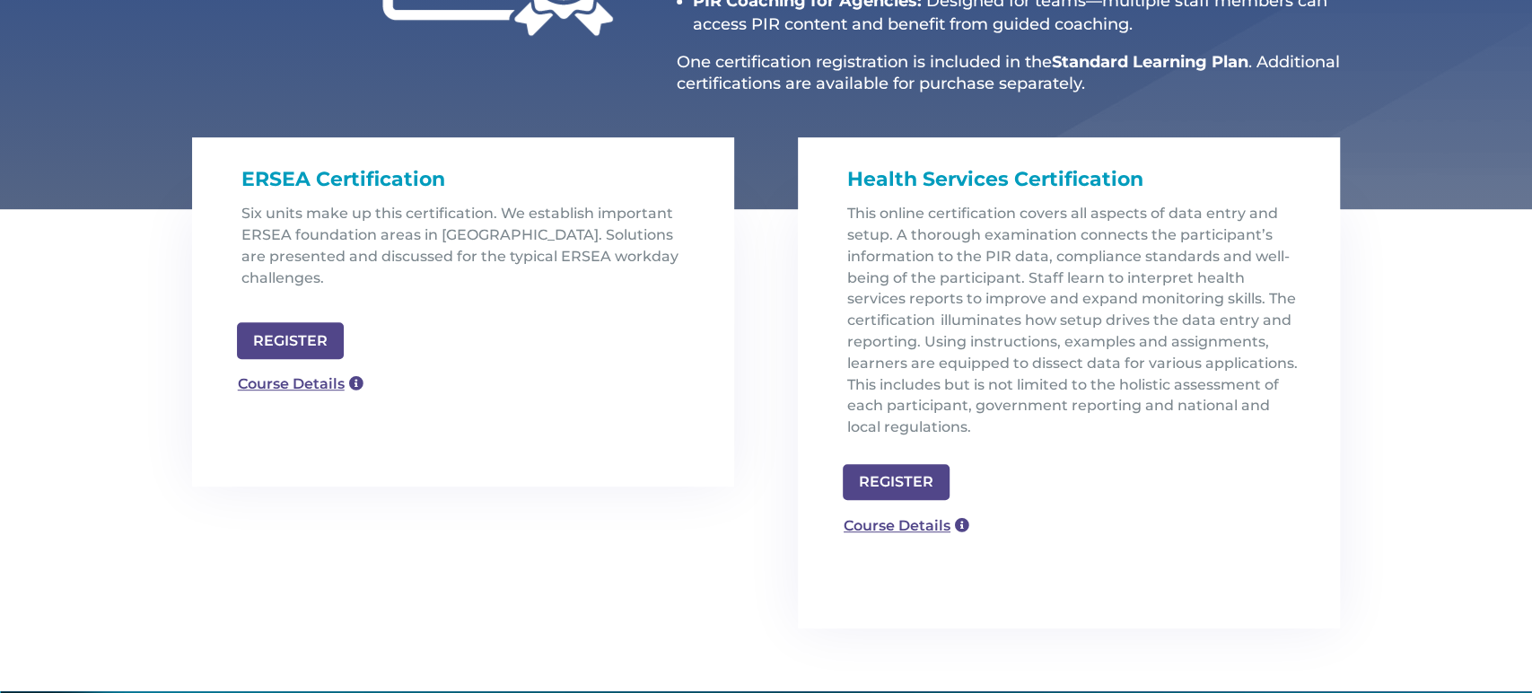
scroll to position [479, 0]
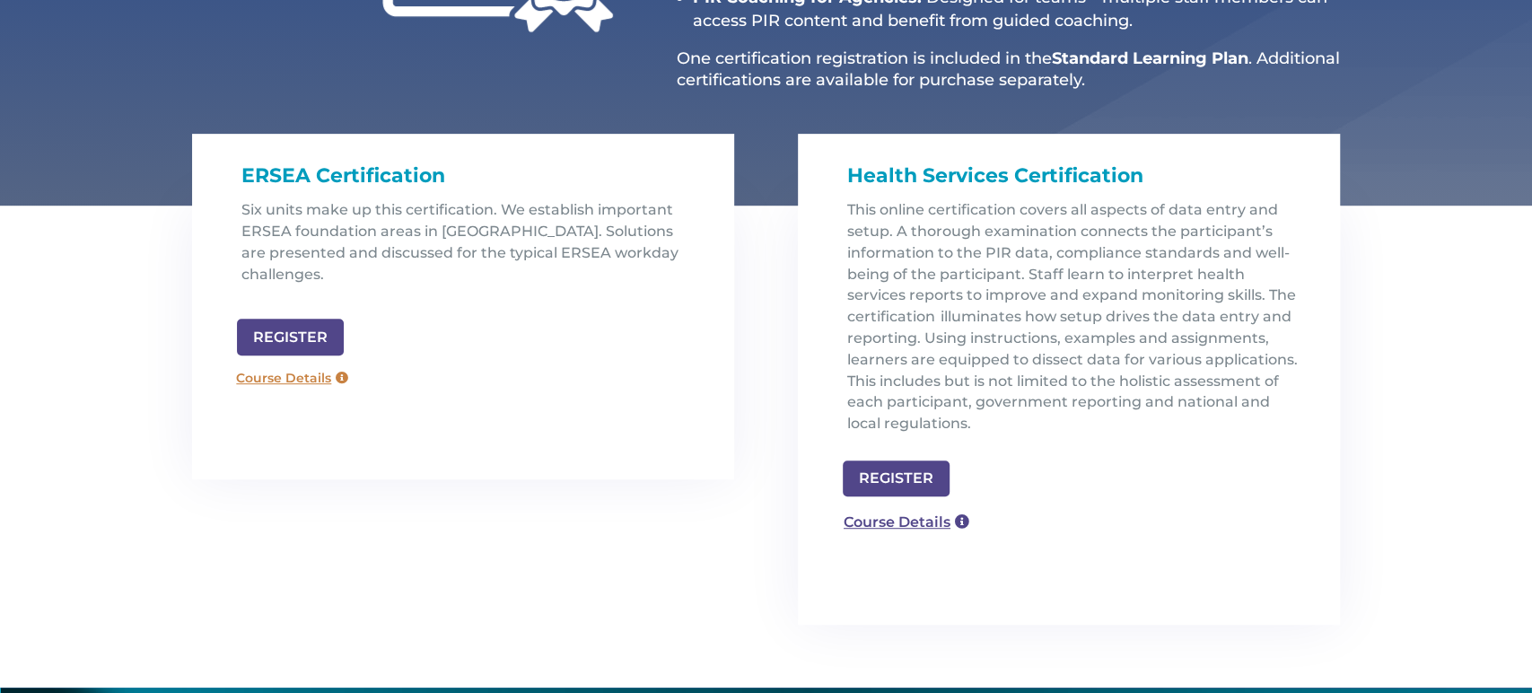
click at [311, 364] on link "Course Details" at bounding box center [292, 378] width 129 height 29
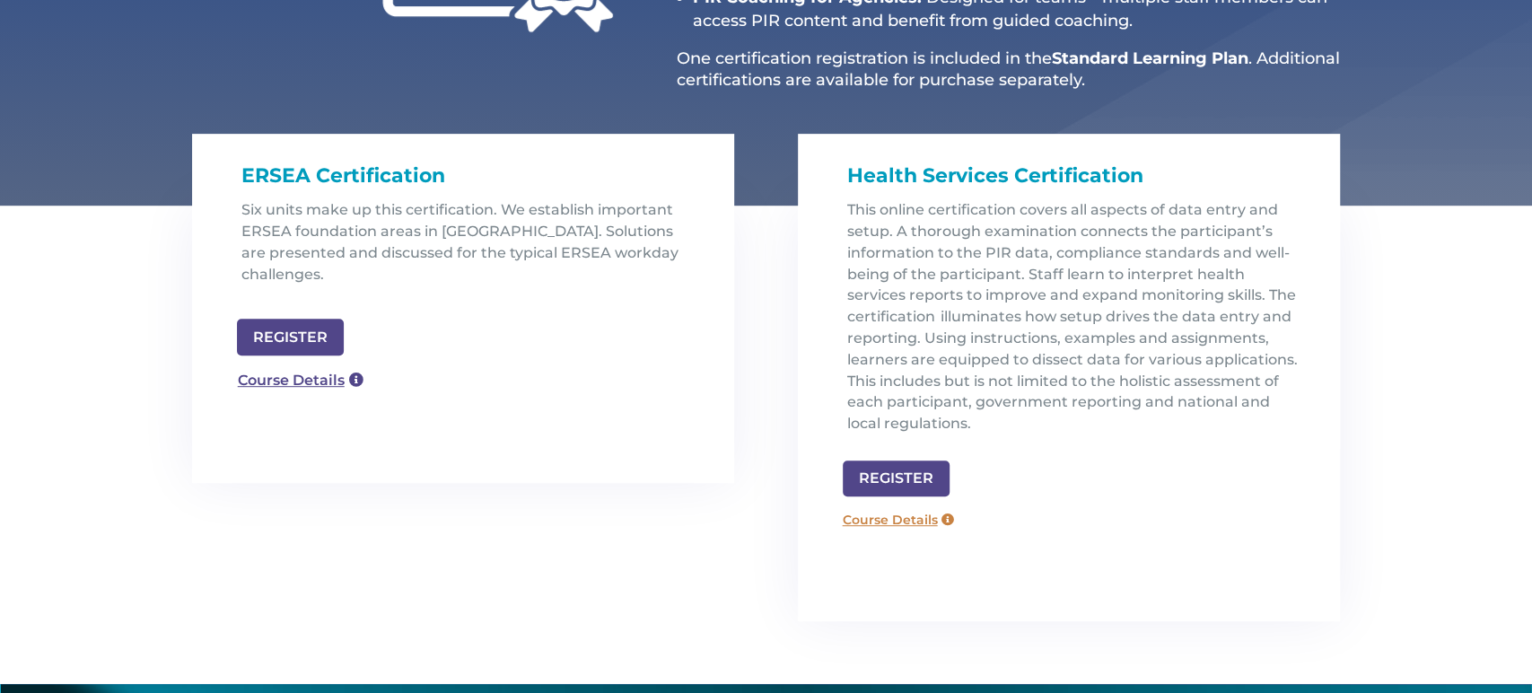
click at [884, 520] on link "Course Details" at bounding box center [898, 519] width 129 height 29
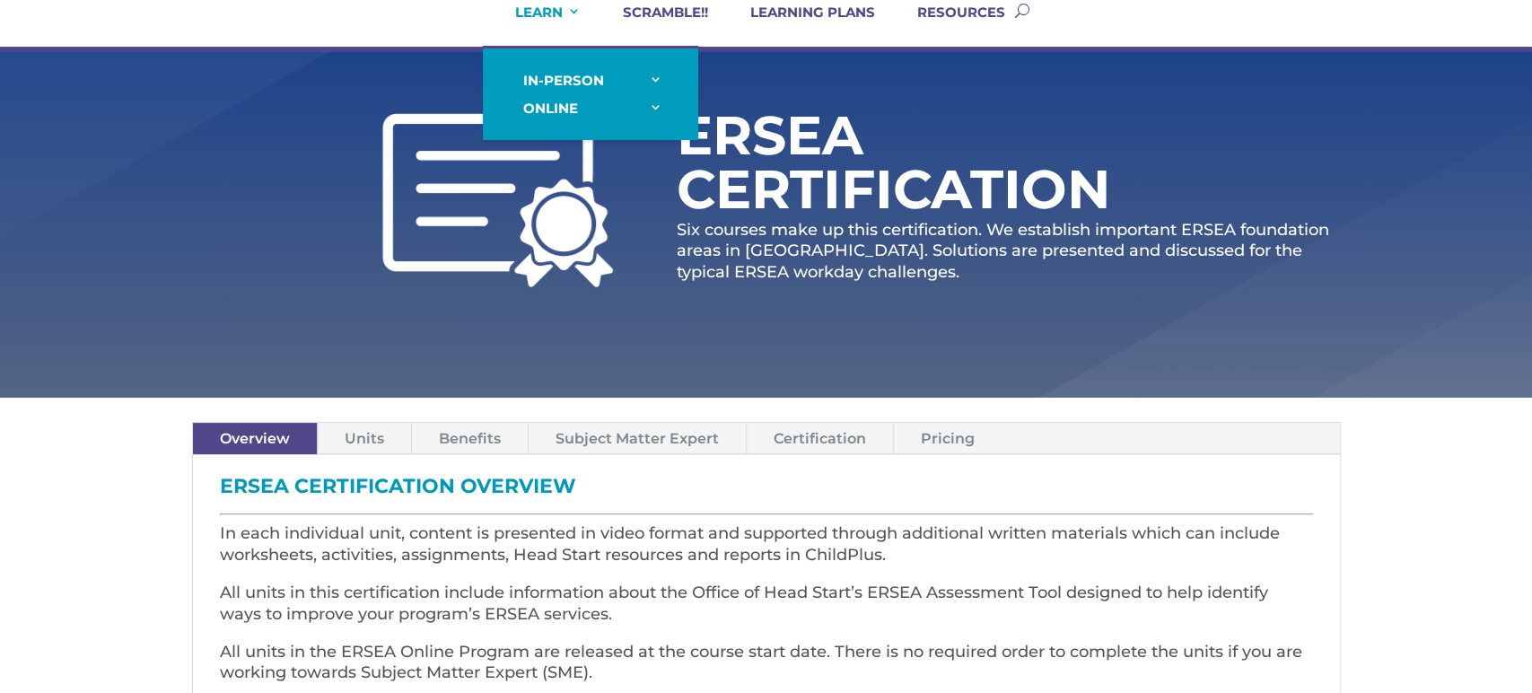
scroll to position [158, 0]
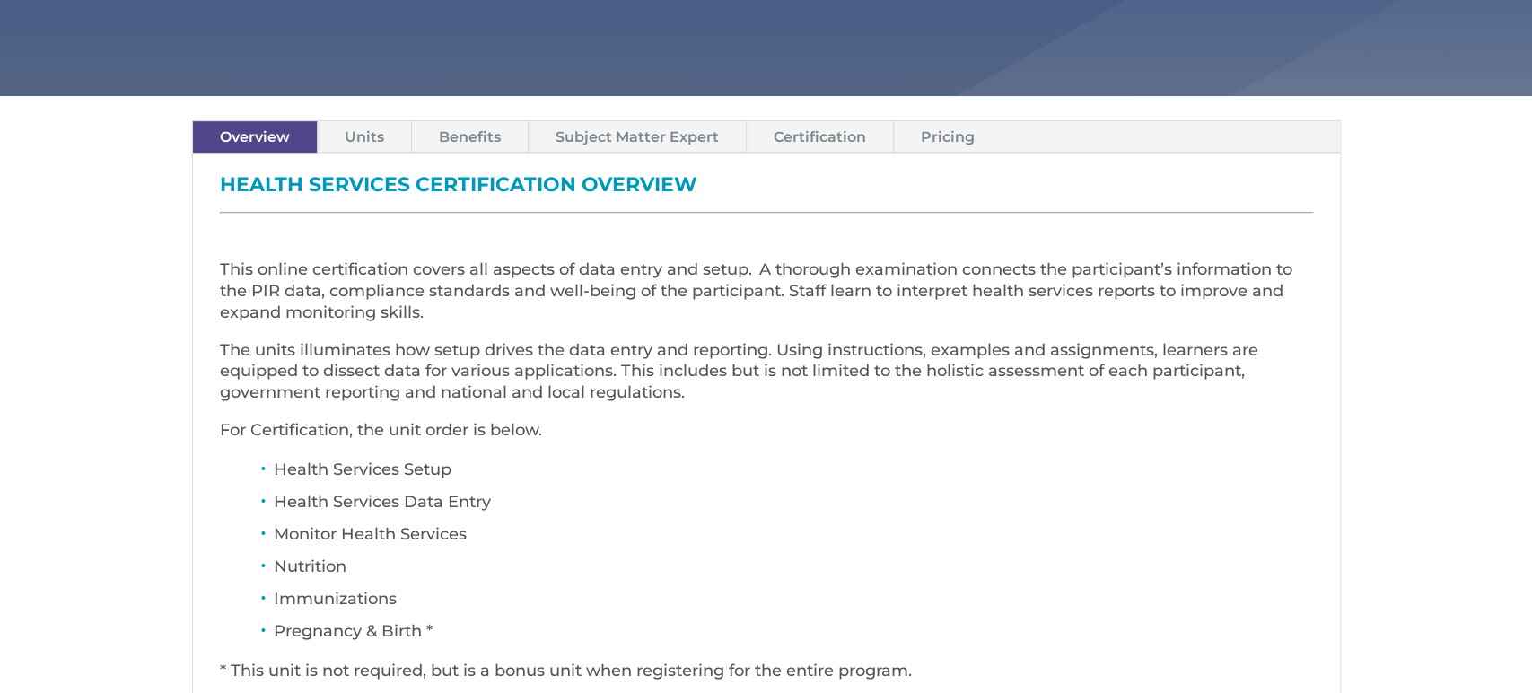
scroll to position [562, 0]
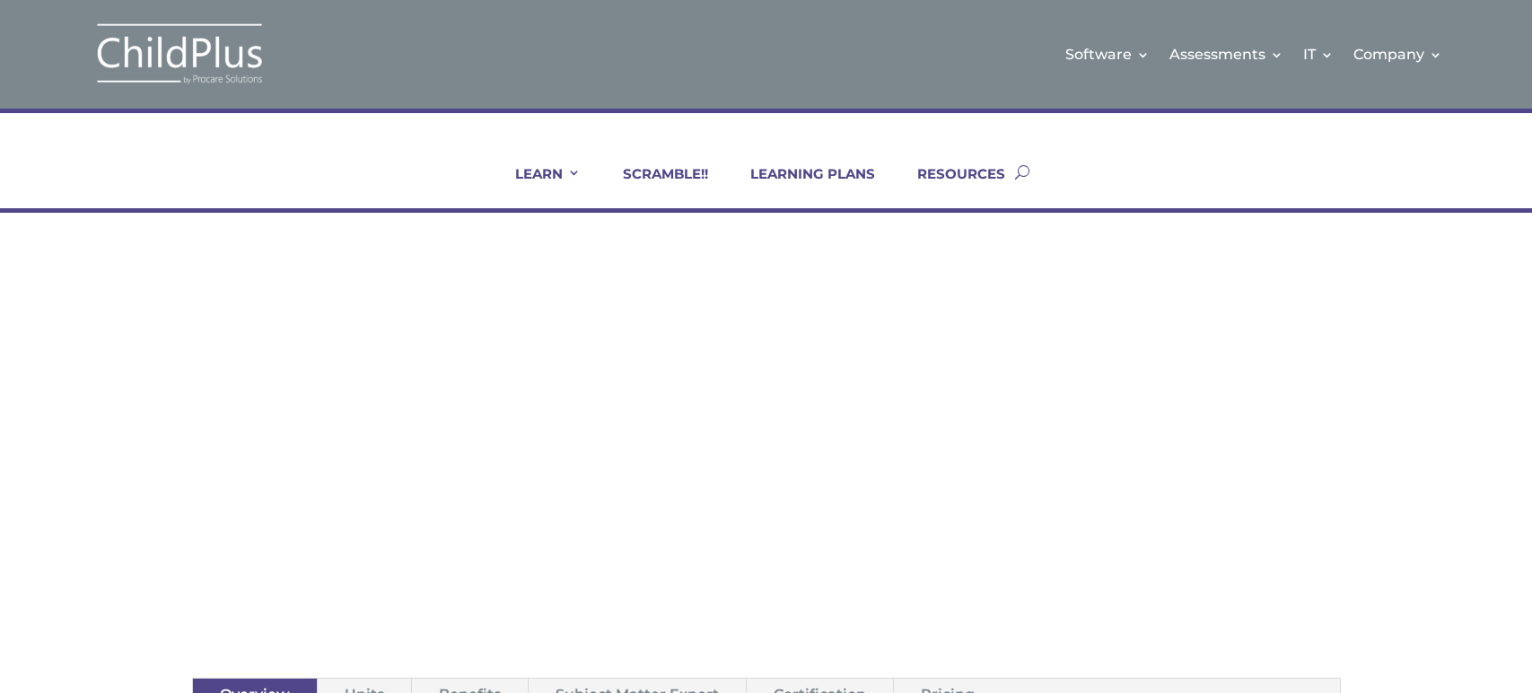
scroll to position [562, 0]
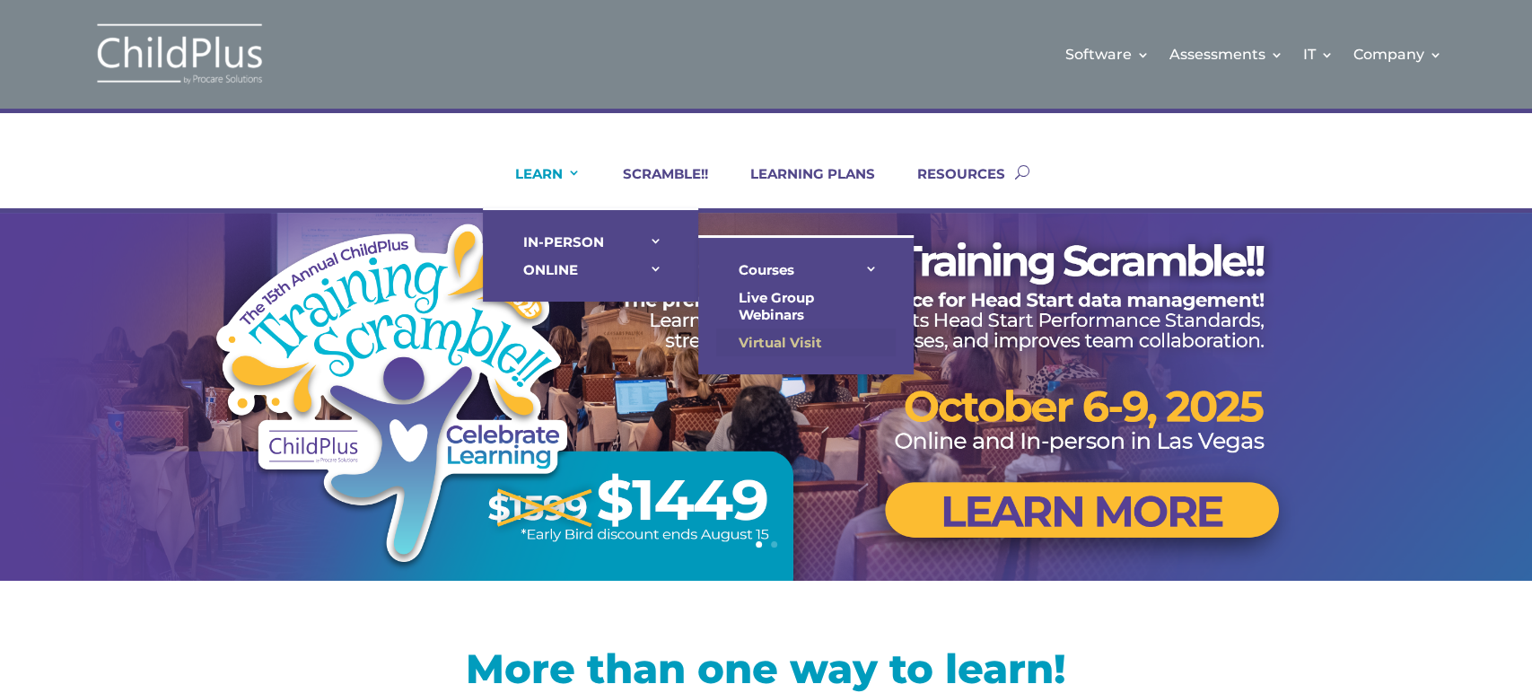
click at [757, 332] on link "Virtual Visit" at bounding box center [806, 343] width 180 height 28
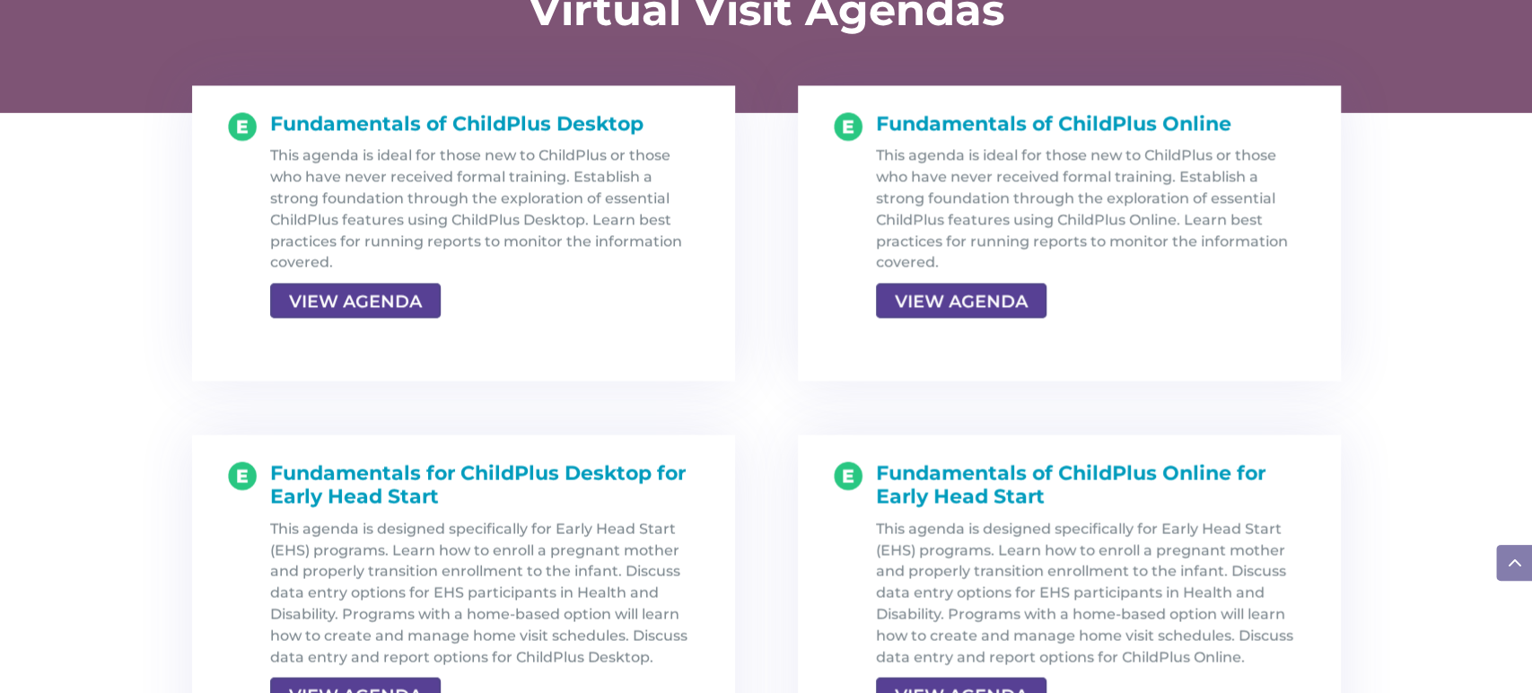
scroll to position [1920, 0]
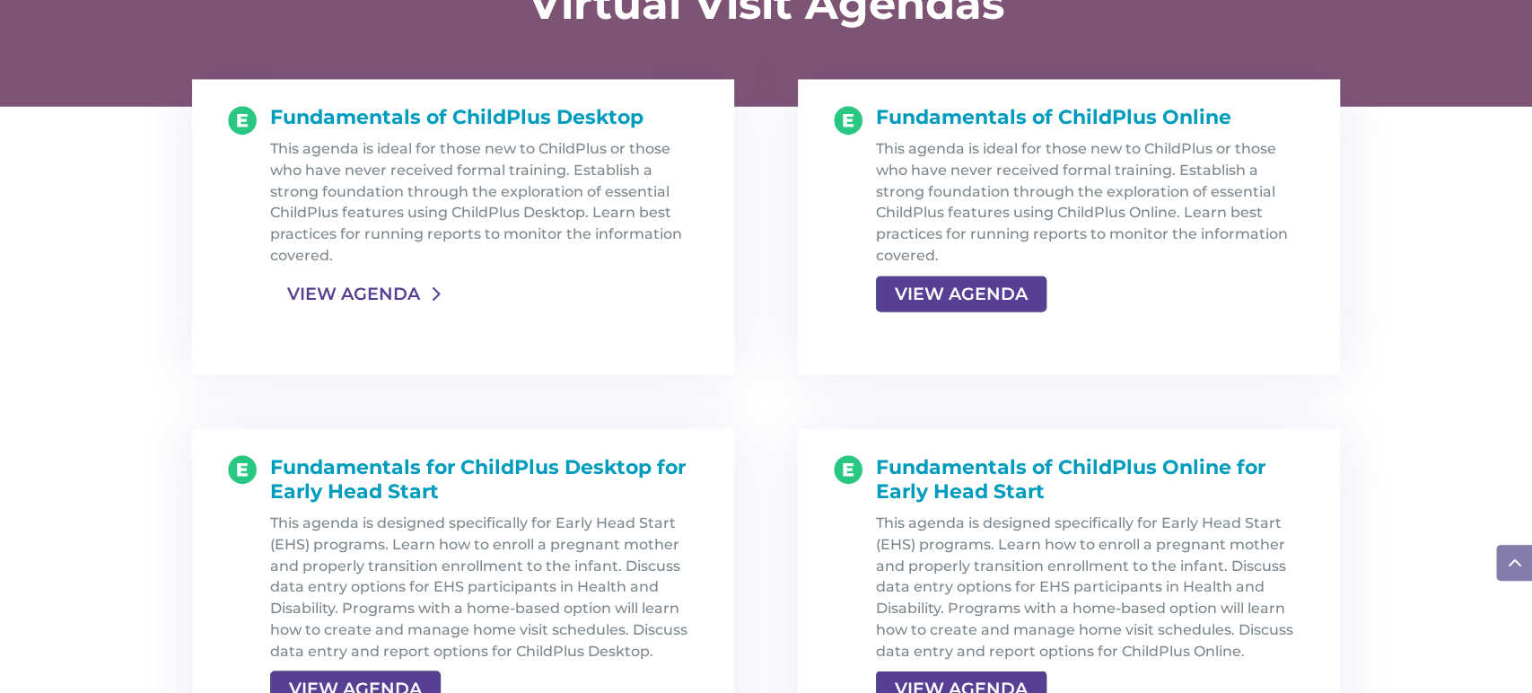
click at [280, 286] on link "VIEW AGENDA" at bounding box center [353, 293] width 167 height 32
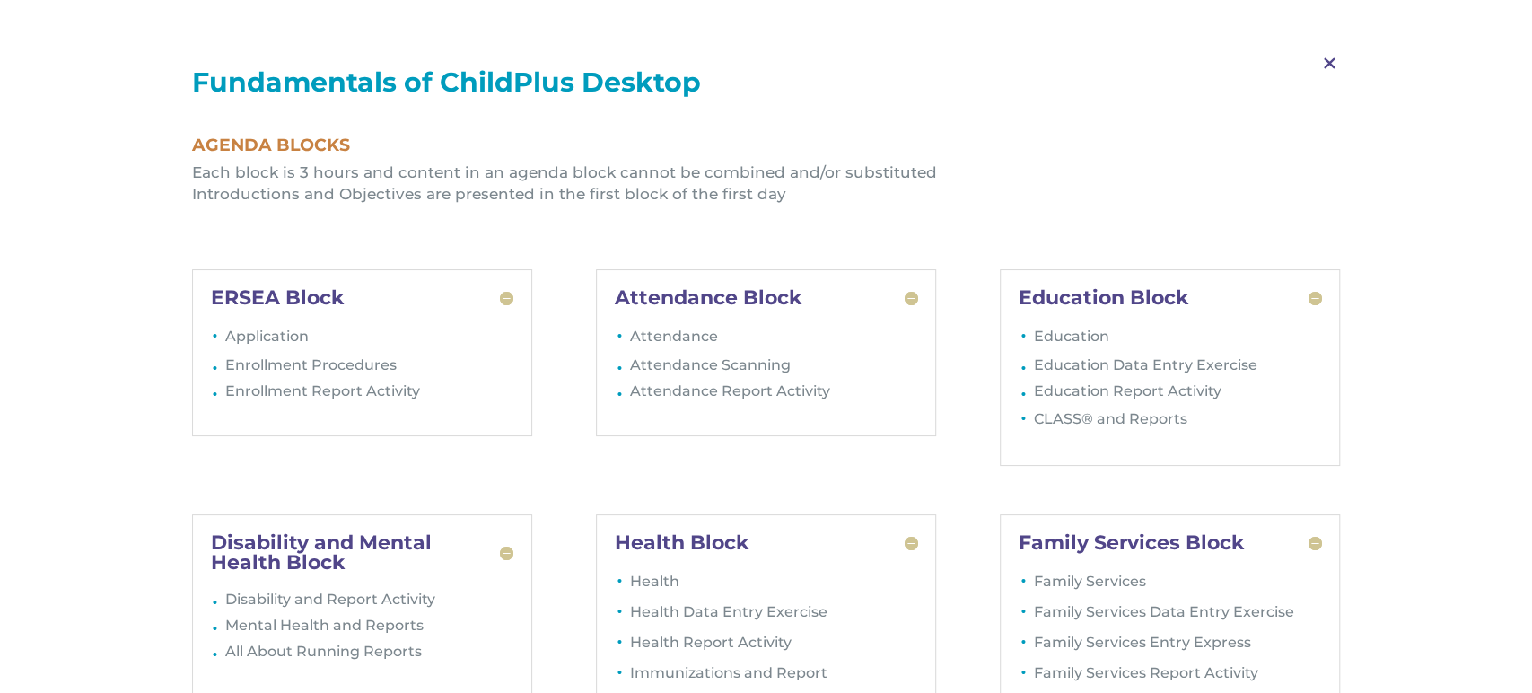
scroll to position [2161, 0]
